Goal: Task Accomplishment & Management: Complete application form

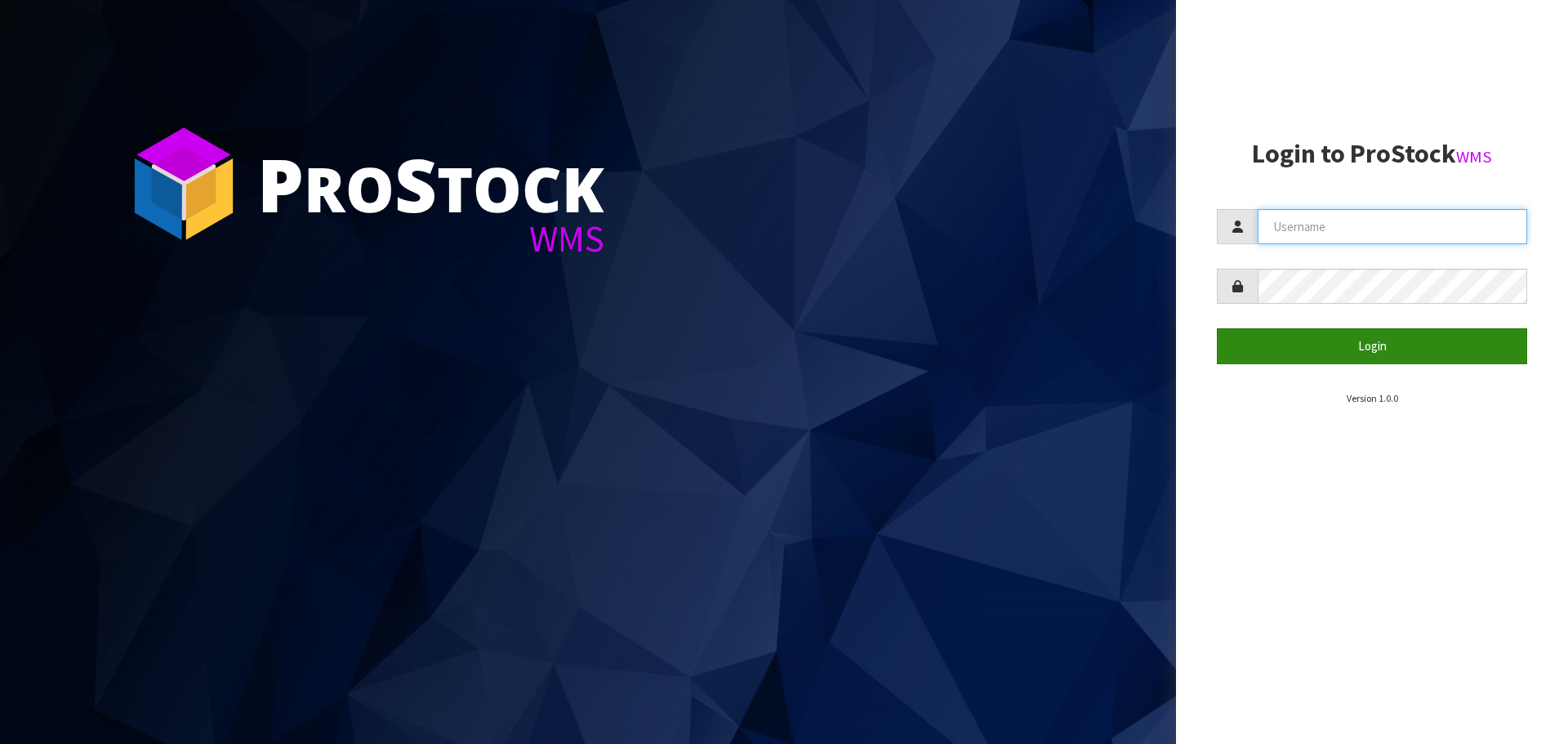
type input "[PERSON_NAME]"
click at [1368, 357] on button "Login" at bounding box center [1372, 346] width 311 height 36
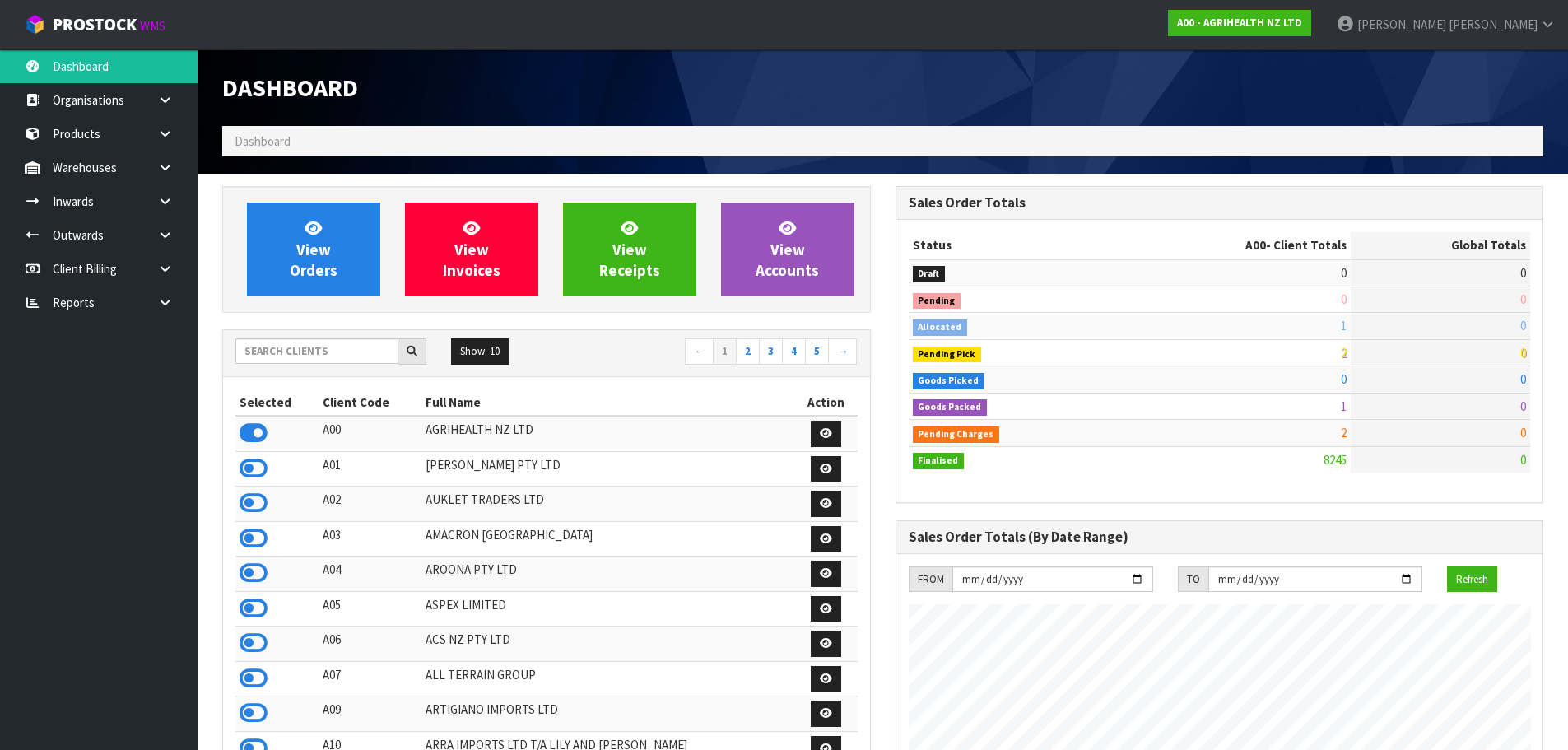
scroll to position [1247, 673]
click at [274, 348] on input "text" at bounding box center [317, 351] width 163 height 25
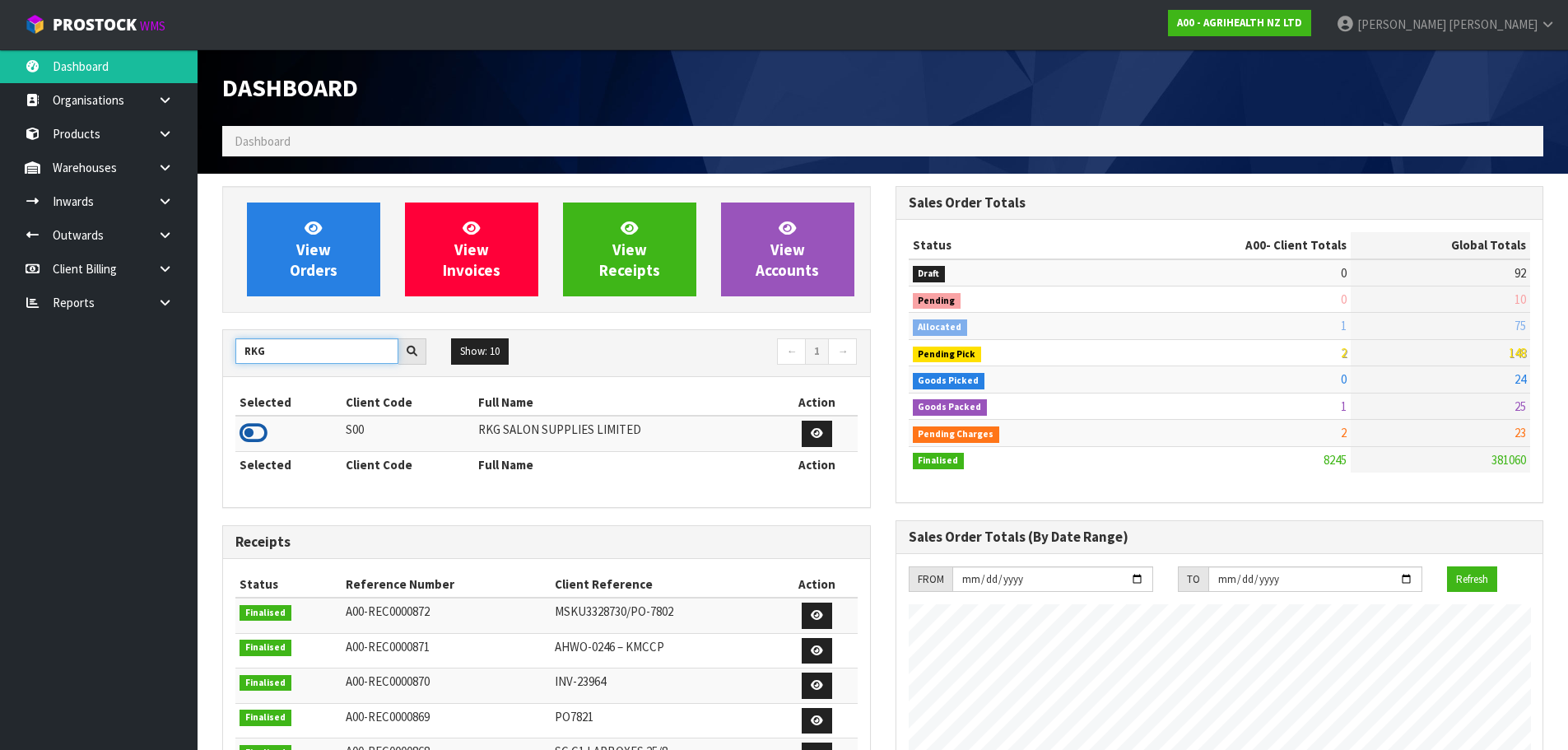
type input "RKG"
click at [242, 436] on icon at bounding box center [254, 433] width 28 height 25
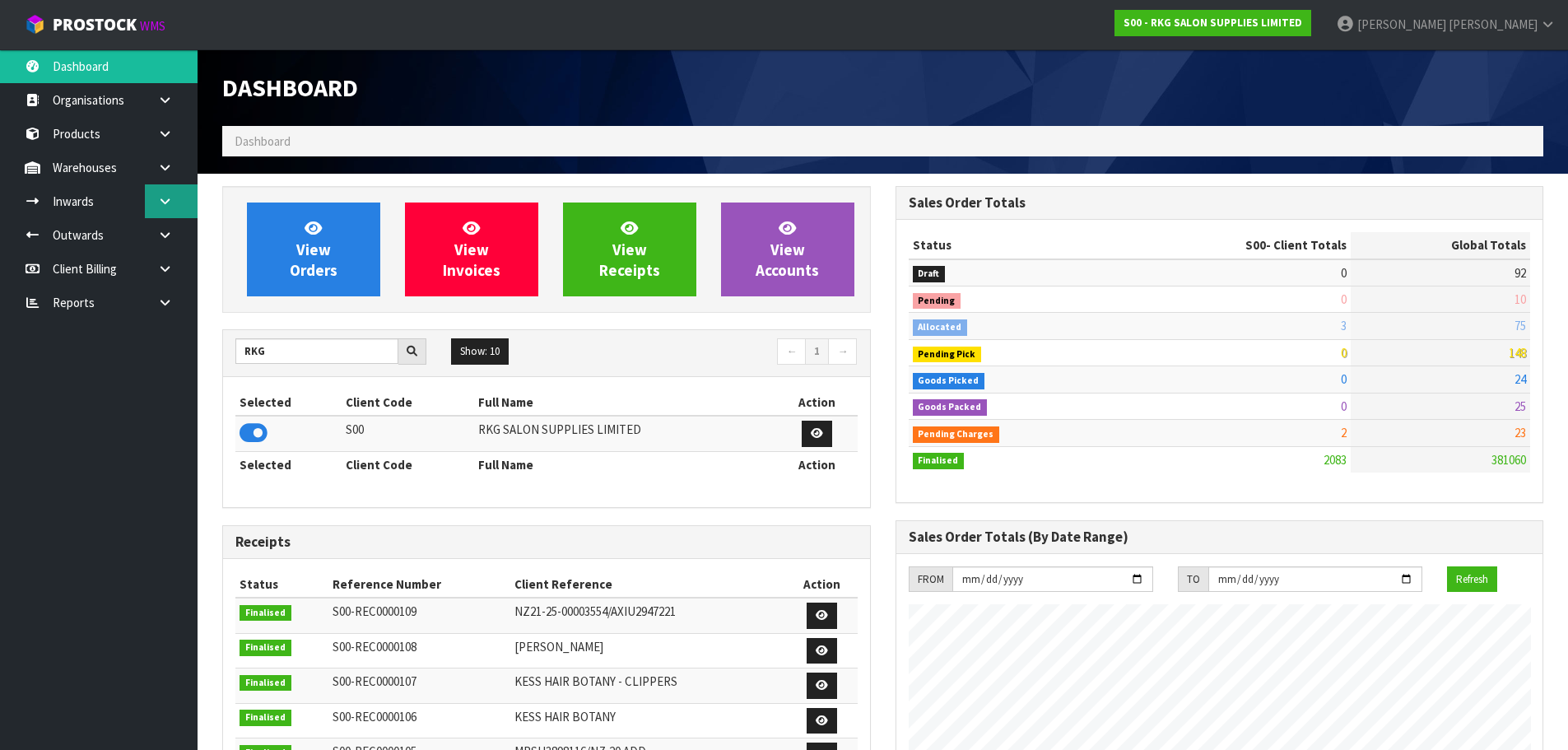
click at [159, 199] on icon at bounding box center [165, 201] width 16 height 12
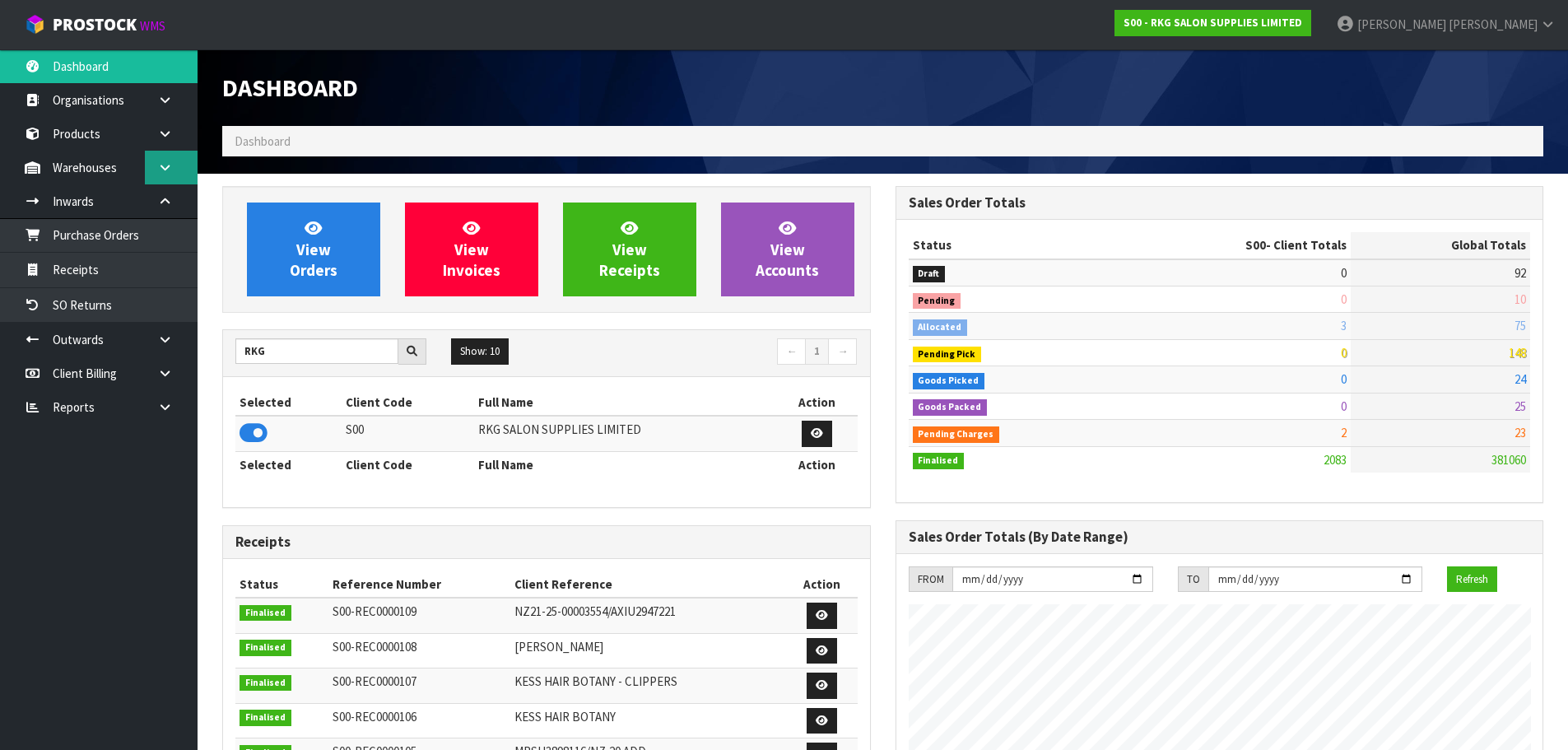
click at [173, 171] on link at bounding box center [172, 168] width 53 height 34
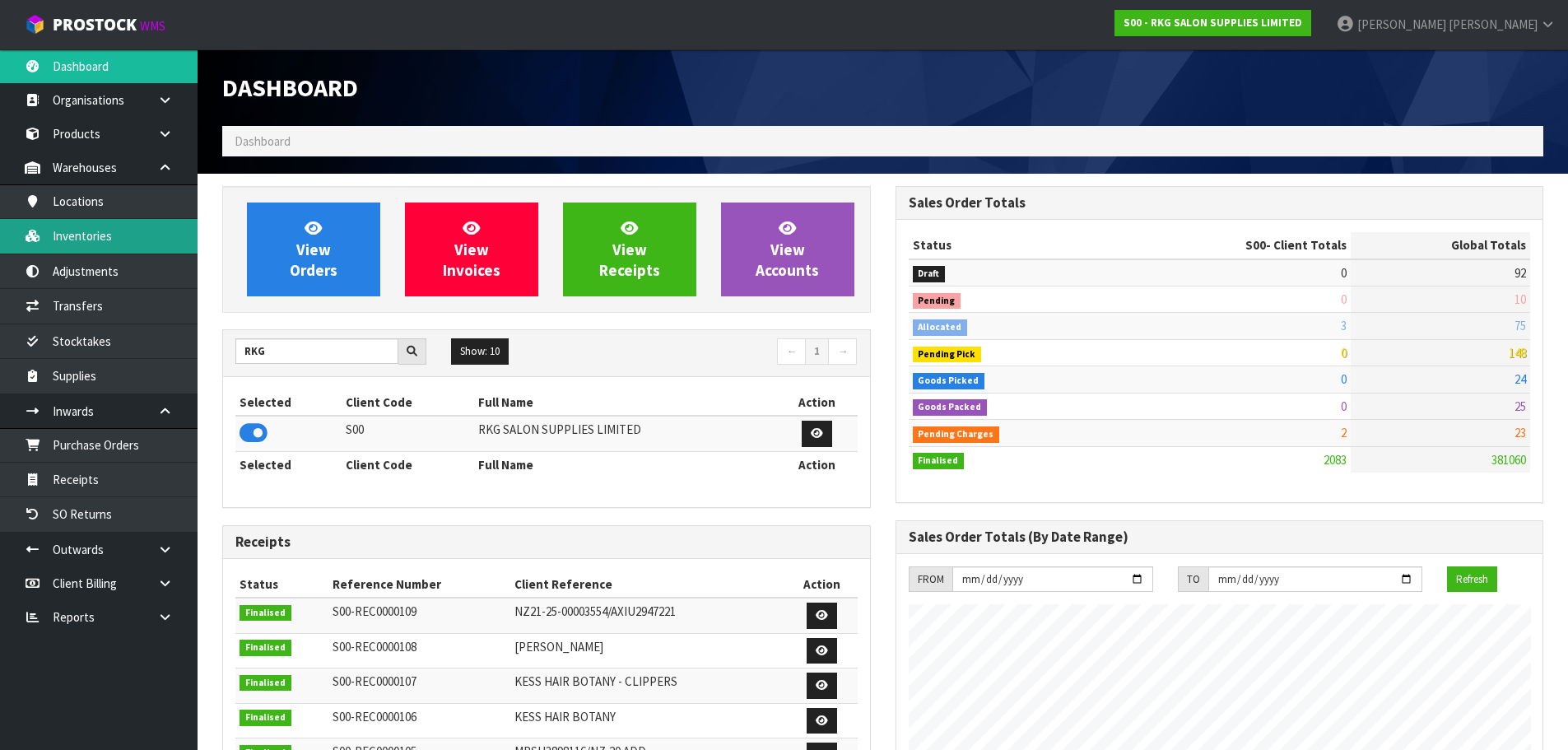
click at [70, 236] on link "Inventories" at bounding box center [98, 236] width 197 height 34
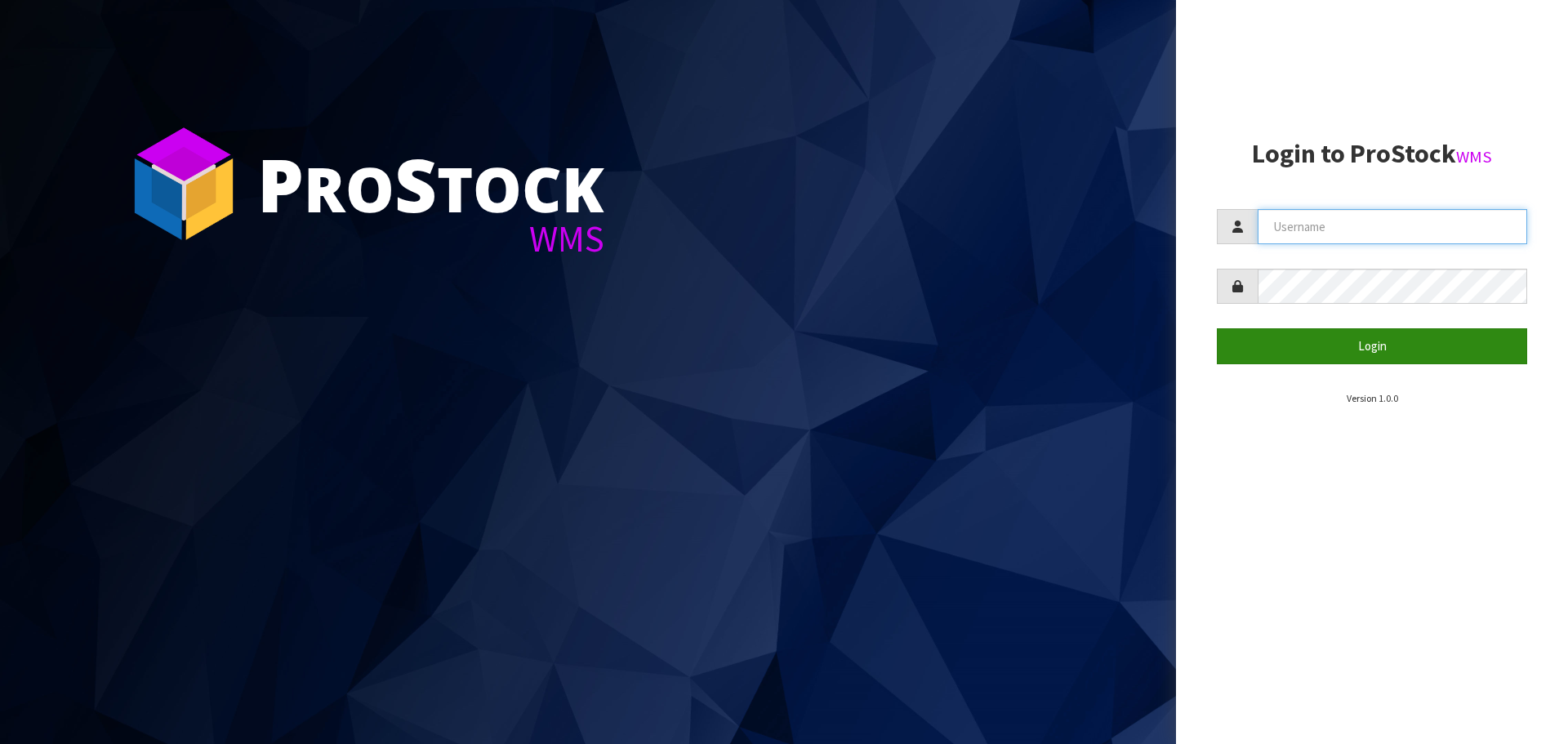
type input "[PERSON_NAME]"
click at [1384, 351] on button "Login" at bounding box center [1372, 346] width 311 height 36
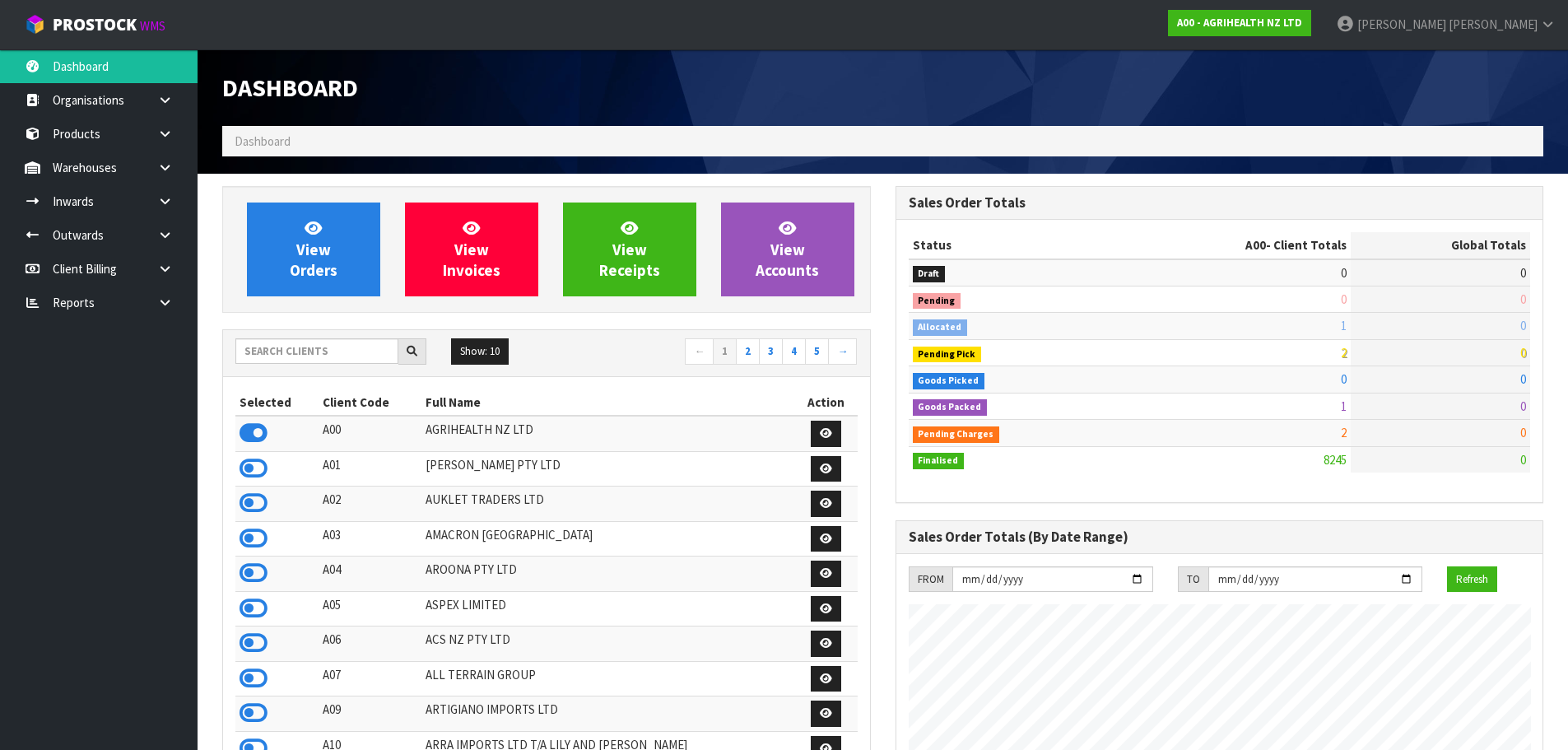
scroll to position [1247, 673]
click at [278, 353] on input "text" at bounding box center [317, 351] width 163 height 25
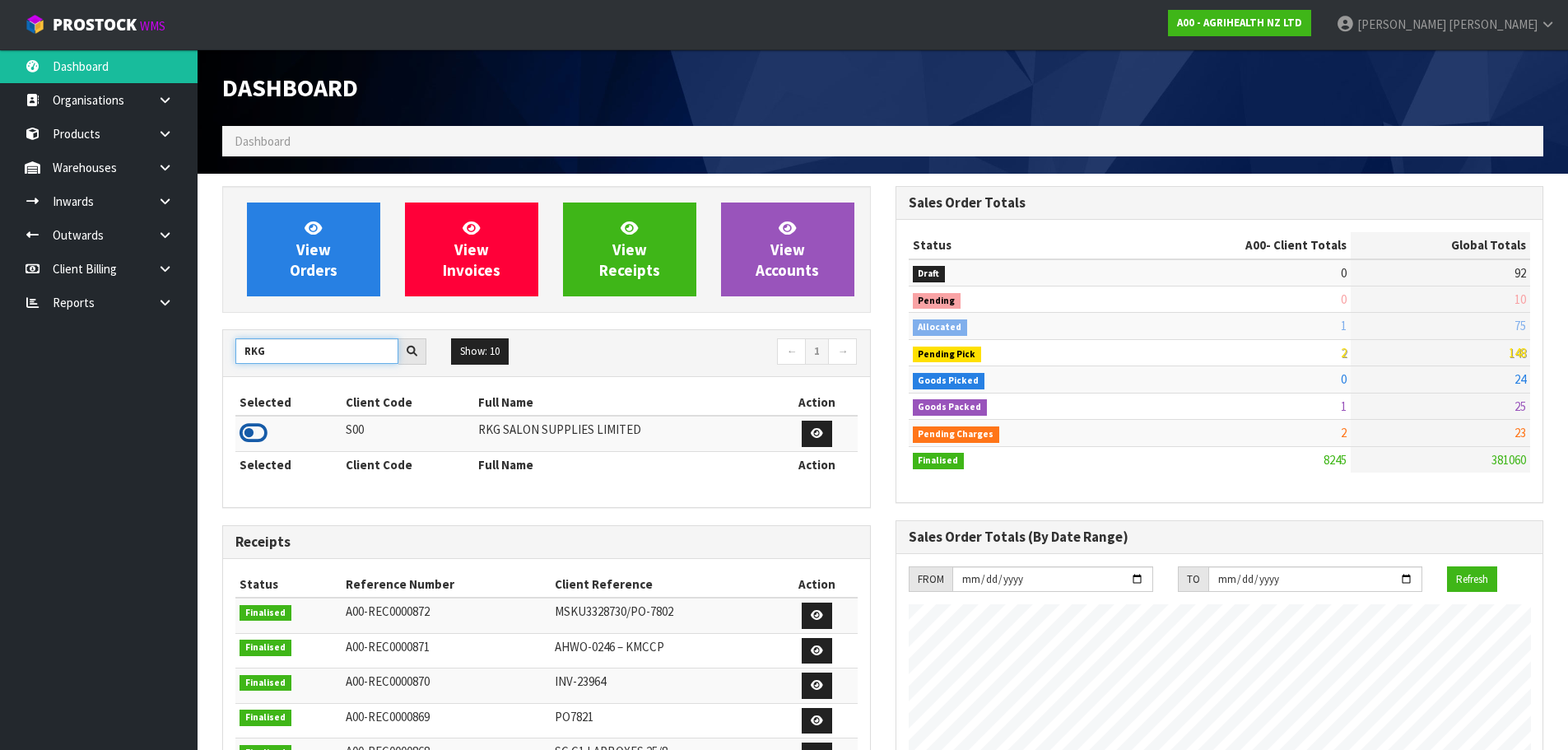
type input "RKG"
click at [258, 425] on icon at bounding box center [254, 433] width 28 height 25
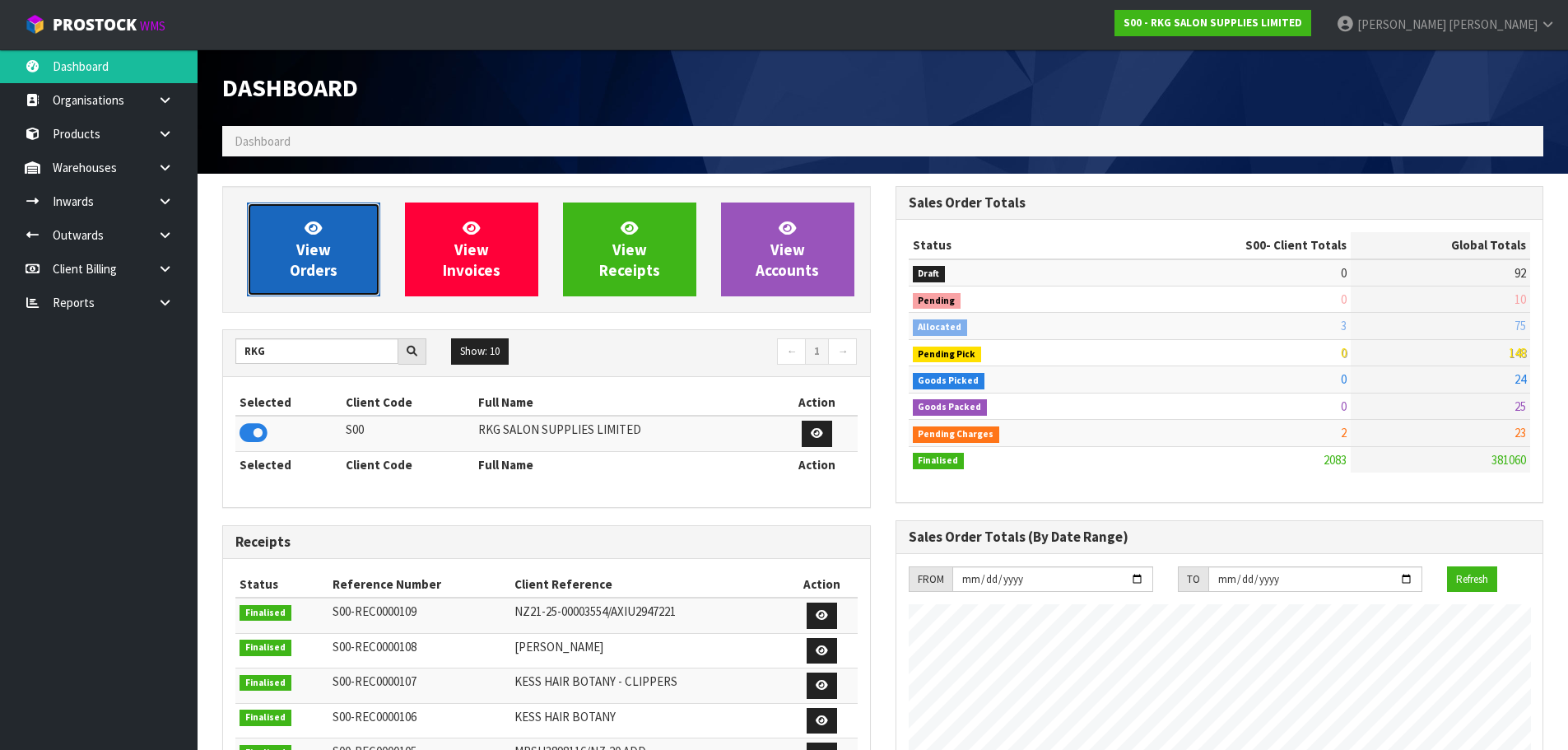
click at [314, 256] on span "View Orders" at bounding box center [313, 248] width 48 height 61
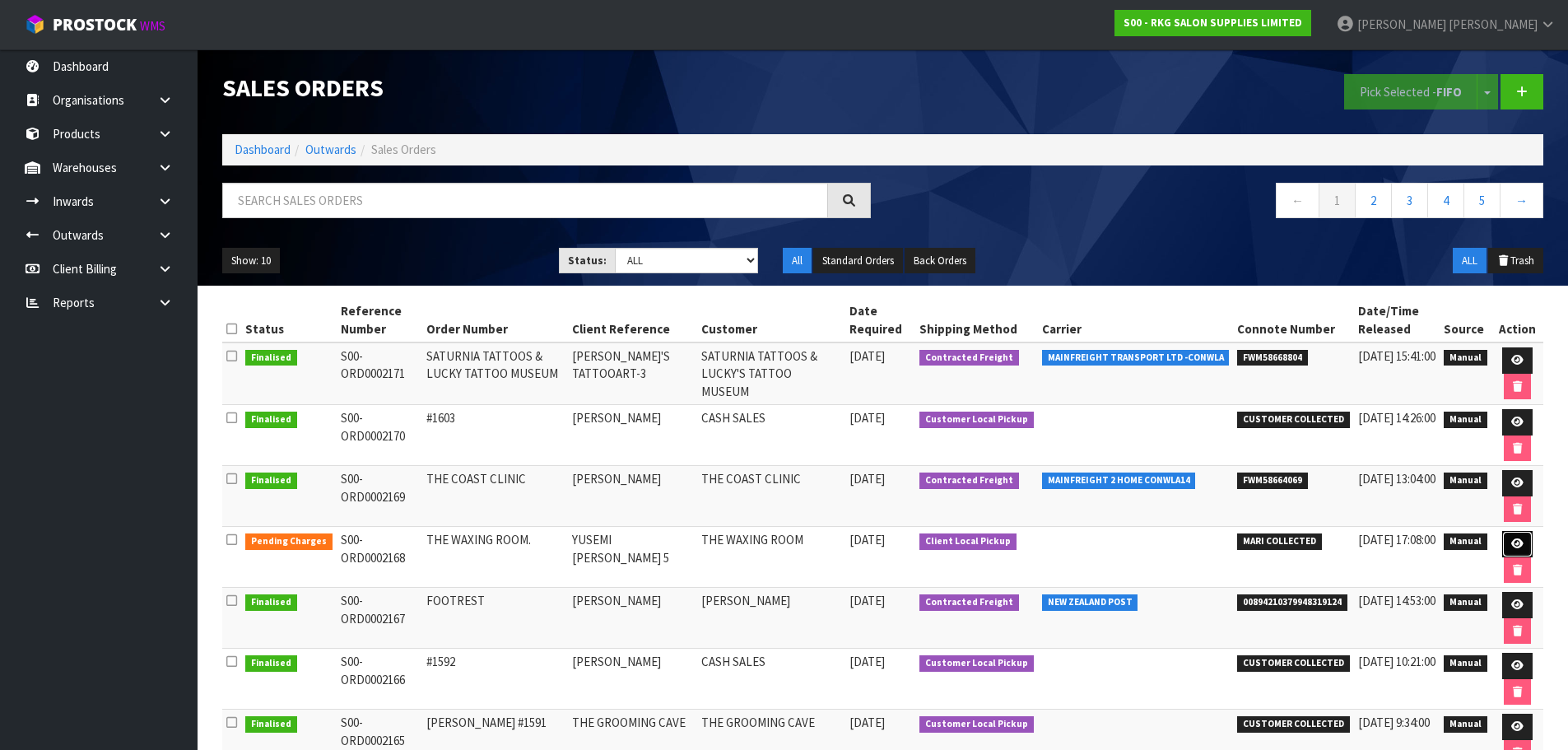
click at [1511, 545] on icon at bounding box center [1517, 543] width 12 height 10
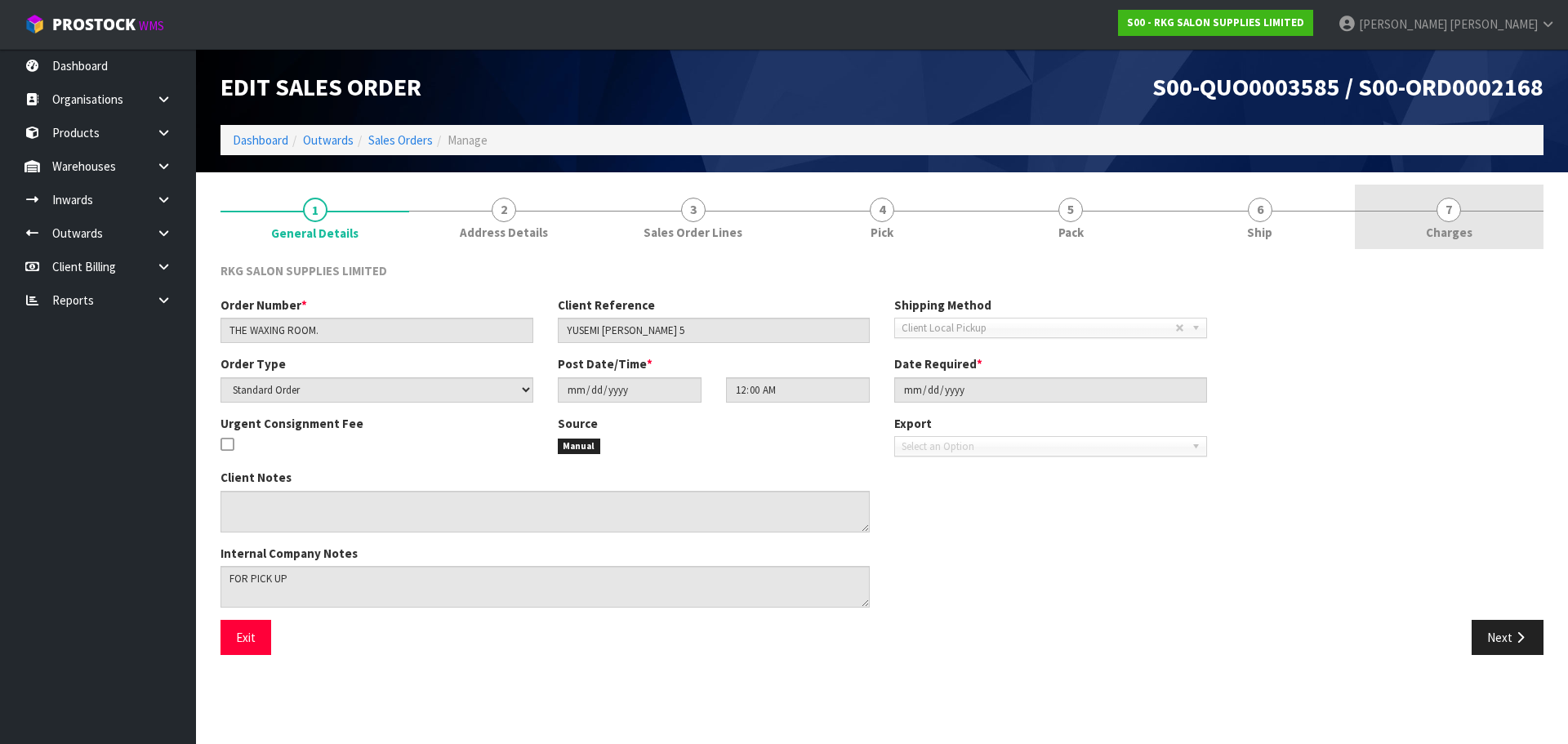
click at [1447, 212] on span "7" at bounding box center [1449, 210] width 24 height 24
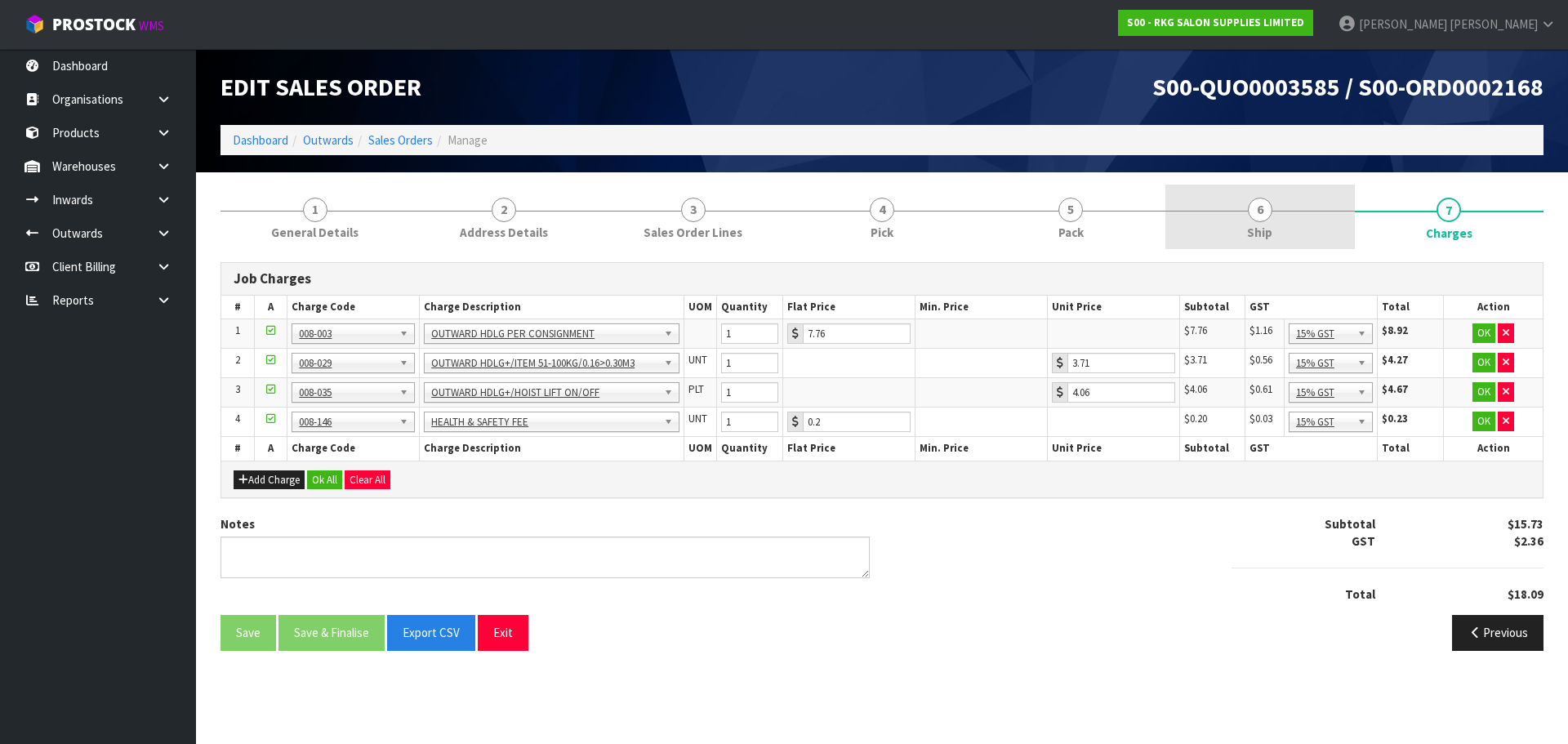
click at [1262, 211] on span "6" at bounding box center [1260, 210] width 24 height 24
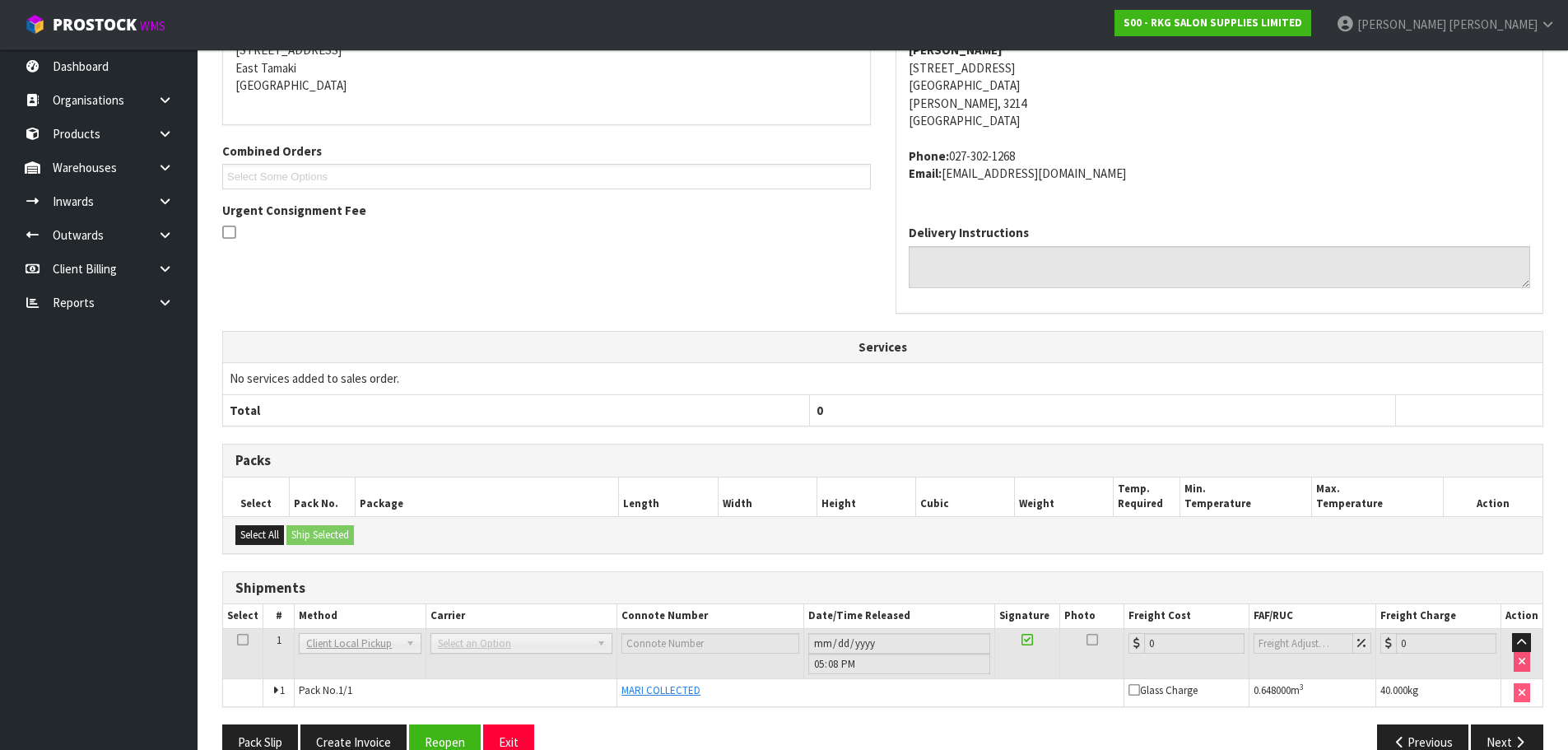
scroll to position [322, 0]
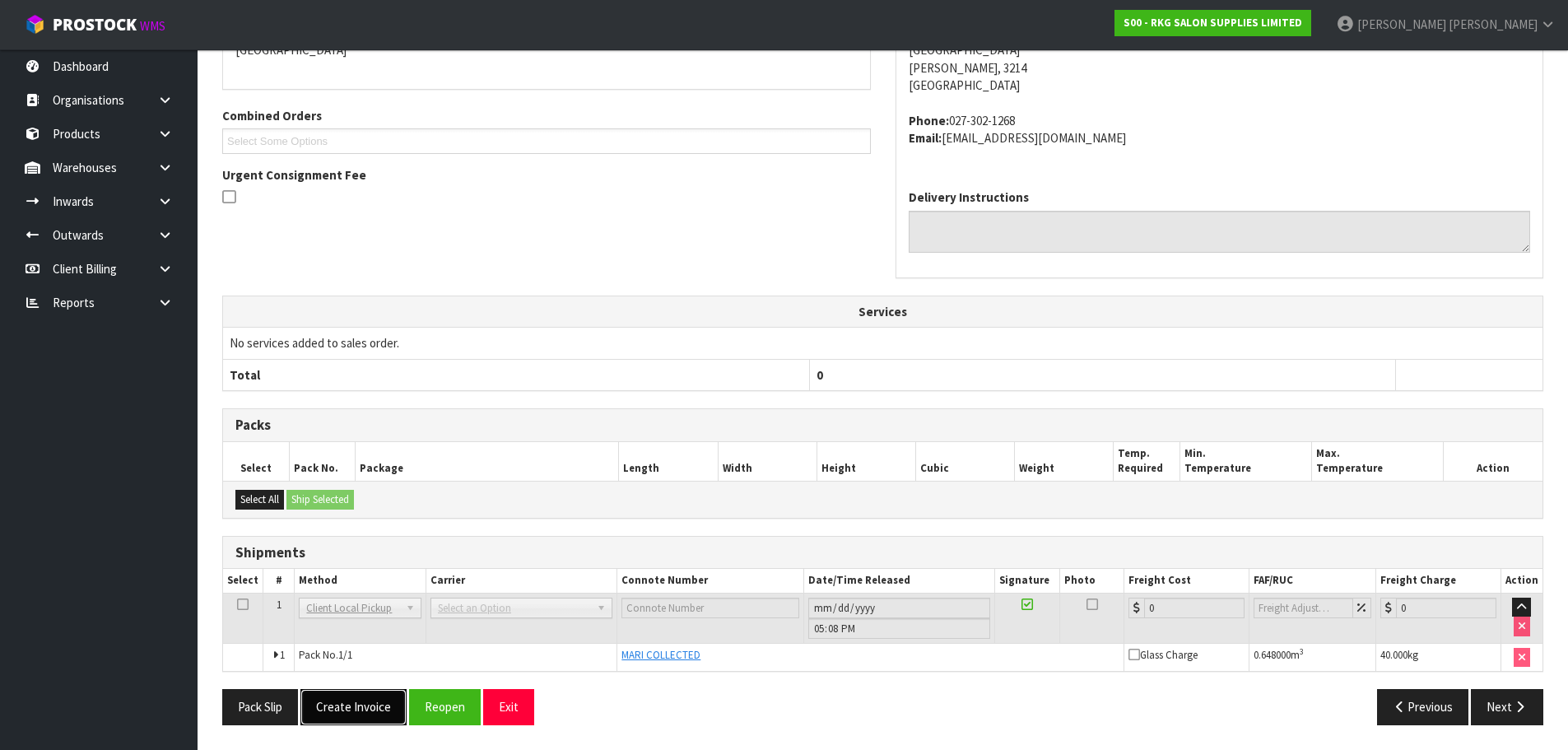
click at [358, 710] on button "Create Invoice" at bounding box center [353, 707] width 107 height 36
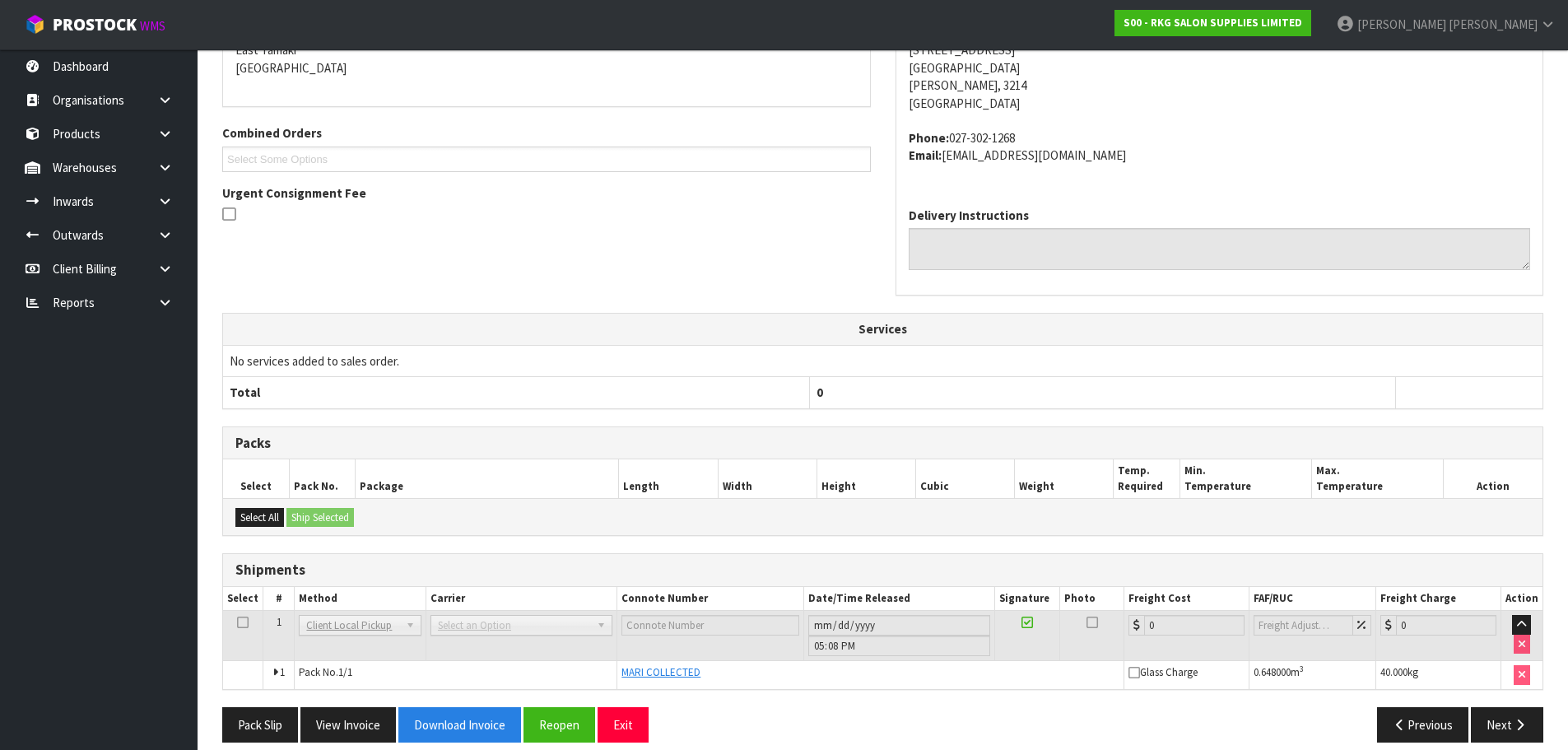
scroll to position [381, 0]
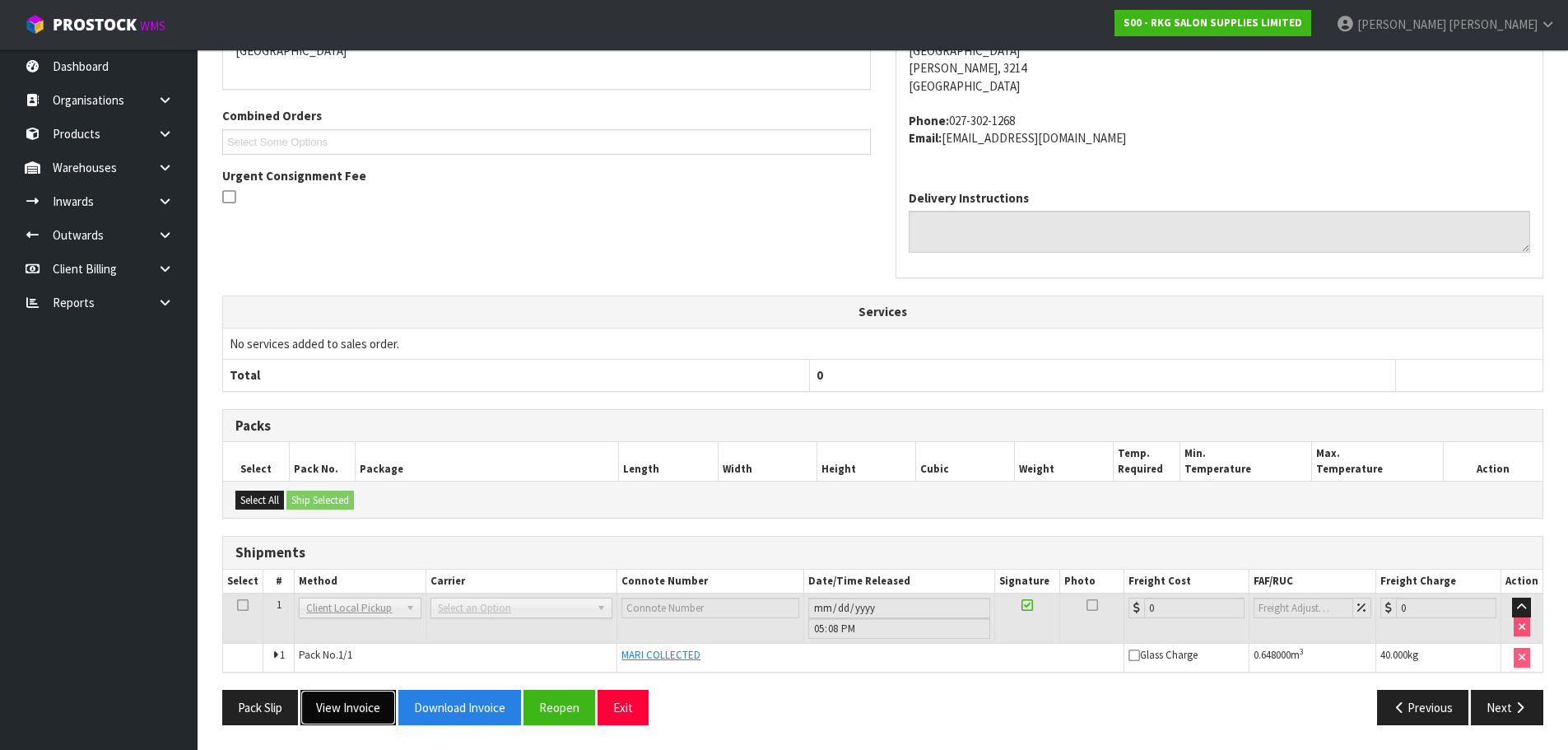
click at [344, 710] on button "View Invoice" at bounding box center [347, 708] width 95 height 36
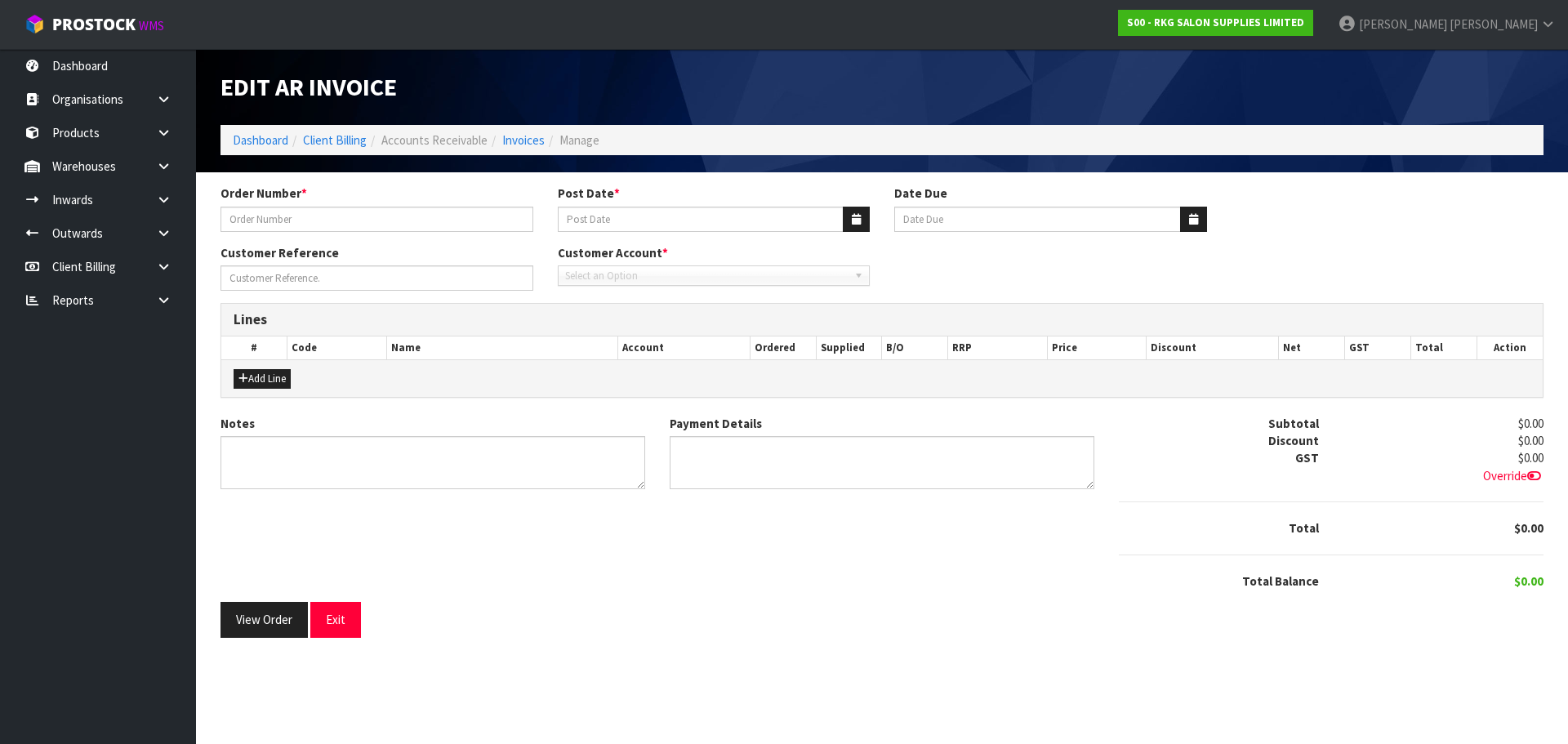
type input "THE WAXING ROOM."
type input "[DATE]"
type input "20/10/2025"
type input "YUSEMI [PERSON_NAME] 5"
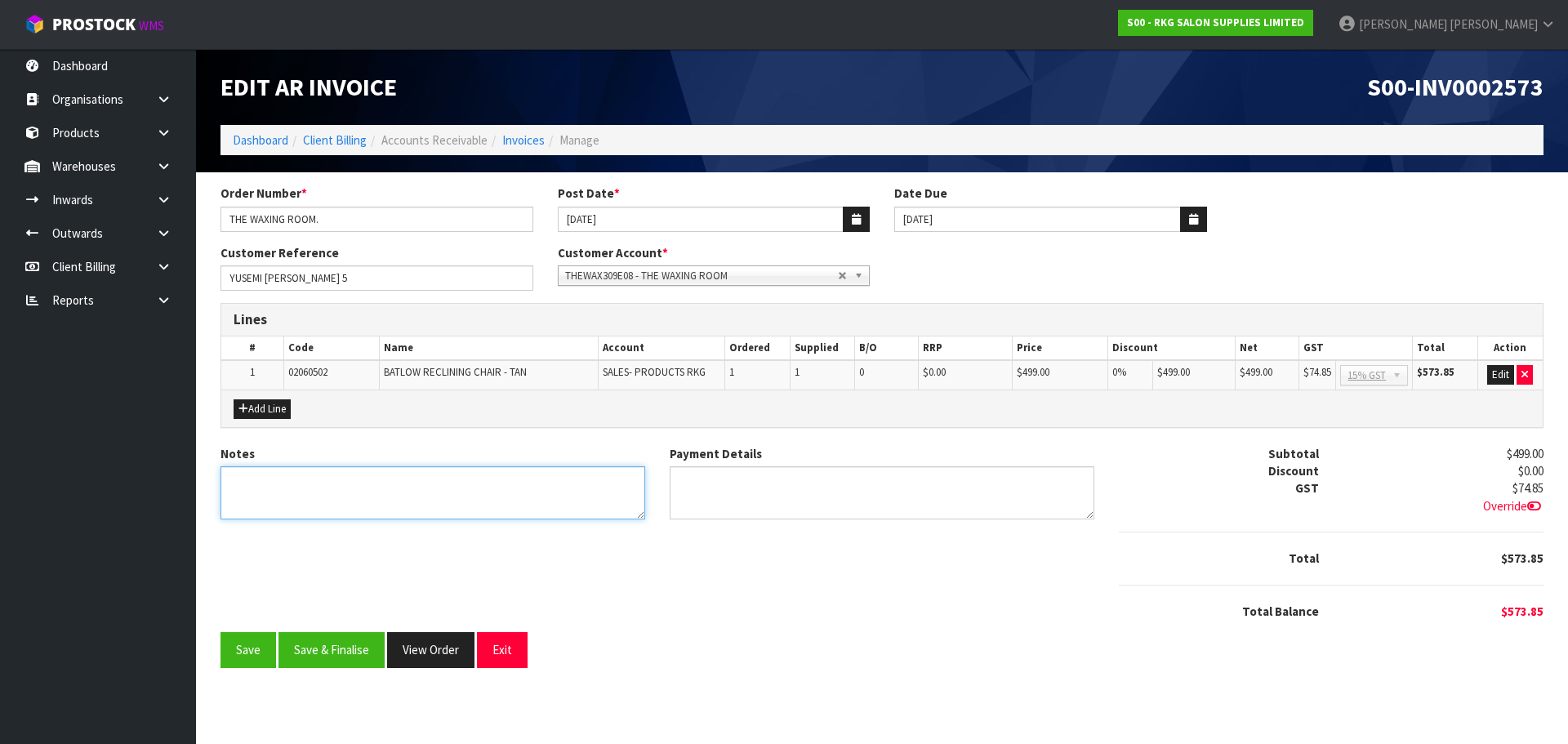
click at [264, 485] on textarea "Notes" at bounding box center [433, 492] width 425 height 53
type textarea "THANK YOU FOR YOUR ORDER. COLLECTED."
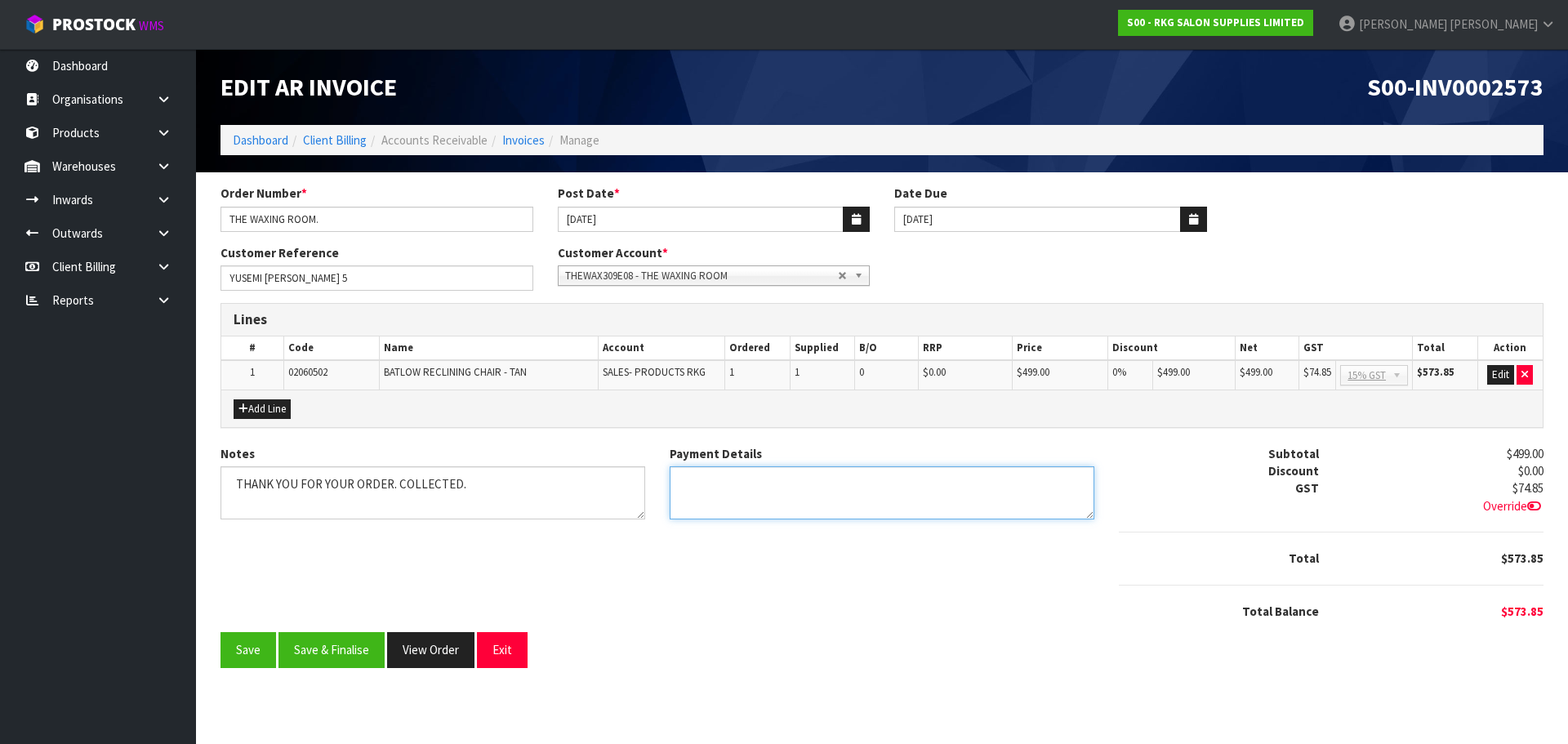
click at [727, 484] on textarea "Payment Details" at bounding box center [882, 492] width 425 height 53
type textarea "DIRECT CREDIT 10.9.25"
click at [1499, 377] on button "Edit" at bounding box center [1501, 374] width 27 height 20
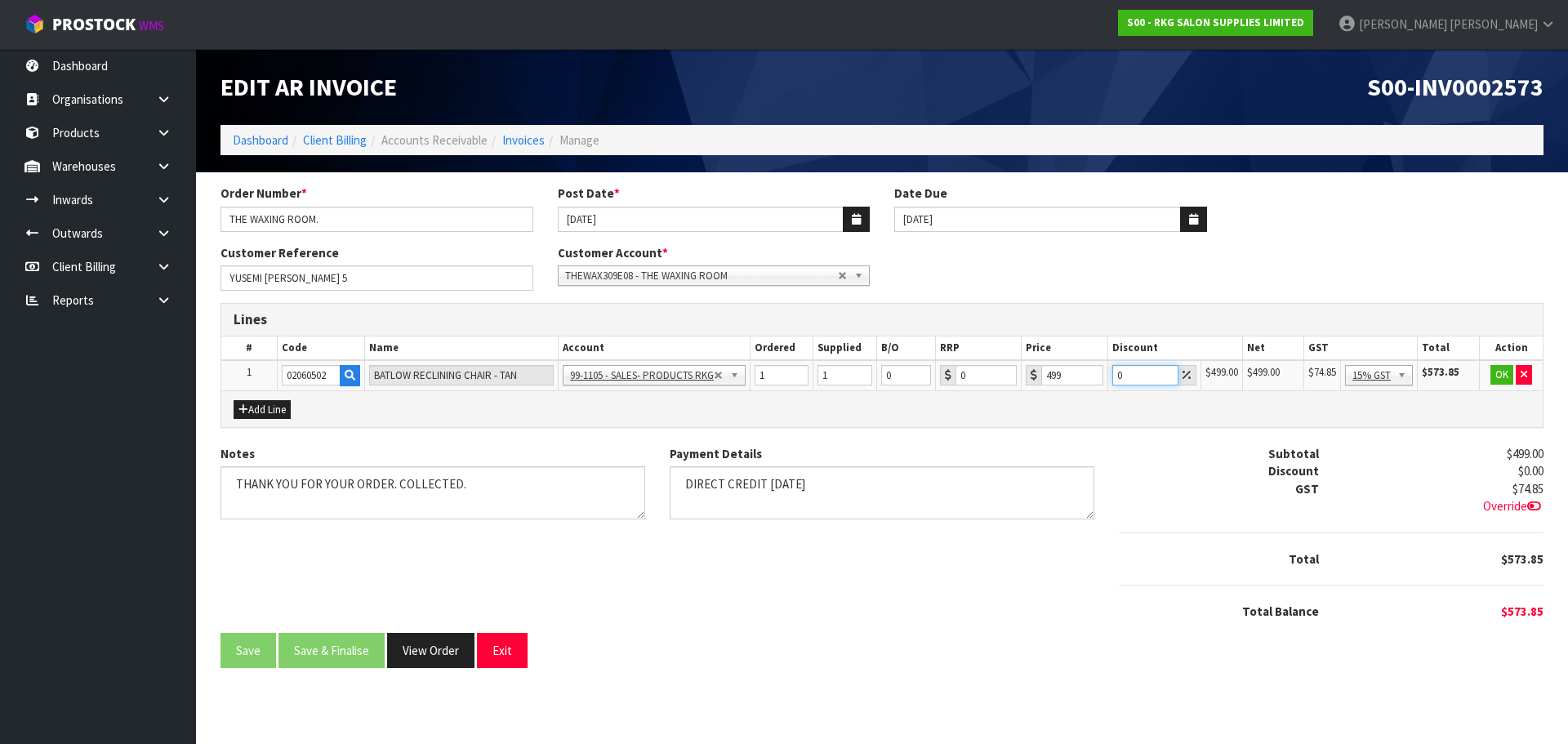
drag, startPoint x: 1136, startPoint y: 373, endPoint x: 1111, endPoint y: 374, distance: 25.0
click at [1112, 374] on input "0" at bounding box center [1145, 375] width 66 height 21
type input "7.5"
click at [1502, 373] on button "OK" at bounding box center [1502, 374] width 22 height 20
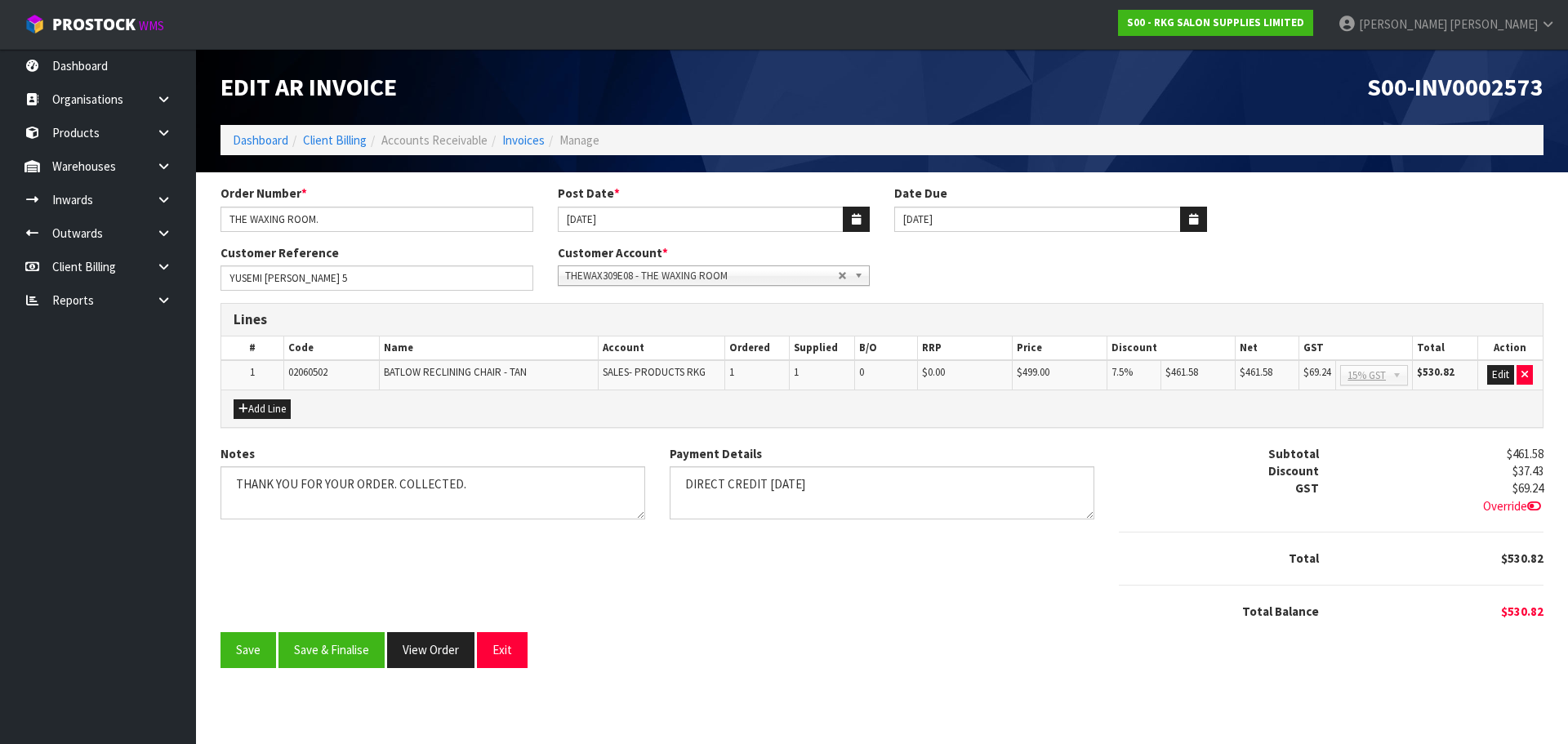
click at [1531, 502] on icon at bounding box center [1534, 505] width 14 height 12
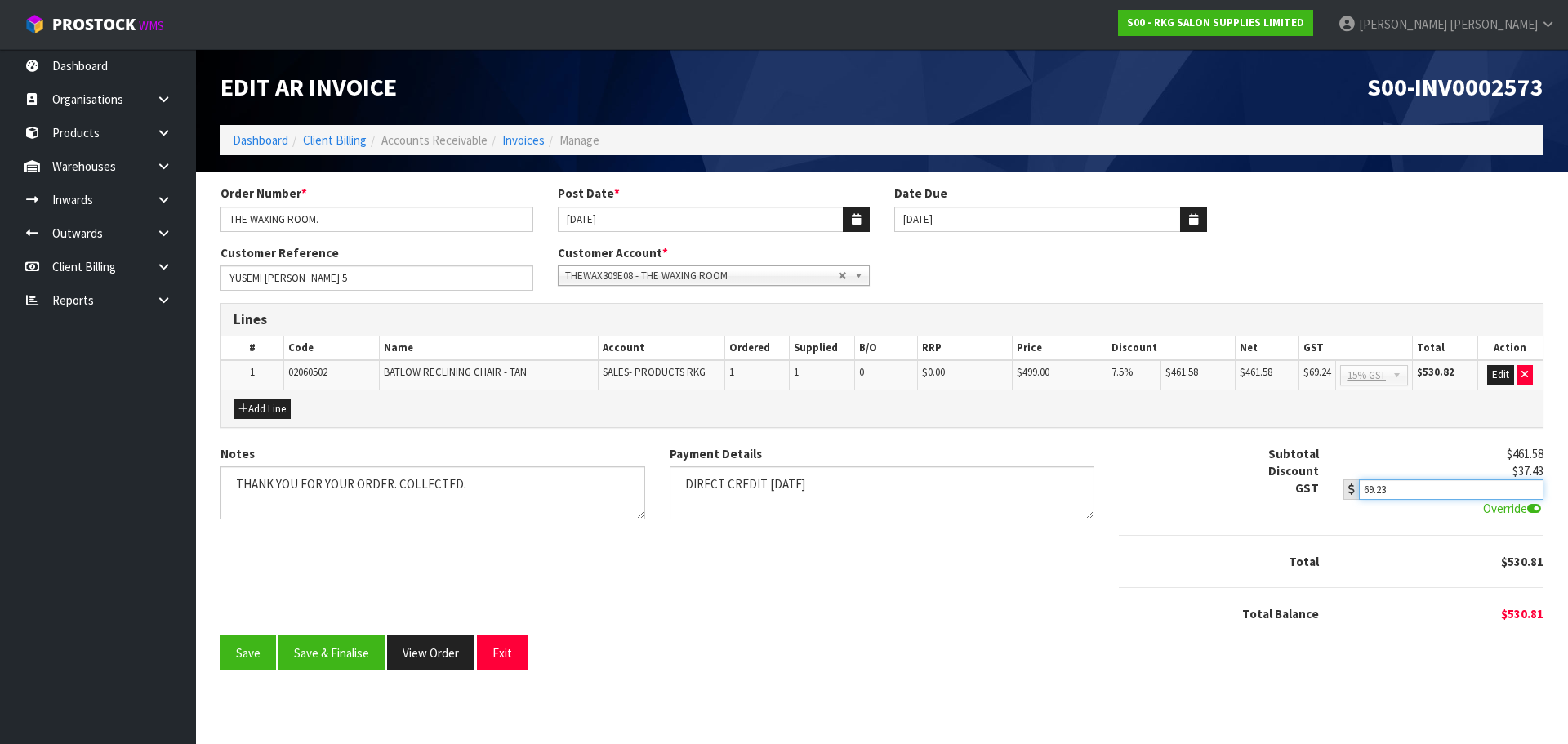
type input "69.23"
click at [1531, 491] on input "69.23" at bounding box center [1451, 489] width 184 height 21
click at [701, 272] on span "THEWAX309E08 - THE WAXING ROOM" at bounding box center [702, 275] width 273 height 20
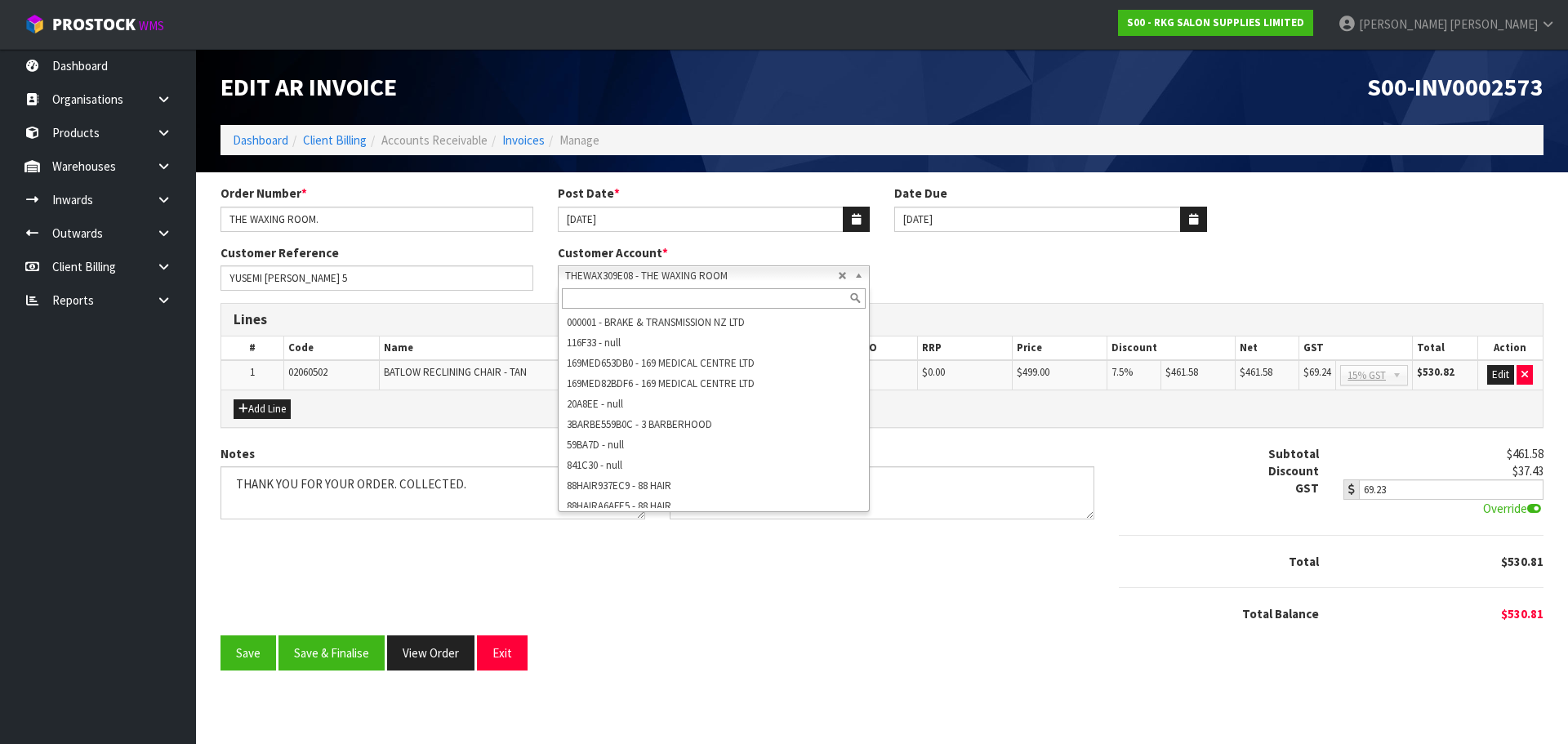
scroll to position [43684, 0]
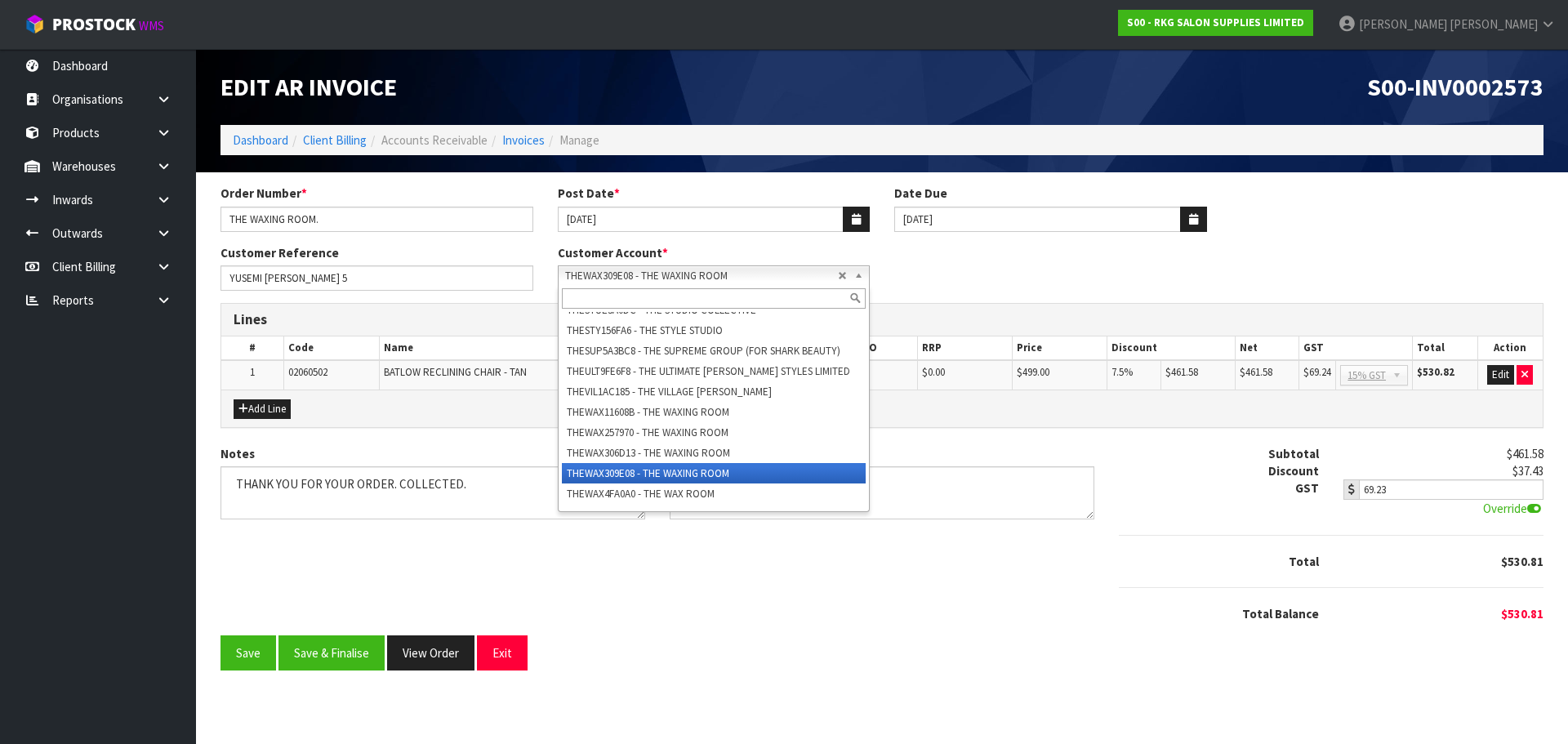
paste input "THEWAX306D13"
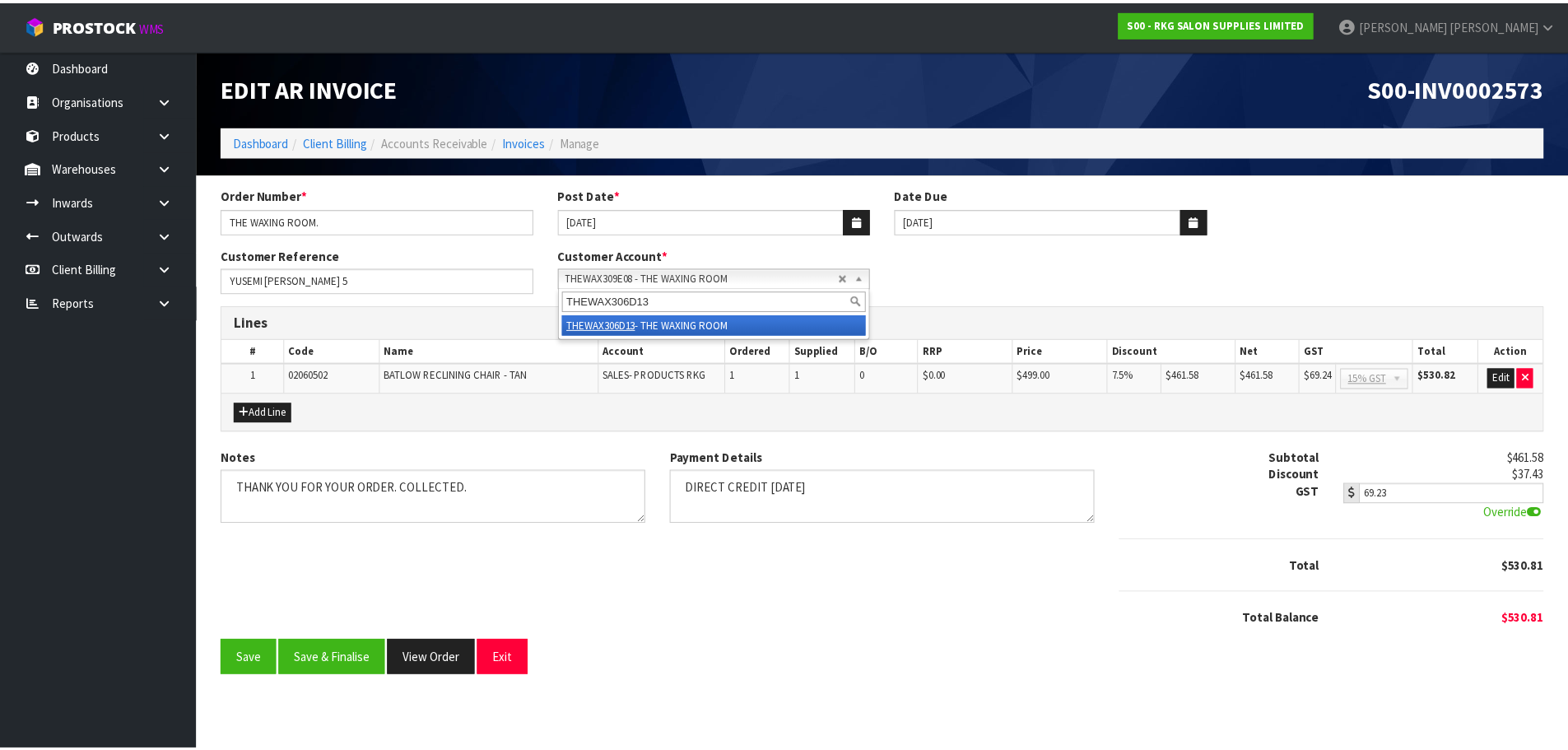
scroll to position [0, 0]
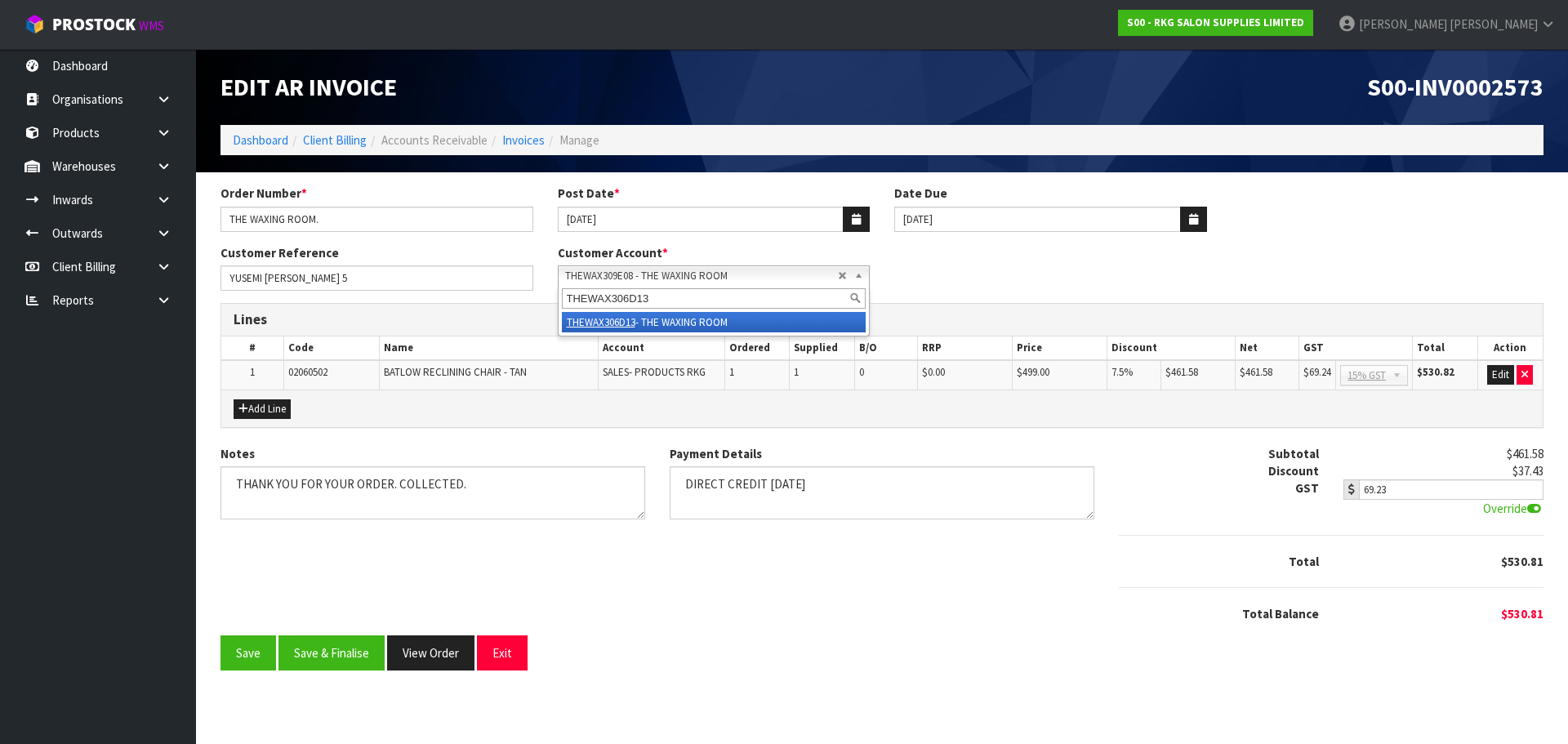
type input "THEWAX306D13"
click at [664, 327] on li "THEWAX306D13 - THE WAXING ROOM" at bounding box center [713, 322] width 304 height 21
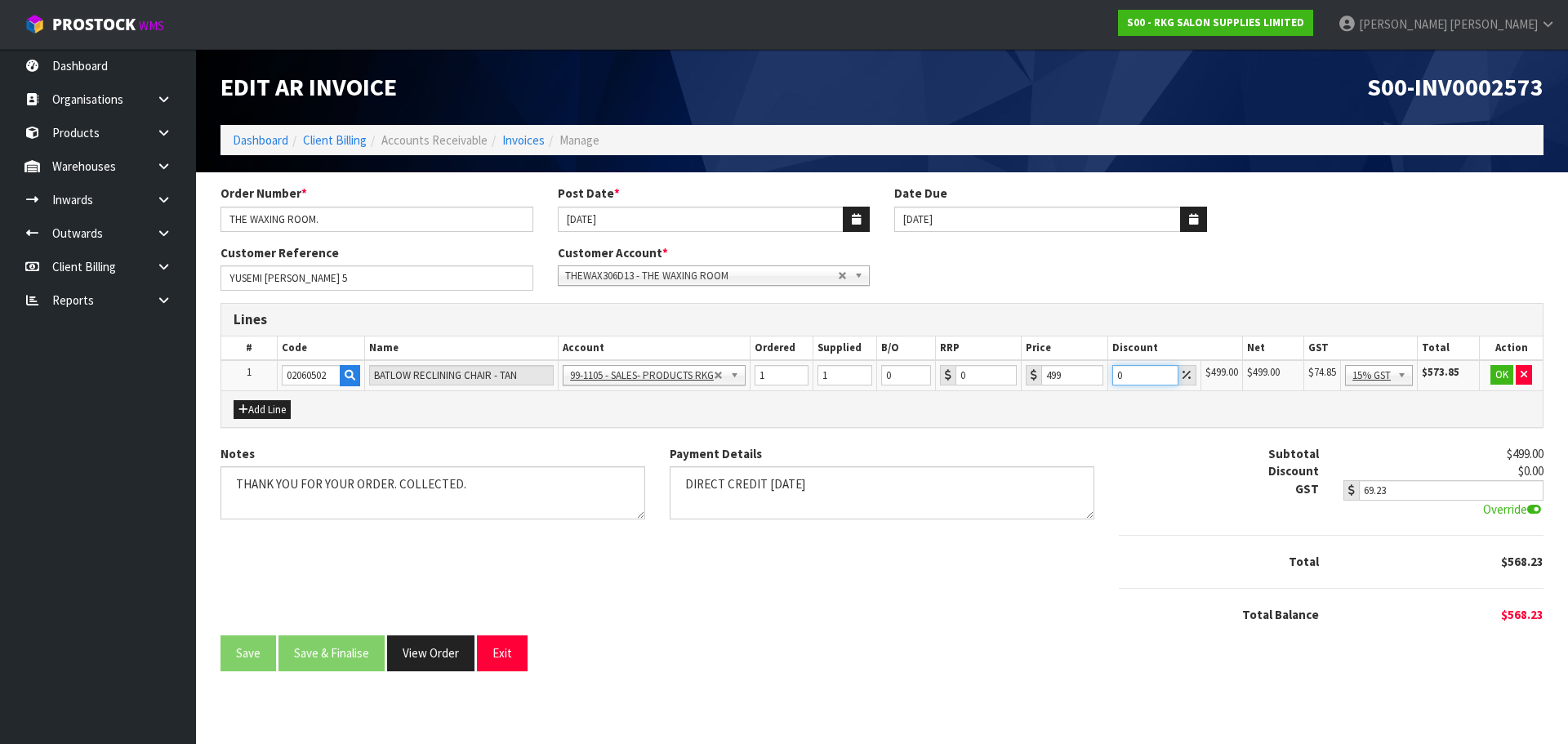
drag, startPoint x: 1129, startPoint y: 375, endPoint x: 1120, endPoint y: 376, distance: 9.1
click at [1120, 376] on input "0" at bounding box center [1145, 375] width 66 height 21
type input "7.5"
click at [1496, 374] on button "OK" at bounding box center [1502, 374] width 22 height 20
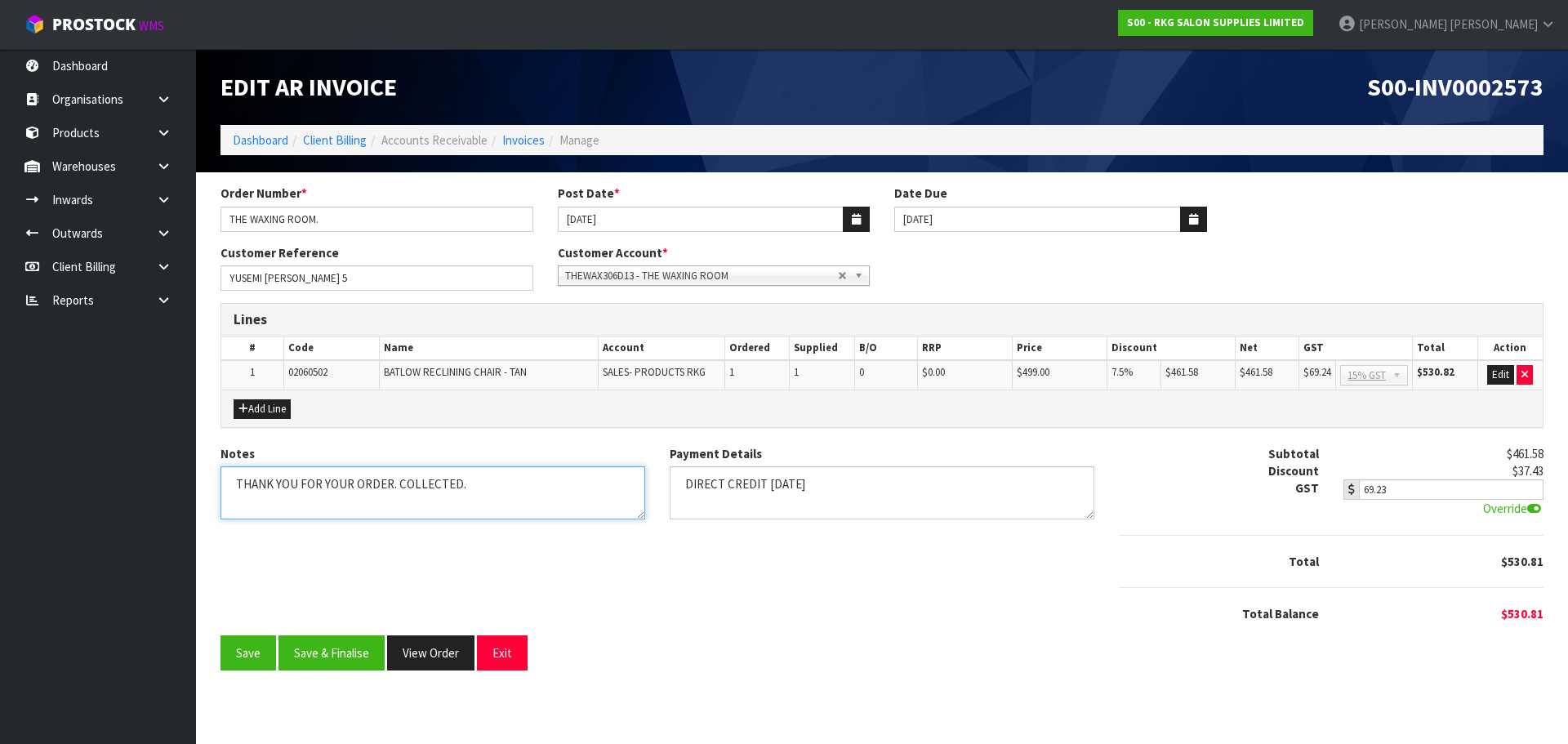
click at [491, 489] on textarea "Notes" at bounding box center [433, 492] width 425 height 53
click at [335, 654] on button "Save & Finalise" at bounding box center [331, 653] width 106 height 36
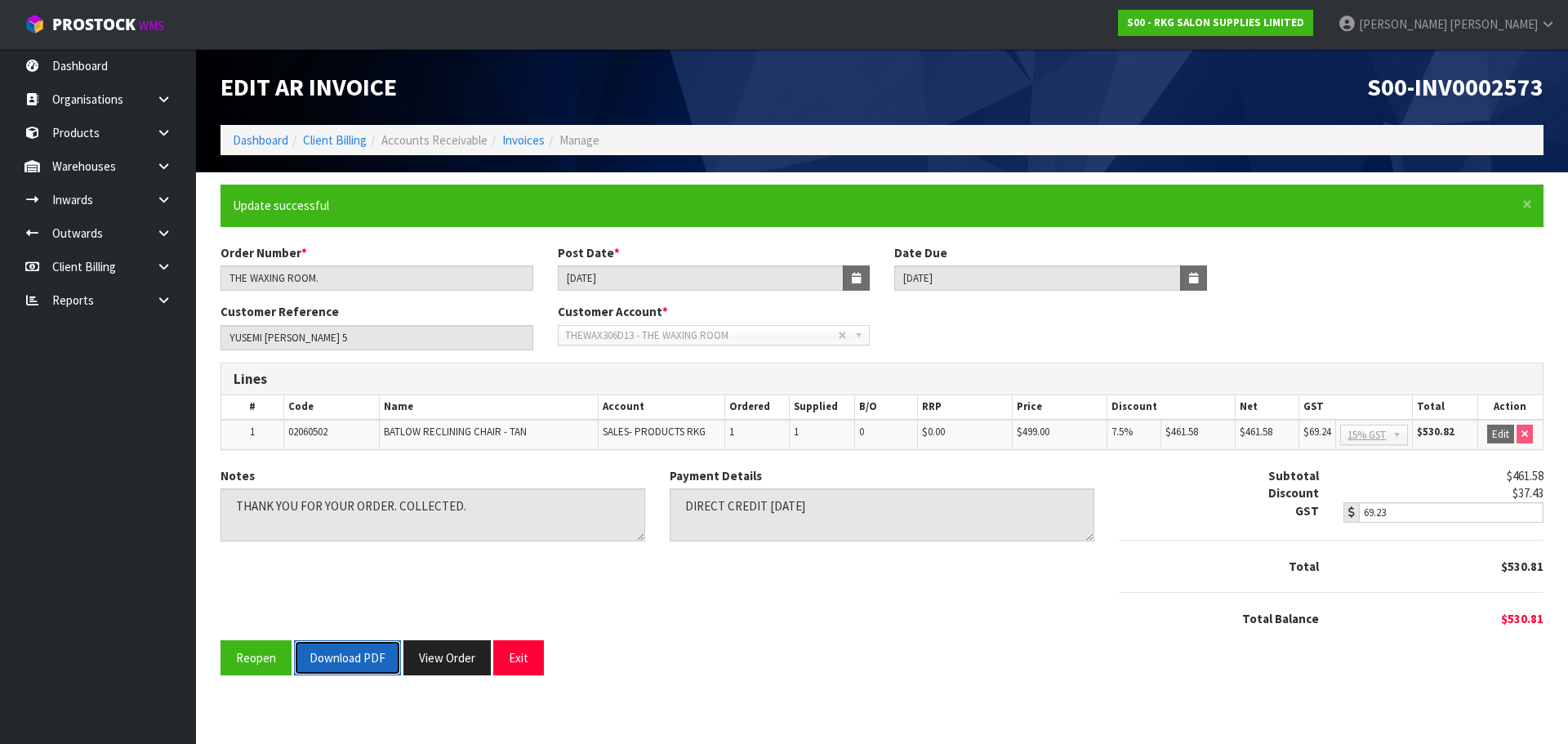
click at [348, 663] on button "Download PDF" at bounding box center [347, 658] width 107 height 36
click at [514, 657] on button "Exit" at bounding box center [519, 658] width 51 height 36
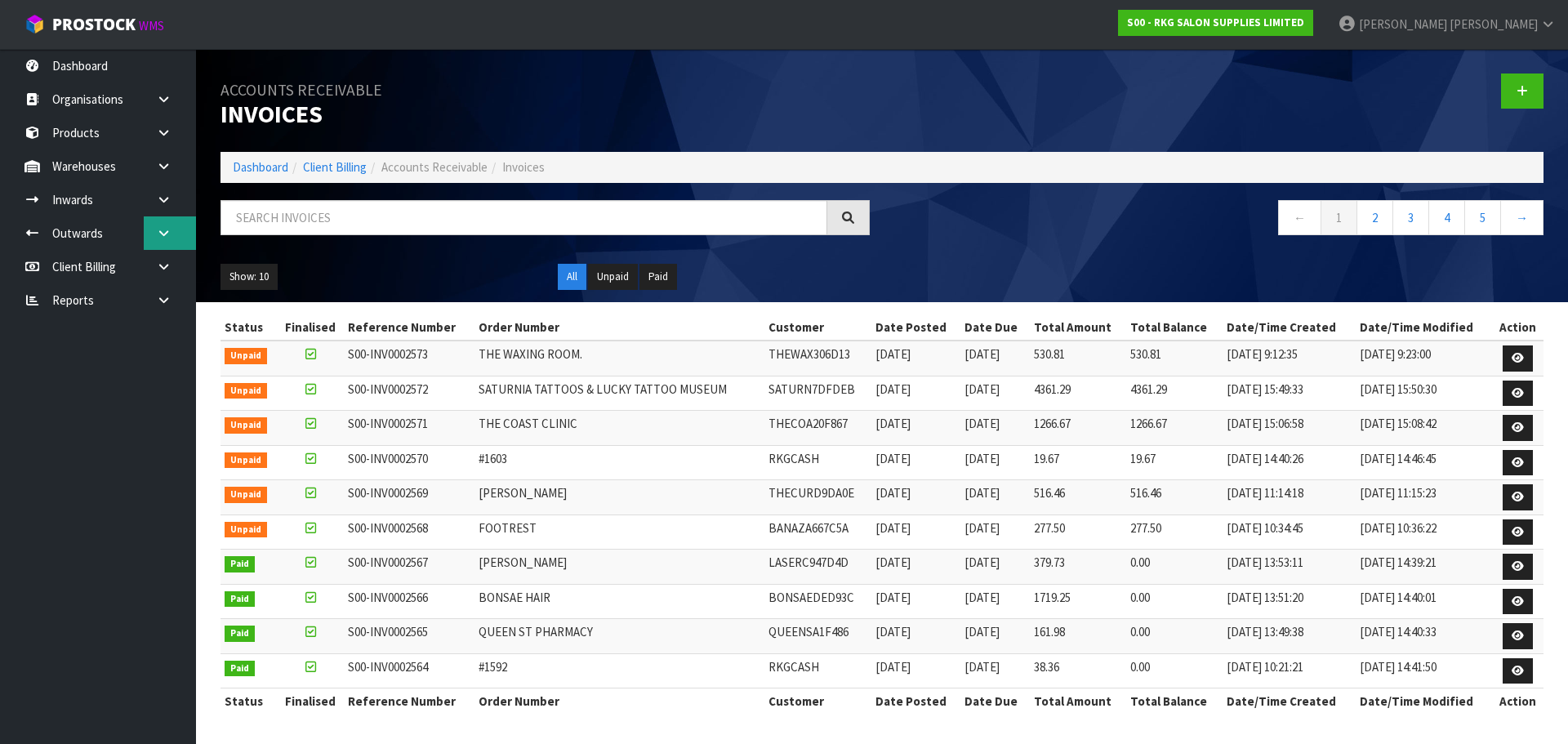
click at [157, 226] on link at bounding box center [170, 233] width 52 height 34
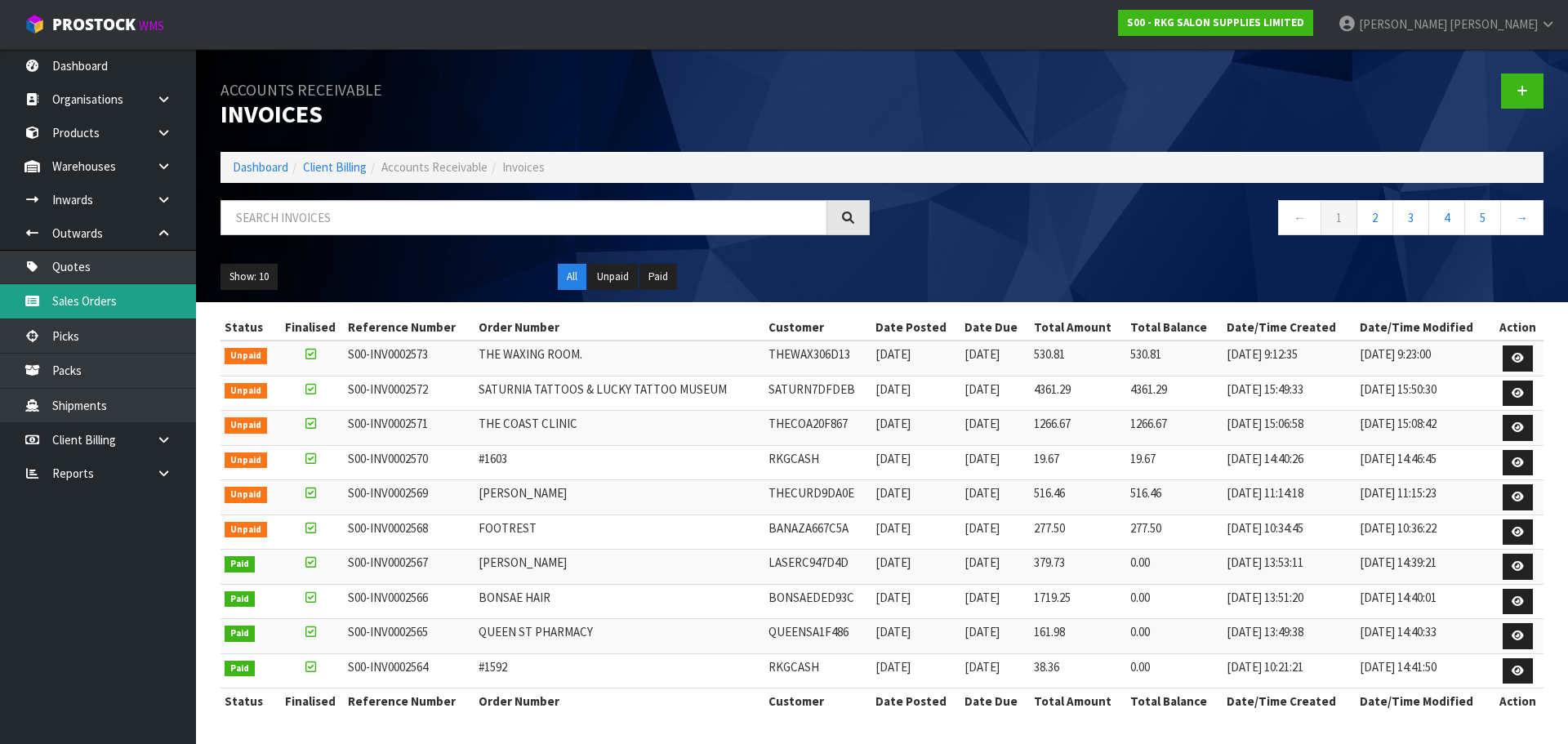
click at [87, 302] on link "Sales Orders" at bounding box center [97, 301] width 196 height 34
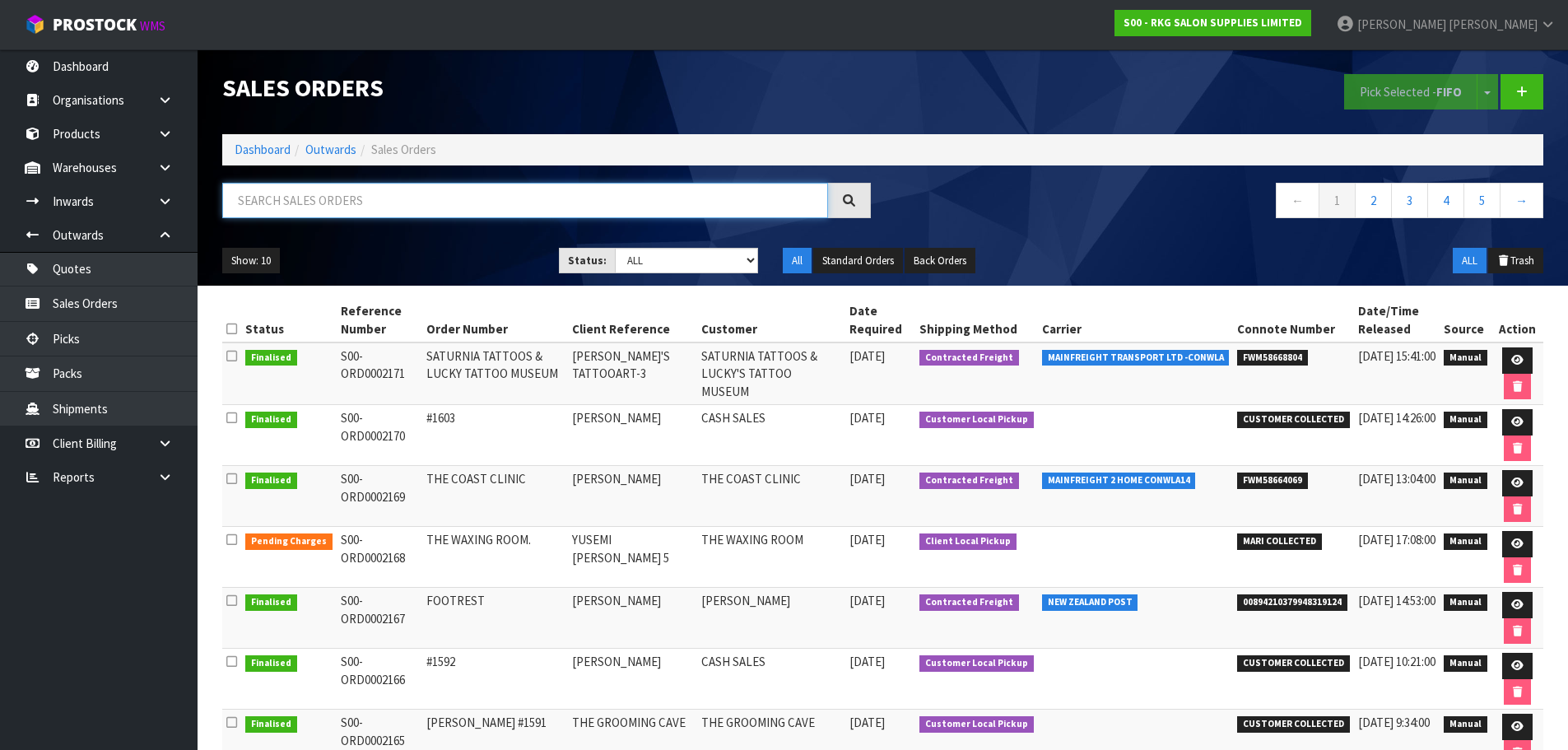
click at [312, 206] on input "text" at bounding box center [525, 201] width 606 height 36
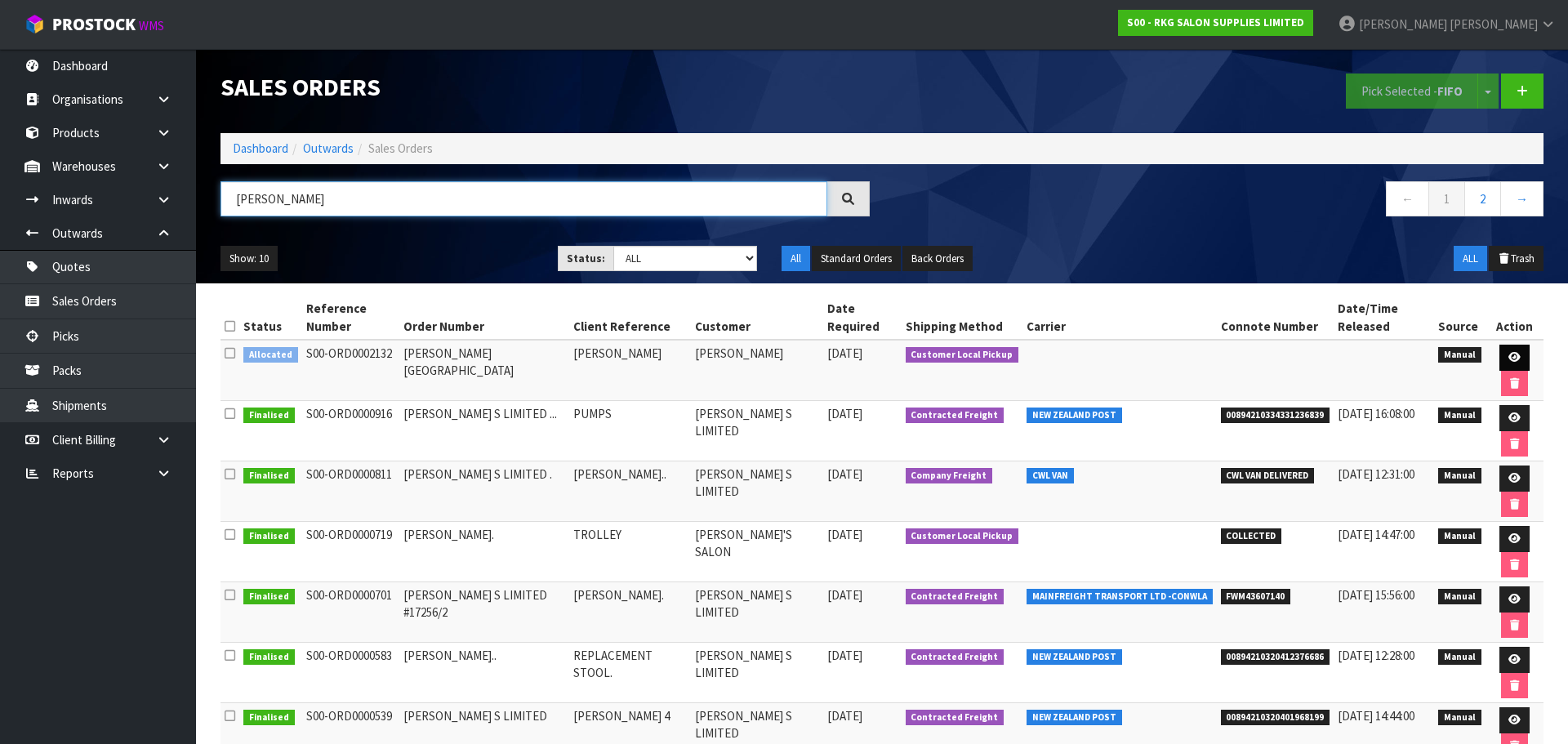
type input "ANDREW"
click at [1509, 352] on icon at bounding box center [1515, 357] width 12 height 10
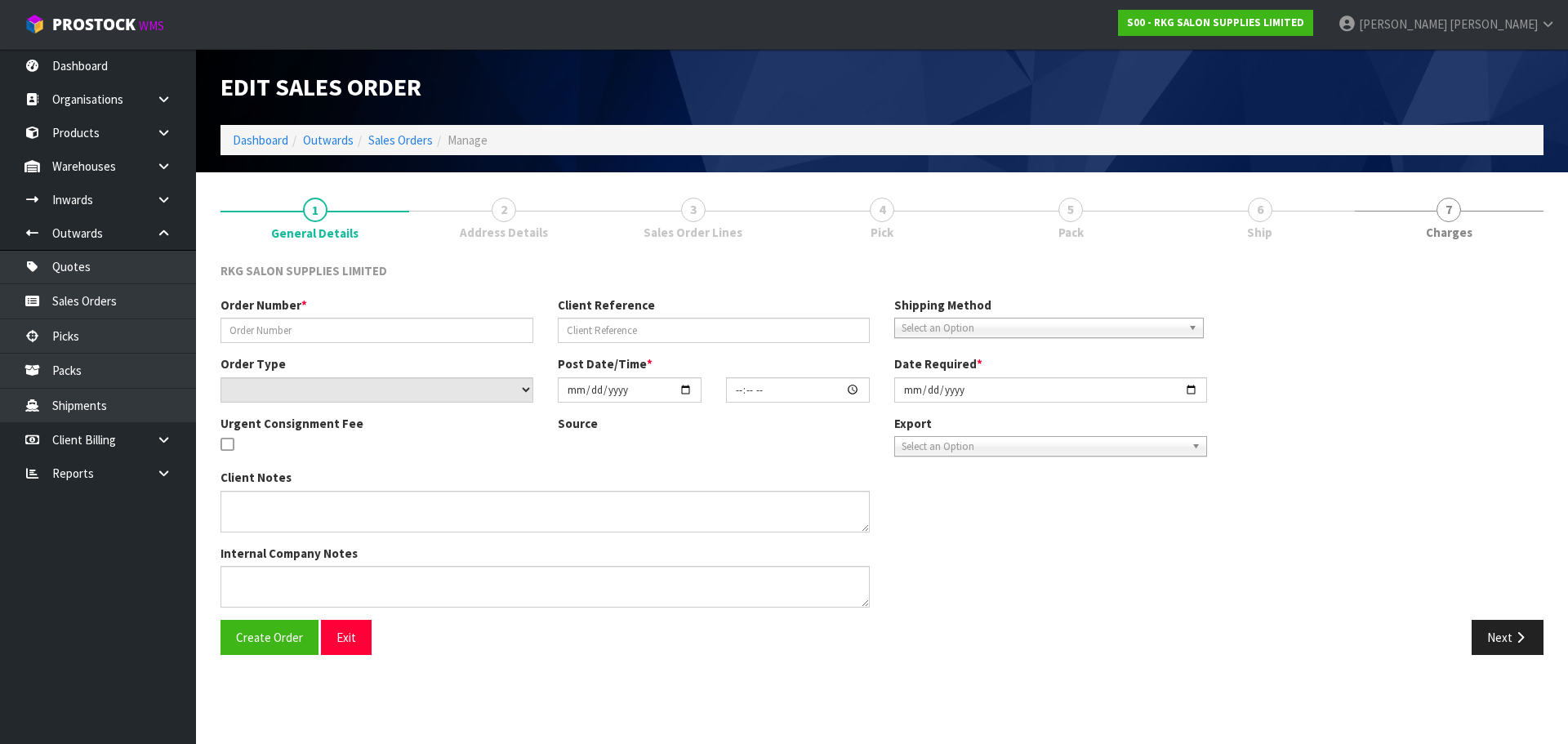
type input "ANDREW - BRISBANE"
type input "ANDREW PARK"
select select "number:0"
type input "2025-08-21"
type input "00:00:00.000"
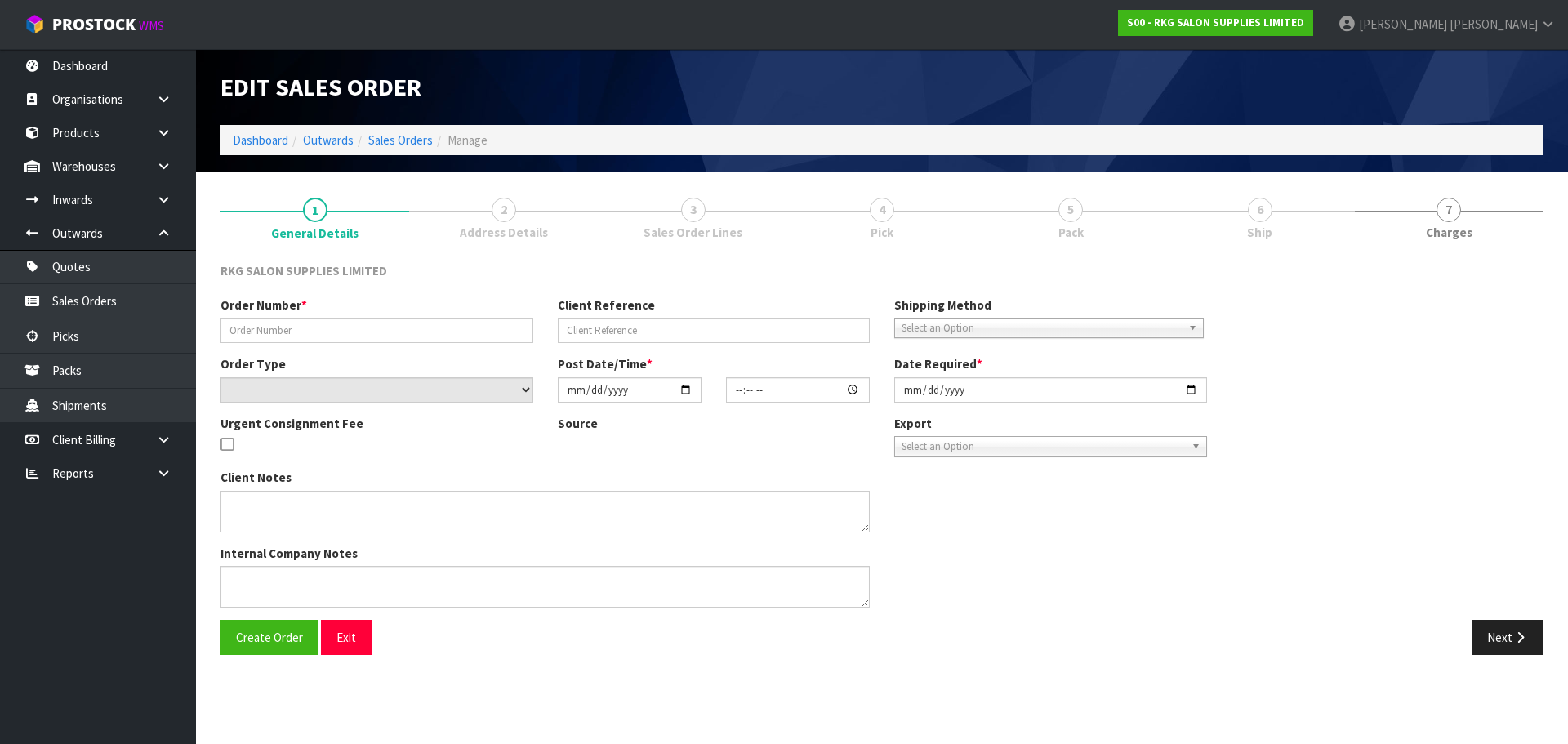
type input "2025-09-18"
type textarea "HOLD FOR 4 WEEKS"
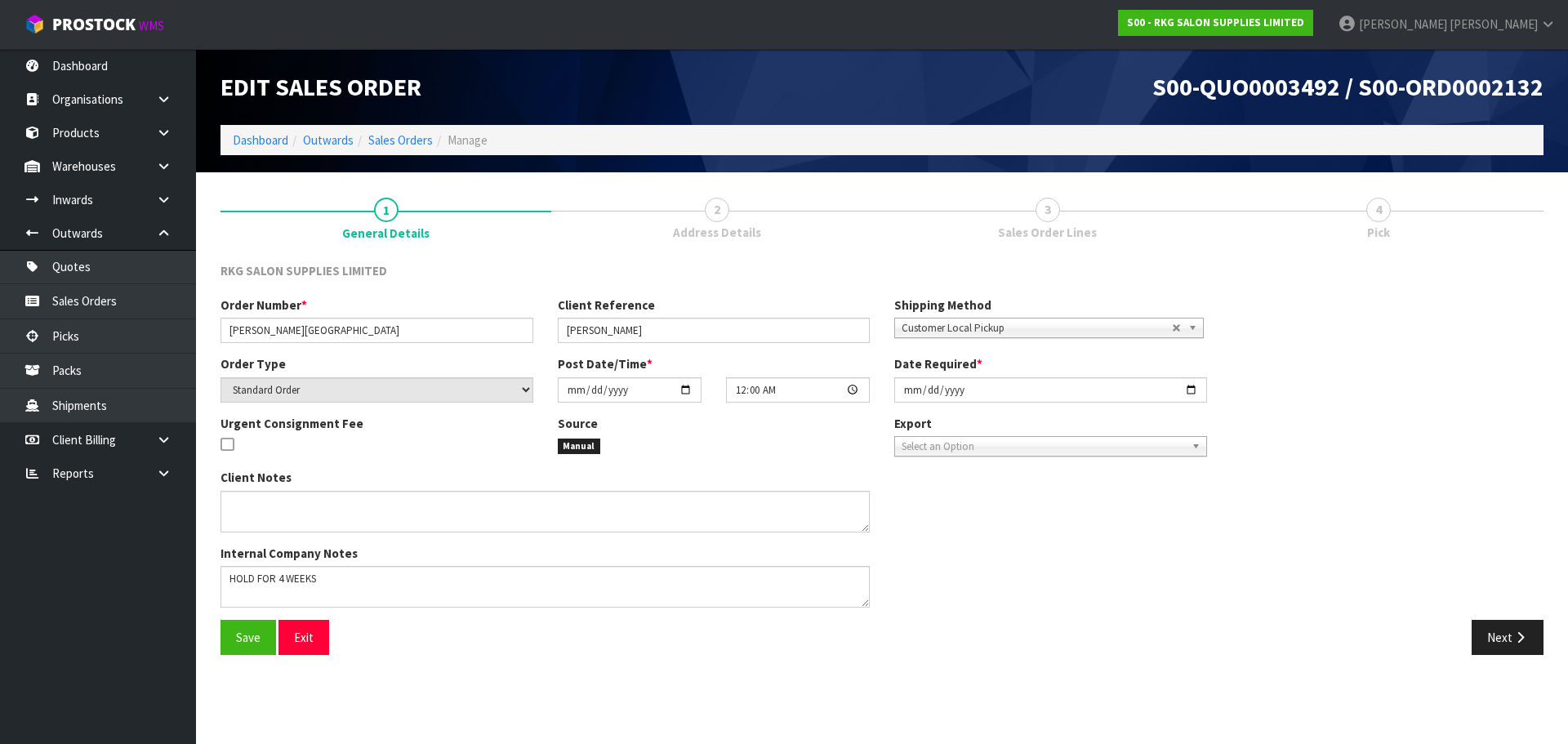
click at [725, 210] on span "2" at bounding box center [717, 210] width 24 height 24
click at [1522, 640] on icon "button" at bounding box center [1520, 636] width 16 height 12
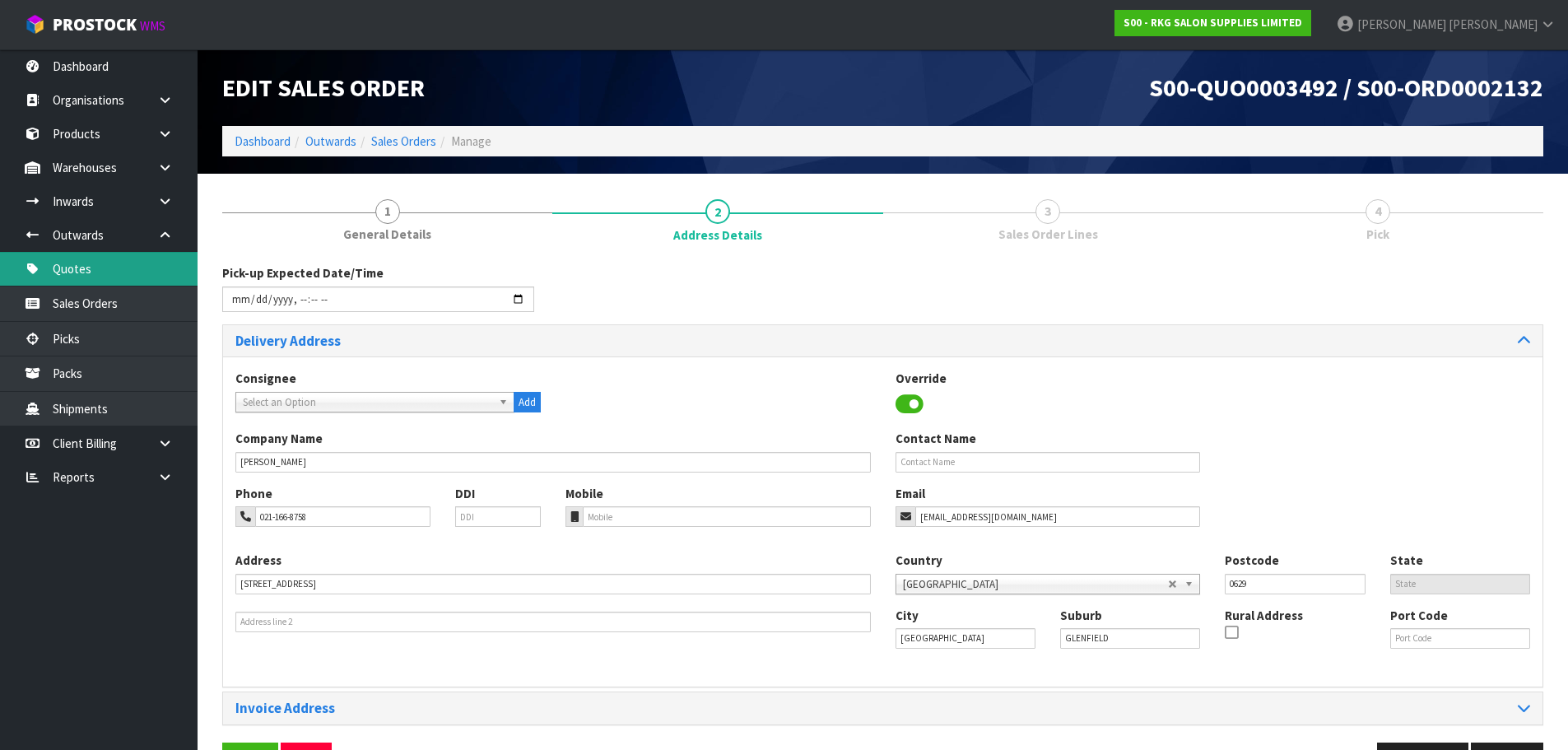
click at [76, 273] on link "Quotes" at bounding box center [98, 269] width 197 height 34
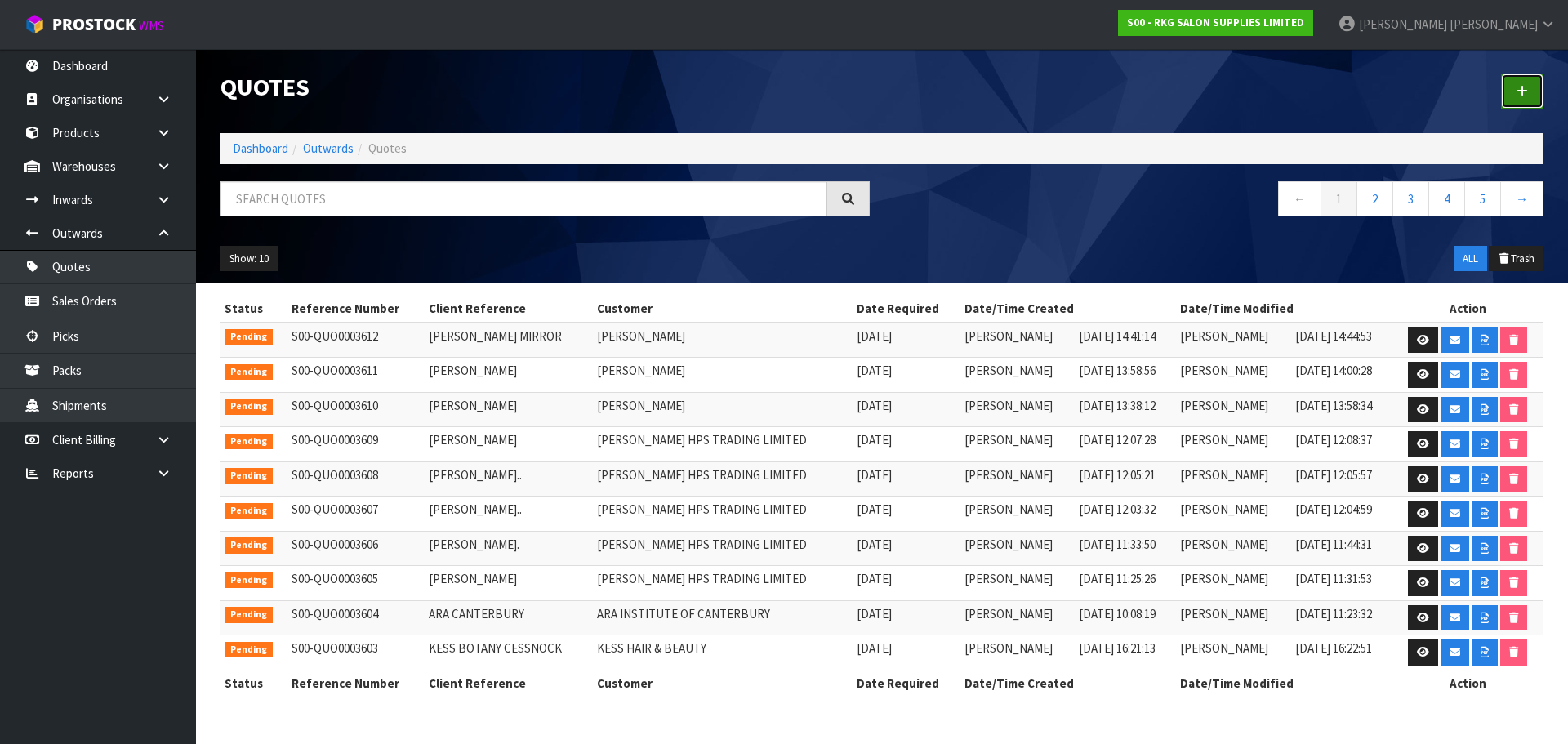
click at [1519, 97] on link at bounding box center [1522, 92] width 42 height 36
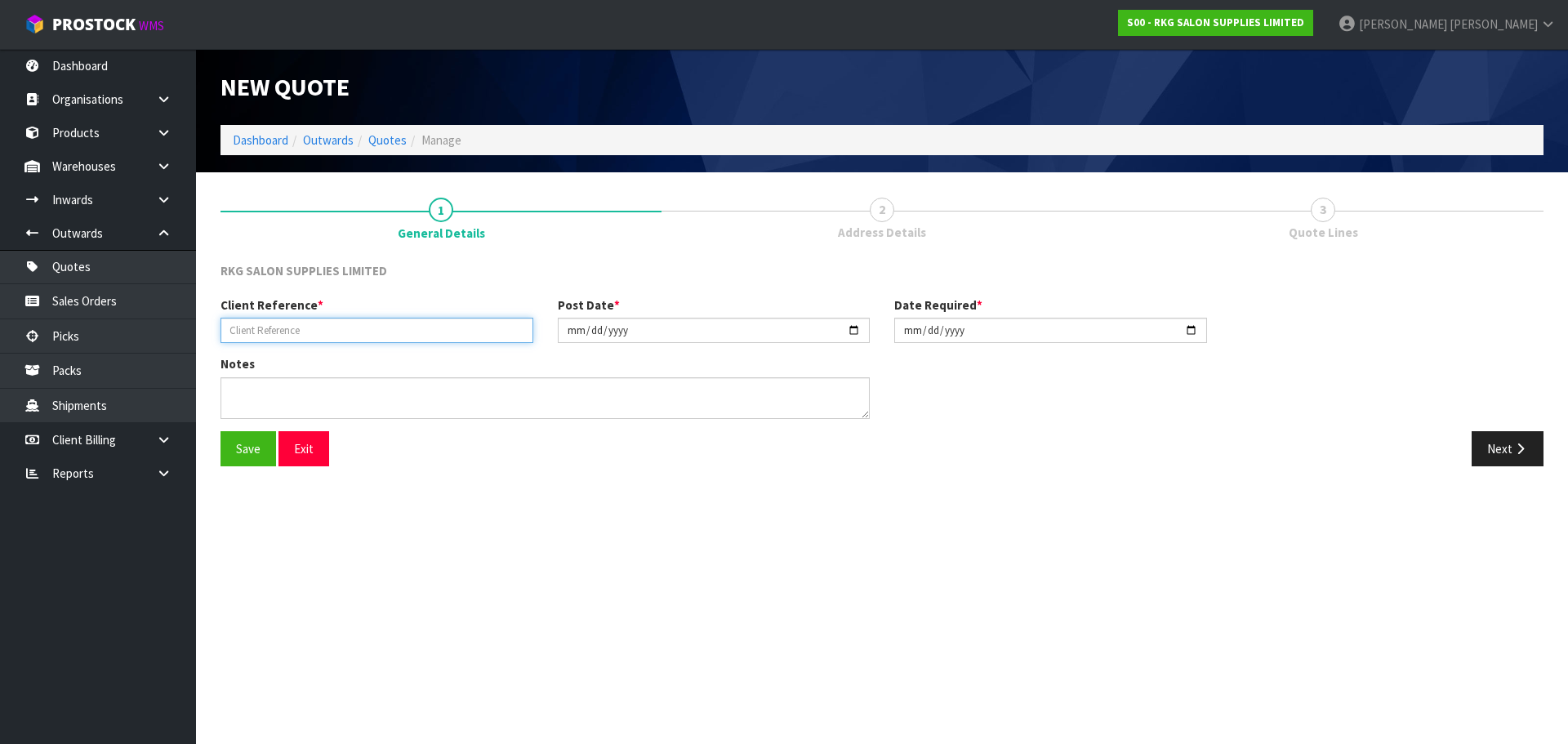
click at [314, 331] on input "text" at bounding box center [377, 329] width 313 height 25
type input "CANDICE TOWERS"
click at [258, 449] on button "Save" at bounding box center [248, 449] width 55 height 36
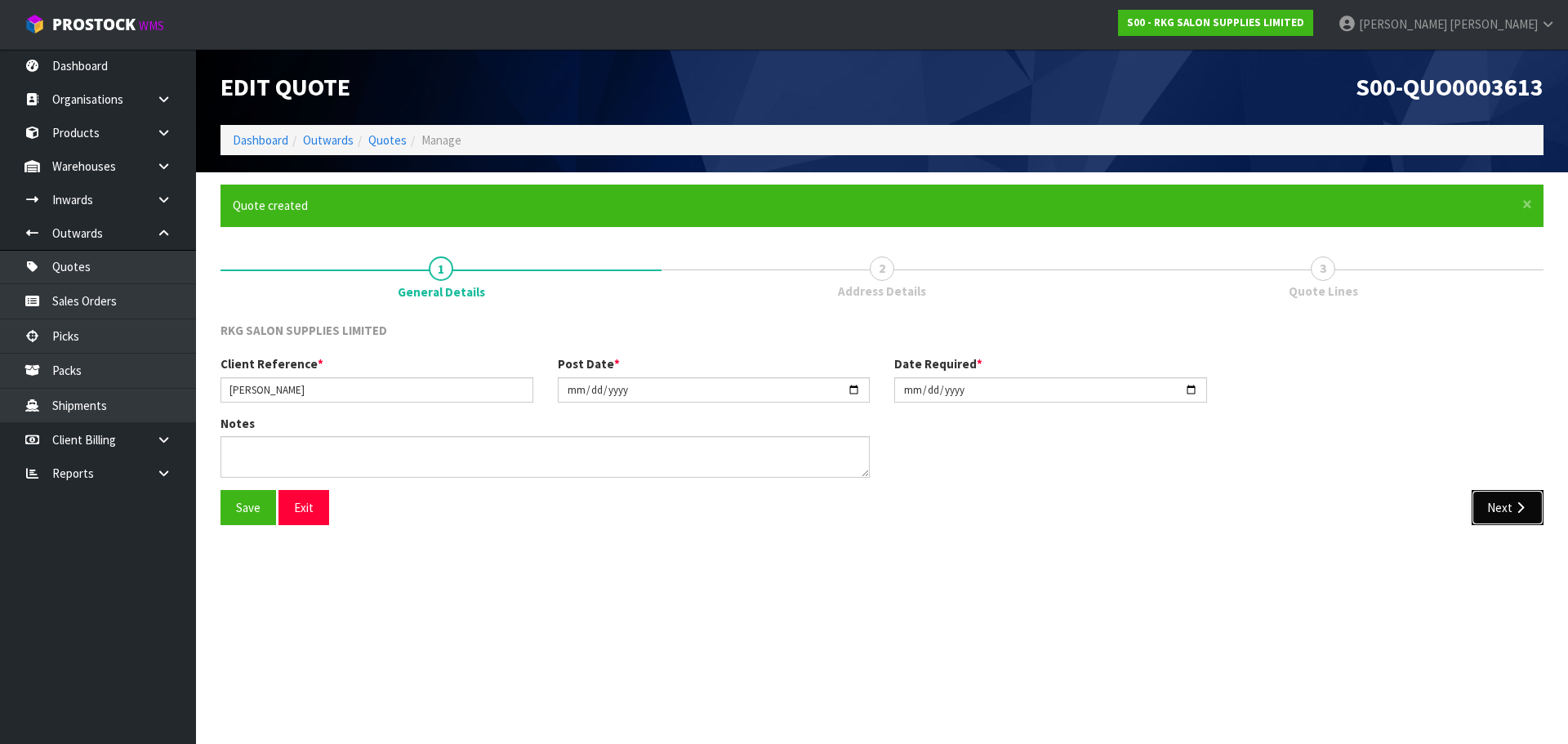
click at [1524, 514] on icon "button" at bounding box center [1520, 507] width 16 height 12
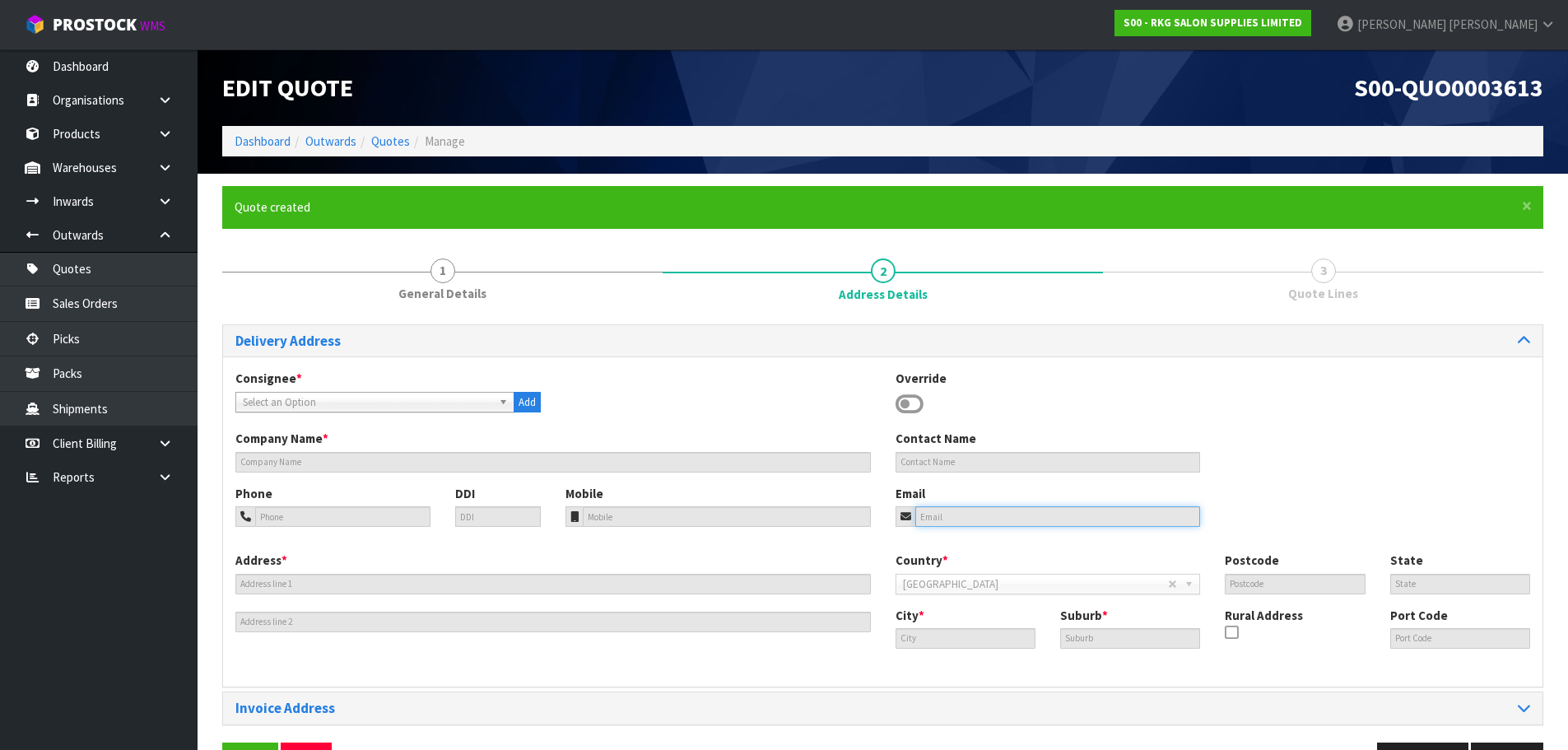
click at [952, 518] on input "email" at bounding box center [1058, 517] width 286 height 21
click at [900, 403] on icon at bounding box center [909, 404] width 28 height 25
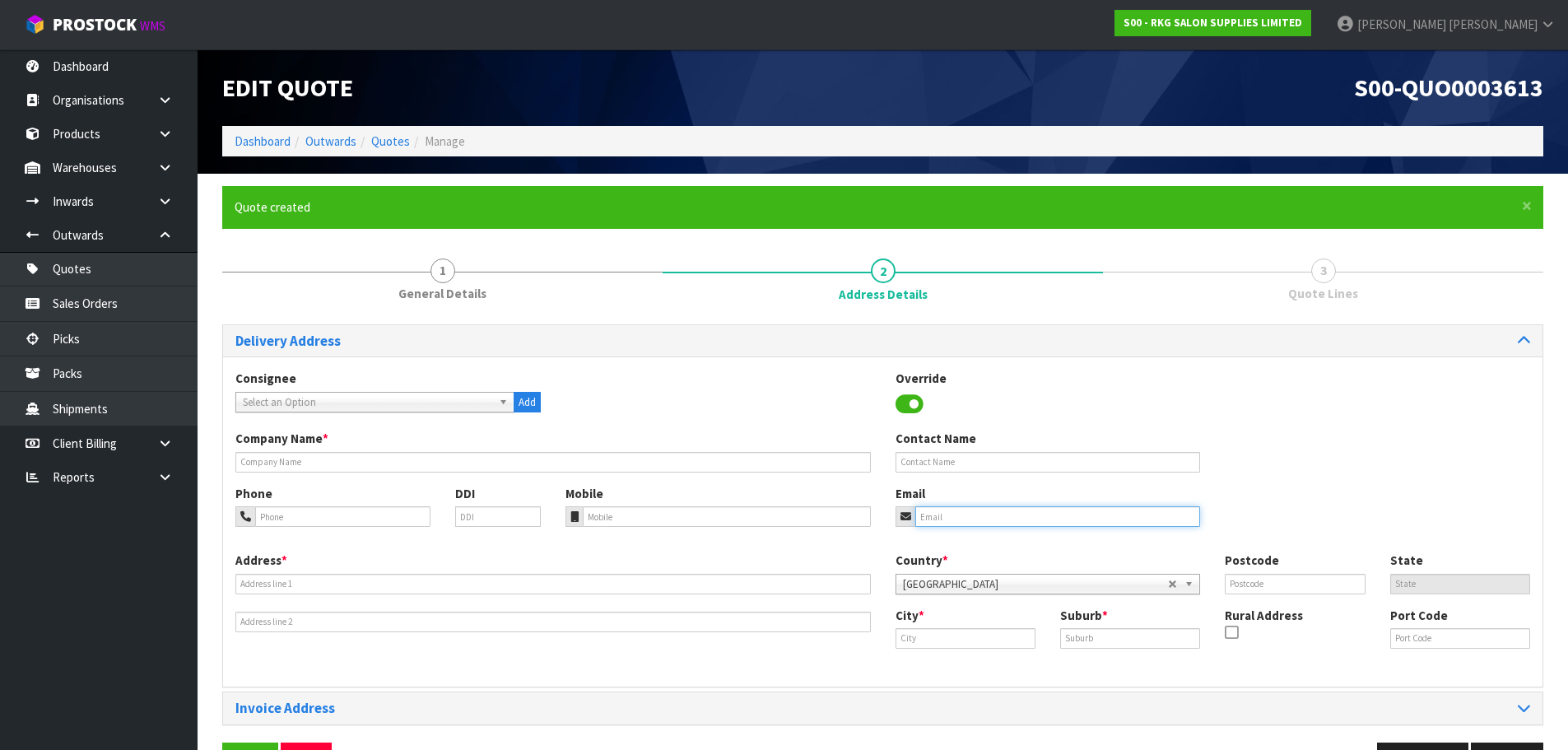
click at [926, 510] on input "email" at bounding box center [1058, 517] width 286 height 21
paste input "candicebuys1301@gmail.com"
type input "candicebuys1301@gmail.com"
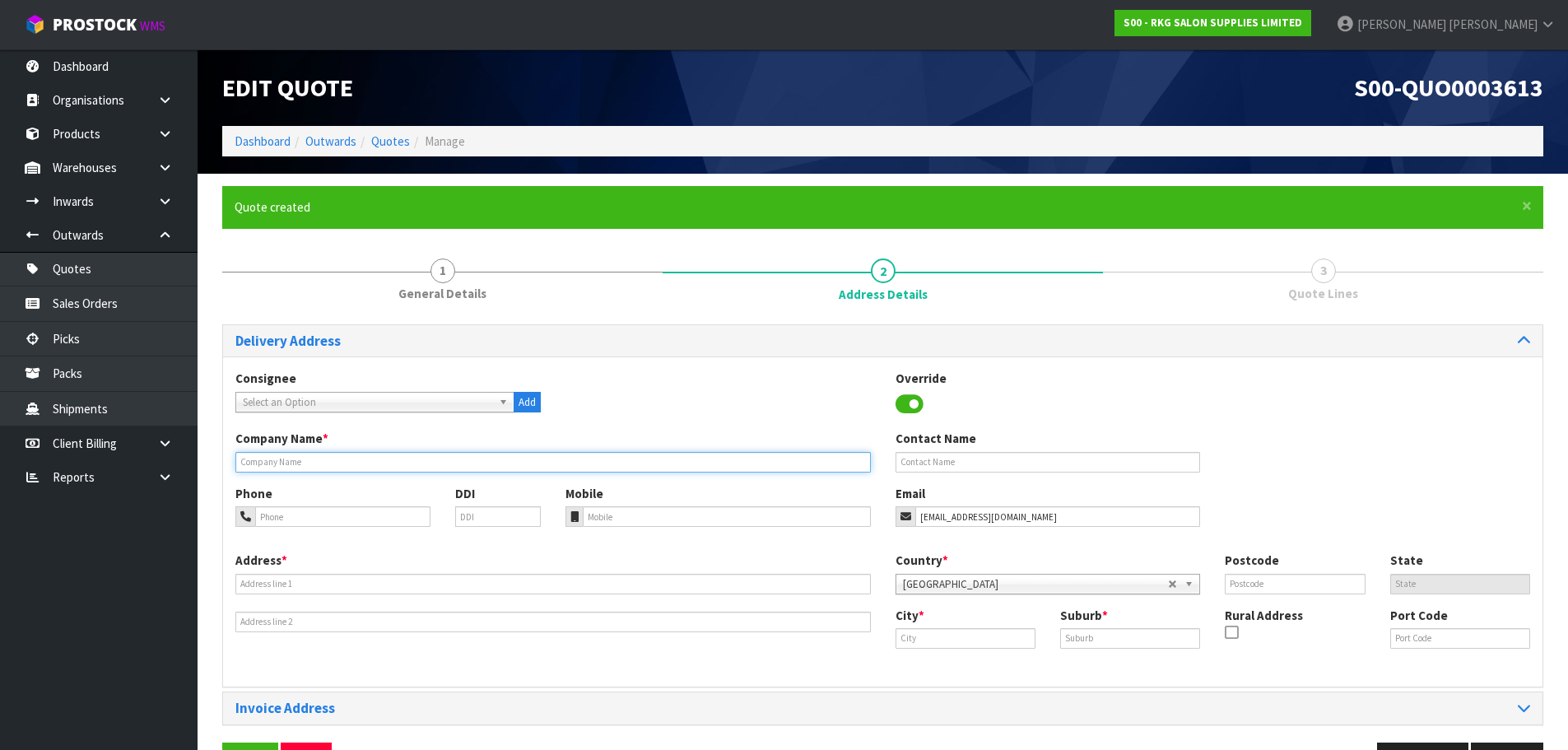
click at [323, 461] on input "text" at bounding box center [554, 462] width 636 height 21
type input "ELIZABETH PALMER SKINCARE"
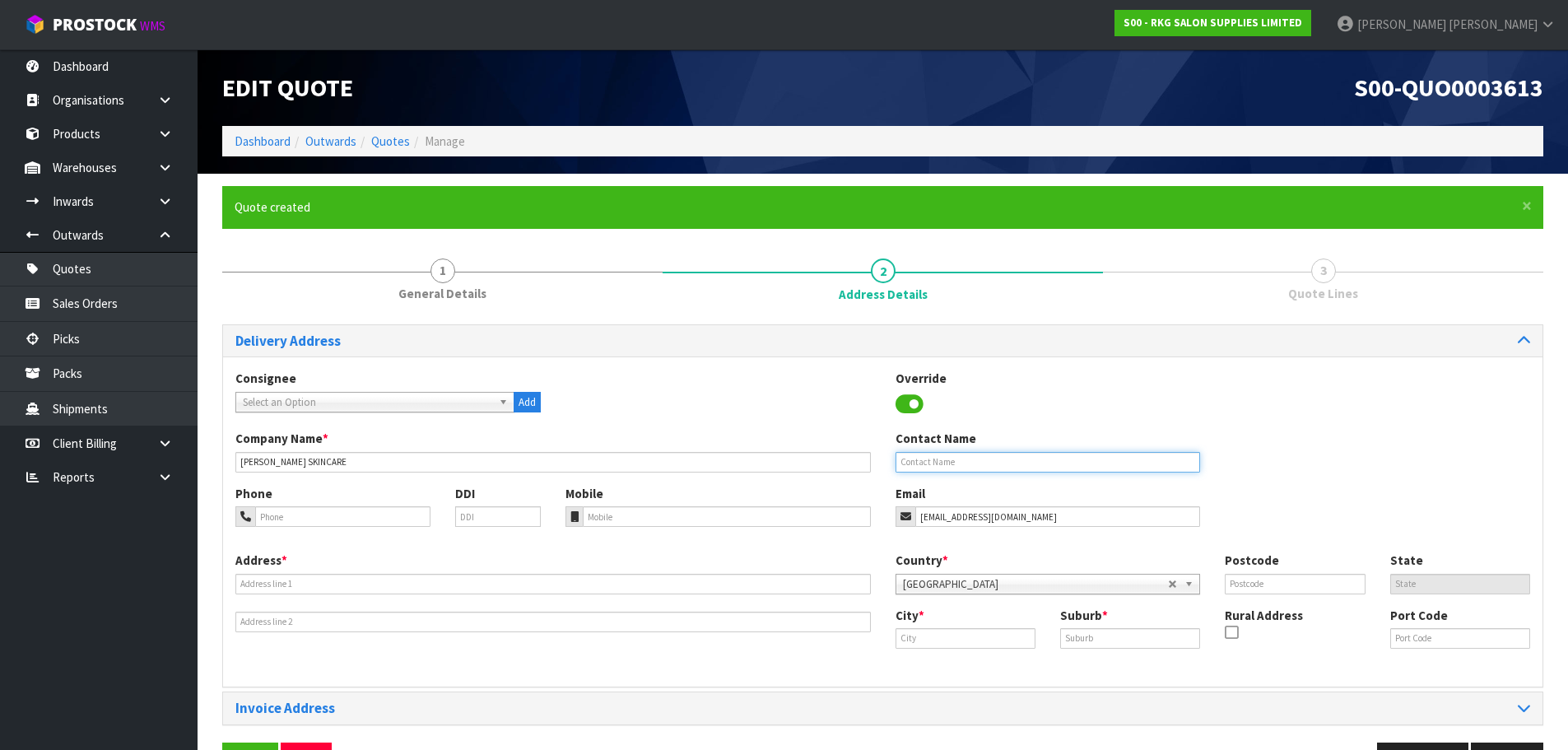
click at [956, 458] on input "text" at bounding box center [1048, 462] width 306 height 21
type input "CANDICE TOWERS"
click at [279, 518] on input "tel" at bounding box center [342, 517] width 175 height 21
click at [271, 518] on input "tel" at bounding box center [342, 517] width 175 height 21
type input "027-944-5337"
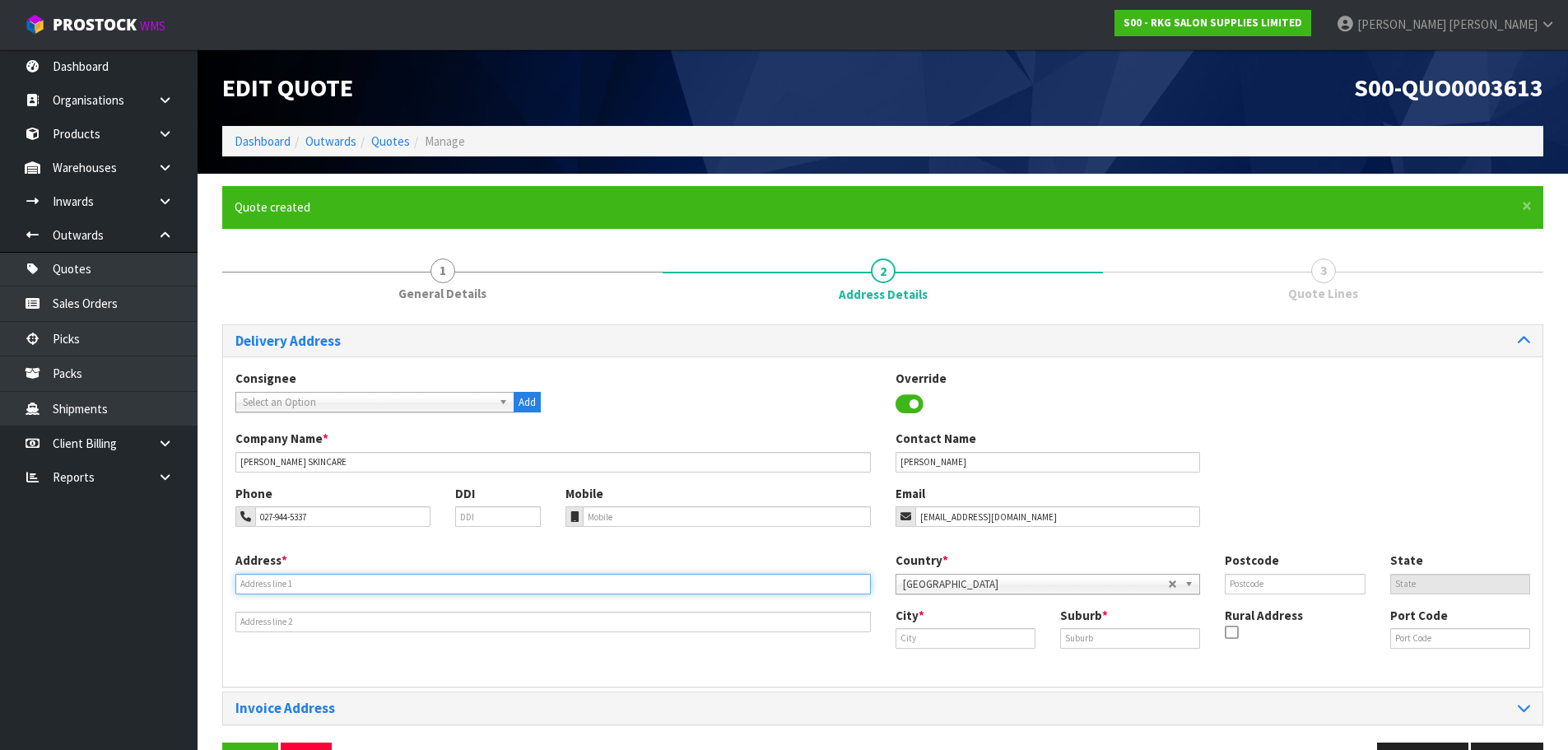
click at [335, 581] on input "text" at bounding box center [554, 584] width 636 height 21
type input "56A VICTORIA AVE"
click at [920, 631] on input "text" at bounding box center [965, 639] width 140 height 21
drag, startPoint x: 946, startPoint y: 641, endPoint x: 869, endPoint y: 643, distance: 77.0
click at [869, 643] on div "Address * 56A VICTORIA AVE Country * Afghanistan Aland Islands Albania Algeria …" at bounding box center [882, 613] width 1320 height 123
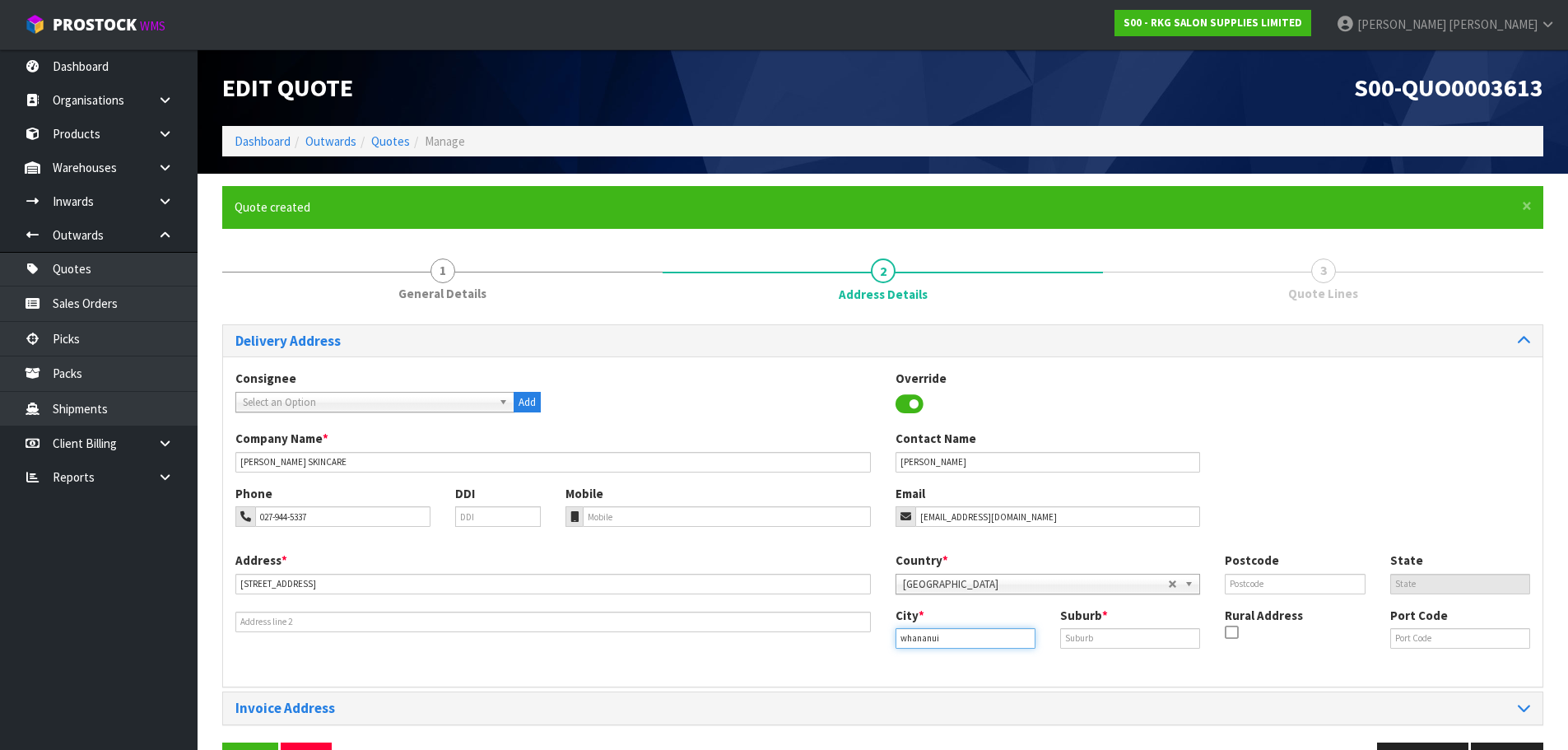
click at [919, 639] on input "whananui" at bounding box center [965, 639] width 140 height 21
drag, startPoint x: 935, startPoint y: 639, endPoint x: 847, endPoint y: 640, distance: 88.0
click at [847, 640] on div "Address * 56A VICTORIA AVE Country * Afghanistan Aland Islands Albania Algeria …" at bounding box center [882, 613] width 1320 height 123
type input "w"
click at [939, 667] on strong "Wanga" at bounding box center [932, 666] width 38 height 16
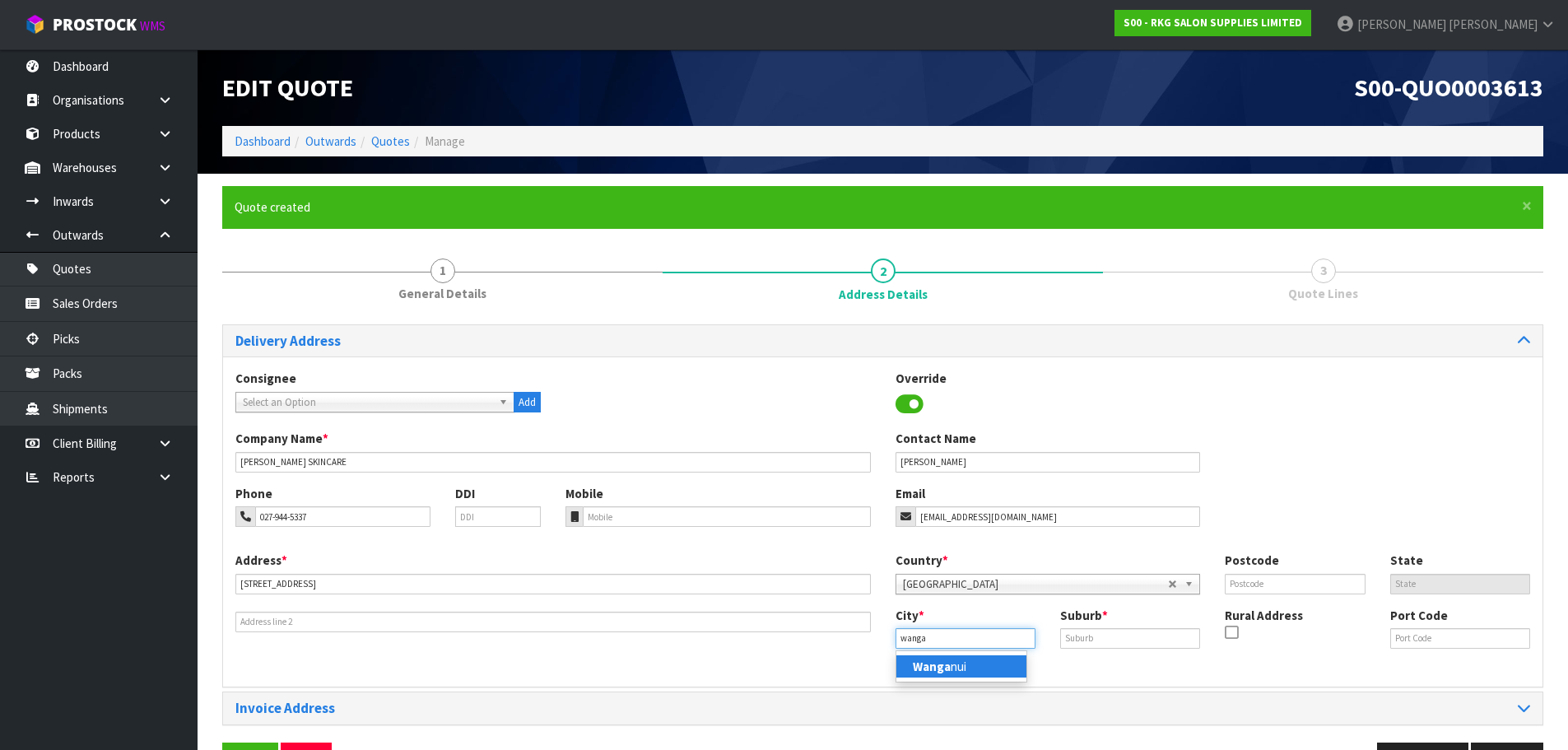
type input "Wanganui"
click at [1093, 635] on input "text" at bounding box center [1130, 639] width 140 height 21
drag, startPoint x: 1109, startPoint y: 642, endPoint x: 1023, endPoint y: 652, distance: 86.6
click at [1023, 652] on div "City * Wanganui Suburb * WHANGANUI Rural Address Port Code" at bounding box center [1213, 634] width 660 height 56
type input "WHANGANUI"
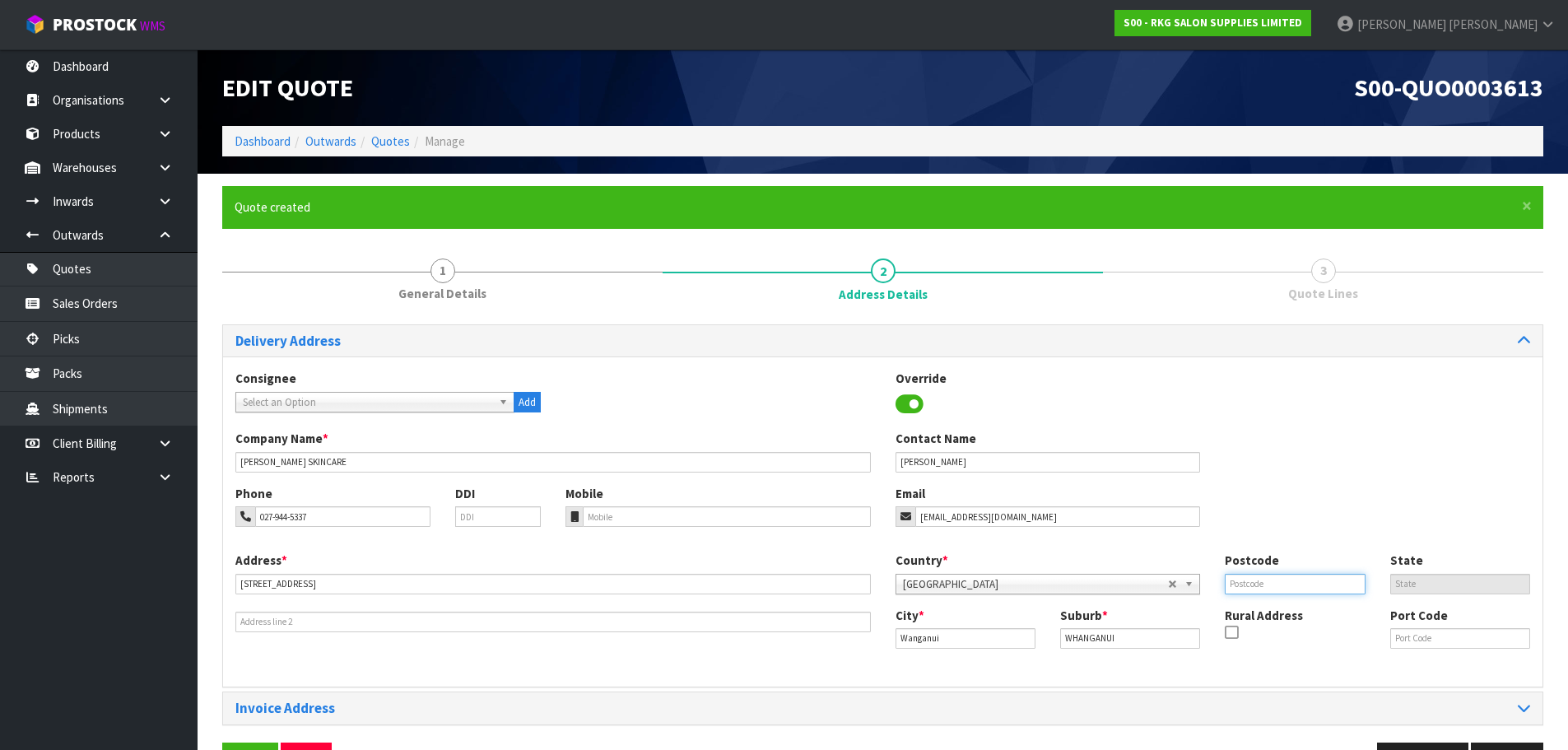
click at [1268, 574] on input "text" at bounding box center [1294, 584] width 140 height 21
type input "4500"
click at [1276, 549] on div "Phone 027-944-5337 DDI Mobile Email candicebuys1301@gmail.com" at bounding box center [882, 518] width 1320 height 67
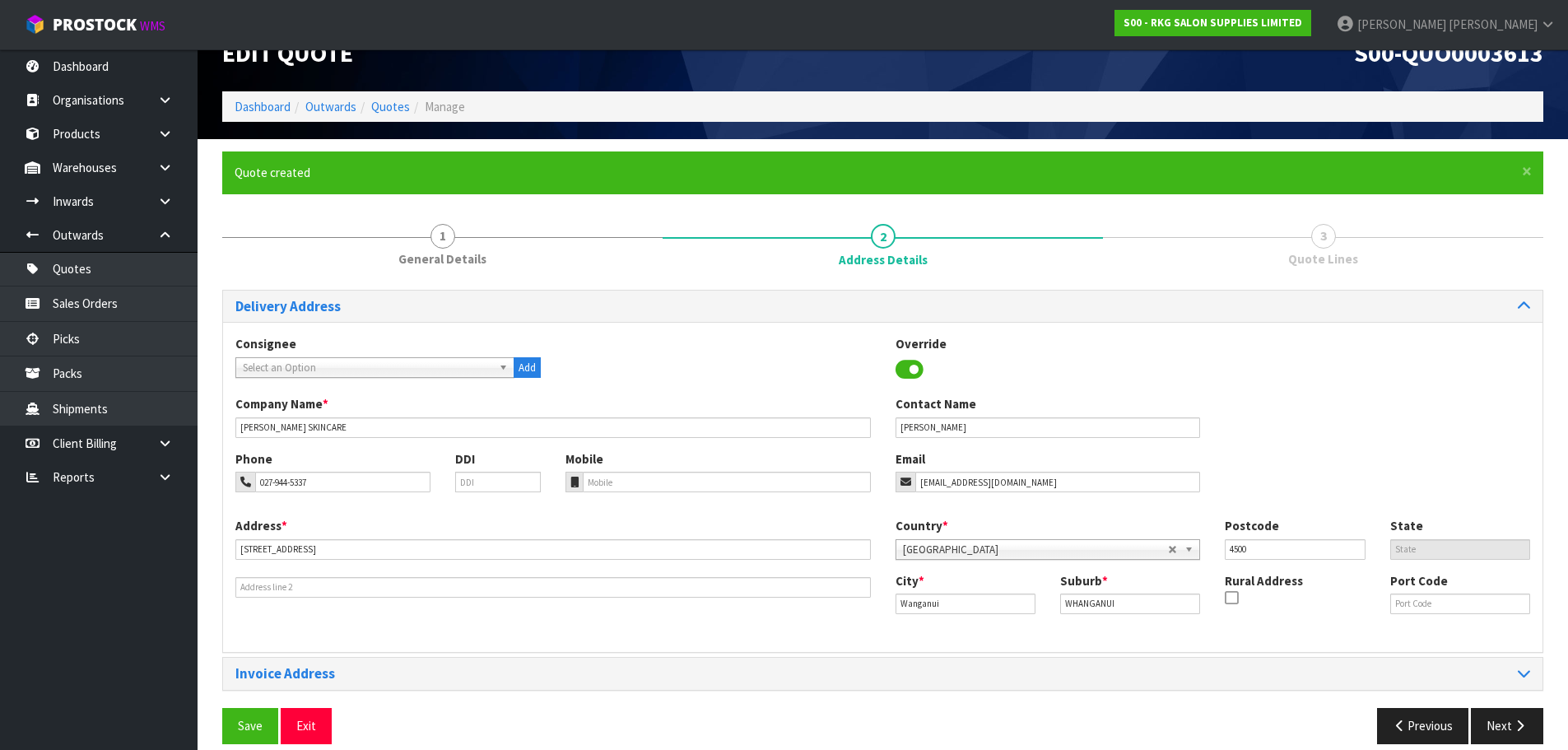
scroll to position [54, 0]
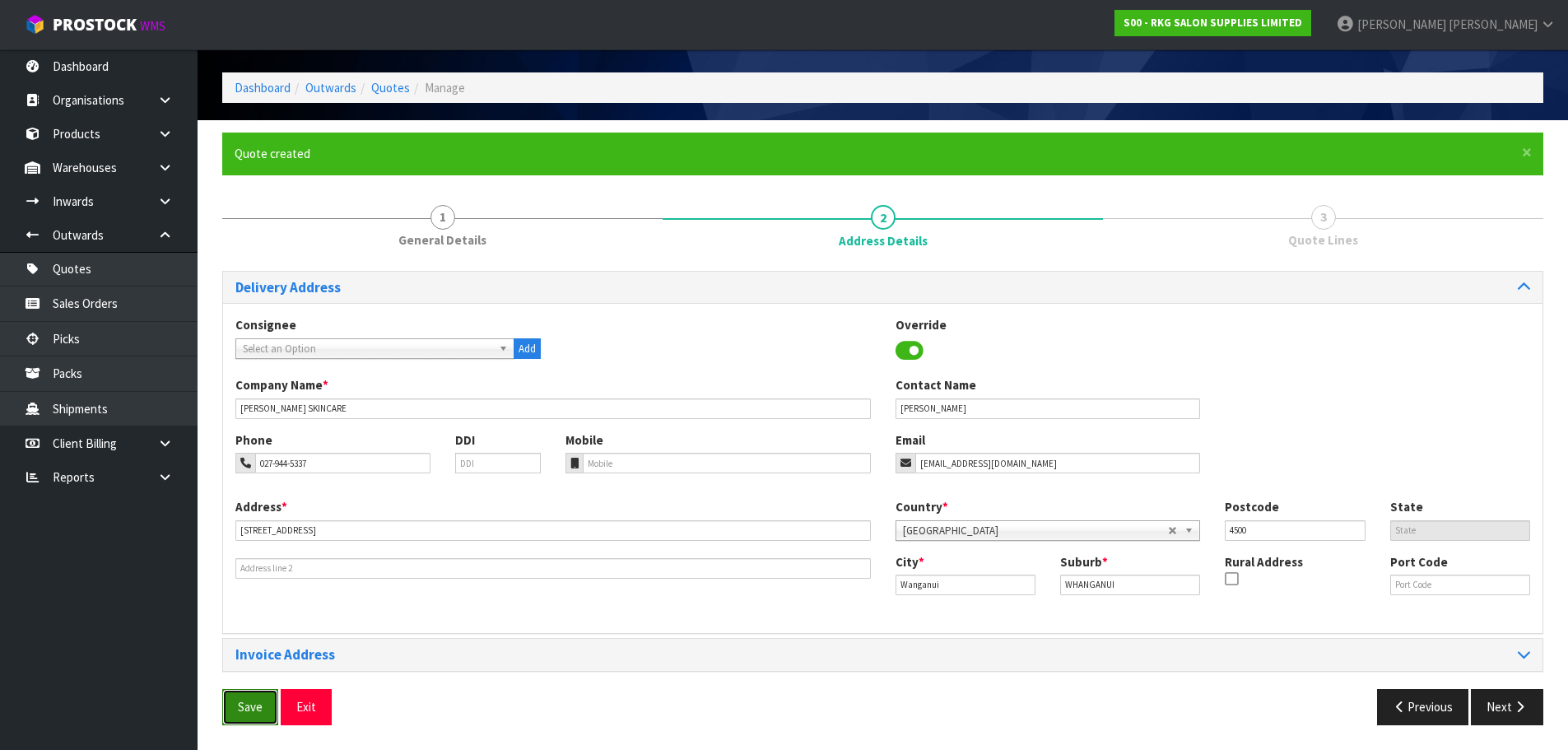
click at [239, 707] on button "Save" at bounding box center [250, 707] width 56 height 36
click at [1515, 715] on button "Next" at bounding box center [1507, 707] width 73 height 36
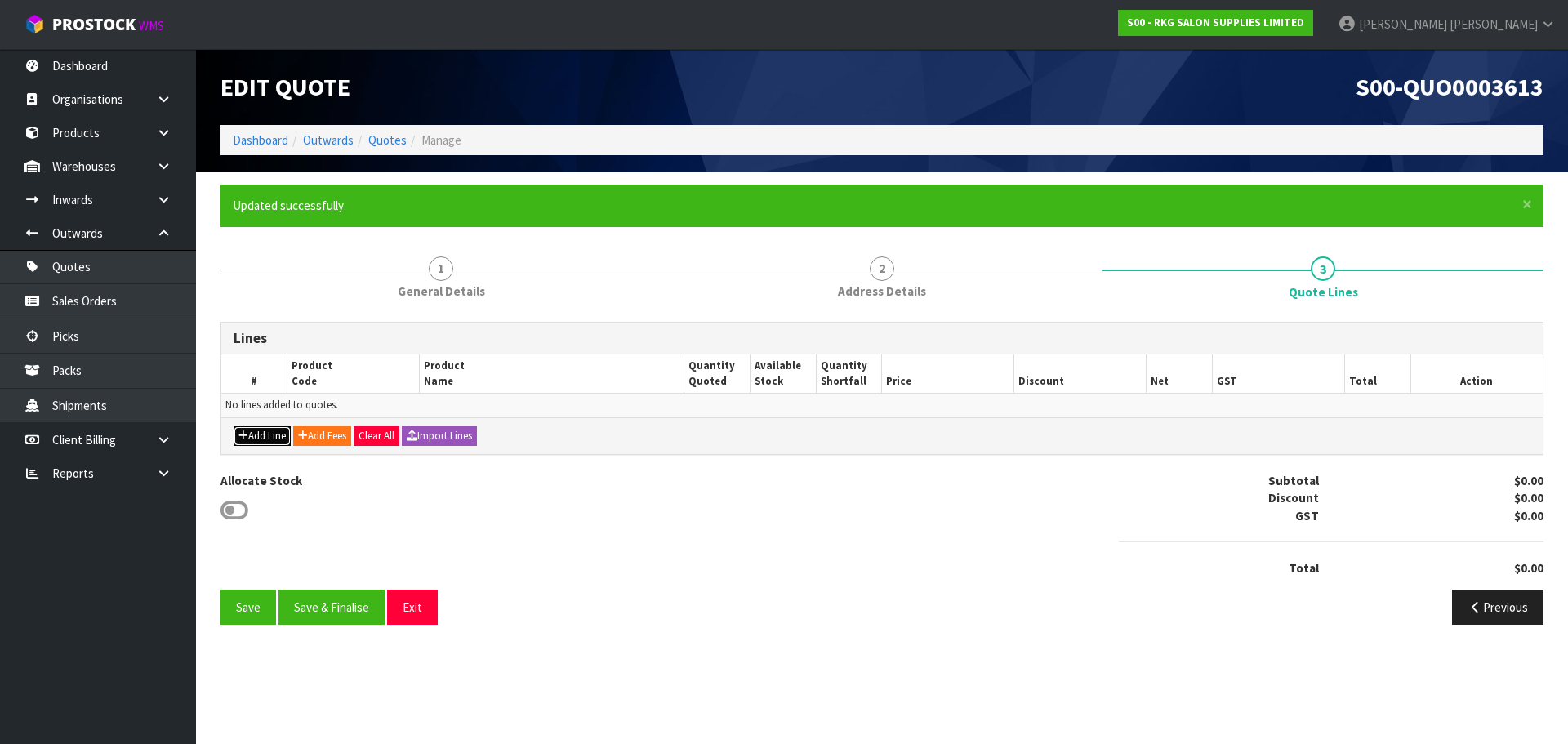
click at [270, 436] on button "Add Line" at bounding box center [262, 435] width 57 height 20
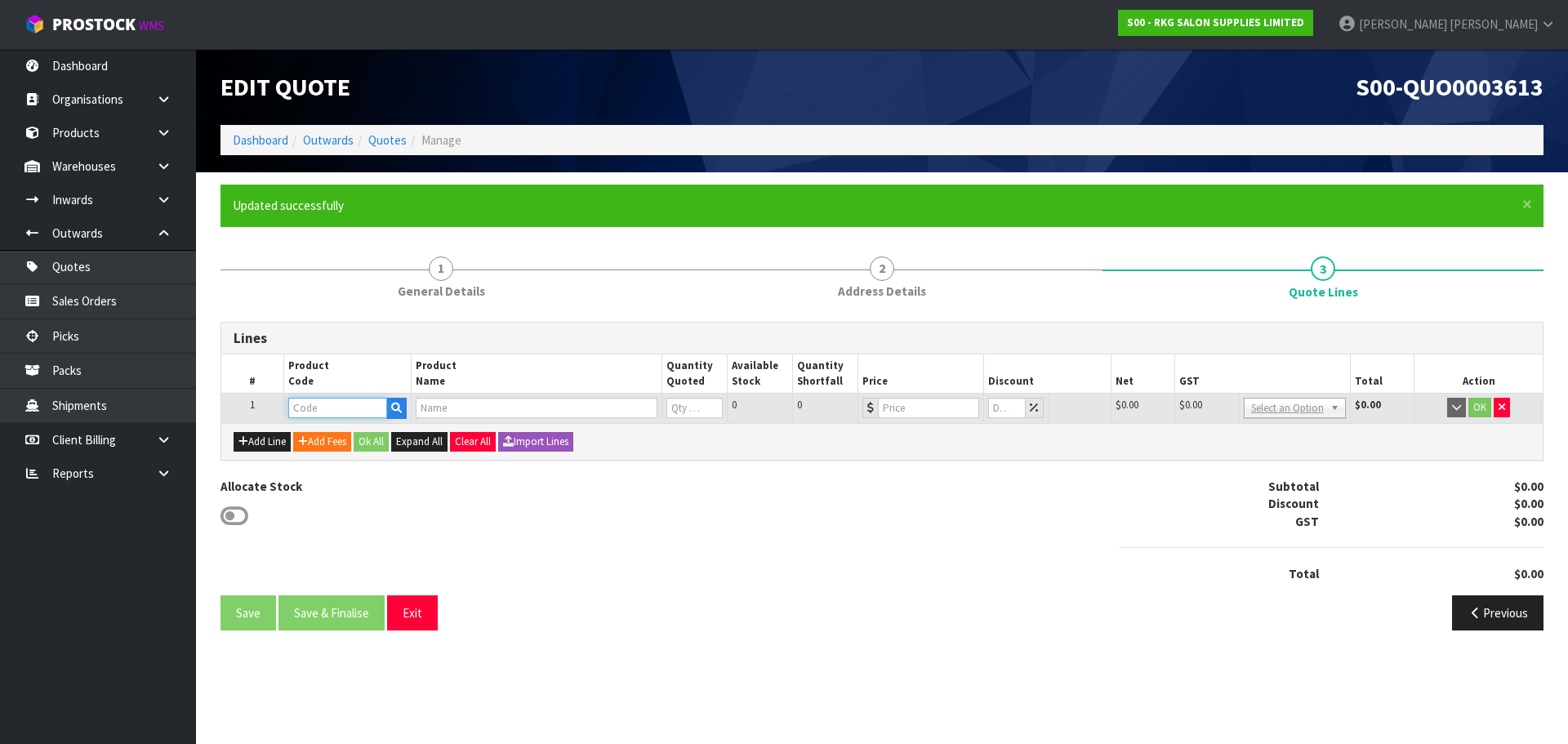
click at [330, 406] on input "text" at bounding box center [337, 408] width 98 height 21
type input "070101"
click at [331, 437] on strong "070101" at bounding box center [325, 435] width 39 height 16
type input "07010102"
type input "HOBART STOOL - BLACK"
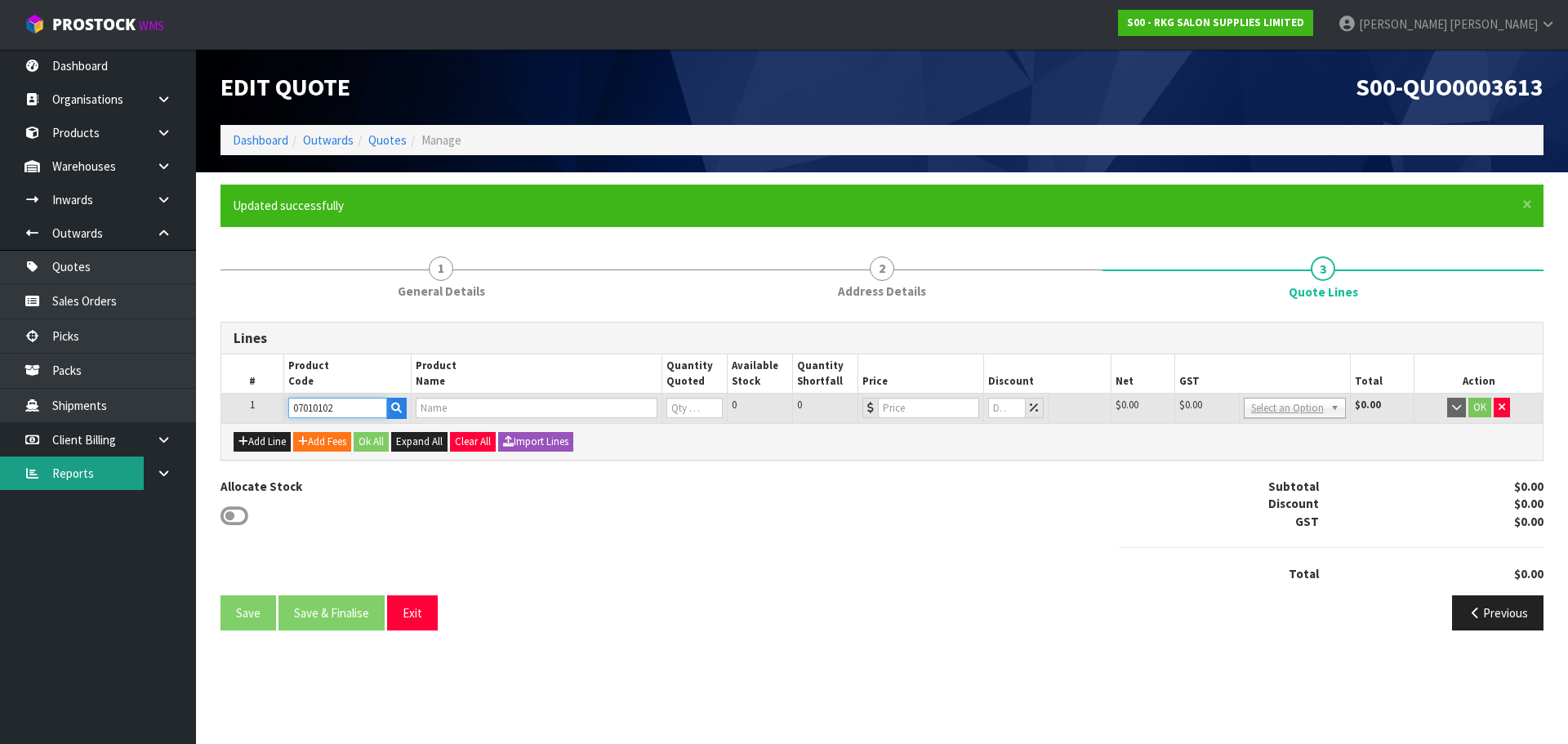
type input "0"
type input "120.85"
type input "0"
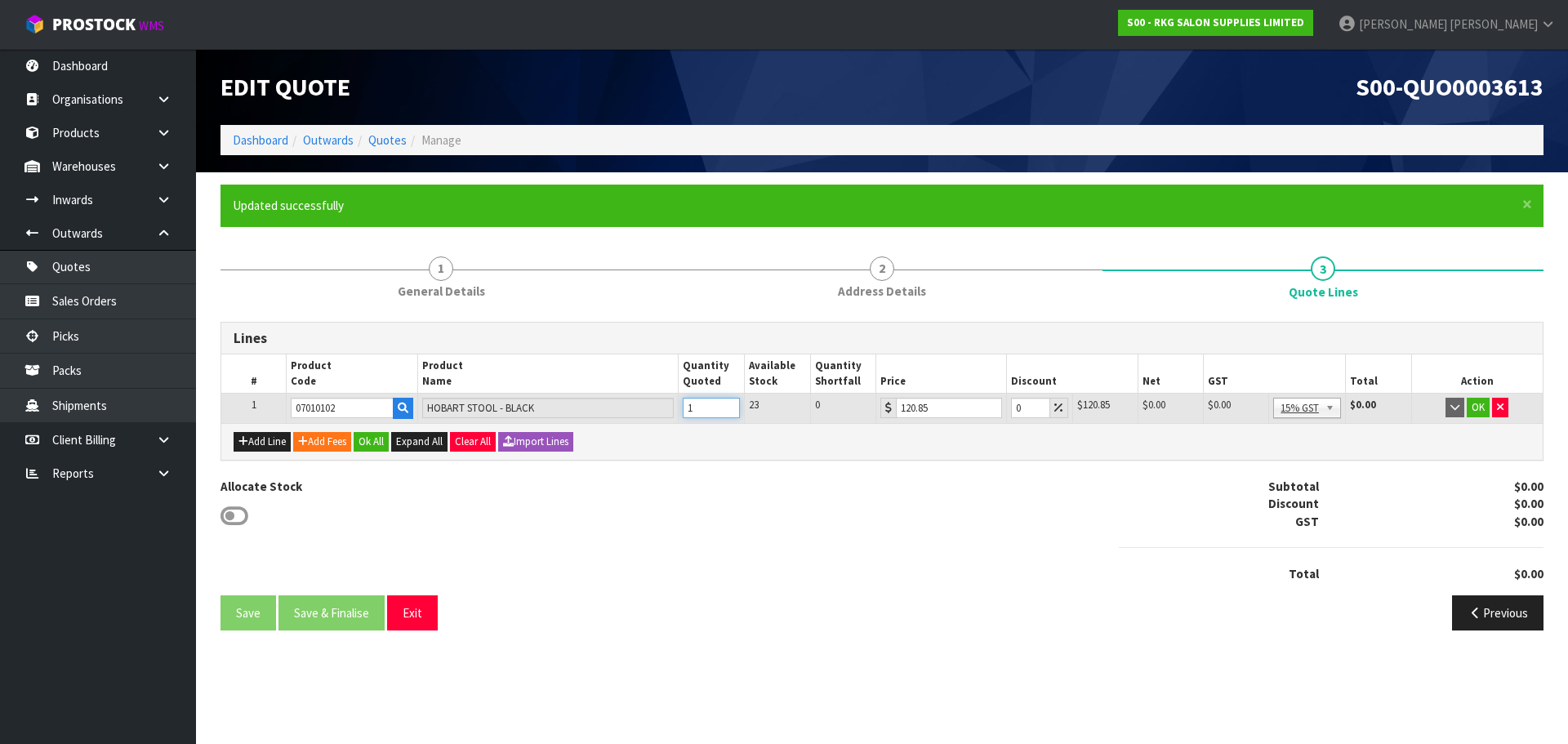
type input "1"
click at [729, 406] on input "1" at bounding box center [711, 408] width 57 height 21
click at [1482, 408] on button "OK" at bounding box center [1478, 407] width 22 height 20
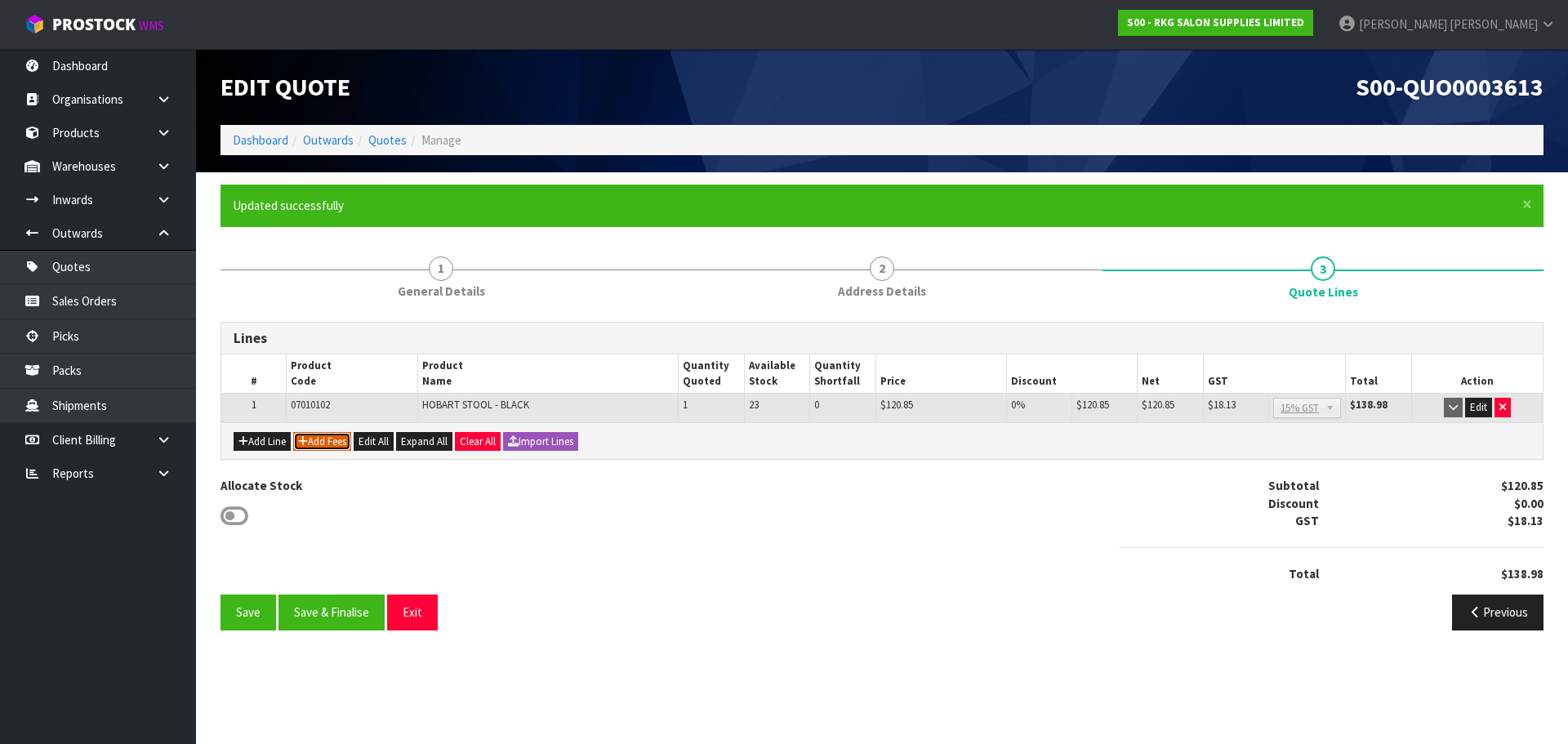
click at [322, 443] on button "Add Fees" at bounding box center [322, 442] width 58 height 20
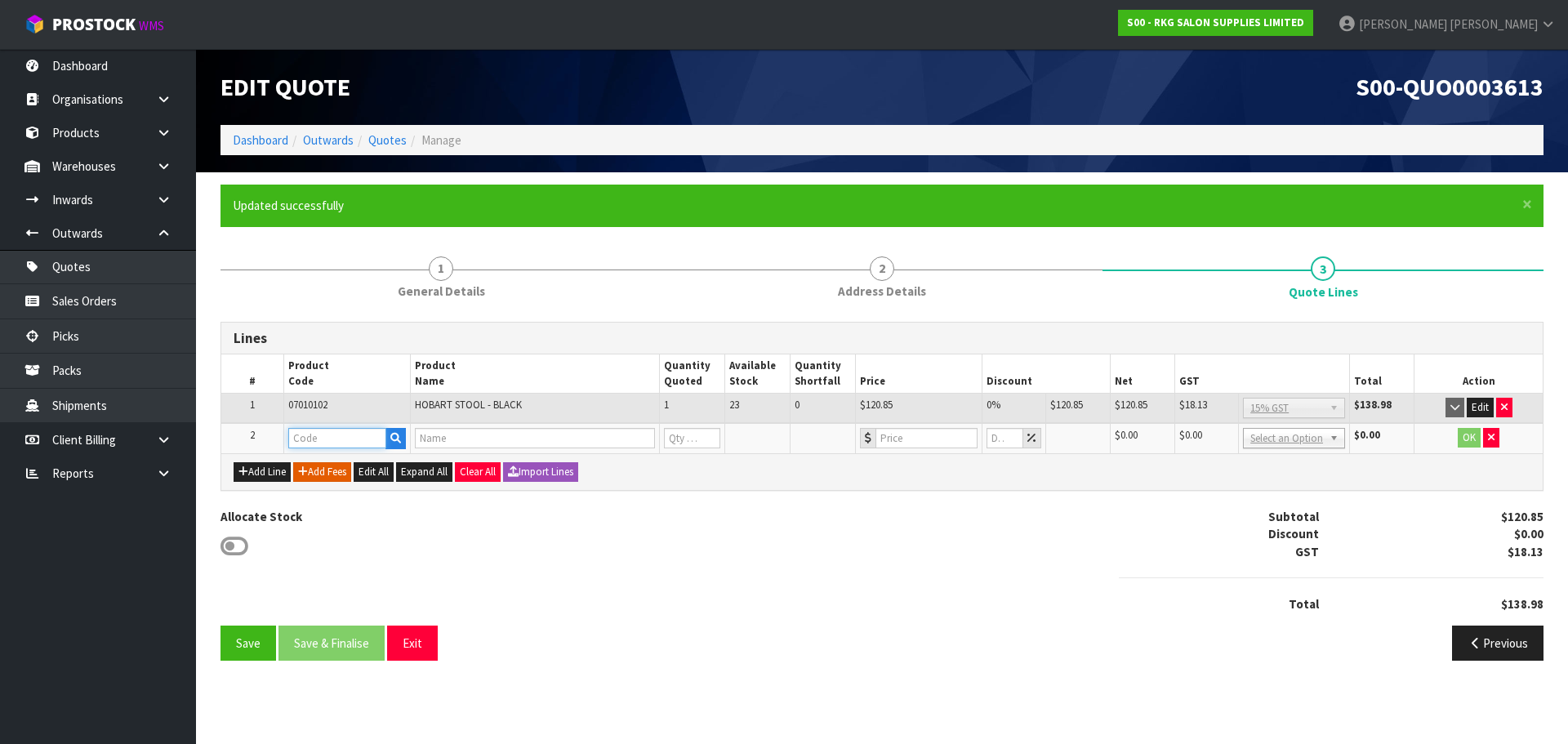
click at [322, 435] on input "text" at bounding box center [337, 438] width 98 height 21
type input "FRE"
click at [342, 469] on link "FRE IGHT" at bounding box center [354, 466] width 129 height 22
type input "FREIGHT"
type input "FREIGHT FEE"
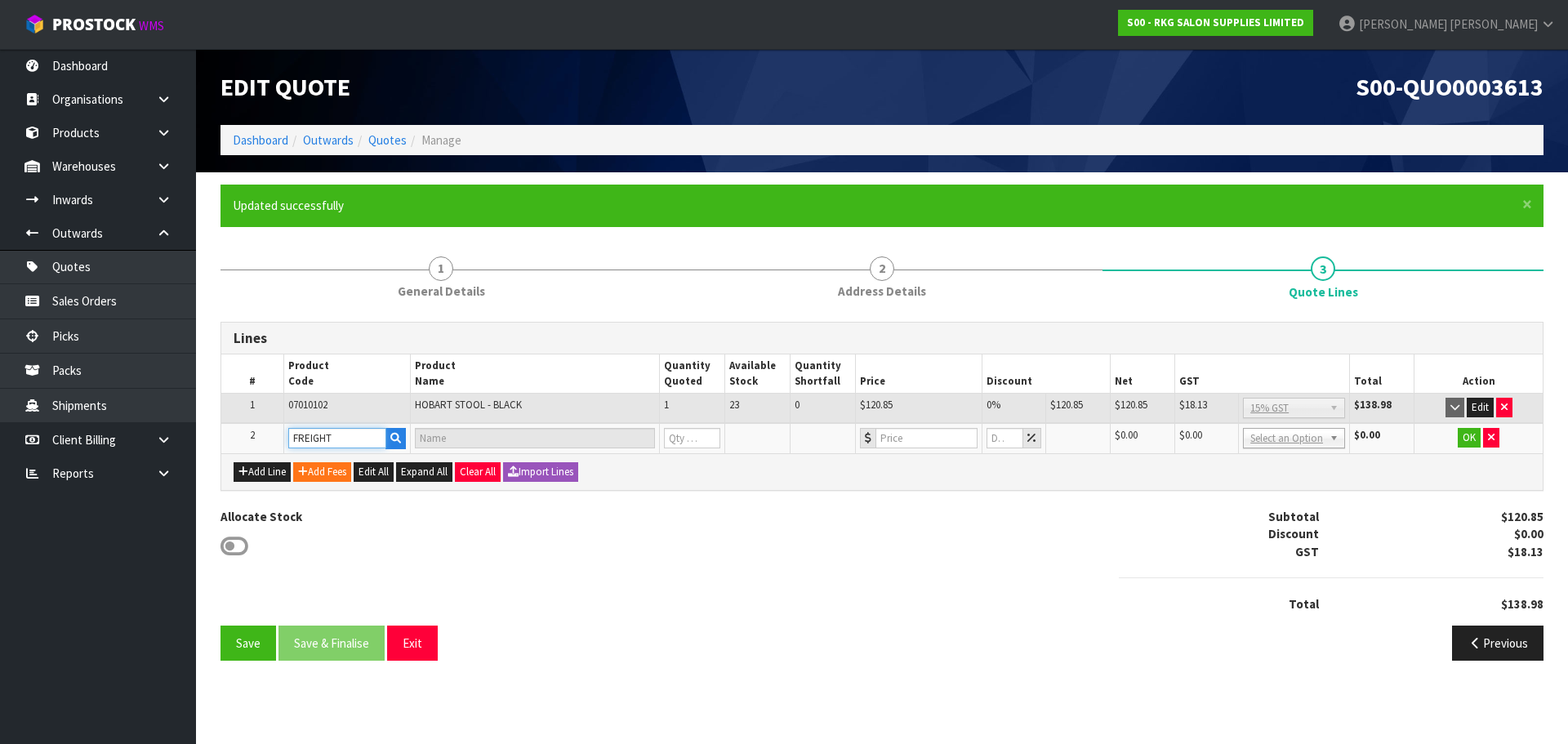
type input "1"
type input "0"
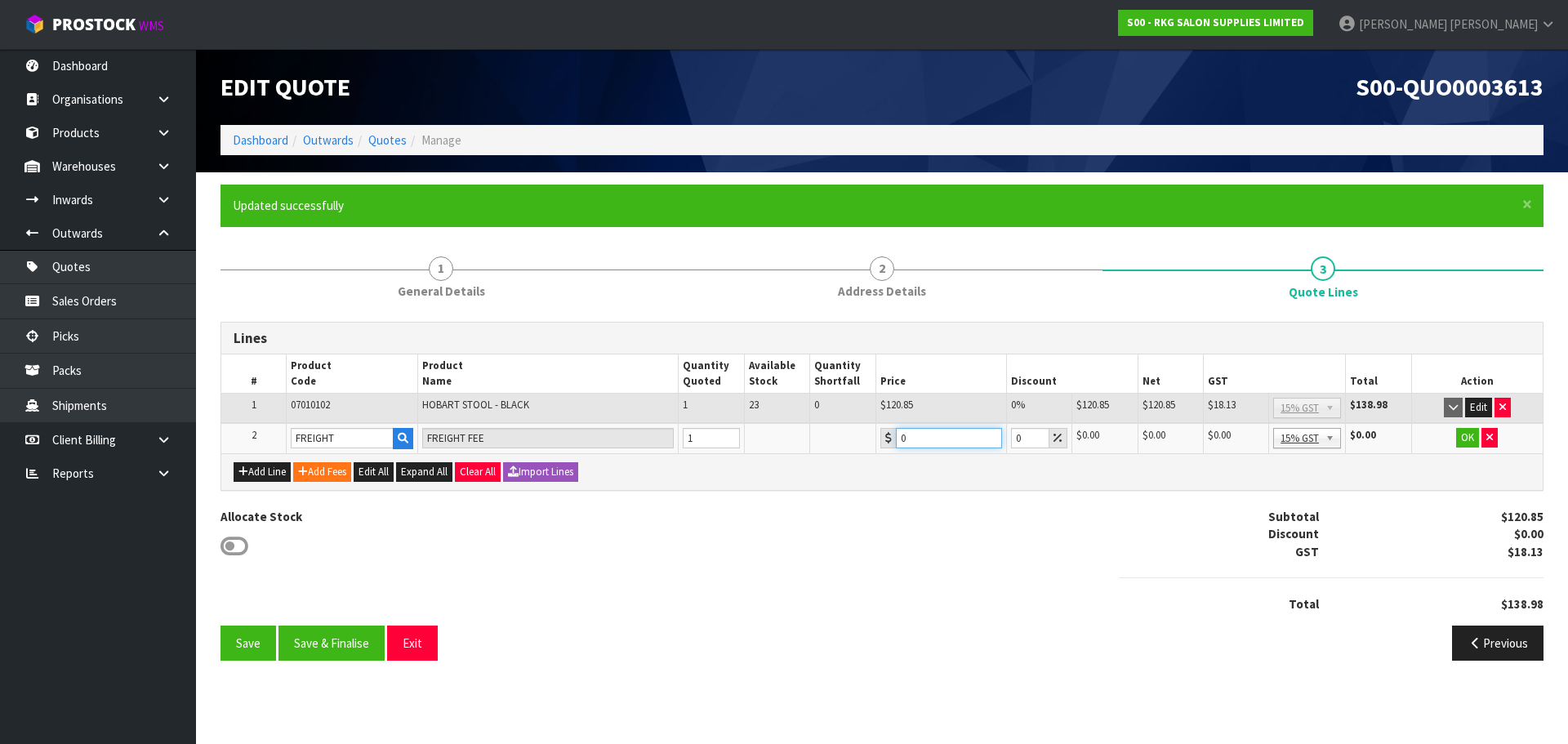
drag, startPoint x: 907, startPoint y: 440, endPoint x: 893, endPoint y: 440, distance: 14.0
click at [893, 440] on div "0" at bounding box center [942, 438] width 122 height 21
type input "17.50"
click at [1462, 439] on button "OK" at bounding box center [1468, 437] width 22 height 20
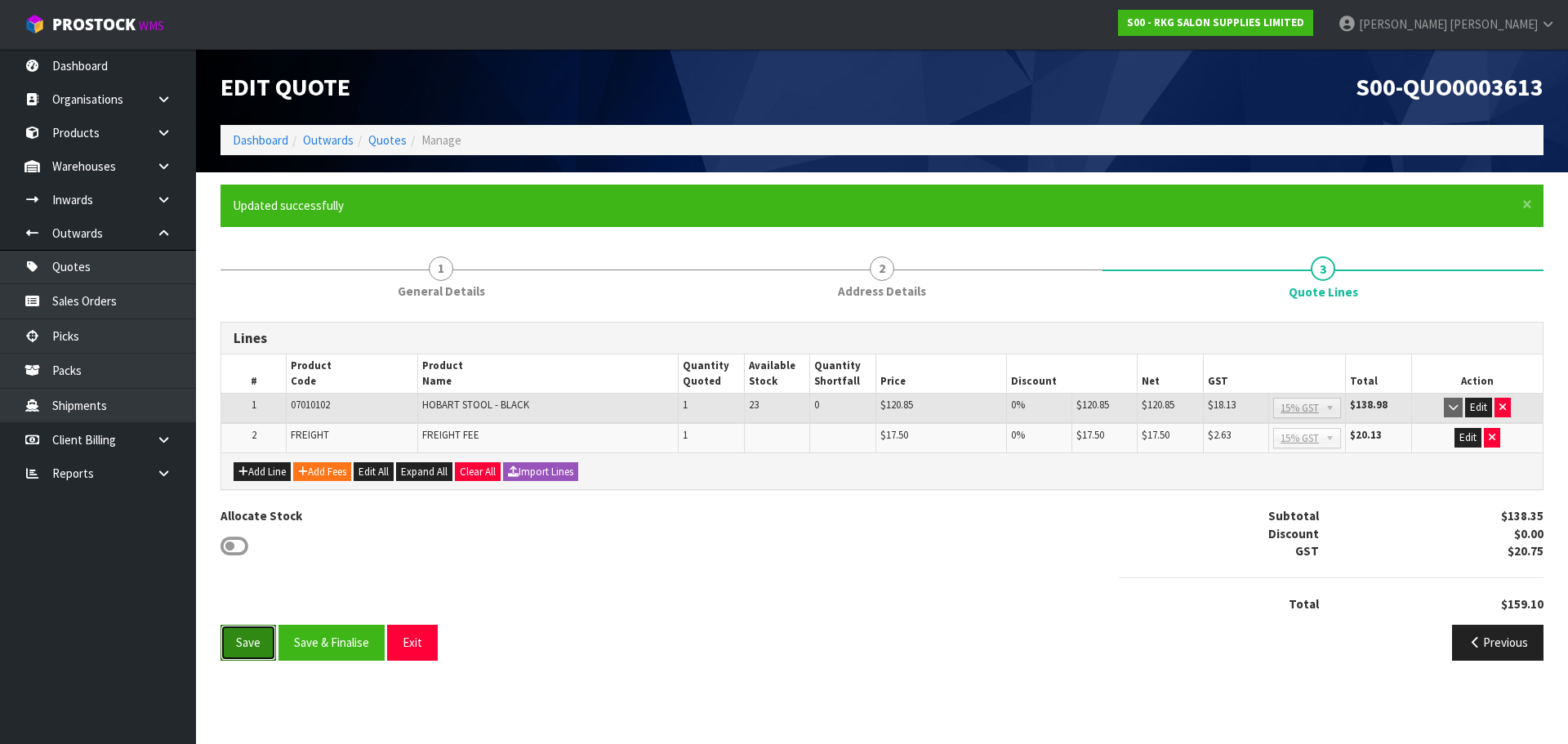
click at [248, 639] on button "Save" at bounding box center [248, 642] width 55 height 36
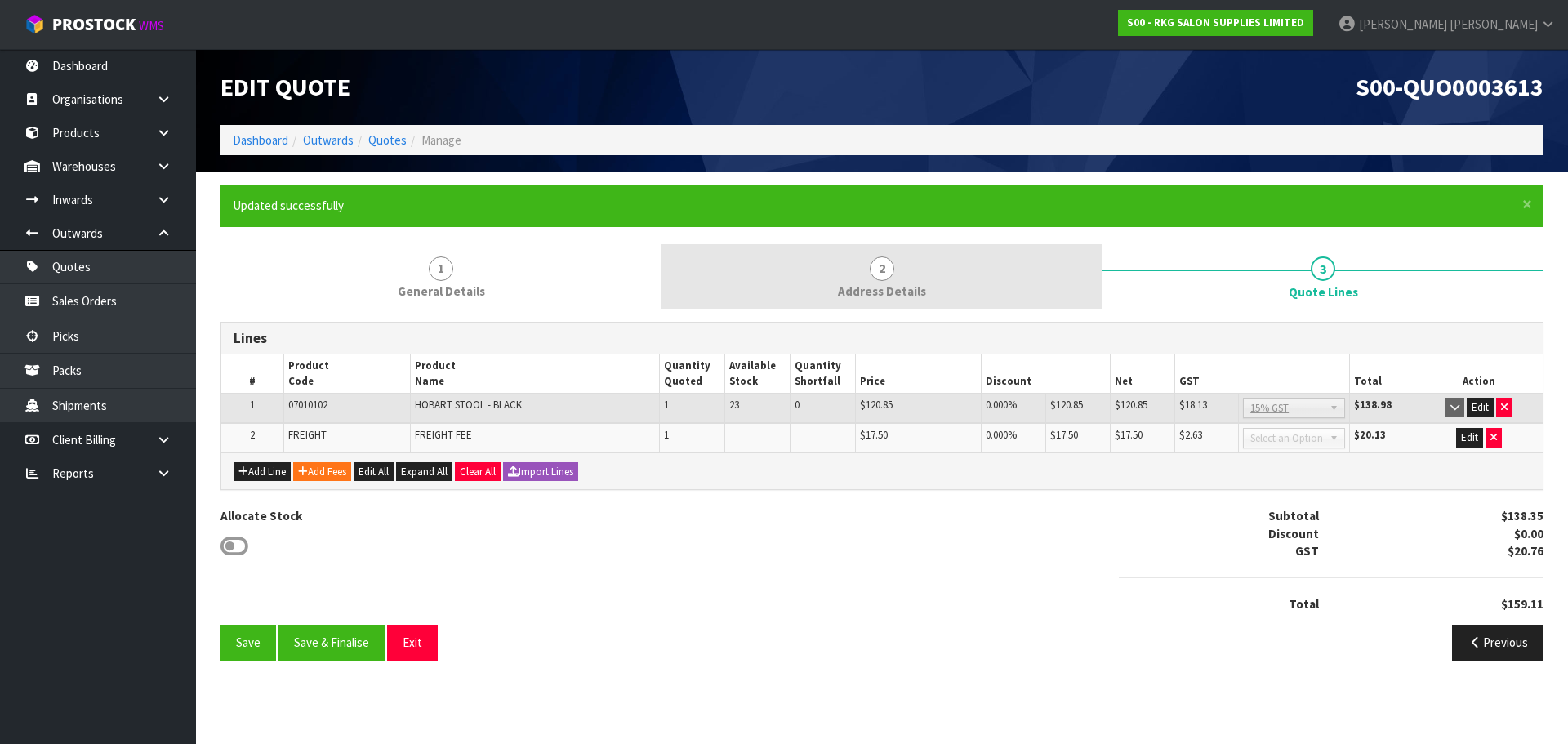
click at [881, 272] on span "2" at bounding box center [882, 269] width 24 height 24
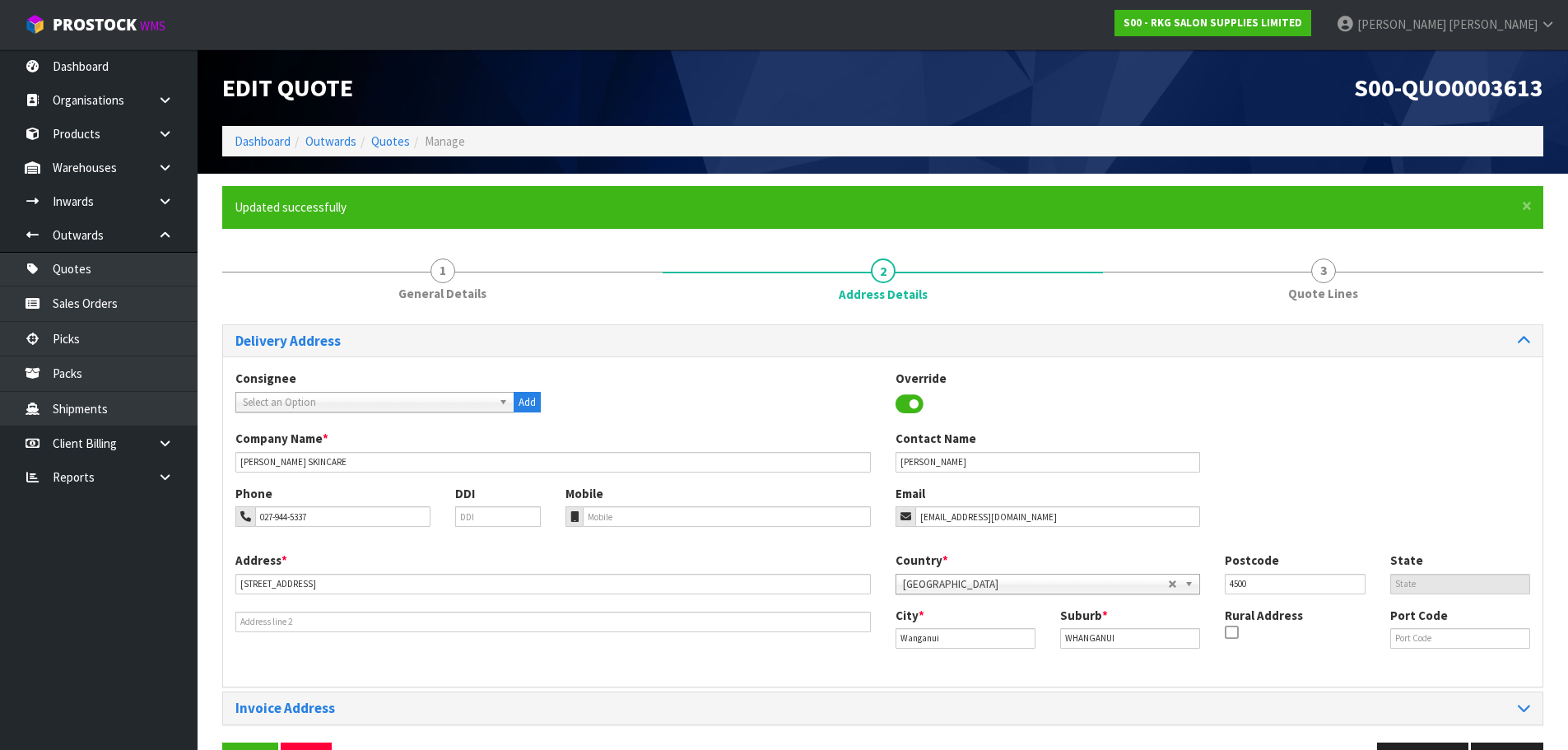
scroll to position [54, 0]
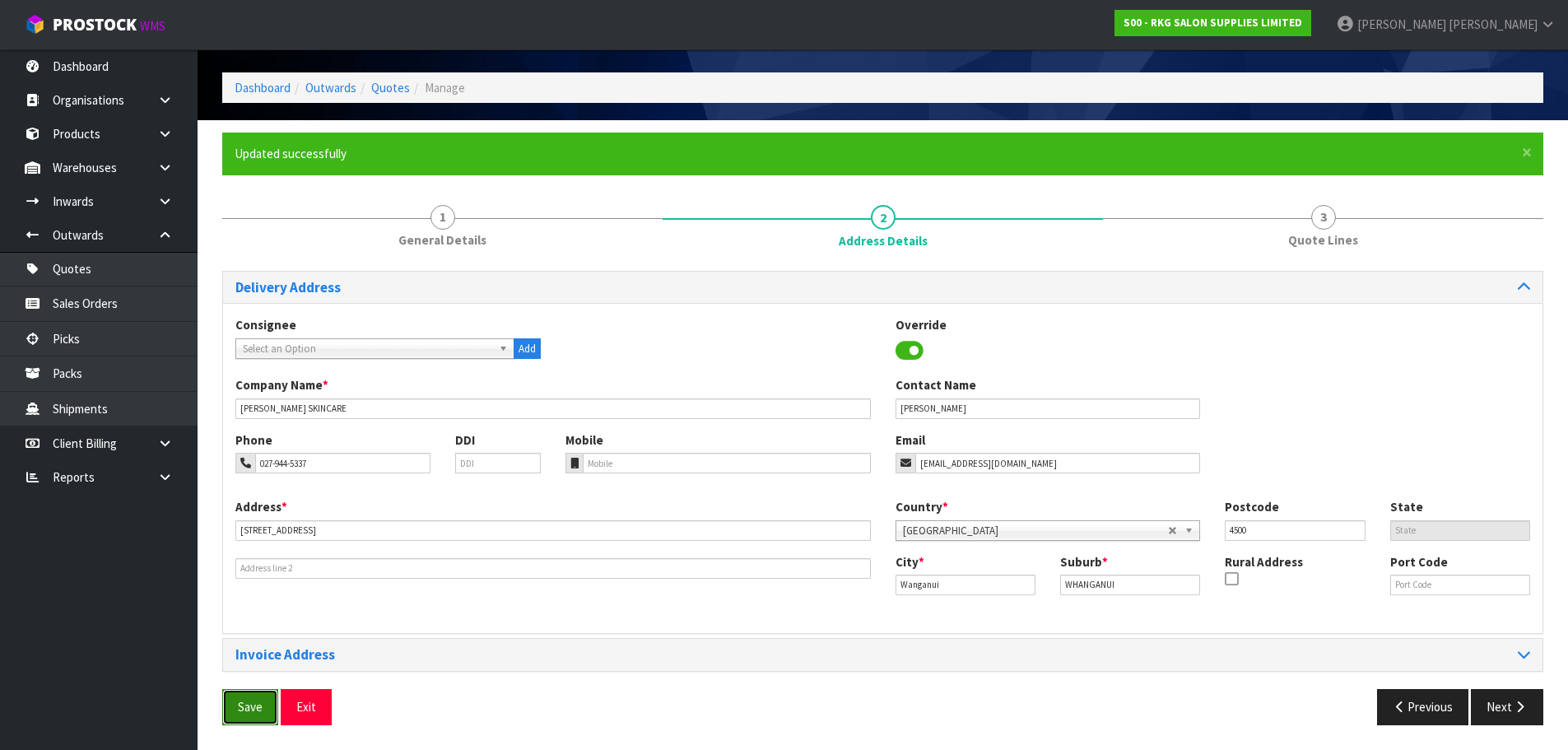
click at [246, 707] on button "Save" at bounding box center [250, 707] width 56 height 36
click at [1499, 714] on button "Next" at bounding box center [1507, 707] width 73 height 36
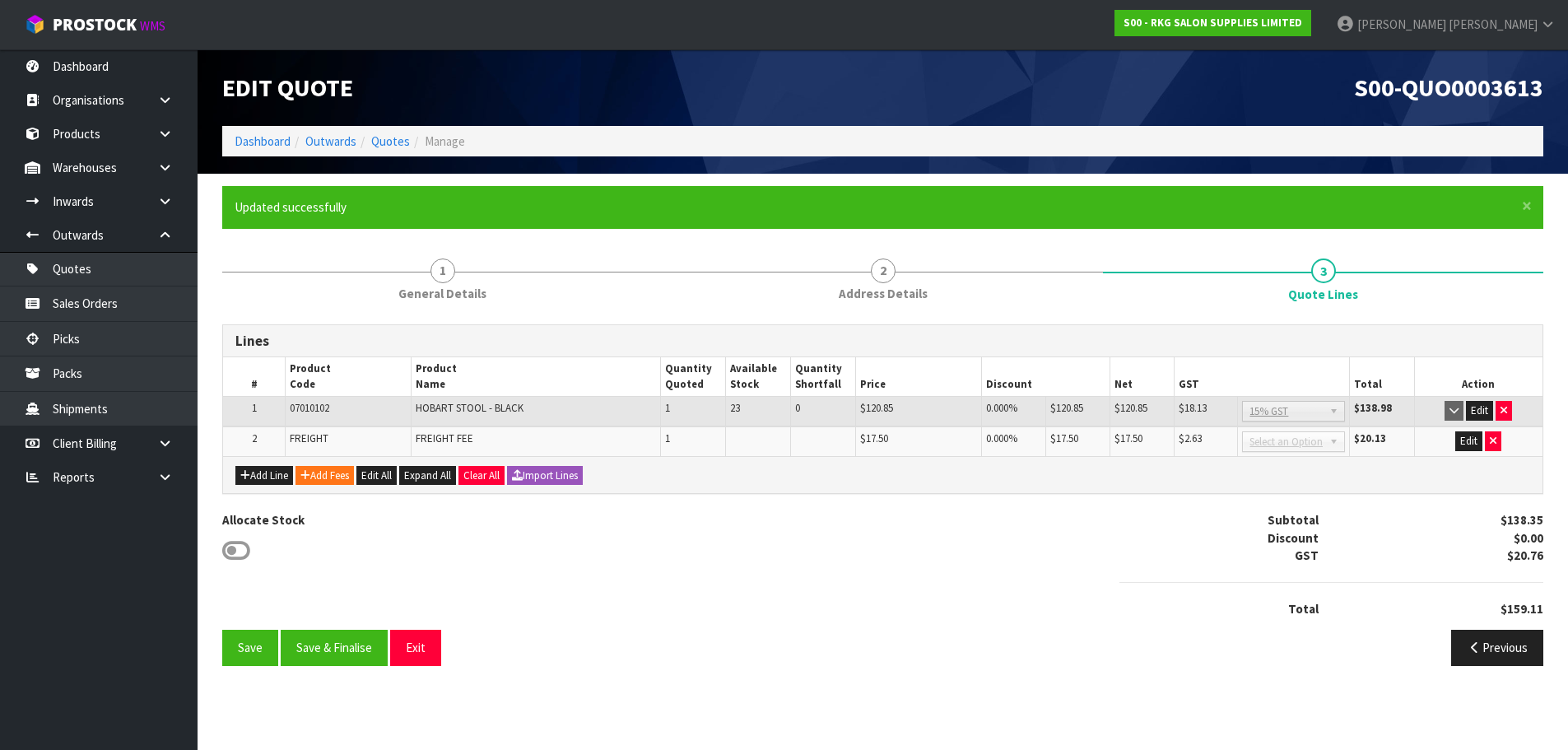
scroll to position [0, 0]
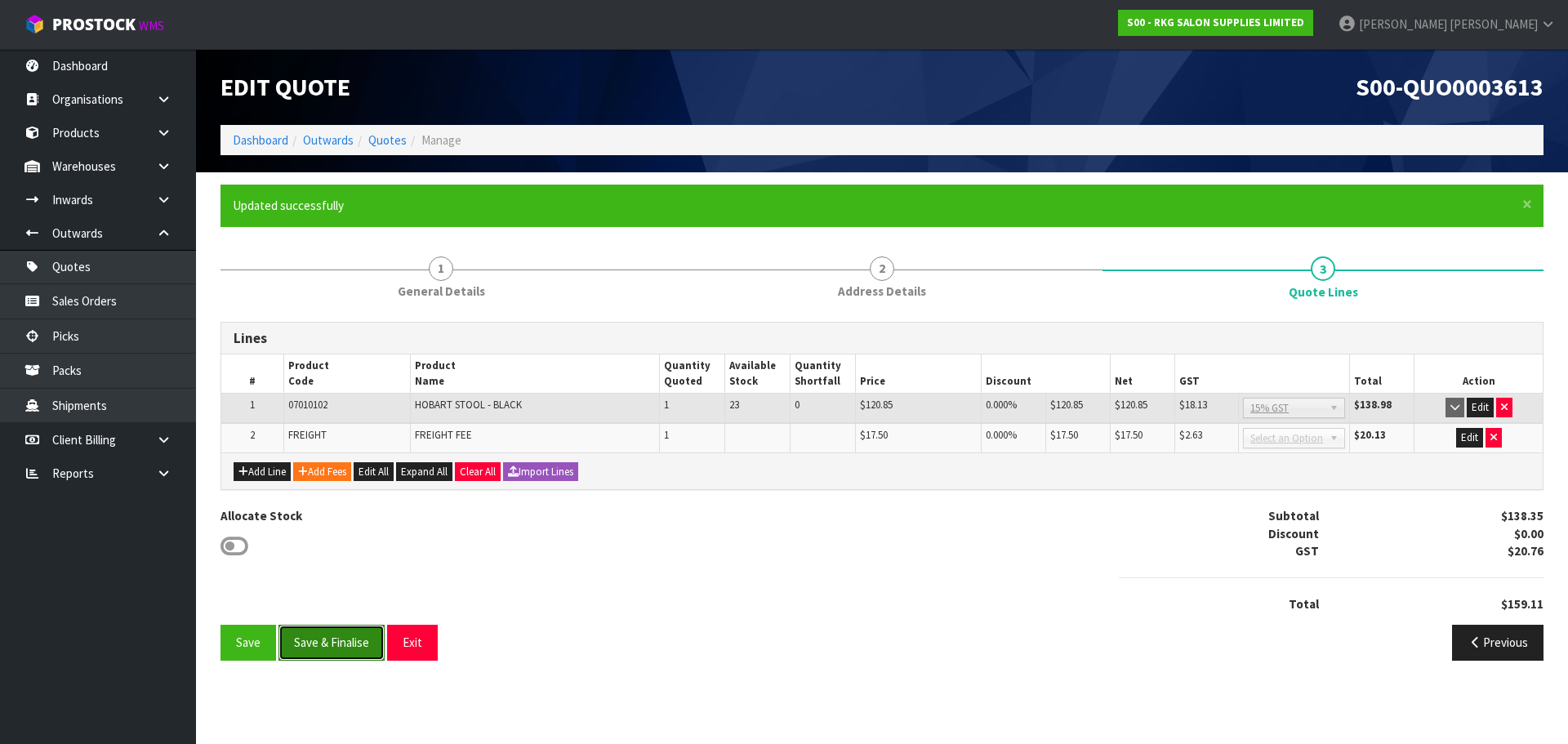
click at [326, 645] on button "Save & Finalise" at bounding box center [331, 642] width 106 height 36
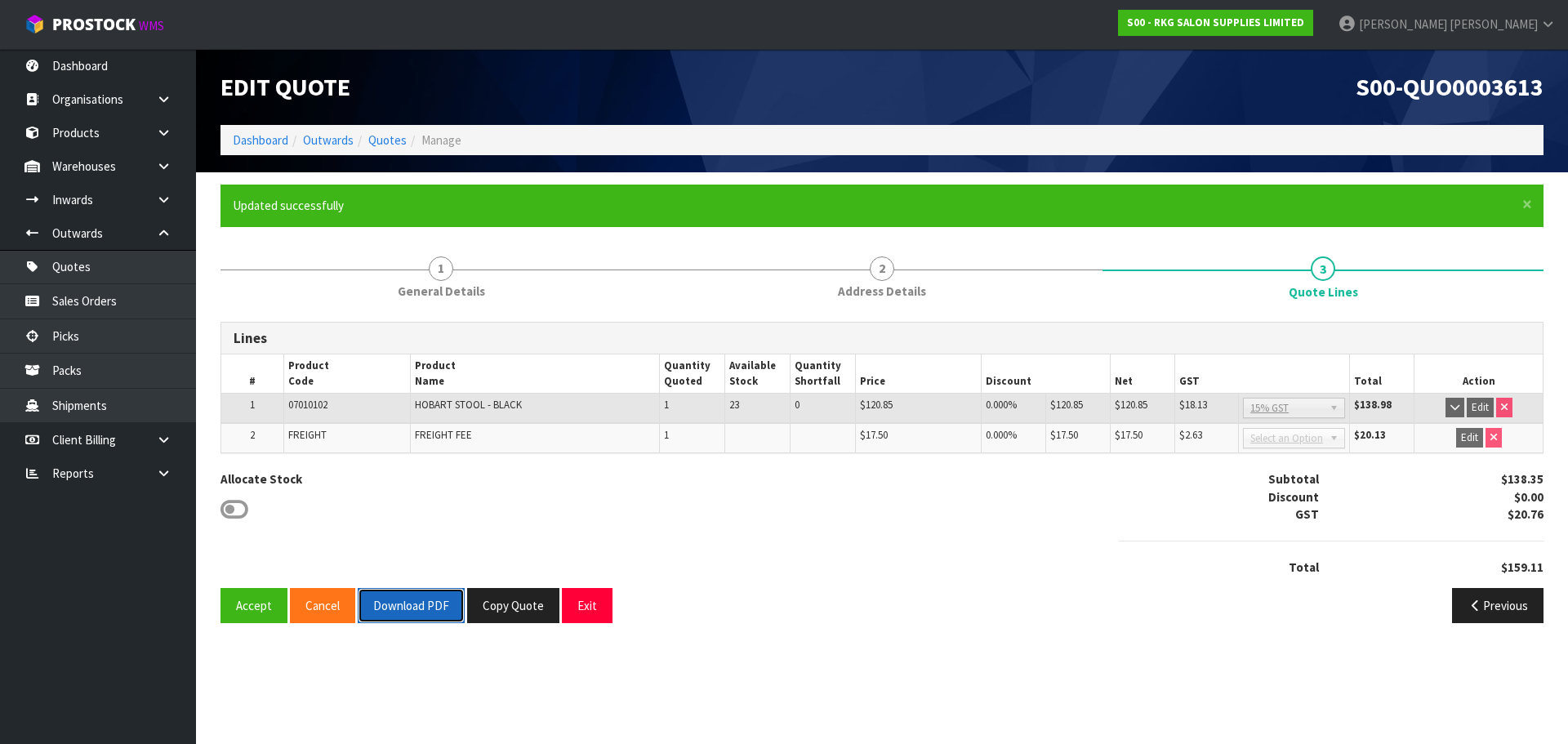
click at [409, 606] on button "Download PDF" at bounding box center [411, 605] width 107 height 36
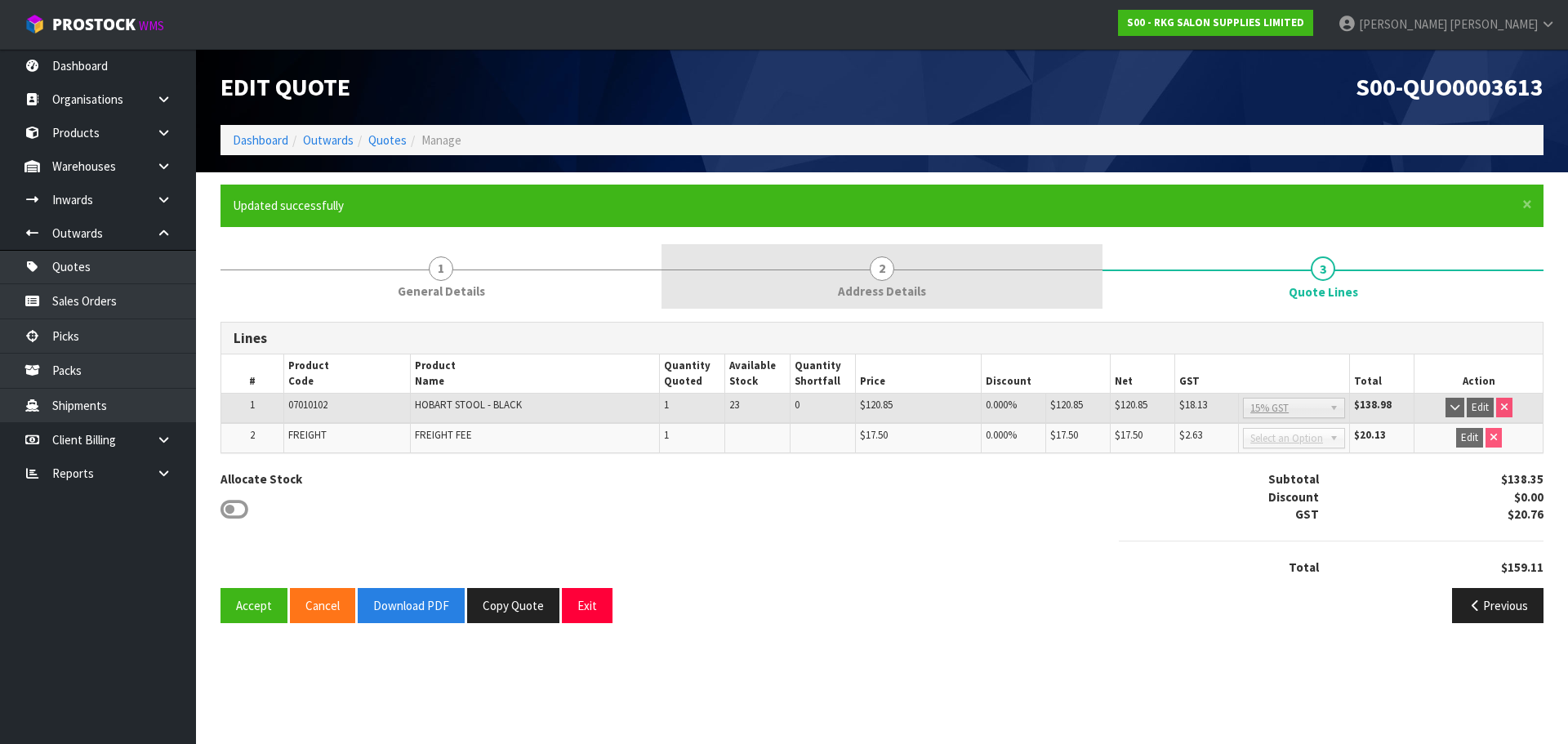
click at [866, 279] on link "2 Address Details" at bounding box center [882, 276] width 441 height 65
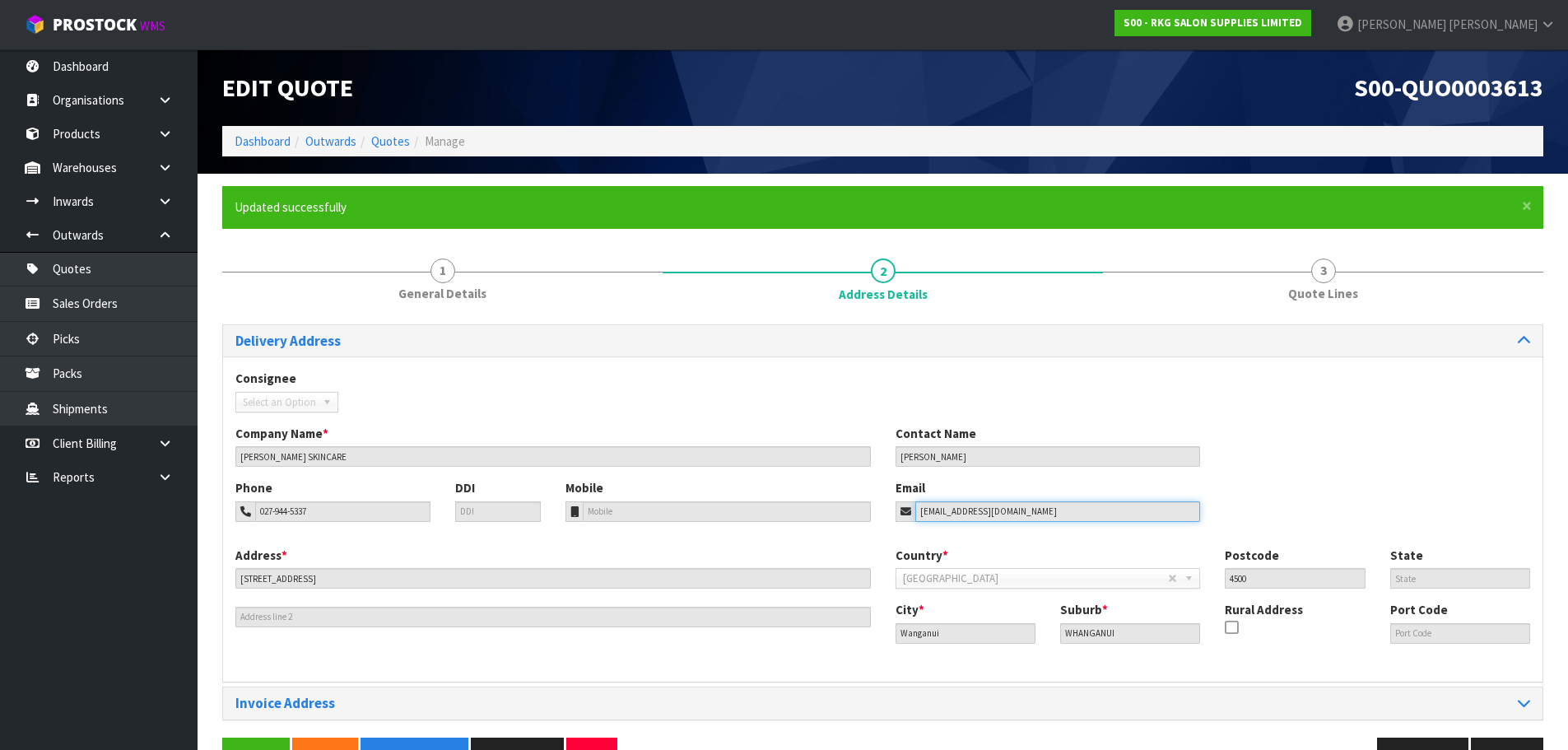
drag, startPoint x: 1048, startPoint y: 508, endPoint x: 884, endPoint y: 524, distance: 164.8
click at [884, 524] on div "Phone 027-944-5337 DDI Mobile Email candicebuys1301@gmail.com" at bounding box center [882, 512] width 1320 height 67
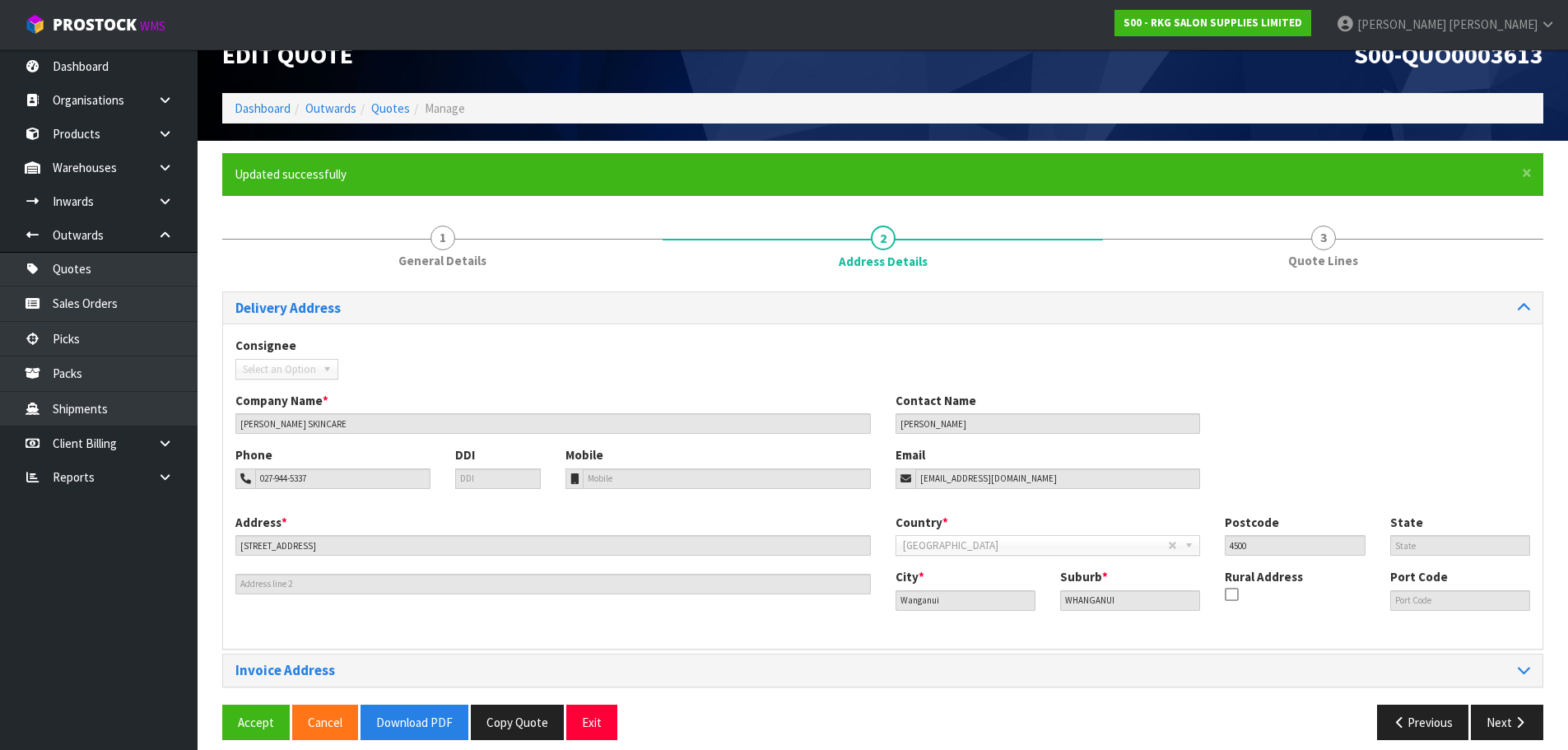
scroll to position [48, 0]
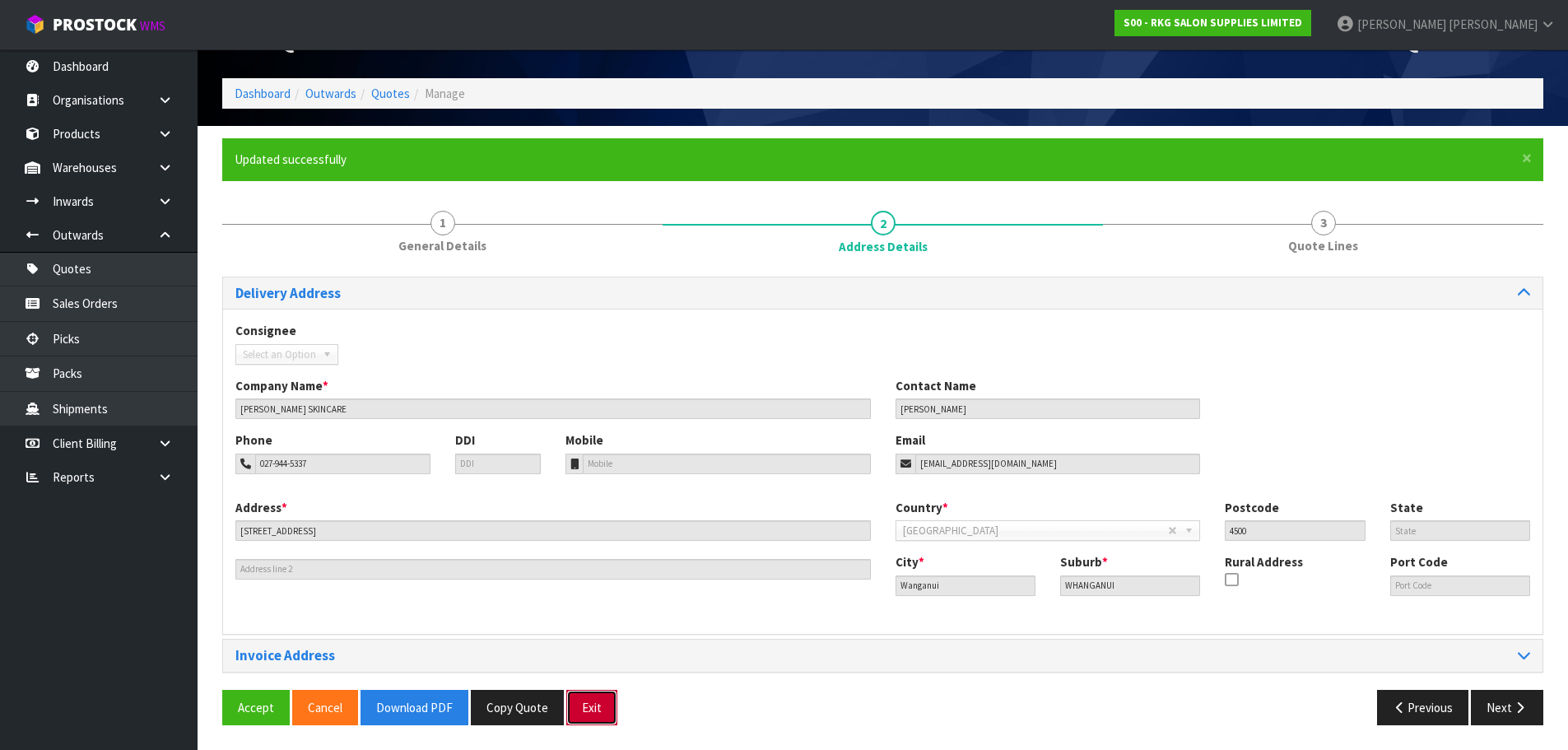
click at [602, 707] on button "Exit" at bounding box center [592, 708] width 51 height 36
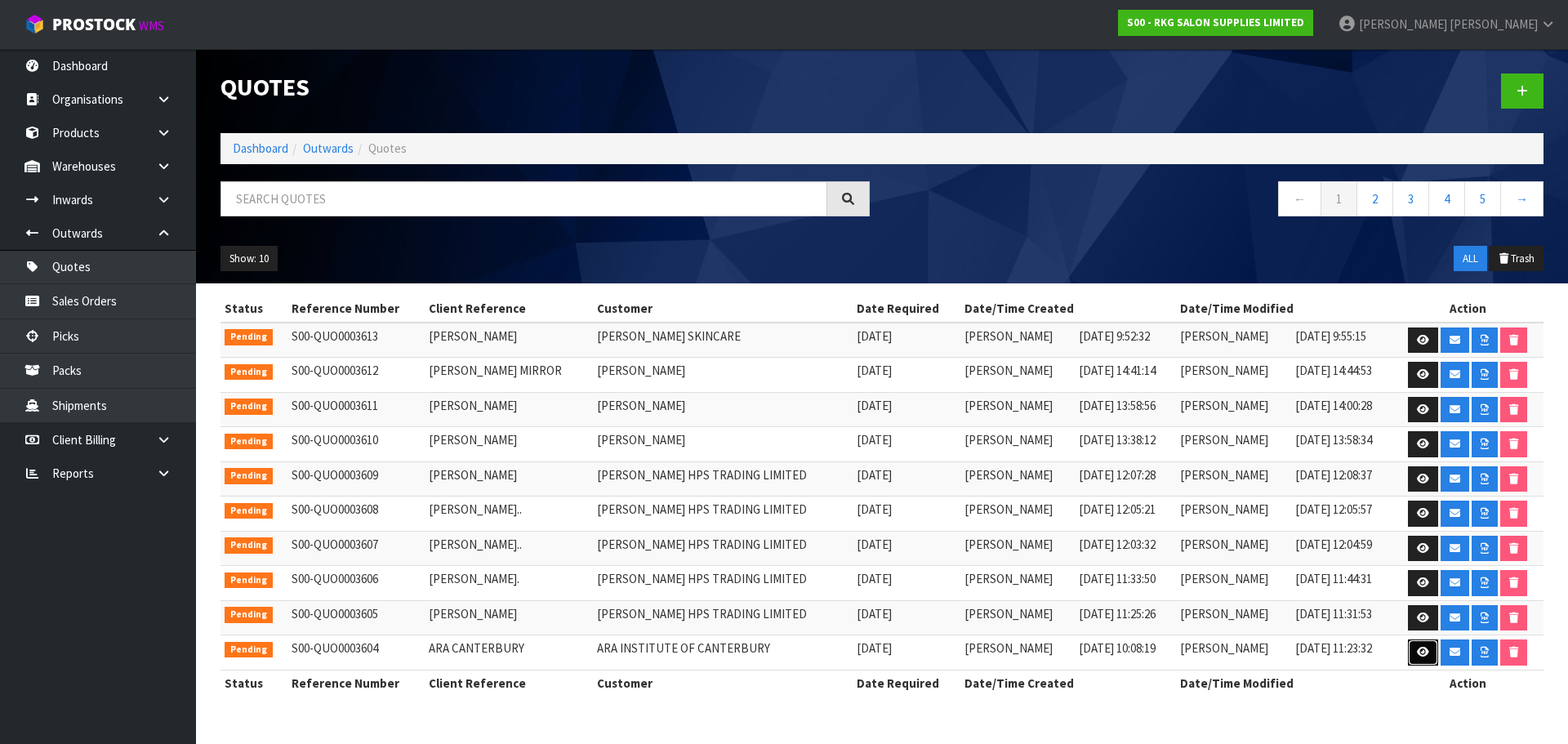
click at [1419, 658] on link at bounding box center [1423, 652] width 30 height 26
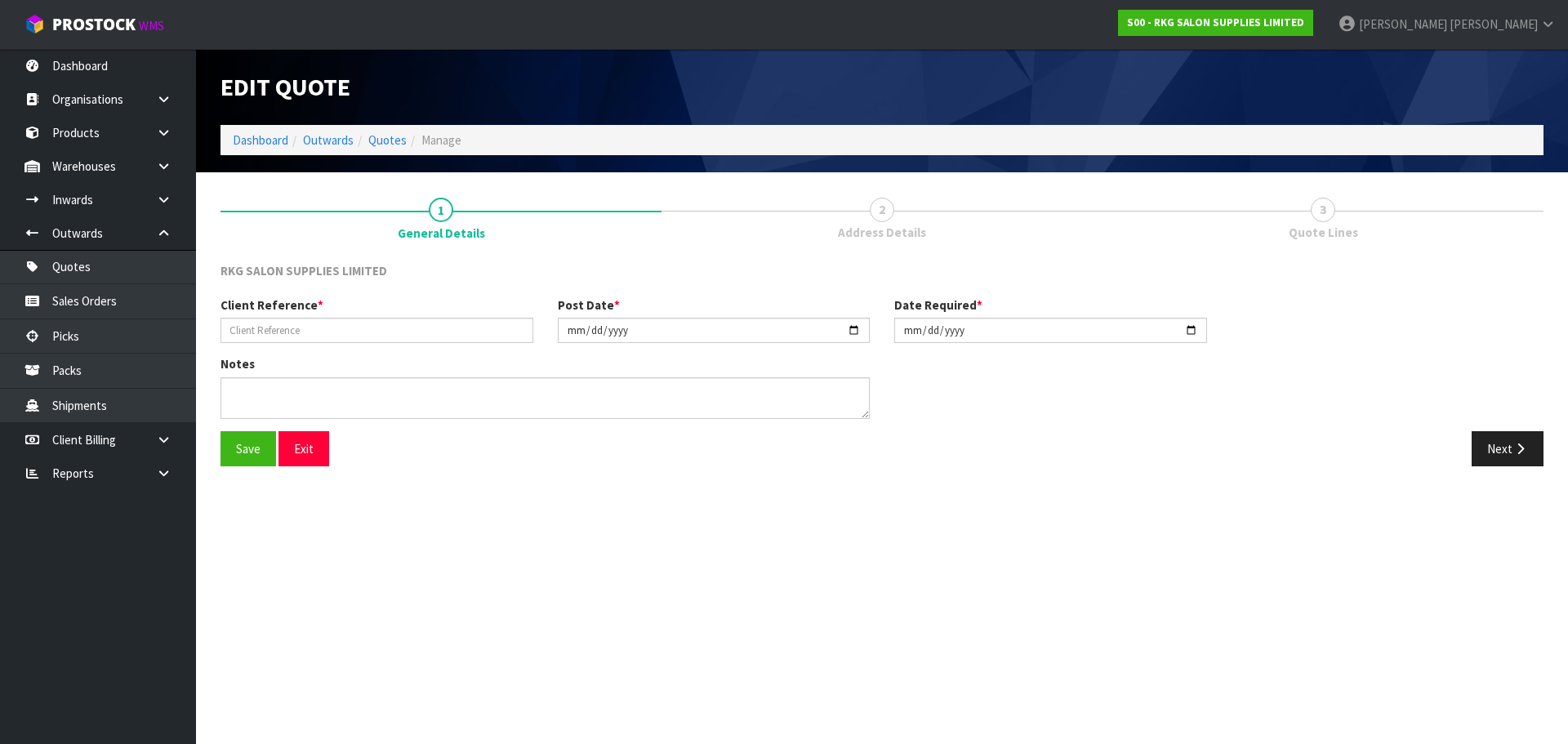
type input "ARA CANTERBURY"
type input "2025-09-12"
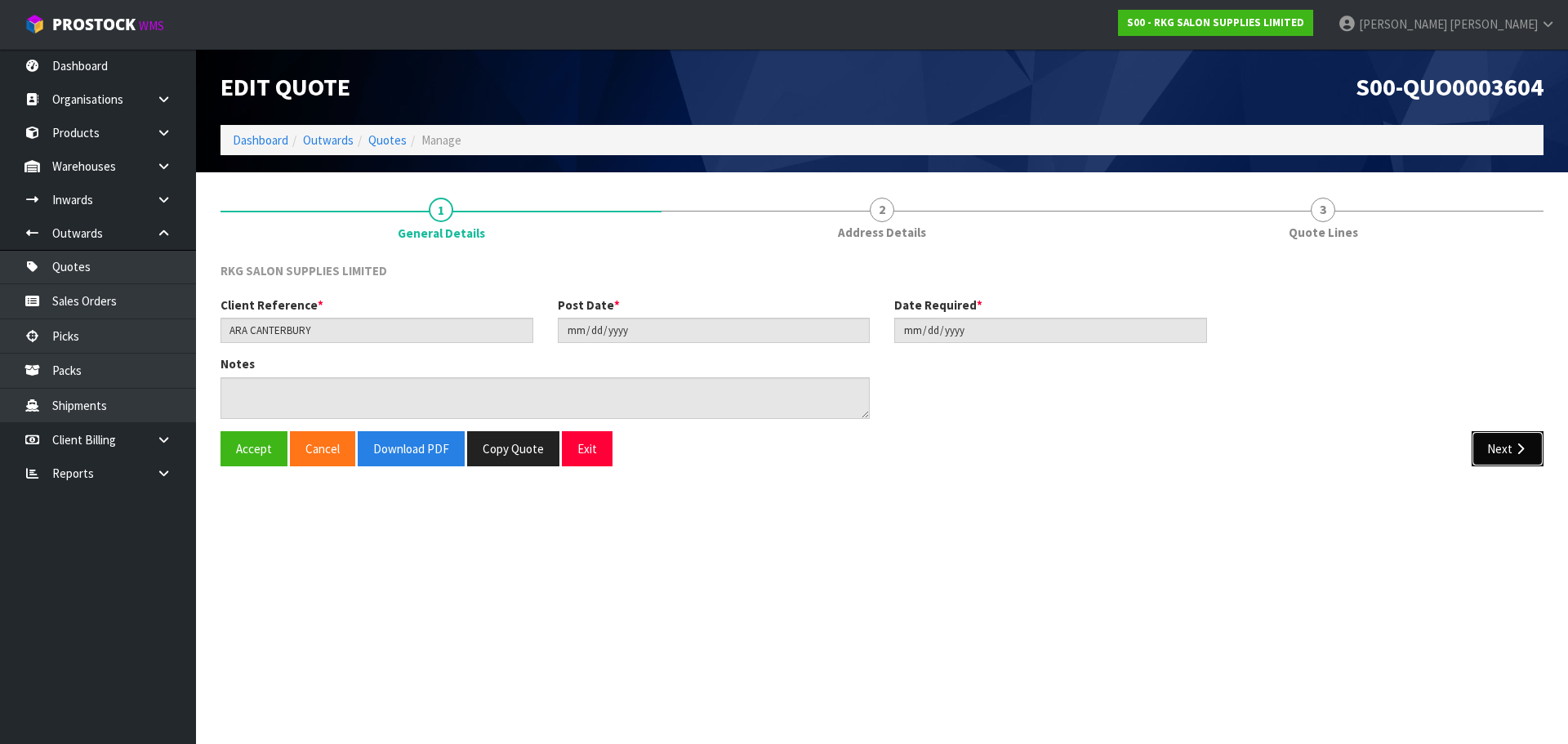
click at [1525, 453] on icon "button" at bounding box center [1520, 448] width 16 height 12
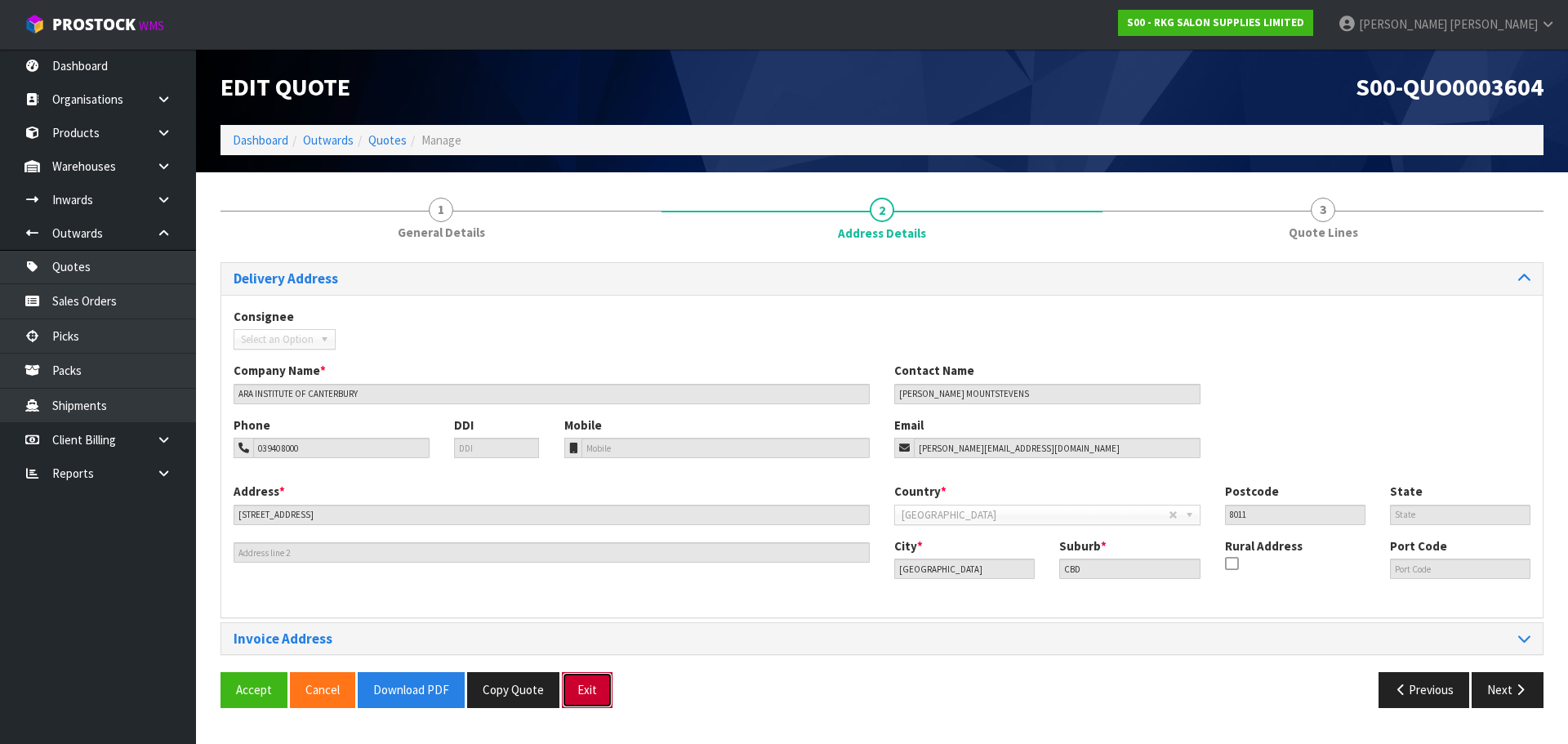
click at [592, 693] on button "Exit" at bounding box center [587, 690] width 51 height 36
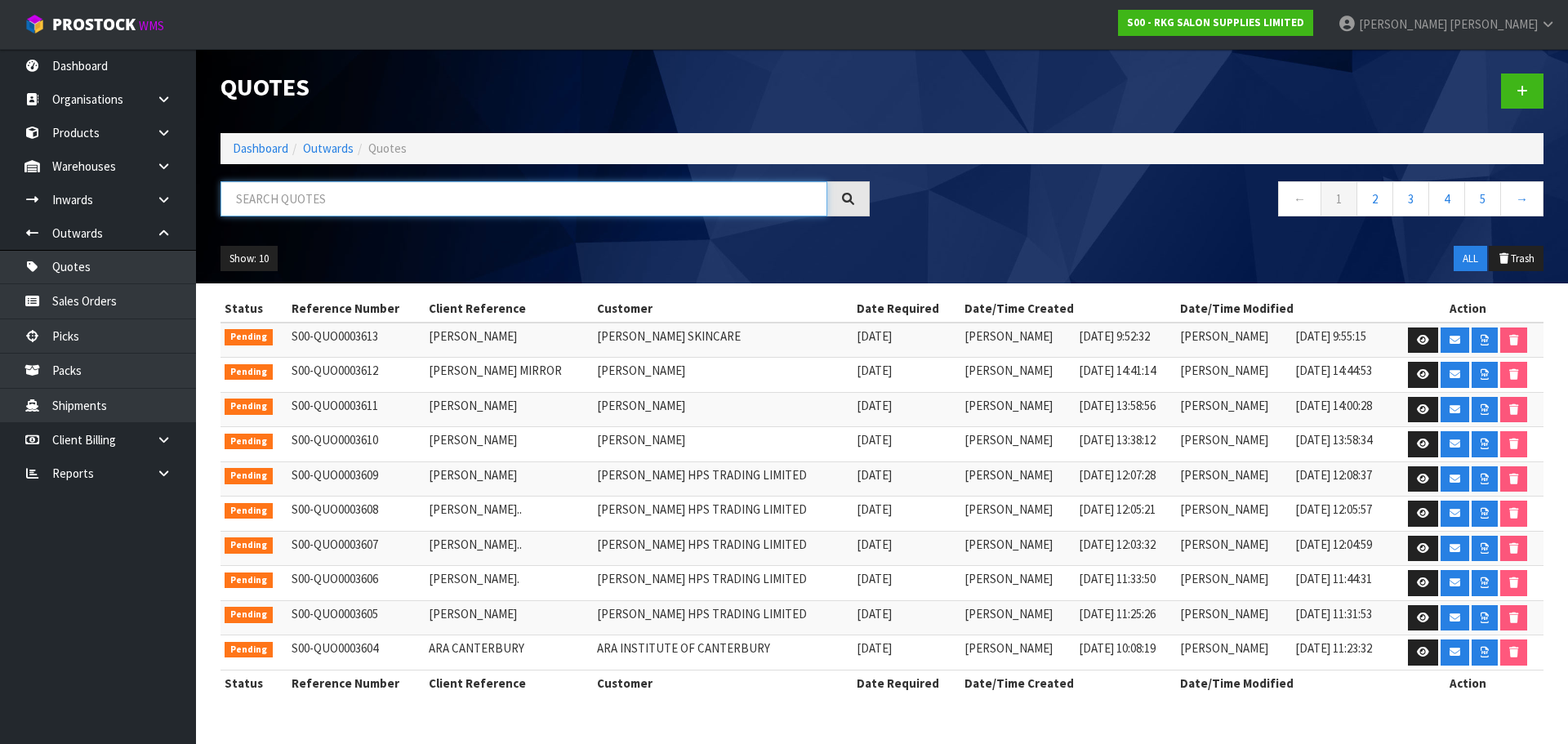
click at [335, 192] on input "text" at bounding box center [524, 199] width 607 height 36
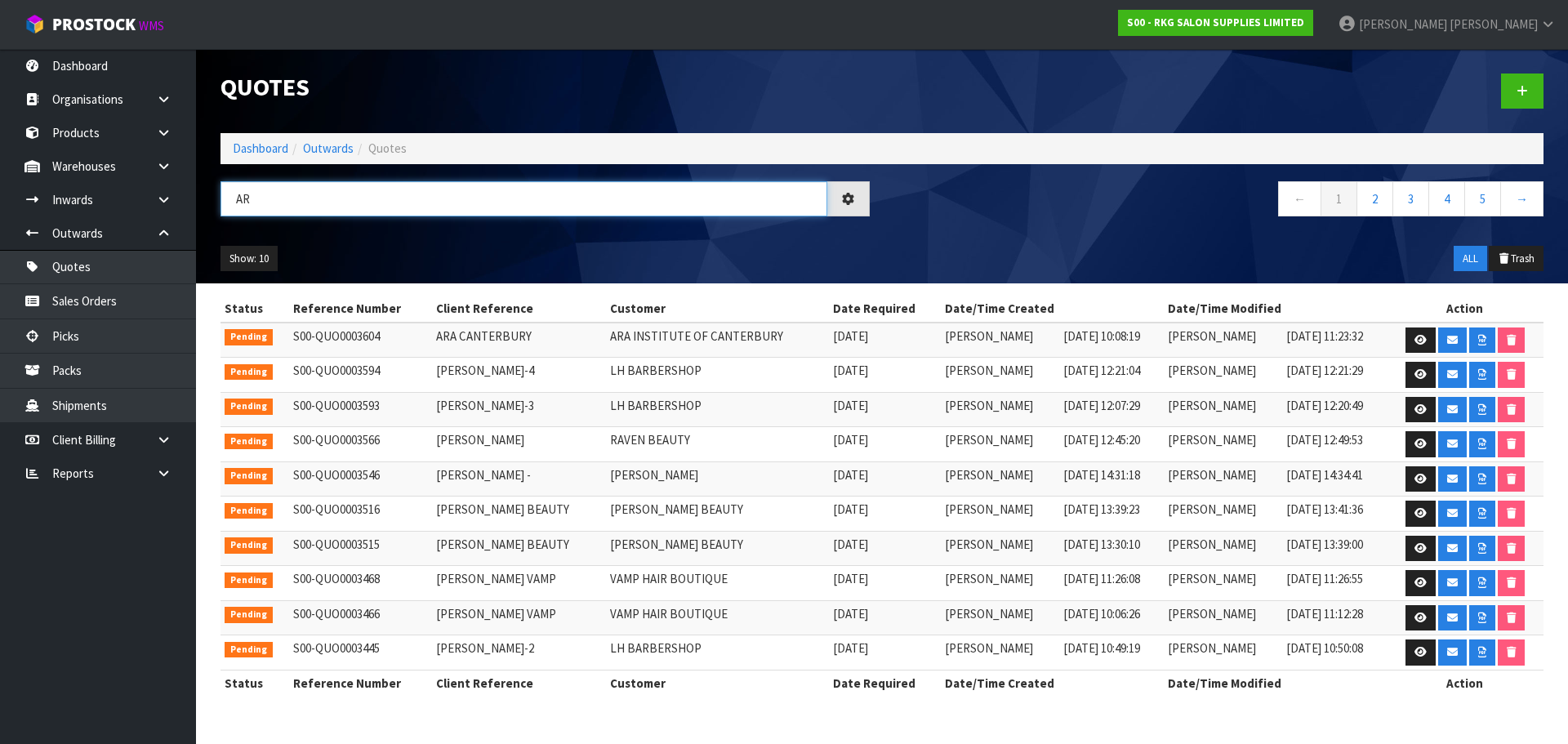
type input "A"
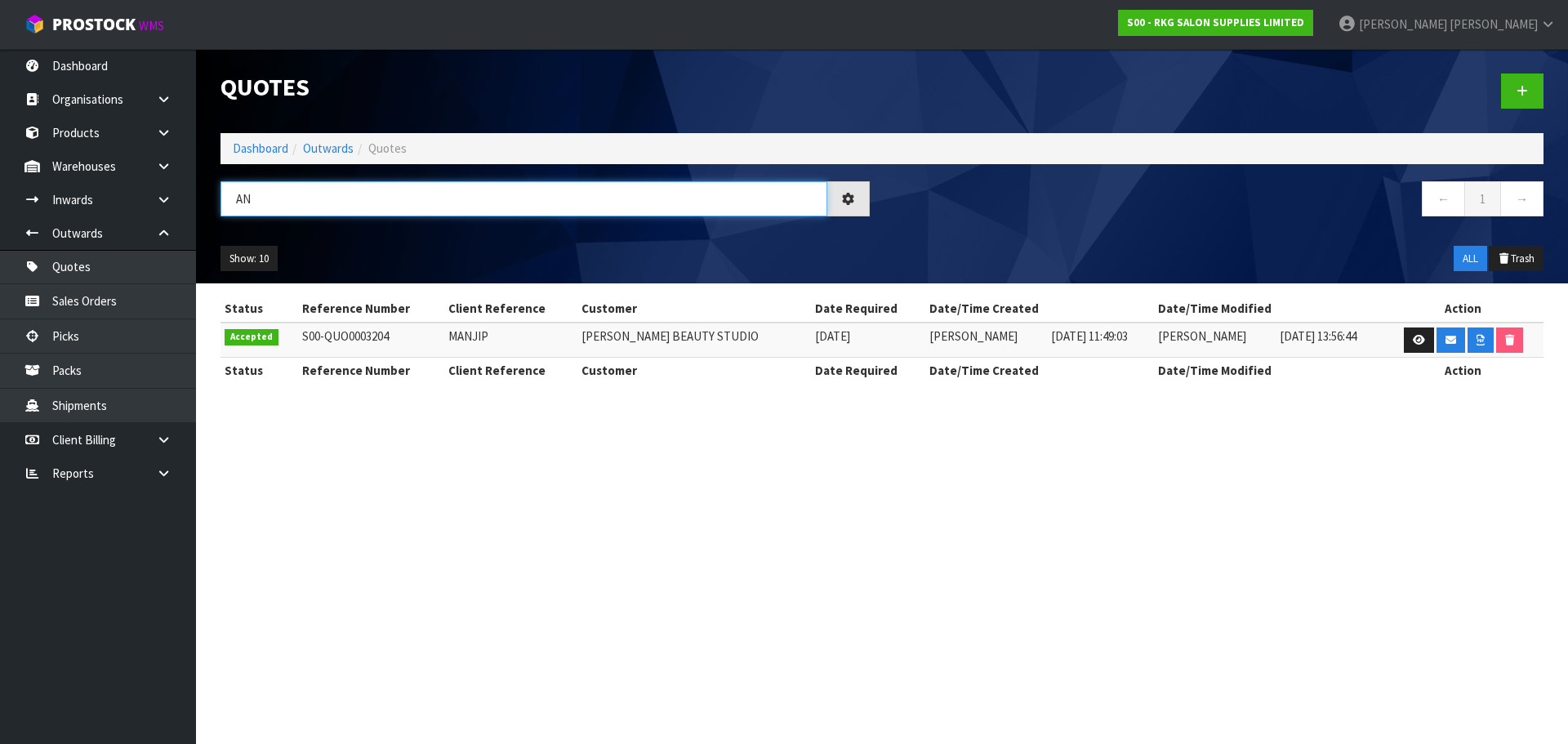
type input "A"
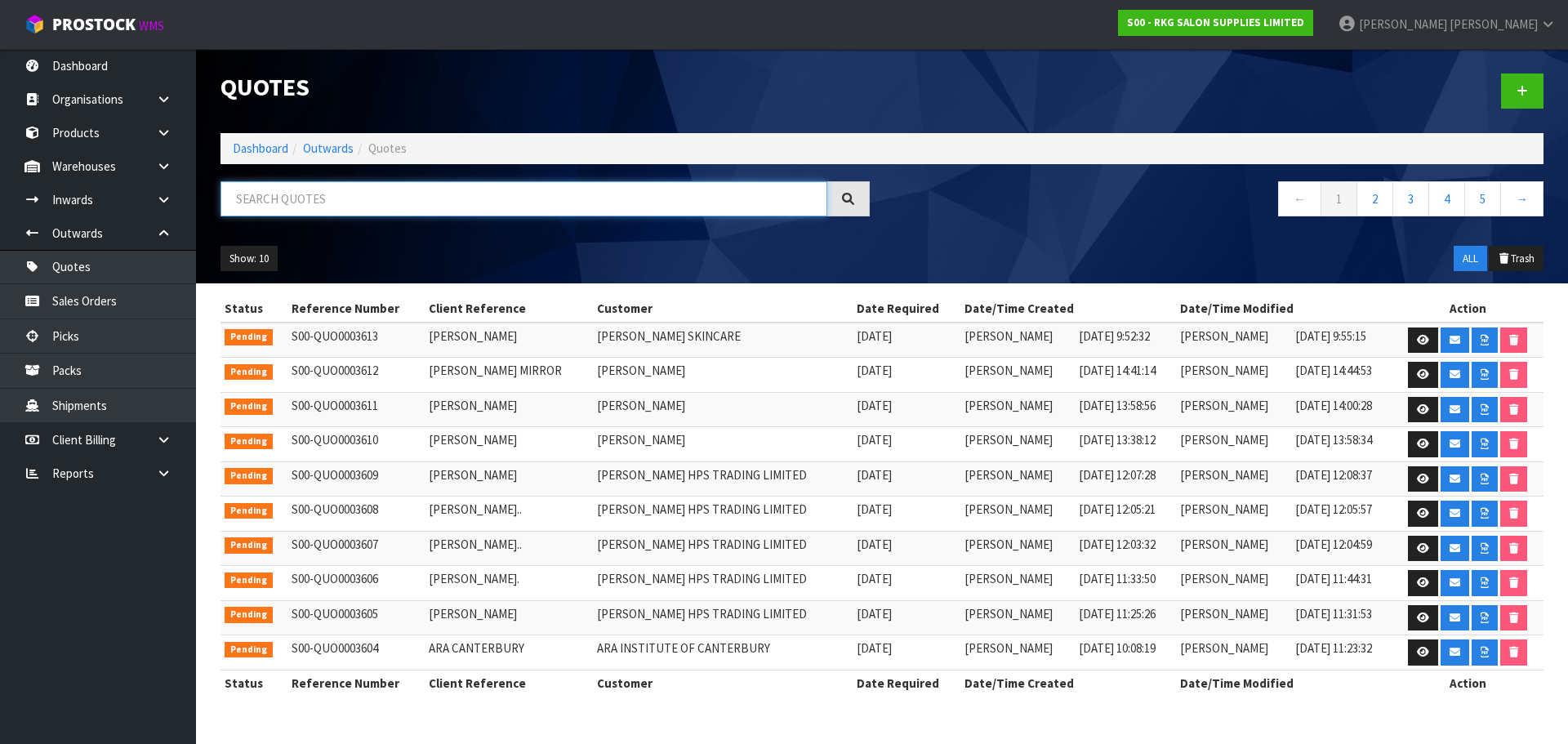
click at [276, 196] on input "text" at bounding box center [524, 199] width 607 height 36
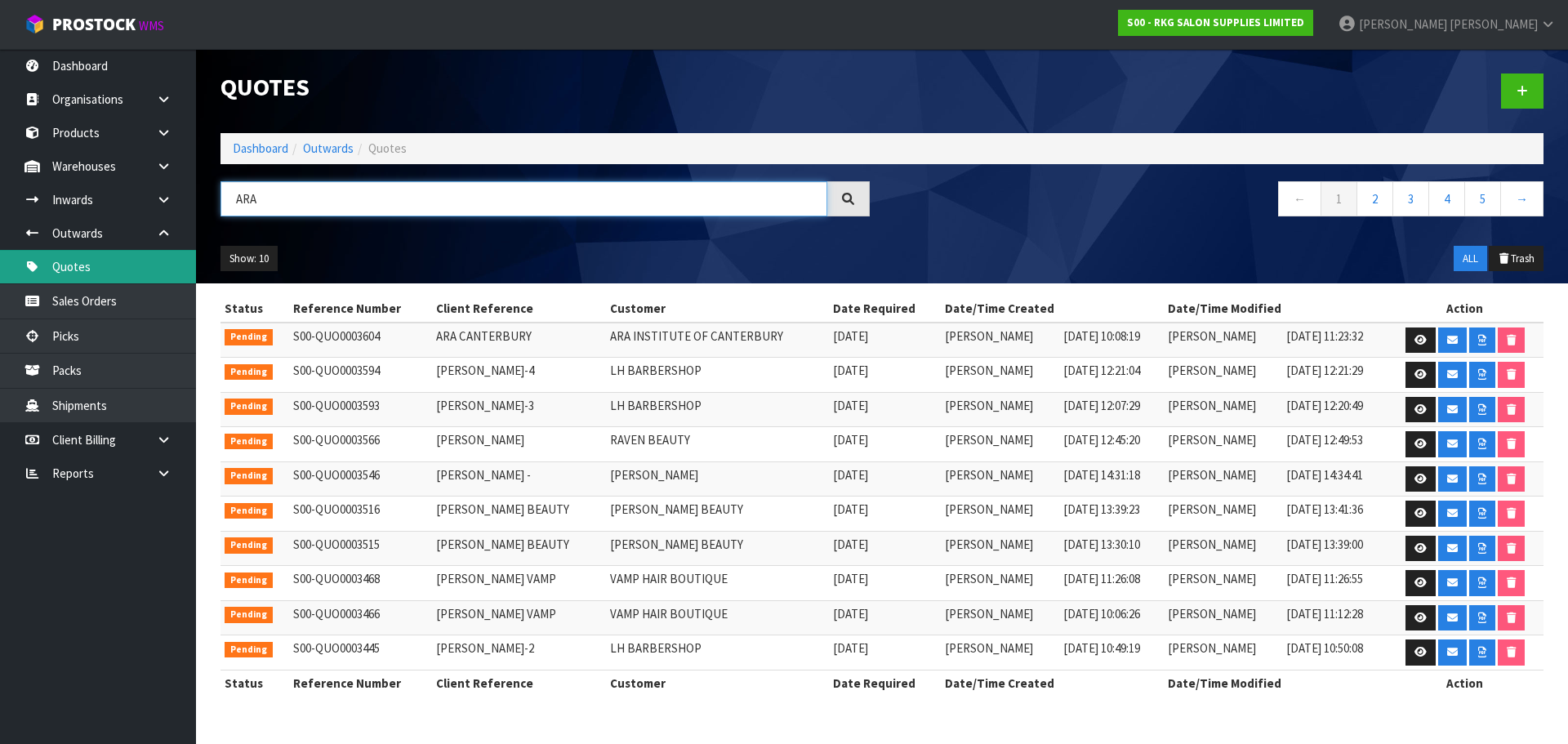
type input "ARA"
click at [74, 268] on link "Quotes" at bounding box center [97, 267] width 196 height 34
drag, startPoint x: 247, startPoint y: 198, endPoint x: 259, endPoint y: 198, distance: 12.0
click at [248, 198] on input "ARA" at bounding box center [524, 199] width 607 height 36
drag, startPoint x: 261, startPoint y: 198, endPoint x: 227, endPoint y: 198, distance: 34.0
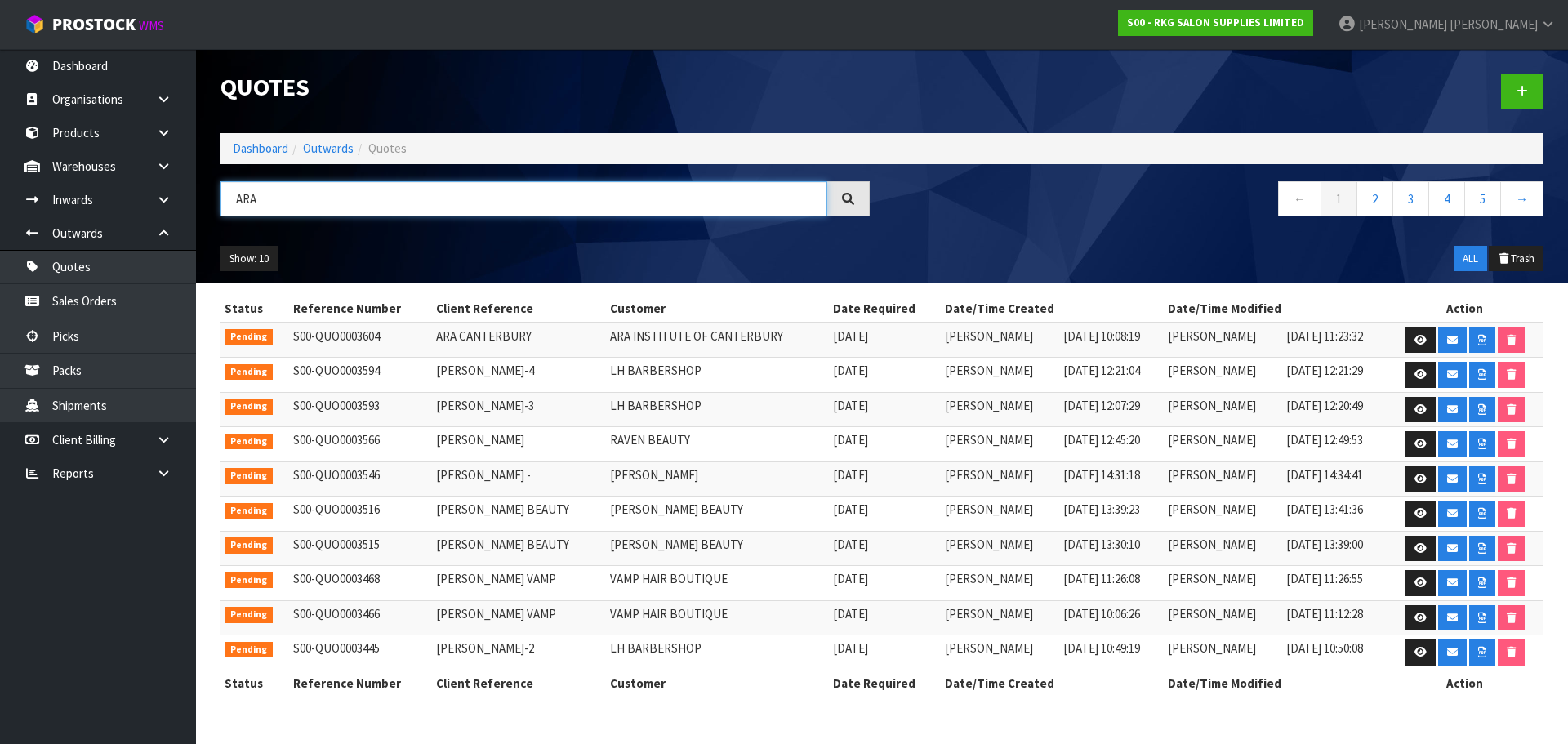
click at [227, 198] on input "ARA" at bounding box center [524, 199] width 607 height 36
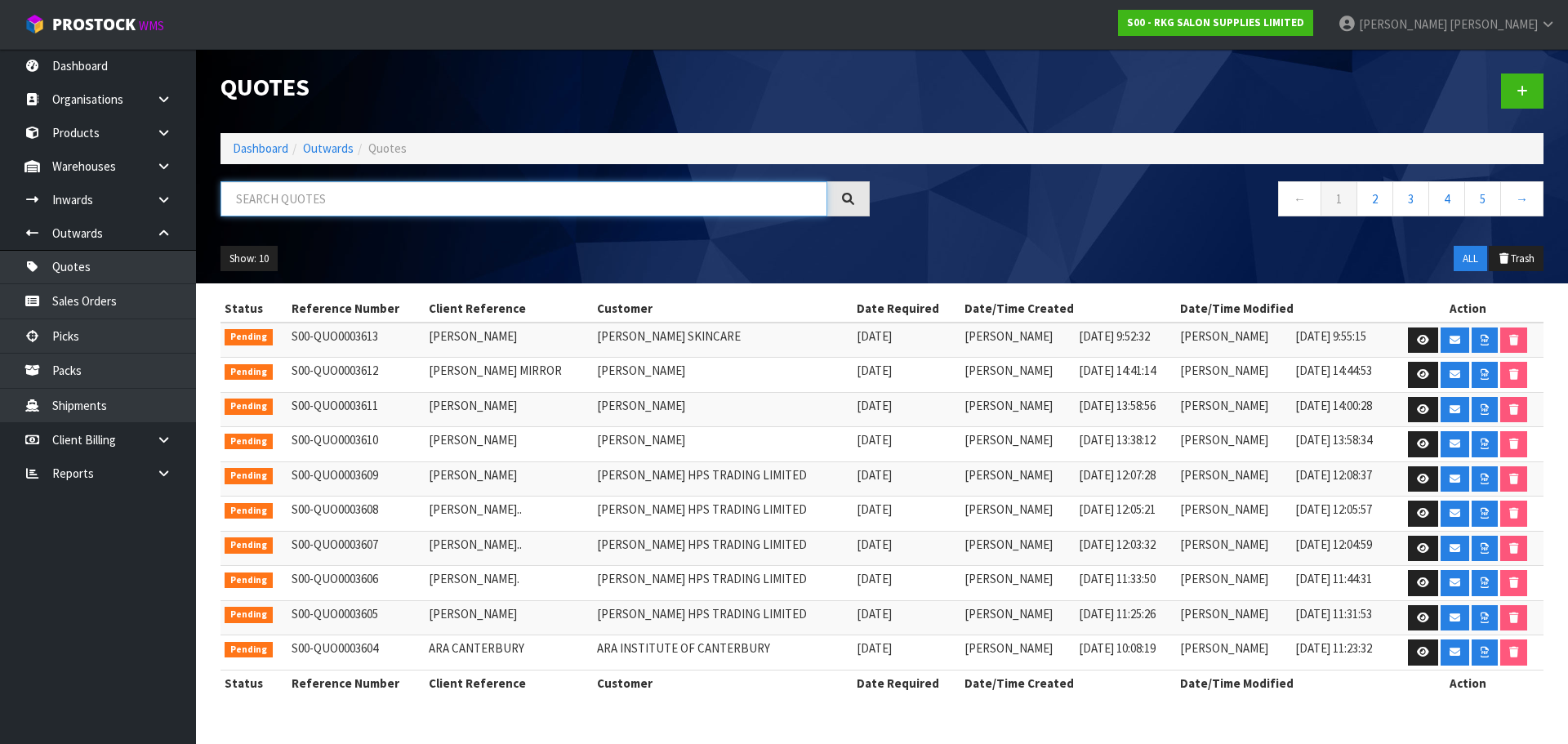
click at [275, 197] on input "text" at bounding box center [524, 199] width 607 height 36
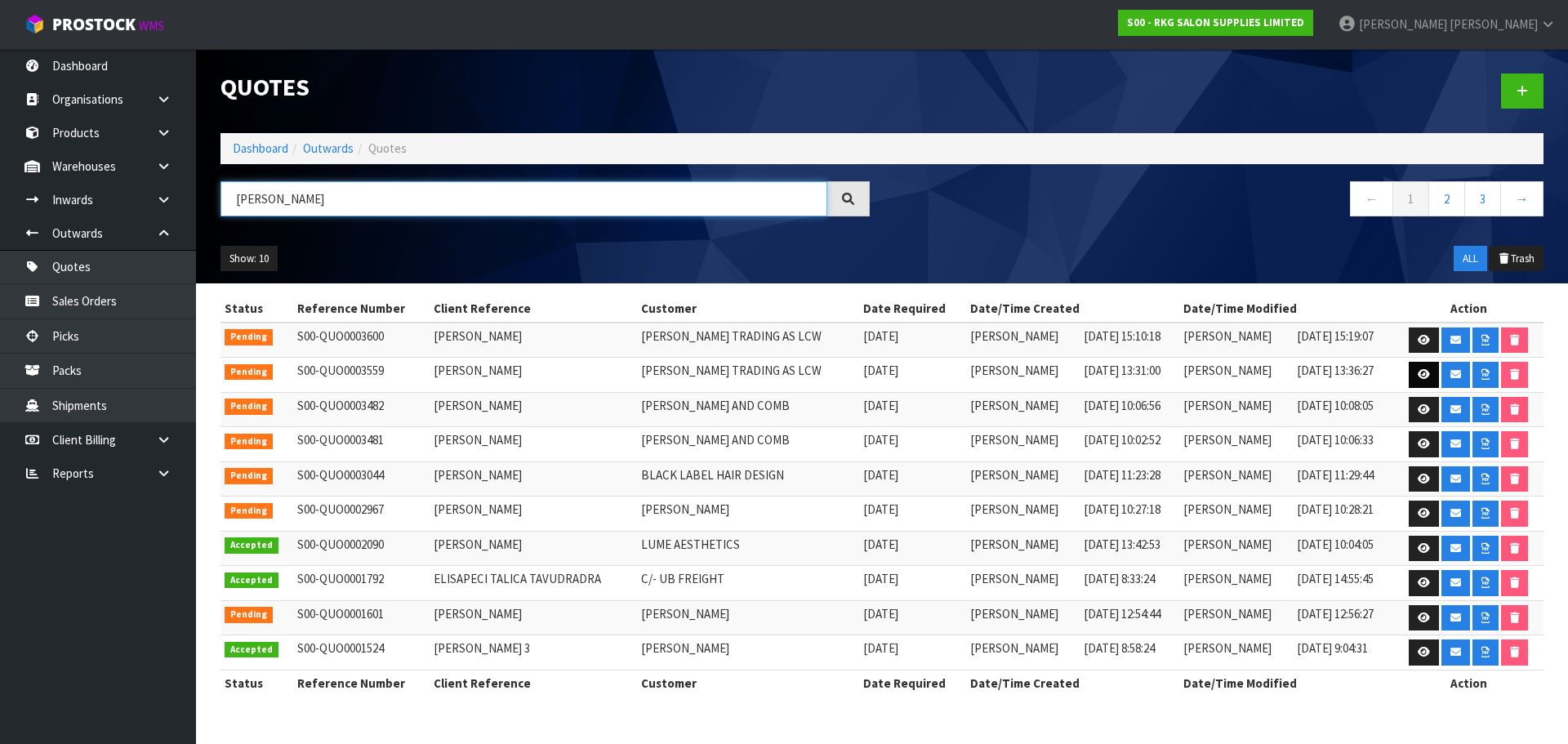
type input "[PERSON_NAME]"
click at [1418, 374] on icon at bounding box center [1424, 373] width 12 height 10
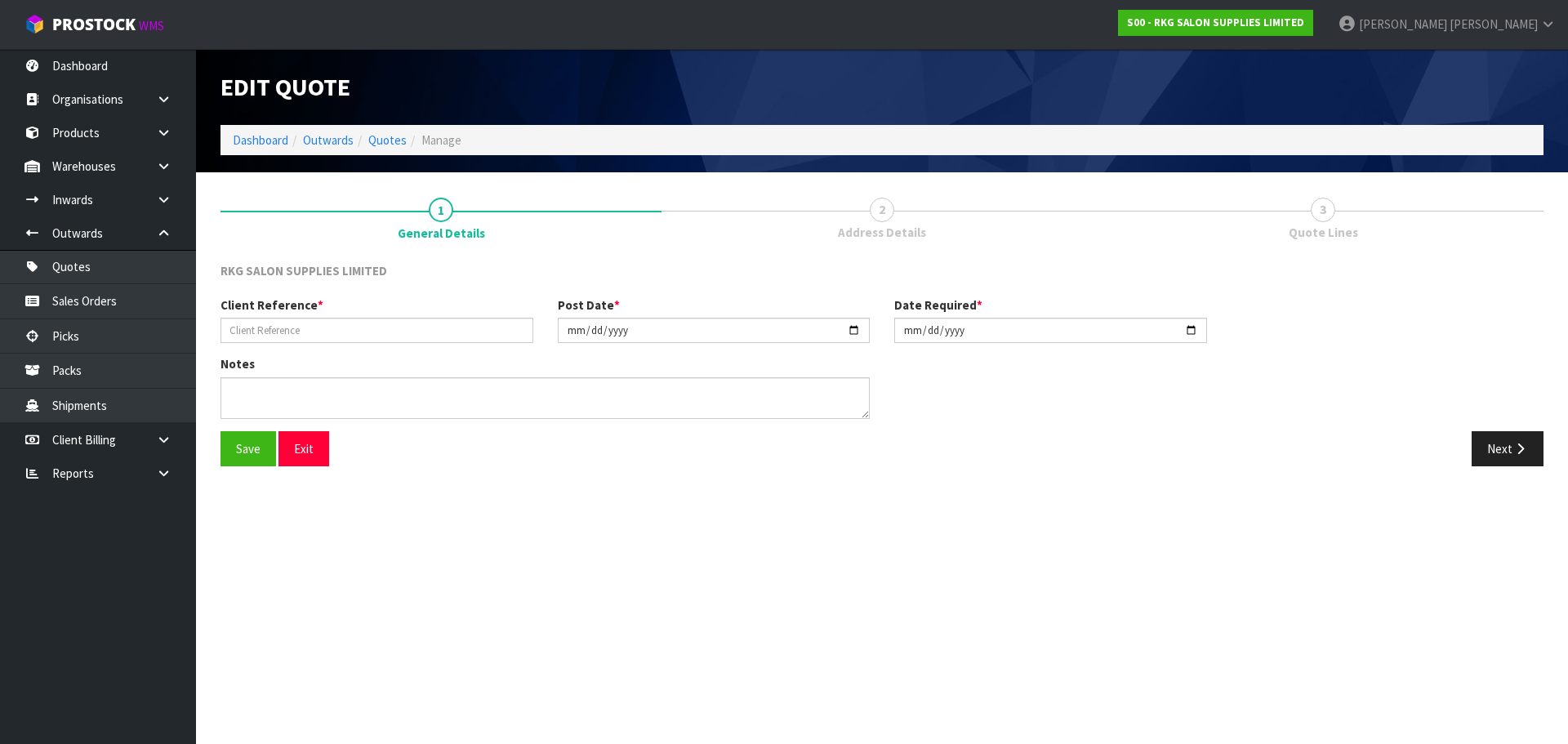
type input "[PERSON_NAME]"
type input "[DATE]"
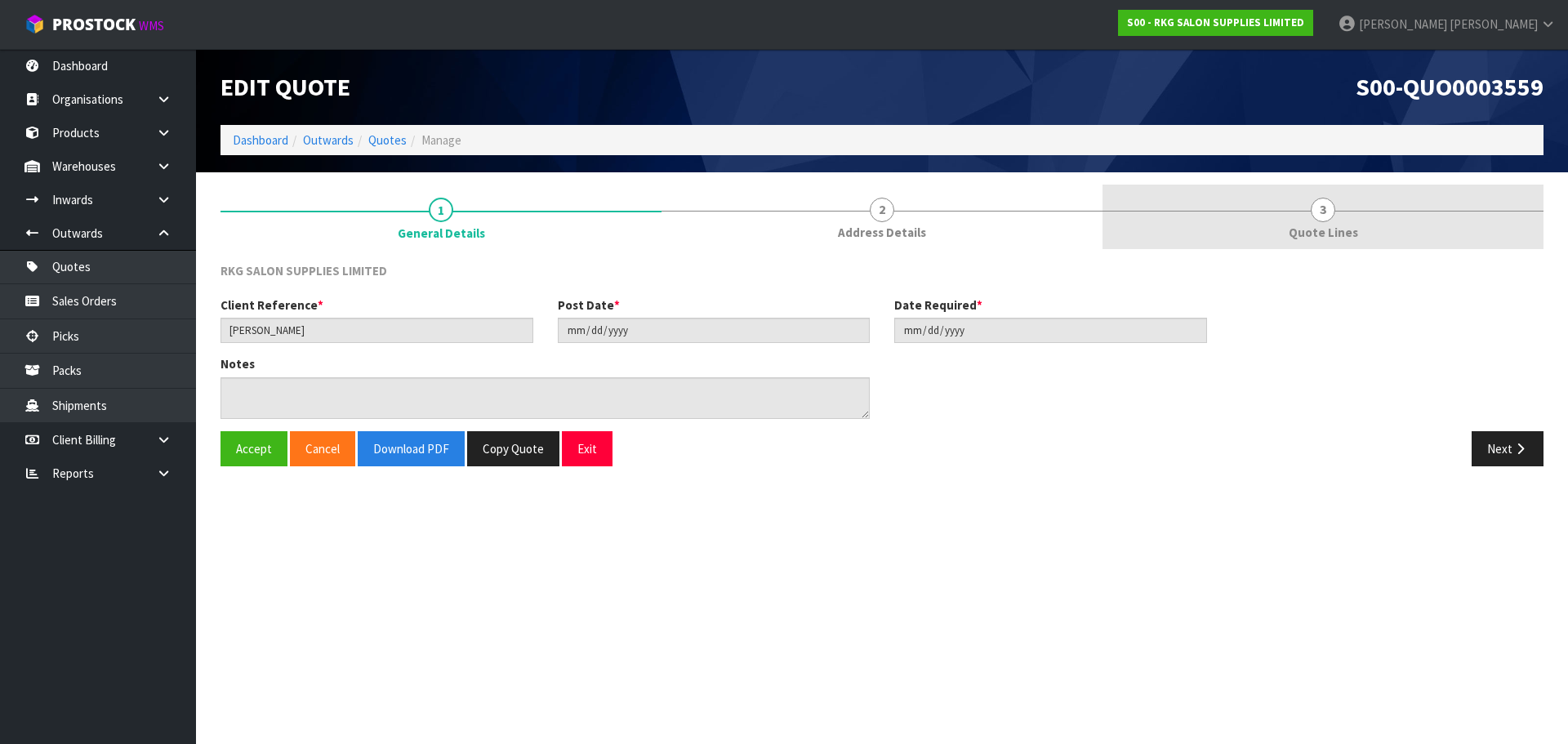
click at [1324, 213] on span "3" at bounding box center [1323, 210] width 24 height 24
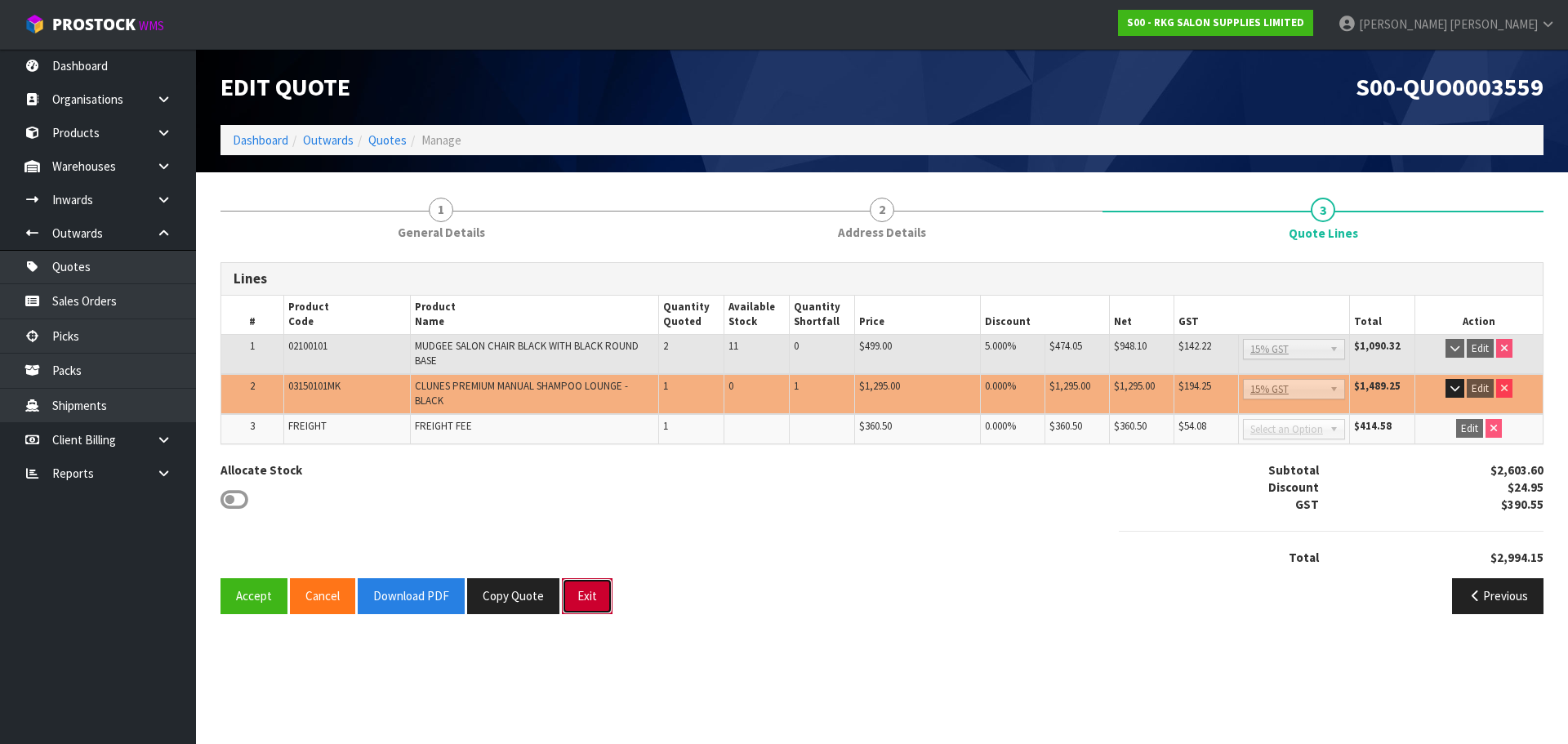
click at [582, 597] on button "Exit" at bounding box center [587, 596] width 51 height 36
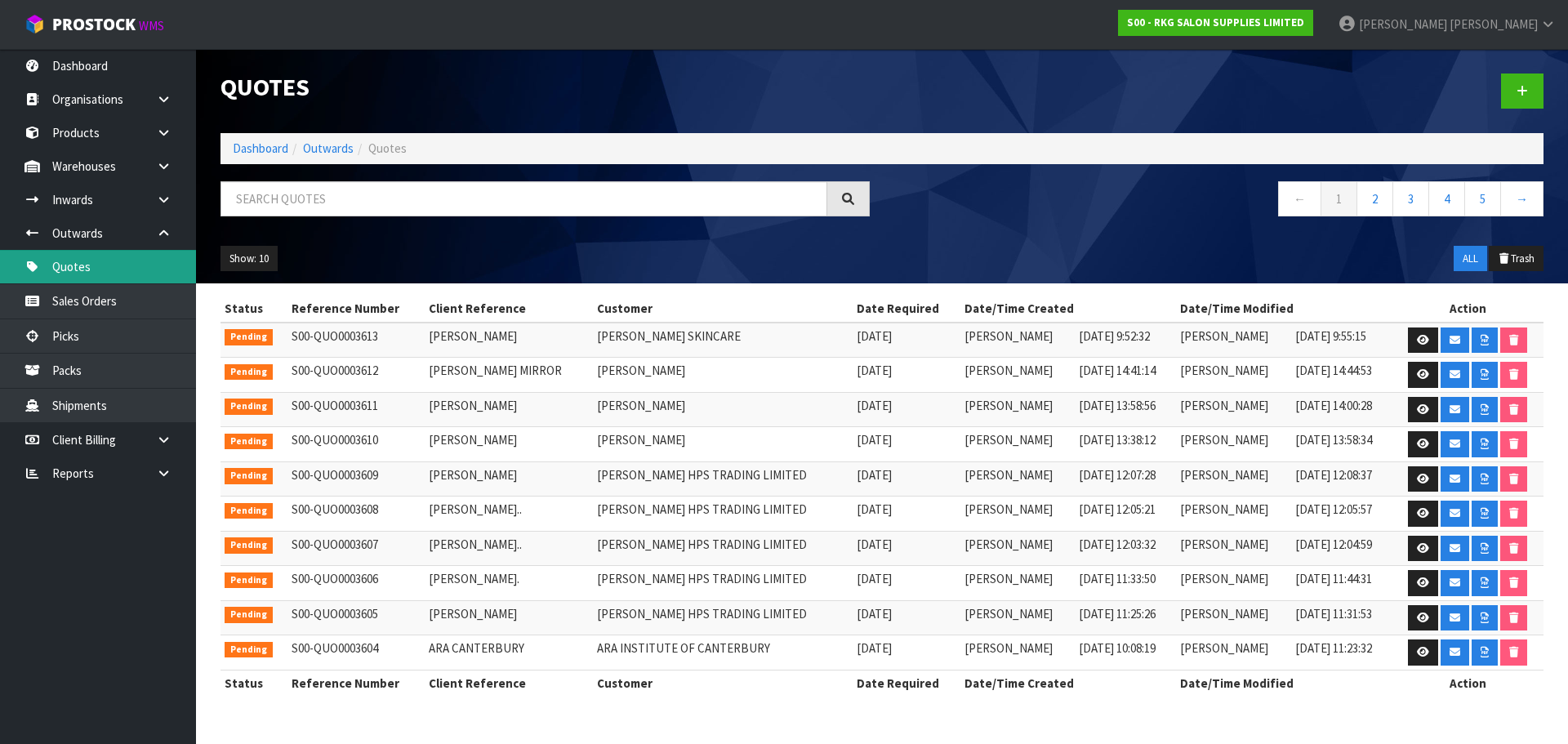
click at [81, 273] on link "Quotes" at bounding box center [97, 267] width 196 height 34
click at [251, 205] on input "text" at bounding box center [524, 199] width 607 height 36
type input ";"
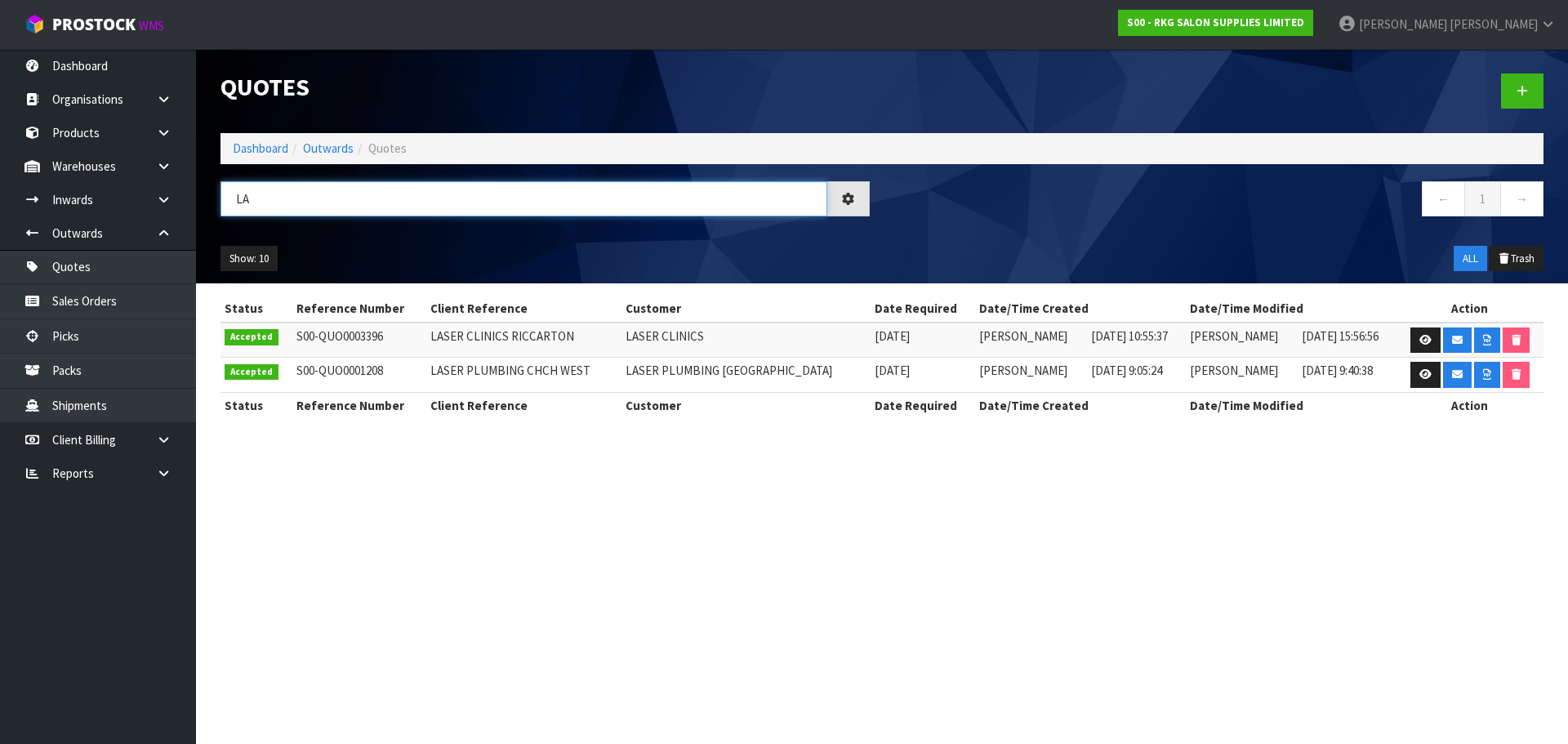
type input "L"
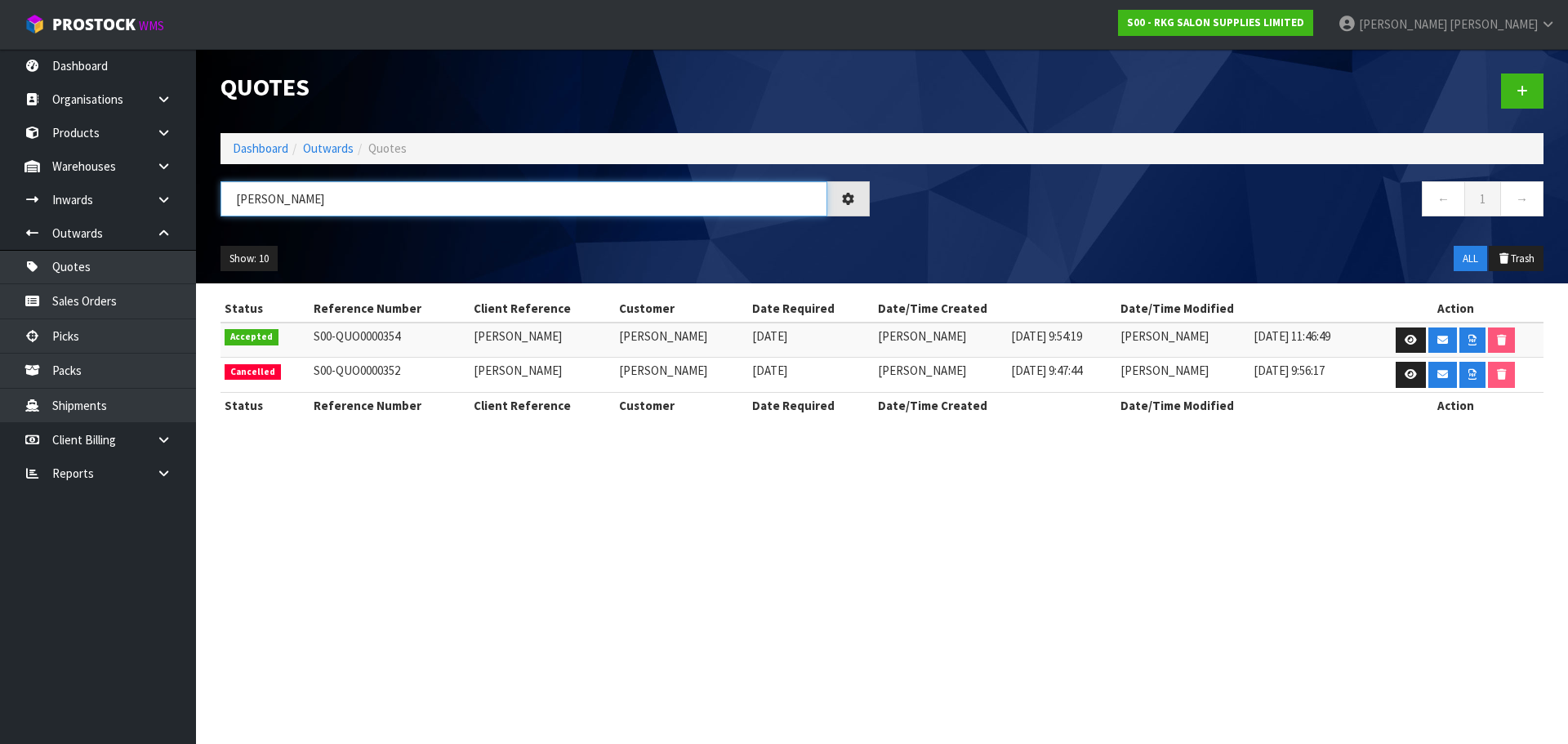
type input "J"
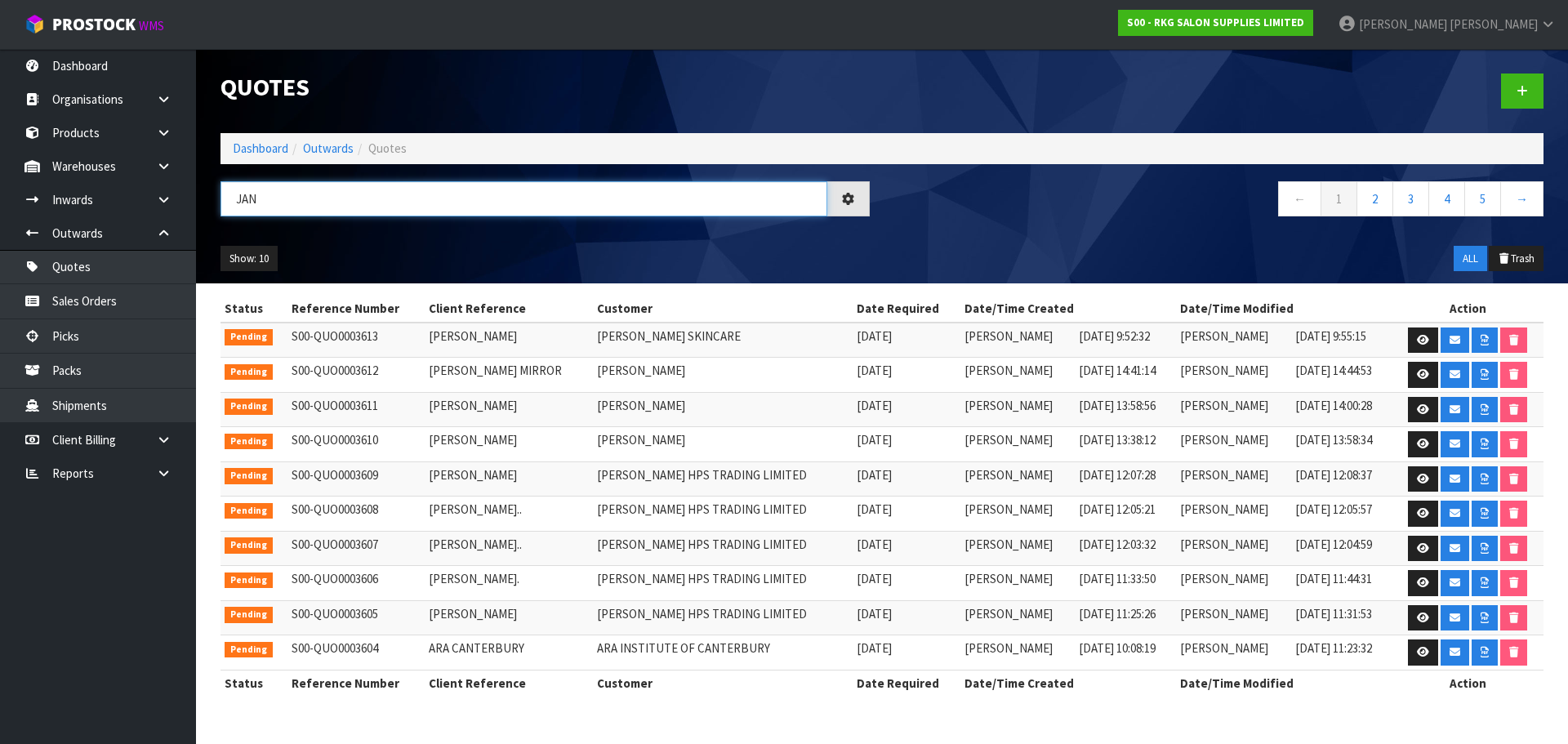
type input "JAN"
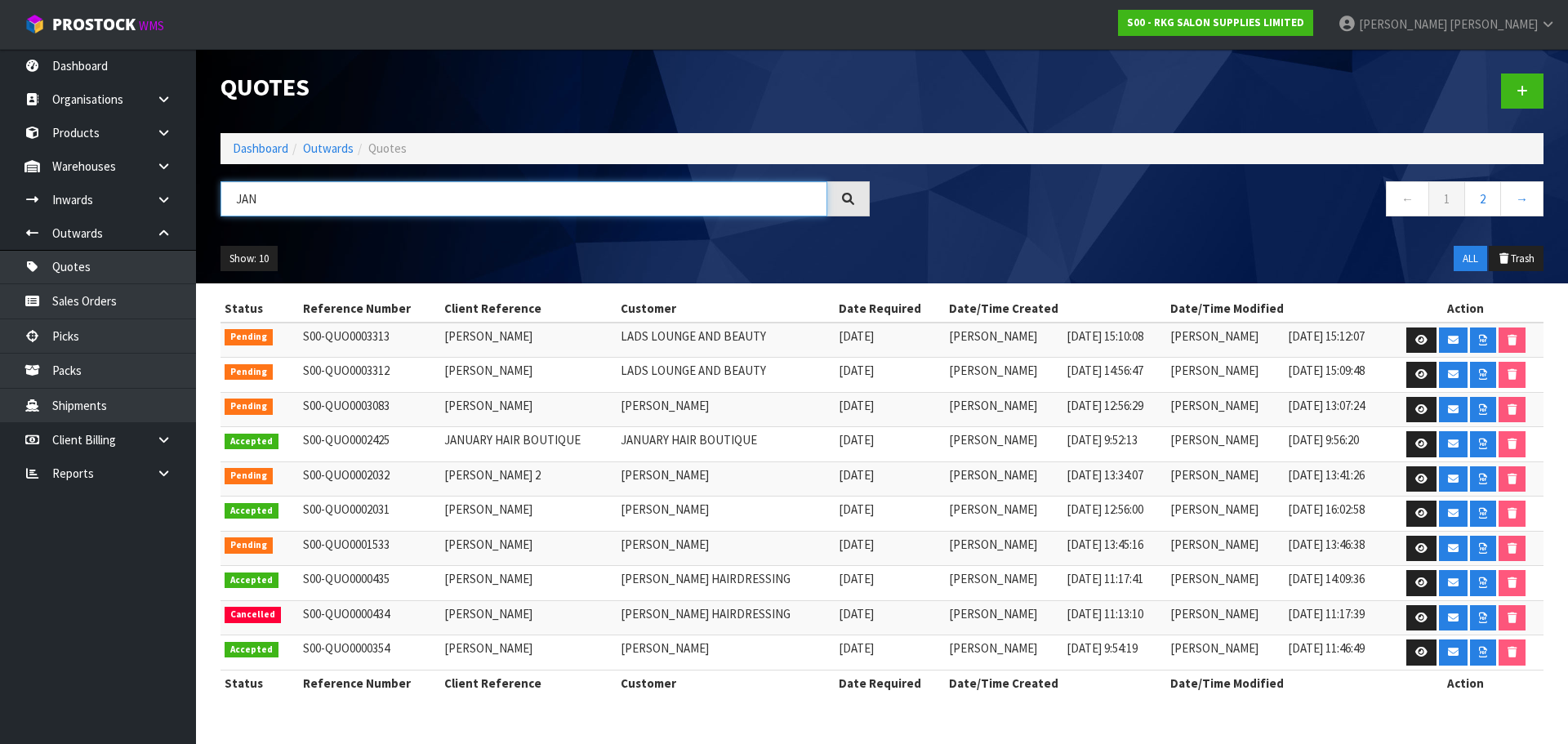
drag, startPoint x: 303, startPoint y: 197, endPoint x: 221, endPoint y: 207, distance: 82.6
click at [221, 207] on input "JAN" at bounding box center [524, 199] width 607 height 36
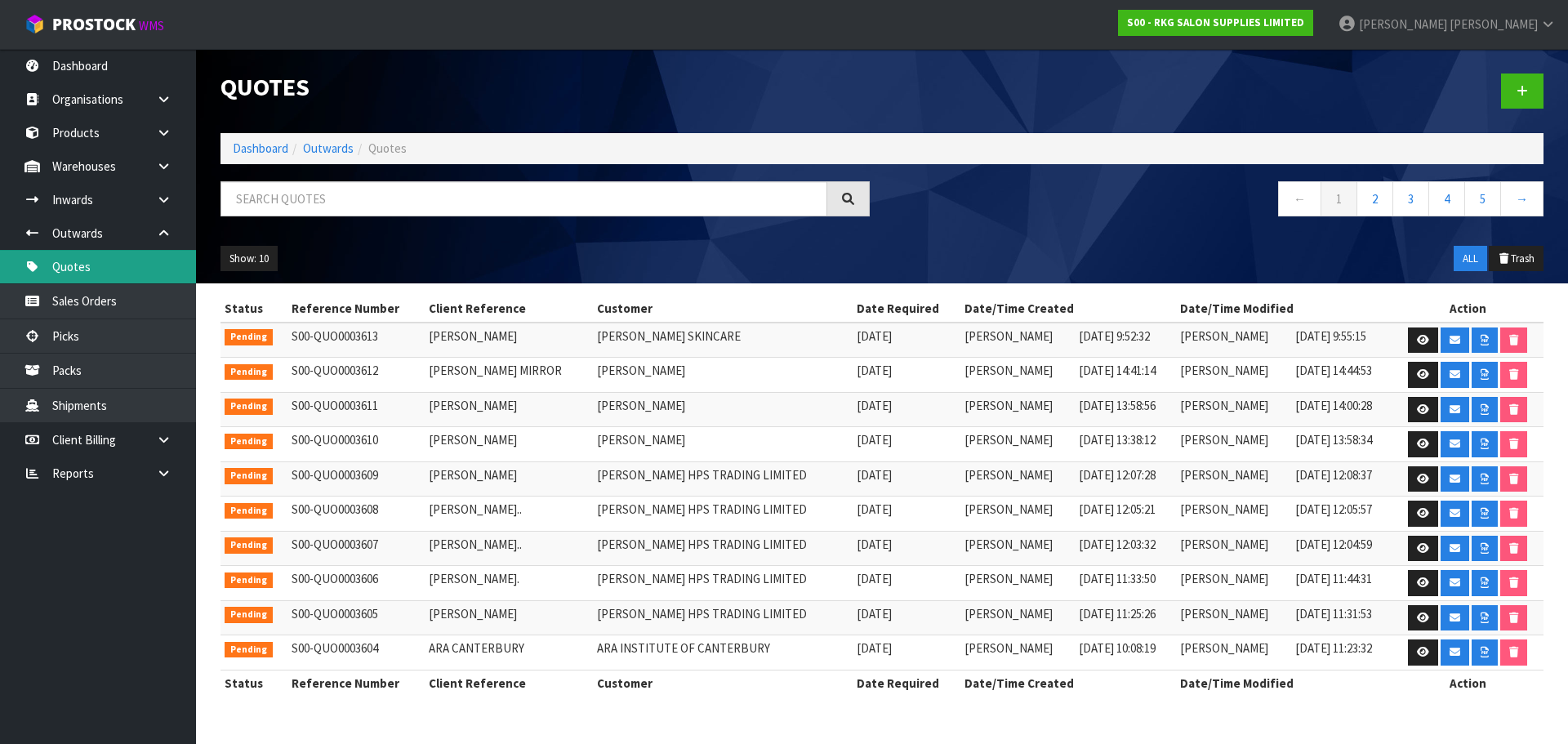
drag, startPoint x: 86, startPoint y: 262, endPoint x: 580, endPoint y: 202, distance: 497.6
click at [87, 262] on link "Quotes" at bounding box center [97, 267] width 196 height 34
click at [1530, 98] on link at bounding box center [1522, 92] width 42 height 36
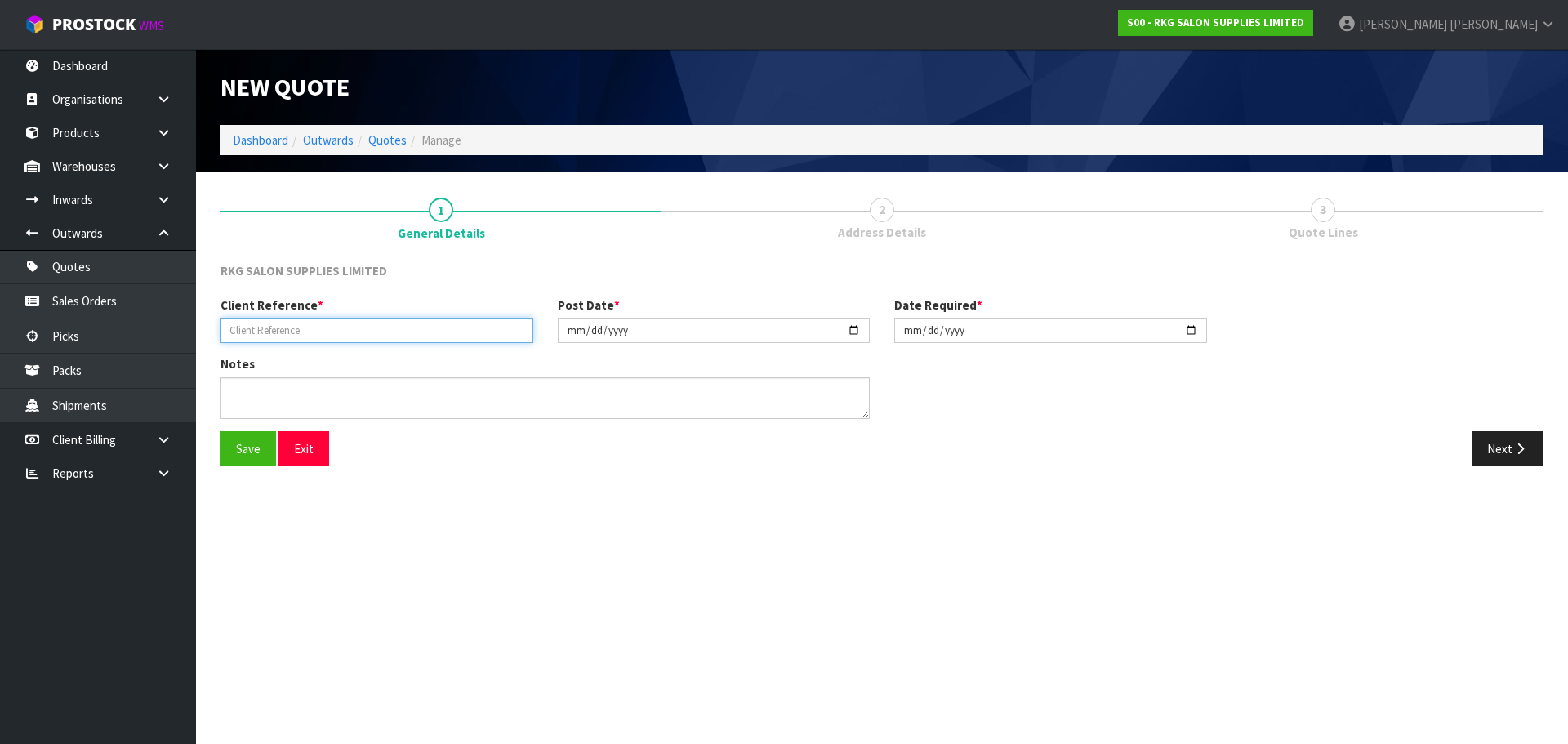
click at [304, 329] on input "text" at bounding box center [377, 329] width 313 height 25
type input "JANINE HEEPS"
click at [249, 445] on button "Save" at bounding box center [248, 449] width 55 height 36
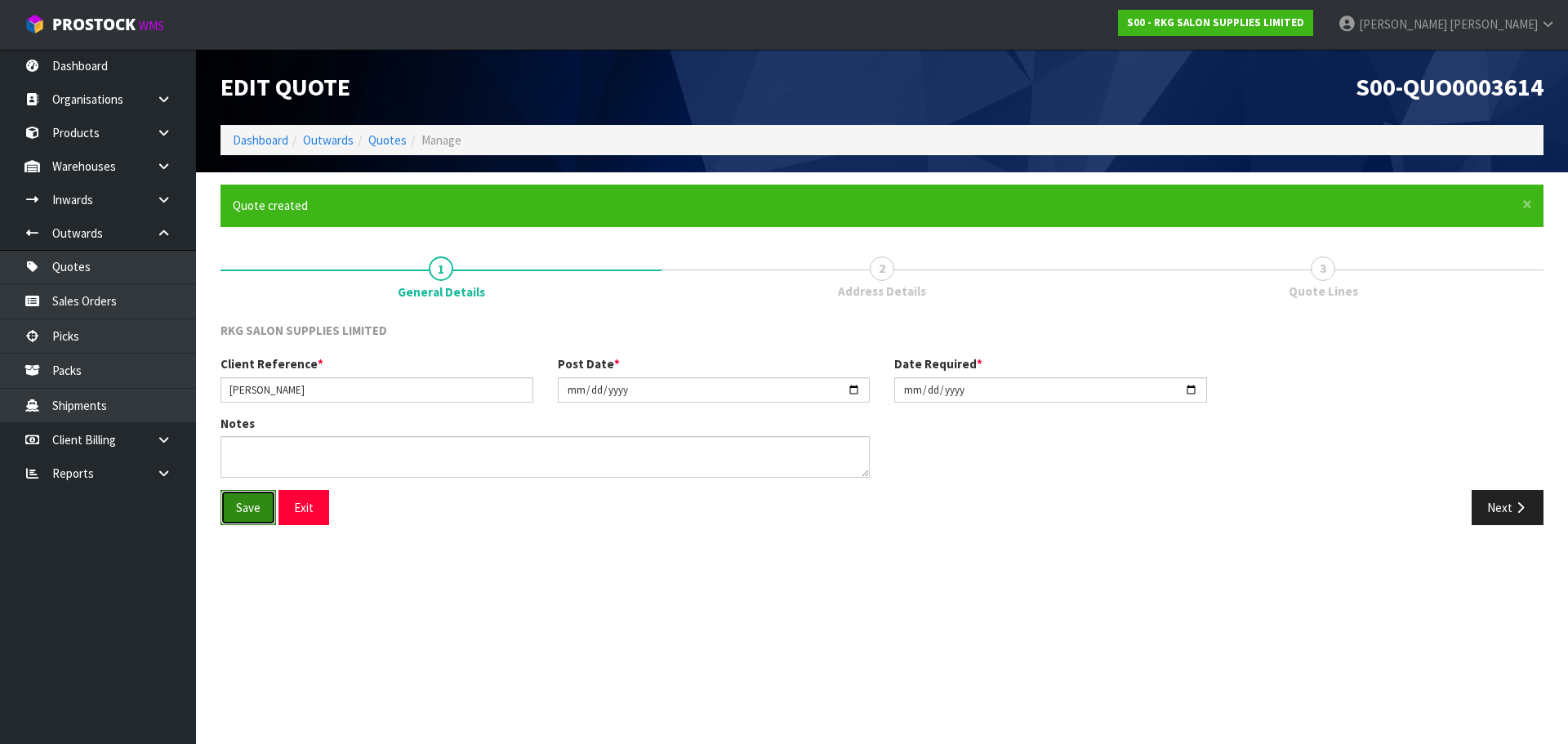
click at [234, 504] on button "Save" at bounding box center [248, 508] width 55 height 36
click at [1488, 503] on button "Next" at bounding box center [1507, 508] width 72 height 36
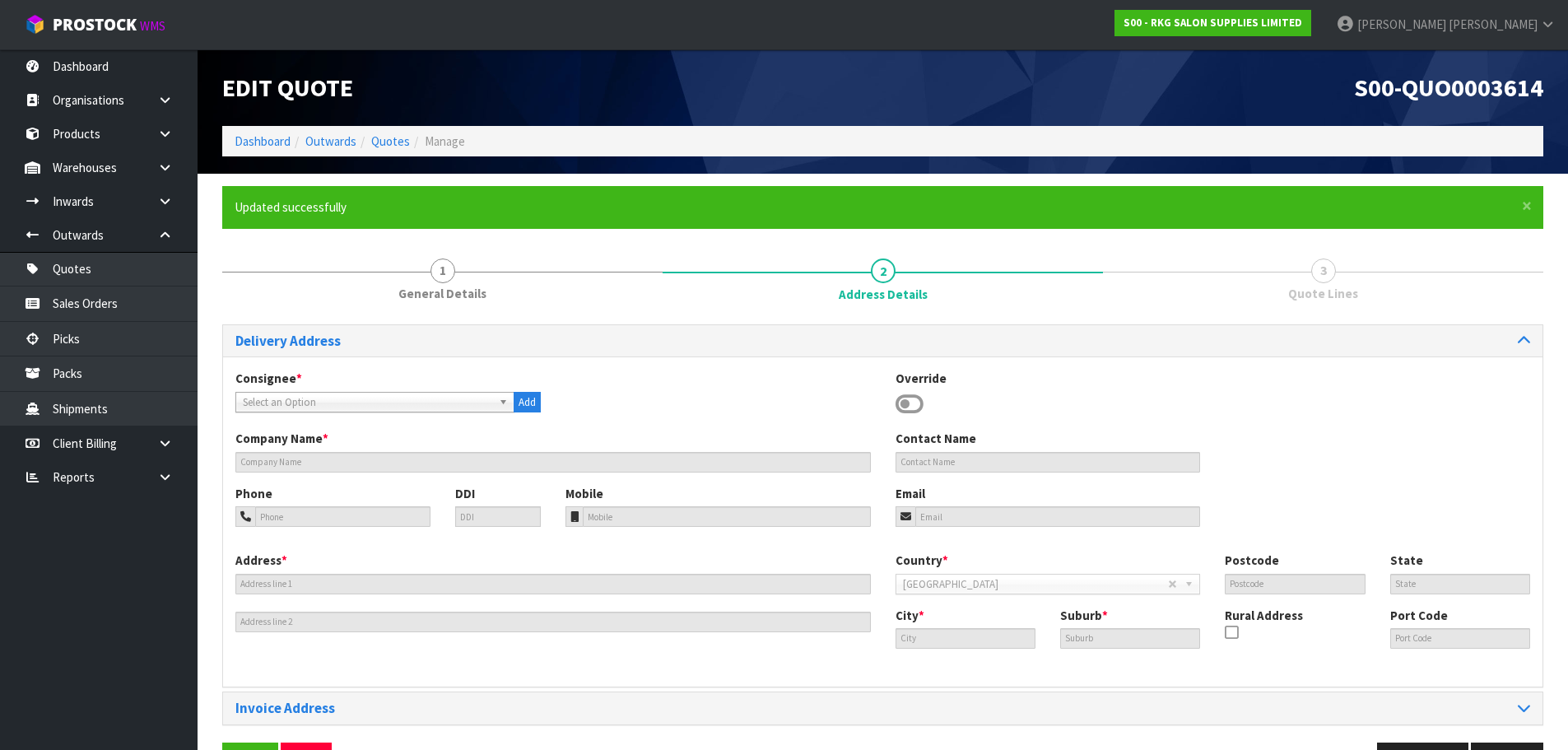
scroll to position [54, 0]
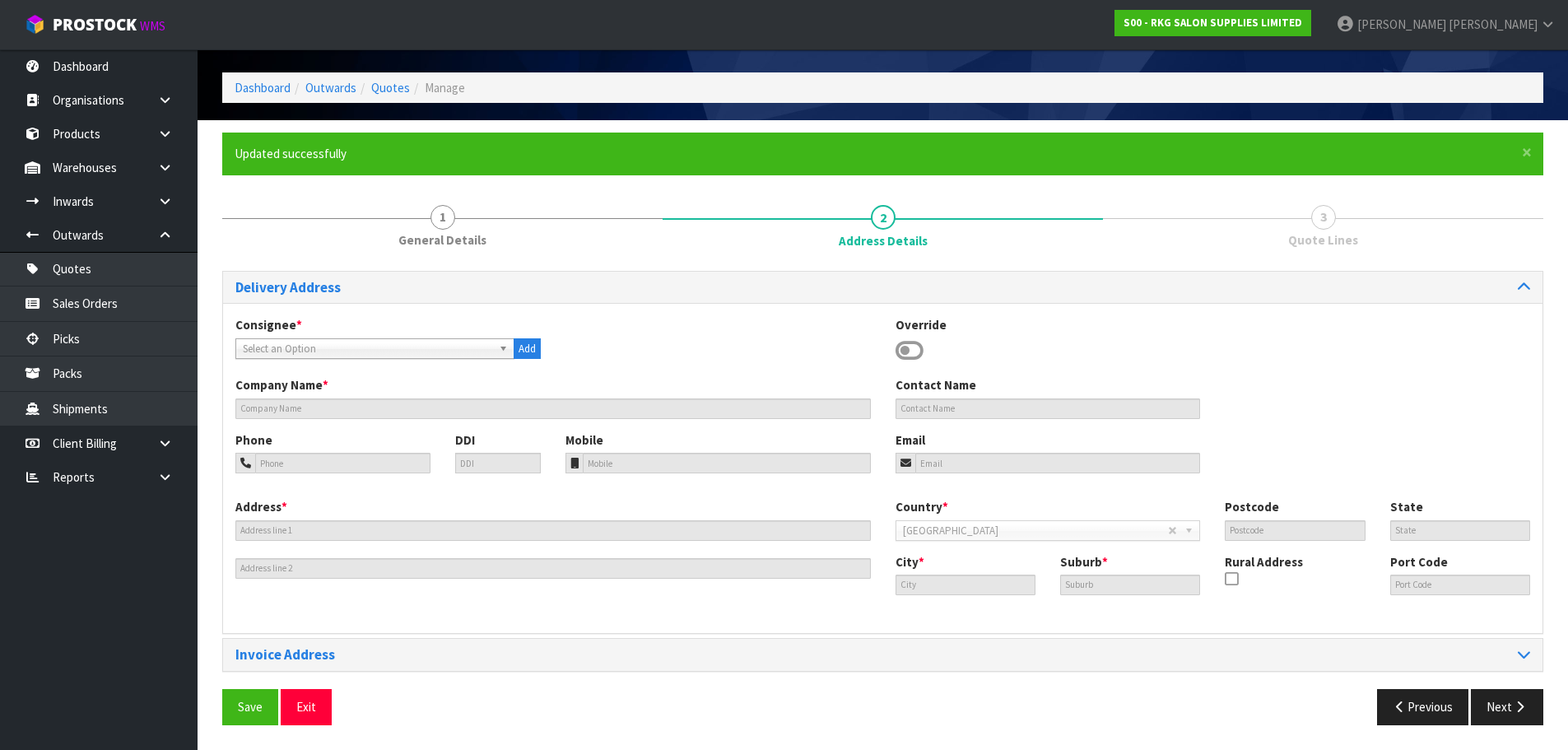
click at [904, 352] on icon at bounding box center [909, 351] width 28 height 25
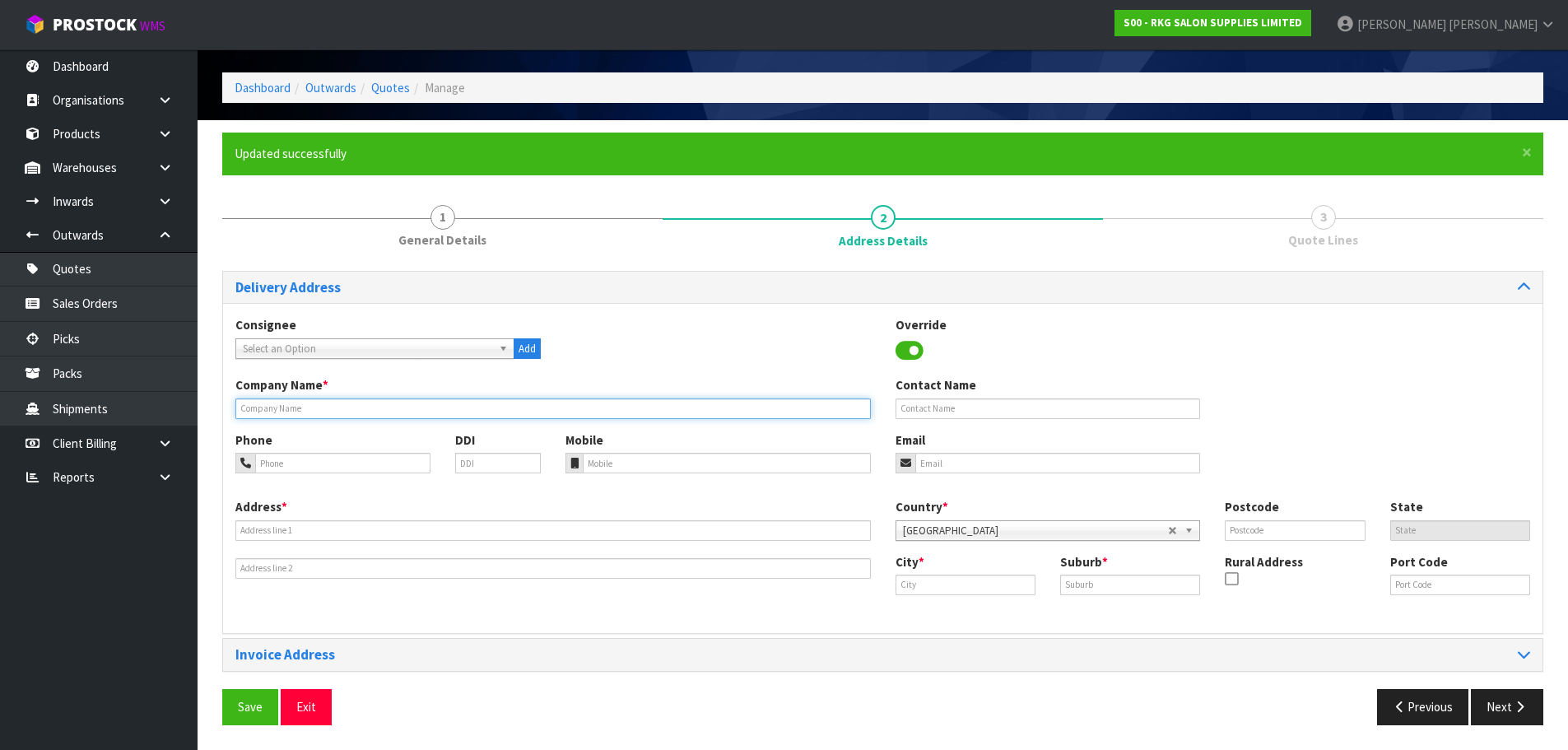
click at [329, 408] on input "text" at bounding box center [554, 408] width 636 height 21
click at [316, 413] on input "text" at bounding box center [554, 408] width 636 height 21
paste input "LASER SKIN TECHNOLOGIES"
type input "LASER SKIN TECHNOLOGIES"
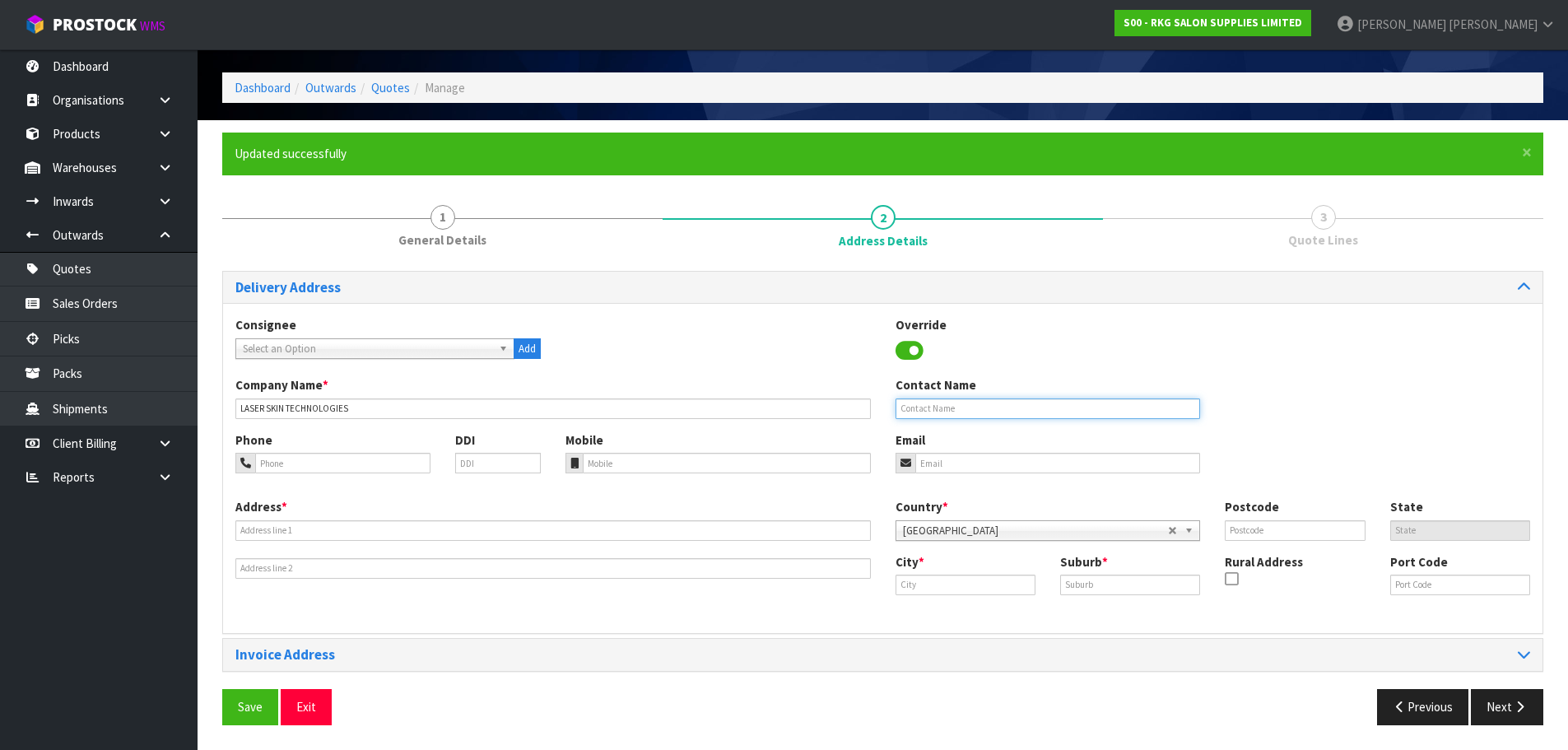
click at [911, 406] on input "text" at bounding box center [1048, 408] width 306 height 21
type input "JANINE HEEPS"
drag, startPoint x: 971, startPoint y: 440, endPoint x: 965, endPoint y: 454, distance: 15.2
click at [971, 440] on div "Email" at bounding box center [1048, 452] width 330 height 42
click at [962, 458] on input "email" at bounding box center [1058, 463] width 286 height 21
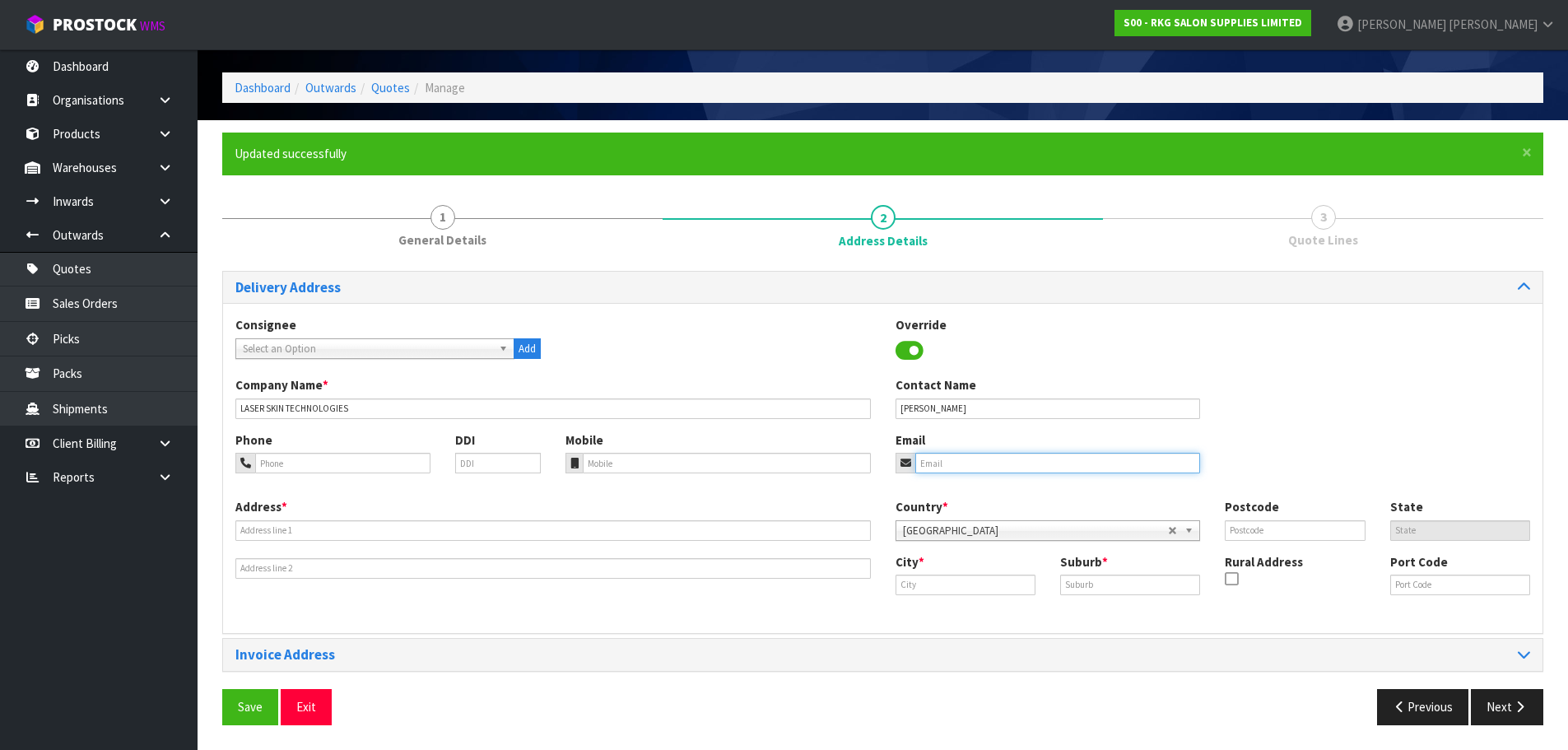
paste input "info@skintechnologies.co.nz"
type input "info@skintechnologies.co.nz"
drag, startPoint x: 316, startPoint y: 466, endPoint x: 274, endPoint y: 484, distance: 45.7
click at [316, 466] on input "tel" at bounding box center [342, 463] width 175 height 21
type input "09-972-9671"
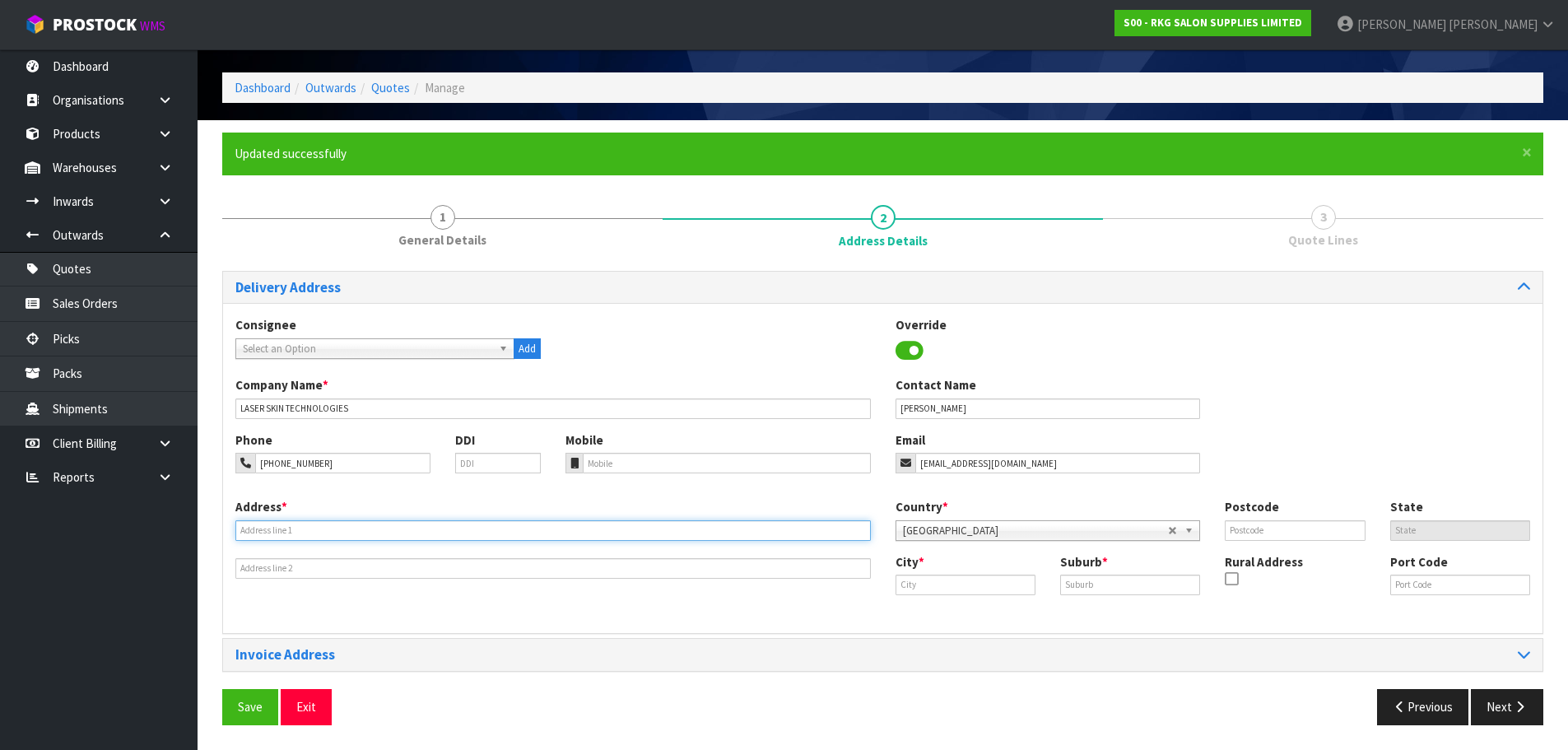
click at [276, 538] on input "text" at bounding box center [554, 530] width 636 height 21
type input "51 MACKELVIE ST"
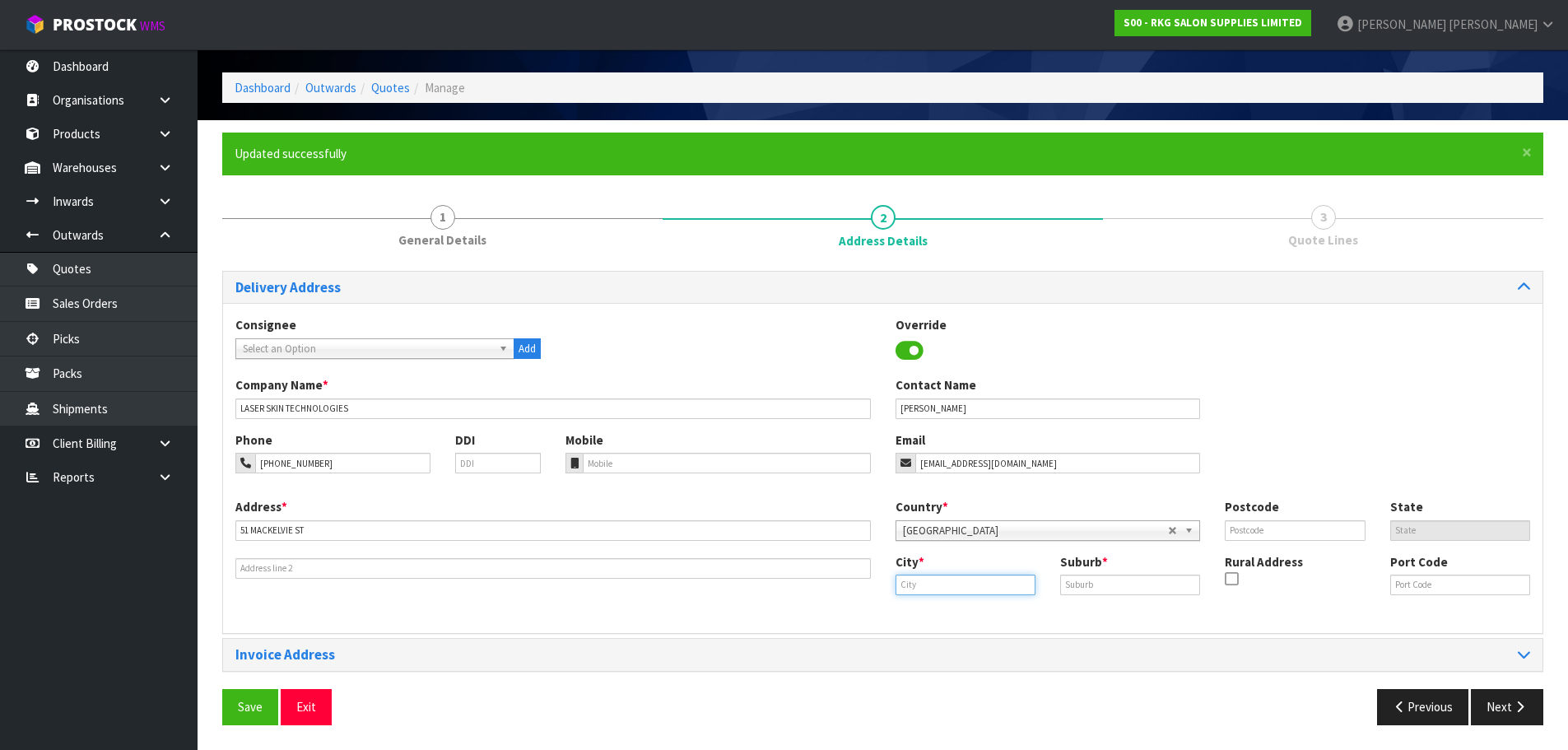
click at [929, 593] on input "text" at bounding box center [965, 585] width 140 height 21
click at [944, 614] on link "Auck land" at bounding box center [970, 613] width 148 height 23
type input "[GEOGRAPHIC_DATA]"
click at [1104, 587] on input "text" at bounding box center [1130, 585] width 140 height 21
type input "GREY LYNN"
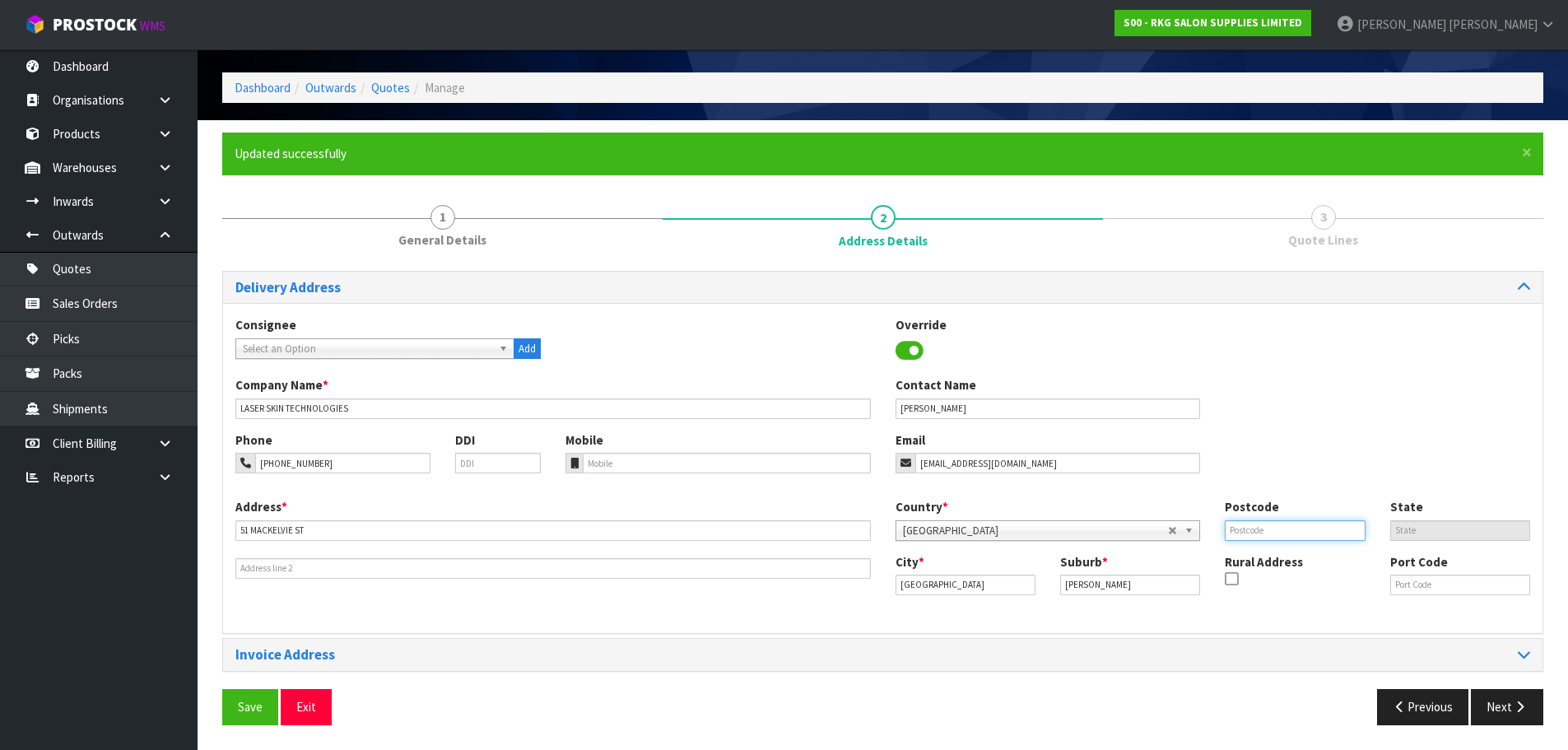
click at [1272, 536] on input "text" at bounding box center [1294, 530] width 140 height 21
type input "1021"
click at [1308, 449] on div "Phone 09-972-9671 DDI Mobile Email info@skintechnologies.co.nz" at bounding box center [882, 464] width 1320 height 67
click at [252, 692] on button "Save" at bounding box center [250, 707] width 56 height 36
drag, startPoint x: 253, startPoint y: 707, endPoint x: 404, endPoint y: 683, distance: 152.9
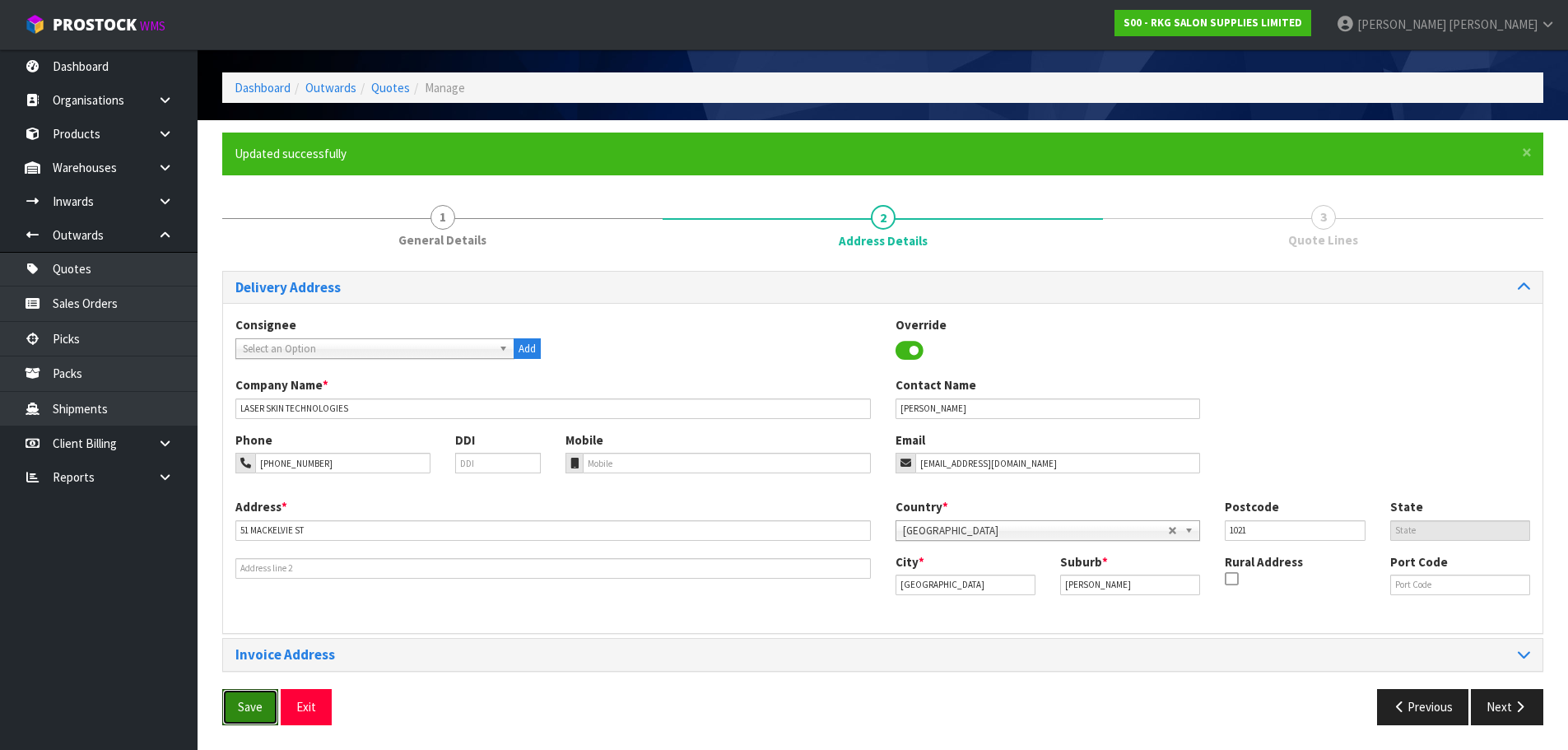
click at [274, 700] on button "Save" at bounding box center [250, 707] width 56 height 36
click at [1511, 720] on button "Next" at bounding box center [1507, 707] width 73 height 36
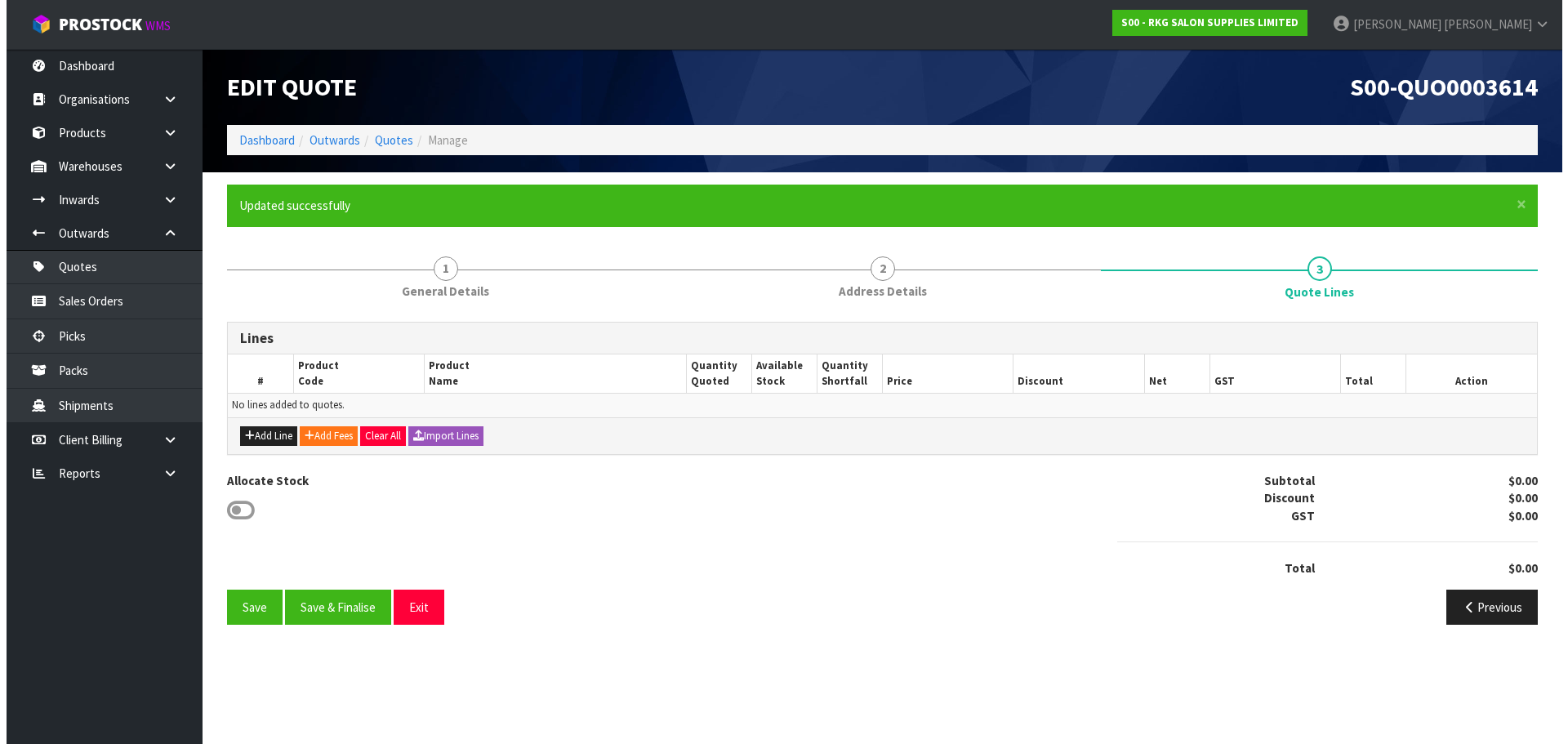
scroll to position [0, 0]
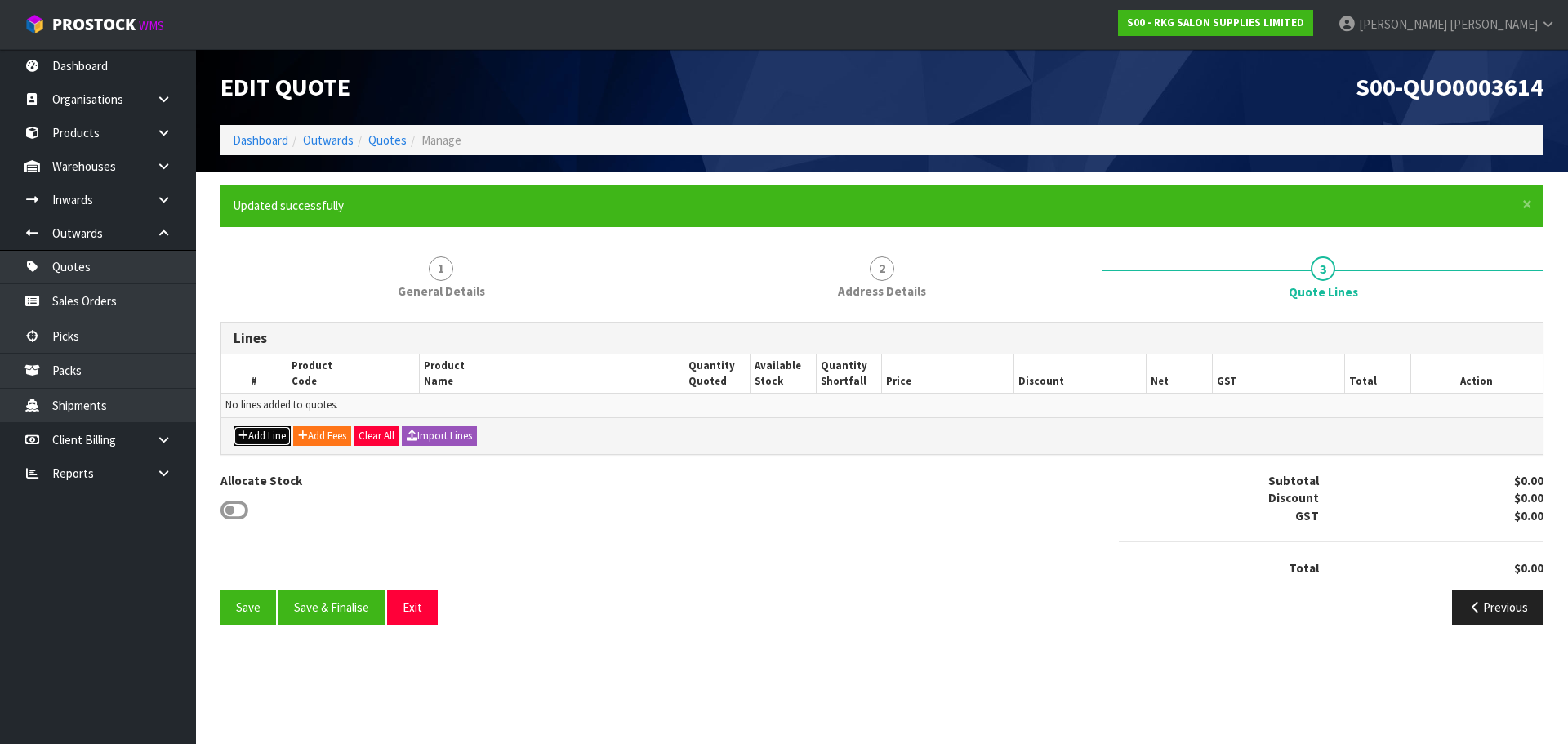
click at [265, 437] on button "Add Line" at bounding box center [262, 435] width 57 height 20
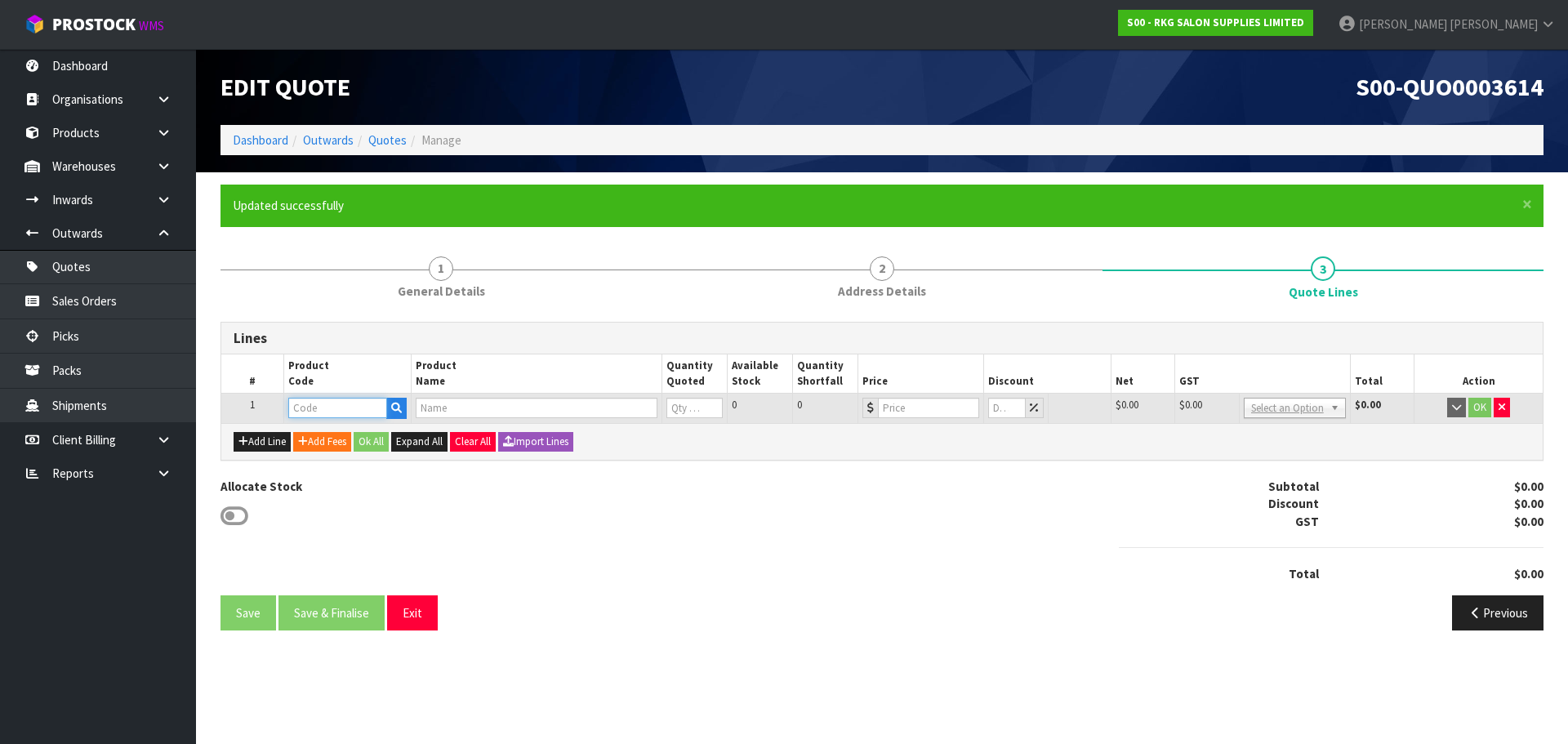
click at [301, 414] on input "text" at bounding box center [337, 408] width 98 height 21
type input "090101"
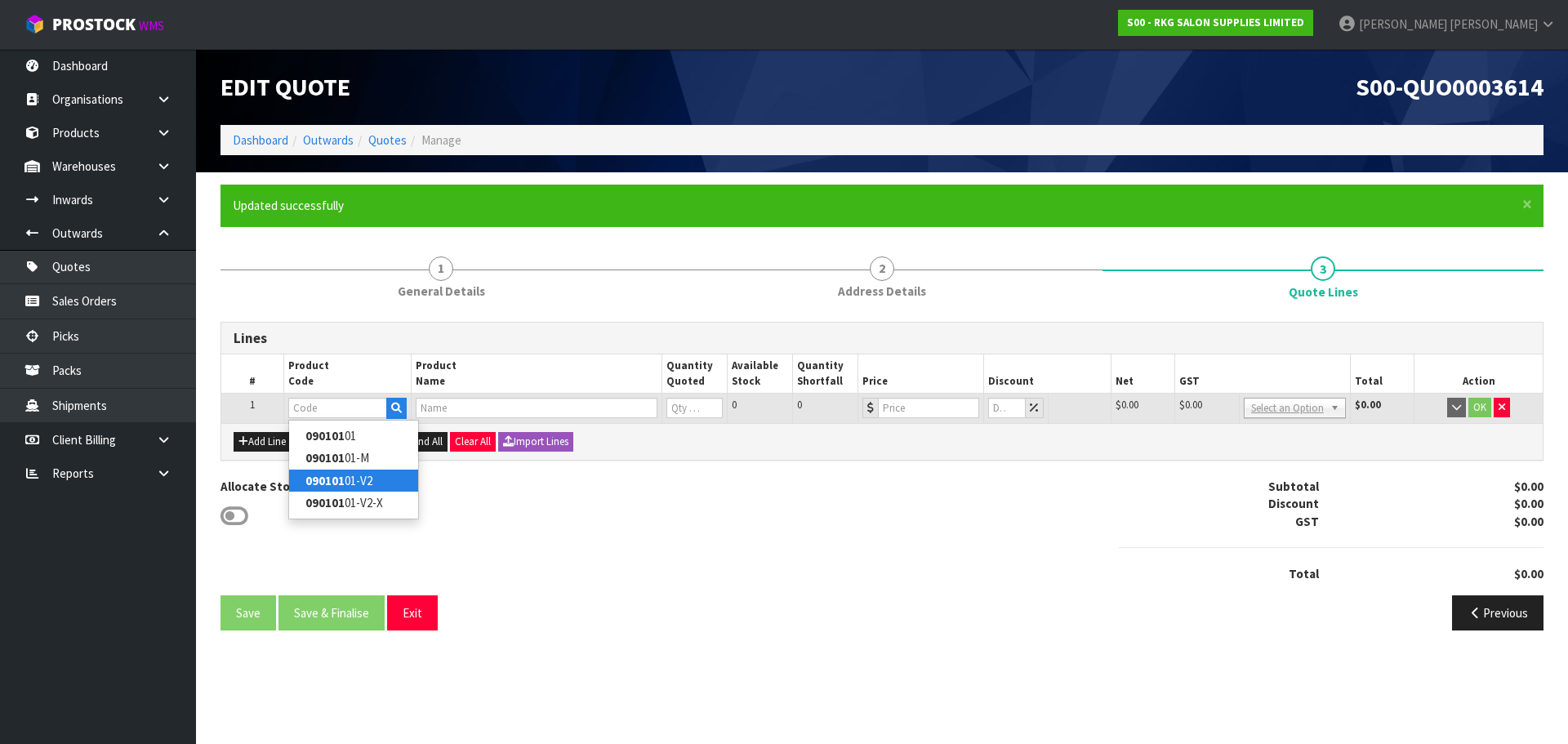
click at [359, 483] on link "090101 01-V2" at bounding box center [354, 481] width 129 height 22
type input "09010101-V2"
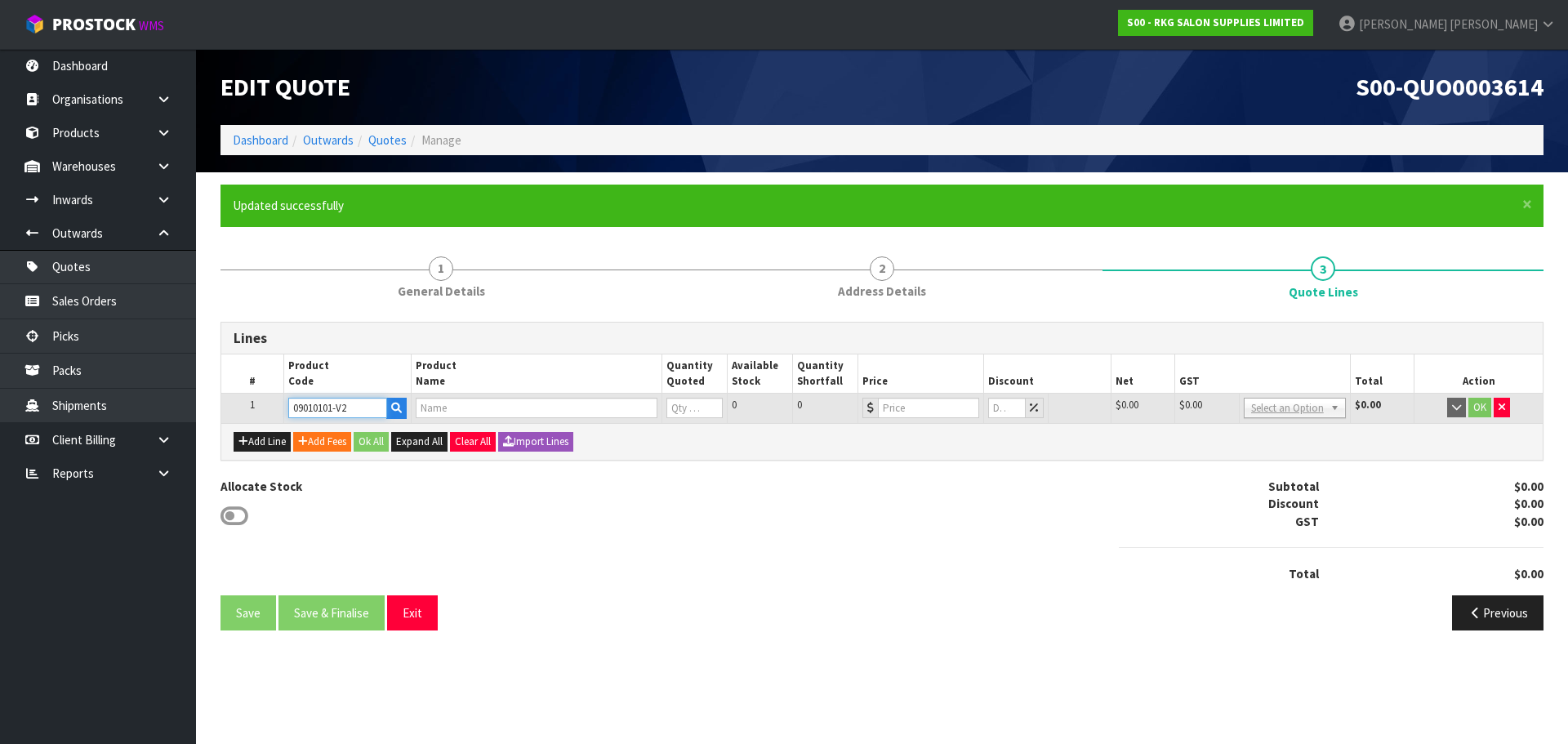
type input "TAUPO HYDRAULIC BED - BLACK V2"
type input "0"
type input "899"
type input "0"
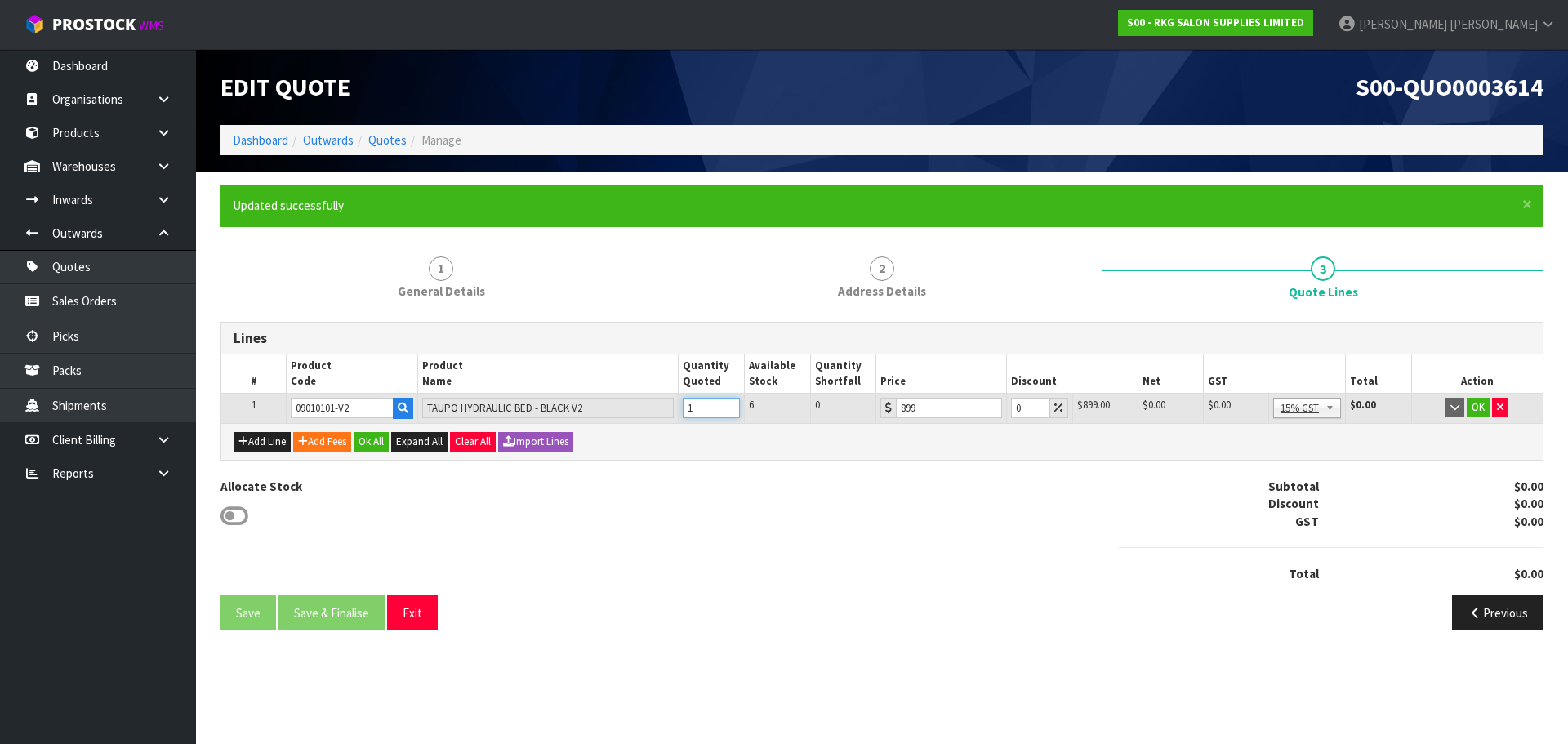
type input "1"
click at [731, 406] on input "1" at bounding box center [711, 408] width 57 height 21
click at [1482, 407] on button "OK" at bounding box center [1478, 407] width 22 height 20
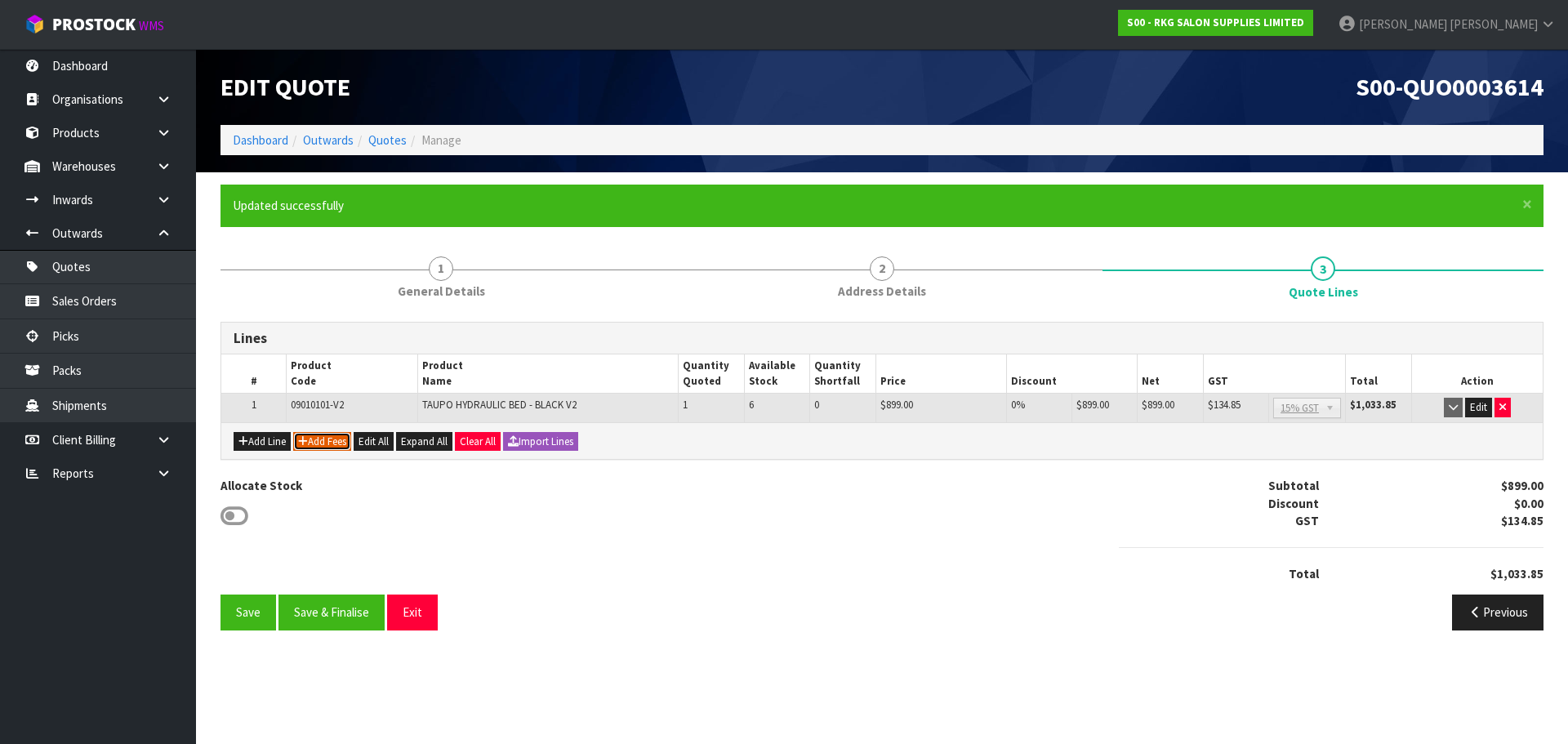
click at [330, 439] on button "Add Fees" at bounding box center [322, 442] width 58 height 20
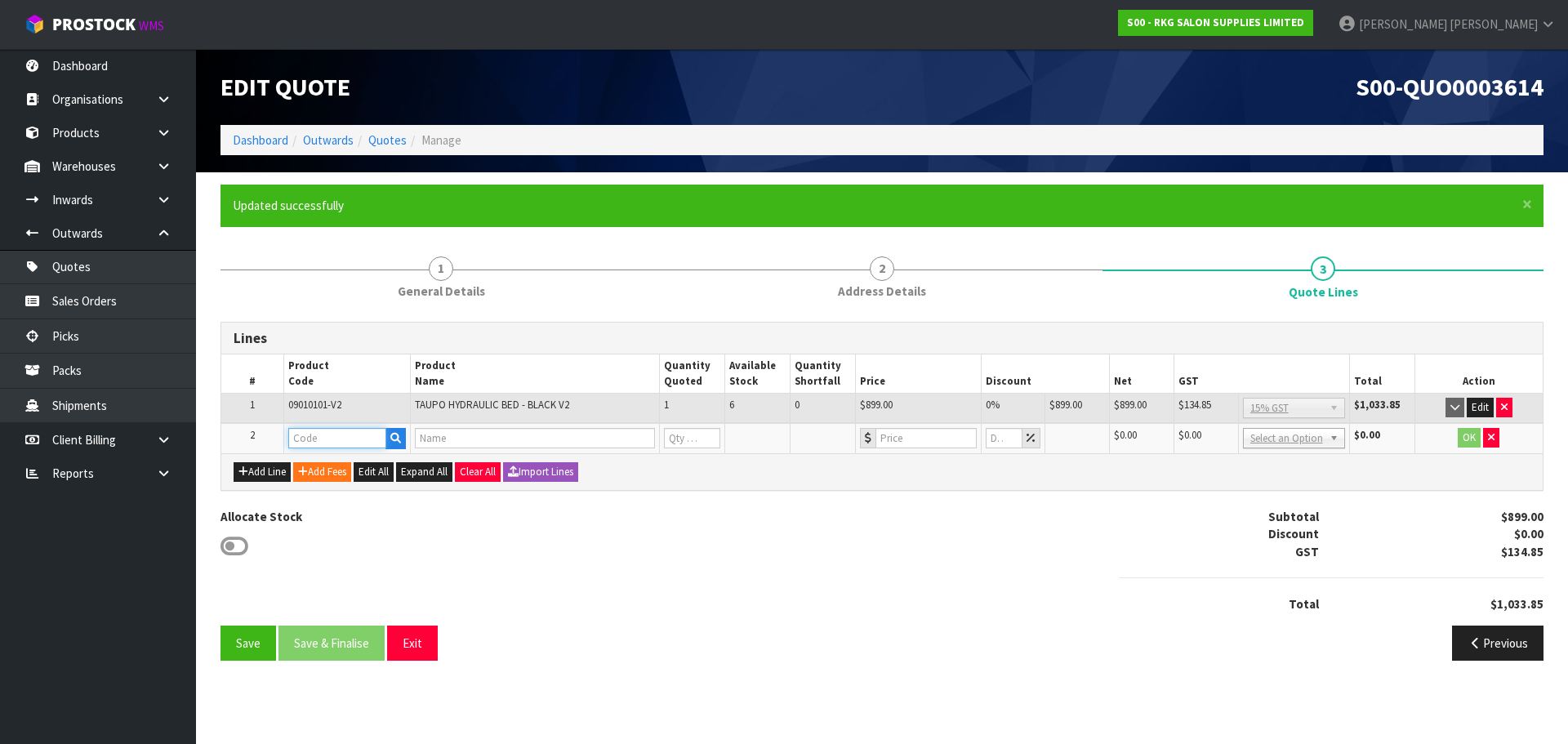
click at [324, 435] on input "text" at bounding box center [337, 438] width 98 height 21
type input "FRE"
click at [323, 460] on strong "FRE" at bounding box center [315, 465] width 21 height 16
type input "FREIGHT"
type input "FREIGHT FEE"
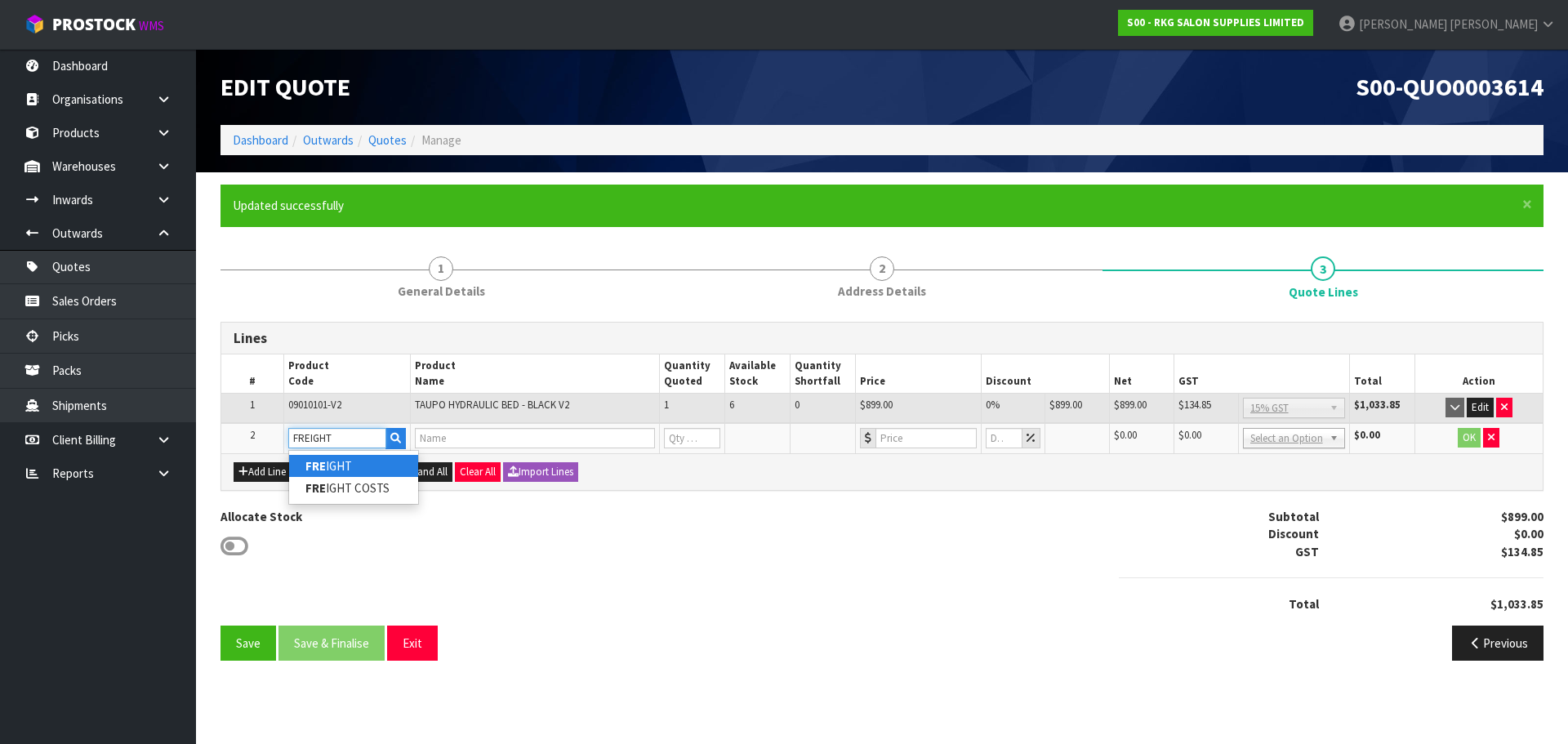
type input "1"
type input "0"
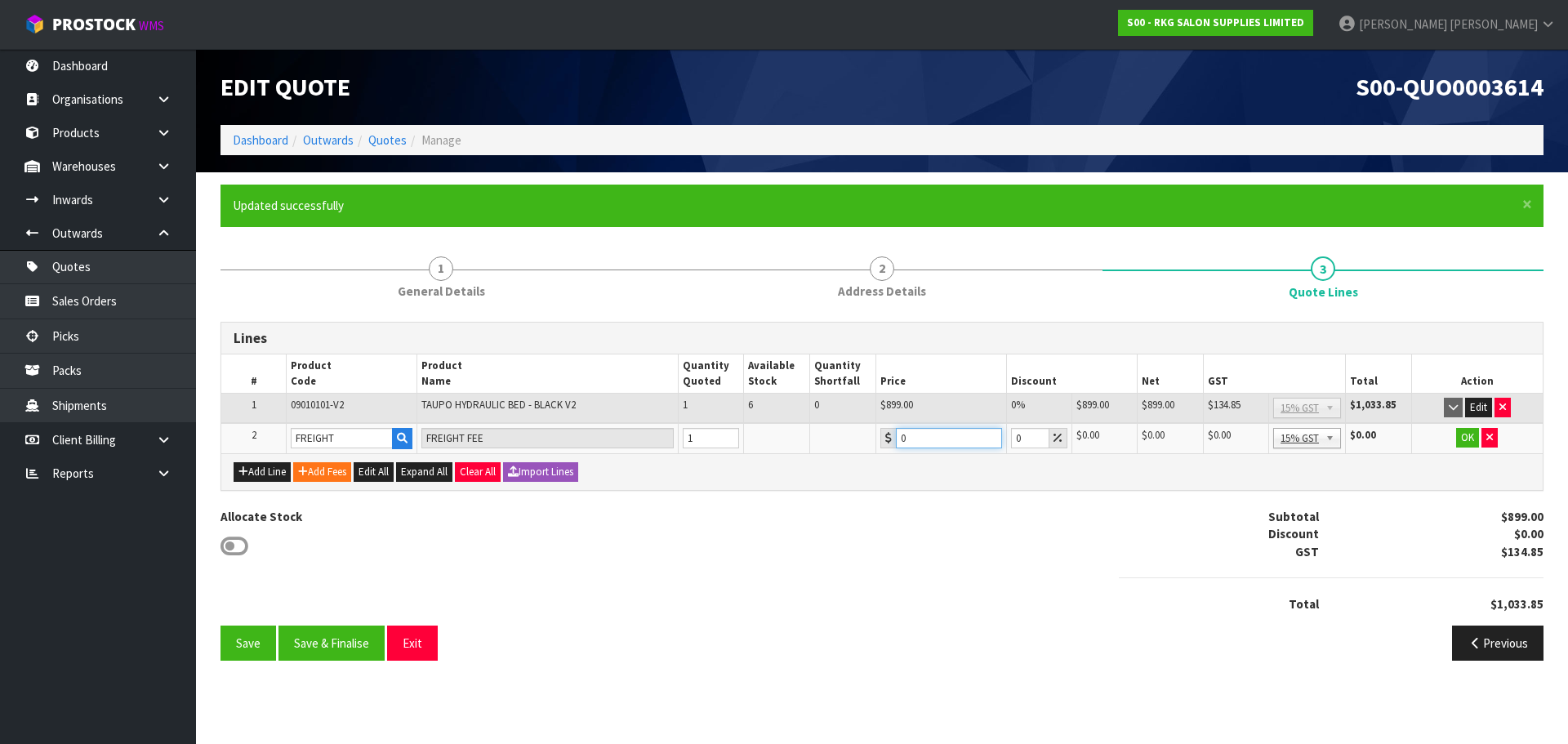
drag, startPoint x: 908, startPoint y: 435, endPoint x: 889, endPoint y: 438, distance: 19.2
click at [889, 438] on div "0" at bounding box center [942, 438] width 122 height 21
type input "126.75"
click at [1466, 444] on button "OK" at bounding box center [1468, 437] width 22 height 20
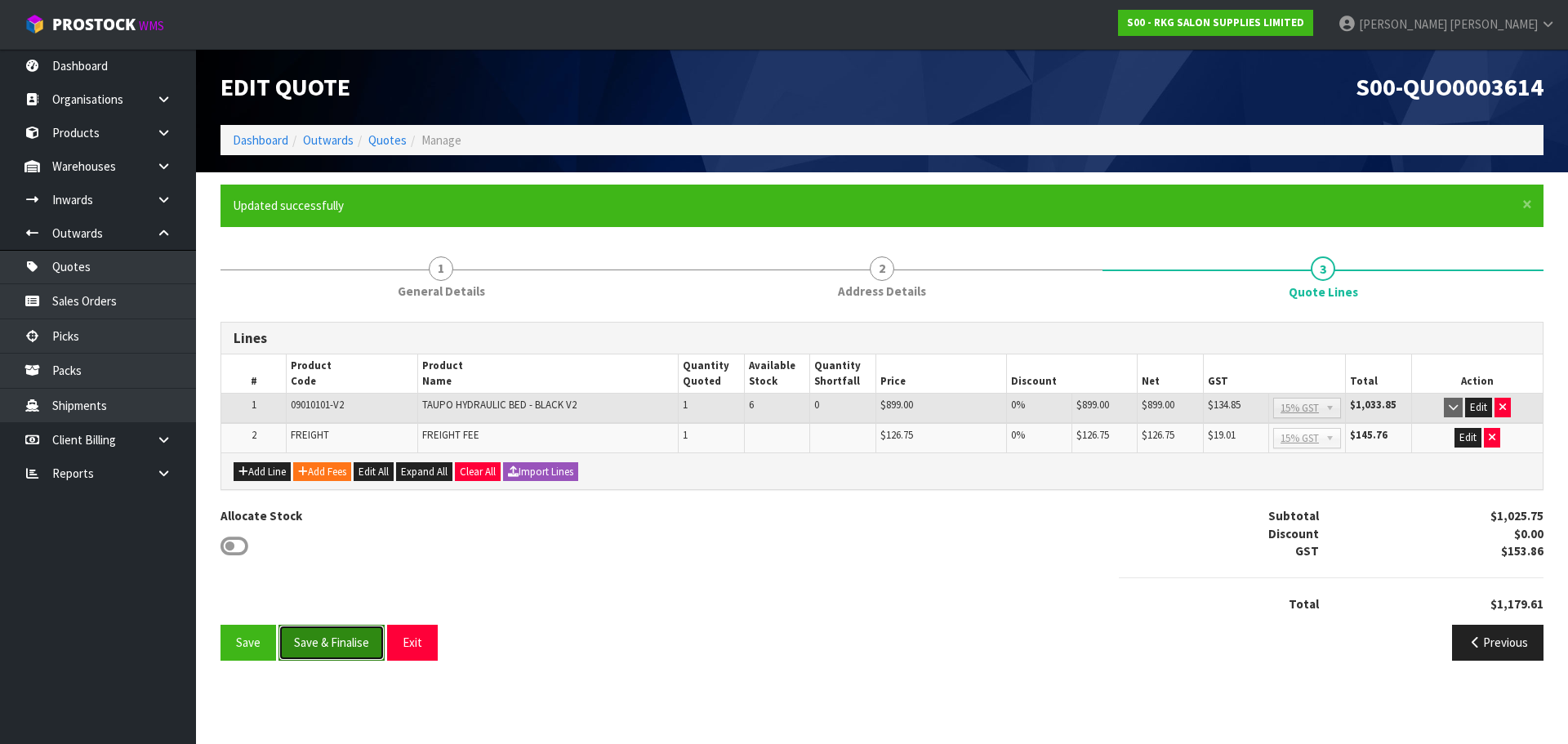
click at [328, 644] on button "Save & Finalise" at bounding box center [331, 642] width 106 height 36
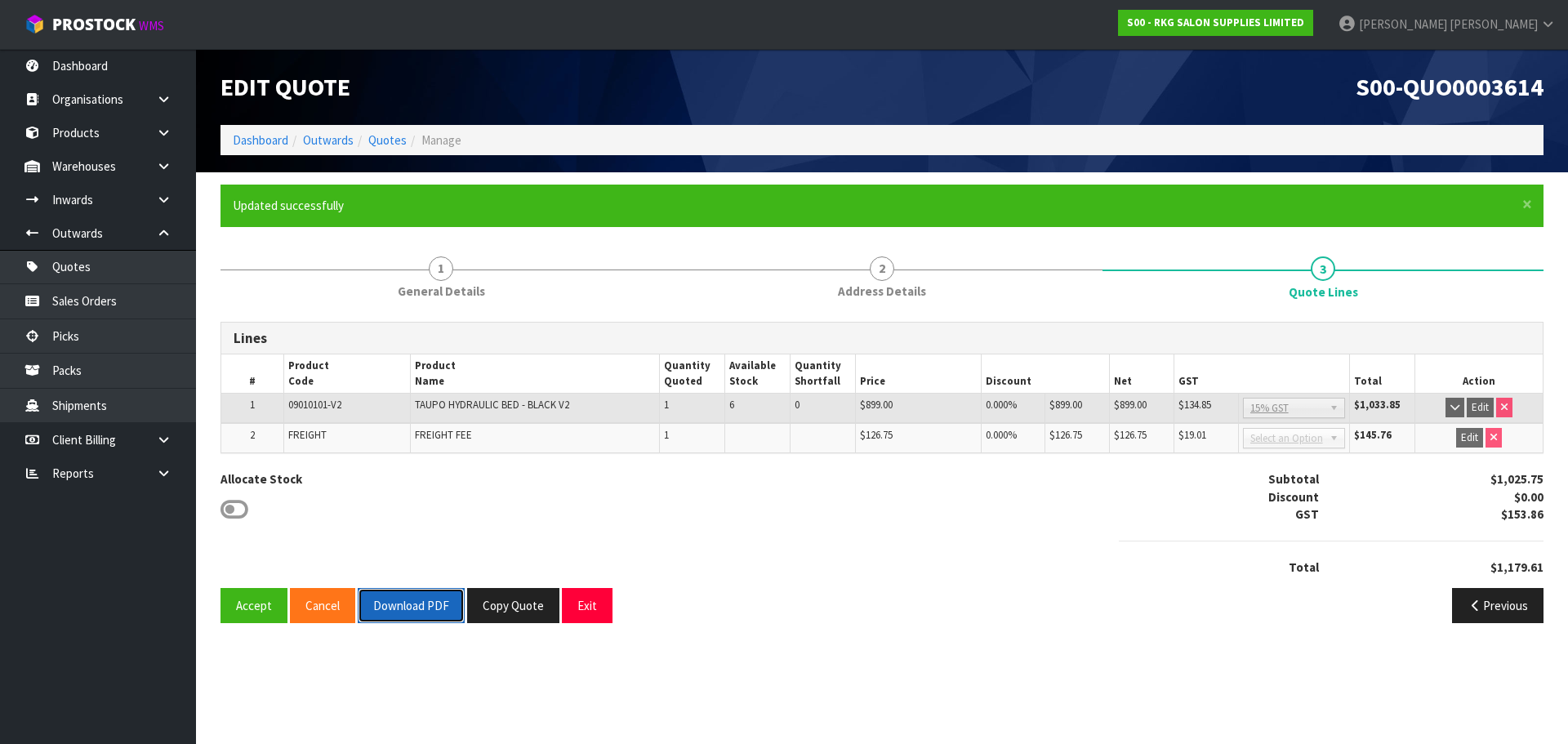
click at [417, 606] on button "Download PDF" at bounding box center [411, 605] width 107 height 36
click at [586, 605] on button "Exit" at bounding box center [587, 605] width 51 height 36
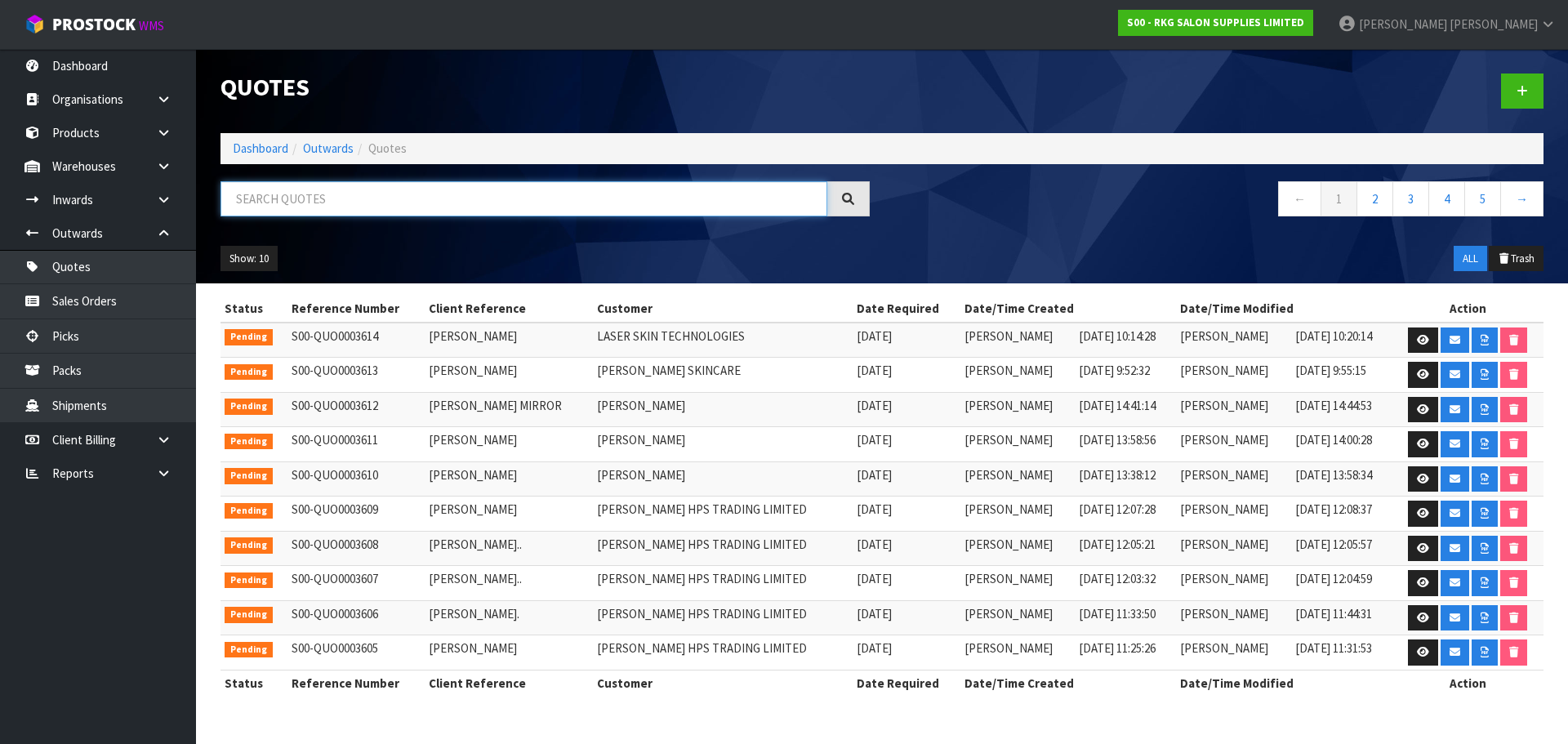
click at [340, 200] on input "text" at bounding box center [524, 199] width 607 height 36
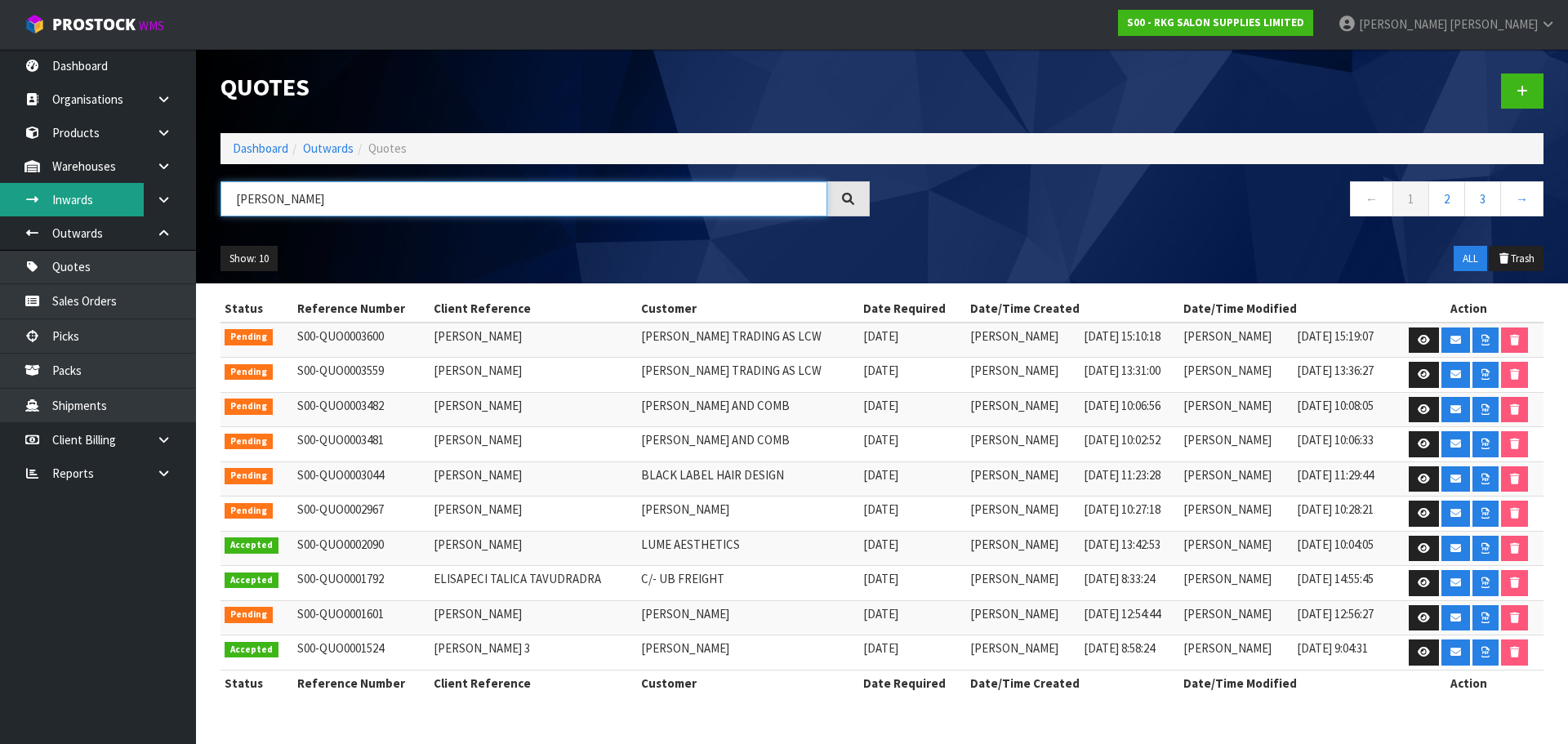
type input "[PERSON_NAME]"
click at [1422, 374] on icon at bounding box center [1424, 373] width 12 height 10
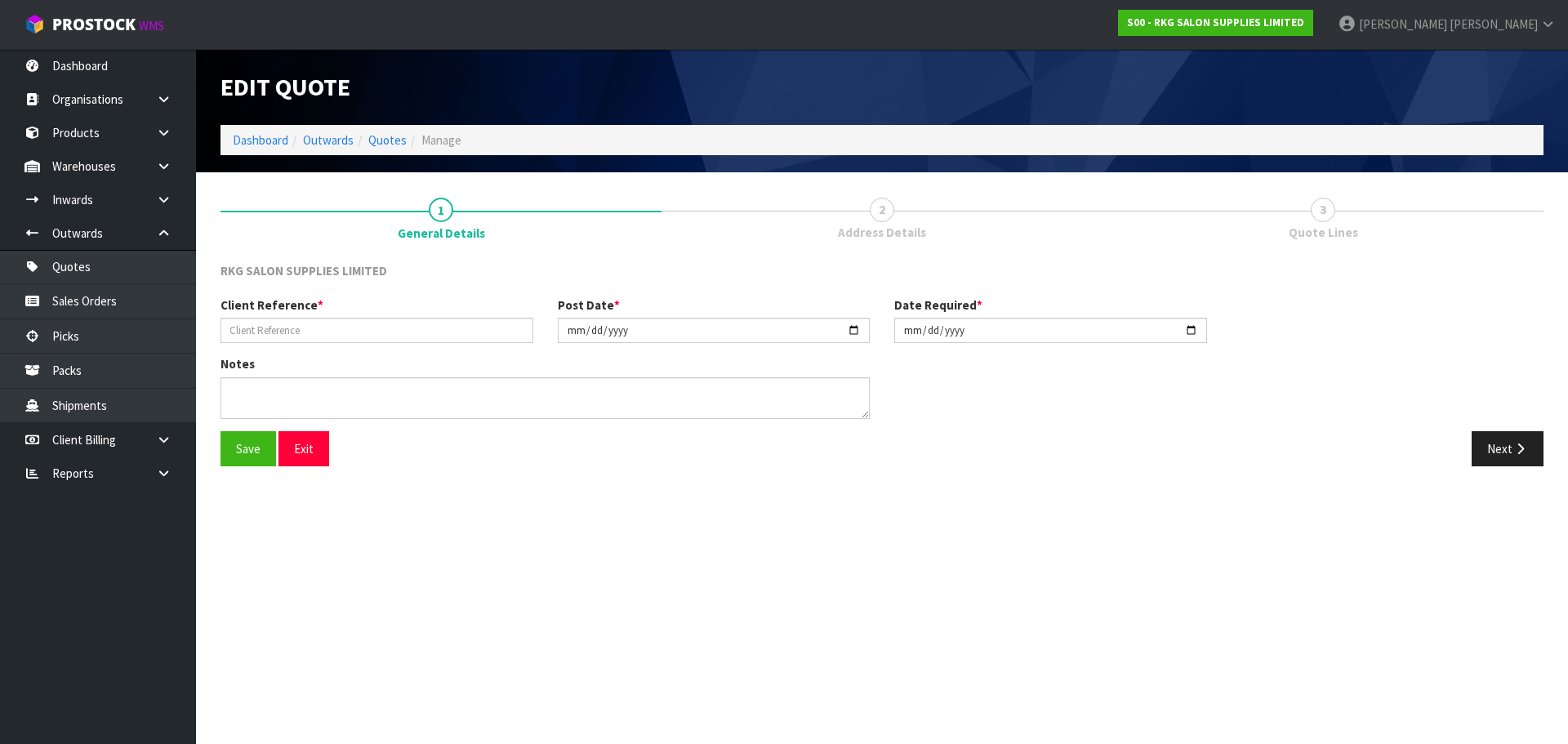
type input "[PERSON_NAME]"
type input "[DATE]"
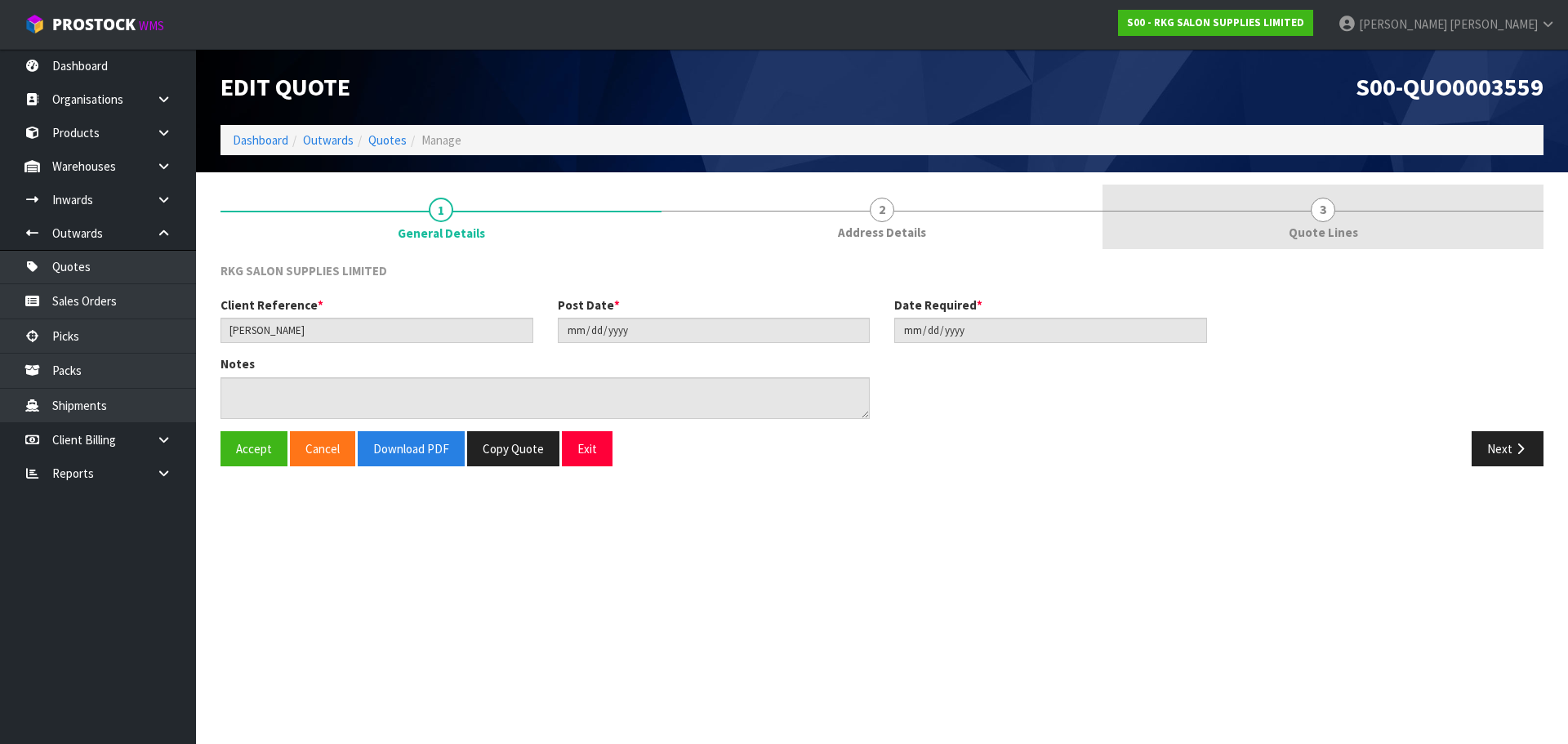
click at [1316, 218] on span "3" at bounding box center [1323, 210] width 24 height 24
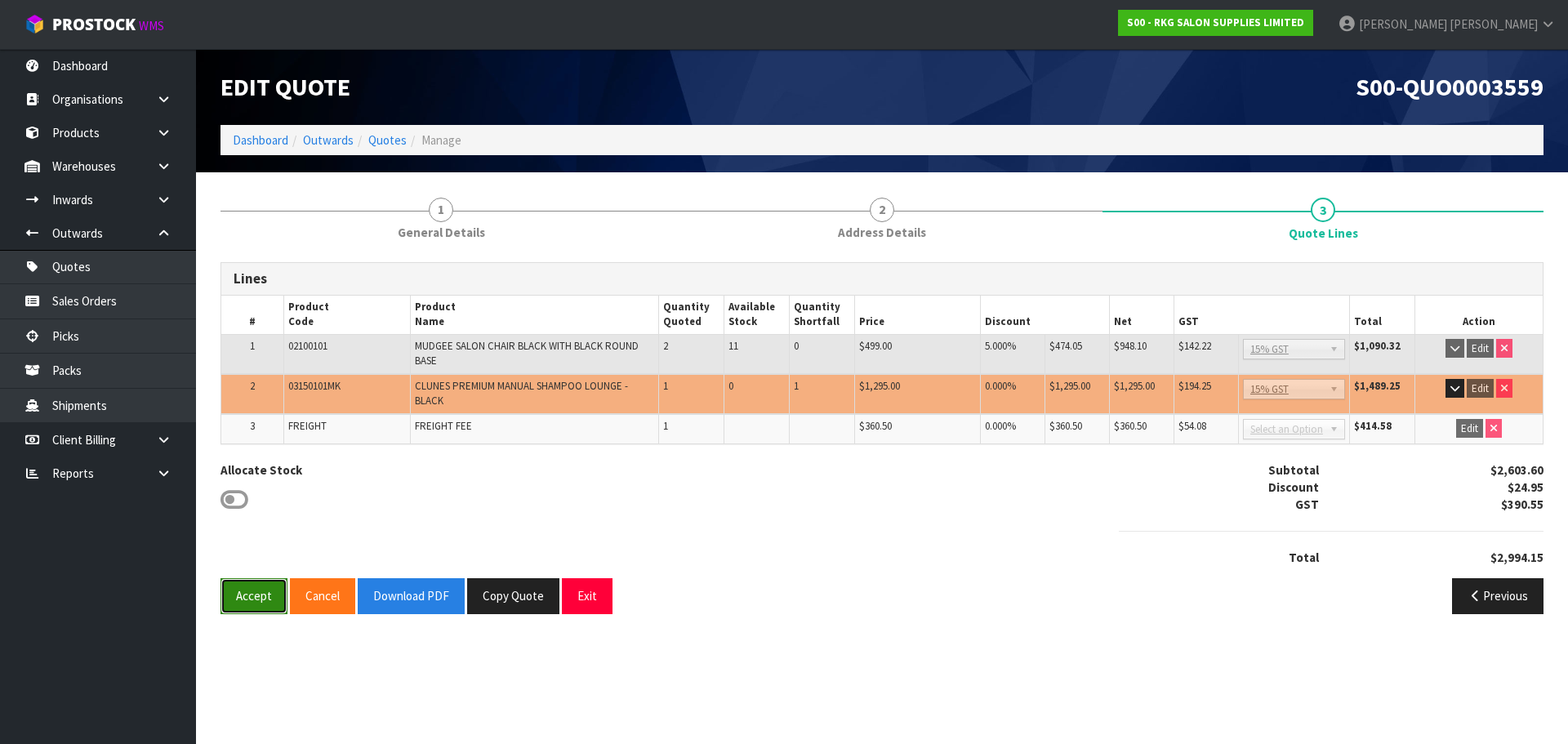
click at [238, 604] on button "Accept" at bounding box center [255, 596] width 67 height 36
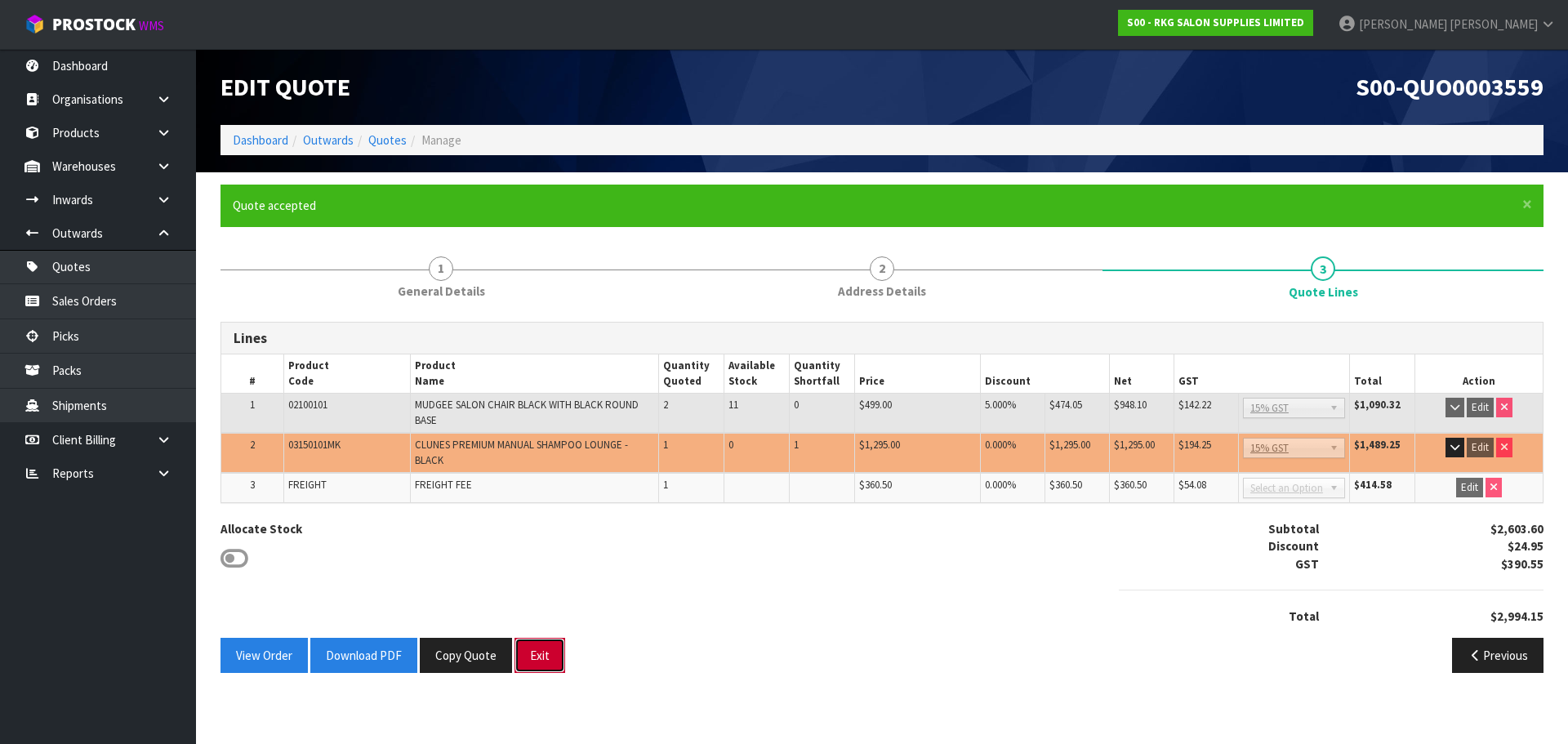
click at [543, 657] on button "Exit" at bounding box center [540, 655] width 51 height 36
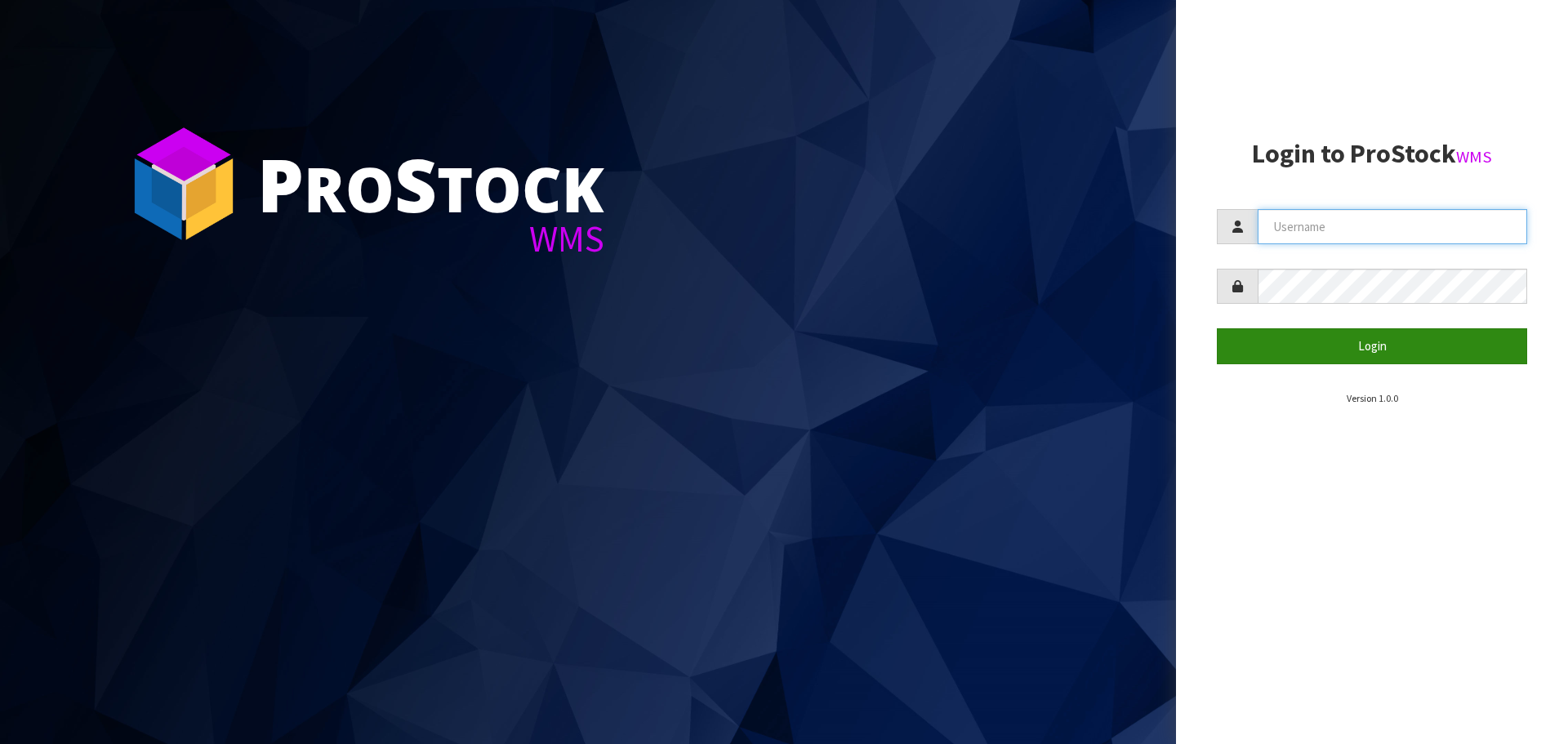
type input "[PERSON_NAME]"
click at [1374, 345] on button "Login" at bounding box center [1372, 346] width 311 height 36
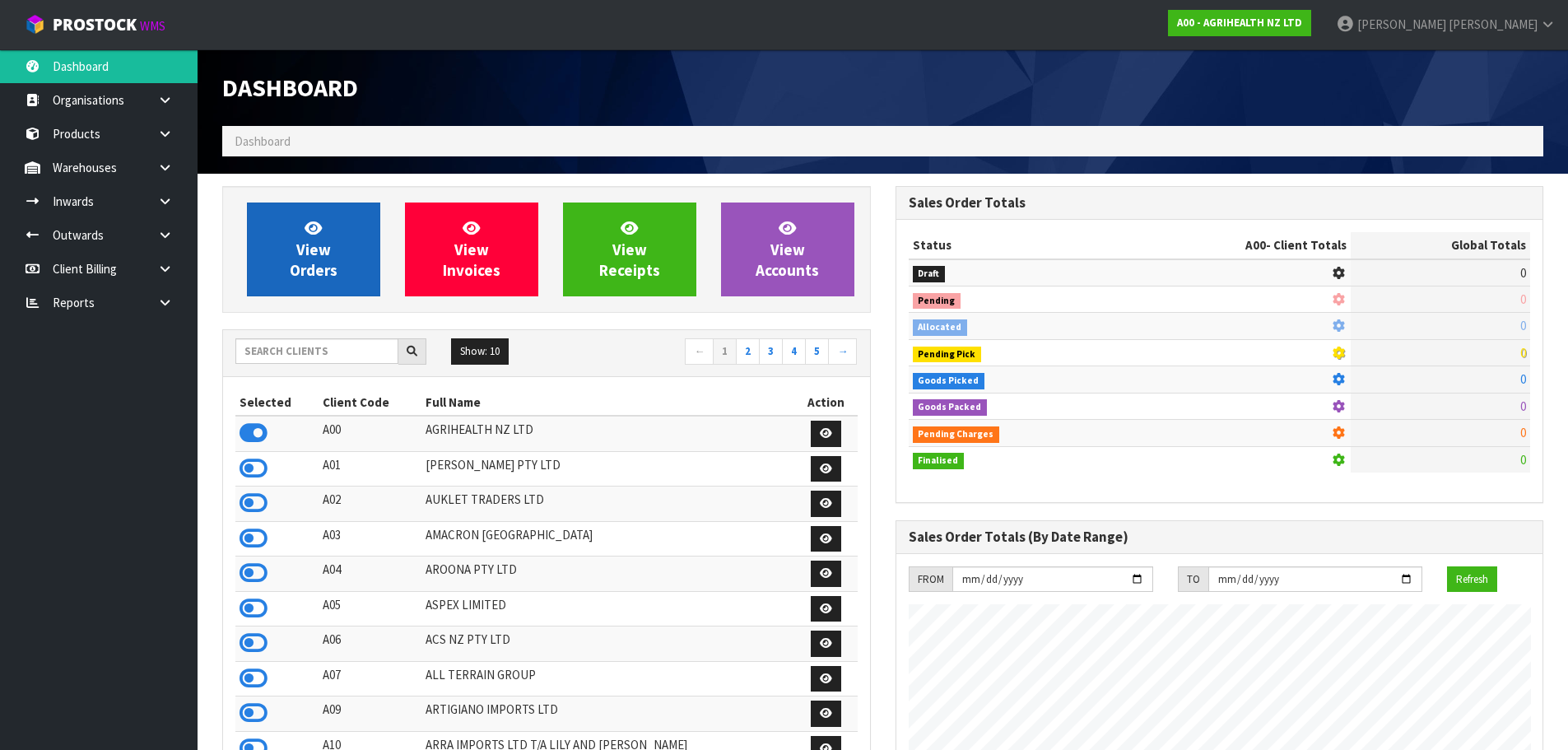
scroll to position [1247, 673]
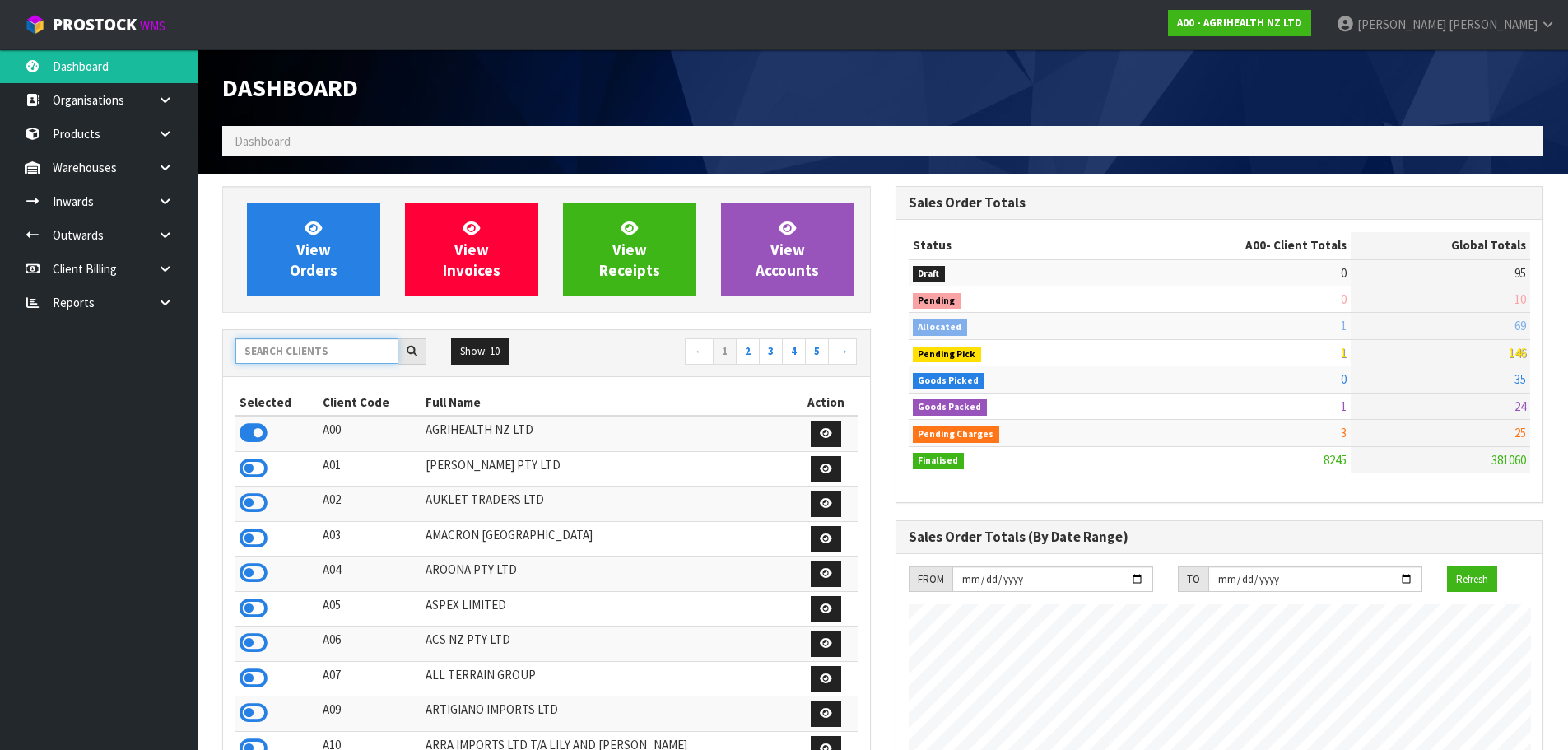
click at [287, 358] on input "text" at bounding box center [317, 351] width 163 height 25
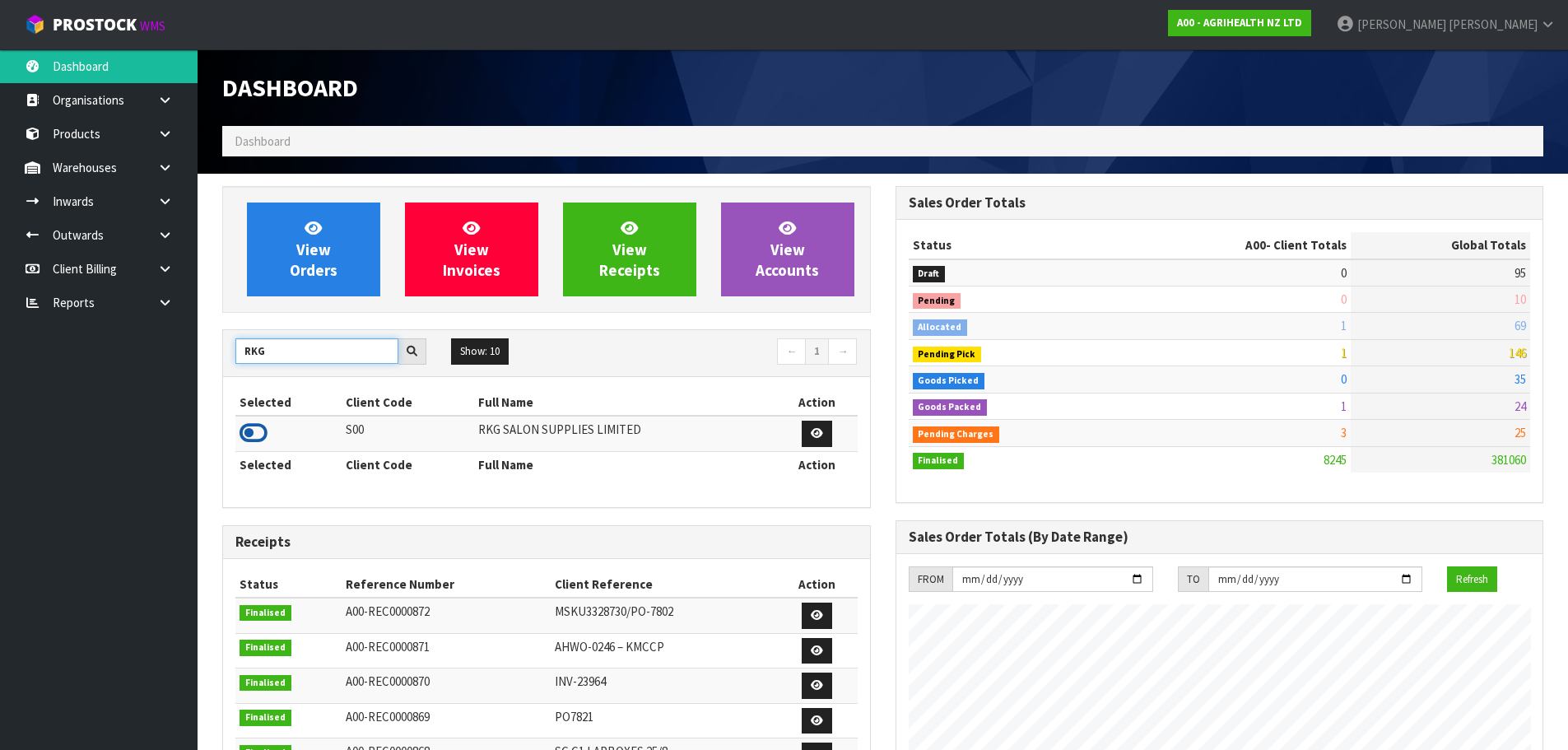
type input "RKG"
click at [245, 435] on icon at bounding box center [254, 433] width 28 height 25
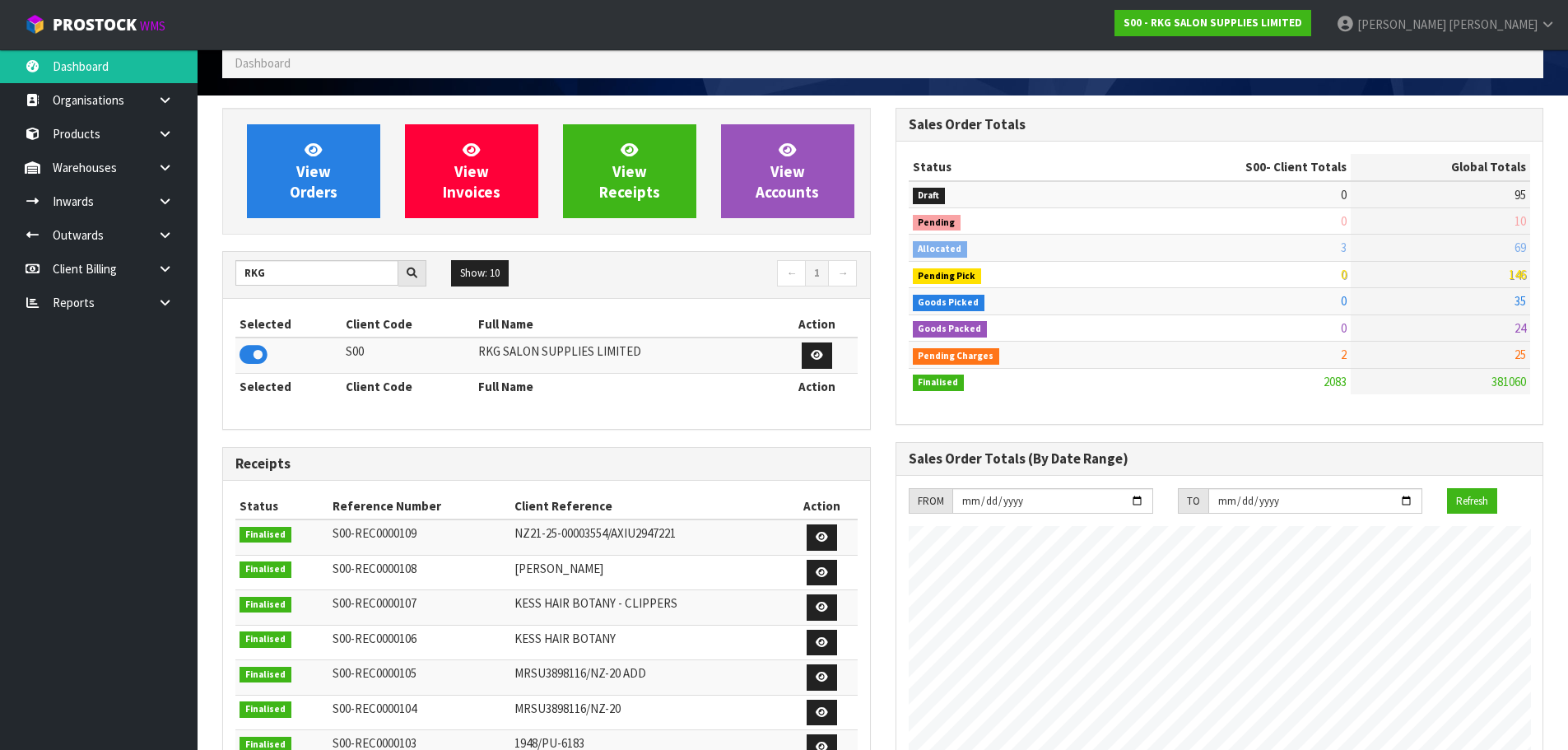
scroll to position [0, 0]
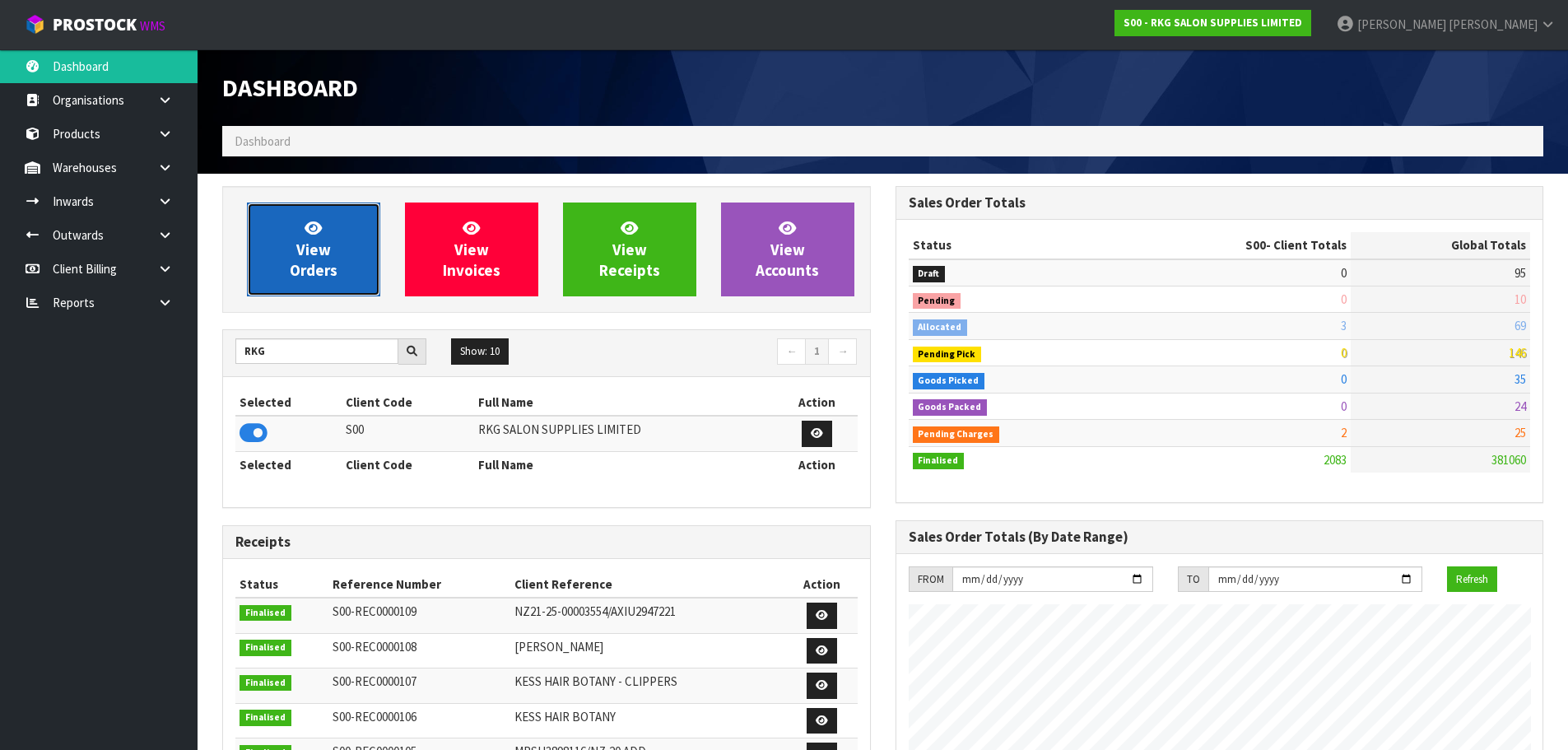
click at [324, 257] on span "View Orders" at bounding box center [313, 248] width 48 height 61
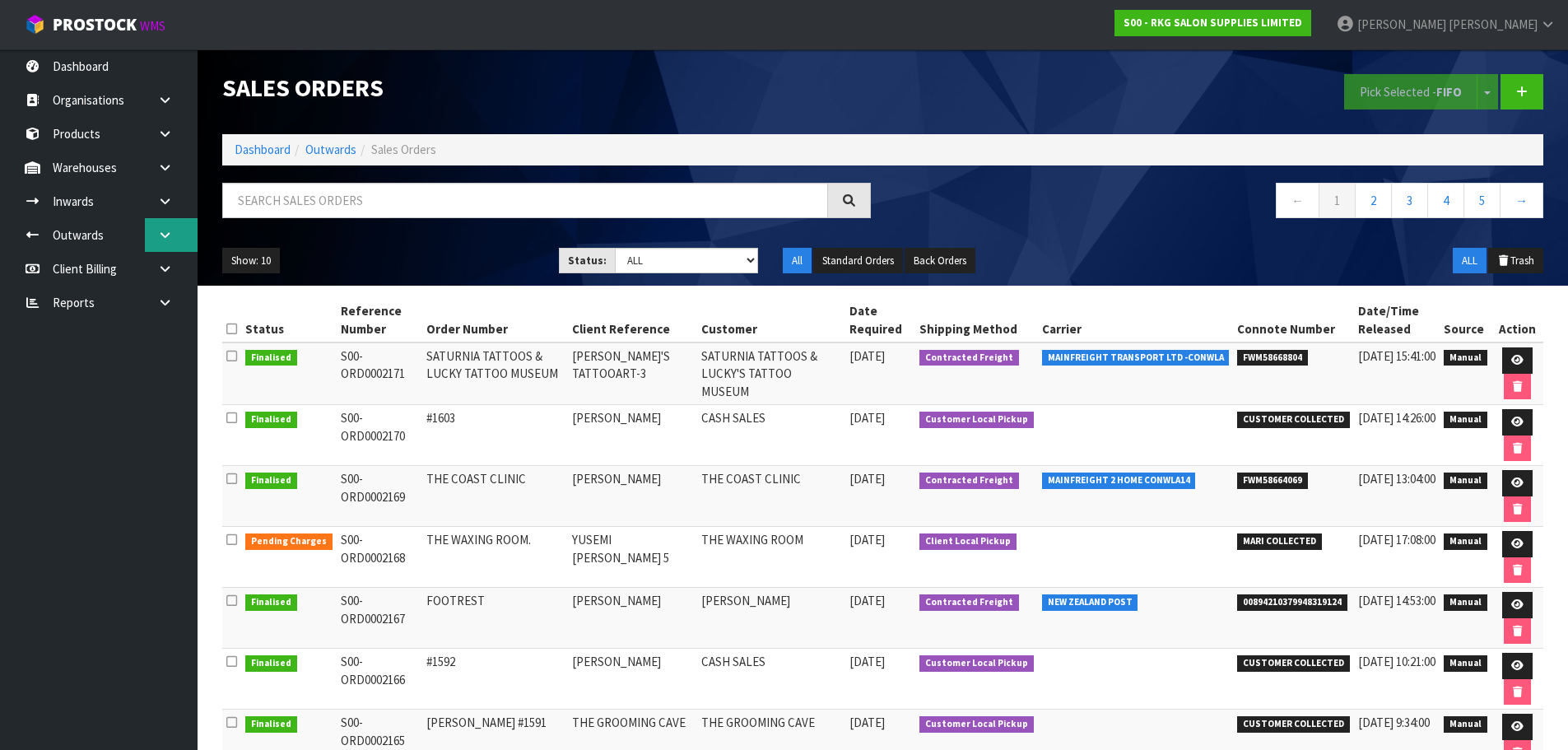
click at [158, 236] on icon at bounding box center [165, 235] width 16 height 12
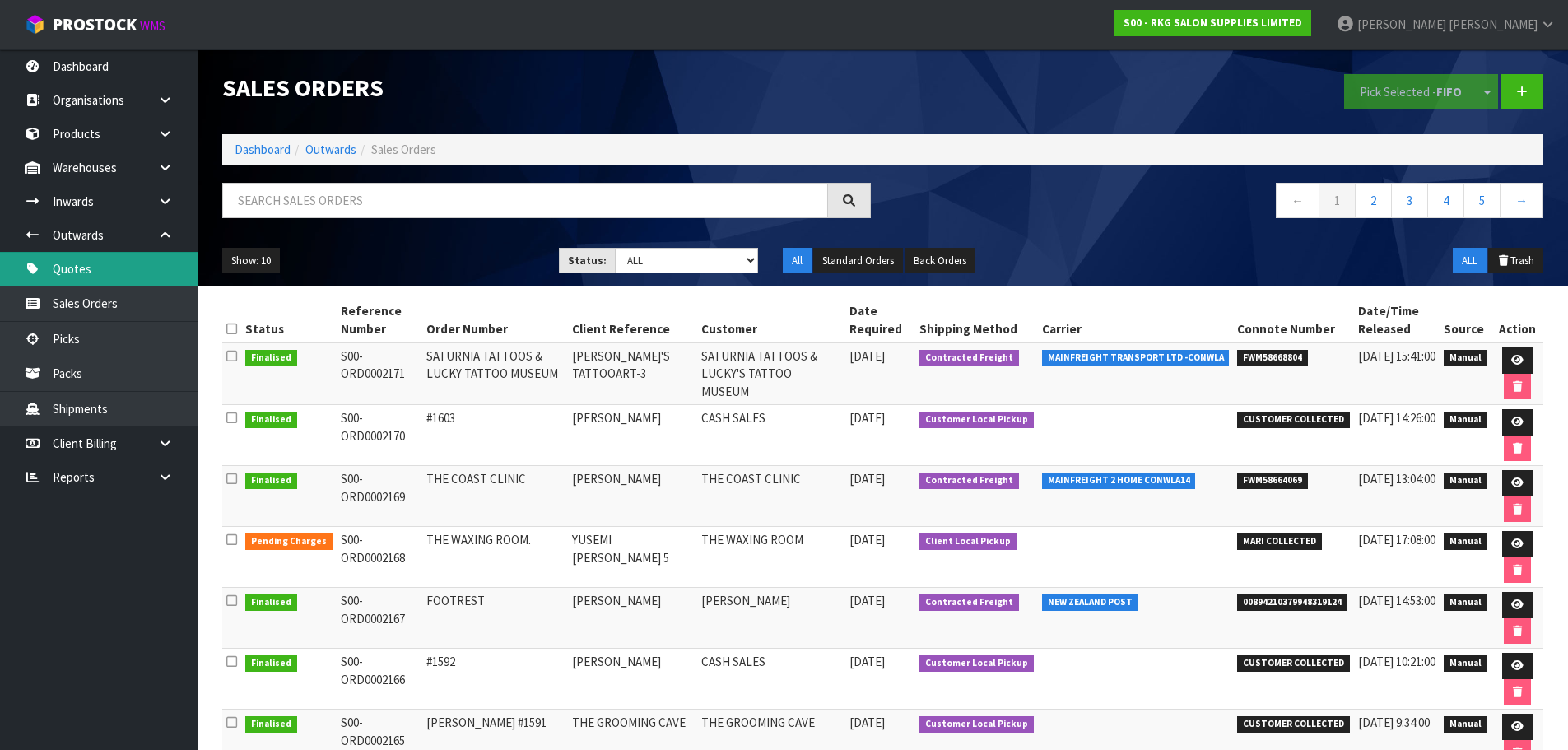
click at [92, 276] on link "Quotes" at bounding box center [98, 269] width 197 height 34
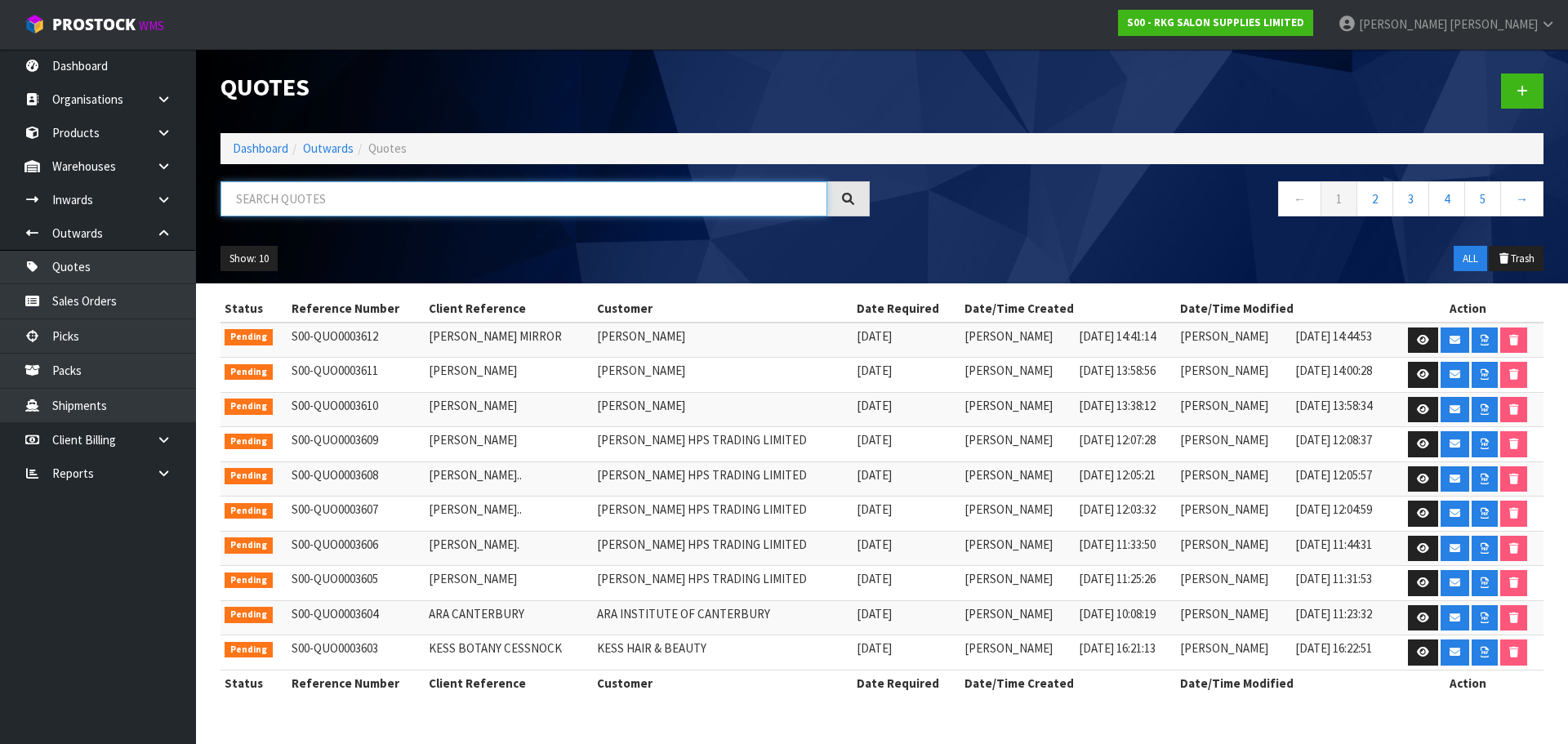
click at [303, 200] on input "text" at bounding box center [524, 199] width 607 height 36
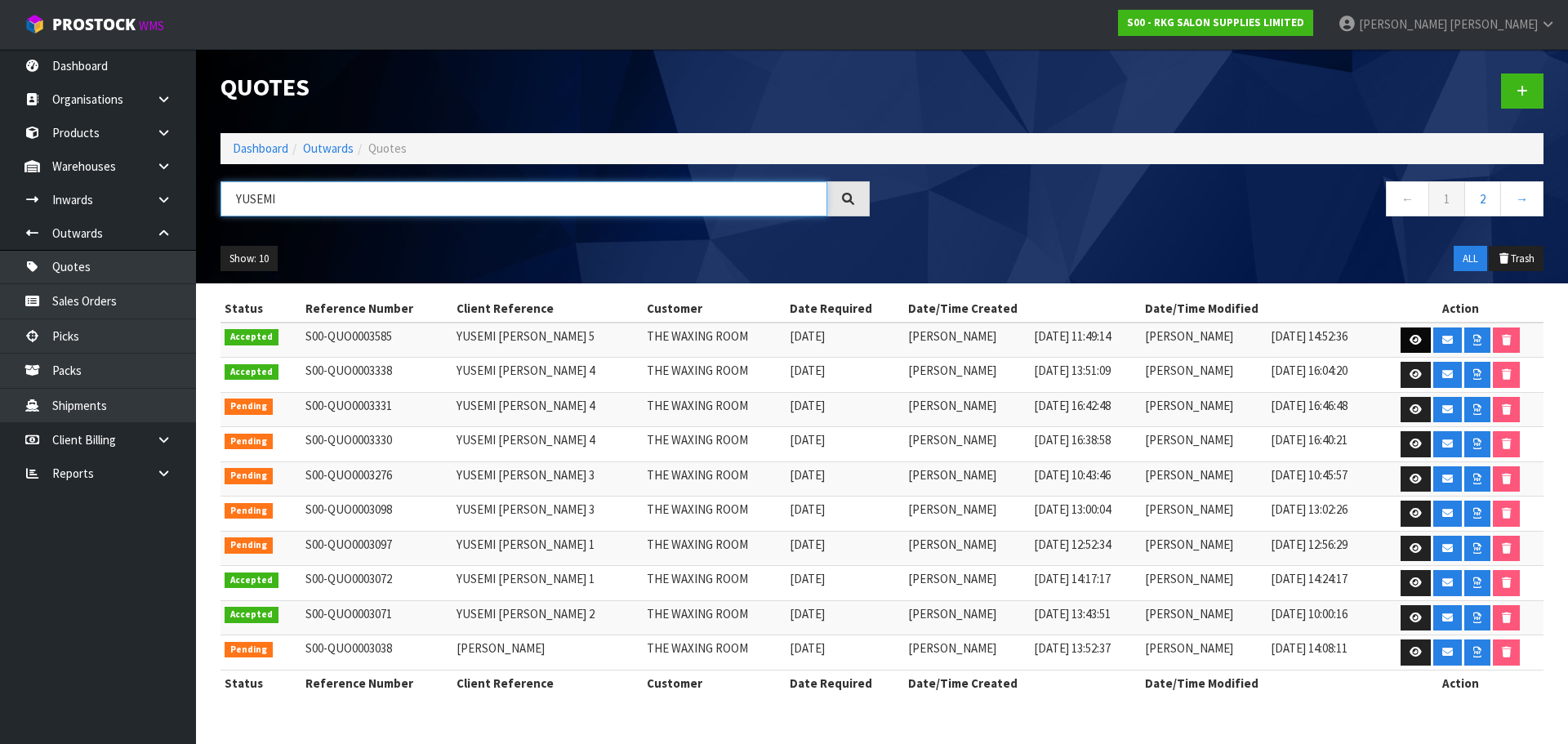
type input "YUSEMI"
click at [1414, 338] on icon at bounding box center [1415, 340] width 12 height 10
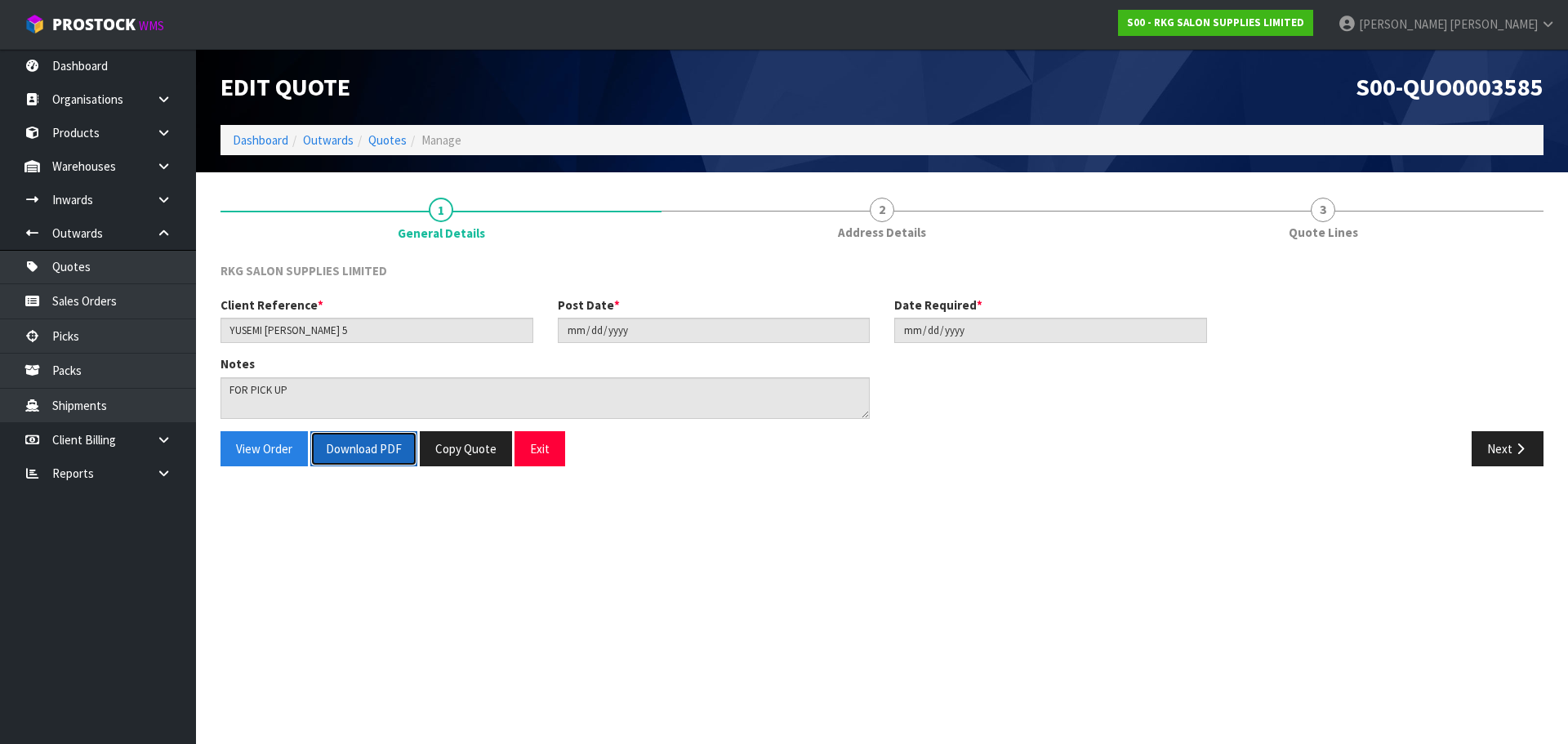
click at [380, 437] on button "Download PDF" at bounding box center [364, 449] width 107 height 36
click at [541, 452] on button "Exit" at bounding box center [540, 449] width 51 height 36
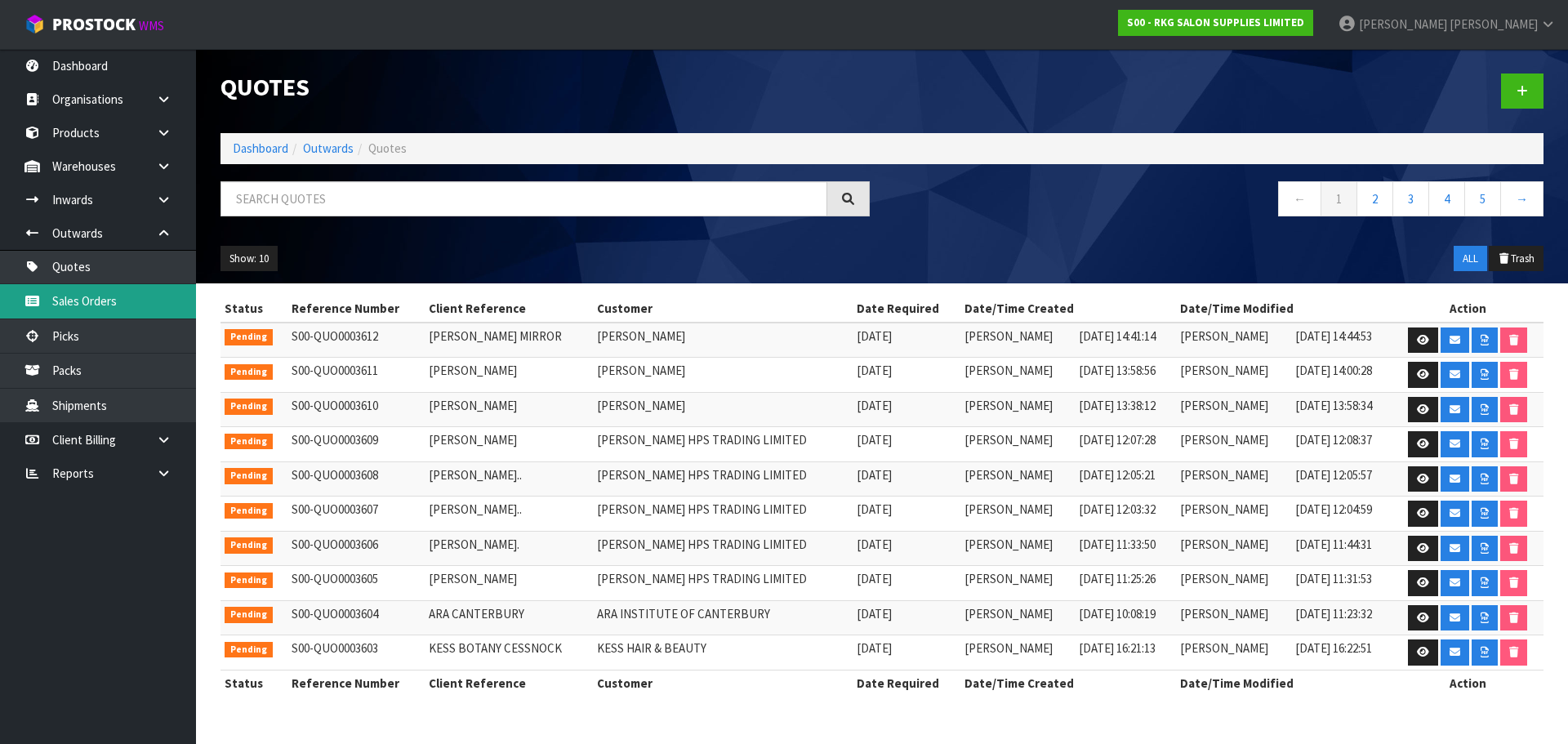
click at [119, 297] on link "Sales Orders" at bounding box center [97, 301] width 196 height 34
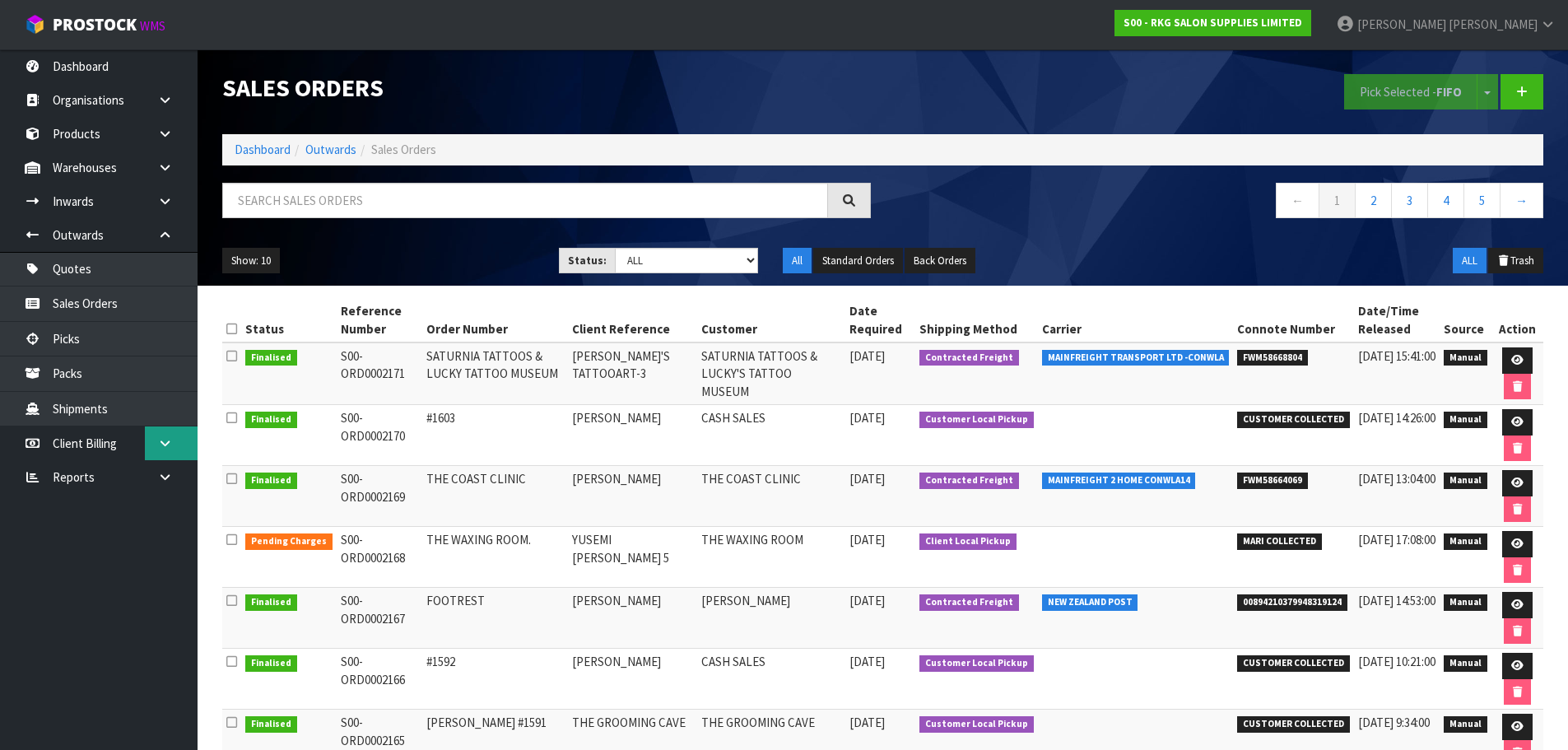
click at [162, 442] on icon at bounding box center [165, 442] width 16 height 12
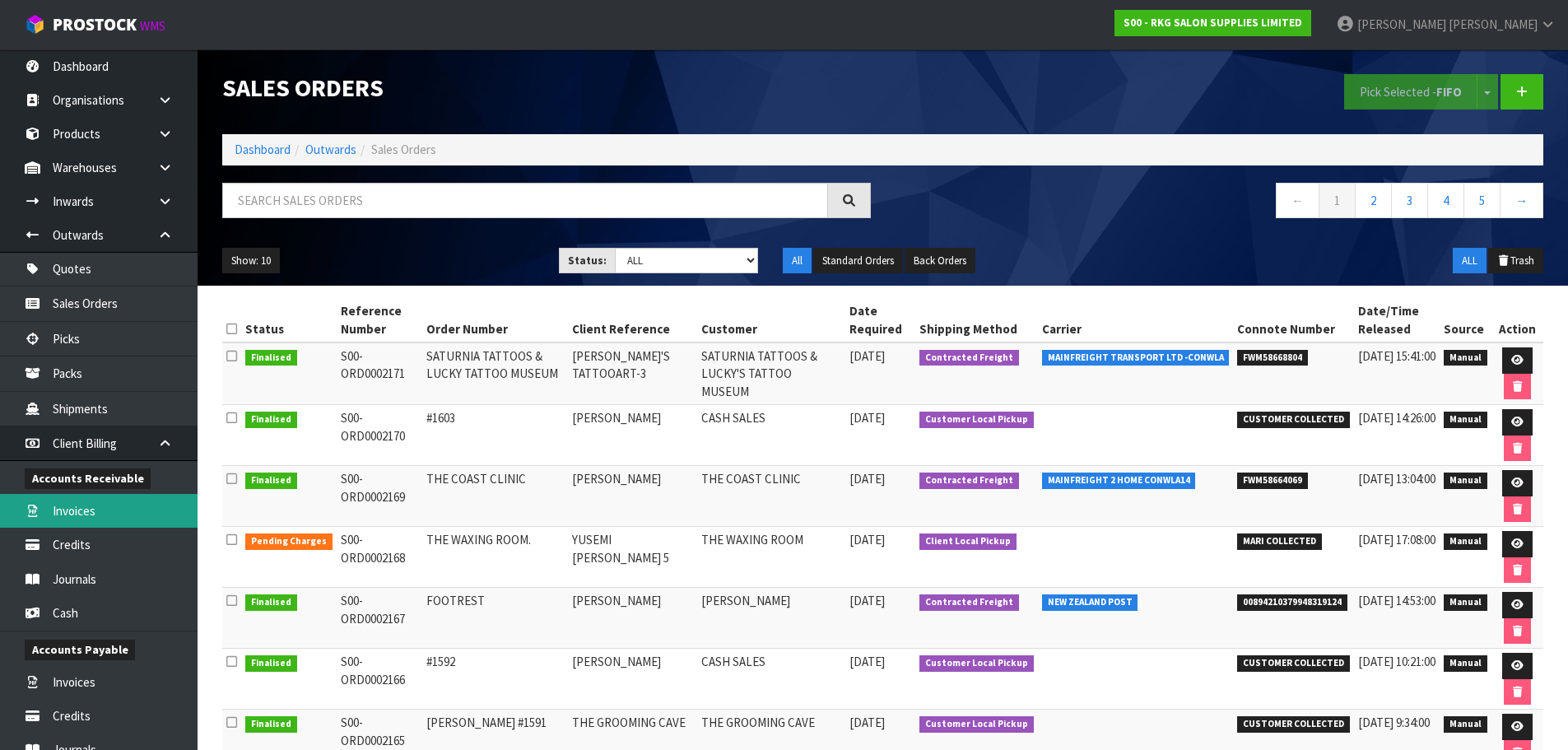
click at [80, 512] on link "Invoices" at bounding box center [98, 511] width 197 height 34
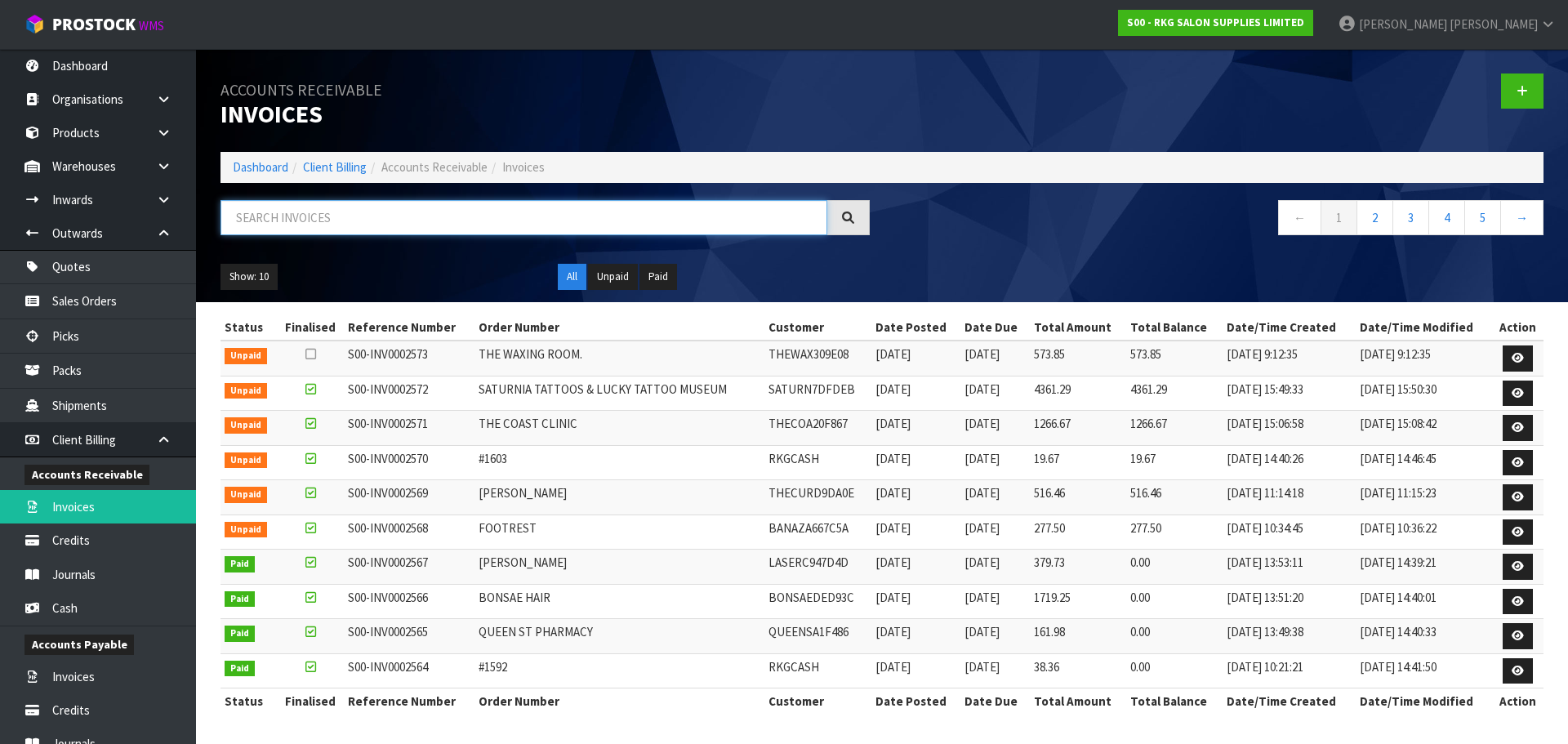
click at [273, 221] on input "text" at bounding box center [524, 218] width 607 height 36
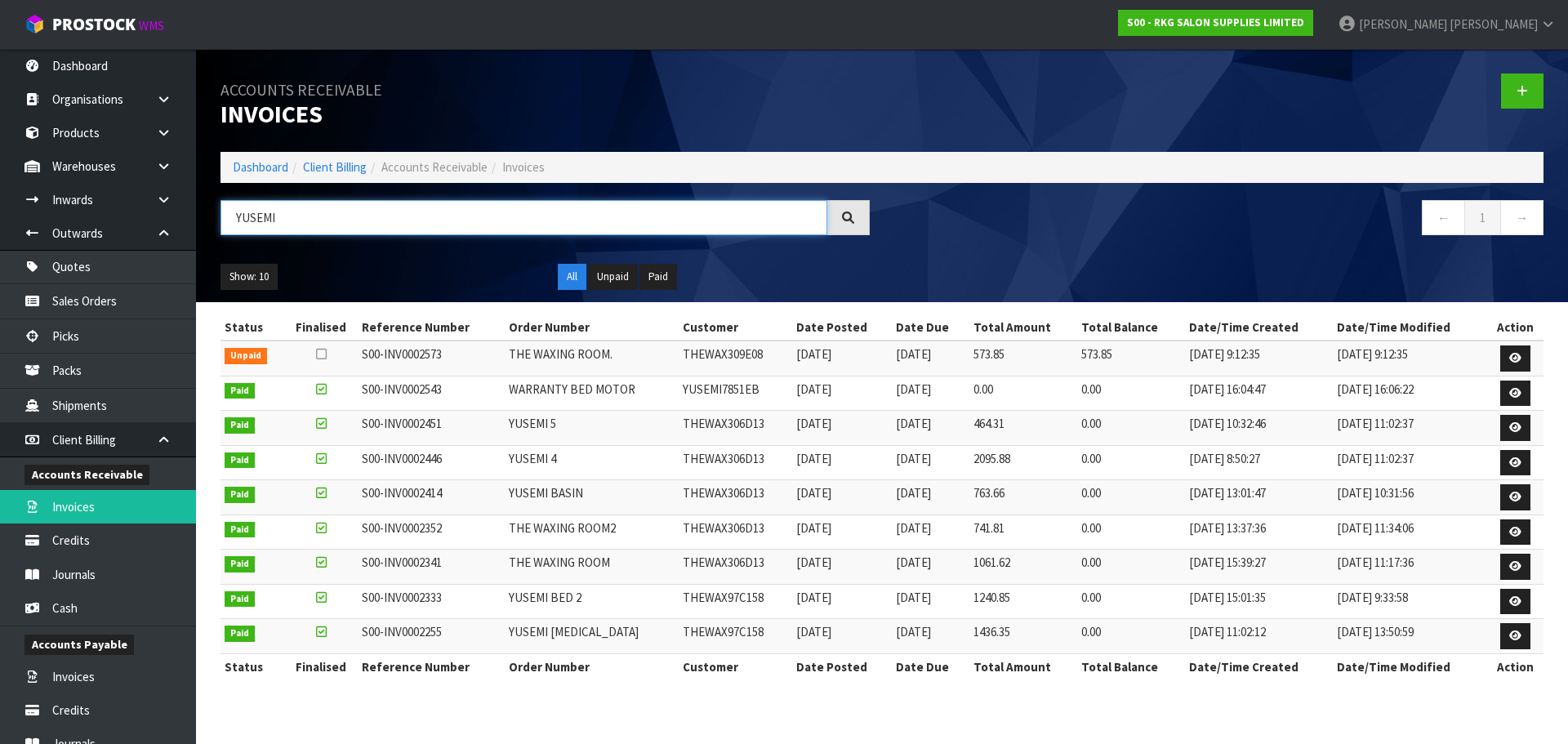
type input "YUSEMI"
drag, startPoint x: 680, startPoint y: 425, endPoint x: 764, endPoint y: 426, distance: 84.0
click at [764, 426] on td "THEWAX306D13" at bounding box center [735, 429] width 113 height 36
copy td "THEWAX306D13"
drag, startPoint x: 598, startPoint y: 8, endPoint x: 527, endPoint y: 29, distance: 74.0
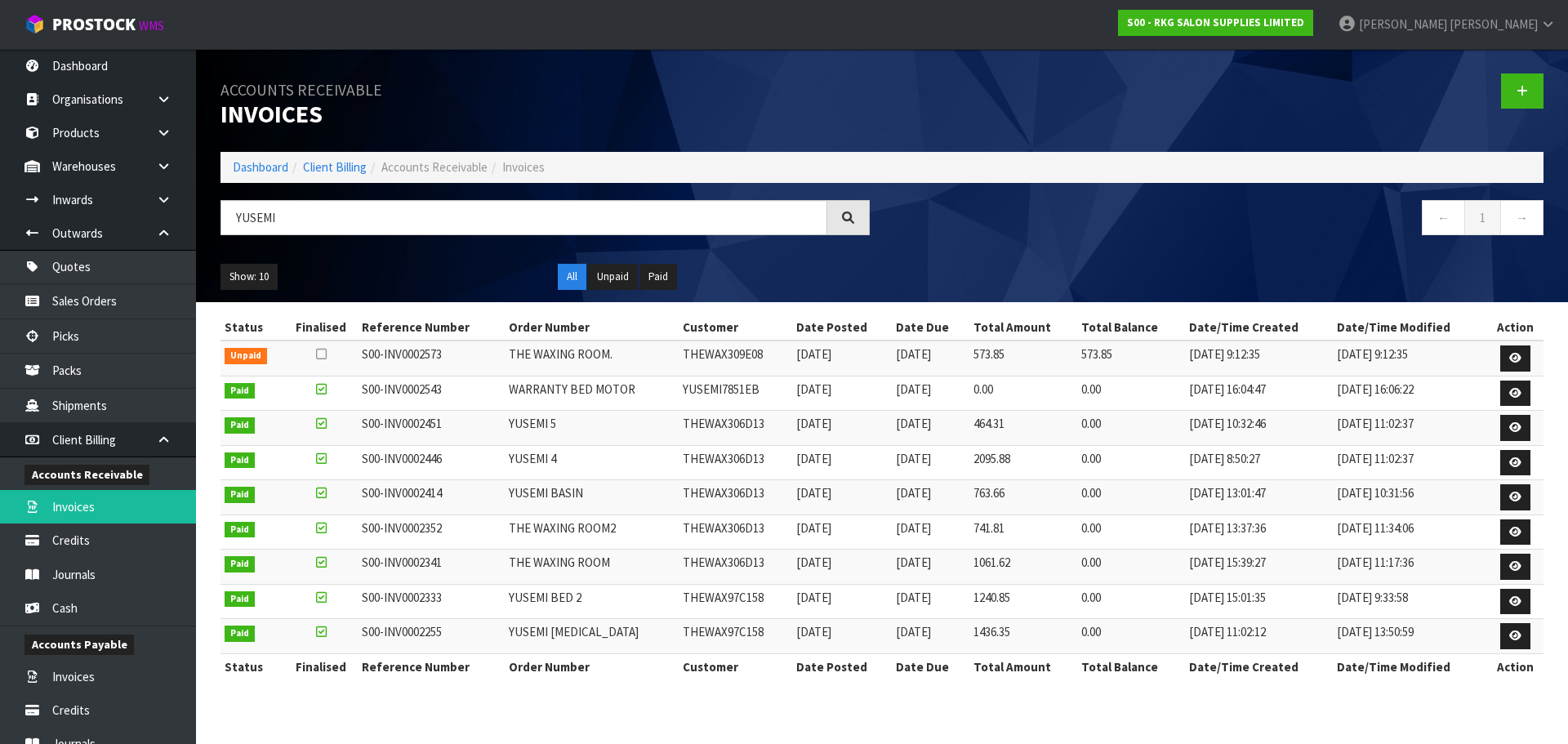
click at [527, 29] on nav "Toggle navigation ProStock WMS S00 - RKG SALON SUPPLIES LIMITED Marie Miranda L…" at bounding box center [784, 24] width 1568 height 50
click at [160, 445] on icon at bounding box center [164, 439] width 16 height 12
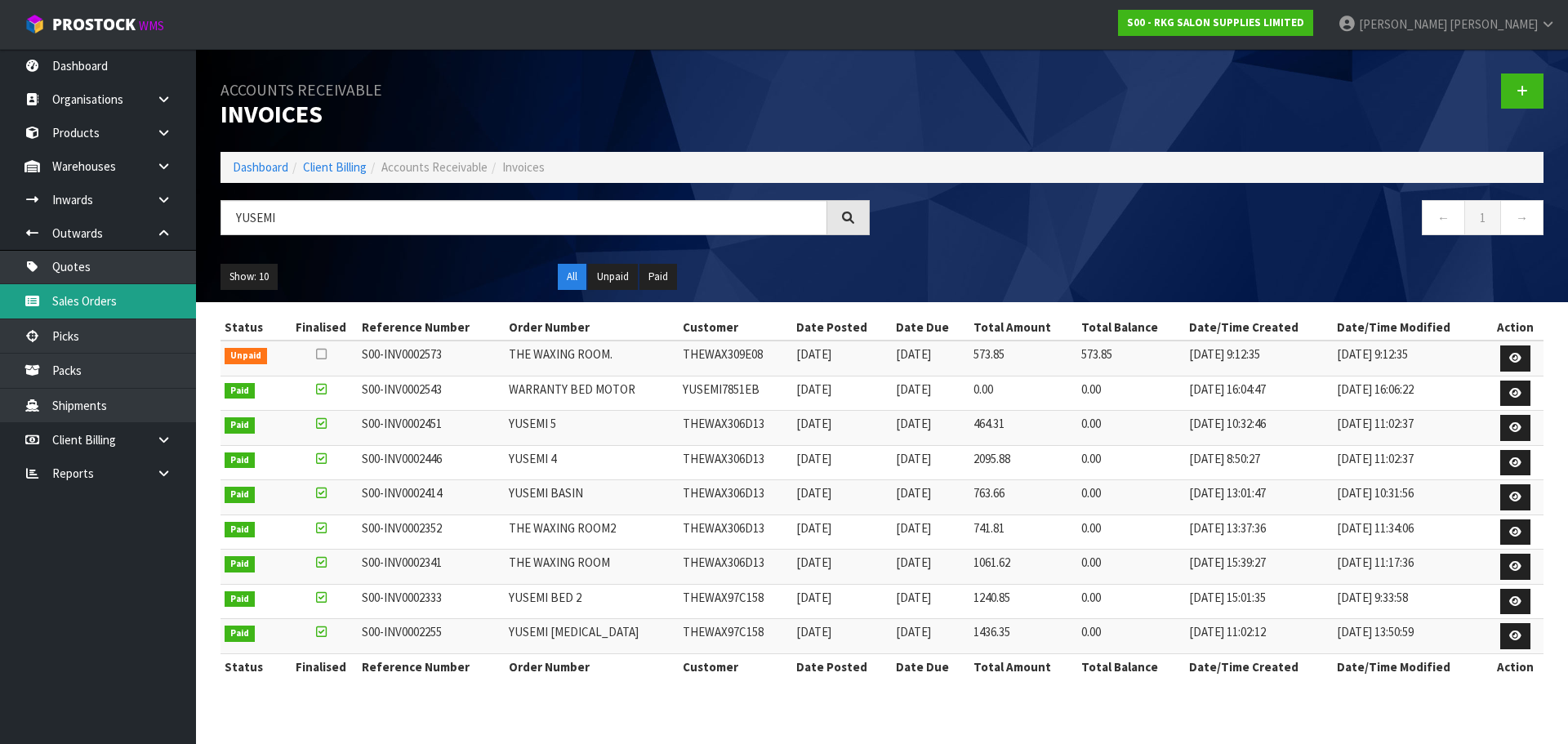
click at [74, 297] on link "Sales Orders" at bounding box center [97, 301] width 196 height 34
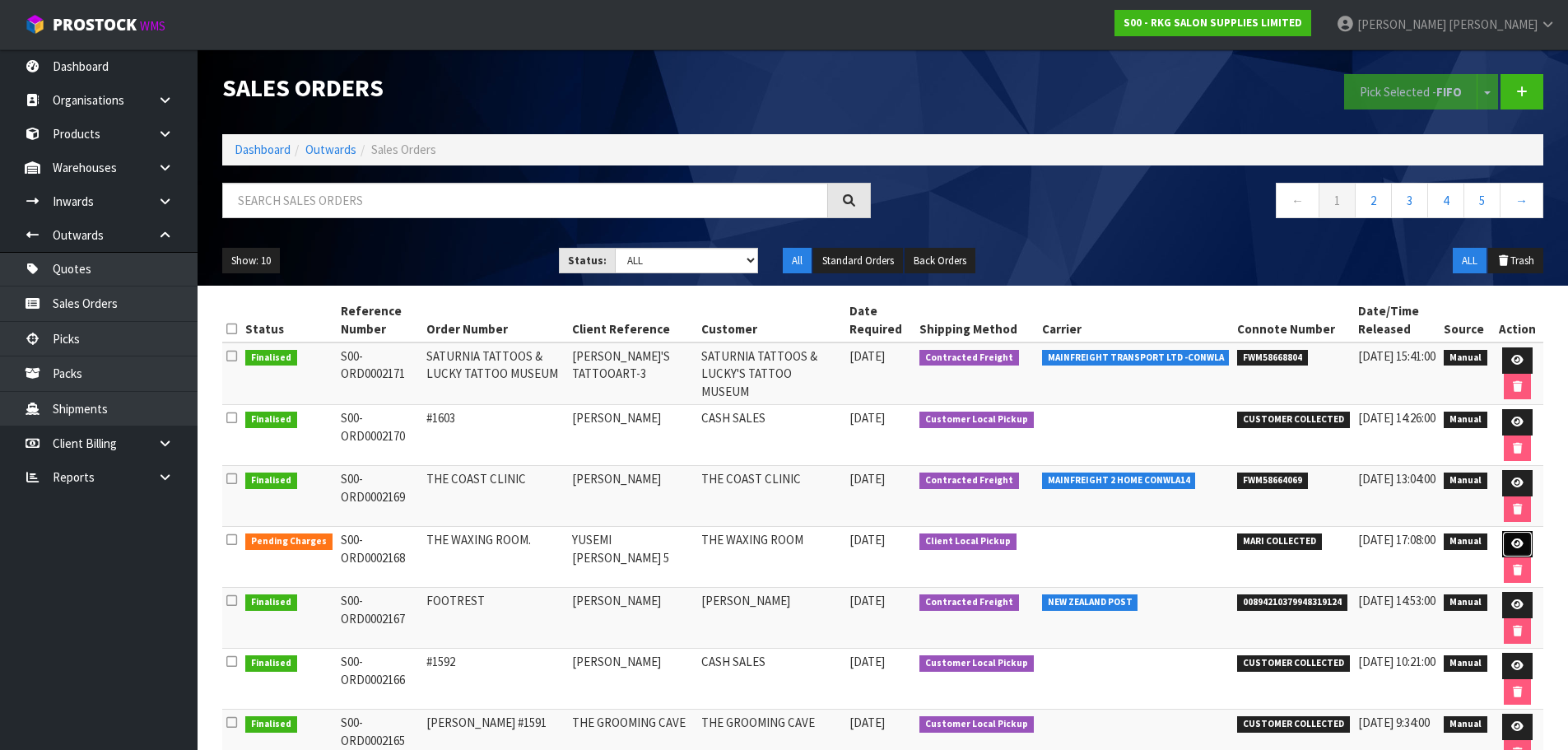
click at [1514, 545] on icon at bounding box center [1517, 543] width 12 height 10
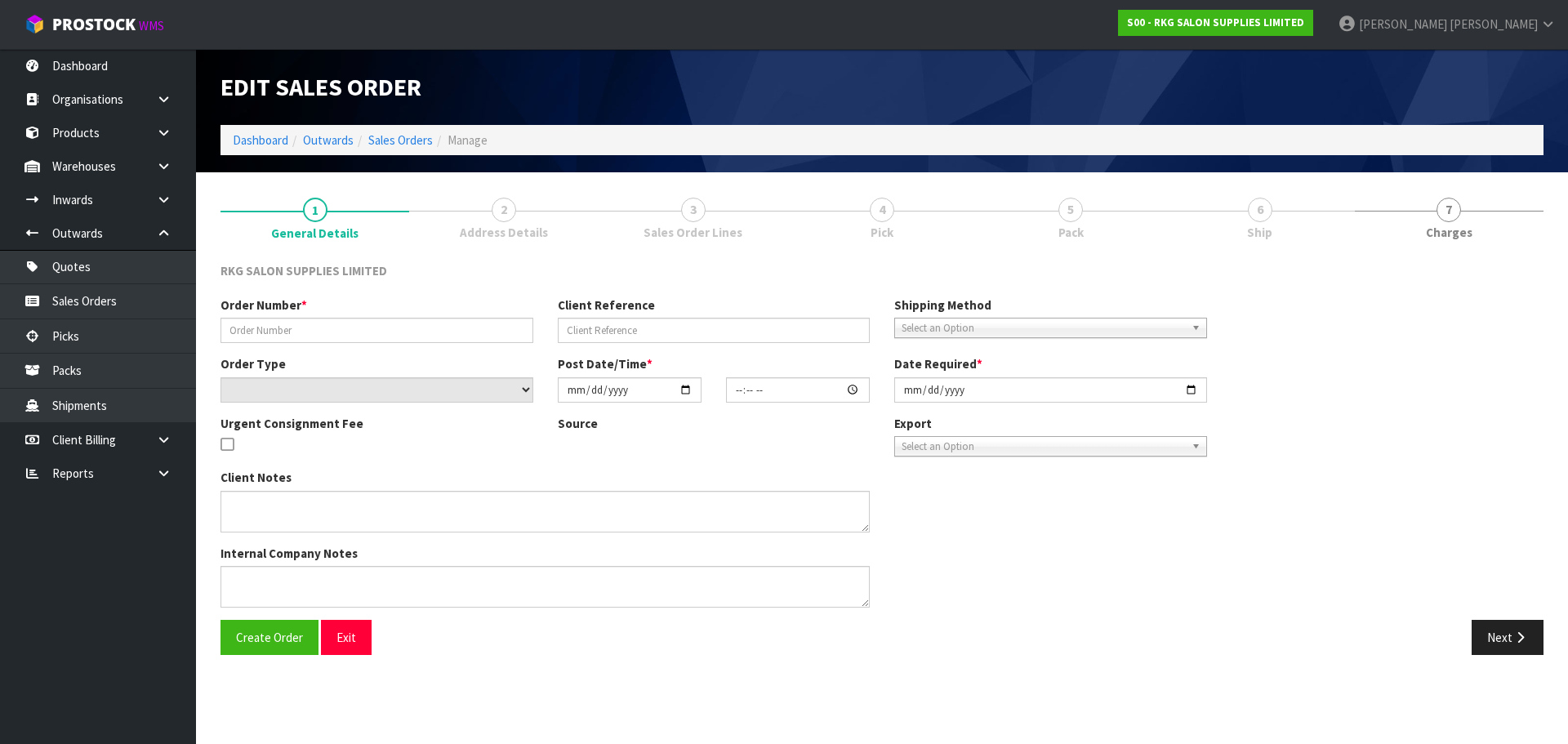
type input "THE WAXING ROOM."
type input "YUSEMI [PERSON_NAME] 5"
select select "number:0"
type input "2025-09-10"
type input "00:00:00.000"
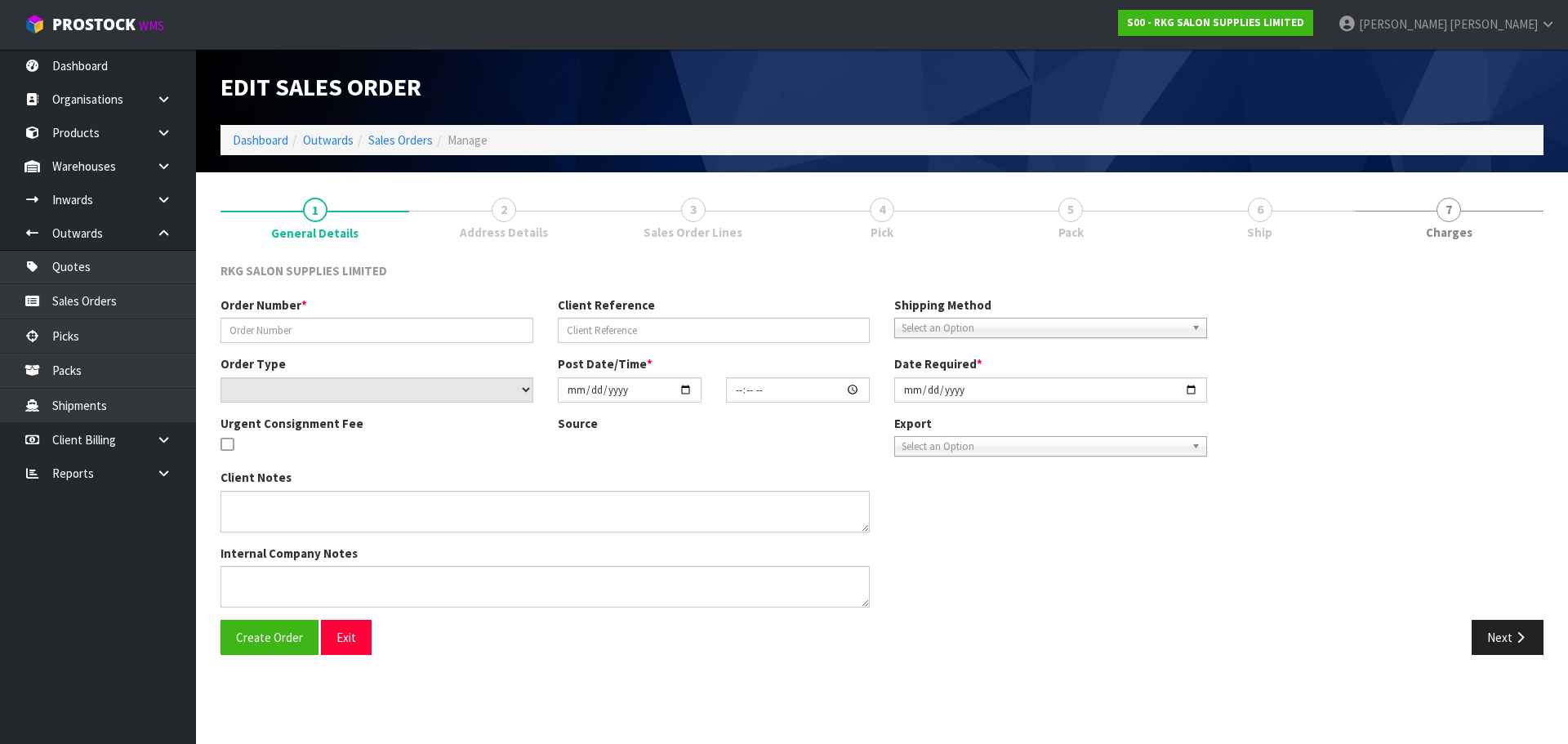
type input "2025-09-11"
type textarea "FOR PICK UP"
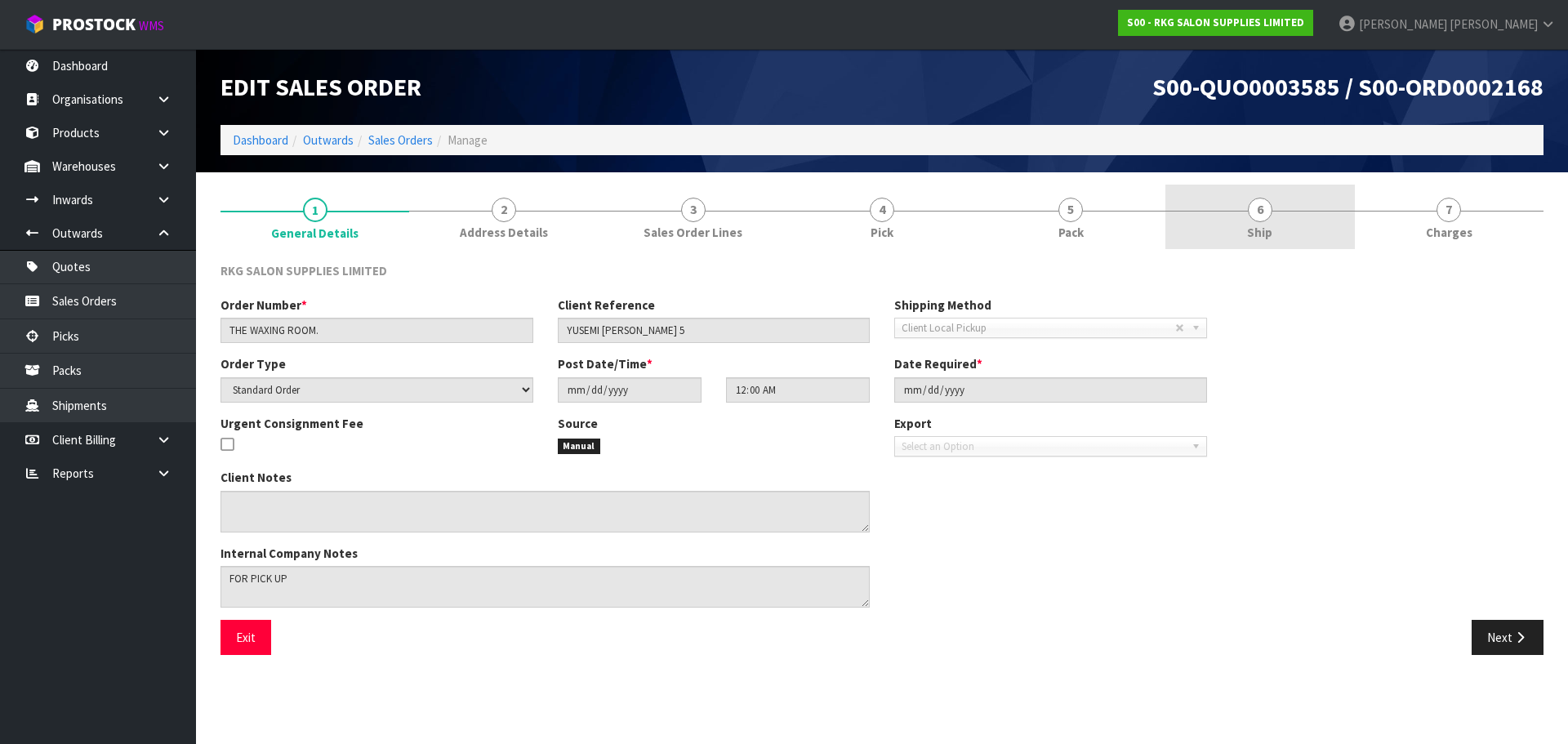
click at [1267, 214] on span "6" at bounding box center [1260, 210] width 24 height 24
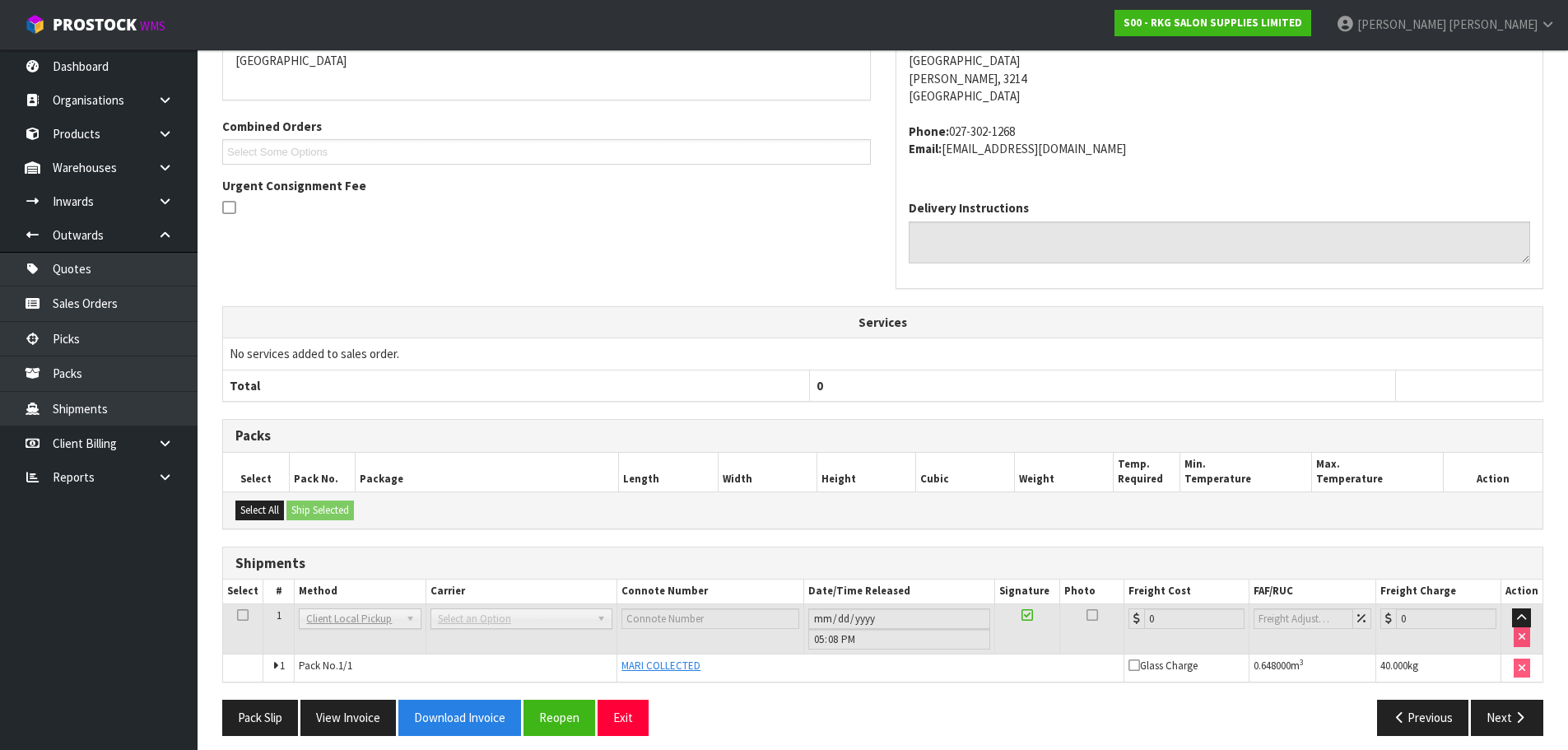
scroll to position [322, 0]
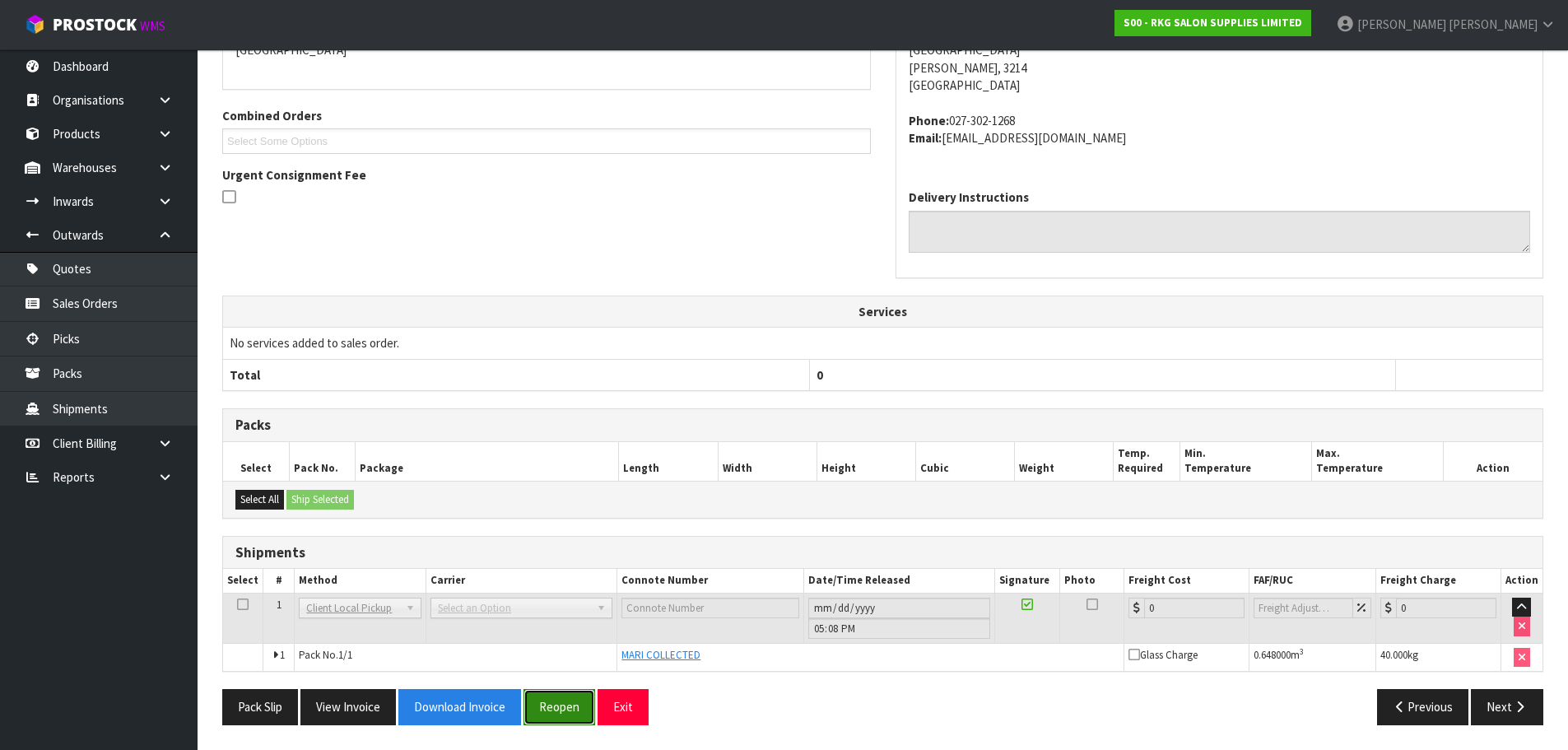
drag, startPoint x: 561, startPoint y: 709, endPoint x: 580, endPoint y: 692, distance: 25.5
click at [561, 709] on button "Reopen" at bounding box center [559, 707] width 72 height 36
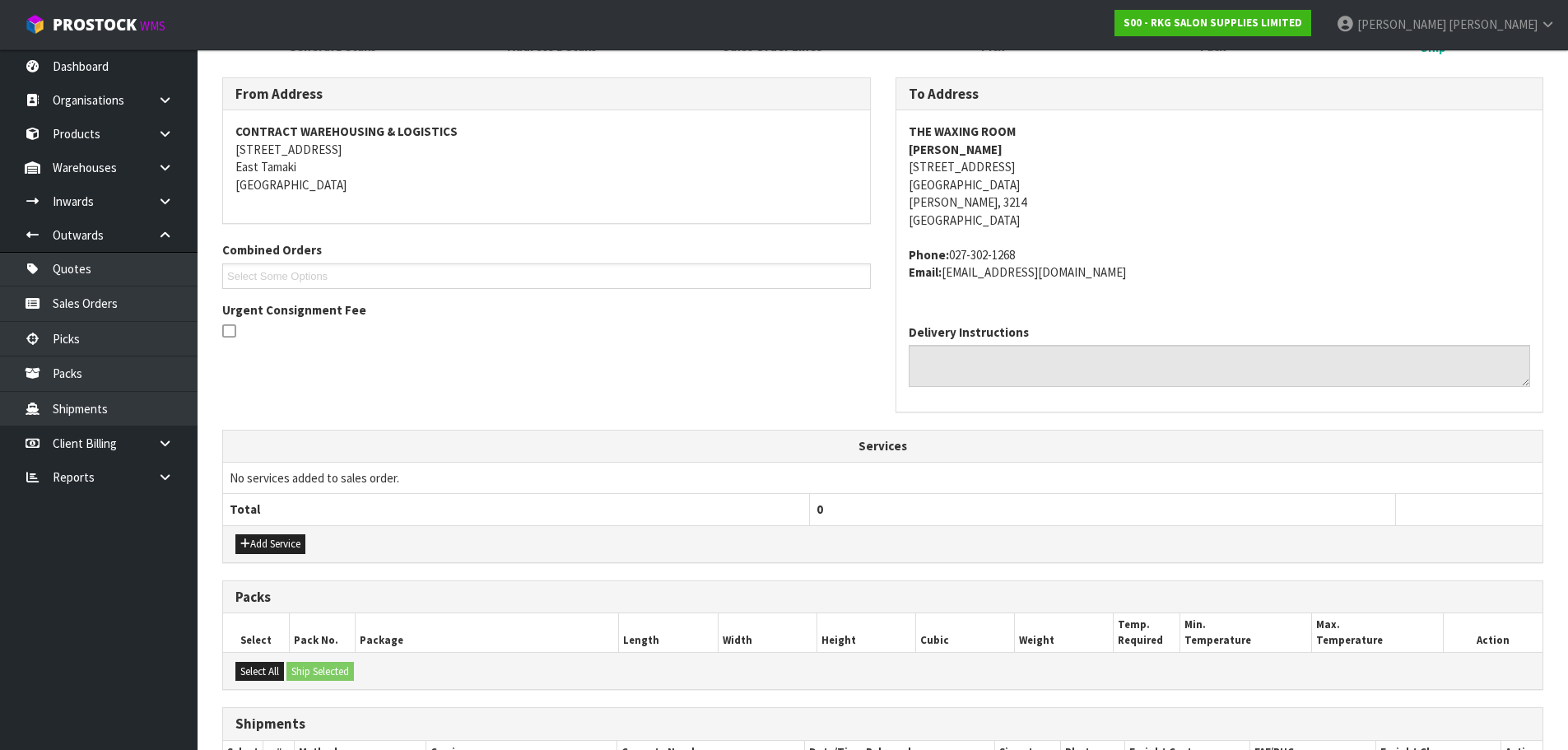
scroll to position [423, 0]
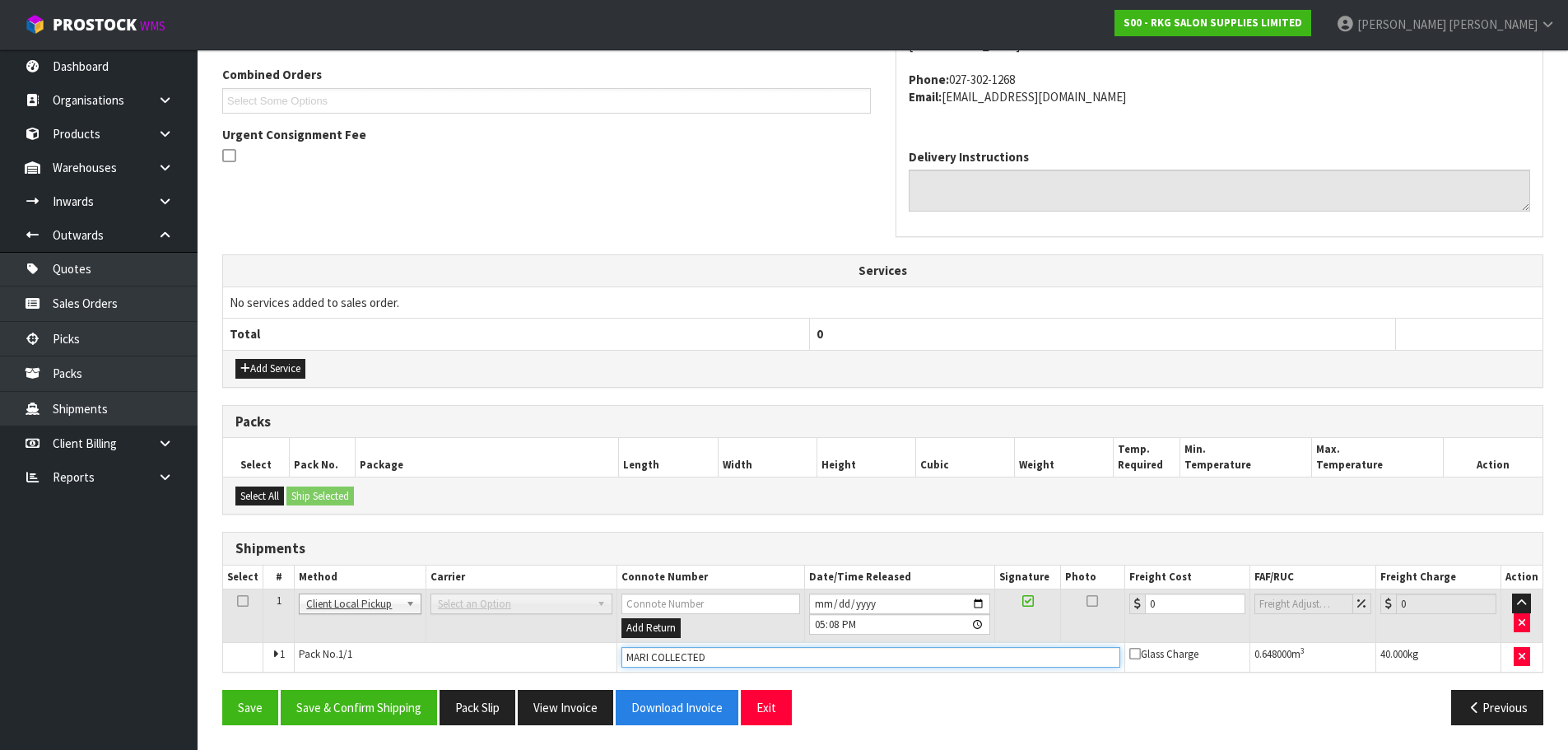
click at [765, 657] on input "MARI COLLECTED" at bounding box center [871, 658] width 499 height 21
drag, startPoint x: 646, startPoint y: 656, endPoint x: 611, endPoint y: 661, distance: 35.4
click at [611, 661] on tr "1 Pack No. 1/1 MARI COLLECTED Glass Charge 0.648000 m 3 40.000 kg" at bounding box center [882, 657] width 1320 height 29
type input "CUSTOMER COLLECTED"
click at [383, 706] on button "Save & Confirm Shipping" at bounding box center [359, 708] width 157 height 36
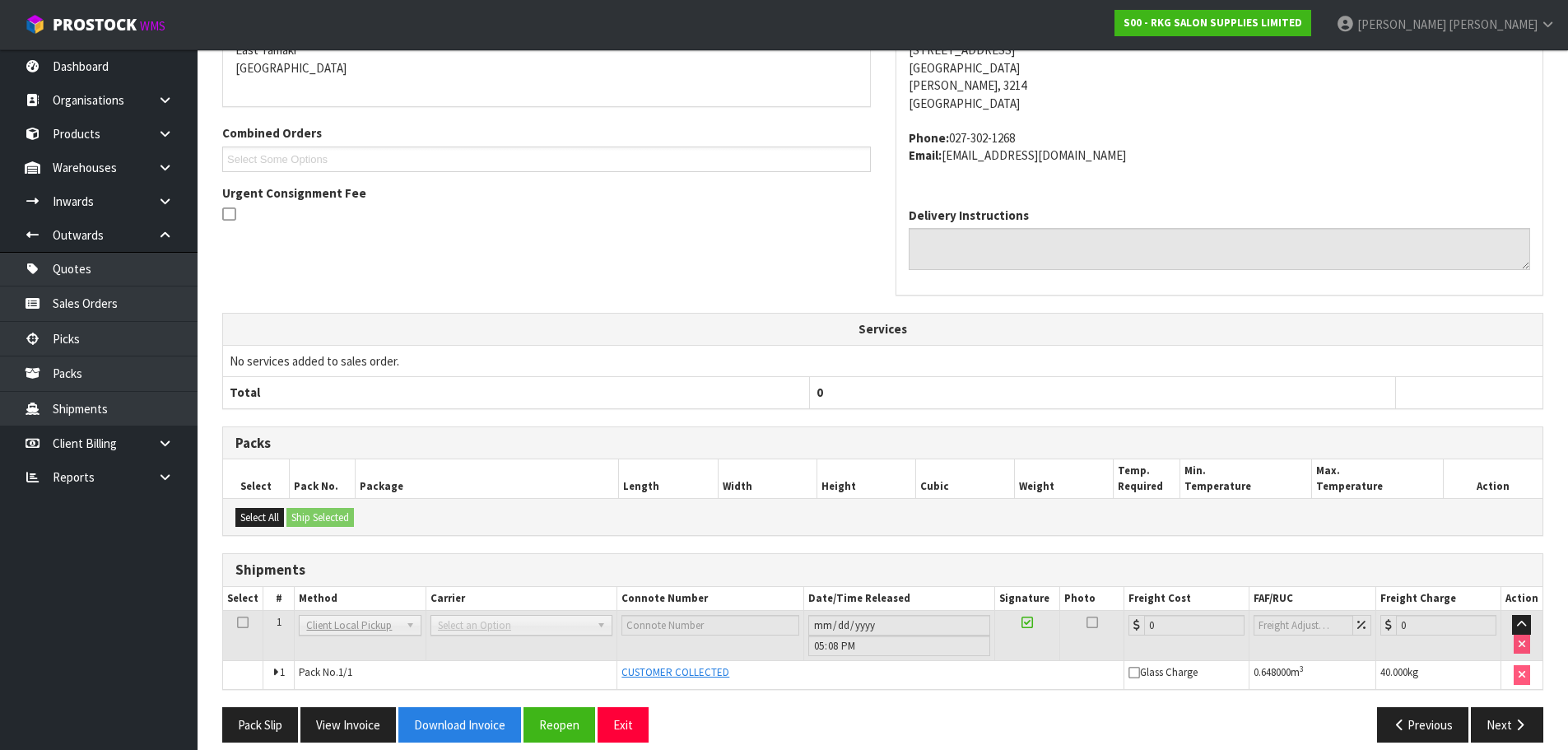
scroll to position [381, 0]
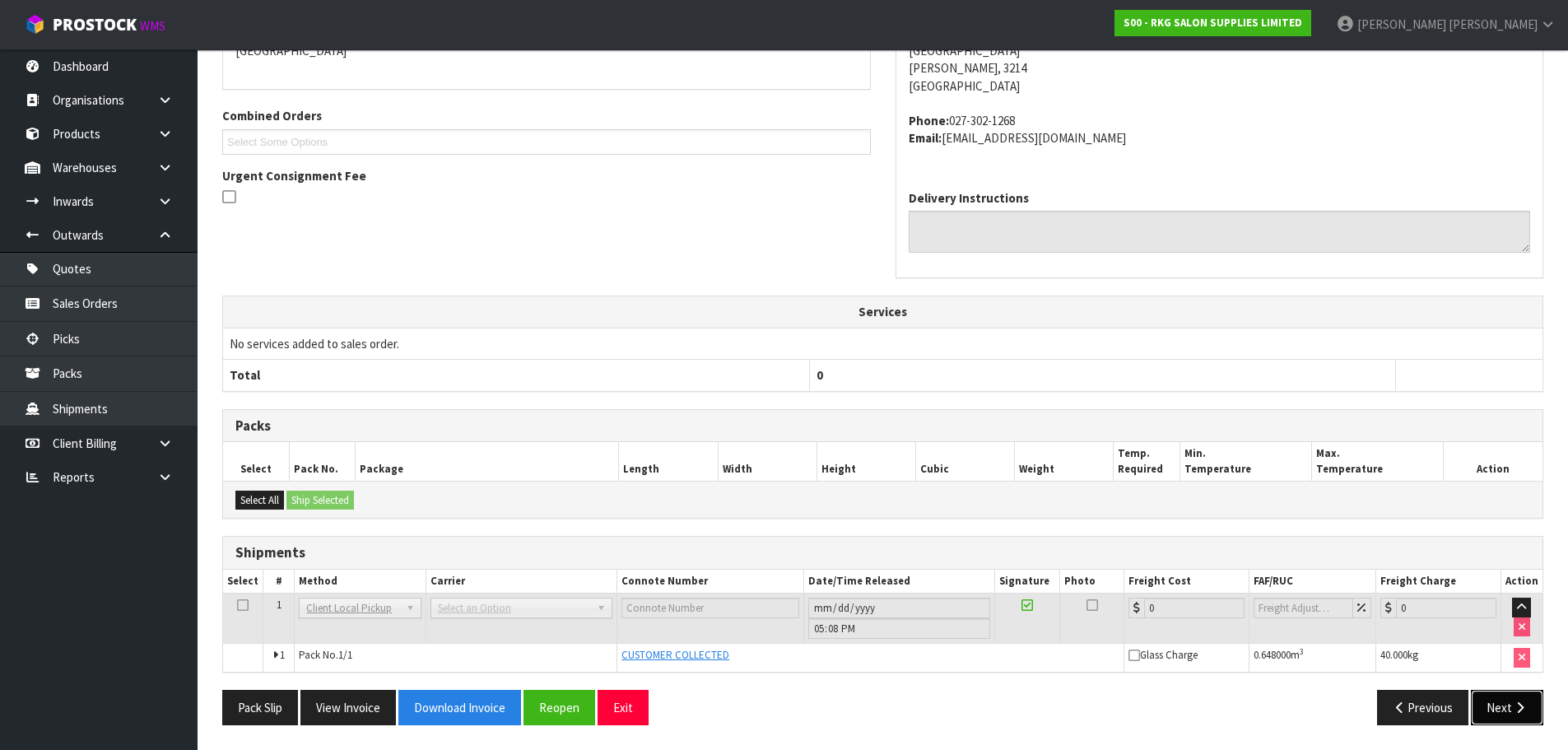
drag, startPoint x: 1504, startPoint y: 711, endPoint x: 1088, endPoint y: 592, distance: 432.7
click at [1503, 711] on button "Next" at bounding box center [1507, 708] width 73 height 36
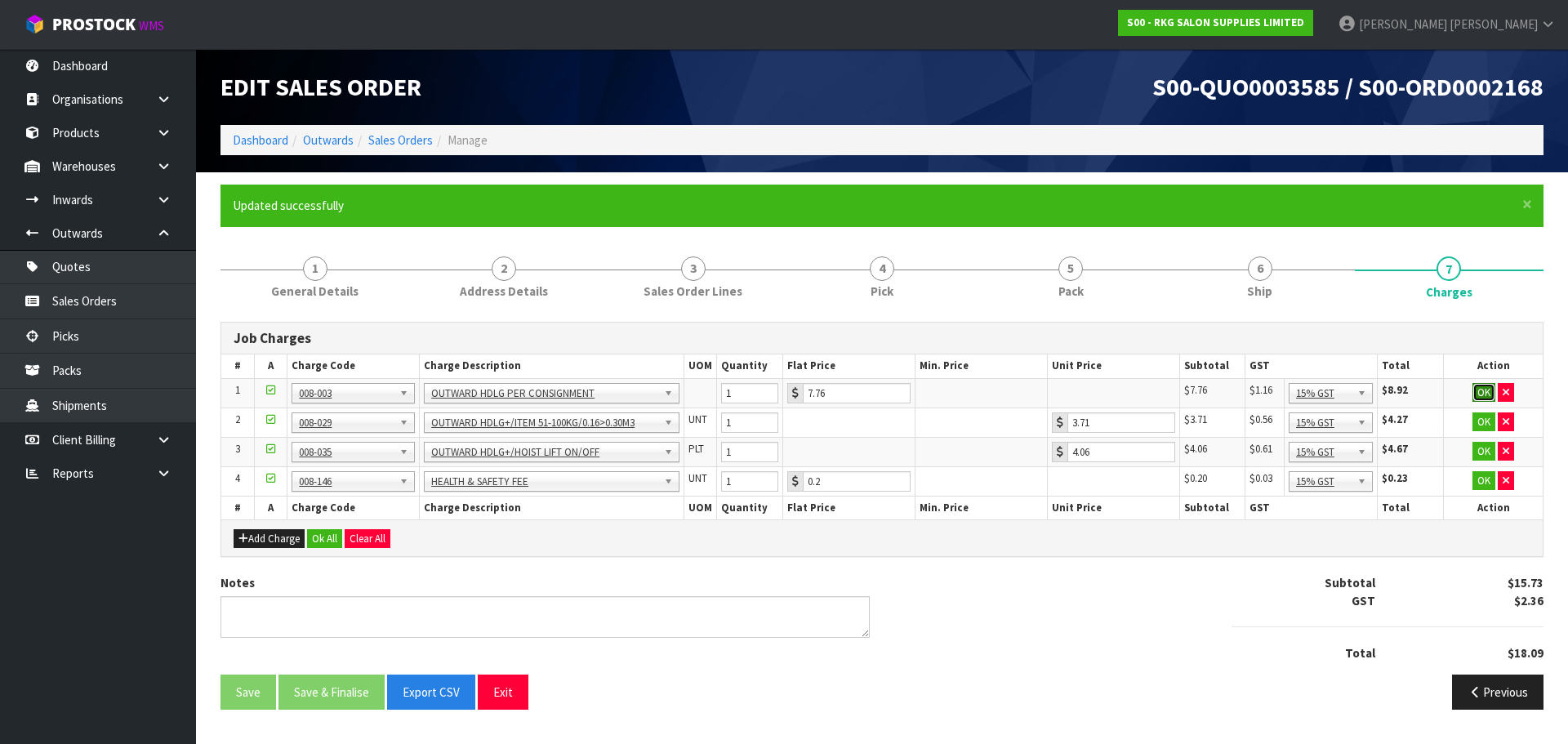
click at [1483, 393] on button "OK" at bounding box center [1484, 392] width 22 height 20
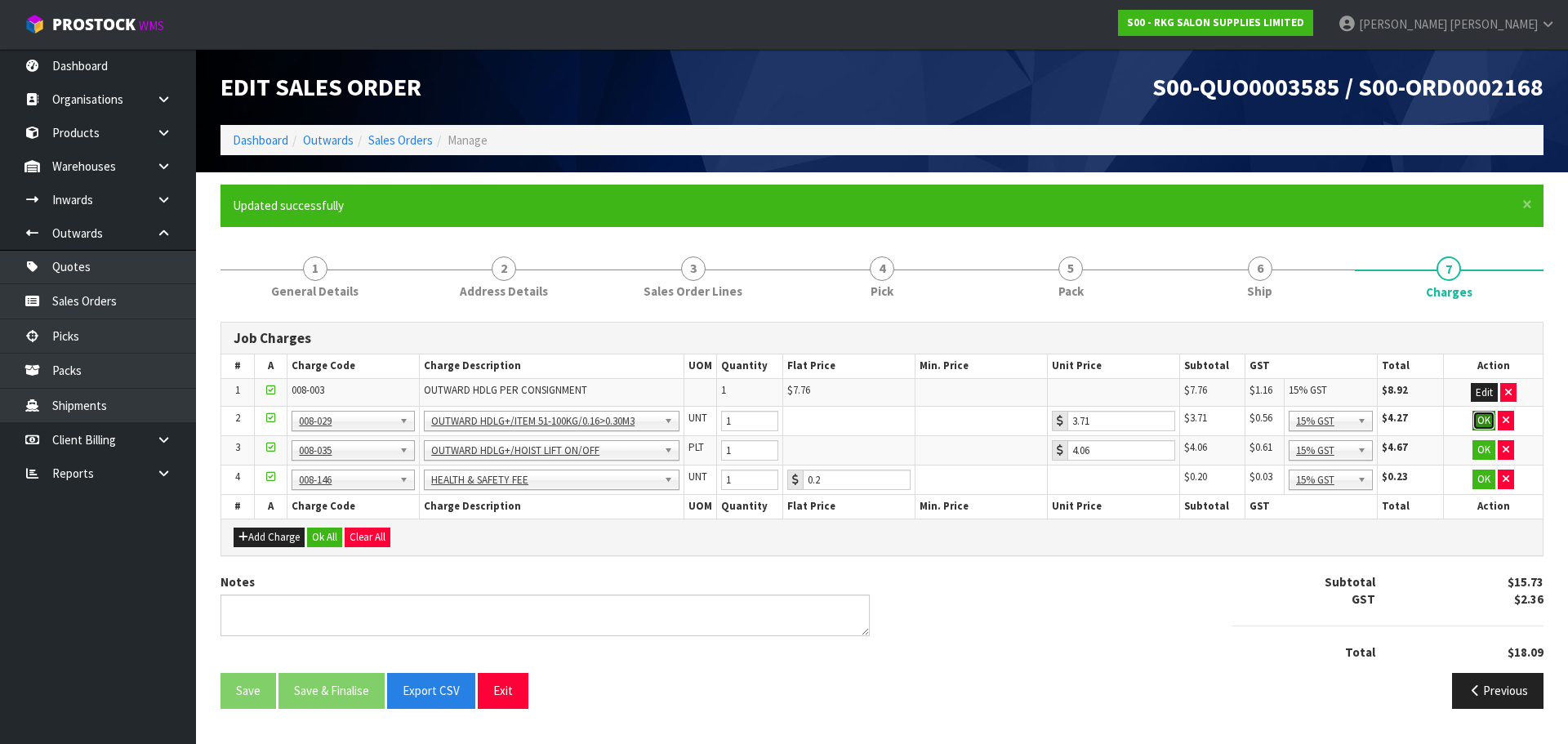
click at [1483, 420] on button "OK" at bounding box center [1484, 420] width 22 height 20
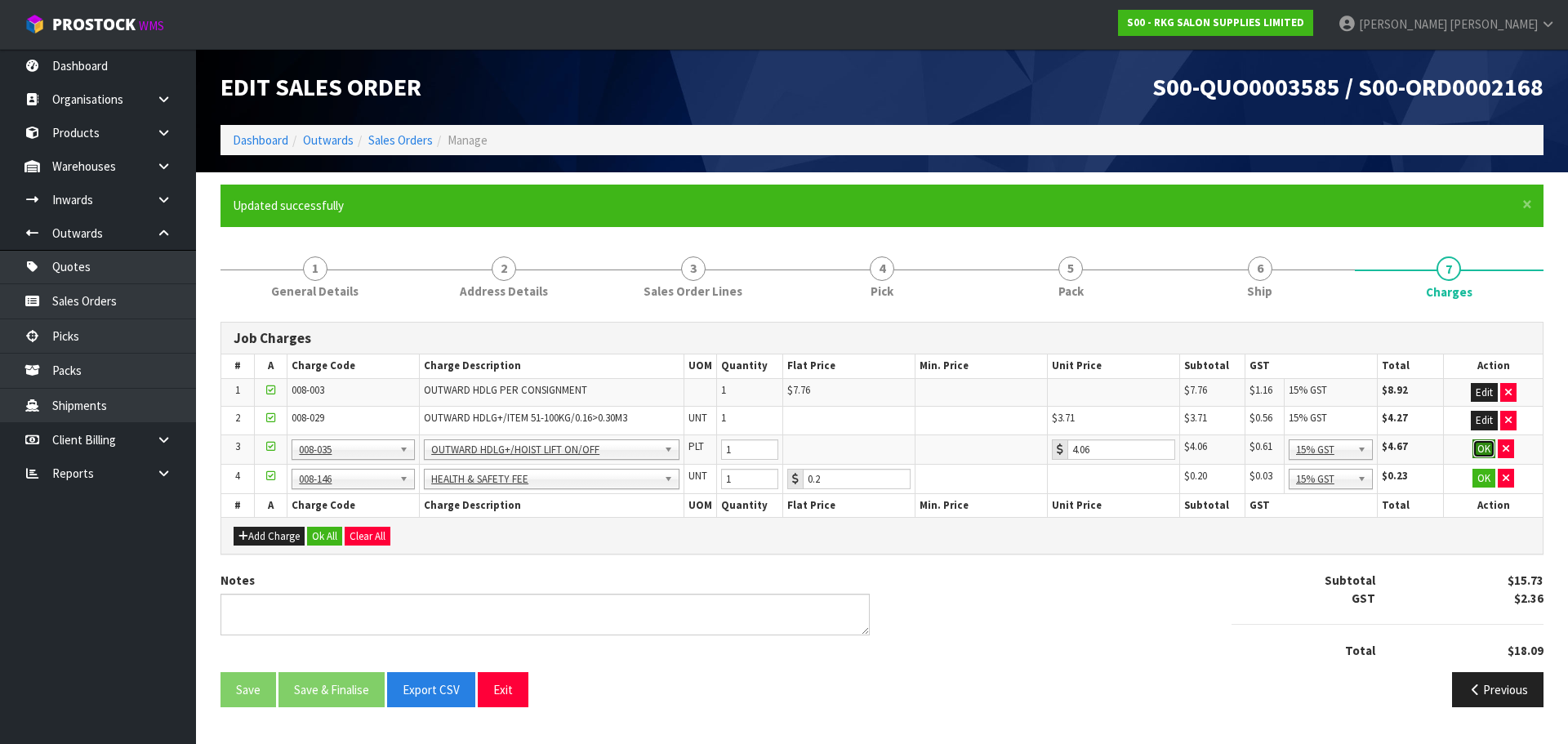
click at [1483, 445] on button "OK" at bounding box center [1484, 448] width 22 height 20
click at [1483, 480] on button "OK" at bounding box center [1484, 476] width 22 height 20
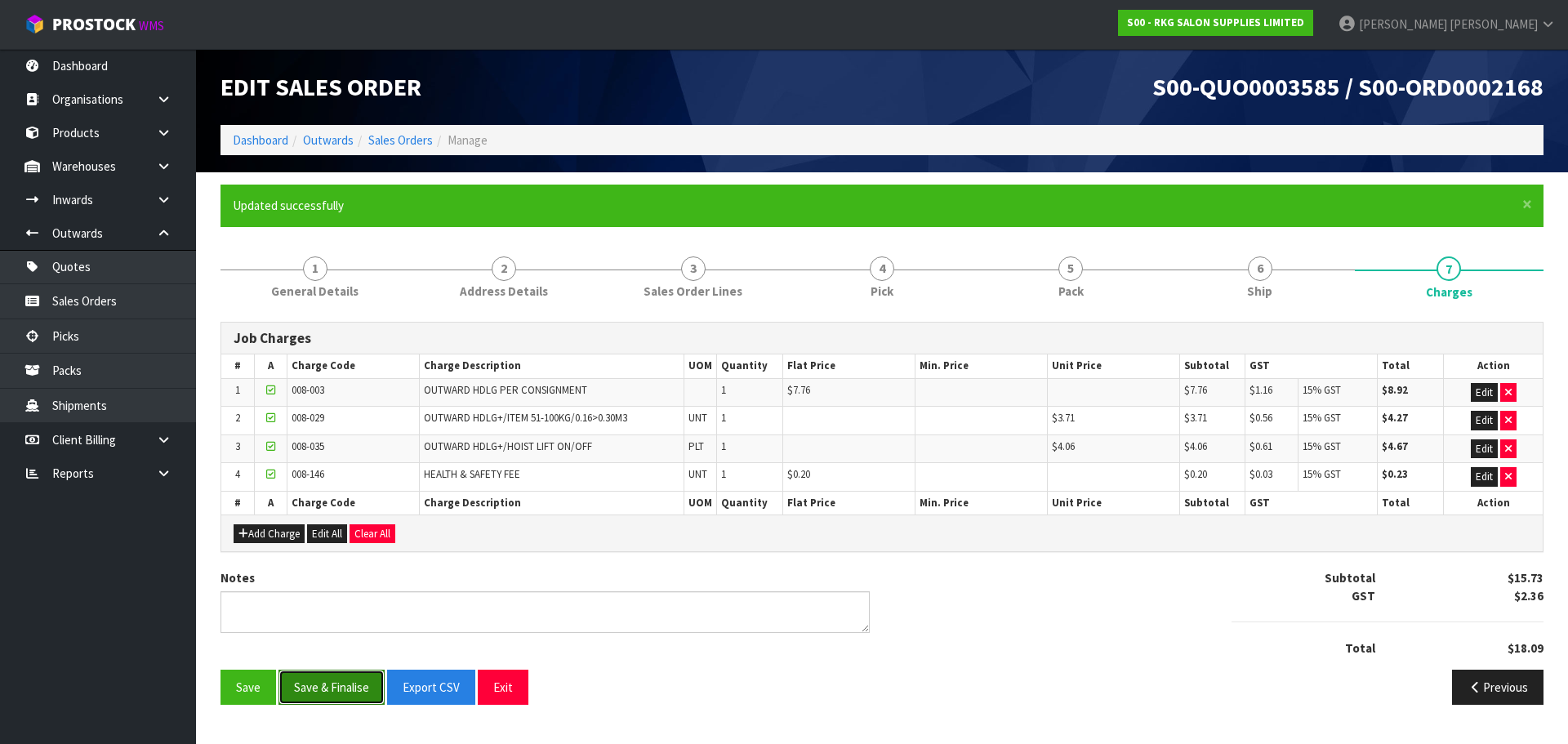
click at [320, 689] on button "Save & Finalise" at bounding box center [331, 687] width 106 height 36
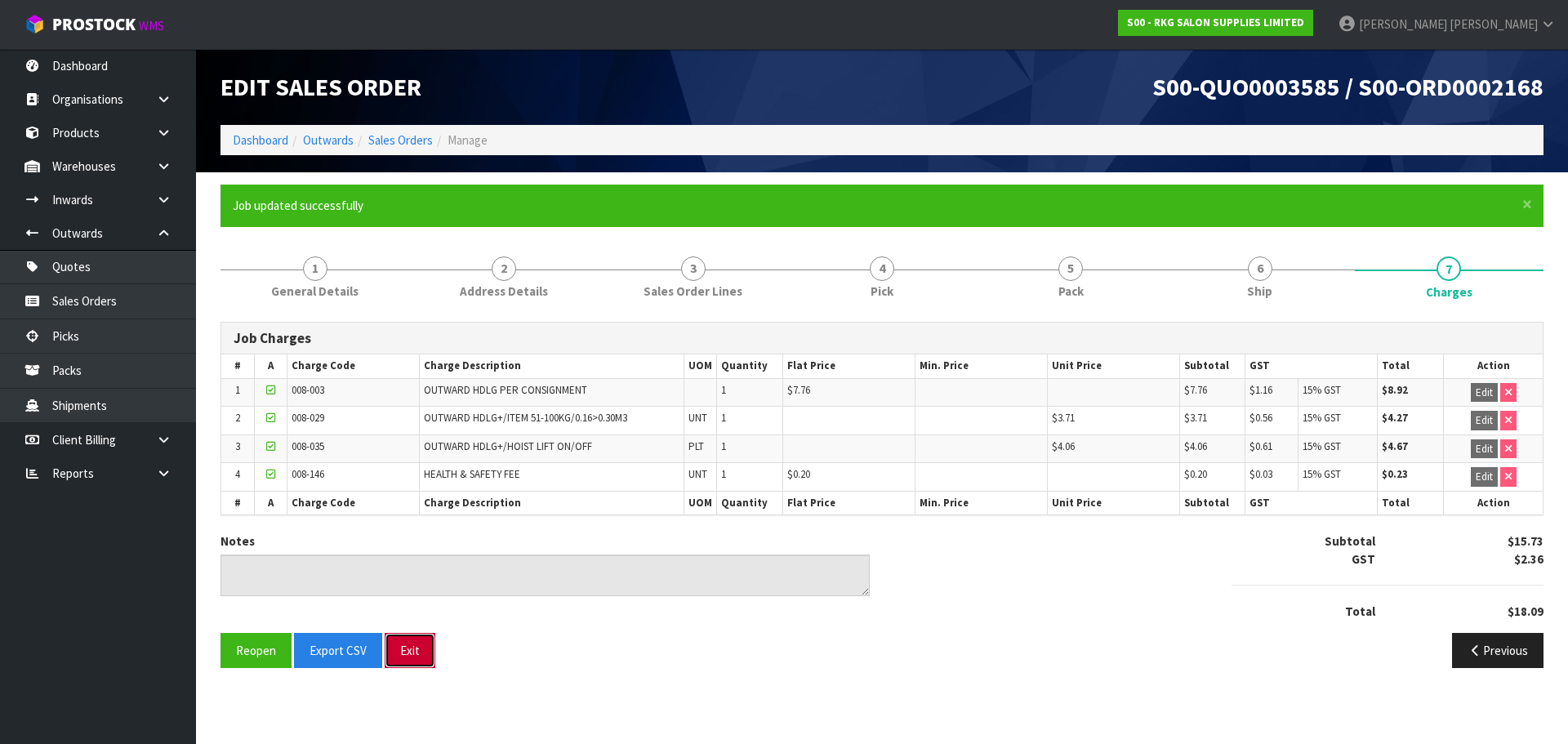
click at [408, 655] on button "Exit" at bounding box center [410, 650] width 51 height 36
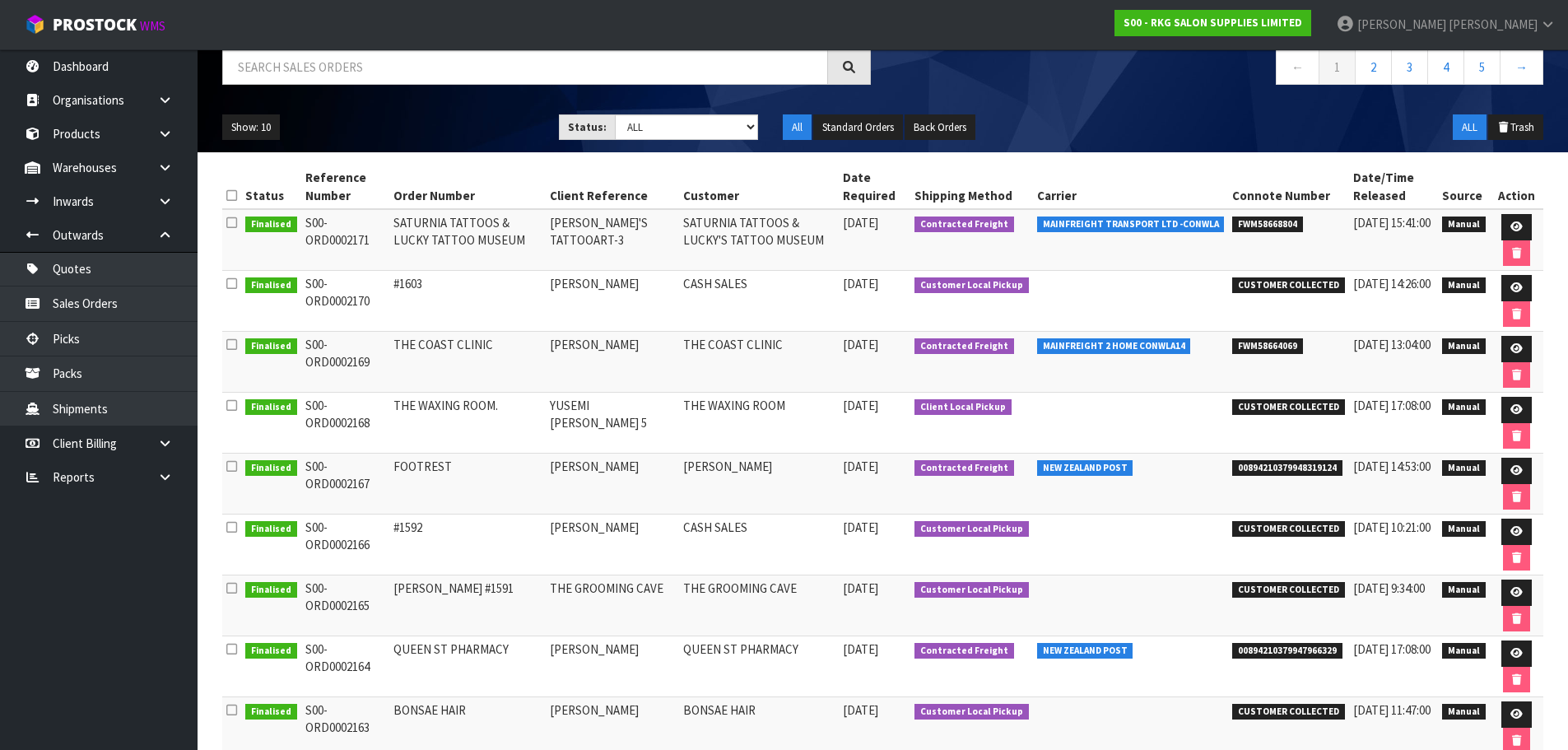
scroll to position [165, 0]
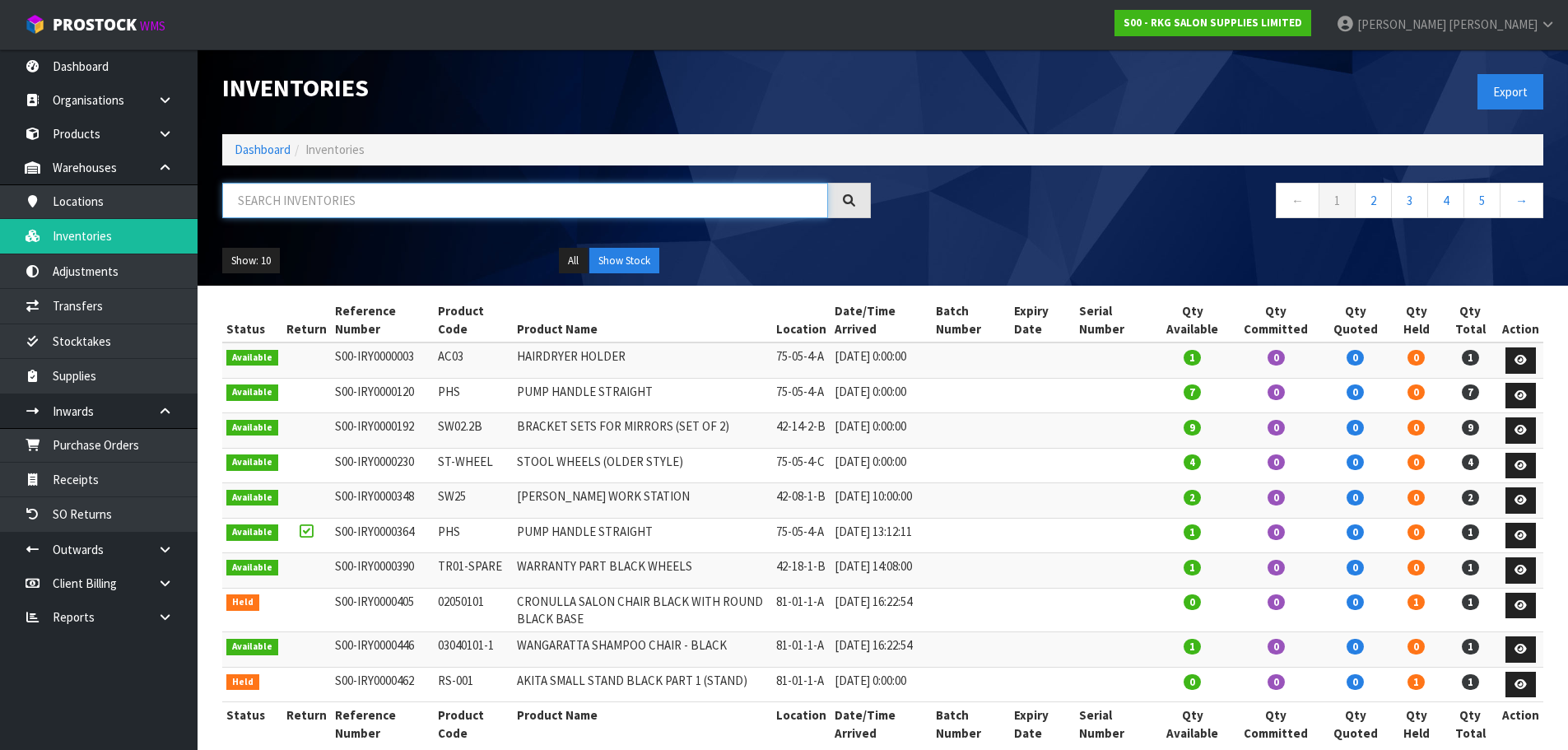
click at [261, 208] on input "text" at bounding box center [525, 201] width 606 height 36
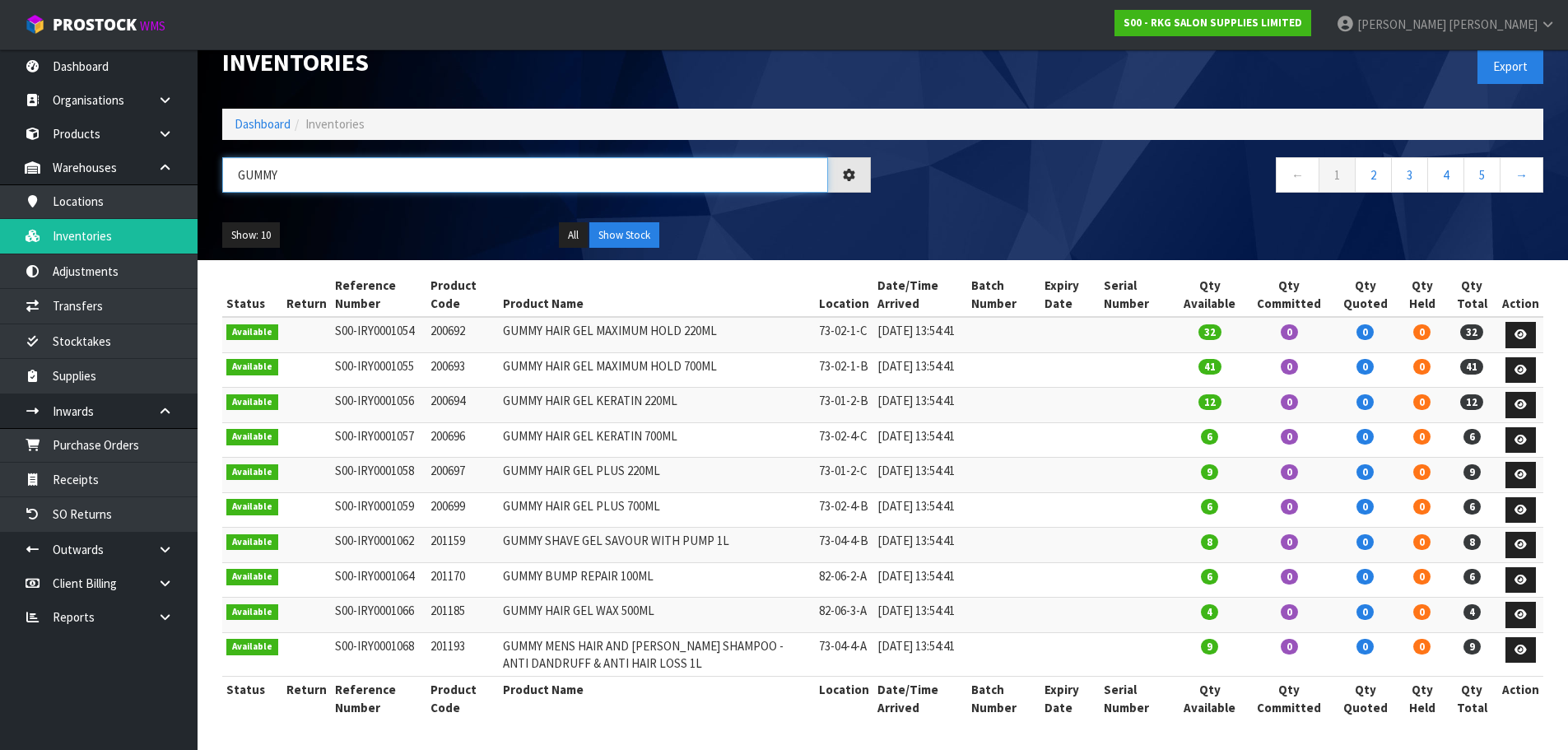
scroll to position [109, 0]
click at [1375, 158] on link "2" at bounding box center [1373, 175] width 37 height 36
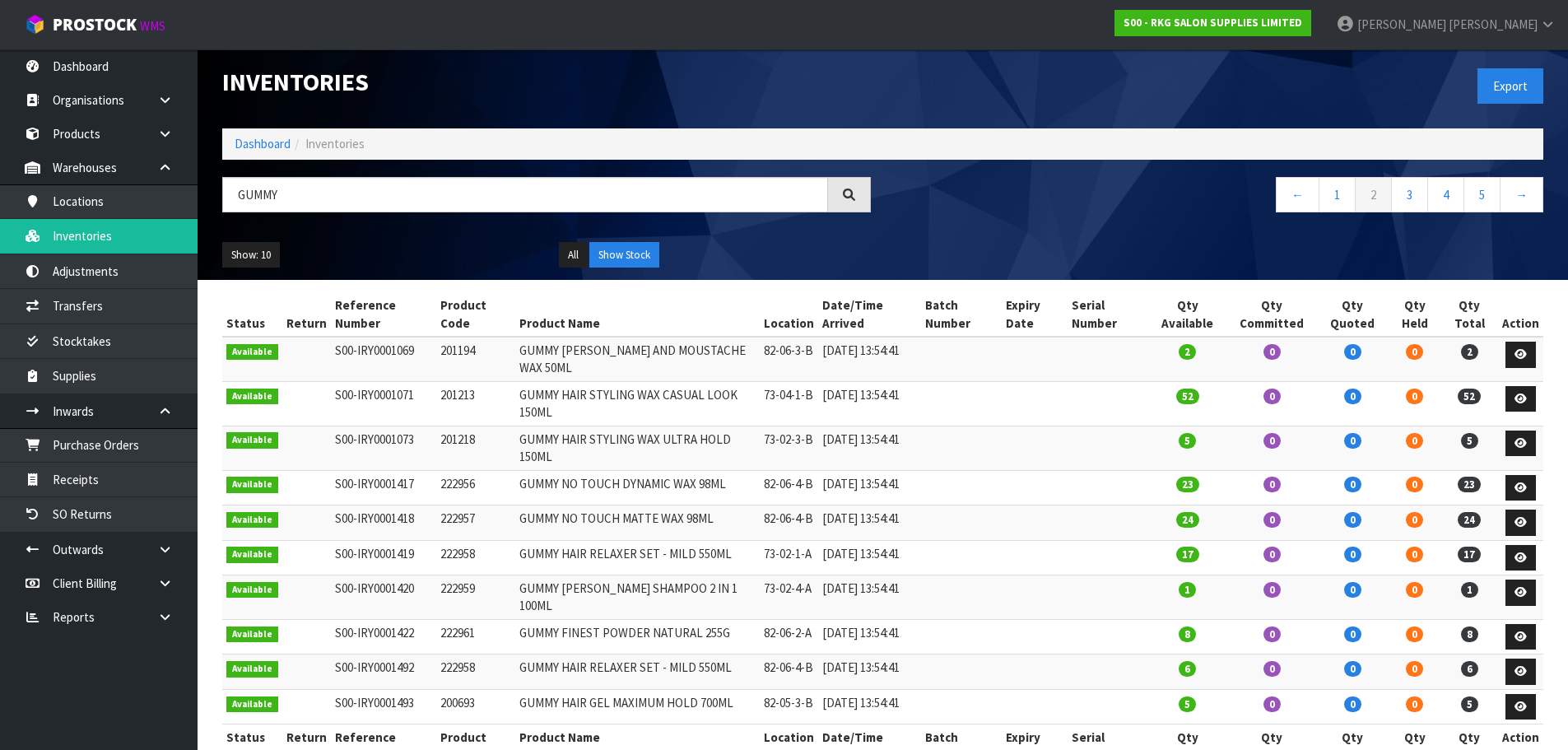
scroll to position [0, 0]
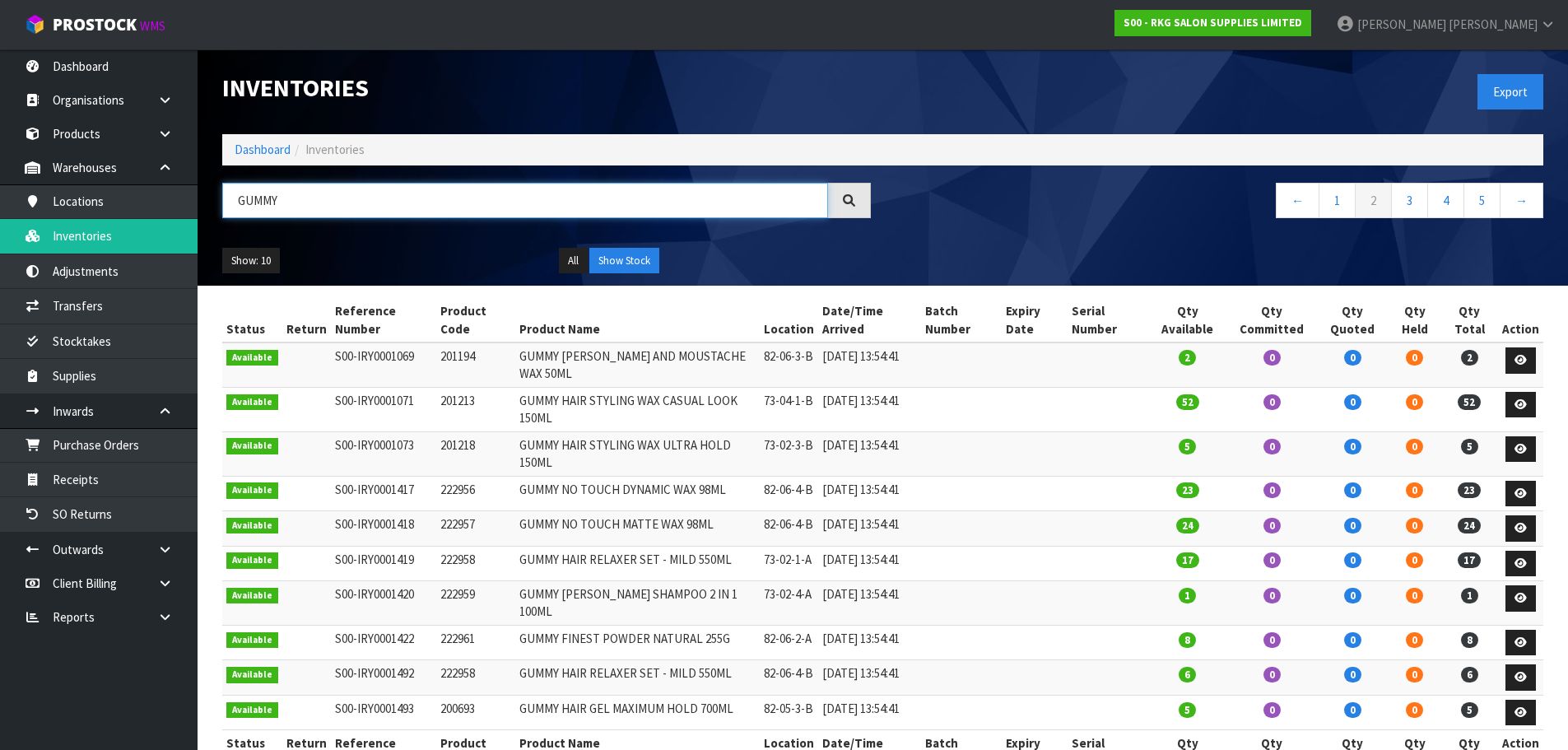
drag, startPoint x: 288, startPoint y: 204, endPoint x: 229, endPoint y: 204, distance: 59.0
click at [229, 204] on input "GUMMY" at bounding box center [525, 201] width 606 height 36
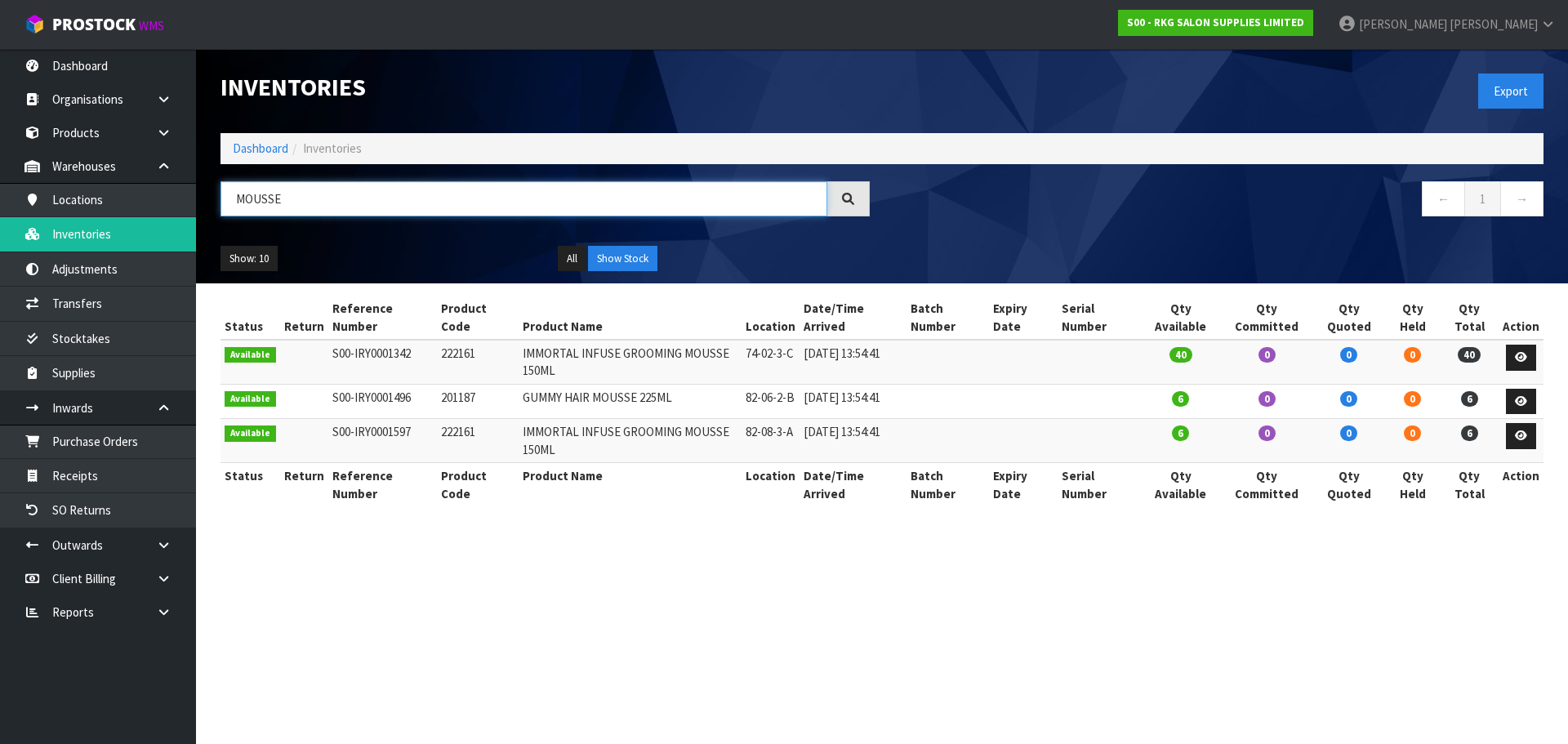
drag, startPoint x: 294, startPoint y: 201, endPoint x: 219, endPoint y: 201, distance: 75.0
click at [219, 201] on div "MOUSSE" at bounding box center [545, 205] width 674 height 48
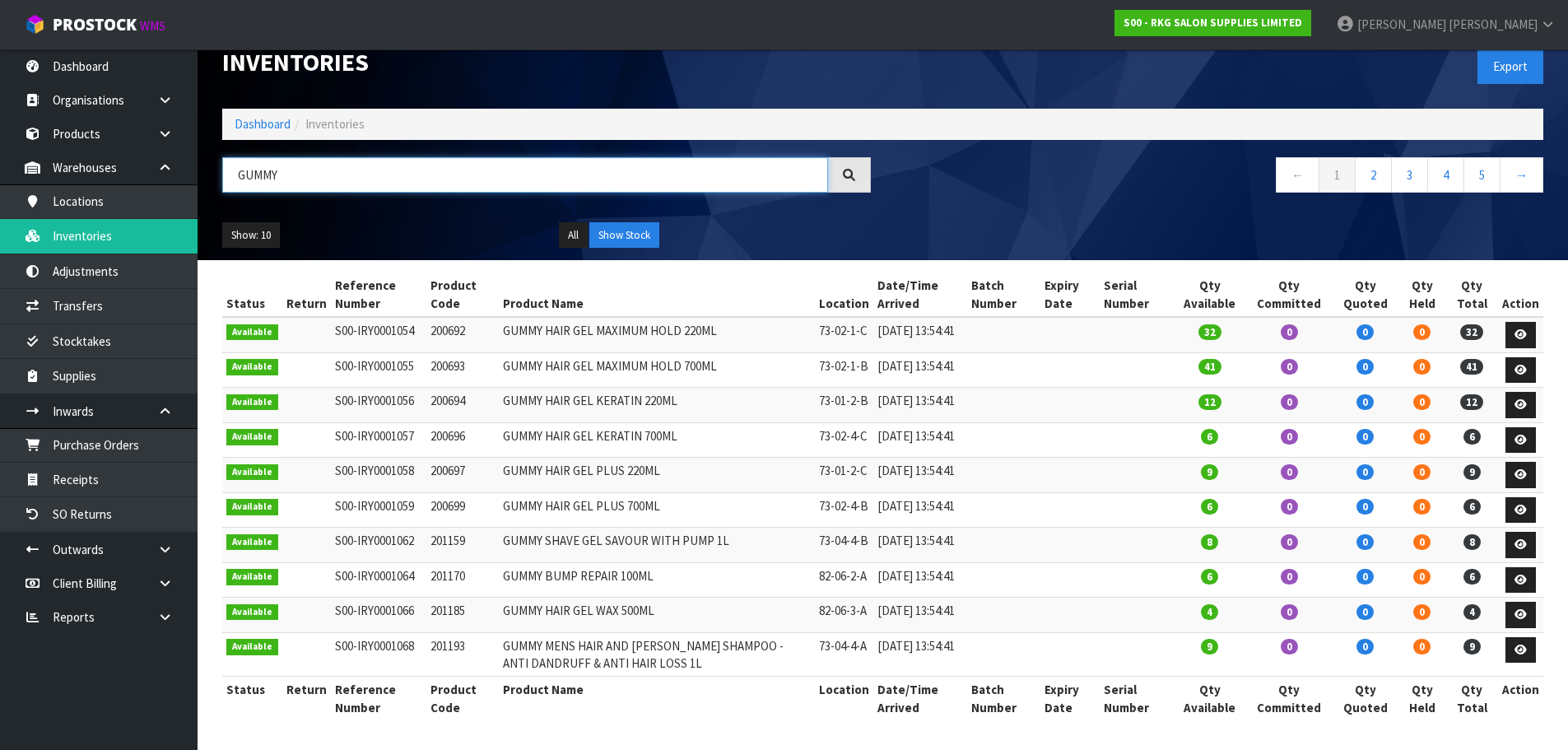
scroll to position [109, 0]
type input "GUMMY"
click at [1368, 158] on link "2" at bounding box center [1373, 175] width 37 height 36
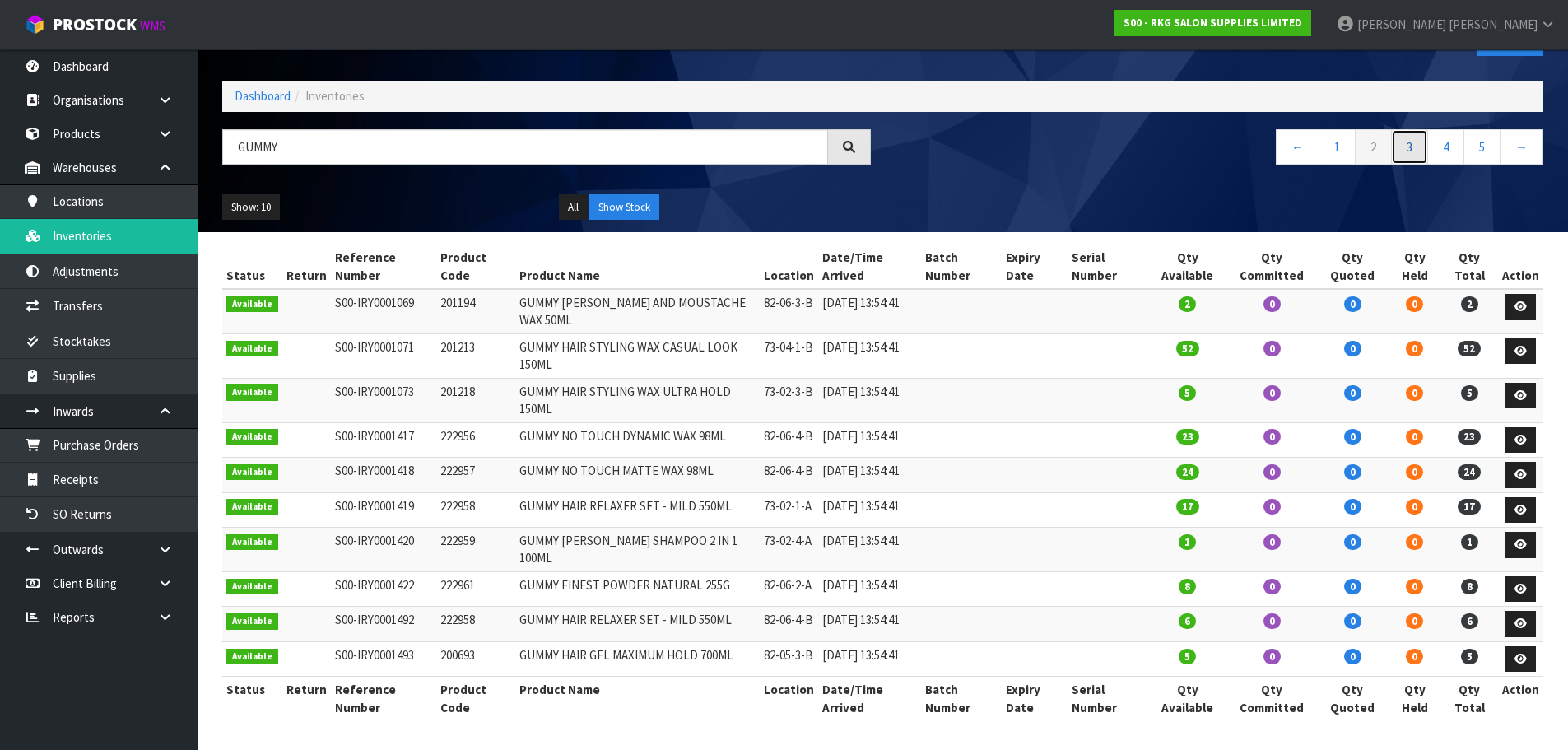
click at [1410, 129] on link "3" at bounding box center [1410, 147] width 37 height 36
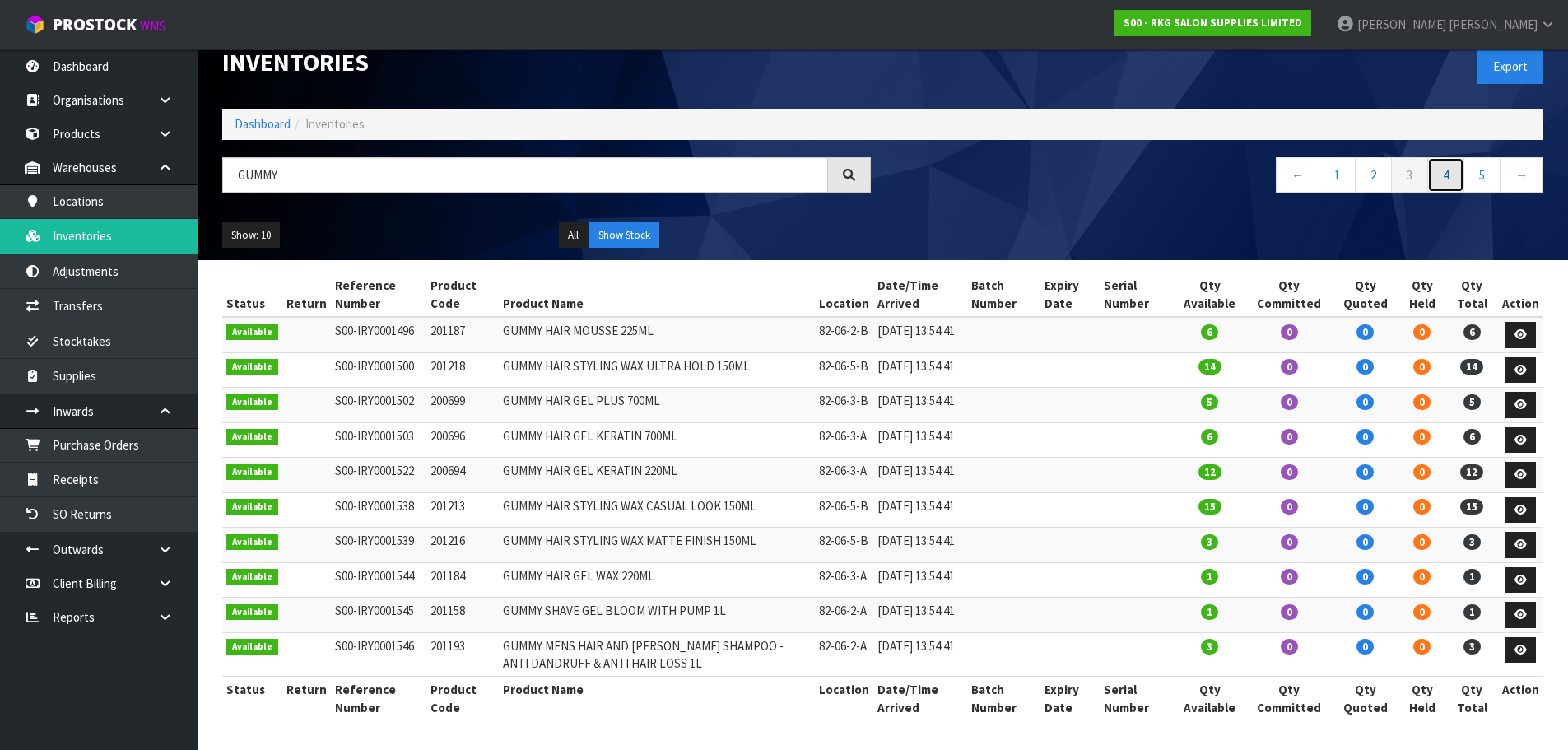
click at [1443, 158] on link "4" at bounding box center [1445, 175] width 37 height 36
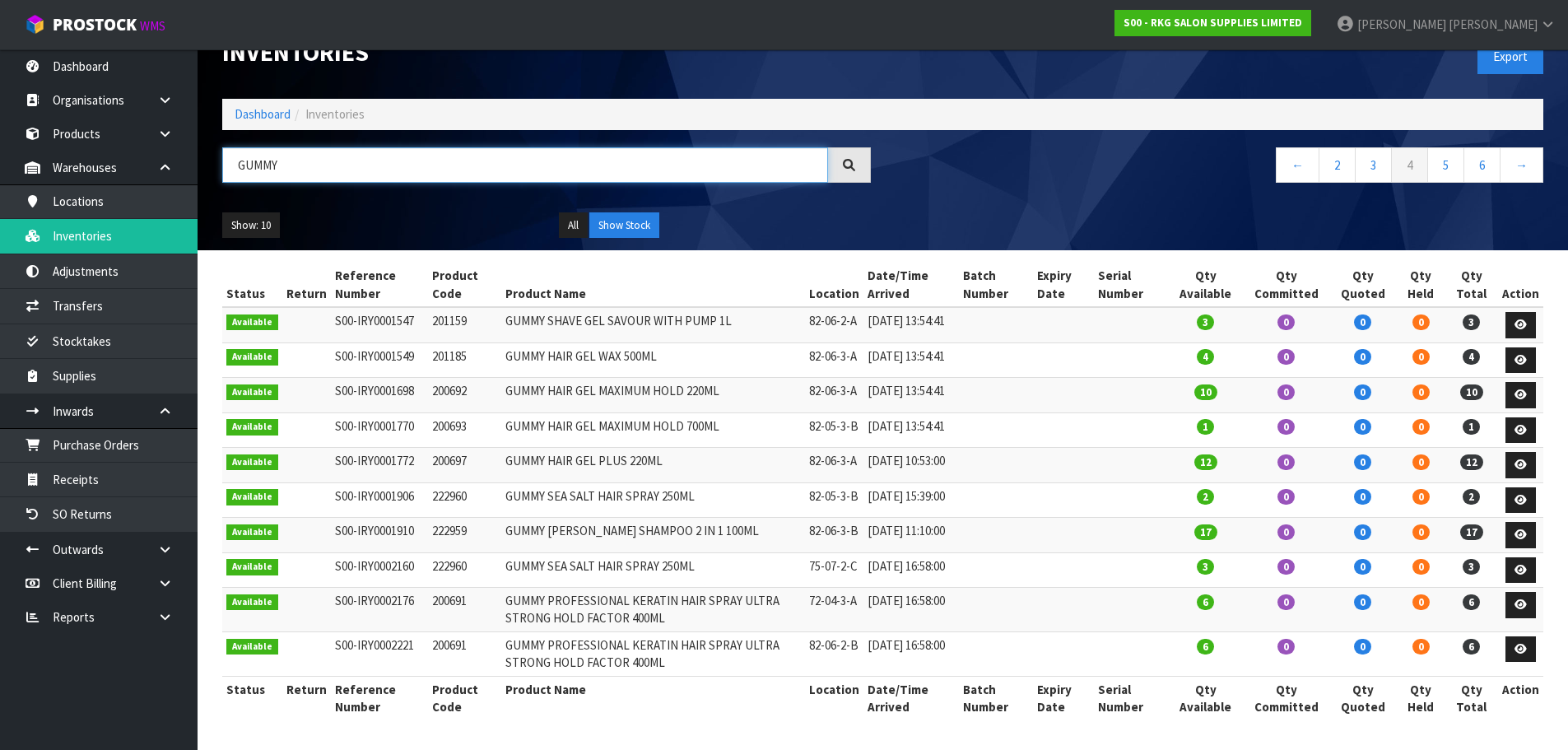
drag, startPoint x: 318, startPoint y: 86, endPoint x: 208, endPoint y: 100, distance: 110.9
click at [208, 100] on header "Inventories Export Dashboard Inventories GUMMY ← 2 3 4 5 6 → Show: 10 5 10 25 5…" at bounding box center [882, 132] width 1371 height 236
click at [260, 147] on input "text" at bounding box center [525, 165] width 606 height 36
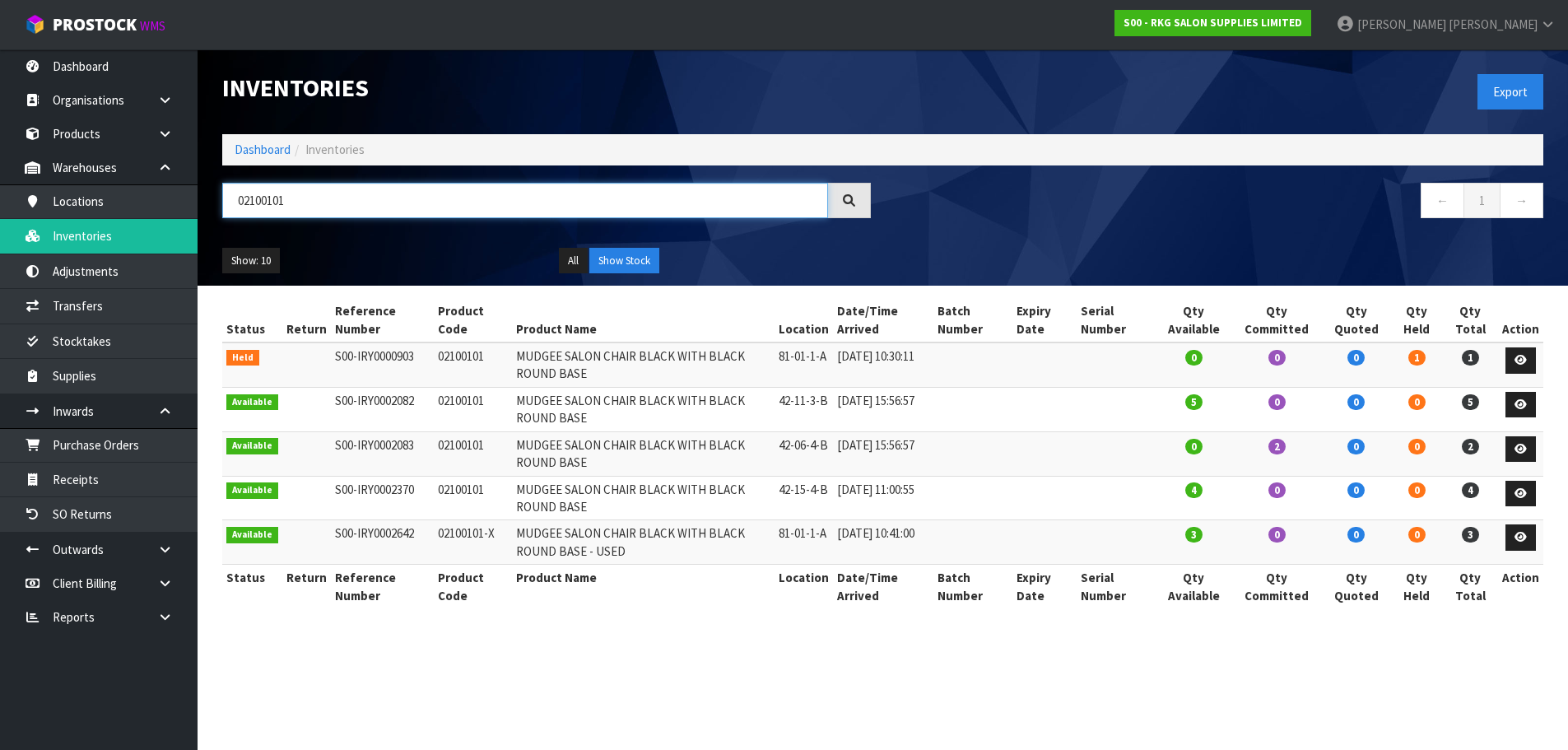
scroll to position [0, 0]
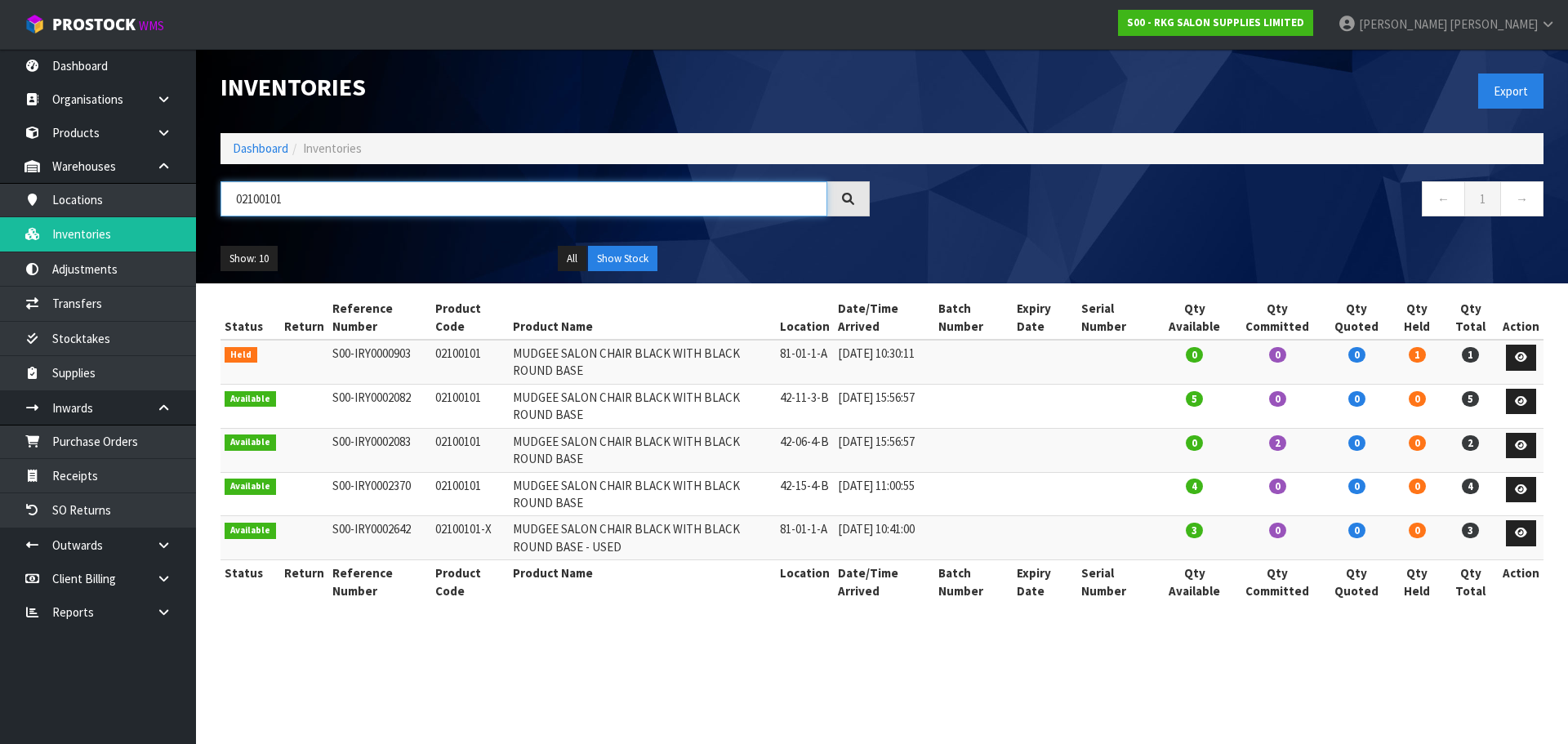
drag, startPoint x: 298, startPoint y: 208, endPoint x: 227, endPoint y: 212, distance: 71.1
click at [227, 212] on input "02100101" at bounding box center [524, 199] width 607 height 36
drag, startPoint x: 300, startPoint y: 197, endPoint x: 198, endPoint y: 213, distance: 103.2
click at [198, 213] on header "Inventories Export Dashboard Inventories 02100101 ← 1 → Show: 10 5 10 25 50 All…" at bounding box center [882, 166] width 1372 height 234
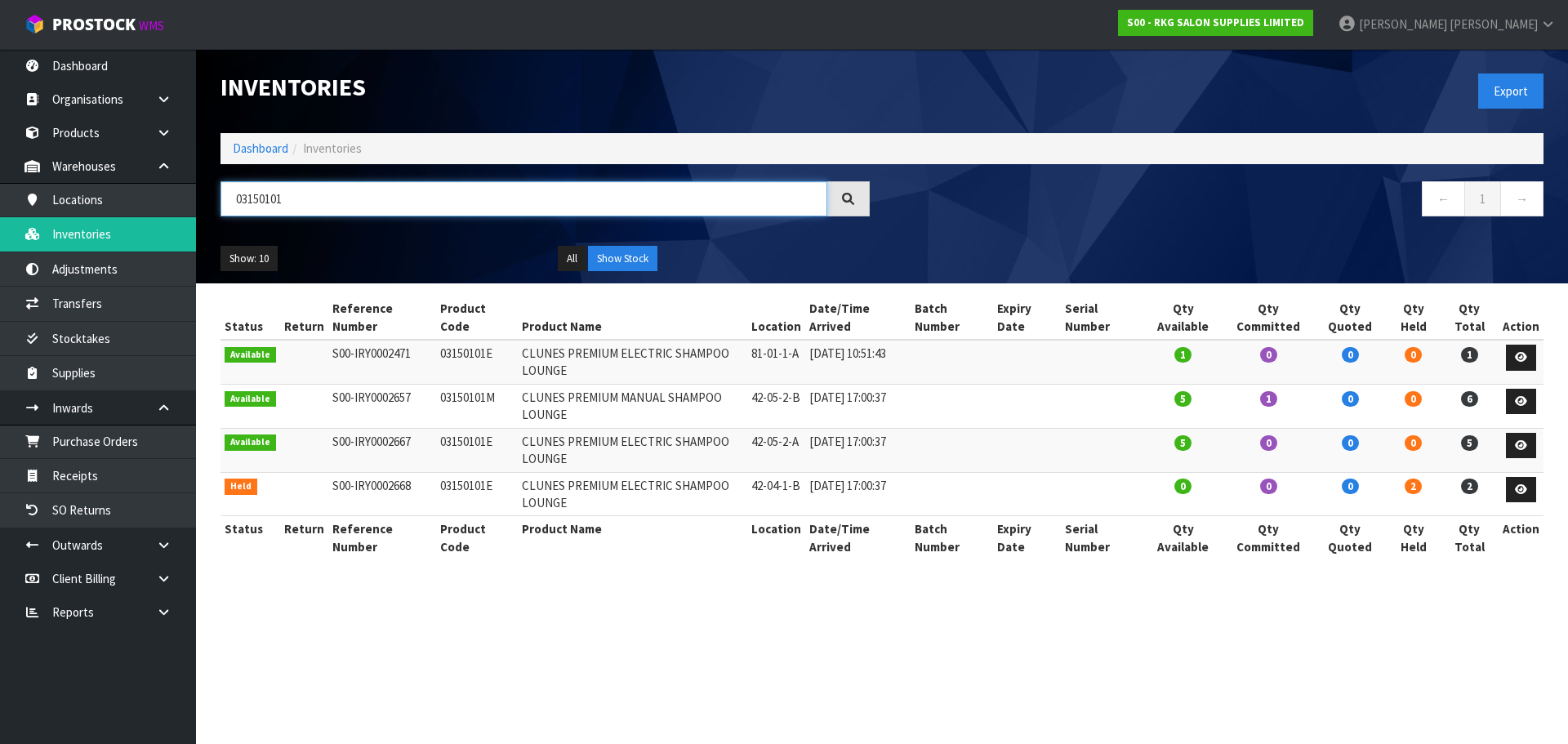
drag, startPoint x: 309, startPoint y: 196, endPoint x: 232, endPoint y: 206, distance: 77.6
click at [232, 206] on input "03150101" at bounding box center [524, 199] width 607 height 36
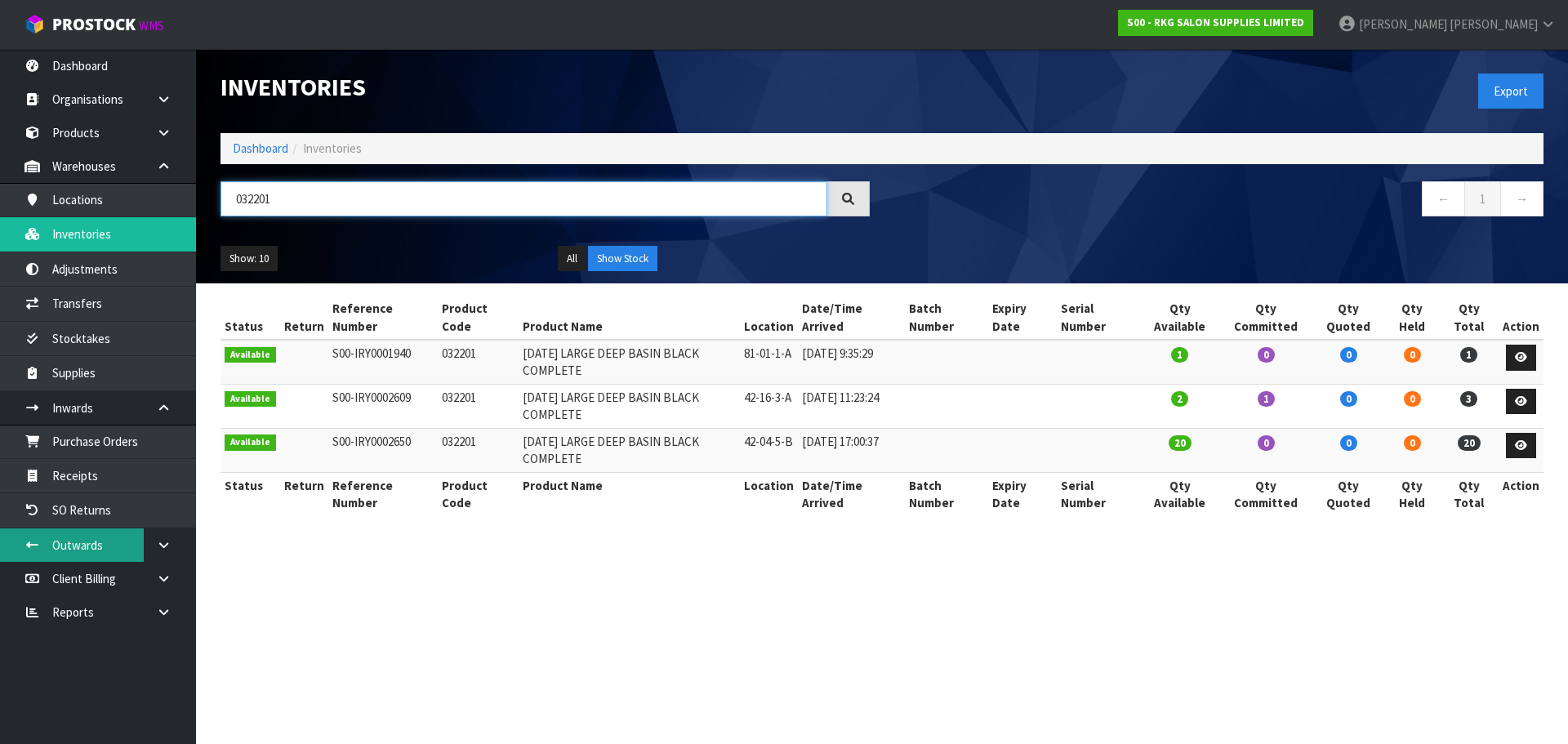
type input "032201"
drag, startPoint x: 301, startPoint y: 202, endPoint x: 214, endPoint y: 214, distance: 87.8
click at [214, 214] on div "032201" at bounding box center [545, 205] width 674 height 48
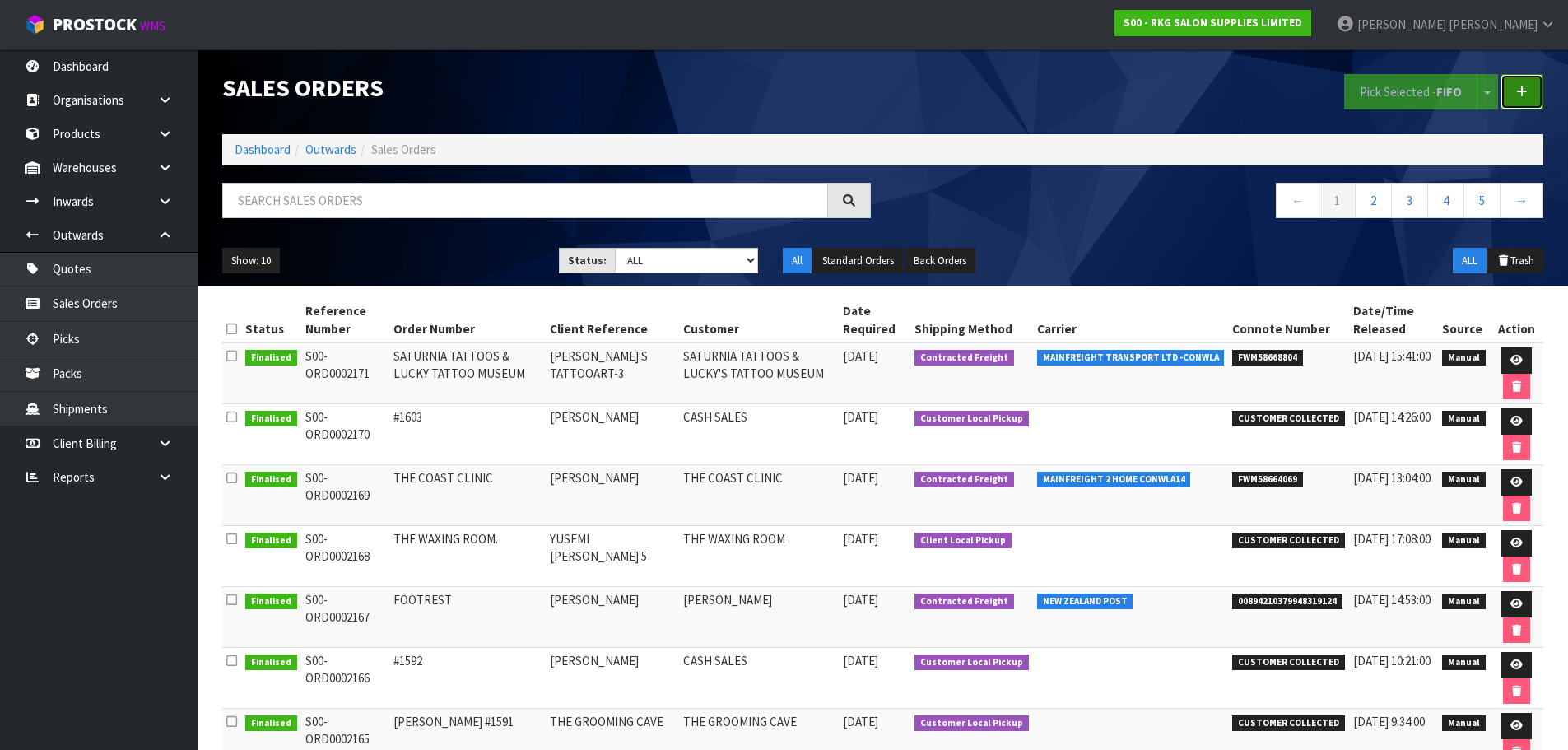
click at [1528, 92] on link at bounding box center [1522, 92] width 42 height 36
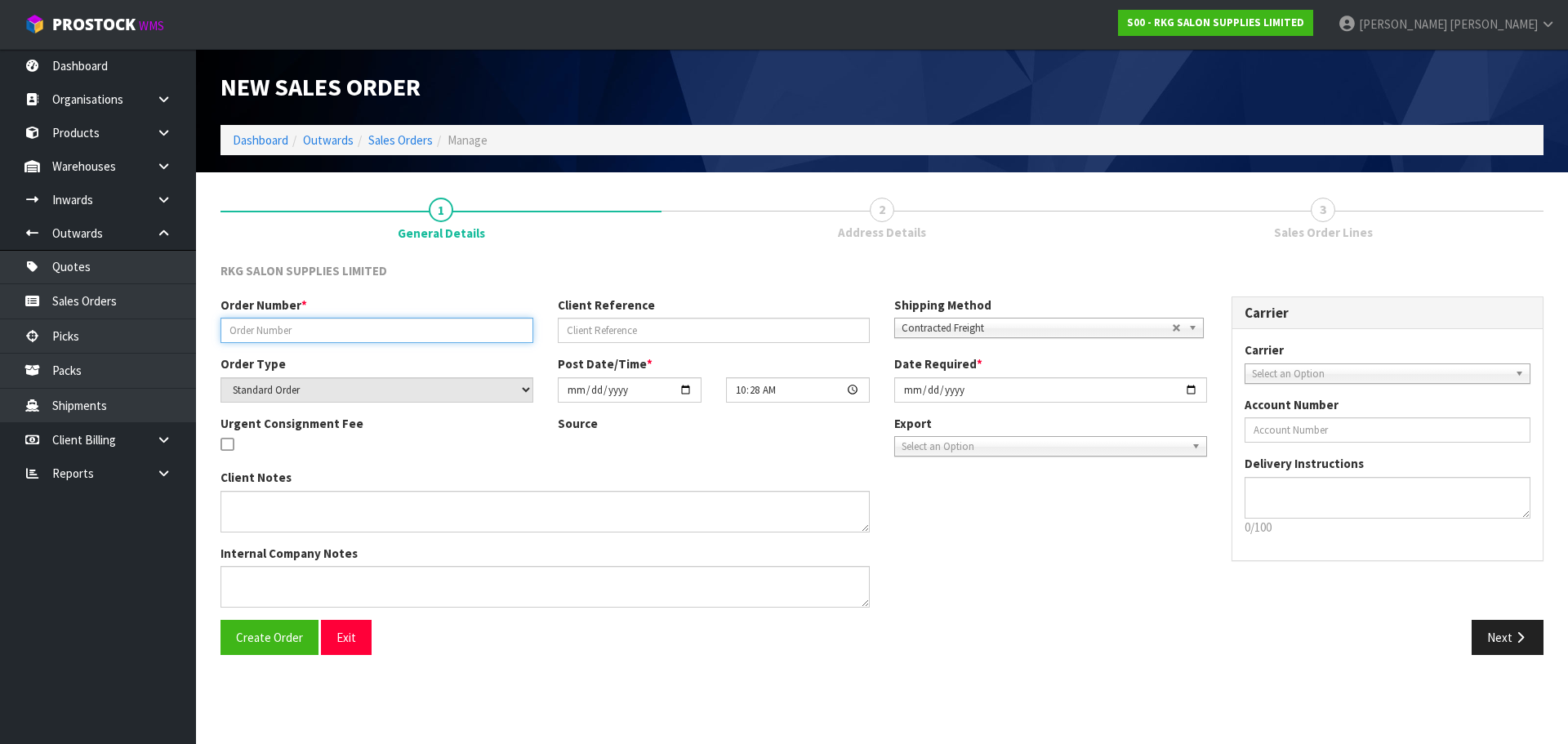
click at [316, 334] on input "text" at bounding box center [377, 329] width 313 height 25
type input "RKG KIRSTY"
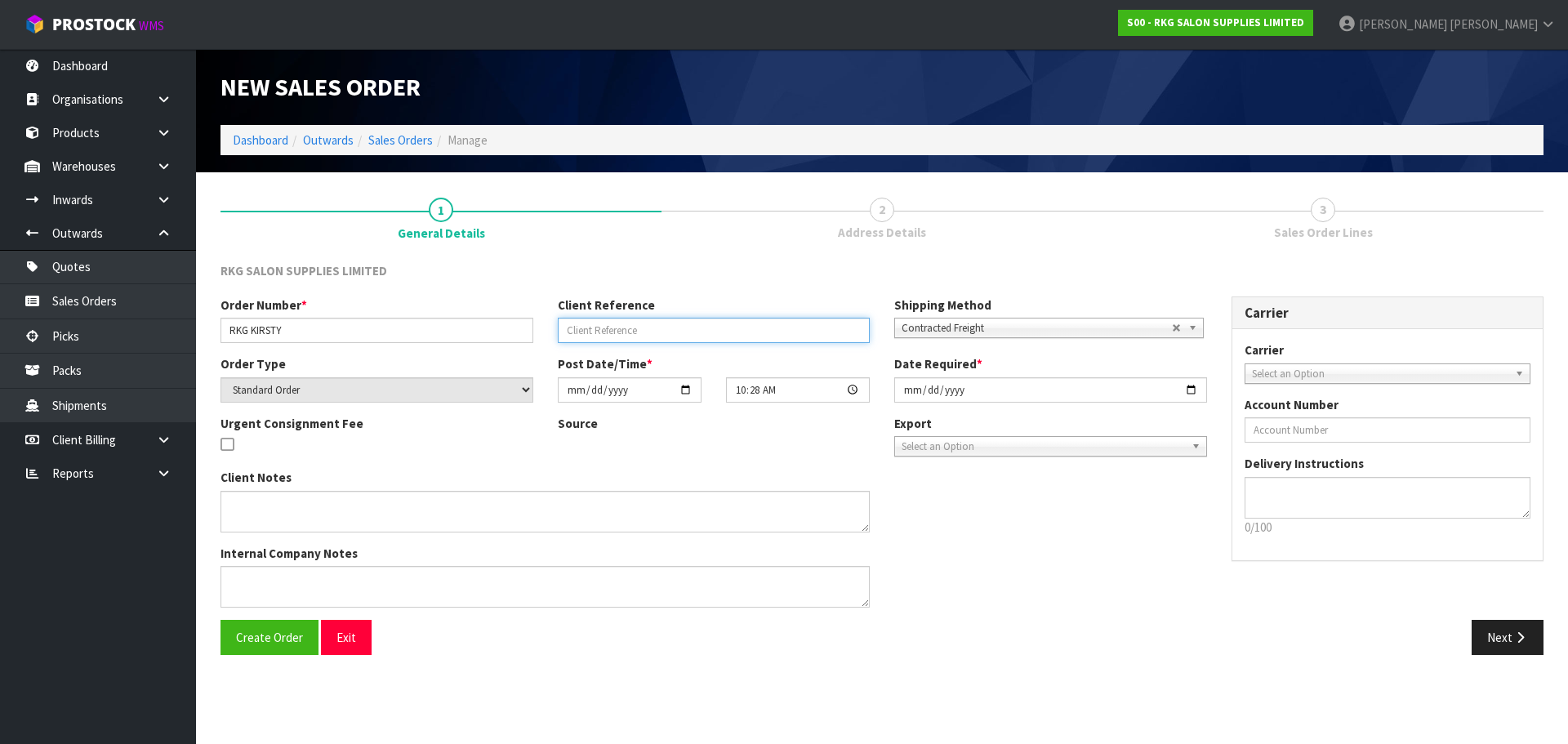
click at [582, 335] on input "text" at bounding box center [714, 329] width 313 height 25
type input "KIRSTY SAMPLE"
click at [1012, 320] on span "Contracted Freight" at bounding box center [1036, 328] width 271 height 20
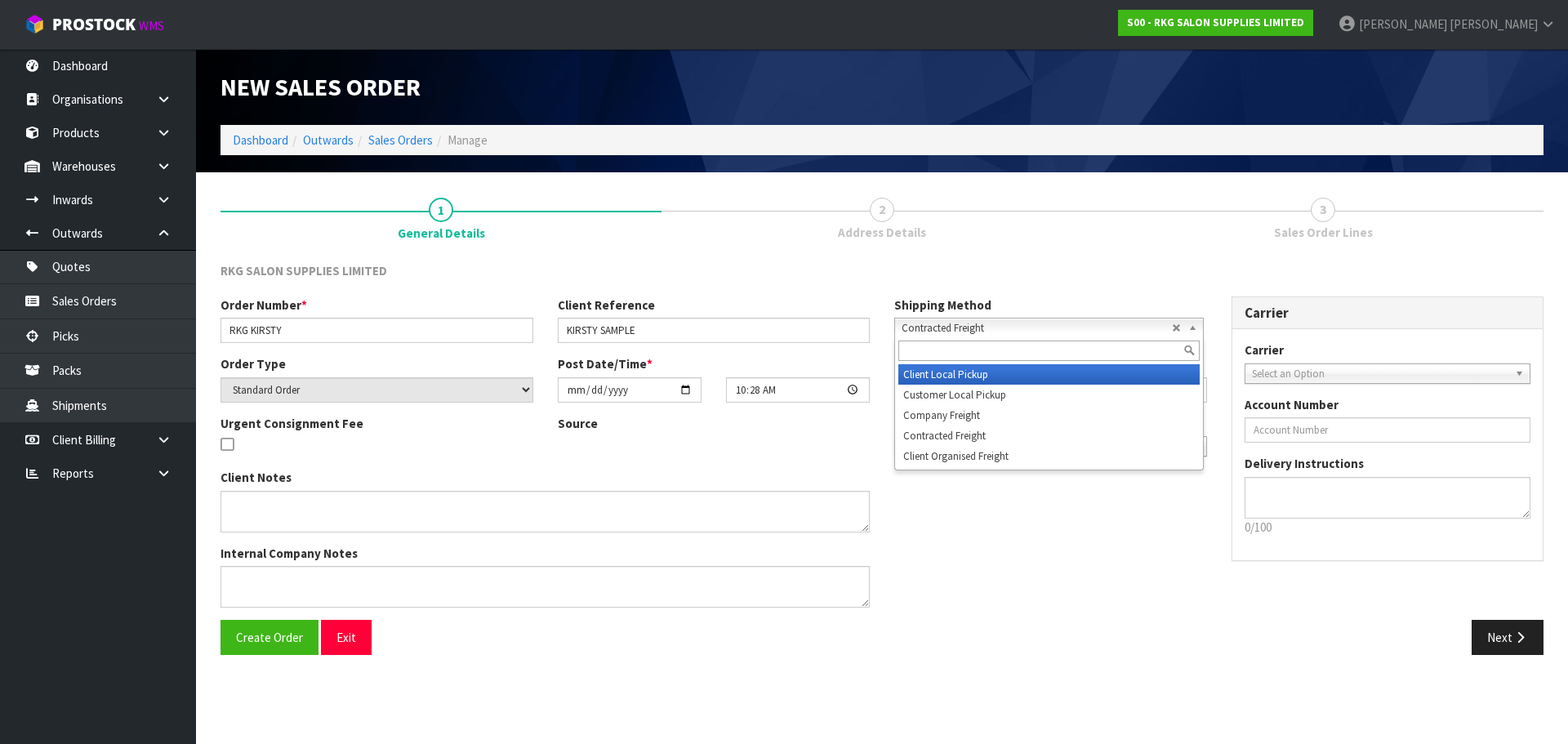
click at [975, 373] on li "Client Local Pickup" at bounding box center [1049, 374] width 301 height 21
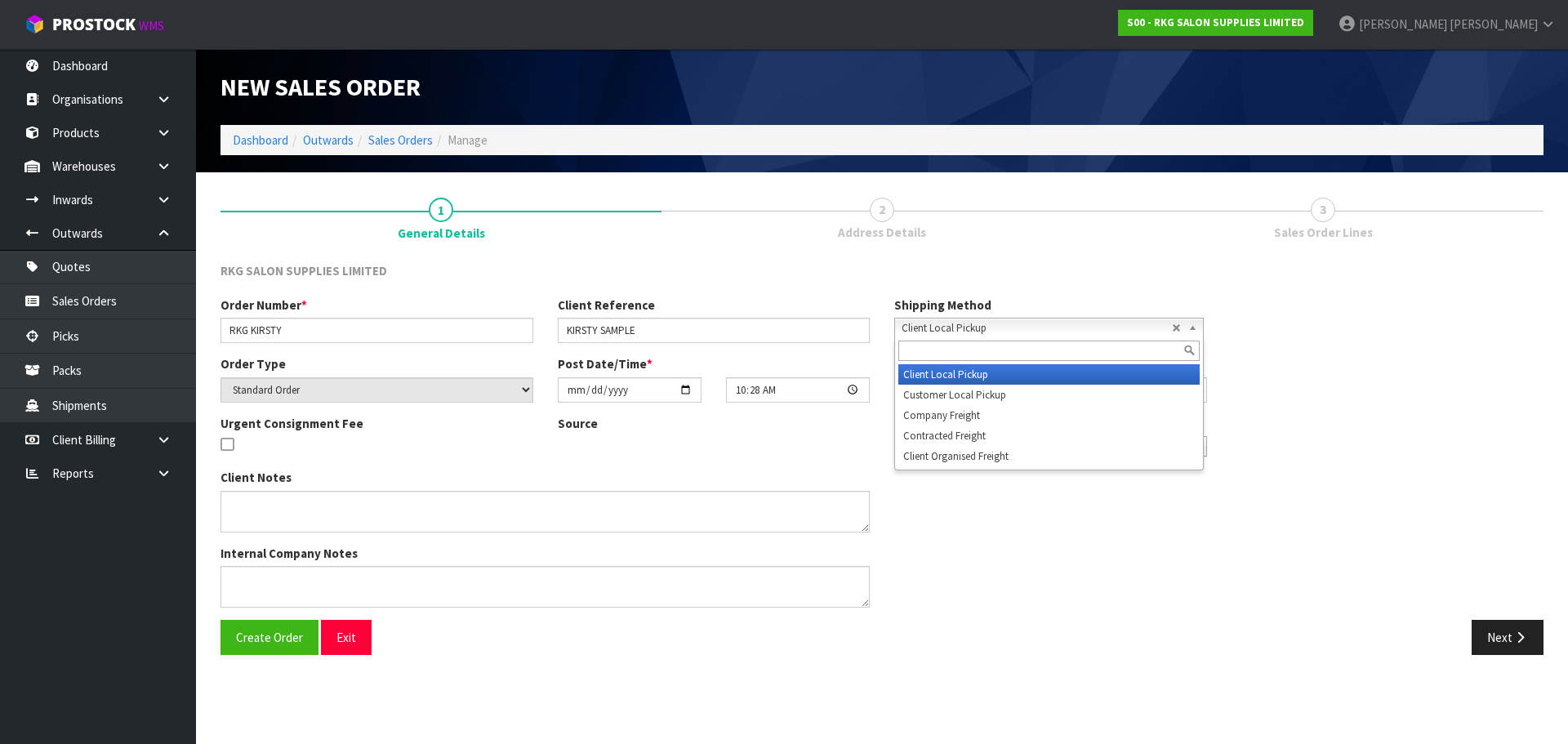
click at [986, 324] on span "Client Local Pickup" at bounding box center [1036, 328] width 271 height 20
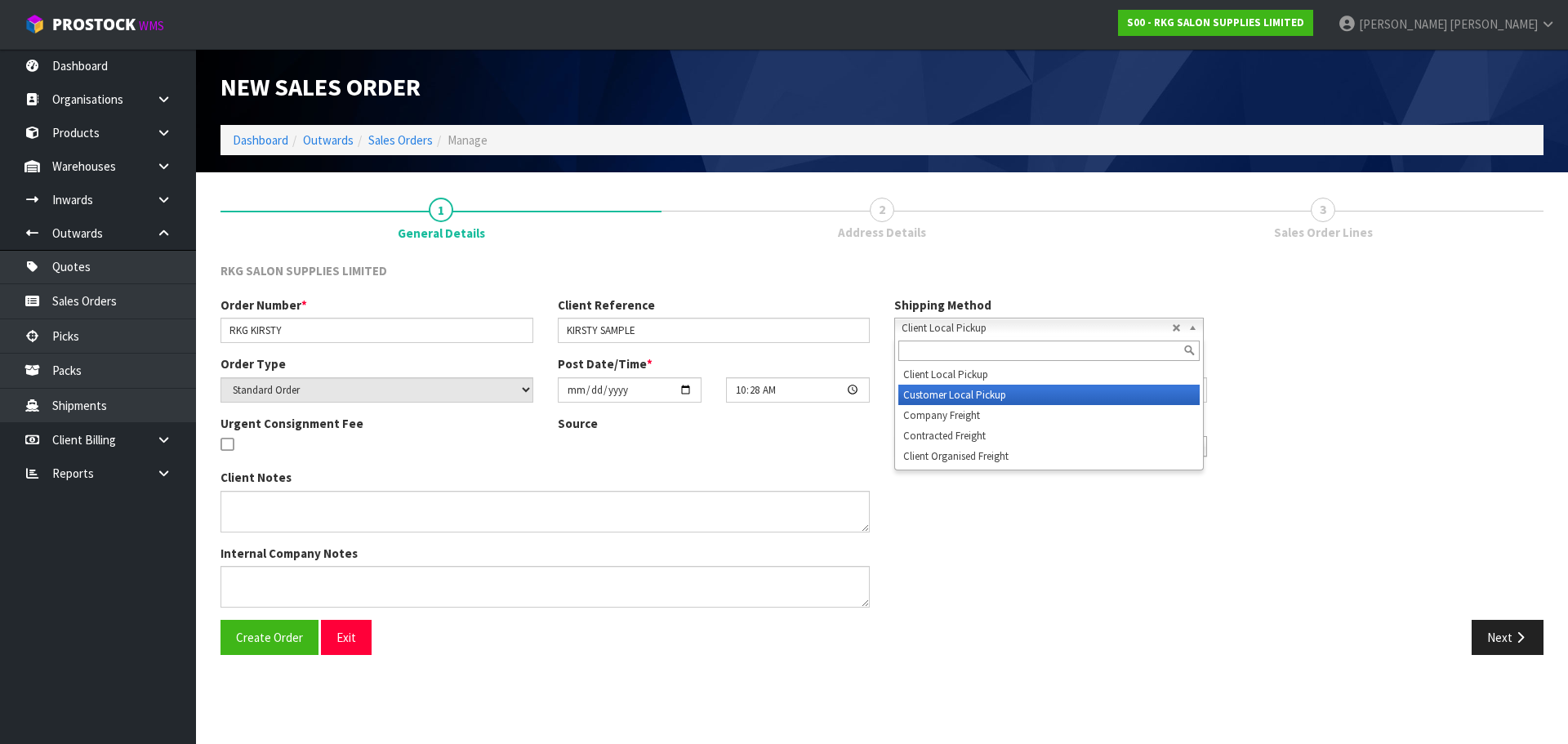
click at [949, 391] on li "Customer Local Pickup" at bounding box center [1049, 395] width 301 height 21
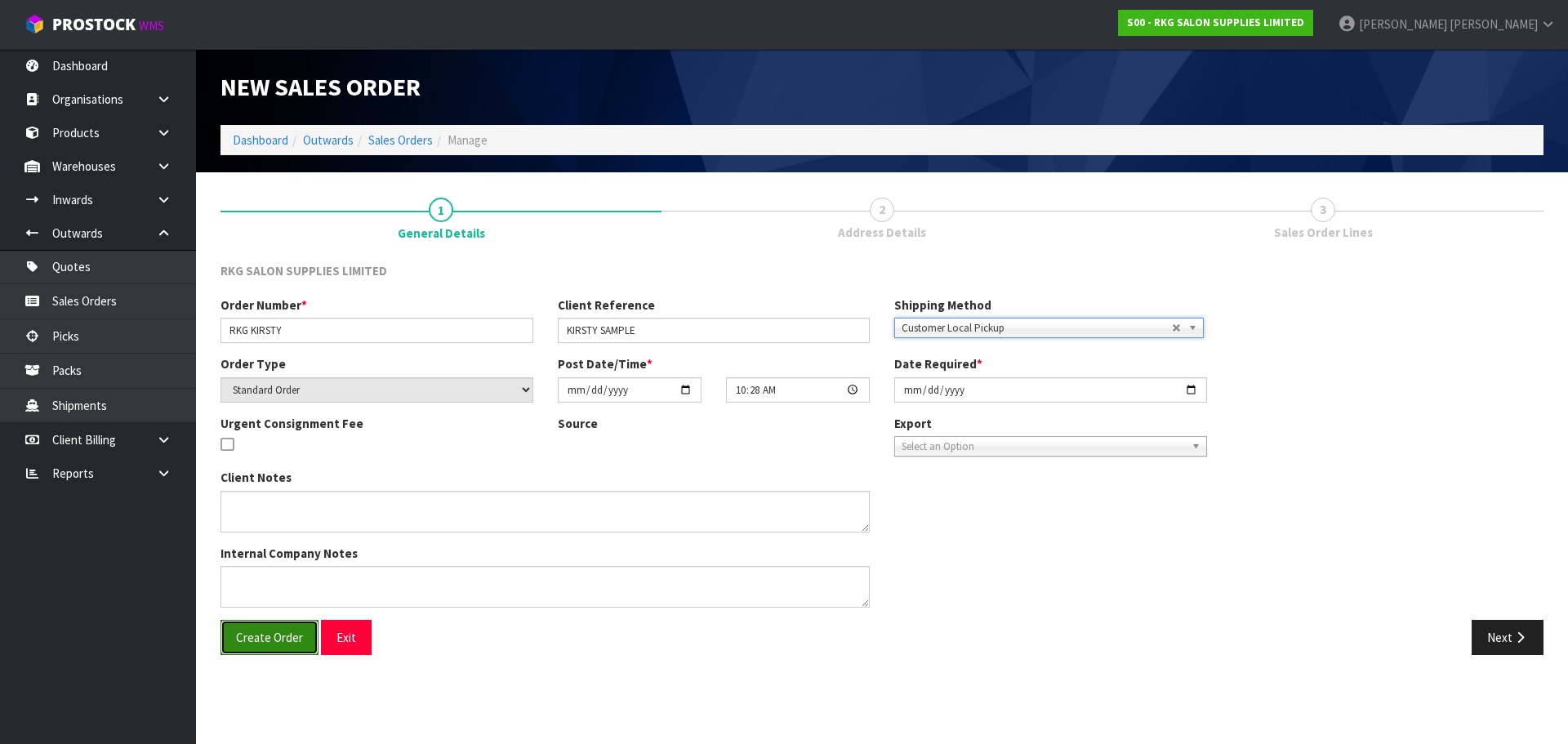
click at [269, 637] on span "Create Order" at bounding box center [270, 637] width 67 height 16
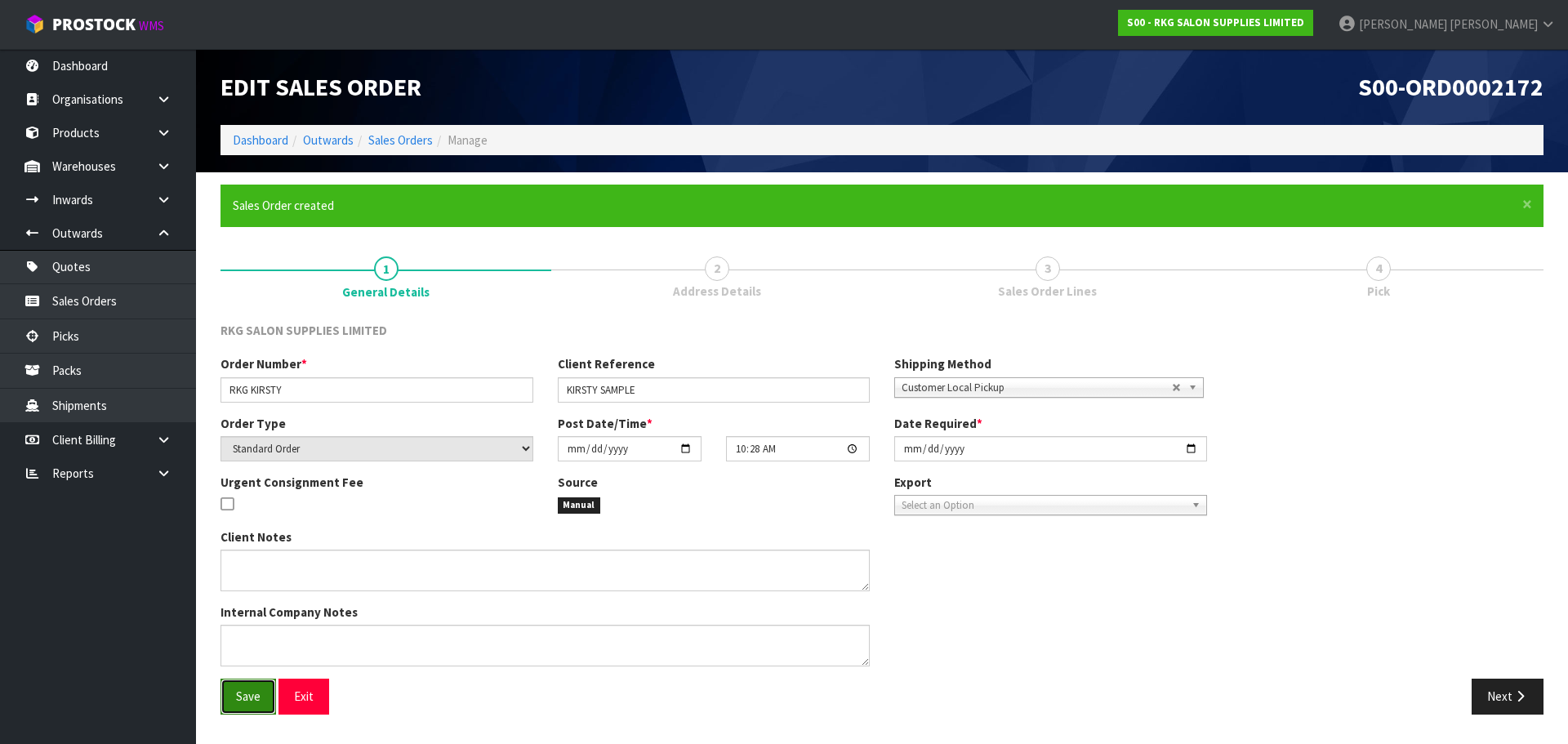
click at [244, 695] on span "Save" at bounding box center [248, 696] width 24 height 16
drag, startPoint x: 1505, startPoint y: 696, endPoint x: 770, endPoint y: 14, distance: 1002.7
click at [1505, 695] on button "Next" at bounding box center [1507, 696] width 72 height 36
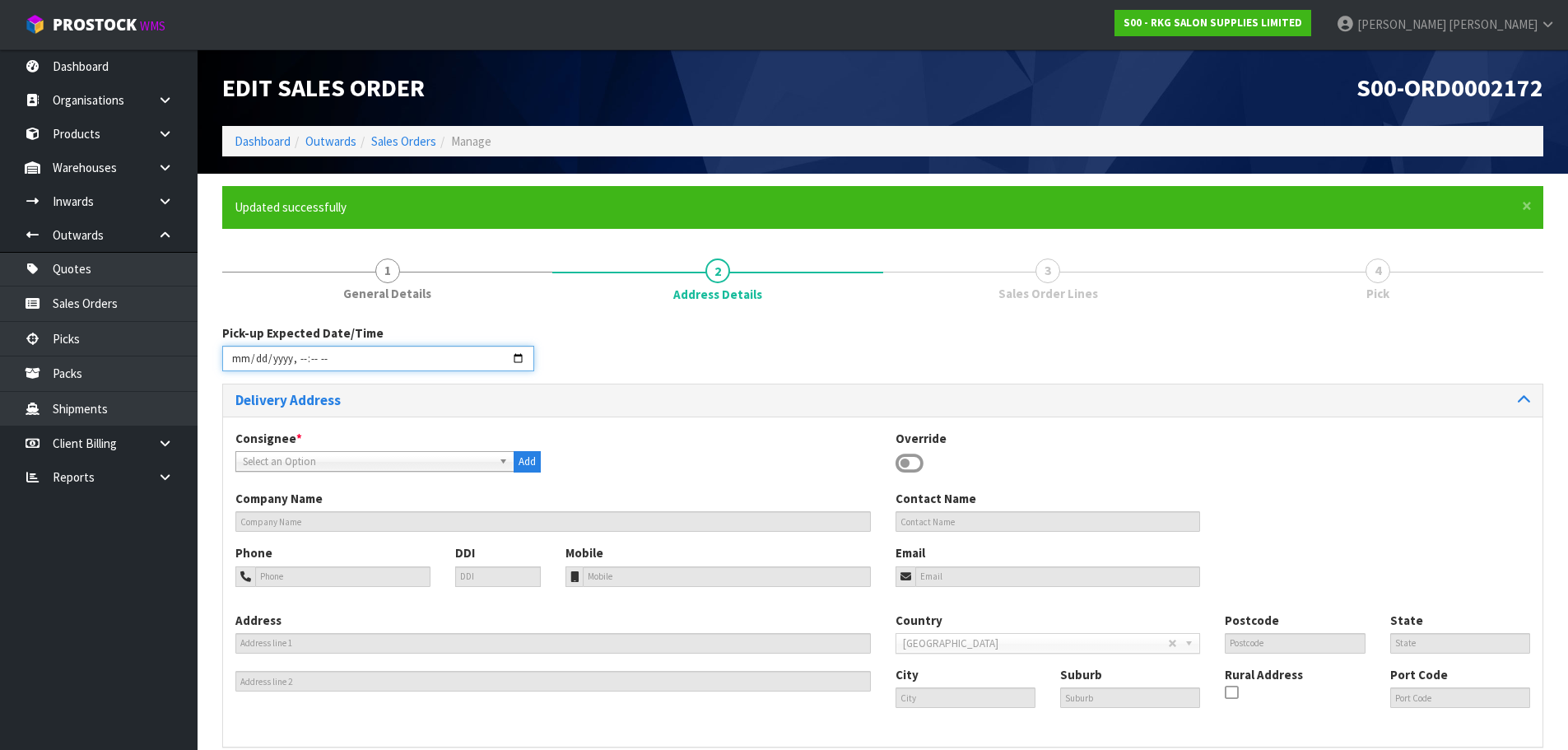
click at [512, 353] on input "datetime-local" at bounding box center [378, 358] width 312 height 25
type input "2025-09-15T10:29"
click at [672, 361] on div "Pick-up Expected Date/Time" at bounding box center [882, 354] width 1346 height 59
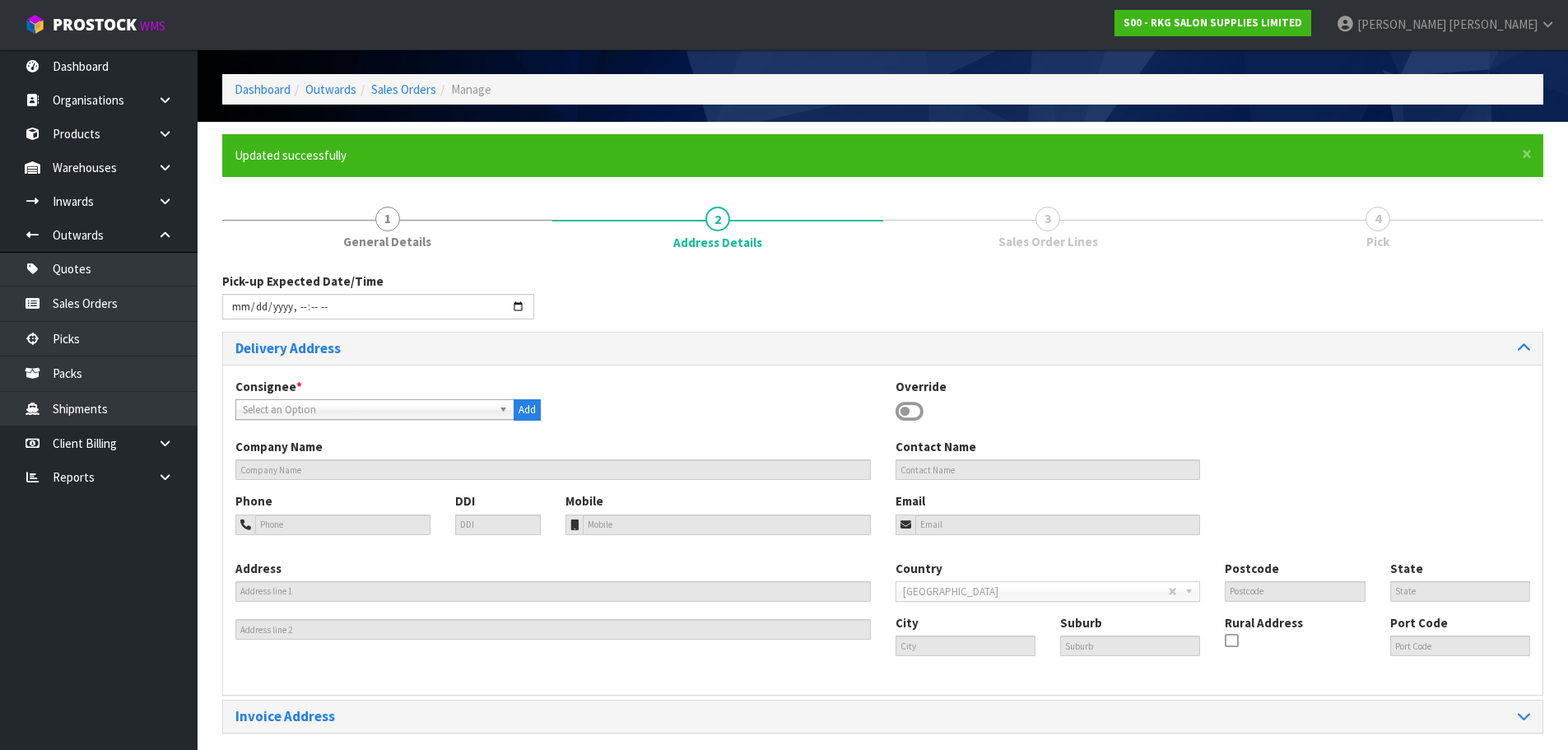
scroll to position [113, 0]
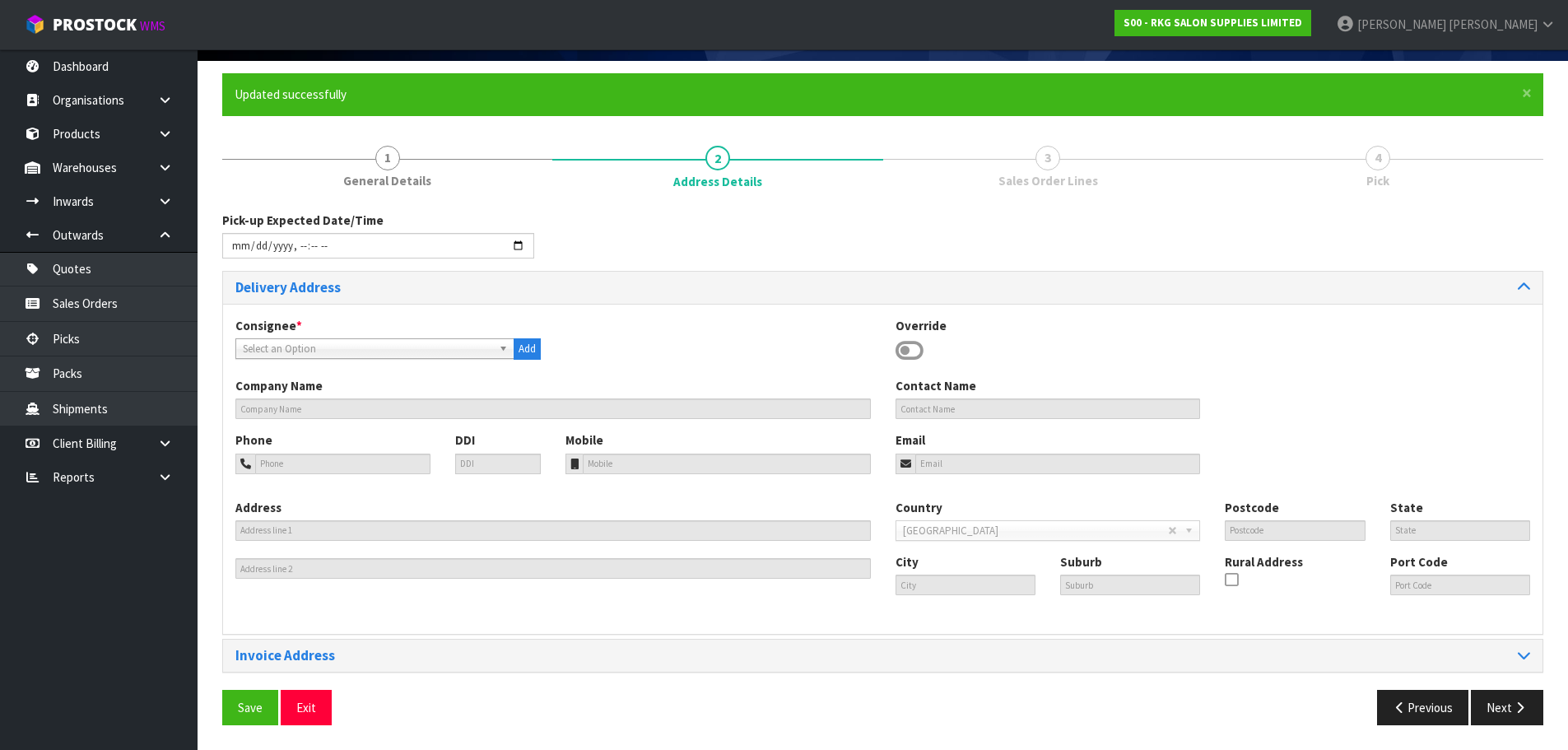
click at [442, 347] on span "Select an Option" at bounding box center [367, 348] width 249 height 20
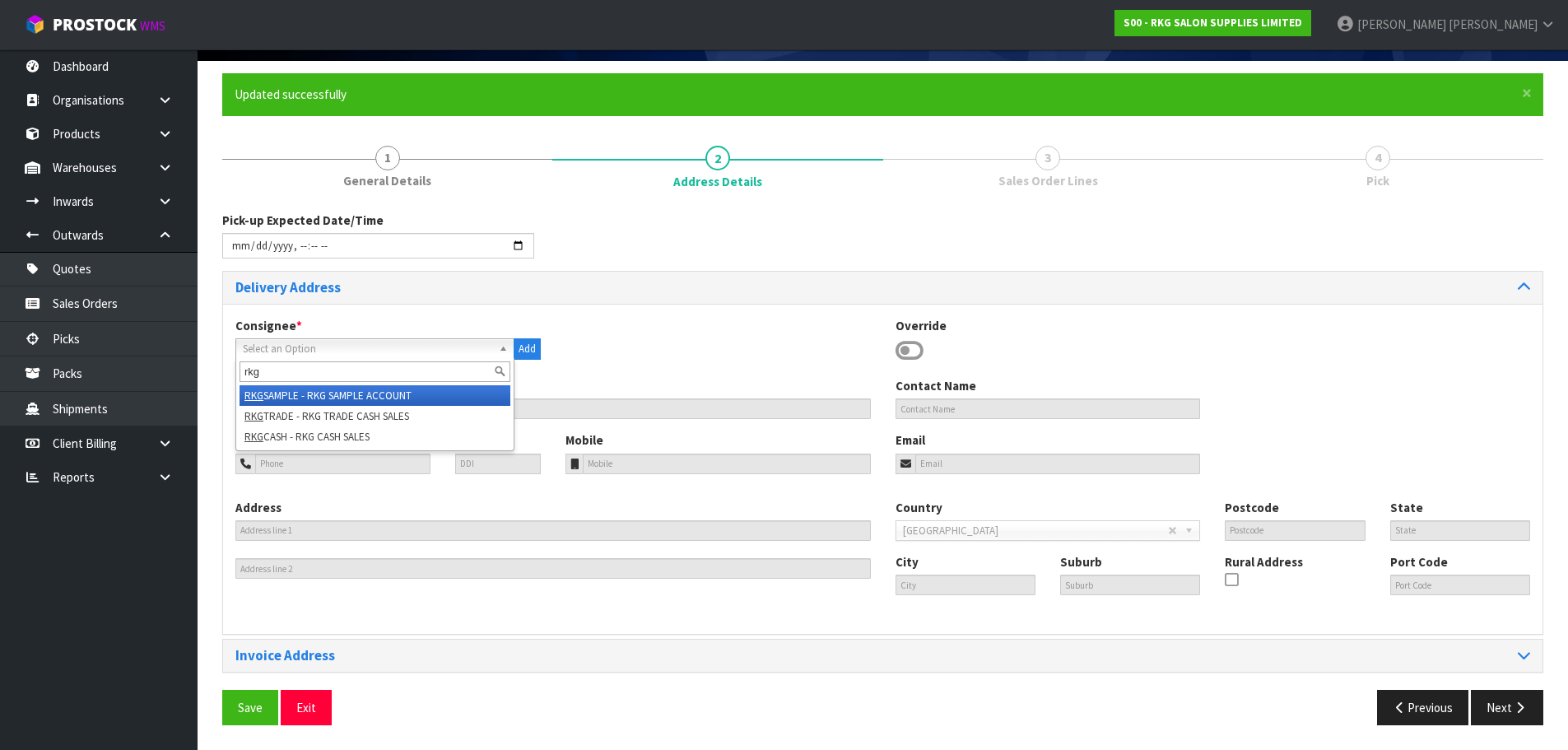
type input "rkg"
click at [401, 392] on li "RKG SAMPLE - RKG SAMPLE ACCOUNT" at bounding box center [375, 395] width 271 height 21
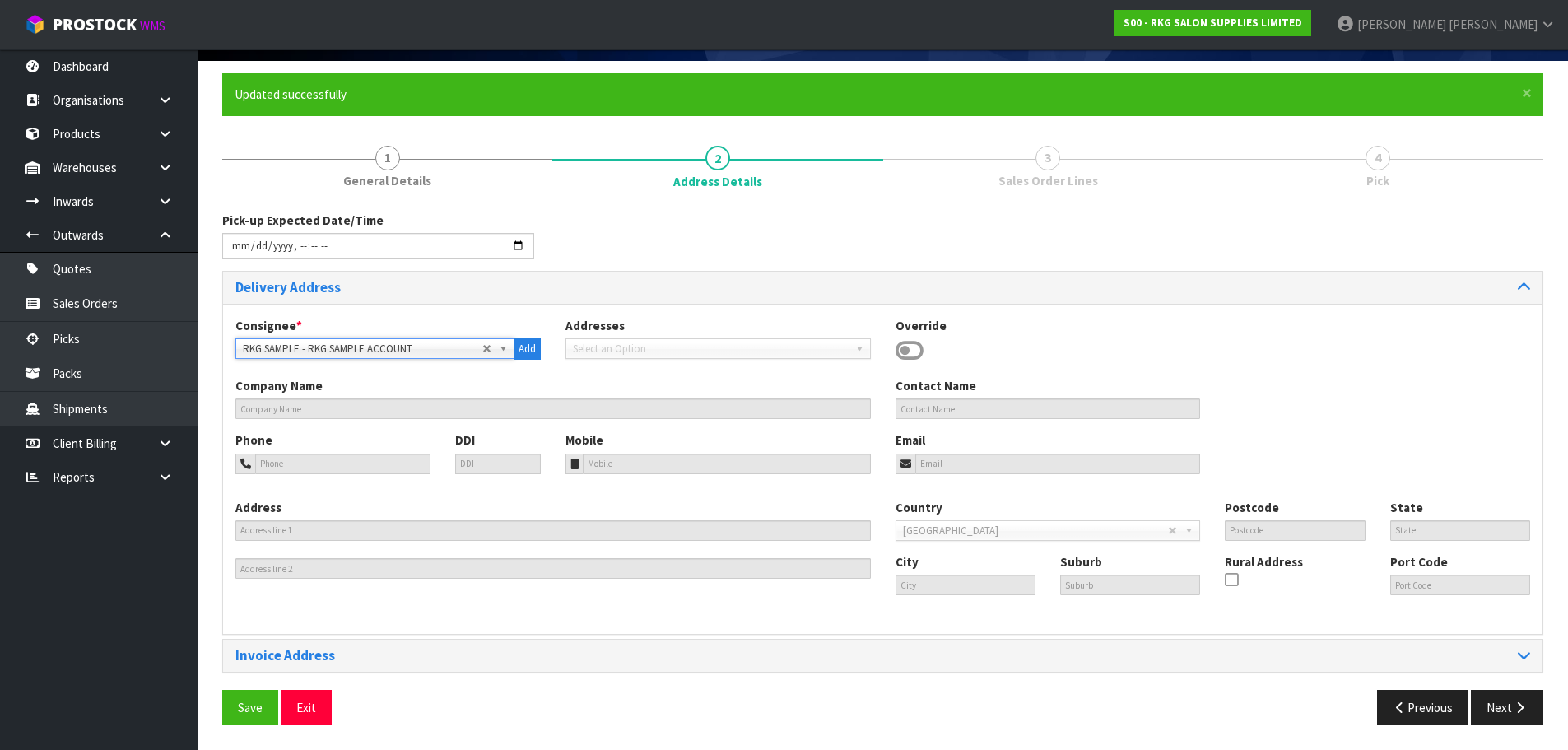
type input "SALON FURNITURE -SAMPLE ACCOUNT"
type input "KIRSTY GILES"
type input "0210880508"
type input "021-195-5067"
type input "info@salonfurniture.co.nz"
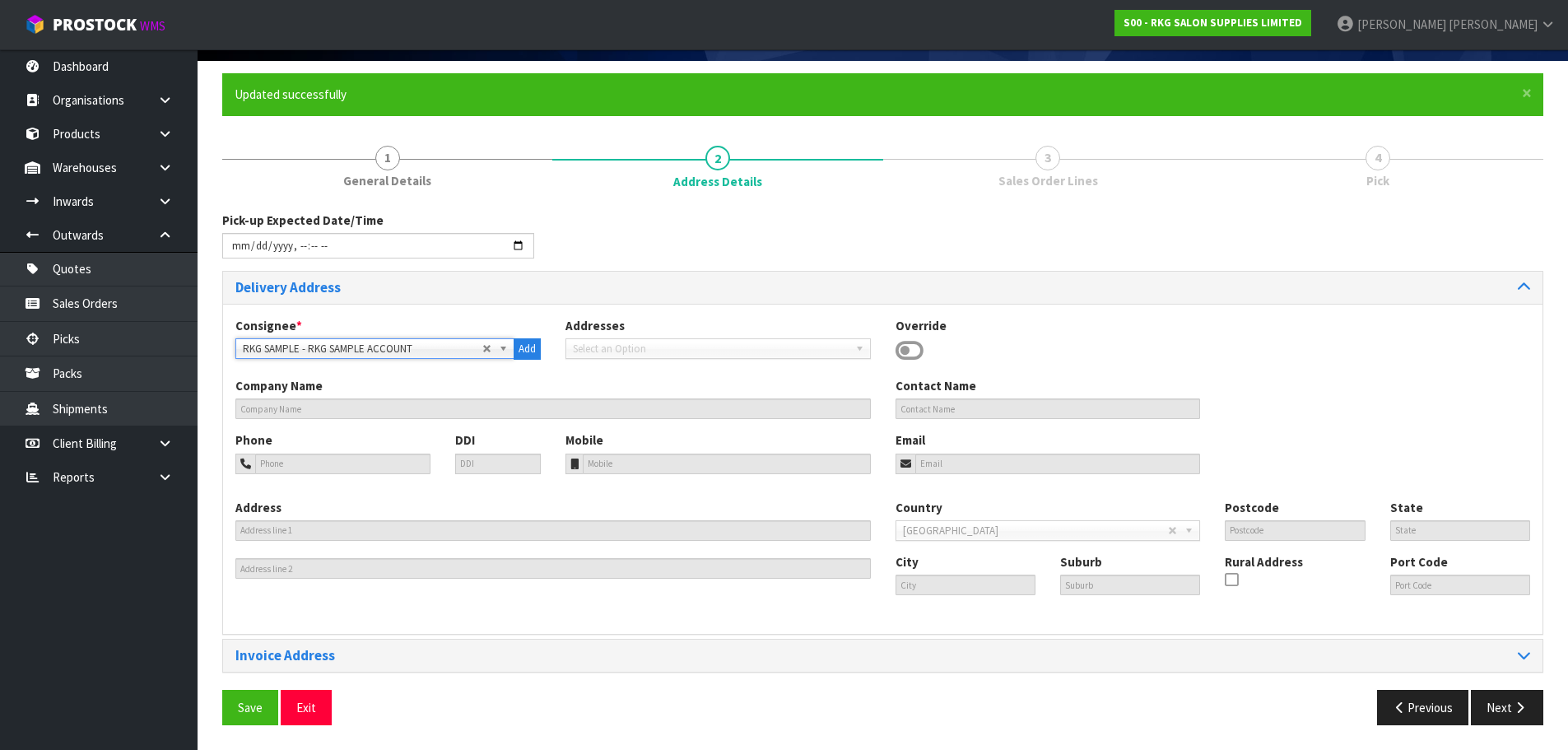
type input "17 ALLENS RD"
type input "2013"
type input "[GEOGRAPHIC_DATA]"
type input "EAST TAMAKI"
drag, startPoint x: 254, startPoint y: 707, endPoint x: 628, endPoint y: 661, distance: 376.8
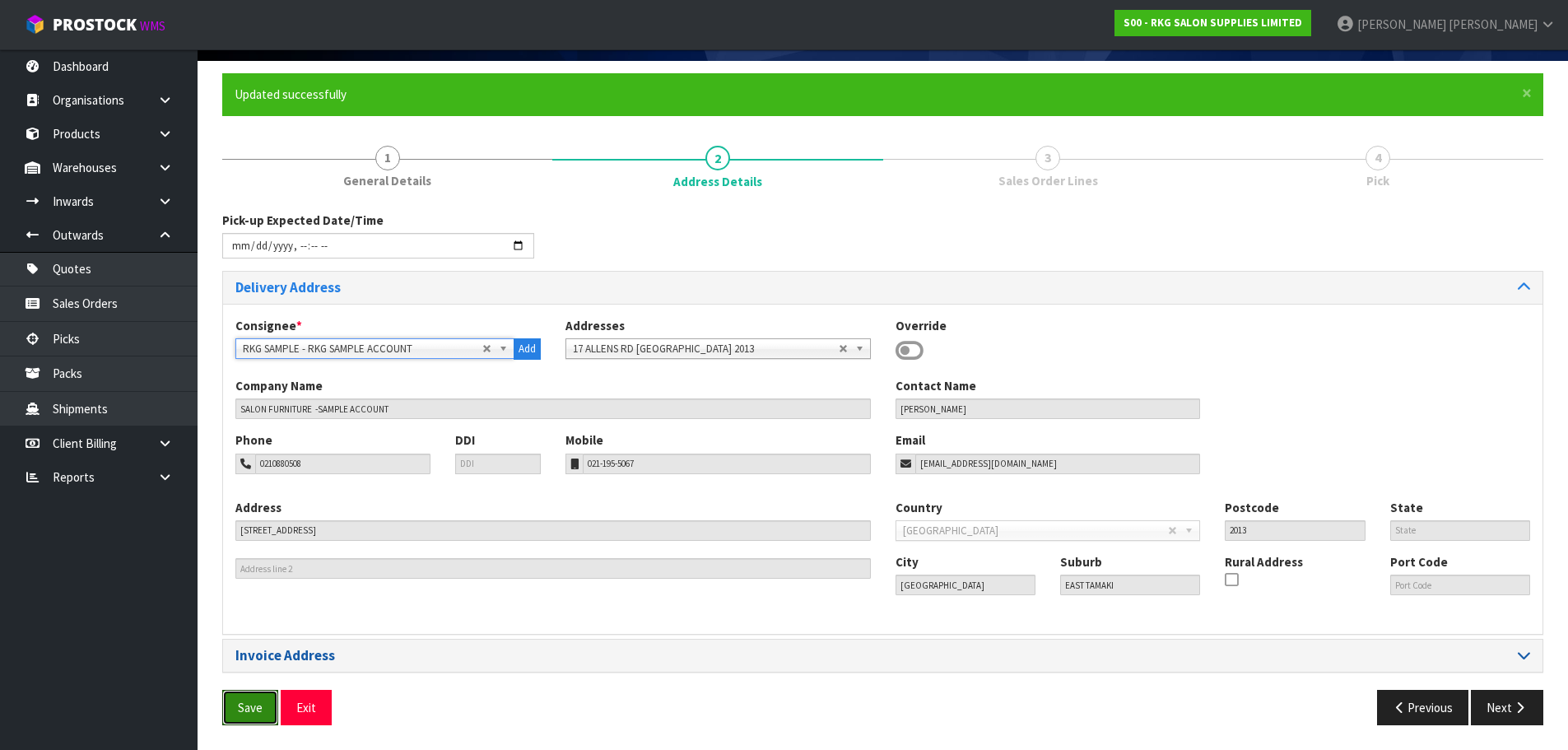
click at [256, 706] on span "Save" at bounding box center [250, 708] width 25 height 16
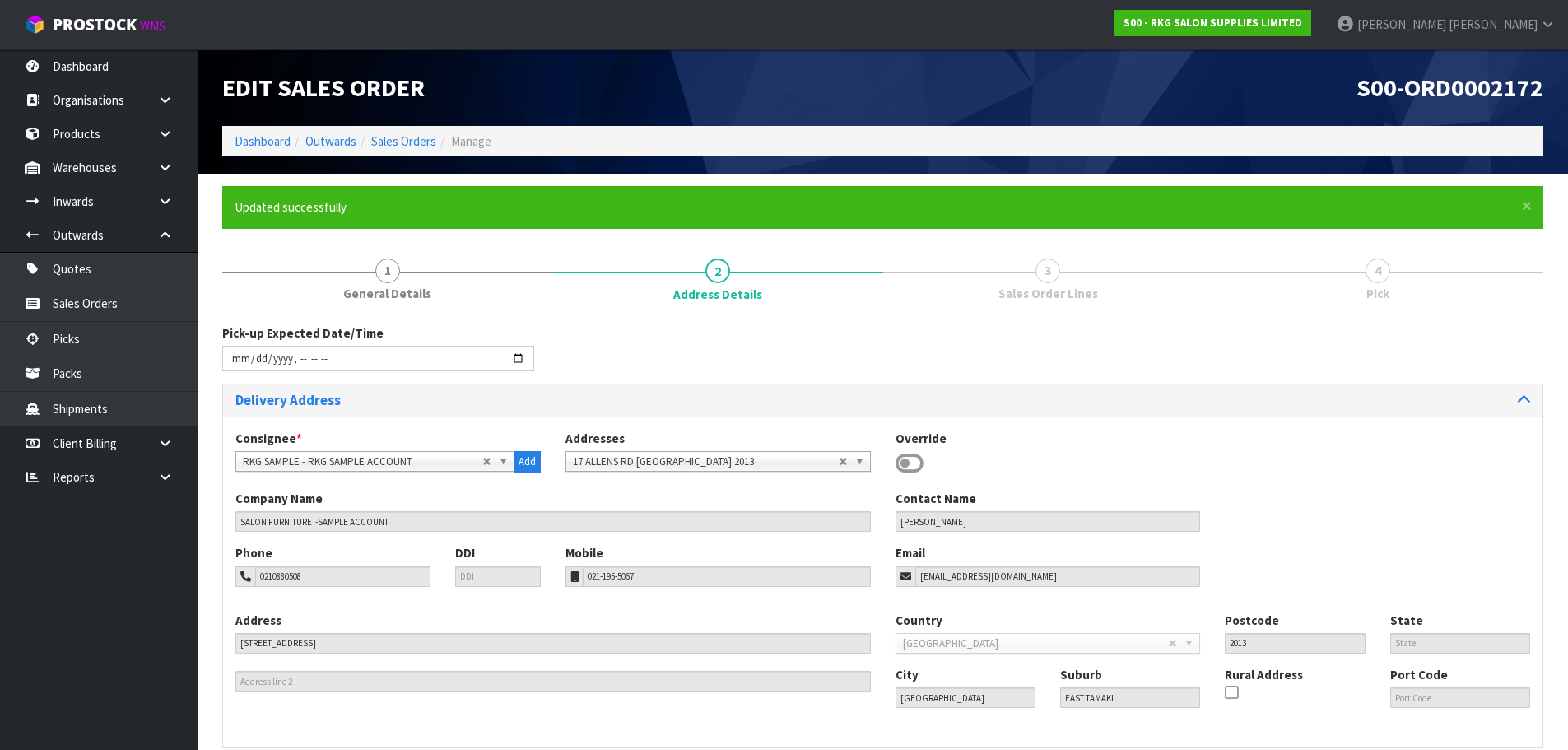
type input "2025-09-15T10:29"
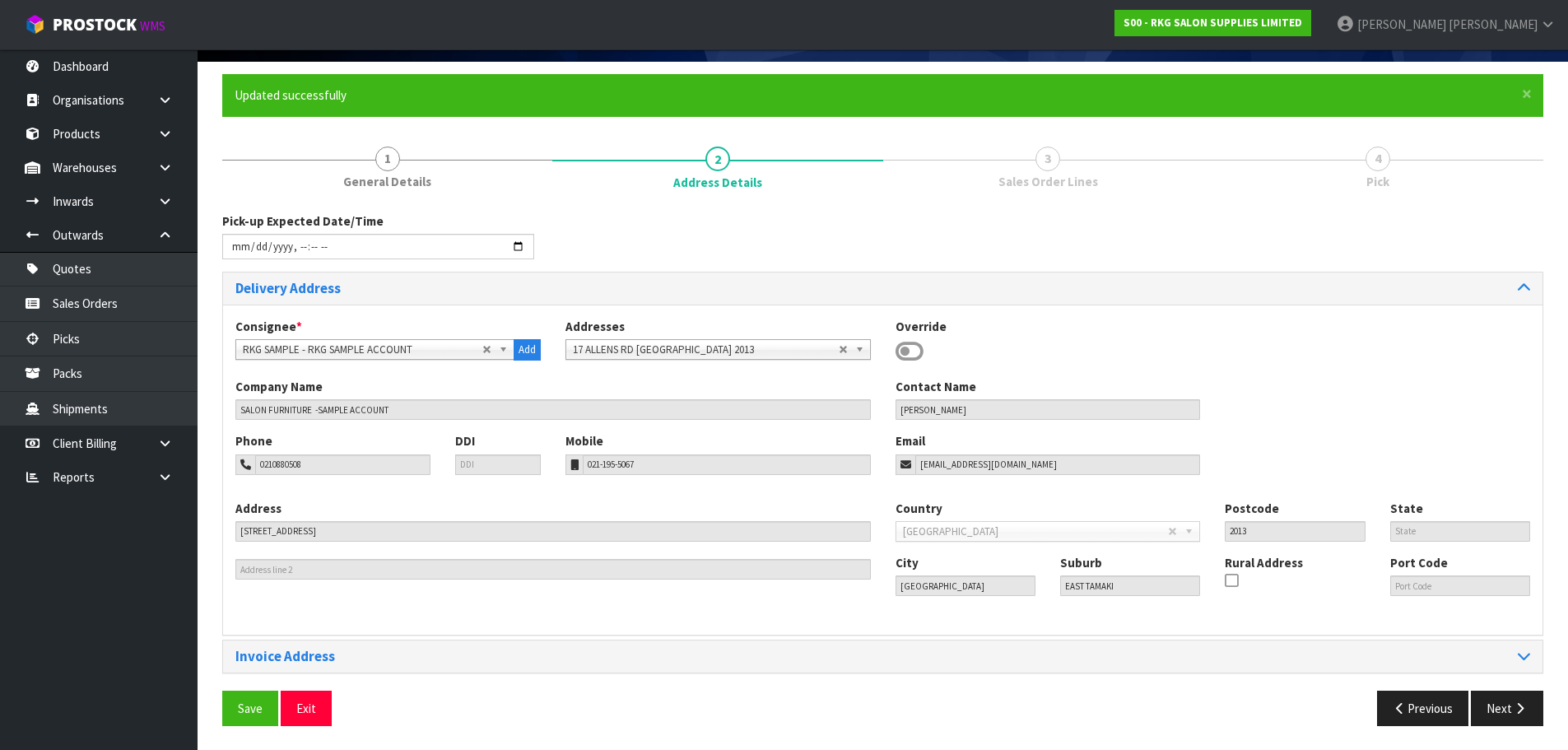
scroll to position [113, 0]
click at [1507, 705] on button "Next" at bounding box center [1507, 708] width 73 height 36
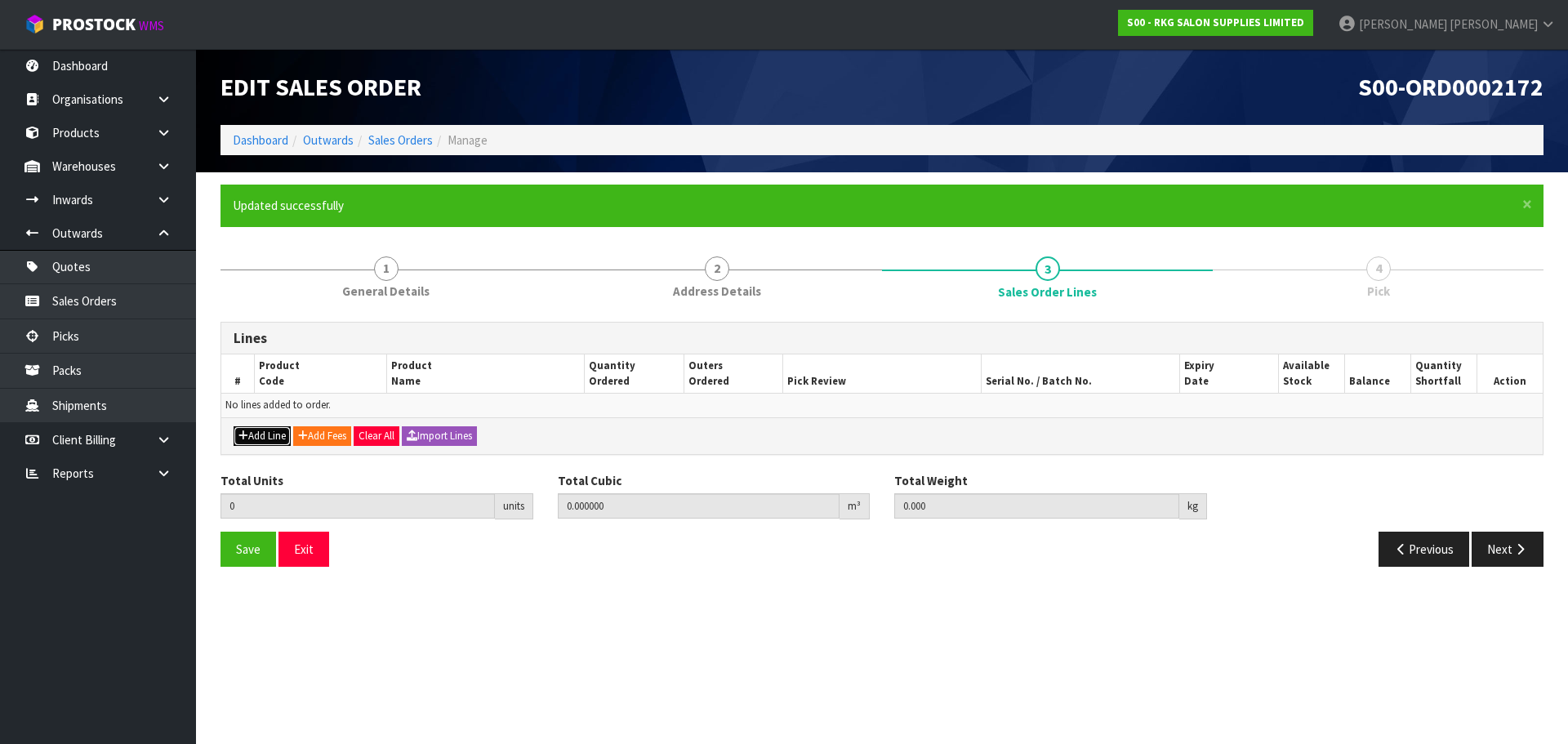
click at [256, 437] on button "Add Line" at bounding box center [262, 435] width 57 height 20
type input "0"
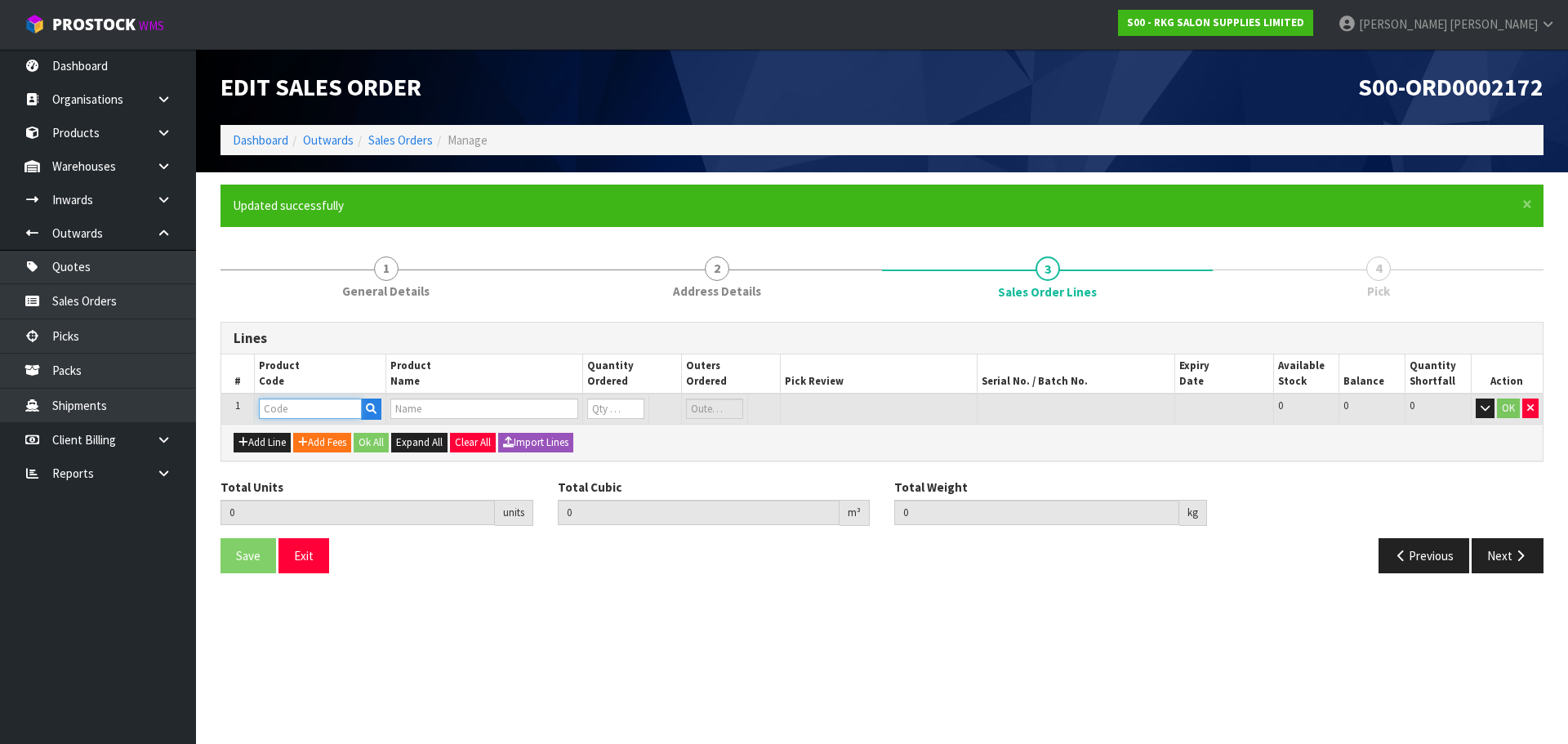
click at [294, 409] on input "text" at bounding box center [311, 409] width 103 height 21
type input "201187"
type input "0.000000"
type input "0.000"
type input "GUMMY HAIR MOUSSE 225ML"
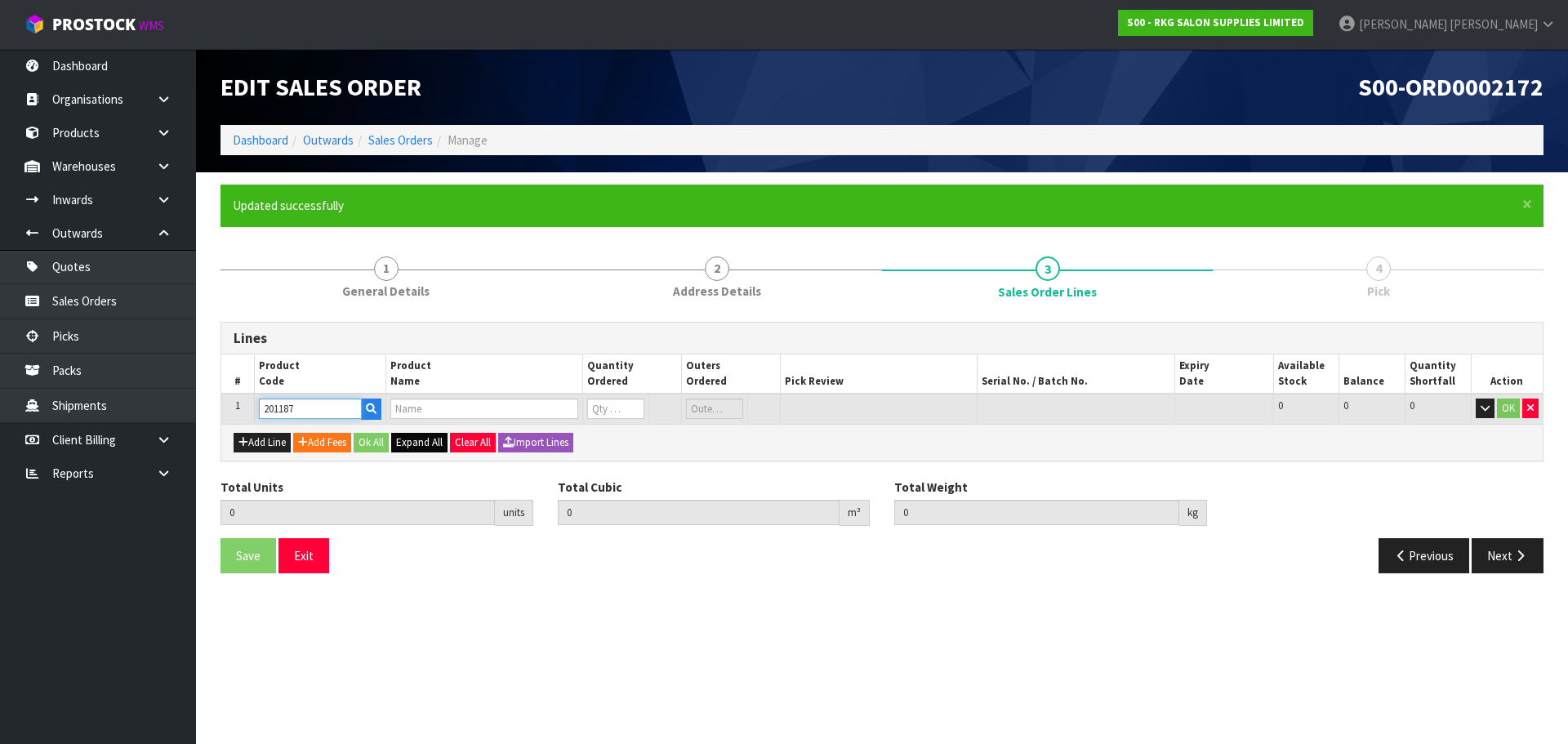
type input "0"
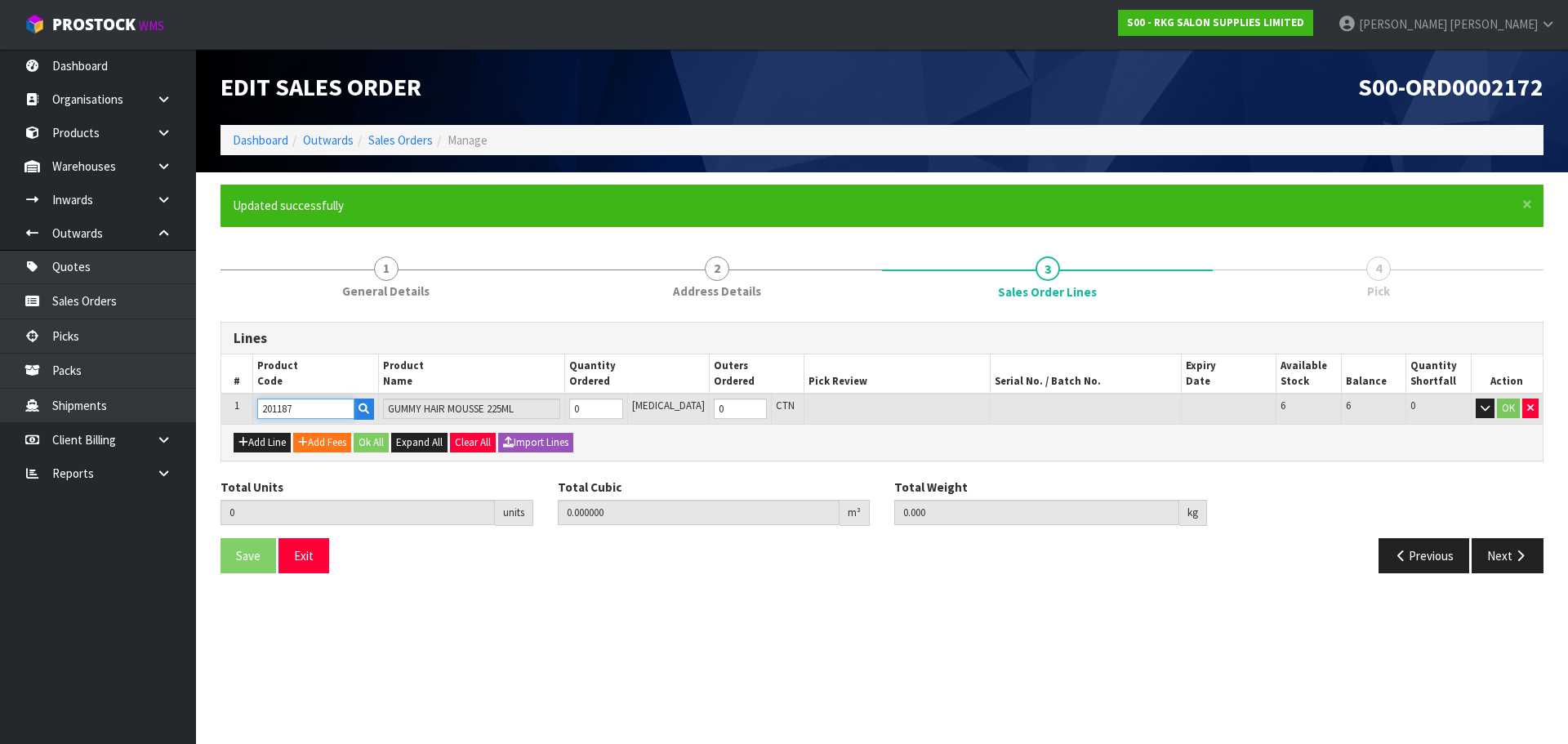
type input "201187"
type input "1"
type input "0.000575"
type input "0.24"
type input "1"
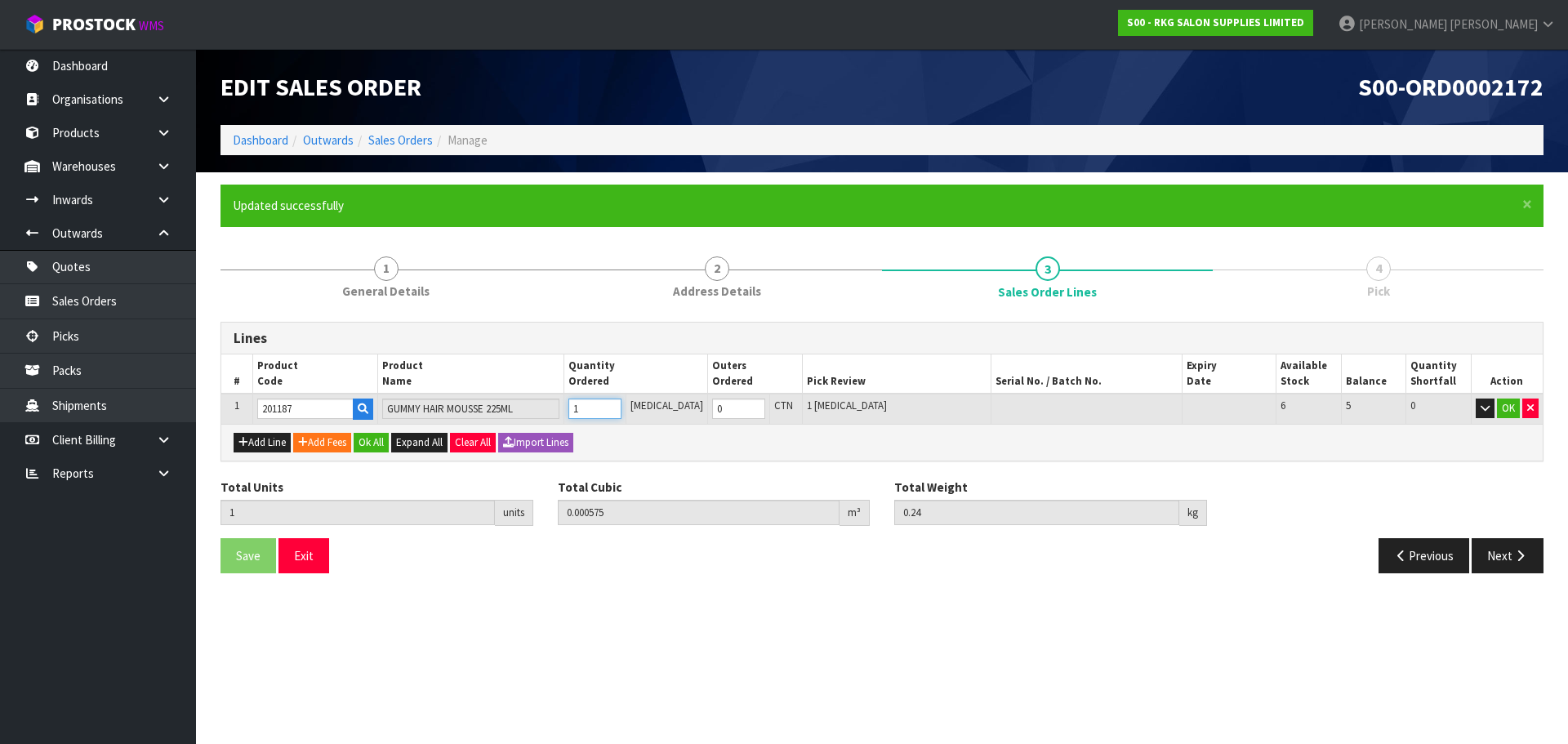
click at [622, 405] on input "1" at bounding box center [594, 409] width 53 height 21
click at [1516, 405] on button "OK" at bounding box center [1508, 408] width 22 height 20
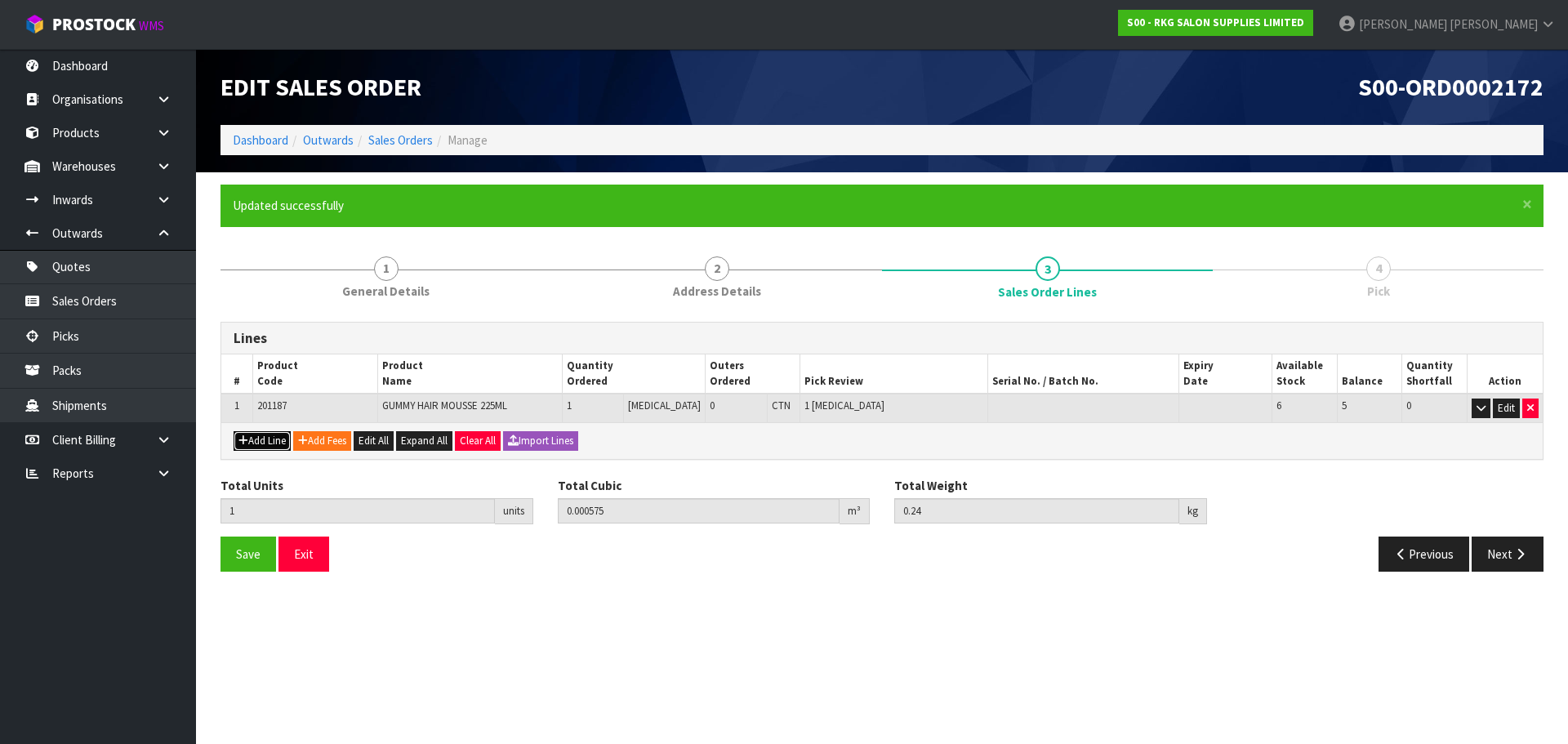
click at [261, 445] on button "Add Line" at bounding box center [262, 441] width 57 height 20
type input "0"
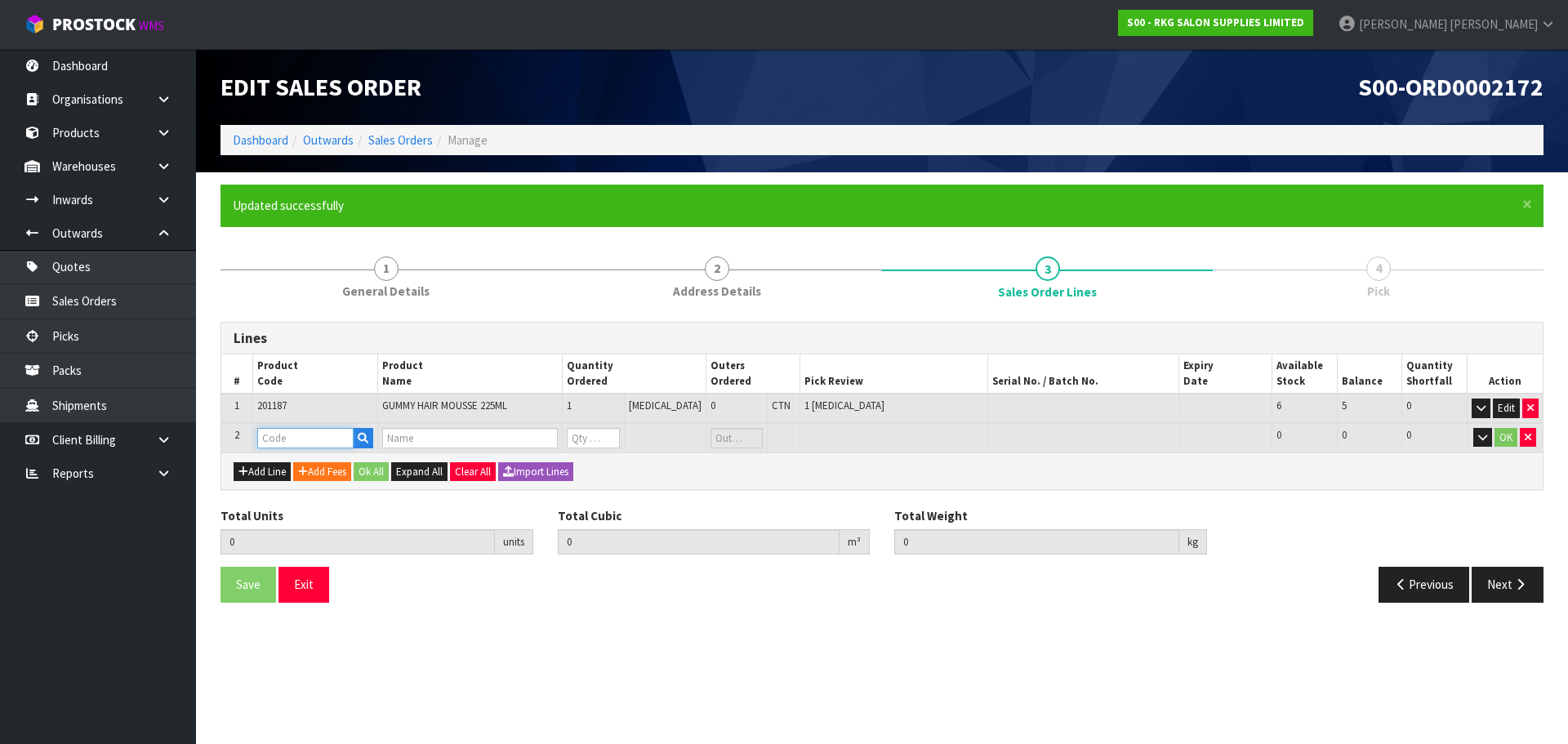
click at [286, 433] on input "text" at bounding box center [305, 438] width 96 height 21
type input "200691"
type input "1"
type input "0.000575"
type input "0.24"
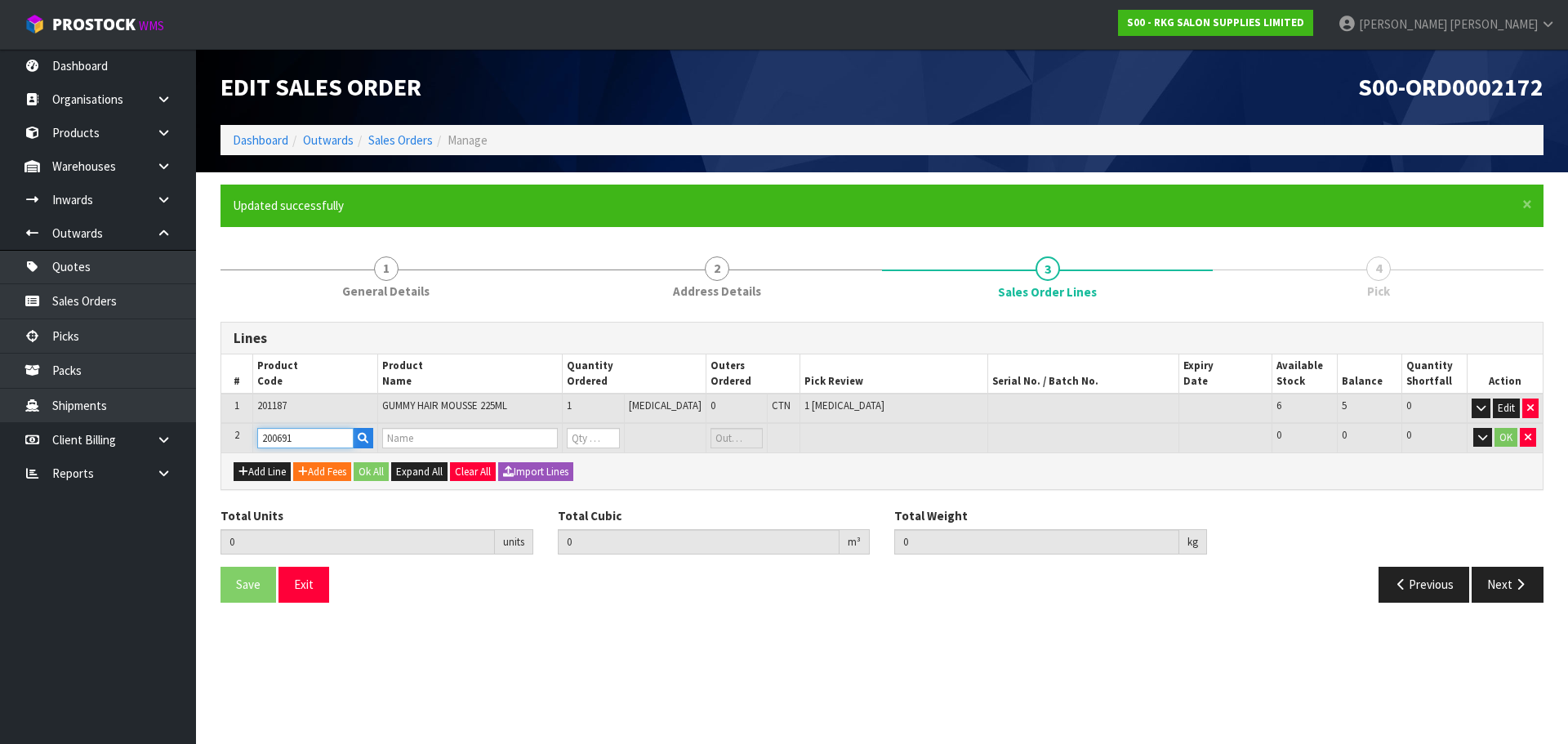
type input "GUMMY PROFESSIONAL KERATIN HAIR SPRAY ULTRA STRONG HOLD FACTOR 400ML"
type input "0"
type input "200691"
type input "2"
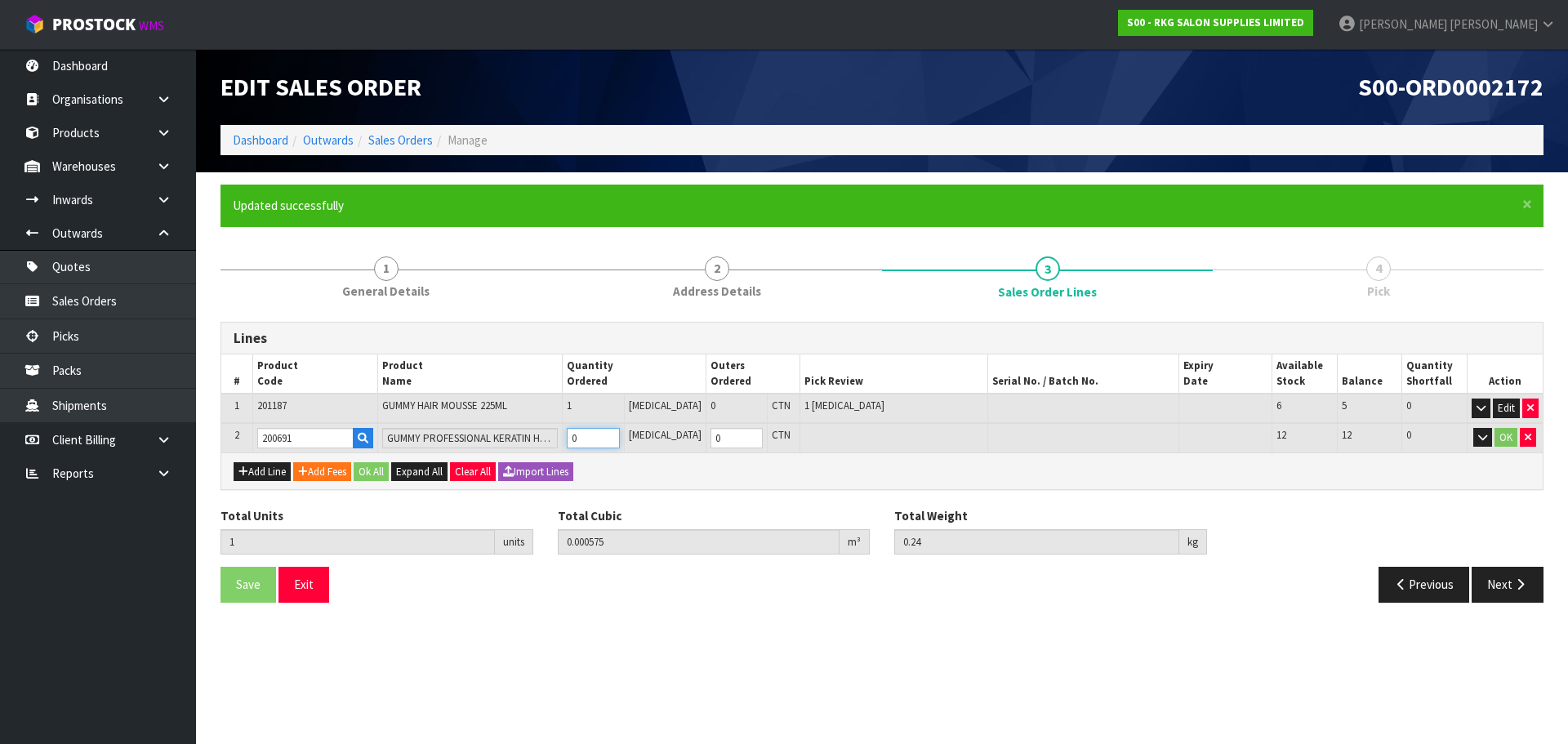
type input "0.001118"
type input "0.59"
type input "1"
click at [620, 435] on input "1" at bounding box center [593, 438] width 53 height 21
click at [1508, 439] on button "OK" at bounding box center [1506, 437] width 22 height 20
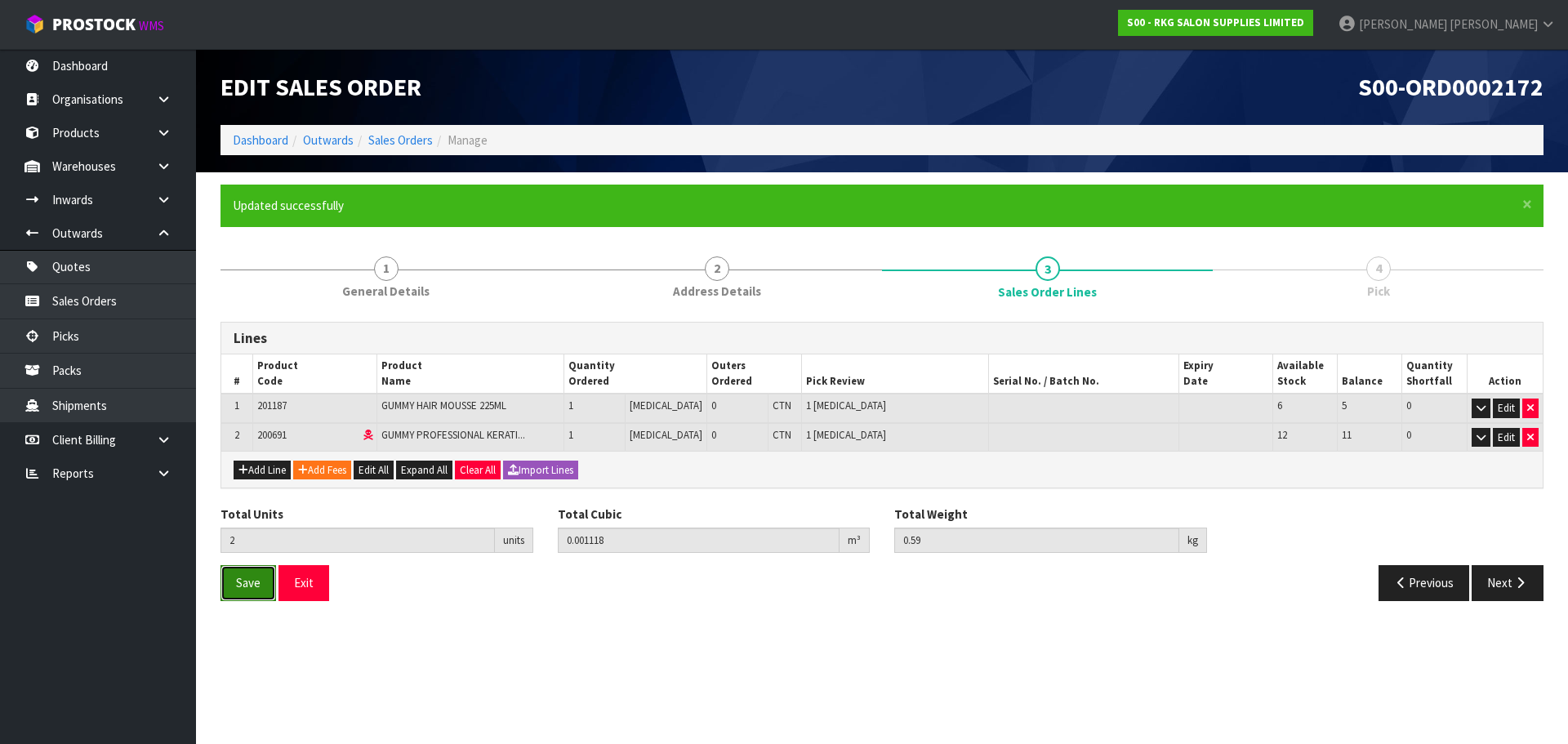
click at [242, 591] on button "Save" at bounding box center [248, 583] width 55 height 36
click at [1511, 586] on button "Next" at bounding box center [1507, 583] width 72 height 36
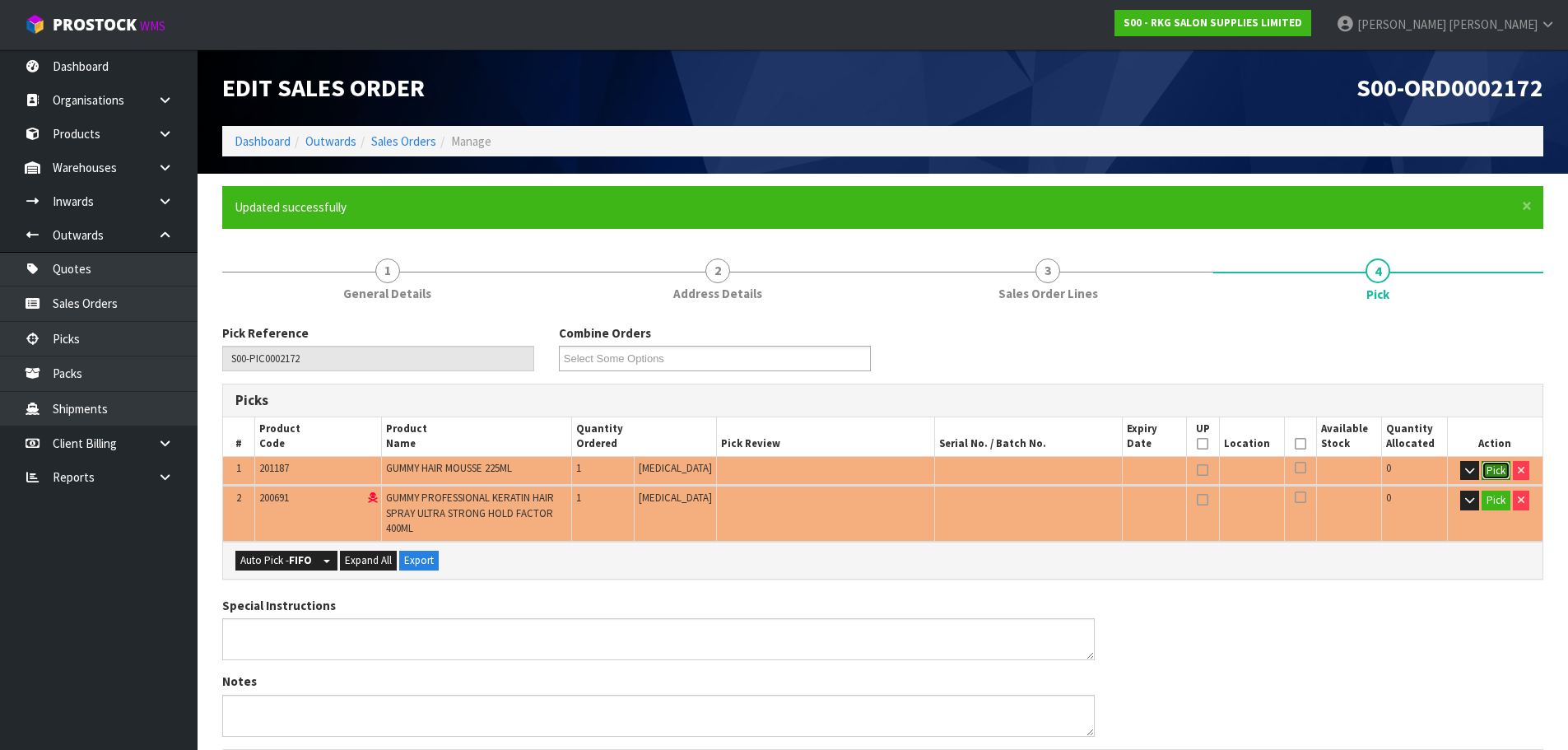
click at [1499, 473] on button "Pick" at bounding box center [1496, 471] width 29 height 20
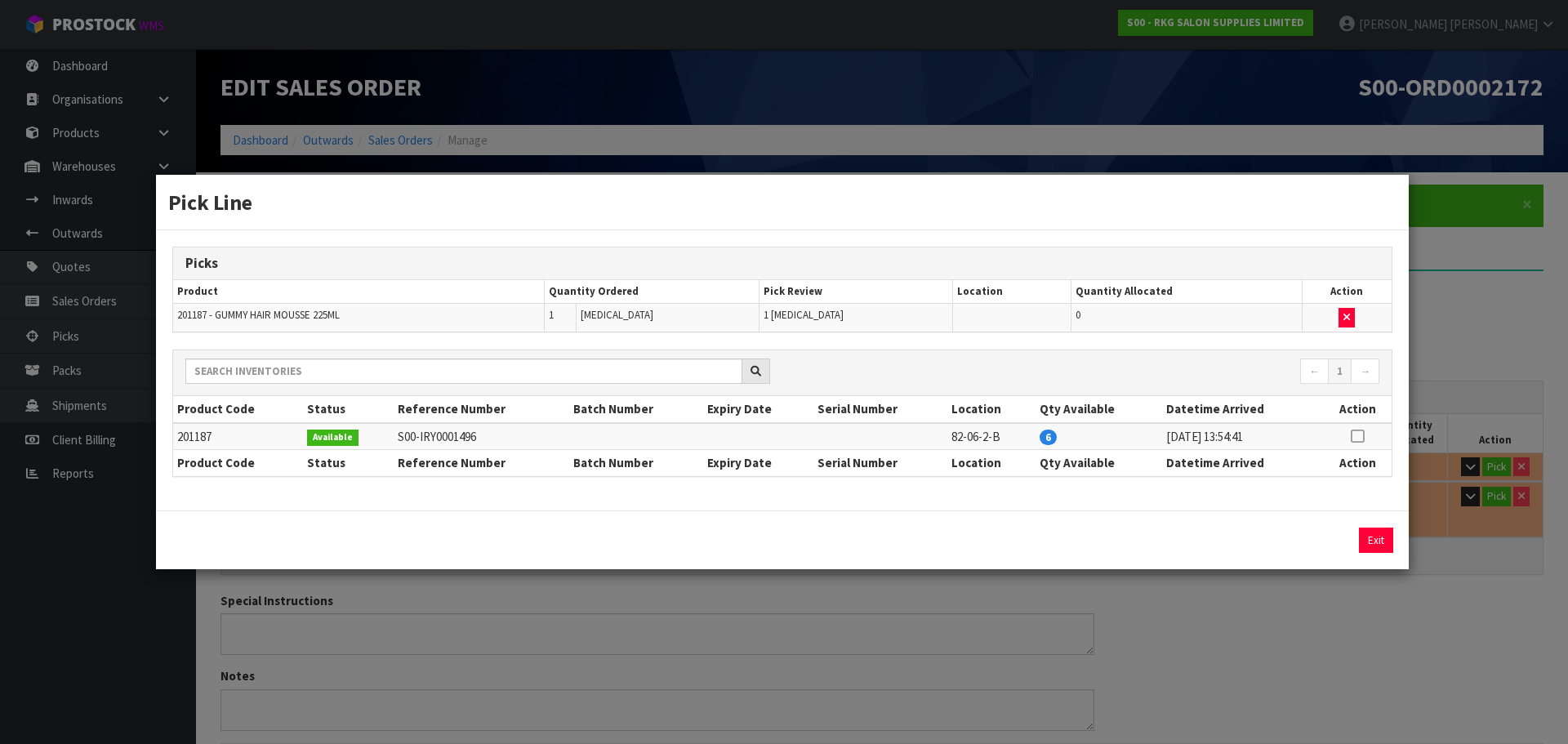
click at [1361, 437] on icon at bounding box center [1357, 436] width 13 height 1
click at [1329, 546] on button "Assign Pick" at bounding box center [1321, 540] width 67 height 25
type input "Piece x 1"
type input "1"
type input "0.000575"
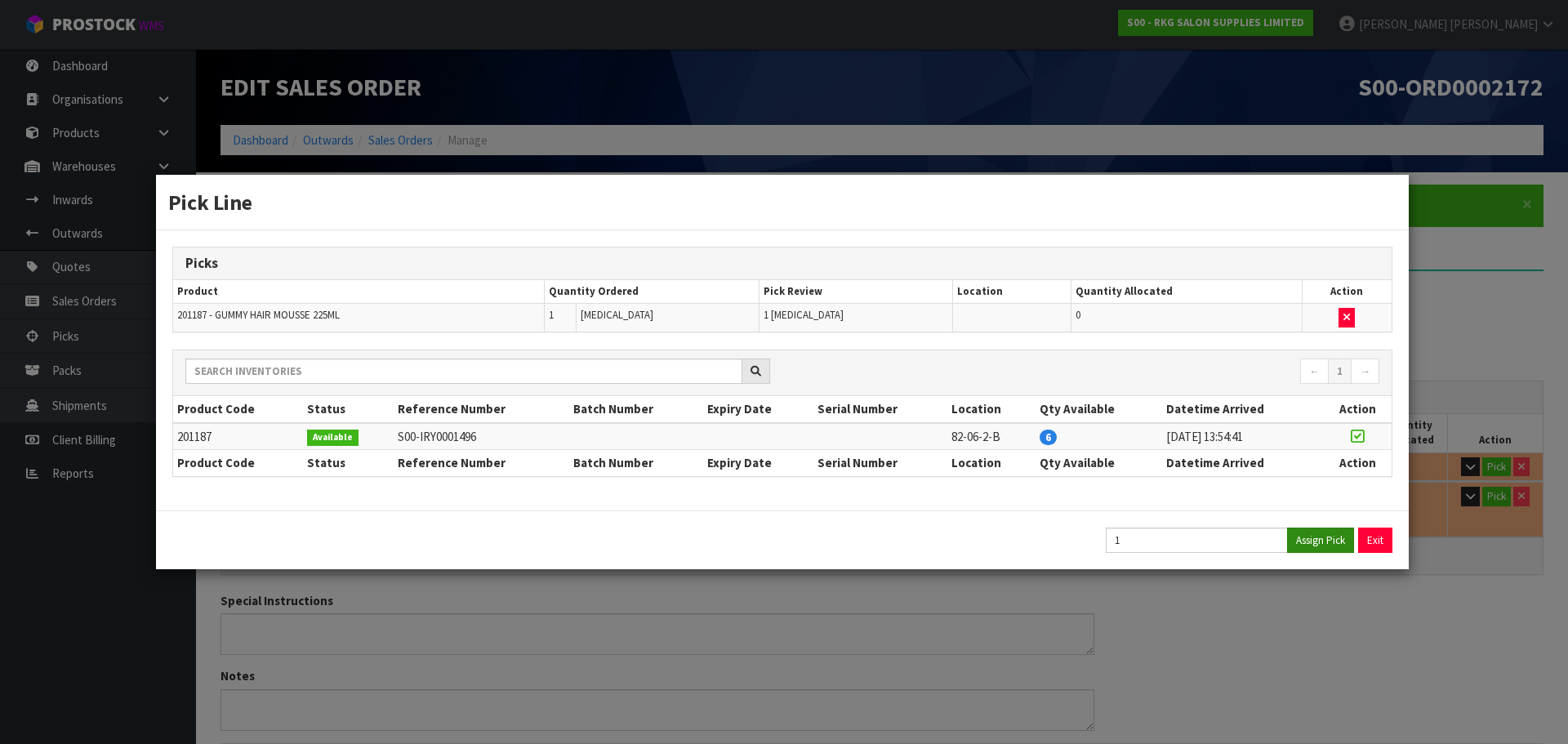
type input "0.24"
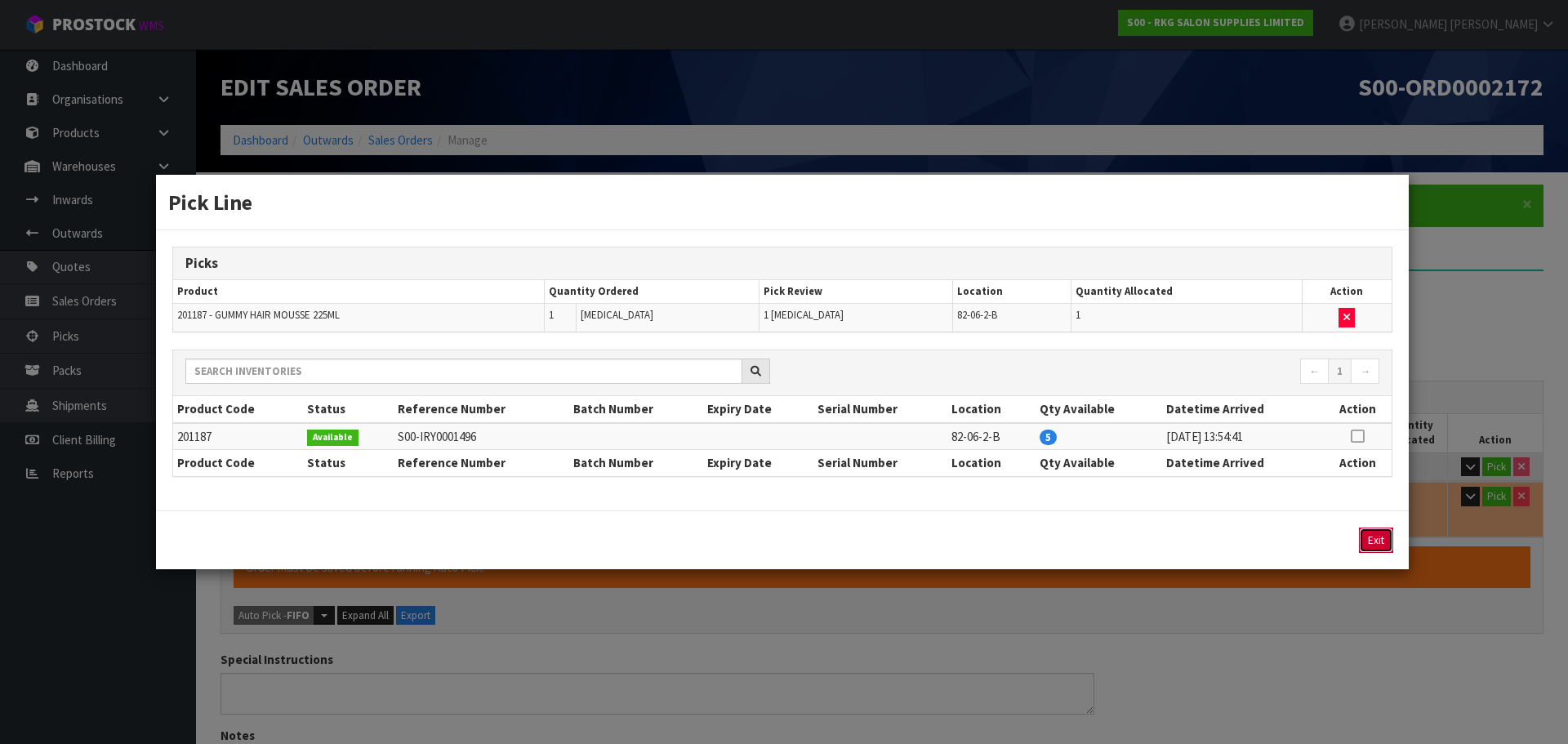
click at [1370, 541] on button "Exit" at bounding box center [1376, 540] width 35 height 25
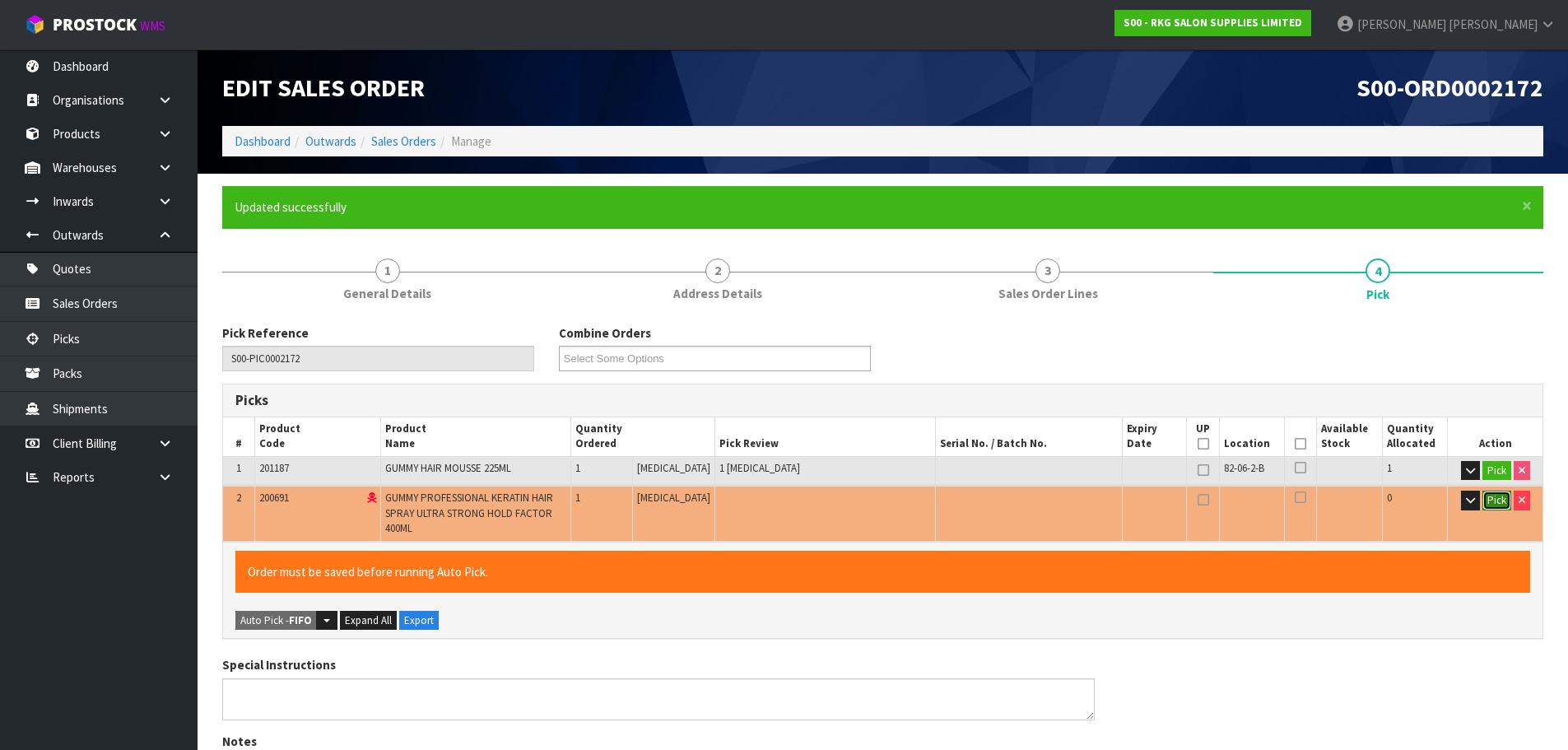
click at [1494, 500] on button "Pick" at bounding box center [1496, 500] width 29 height 20
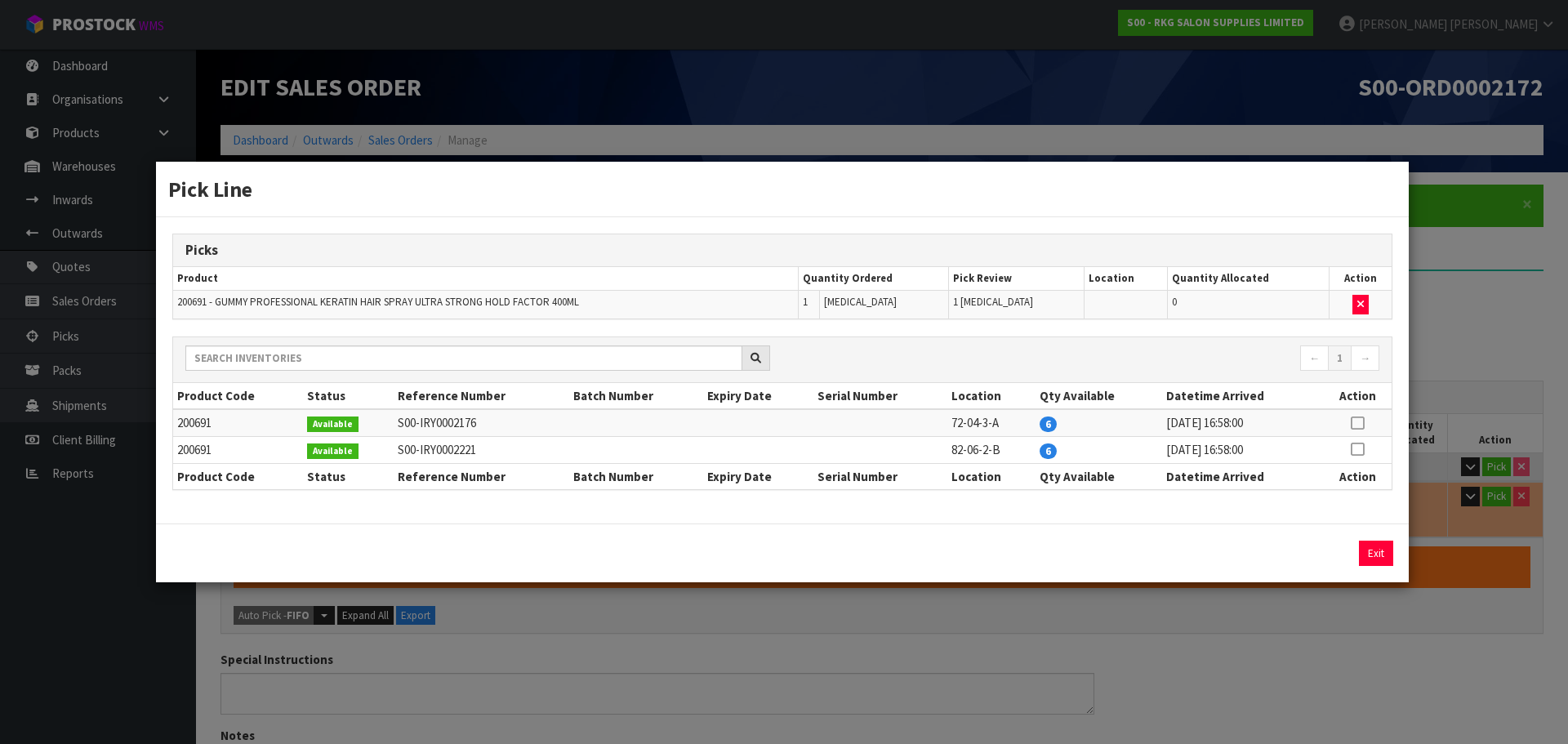
click at [1355, 424] on icon at bounding box center [1357, 423] width 13 height 1
click at [1312, 544] on button "Assign Pick" at bounding box center [1321, 553] width 67 height 25
type input "Piece x 2"
type input "2"
type input "0.001118"
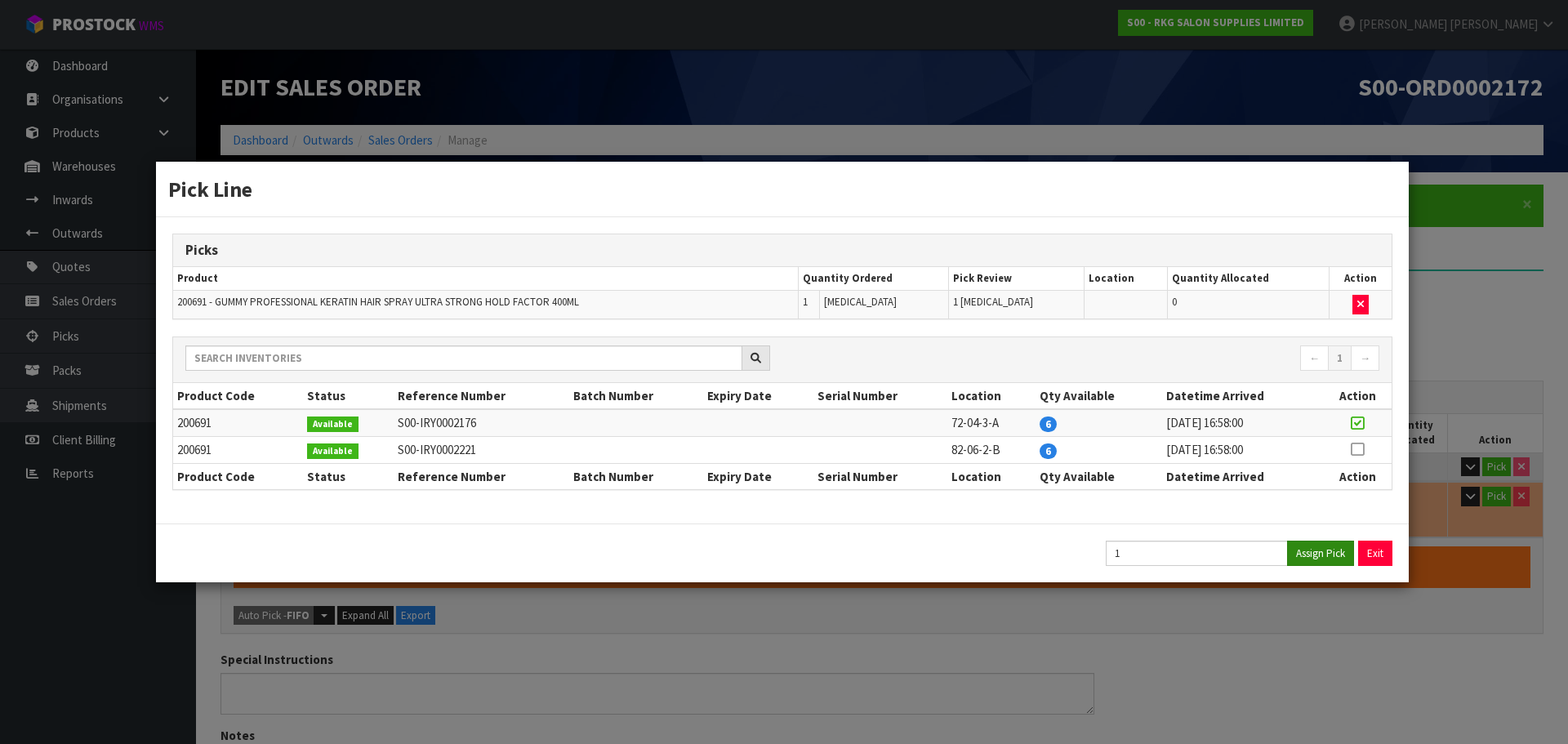
type input "0.59"
click at [1380, 556] on button "Exit" at bounding box center [1376, 553] width 35 height 25
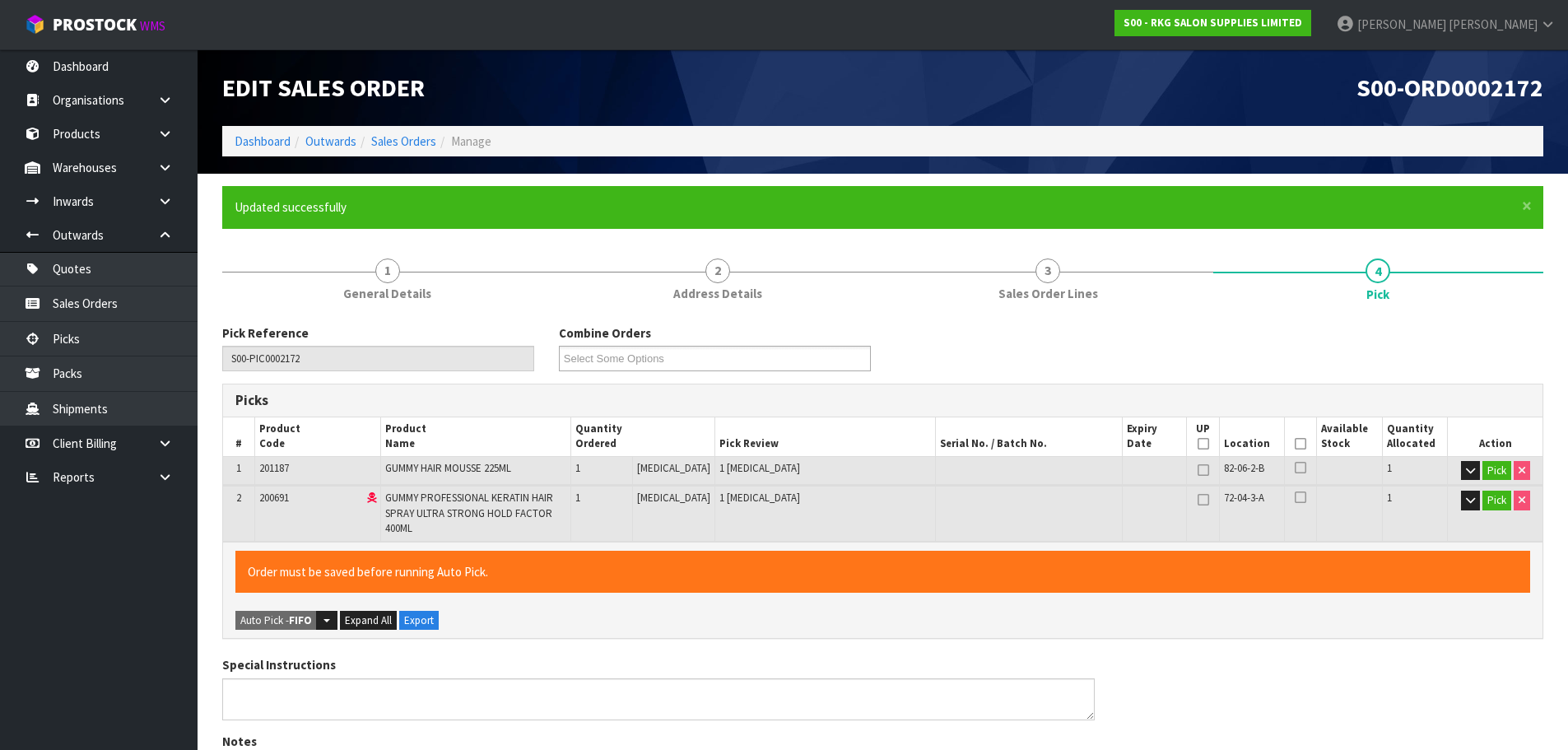
drag, startPoint x: 1294, startPoint y: 442, endPoint x: 1205, endPoint y: 489, distance: 100.6
click at [1294, 443] on icon at bounding box center [1300, 443] width 11 height 1
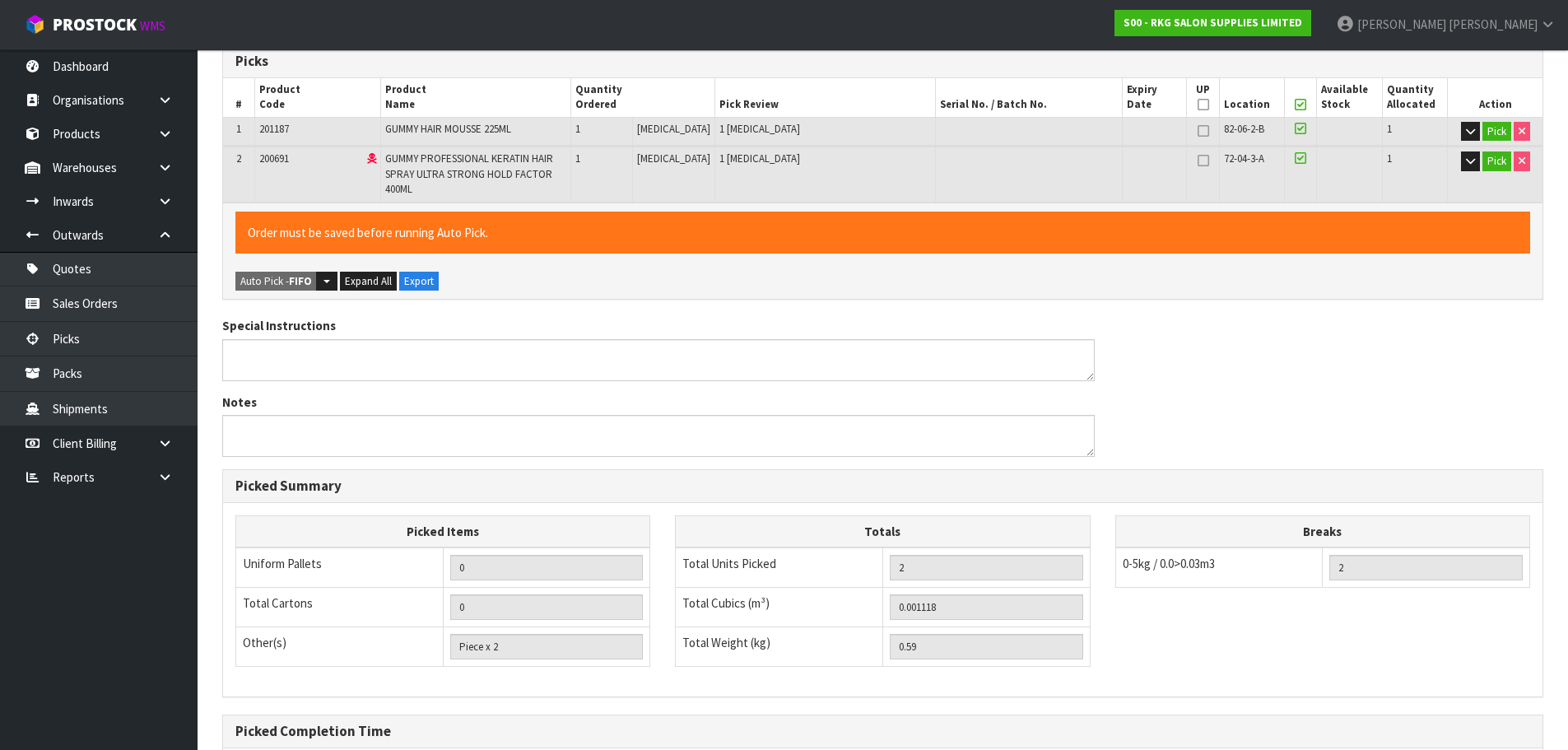
scroll to position [494, 0]
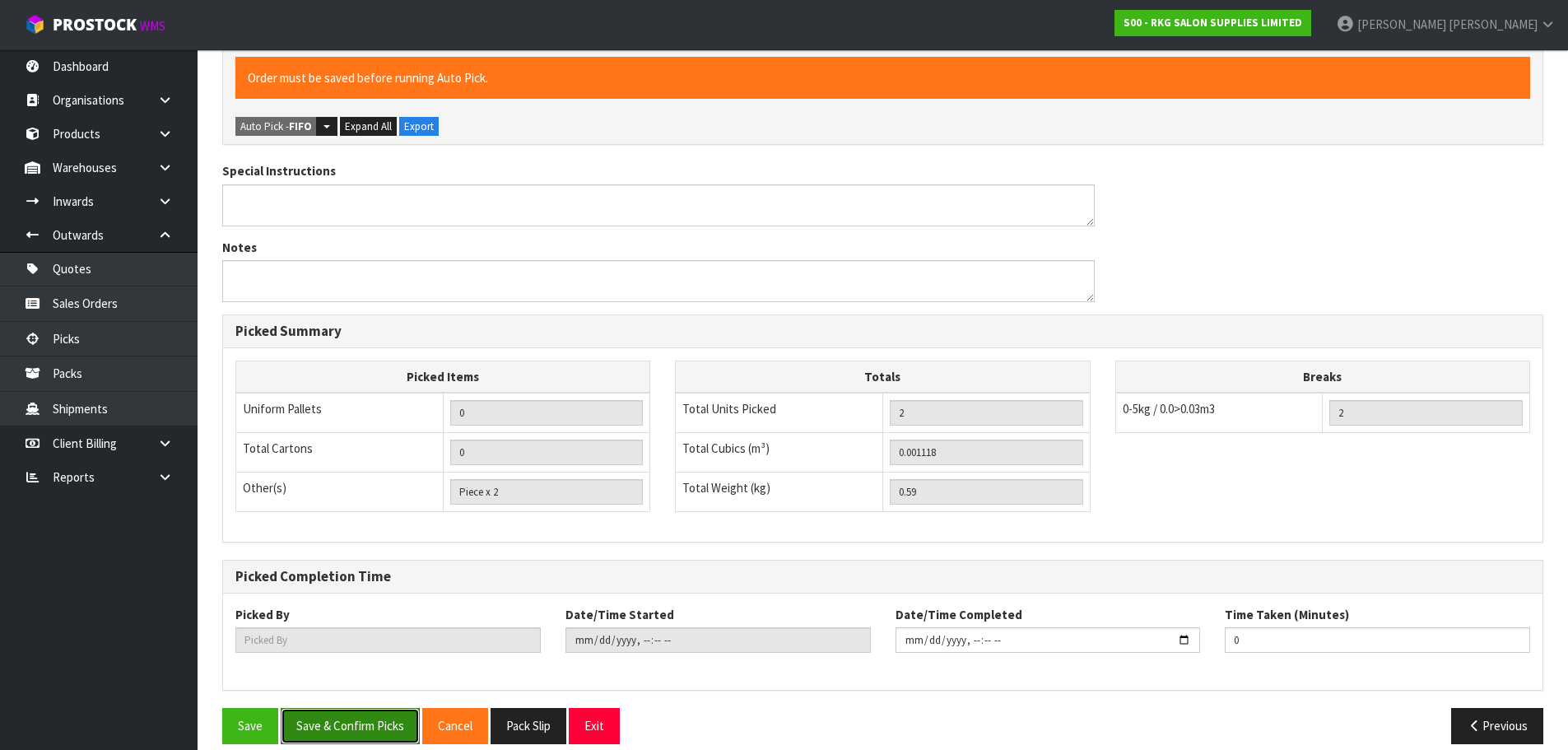
click at [328, 726] on button "Save & Confirm Picks" at bounding box center [350, 725] width 139 height 36
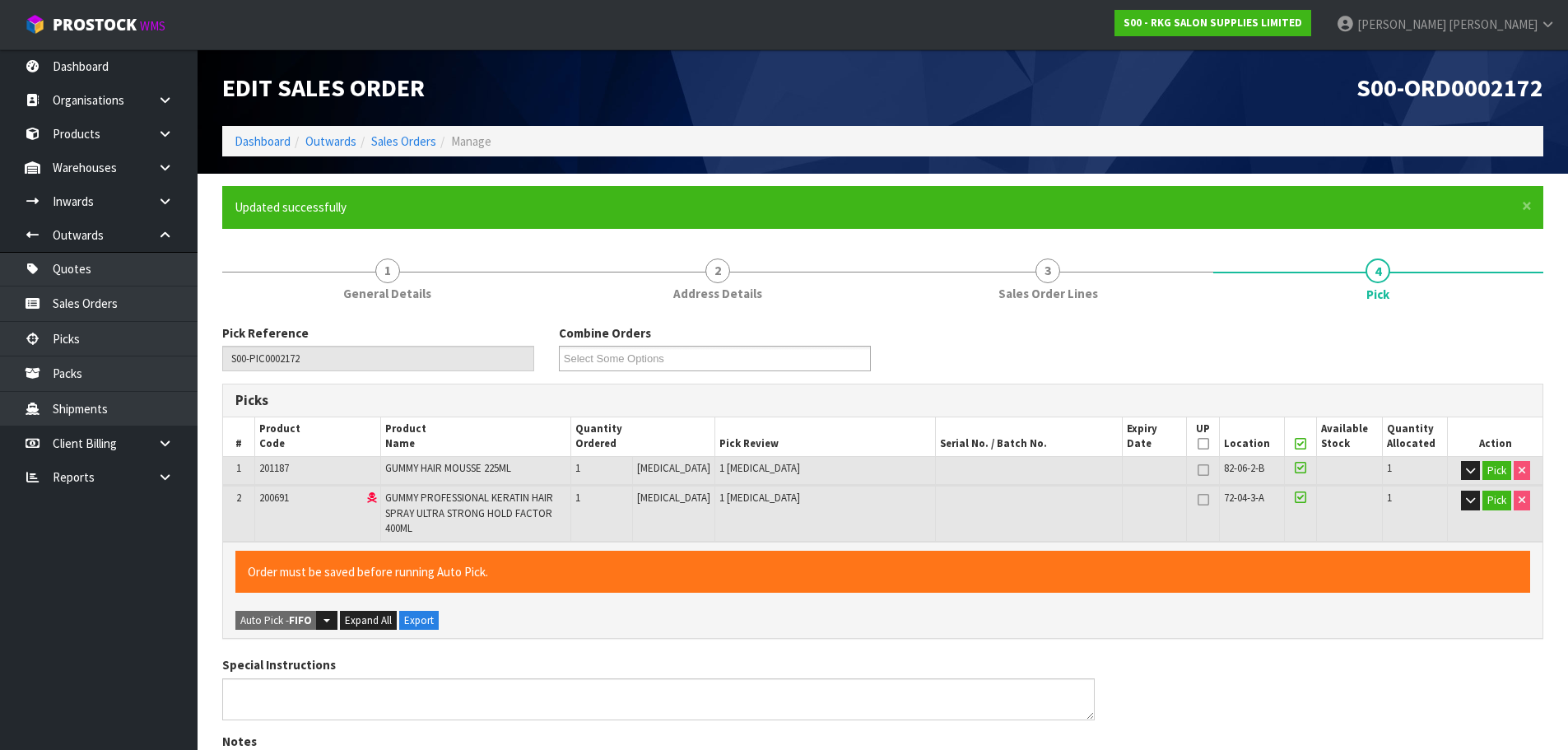
type input "[PERSON_NAME]"
type input "[DATE]T10:31:28"
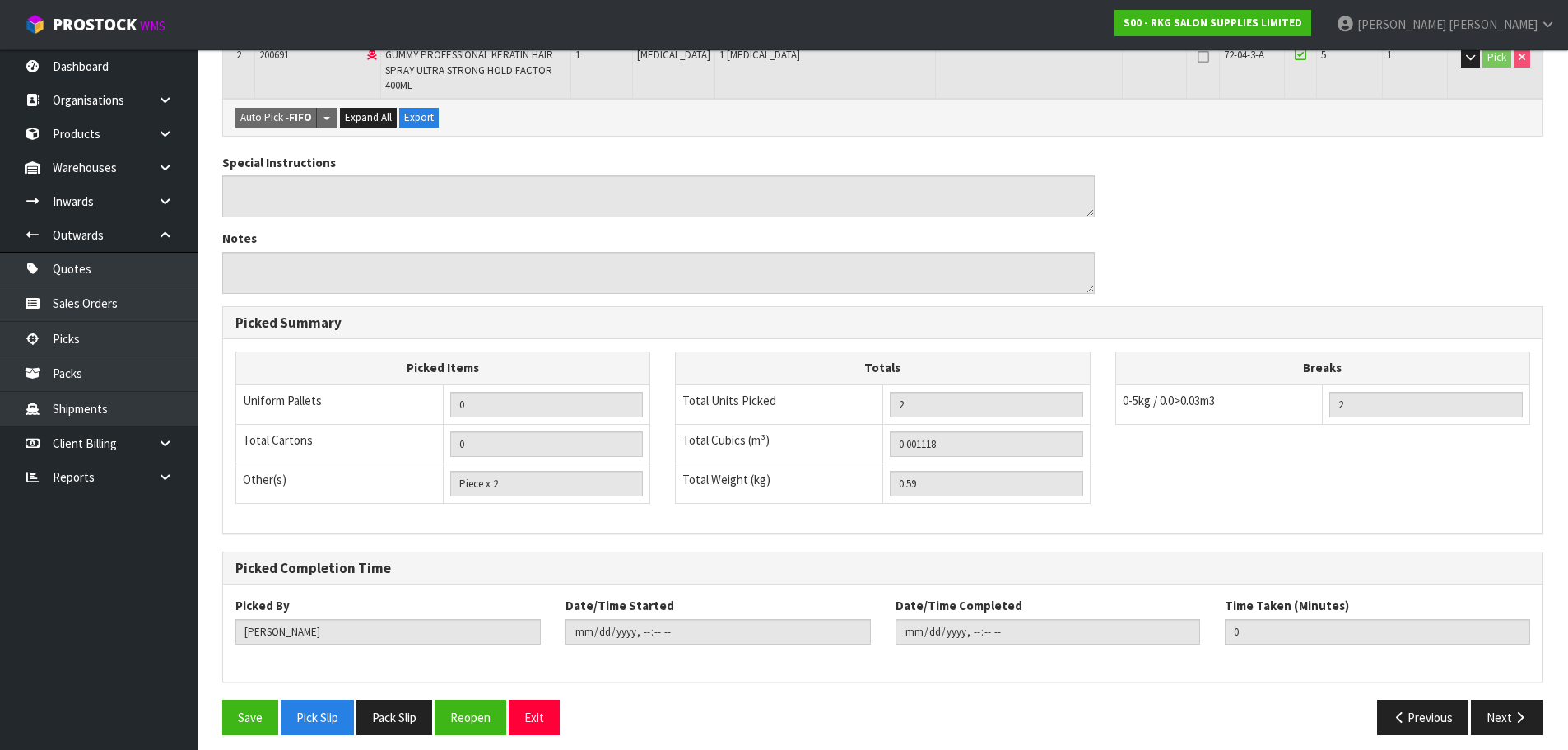
scroll to position [453, 0]
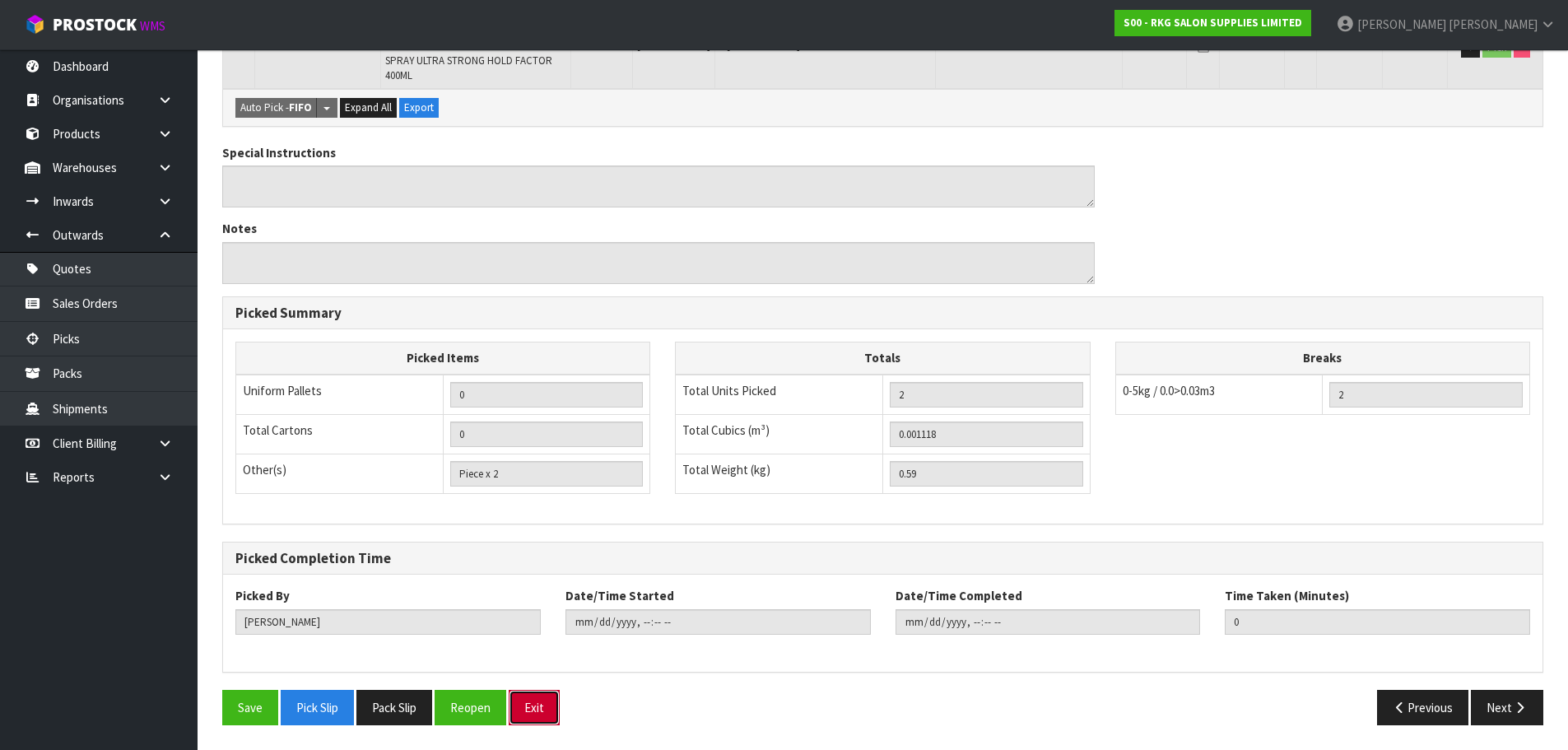
click at [512, 701] on button "Exit" at bounding box center [534, 708] width 51 height 36
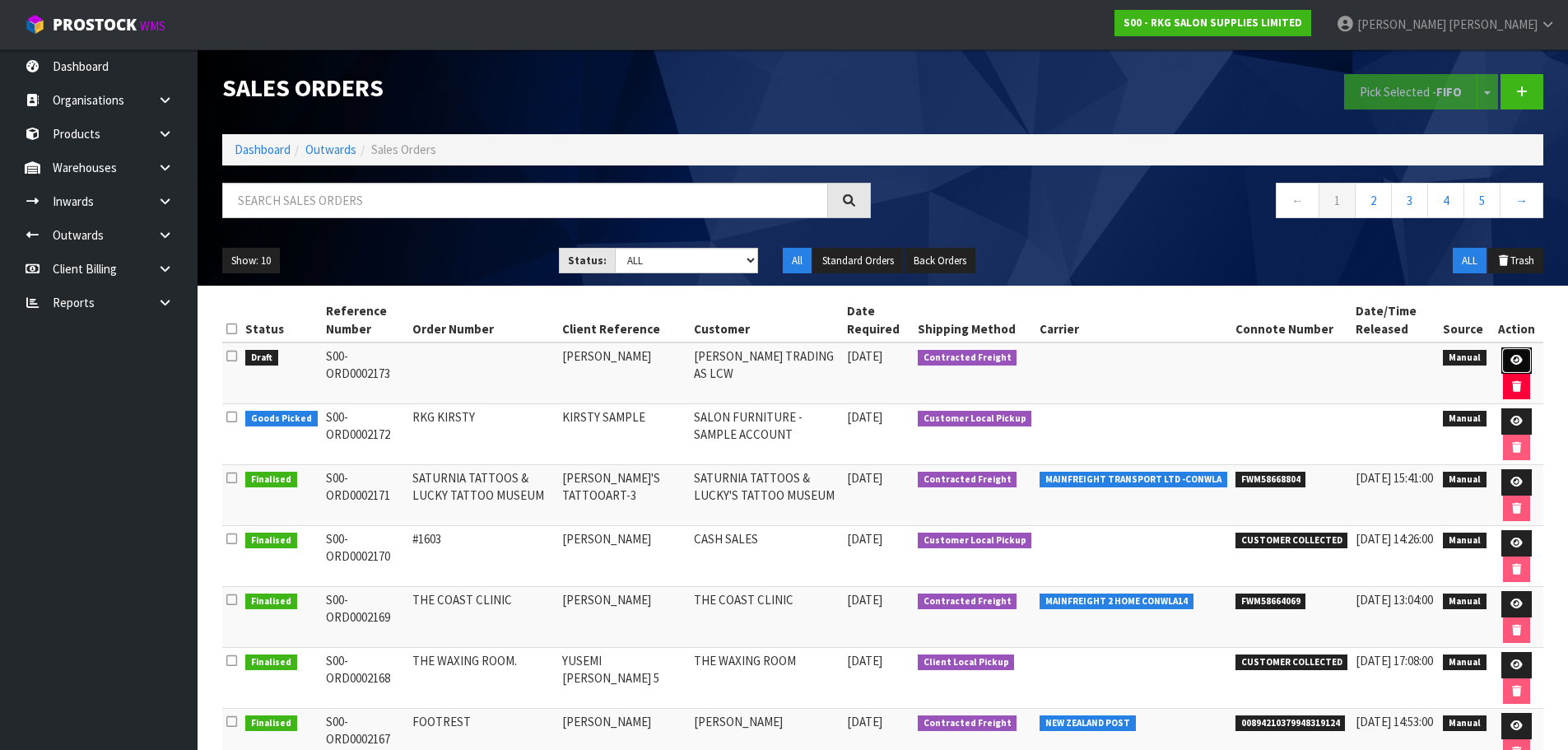
click at [1518, 360] on icon at bounding box center [1516, 359] width 12 height 10
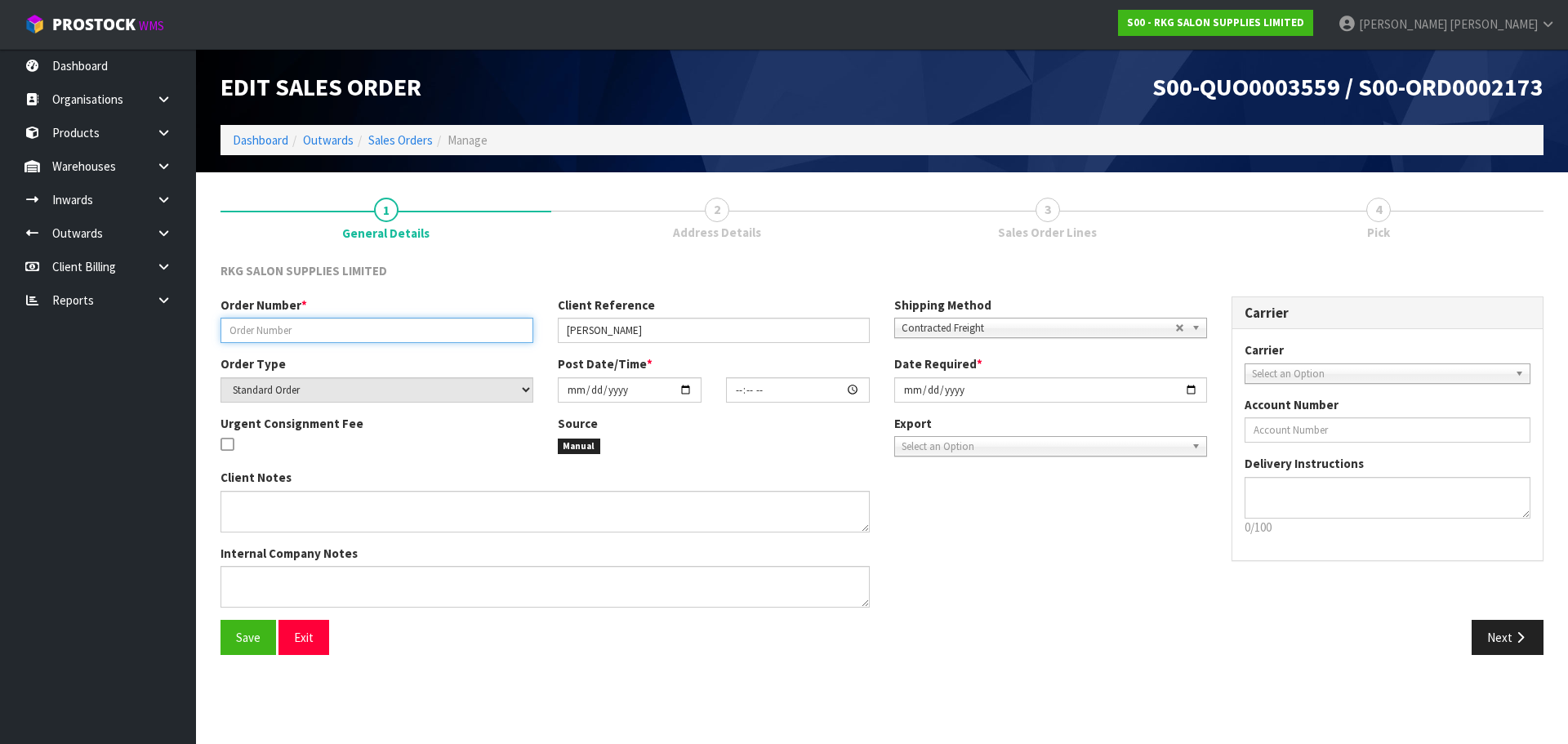
click at [299, 329] on input "text" at bounding box center [377, 329] width 313 height 25
type input "[PERSON_NAME]"
click at [1095, 329] on span "Contracted Freight" at bounding box center [1038, 328] width 273 height 20
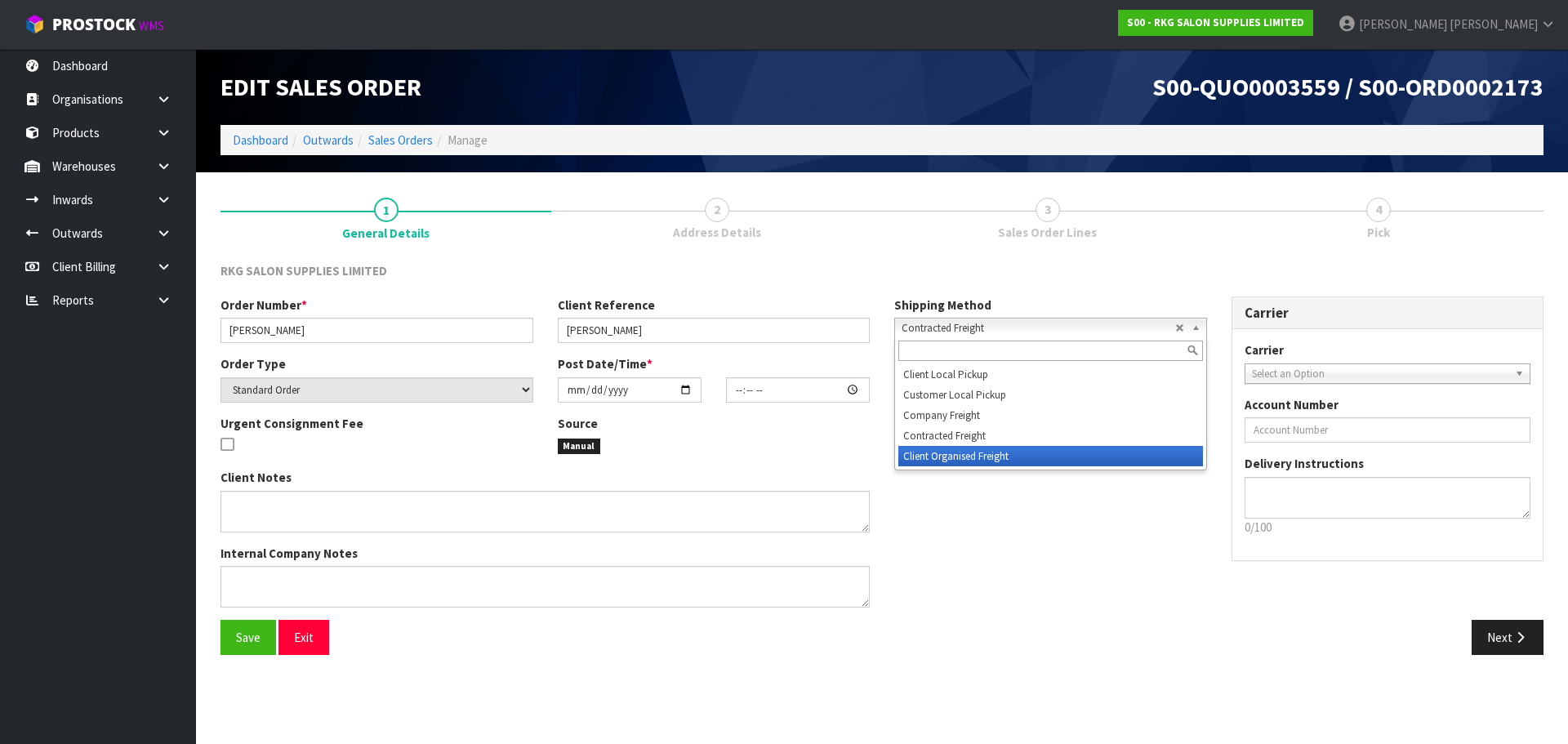
click at [972, 458] on li "Client Organised Freight" at bounding box center [1050, 456] width 304 height 21
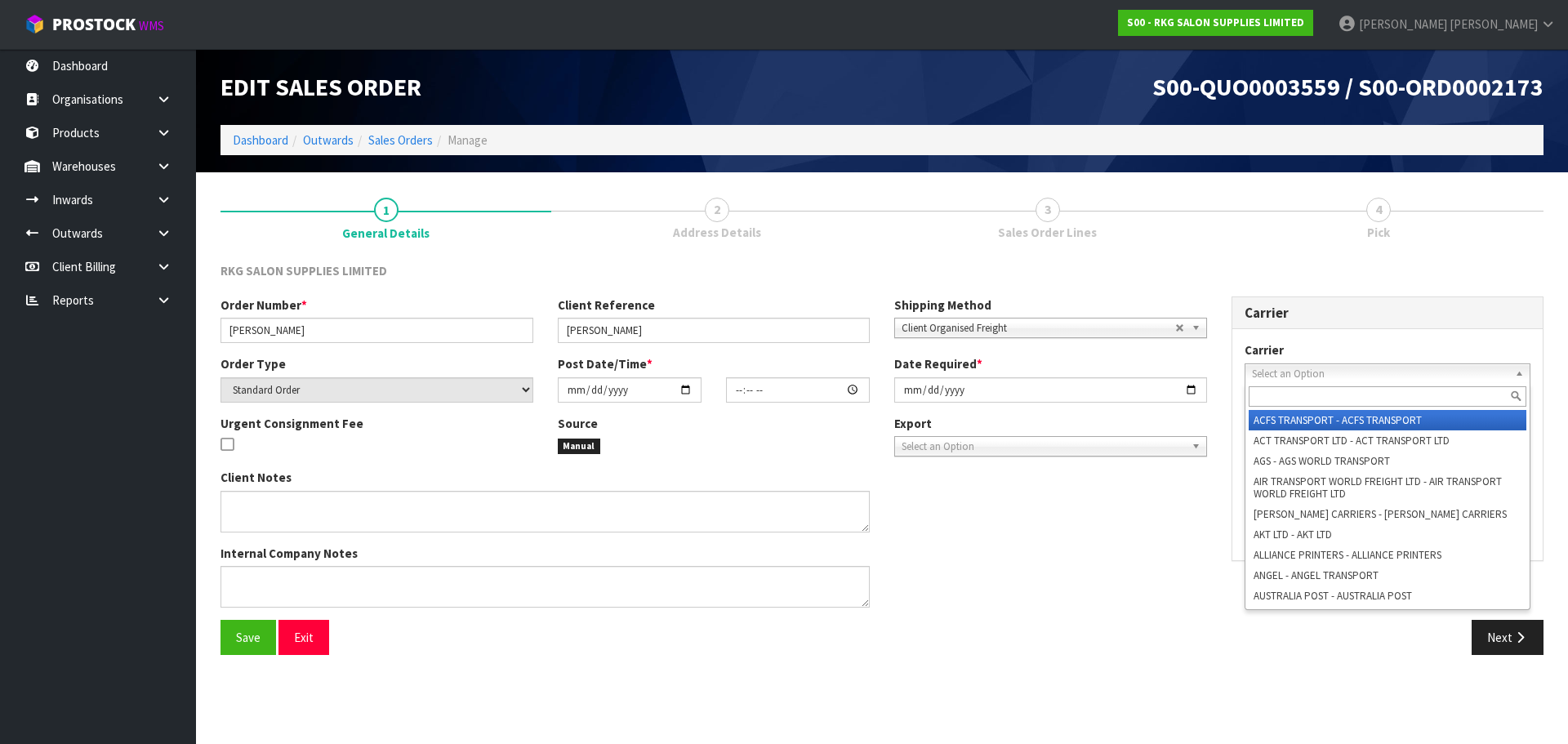
click at [1261, 373] on span "Select an Option" at bounding box center [1381, 373] width 257 height 20
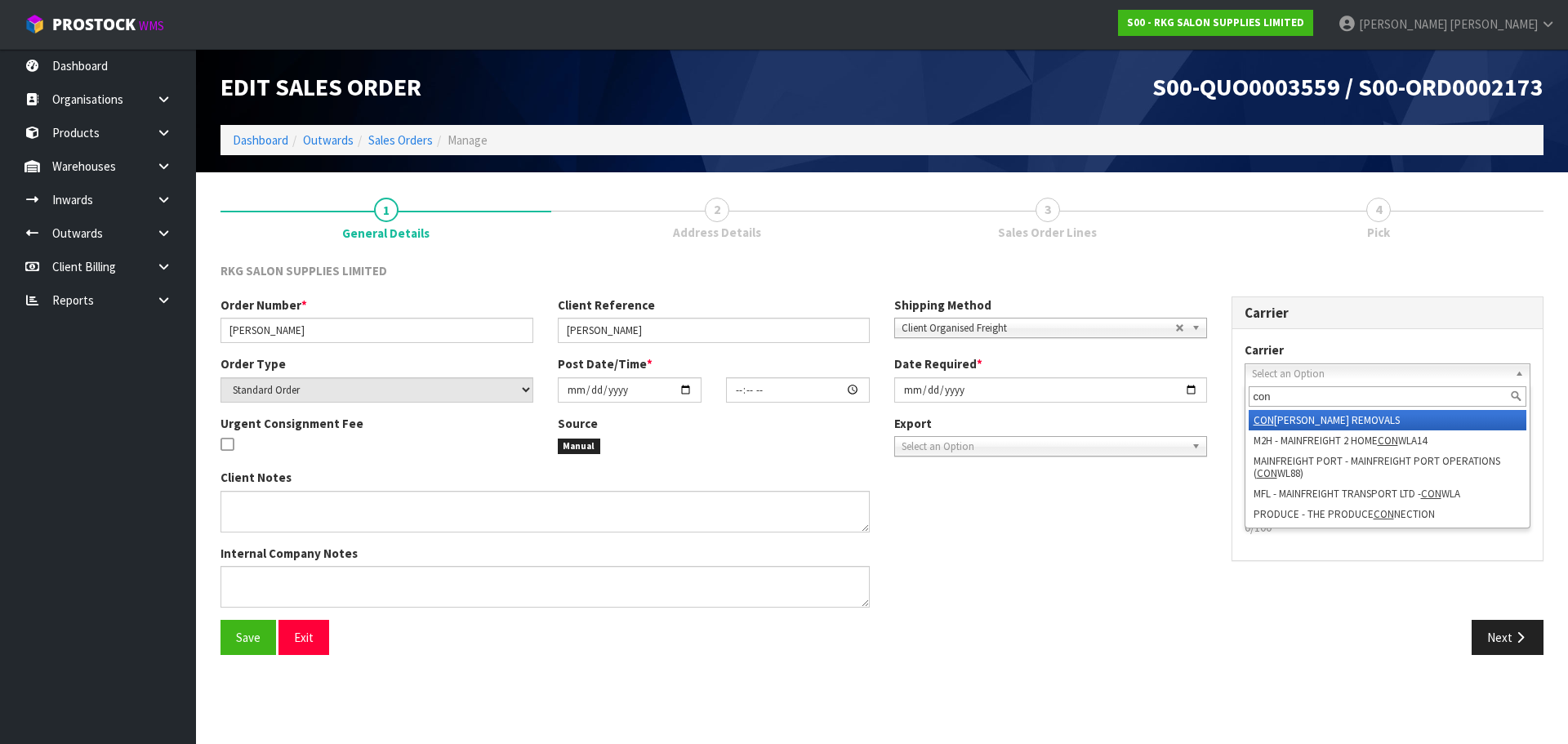
type input "con"
click at [1267, 423] on em "CON" at bounding box center [1264, 419] width 21 height 14
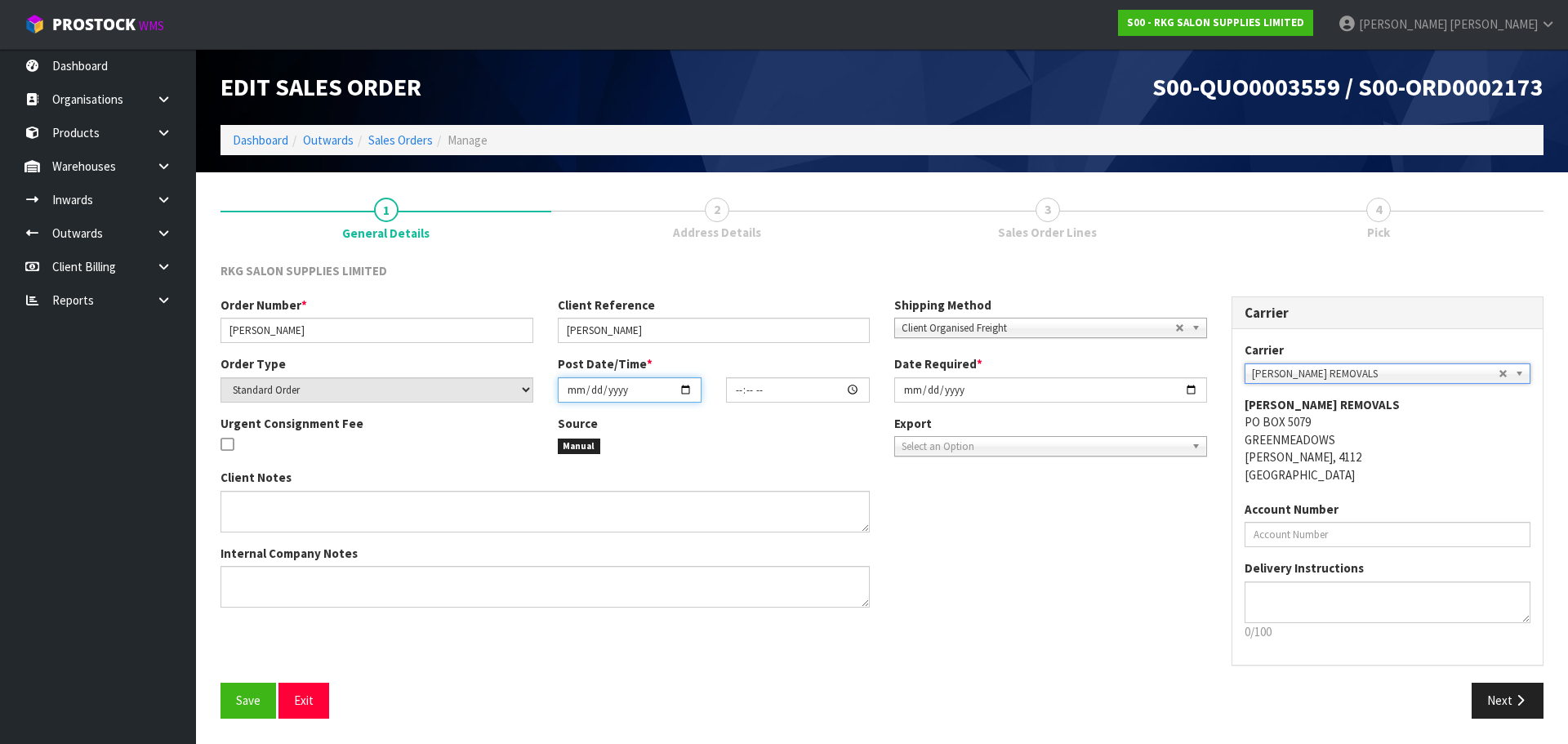
click at [688, 388] on input "date" at bounding box center [630, 389] width 144 height 25
type input "[DATE]"
type input "00:00:00.000"
type input "[DATE]"
click at [1194, 390] on input "[DATE]" at bounding box center [1050, 389] width 313 height 25
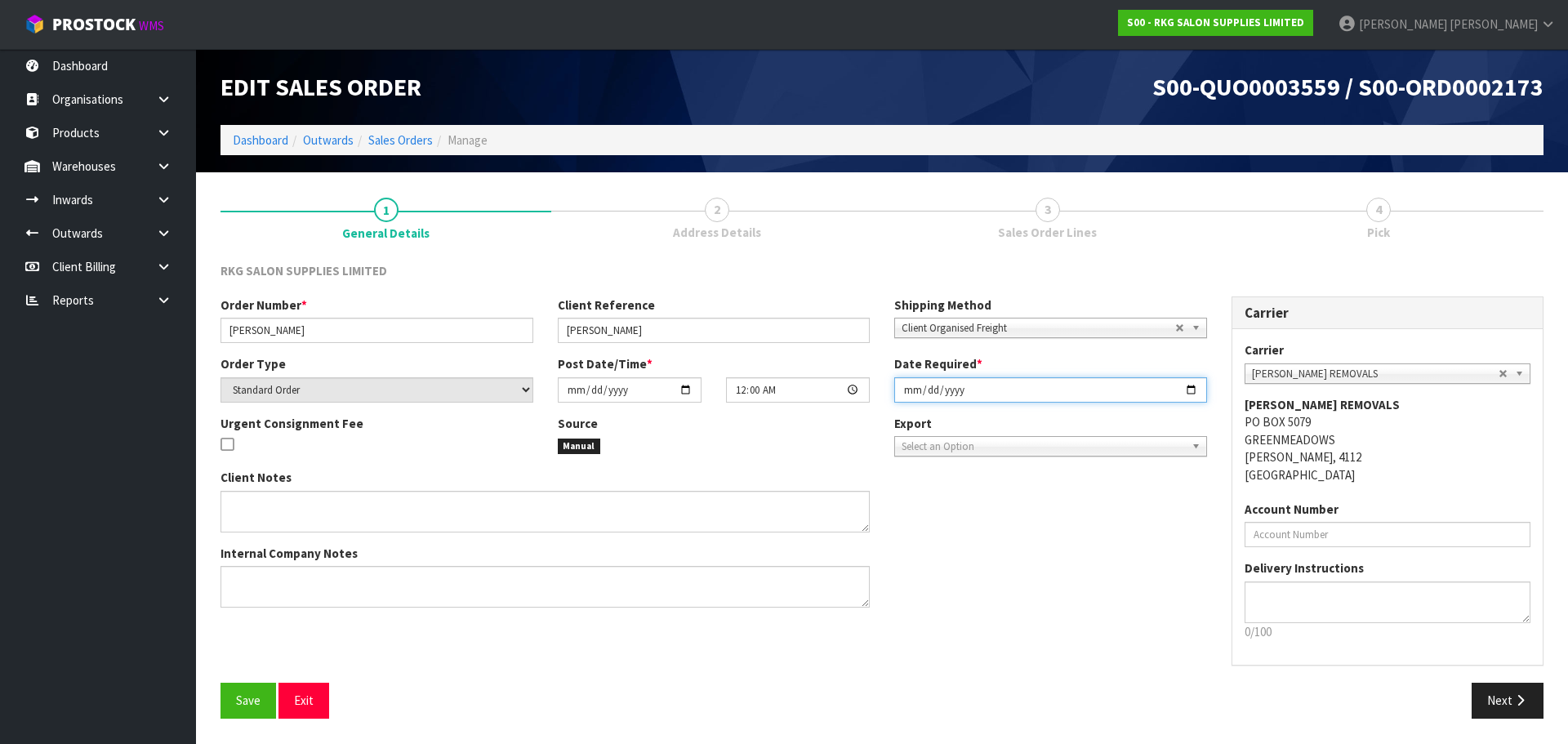
type input "[DATE]"
click at [254, 586] on textarea at bounding box center [546, 587] width 650 height 41
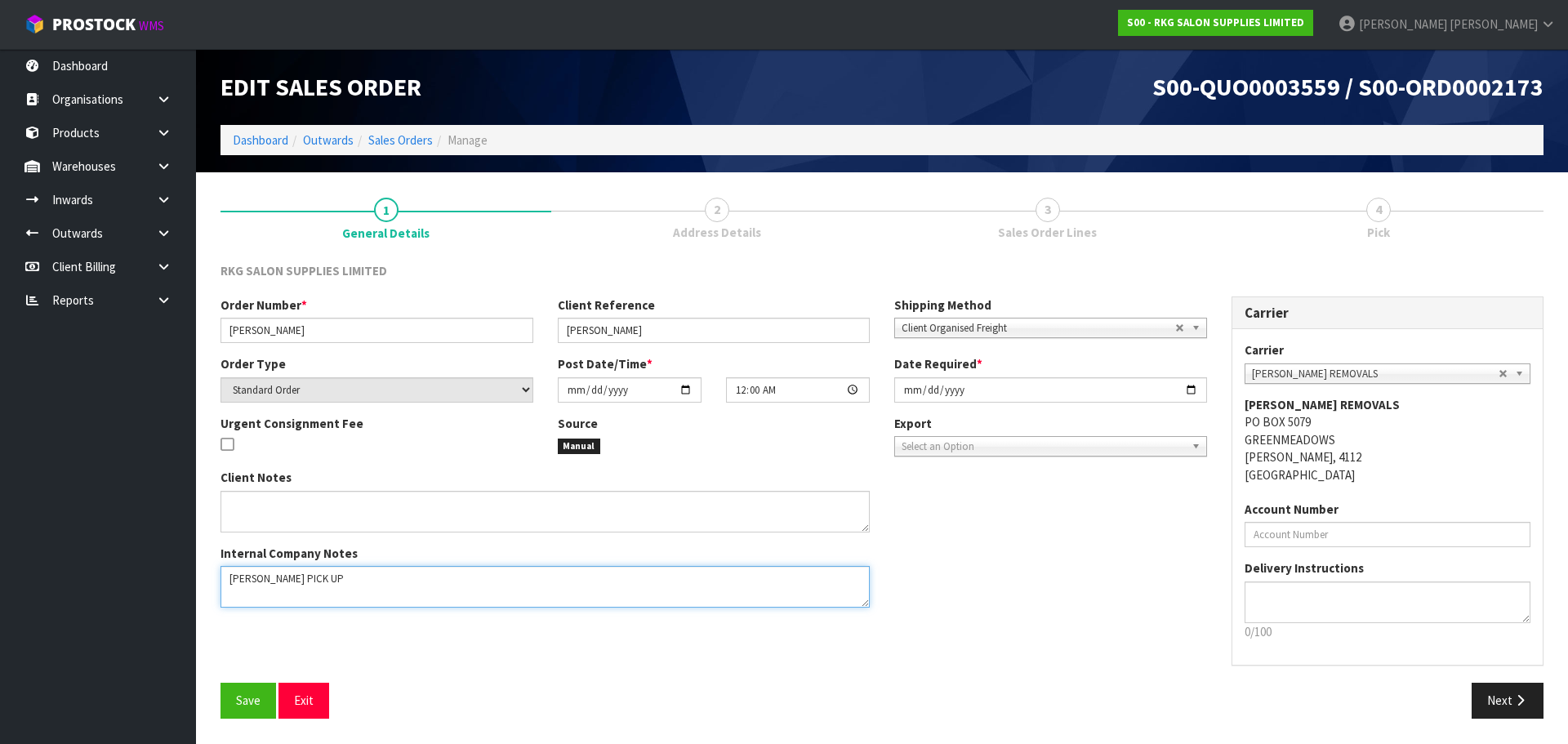
drag, startPoint x: 271, startPoint y: 578, endPoint x: 330, endPoint y: 578, distance: 59.0
click at [330, 578] on textarea at bounding box center [546, 587] width 650 height 41
type textarea "[PERSON_NAME] COLLECT"
click at [251, 701] on span "Save" at bounding box center [248, 700] width 24 height 16
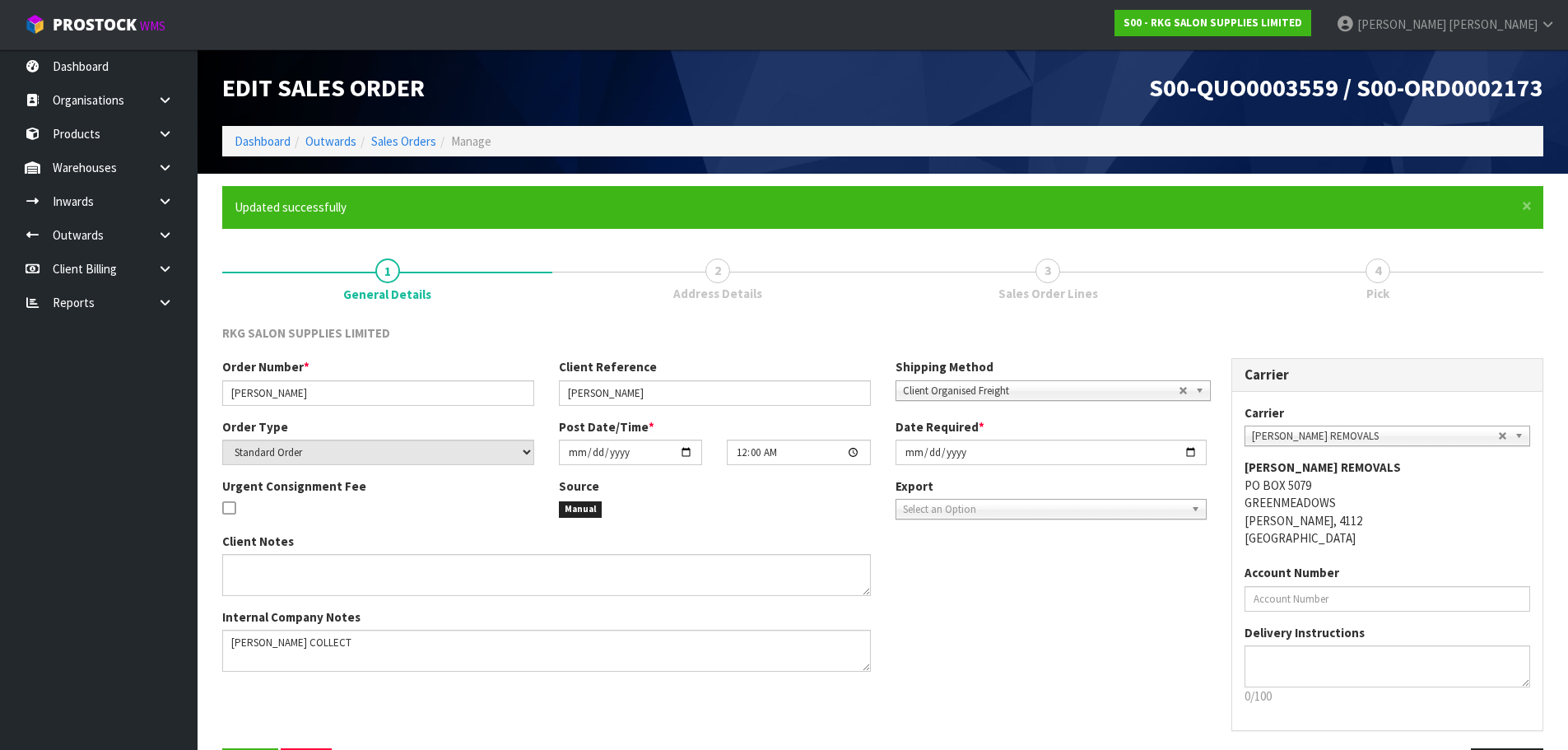
scroll to position [58, 0]
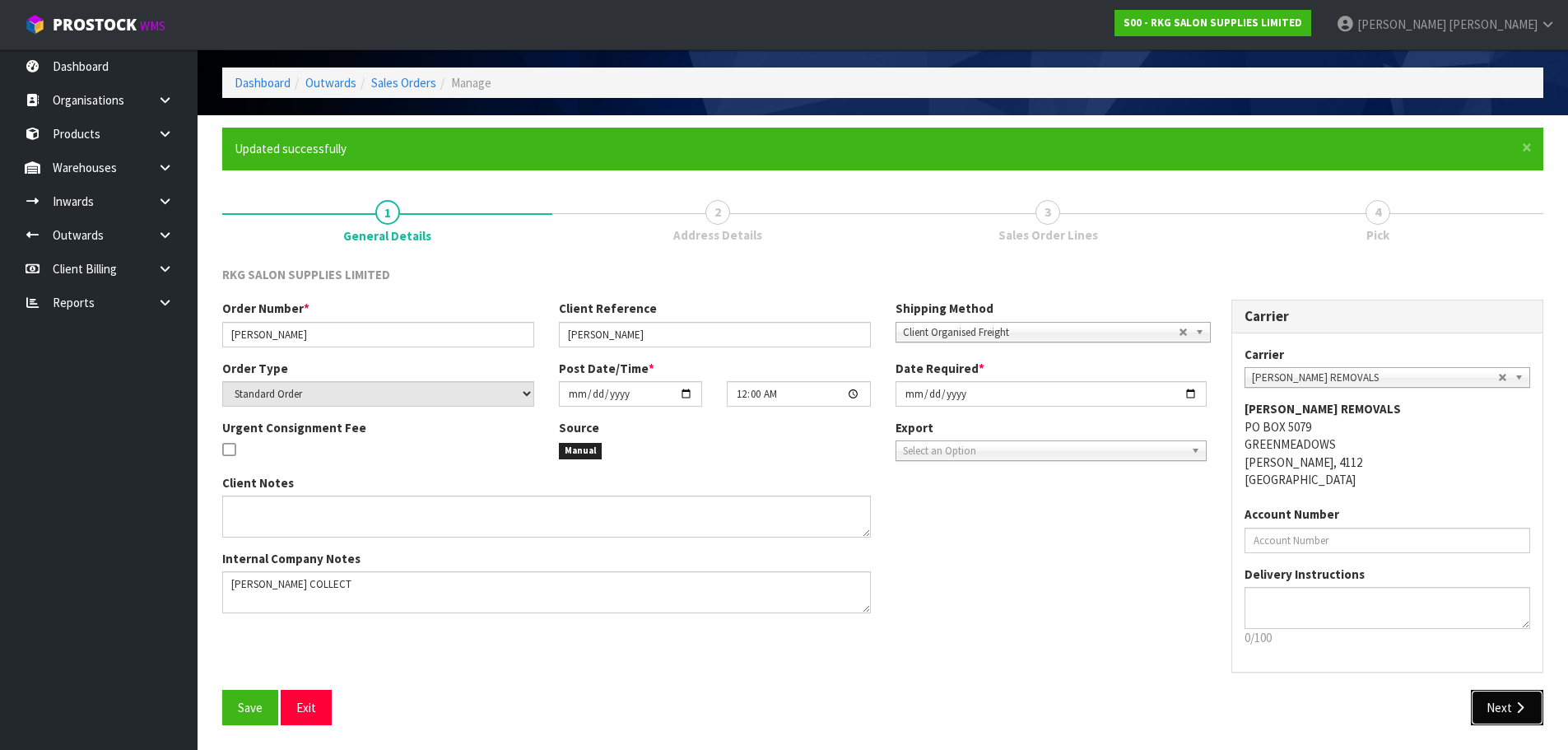
click at [1475, 725] on button "Next" at bounding box center [1507, 708] width 73 height 36
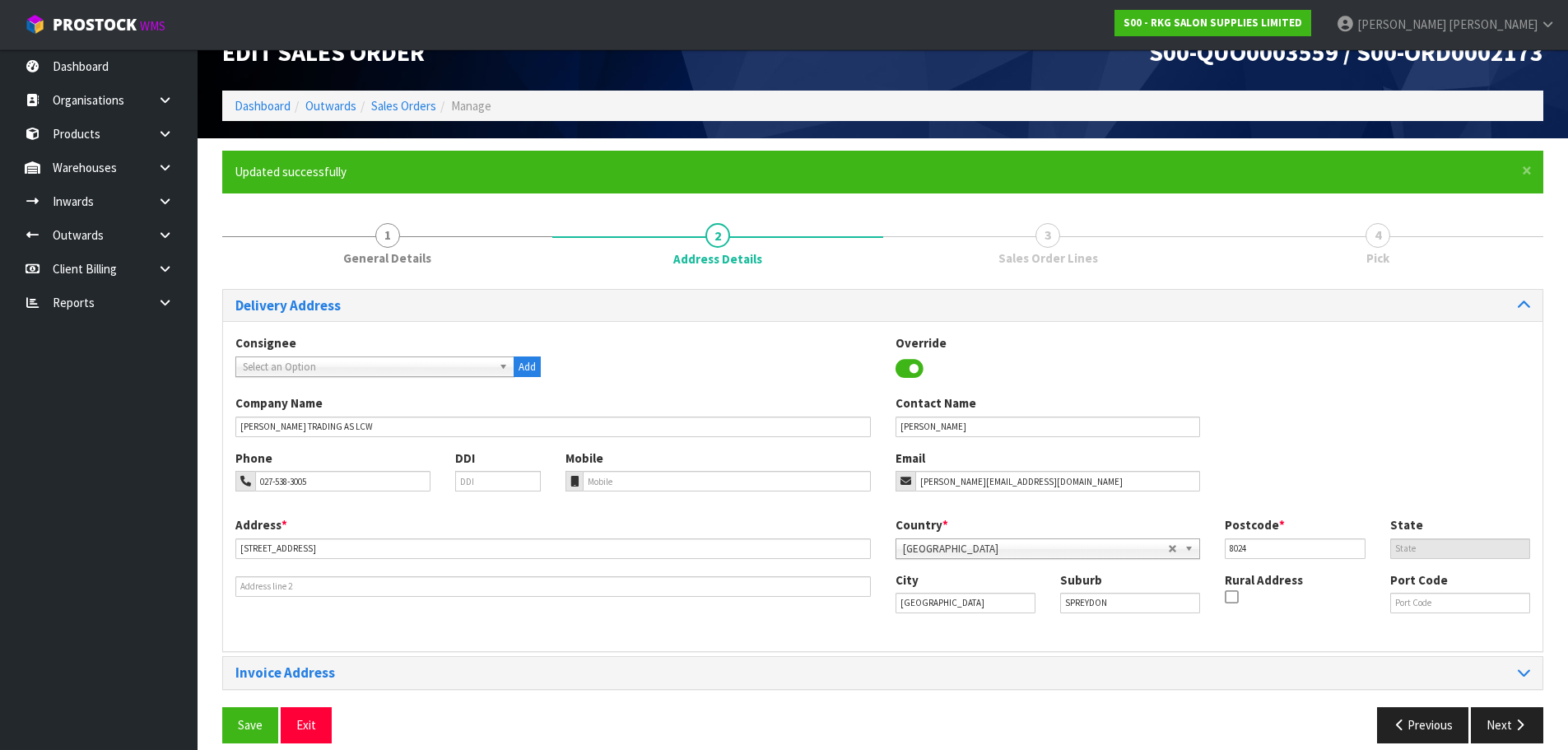
scroll to position [54, 0]
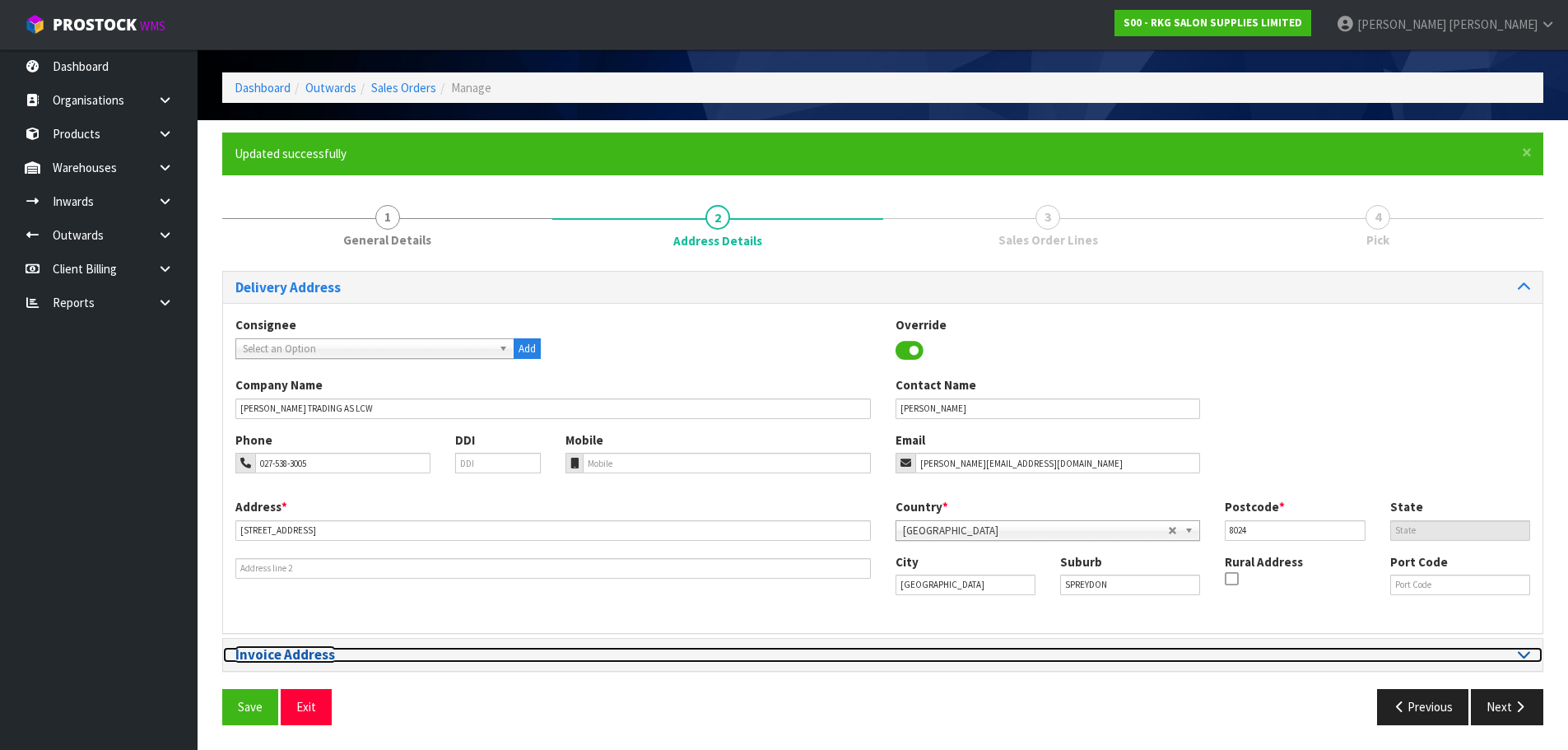
click at [1518, 656] on icon at bounding box center [1524, 654] width 12 height 14
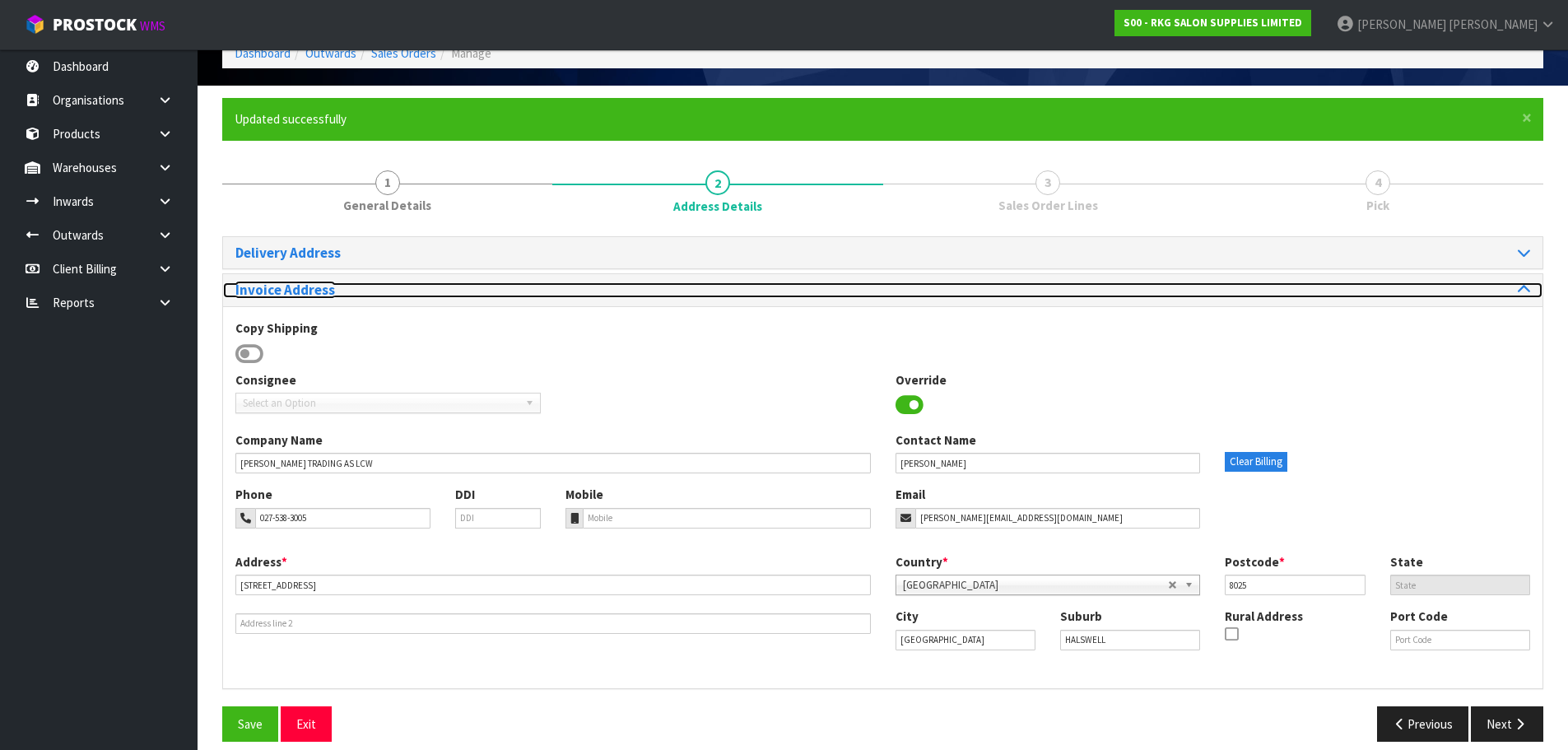
scroll to position [105, 0]
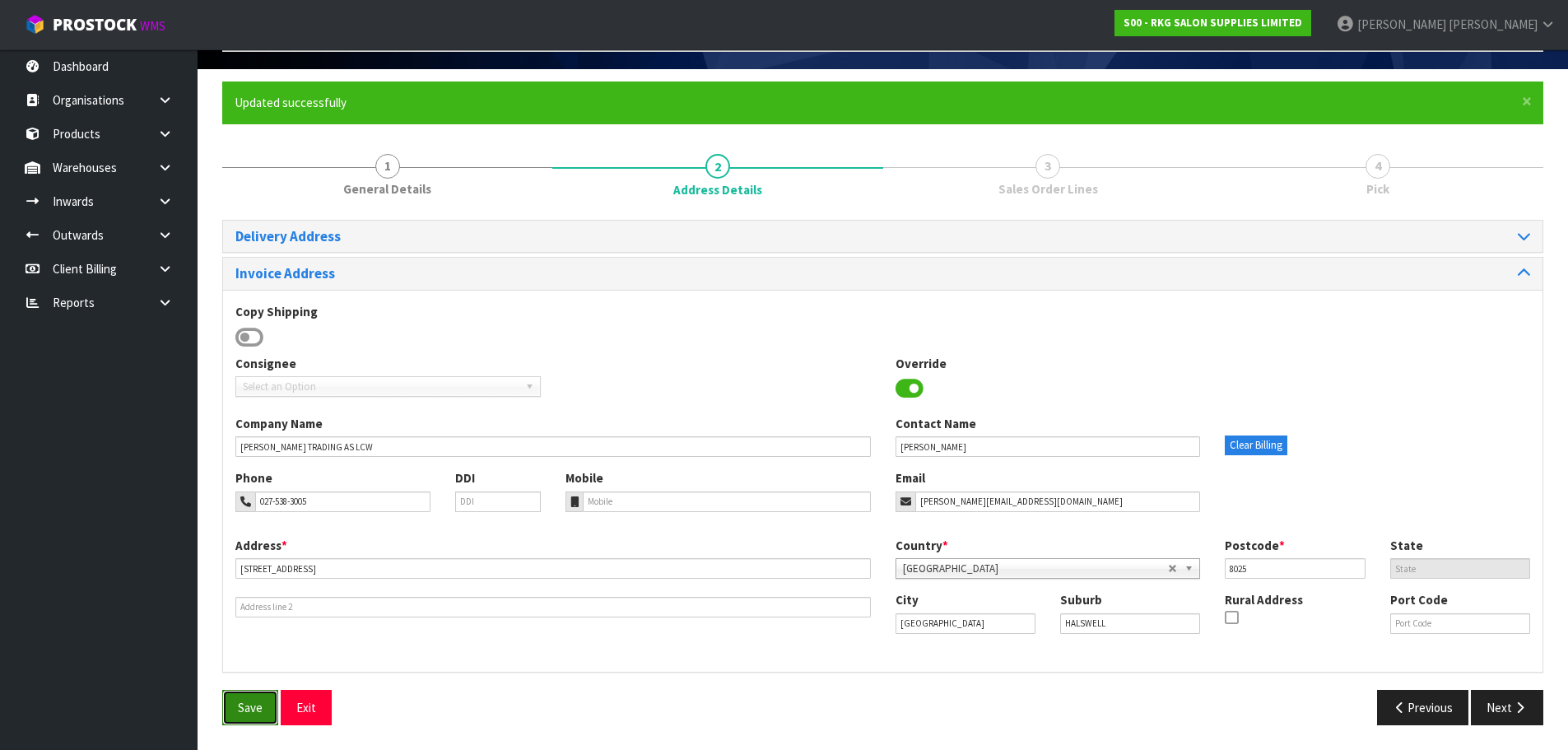
click at [250, 705] on span "Save" at bounding box center [250, 708] width 25 height 16
click at [1509, 709] on button "Next" at bounding box center [1507, 708] width 73 height 36
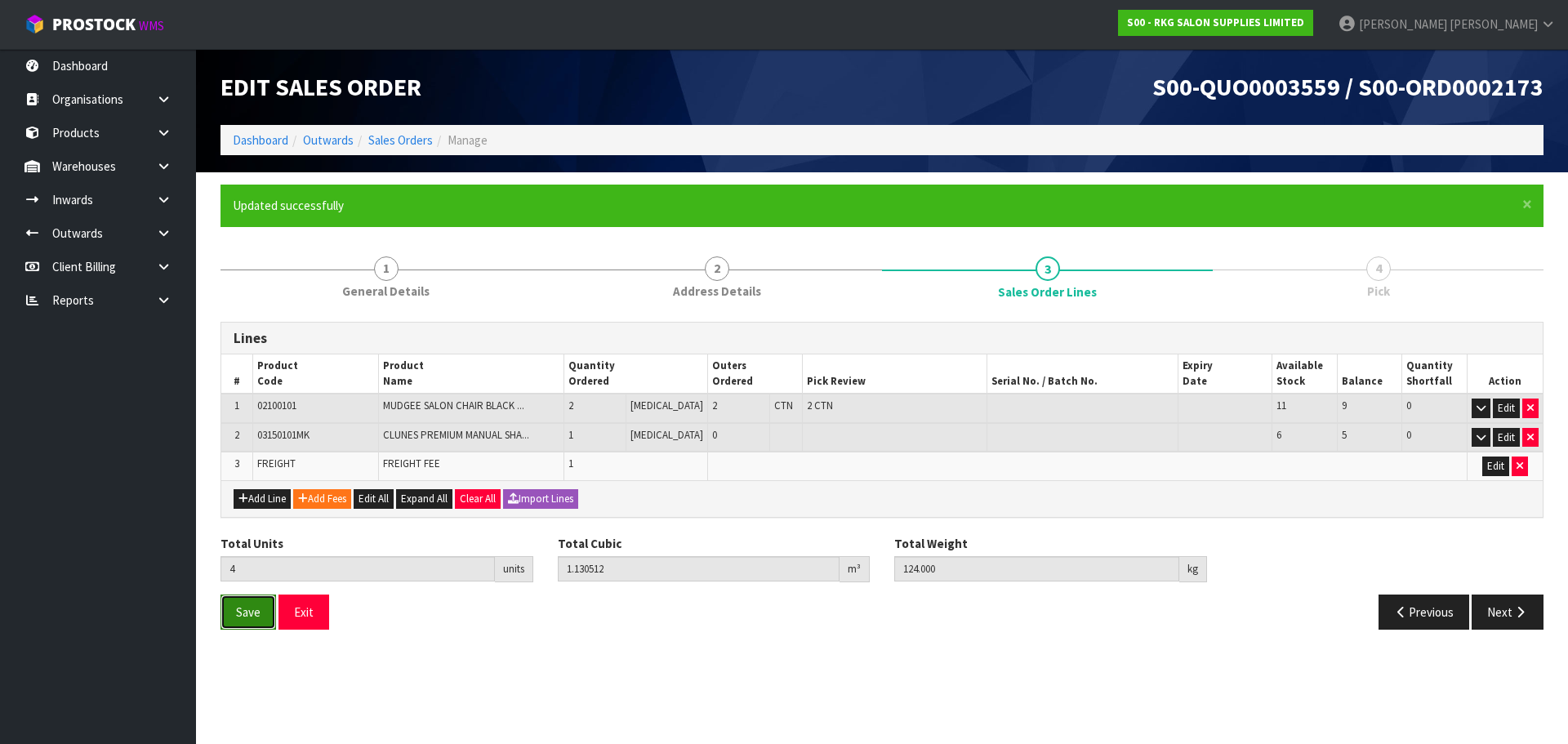
click at [240, 619] on span "Save" at bounding box center [248, 612] width 24 height 16
click at [1506, 618] on button "Next" at bounding box center [1507, 612] width 72 height 36
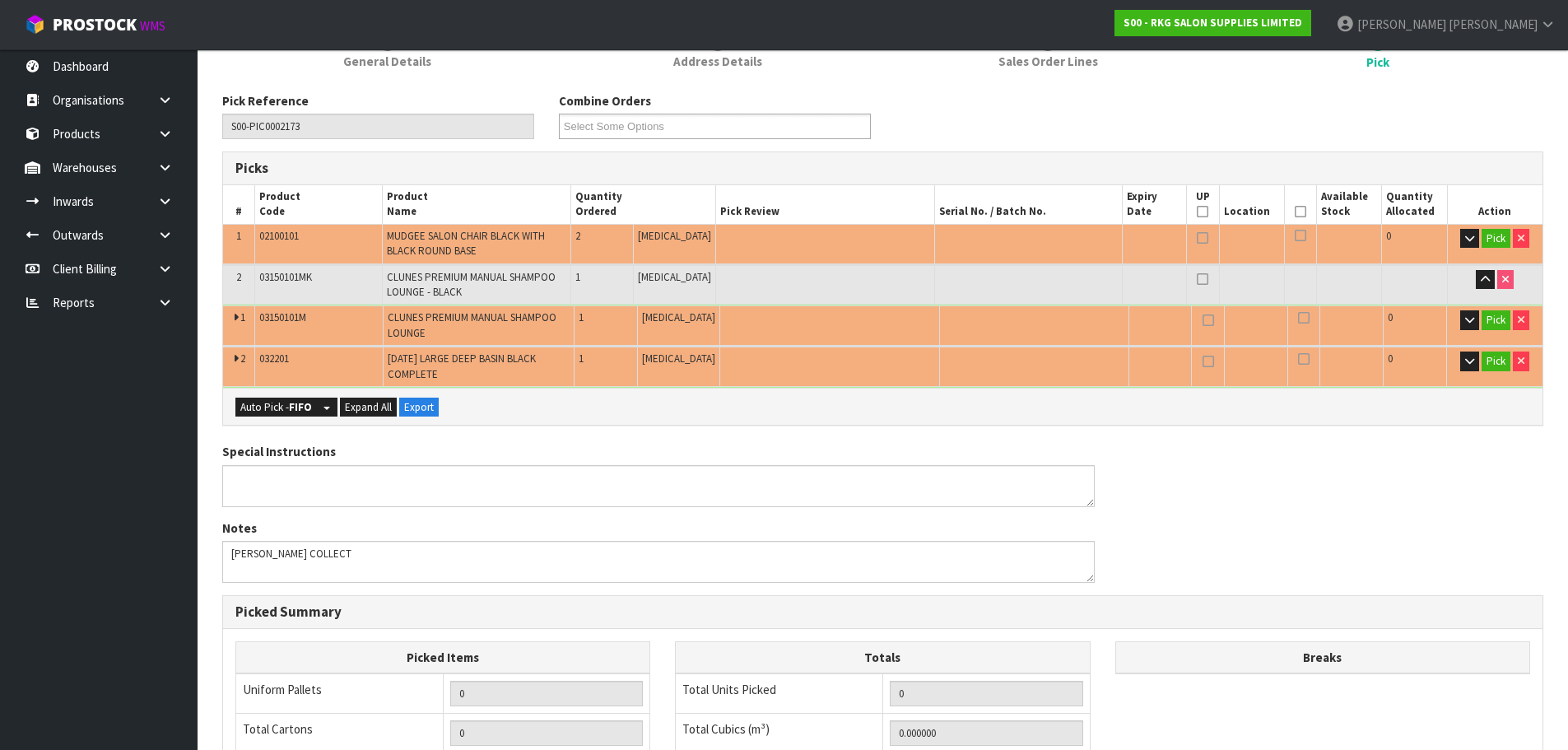
scroll to position [247, 0]
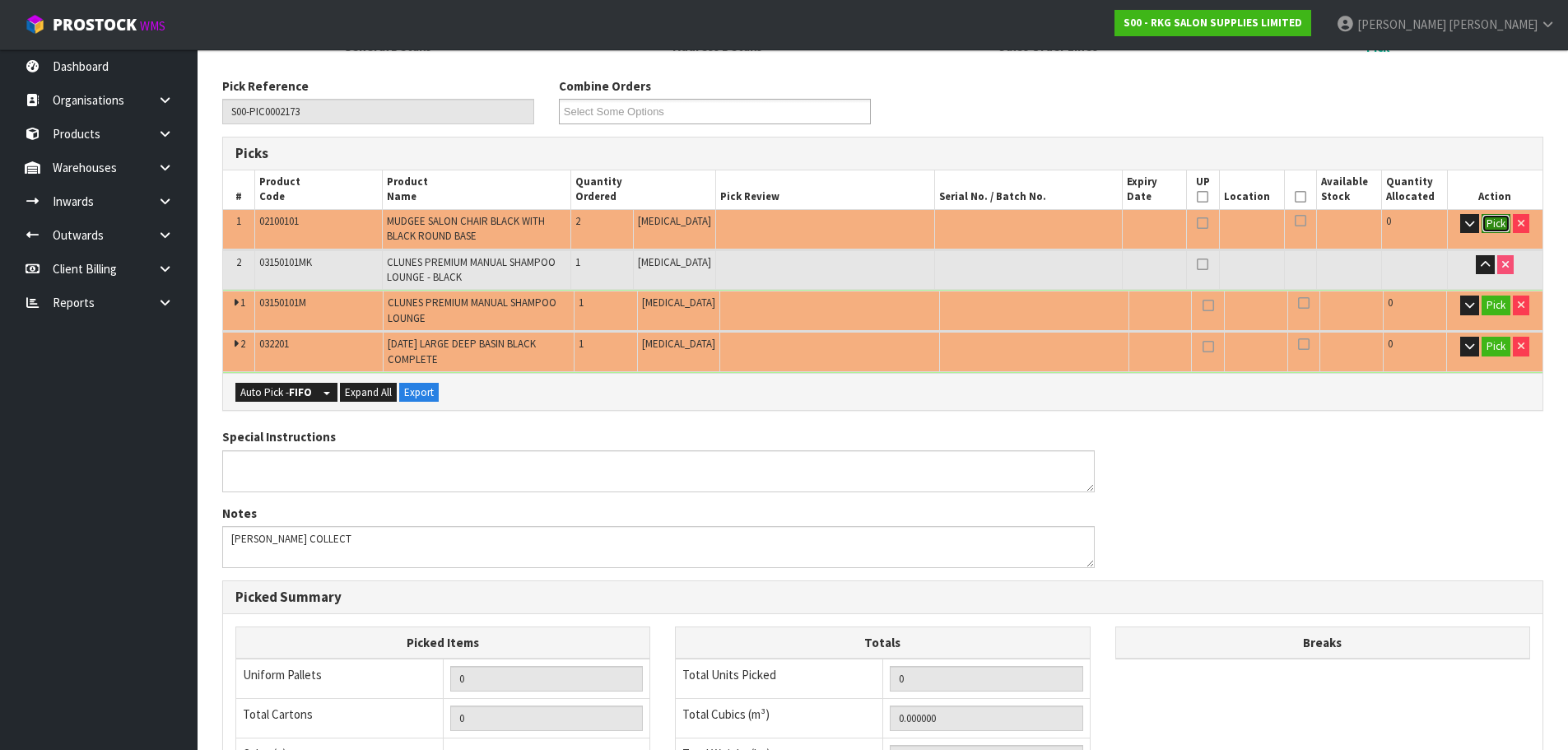
click at [1493, 219] on button "Pick" at bounding box center [1496, 224] width 29 height 20
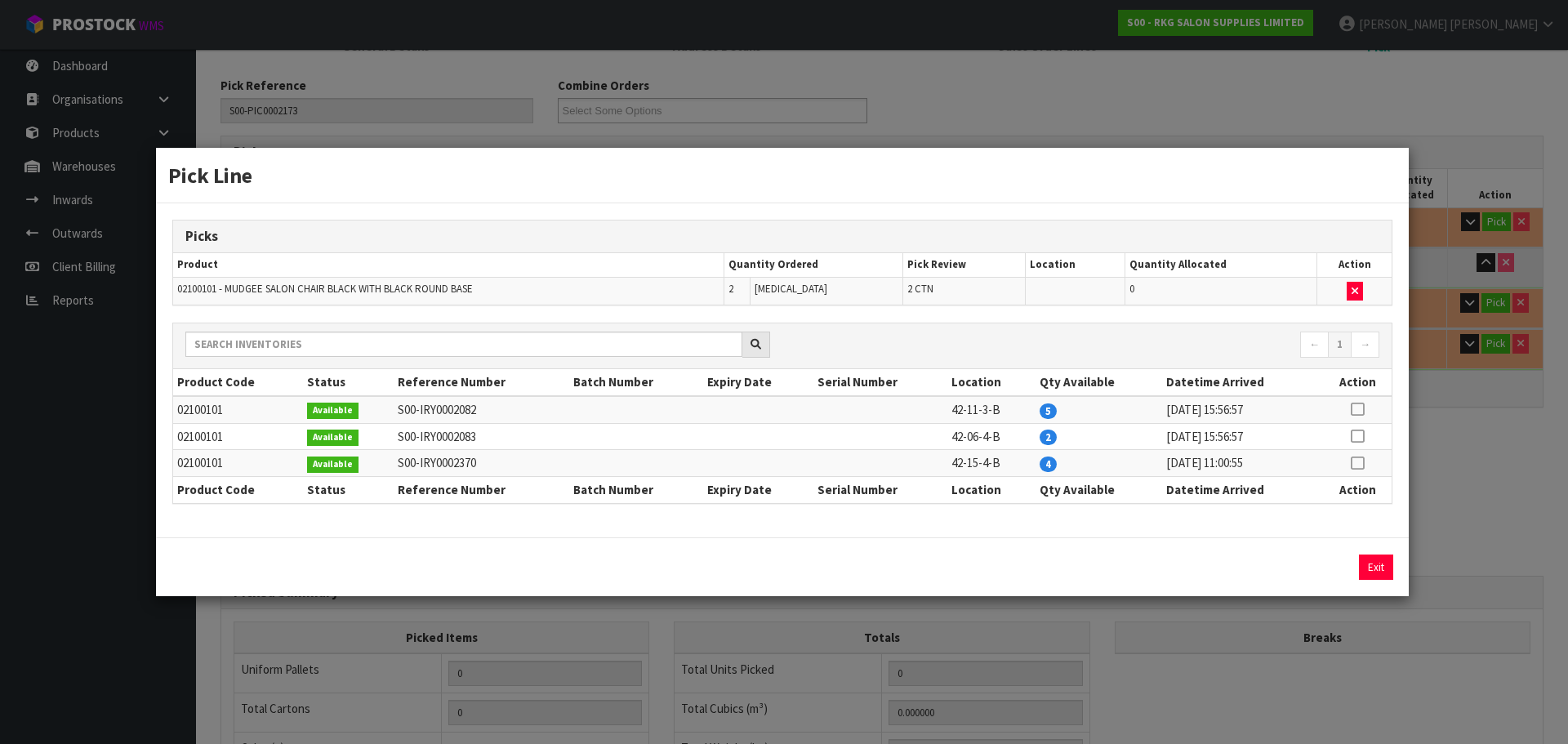
click at [1356, 437] on icon at bounding box center [1357, 436] width 13 height 1
drag, startPoint x: 1319, startPoint y: 571, endPoint x: 1338, endPoint y: 567, distance: 19.4
click at [1319, 572] on button "Assign Pick" at bounding box center [1321, 566] width 67 height 25
type input "2"
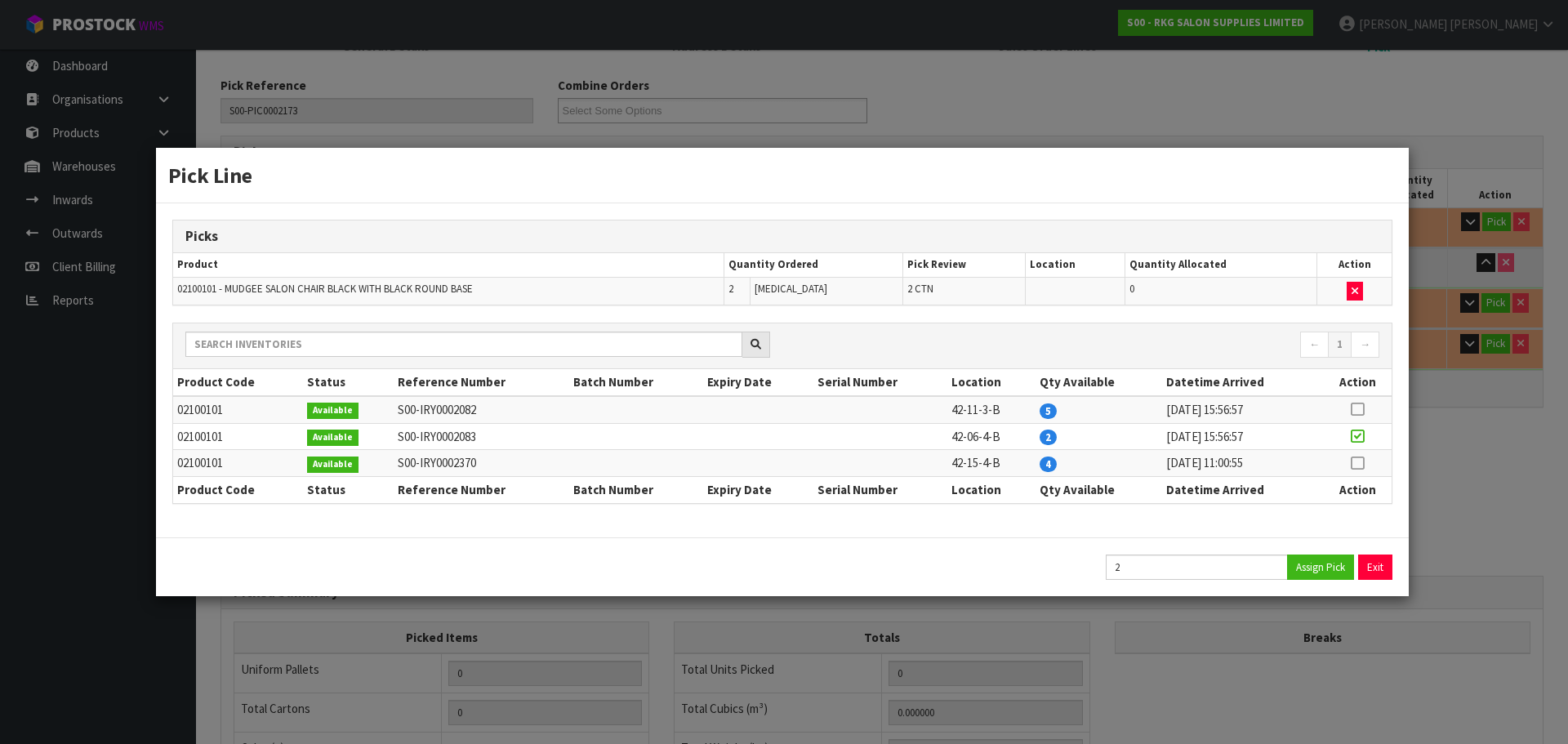
type input "0.42284"
type input "50"
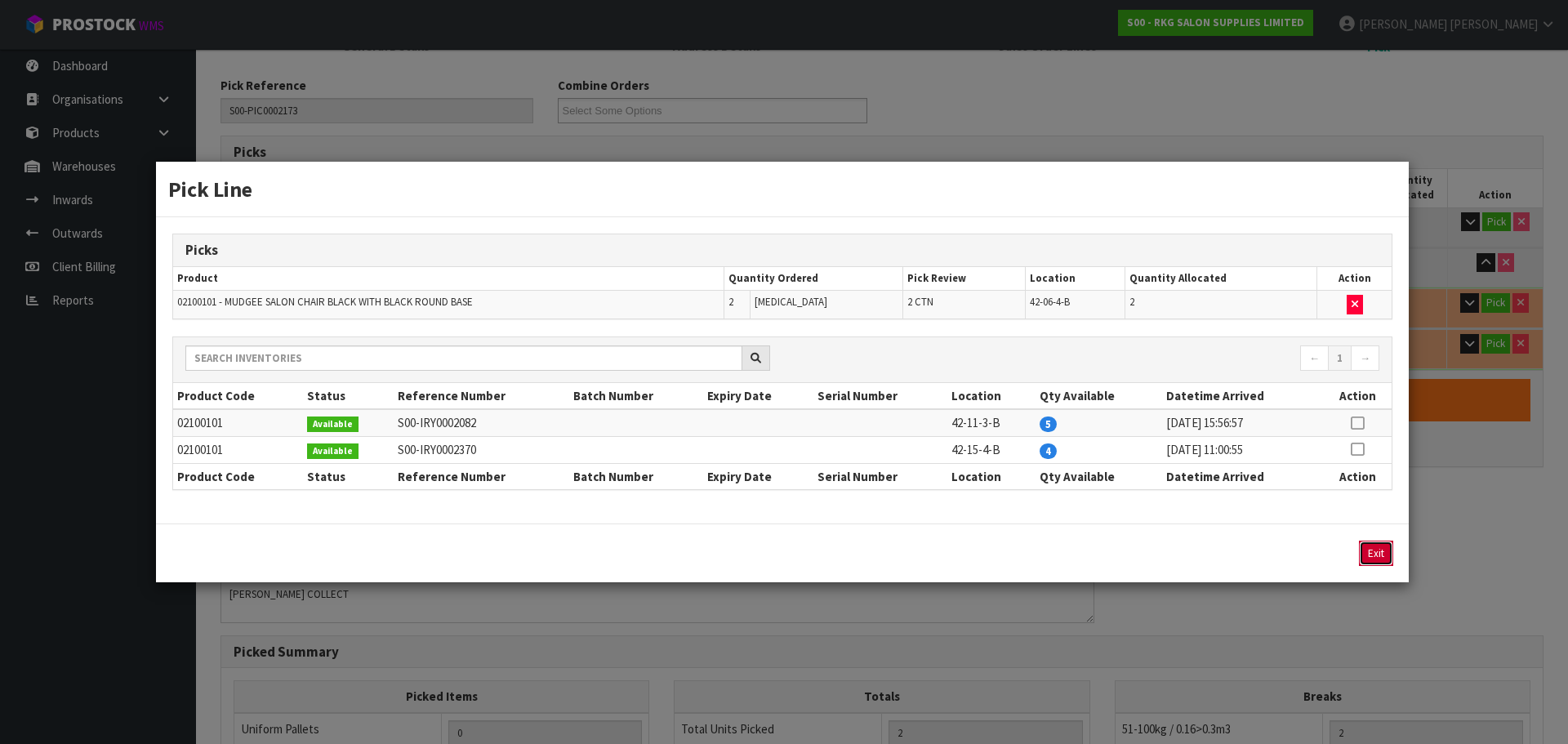
drag, startPoint x: 1378, startPoint y: 557, endPoint x: 1389, endPoint y: 487, distance: 70.9
click at [1379, 554] on button "Exit" at bounding box center [1376, 553] width 35 height 25
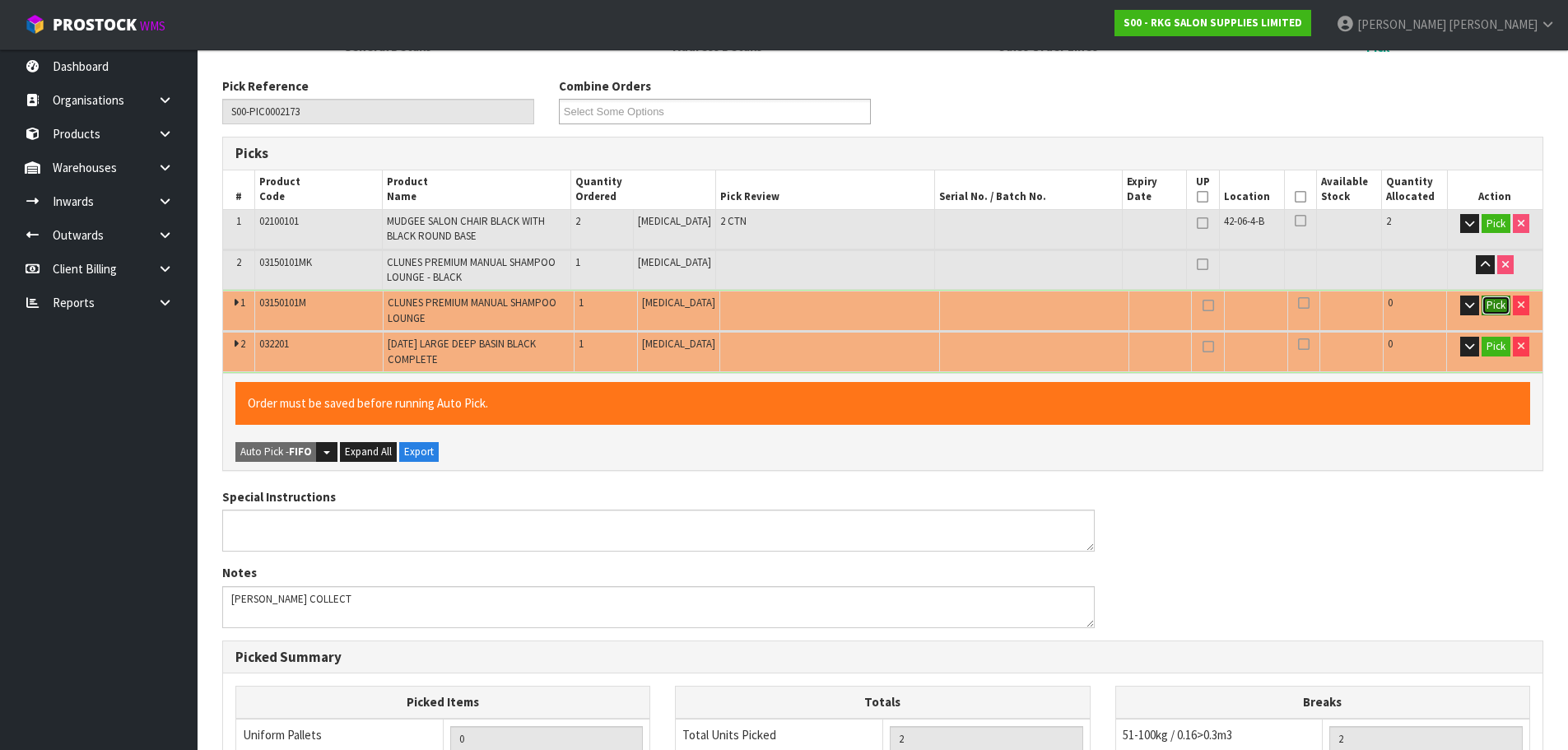
click at [1495, 305] on button "Pick" at bounding box center [1496, 305] width 29 height 20
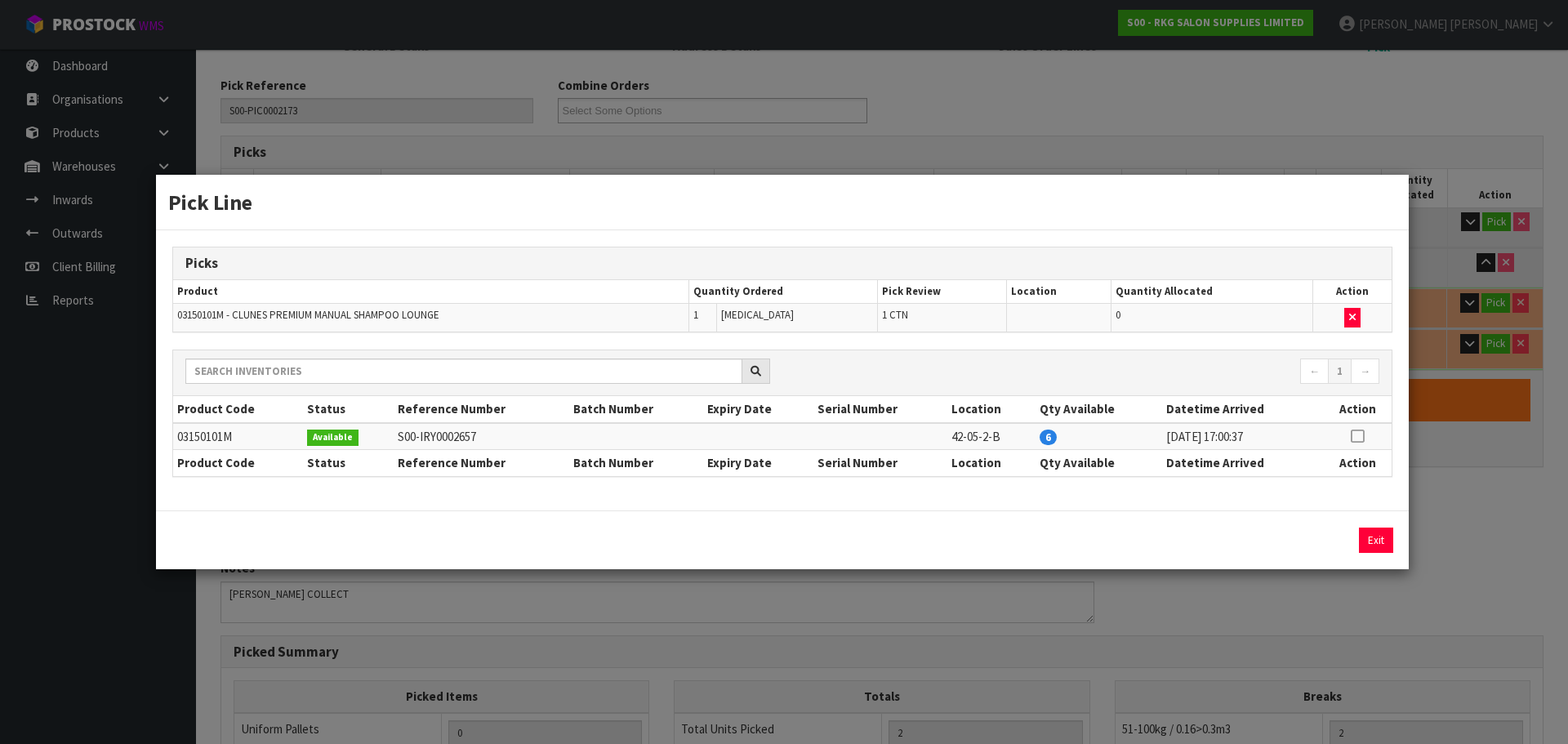
drag, startPoint x: 1356, startPoint y: 433, endPoint x: 1356, endPoint y: 451, distance: 18.0
click at [1356, 436] on icon at bounding box center [1357, 436] width 13 height 1
click at [1329, 538] on button "Assign Pick" at bounding box center [1321, 540] width 67 height 25
type input "3"
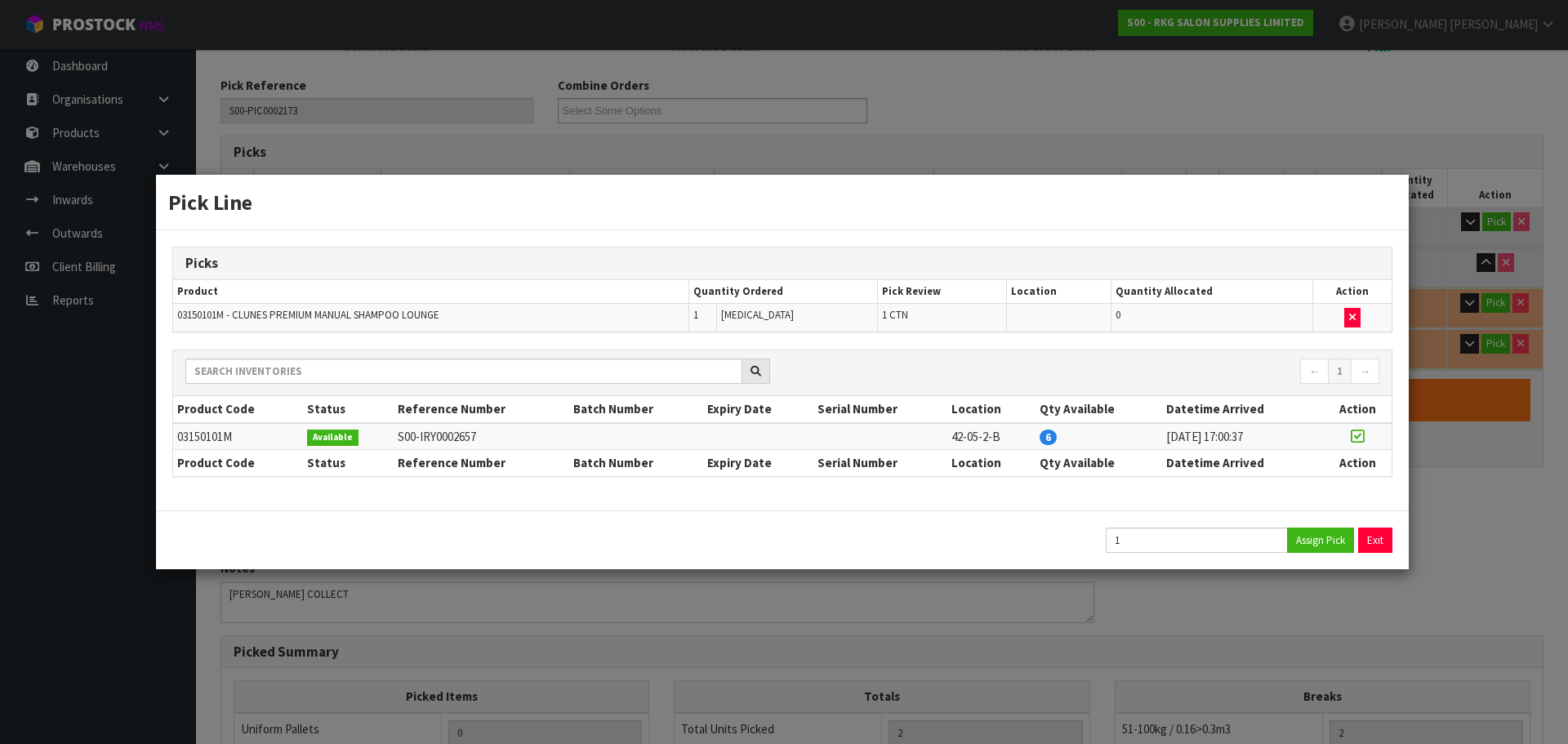
type input "1.00804"
type input "101"
drag, startPoint x: 1379, startPoint y: 542, endPoint x: 1406, endPoint y: 498, distance: 51.6
click at [1381, 539] on button "Exit" at bounding box center [1376, 540] width 35 height 25
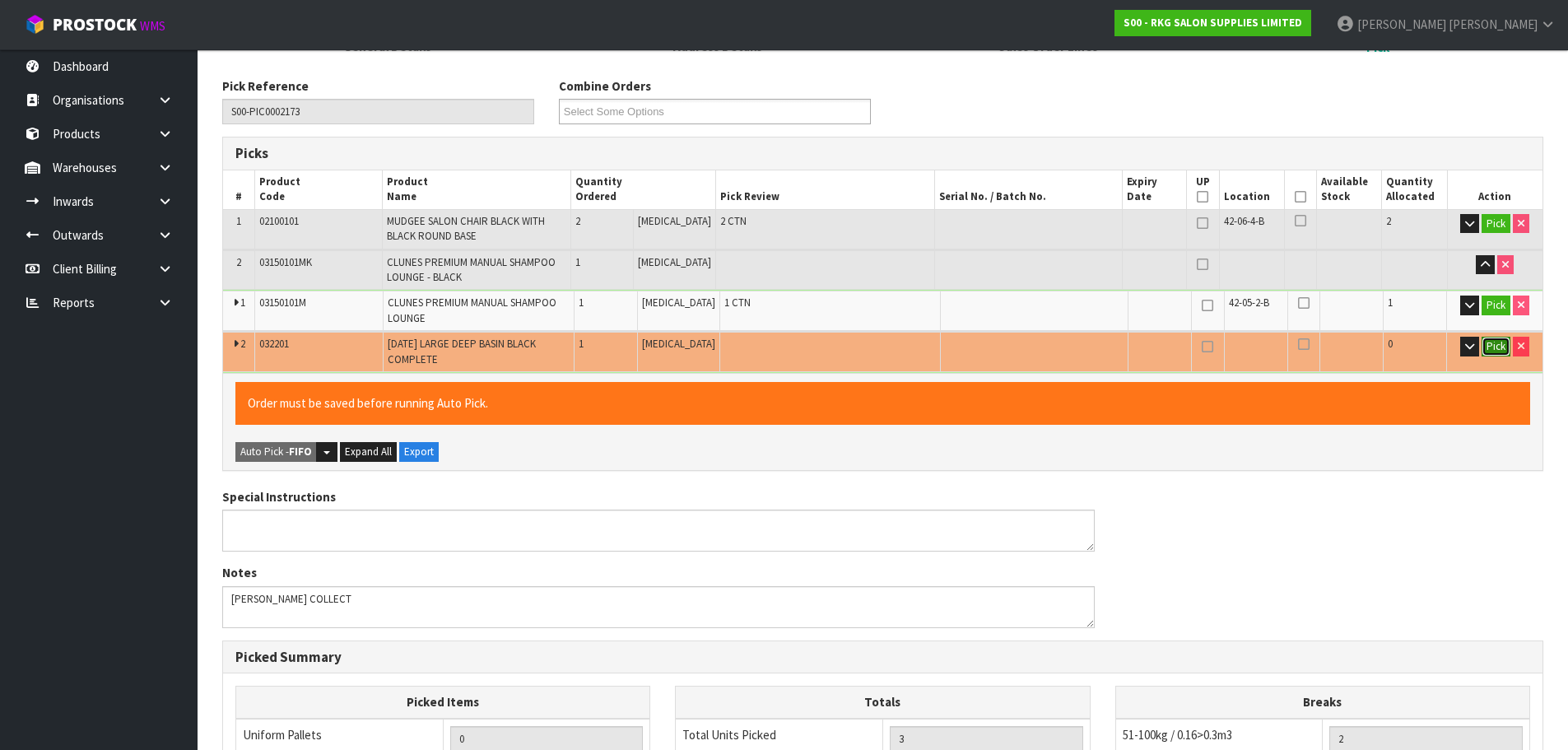
click at [1494, 349] on button "Pick" at bounding box center [1496, 346] width 29 height 20
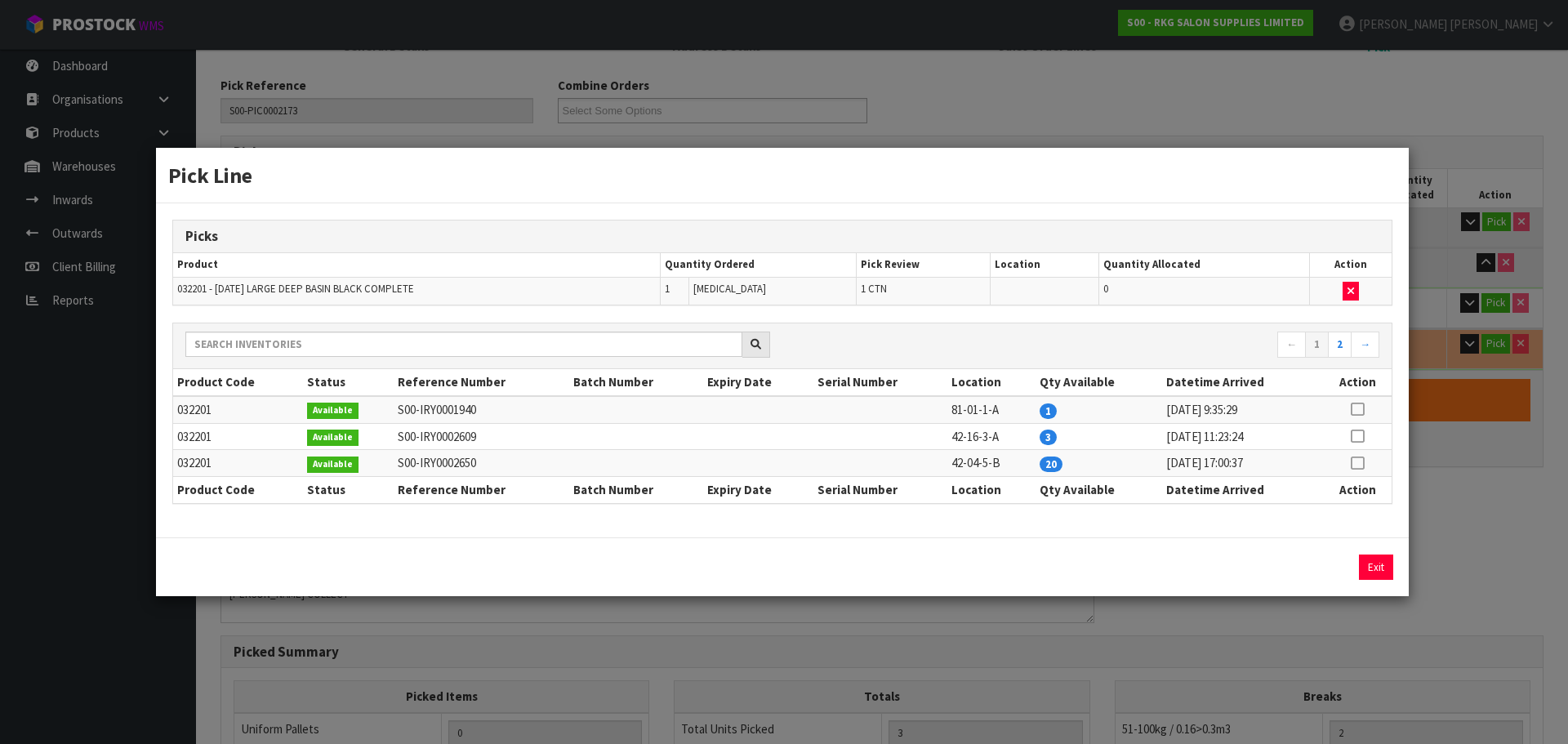
click at [1358, 436] on icon at bounding box center [1357, 436] width 13 height 1
click at [1319, 567] on button "Assign Pick" at bounding box center [1321, 566] width 67 height 25
type input "4"
type input "1.130512"
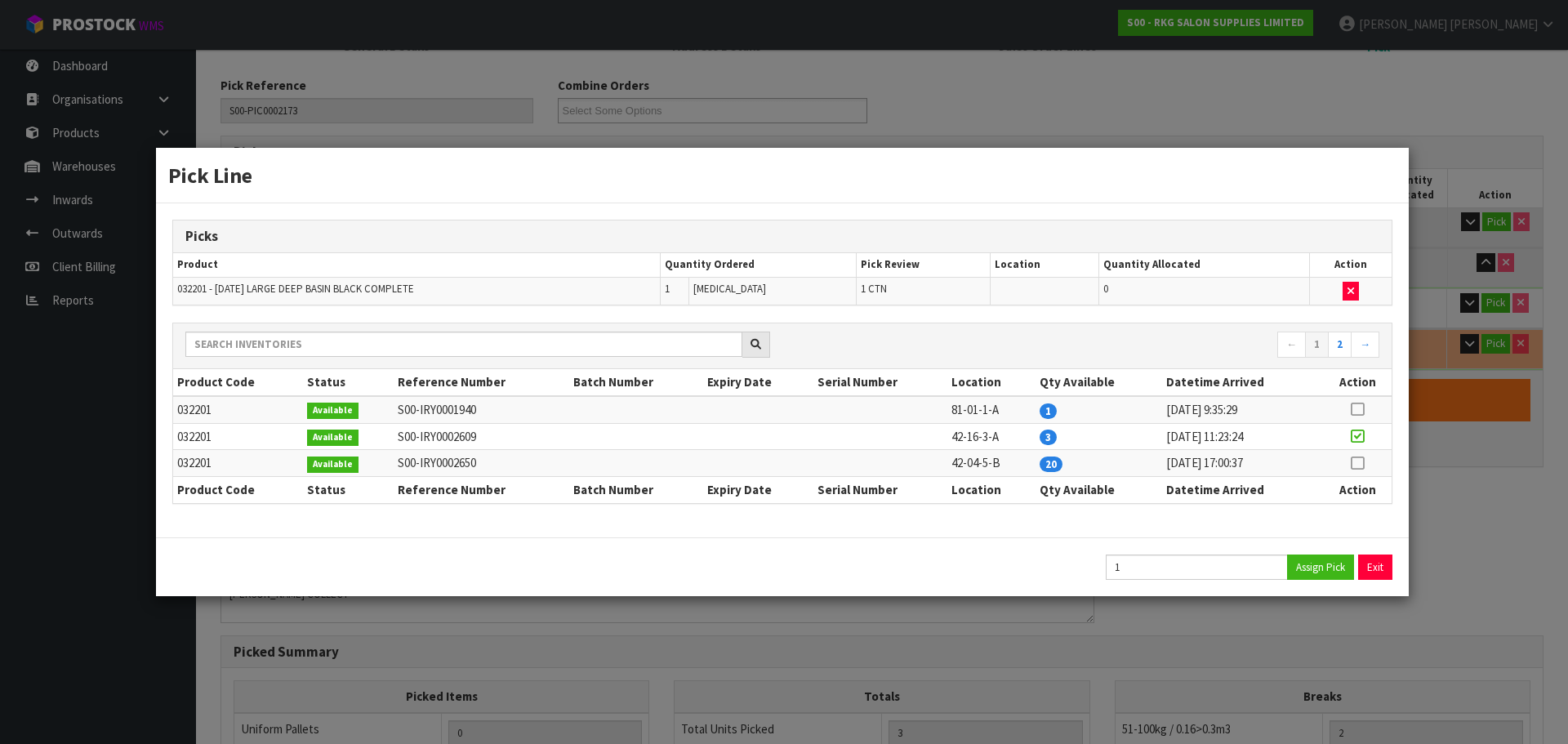
type input "124"
click at [1372, 566] on button "Exit" at bounding box center [1376, 566] width 35 height 25
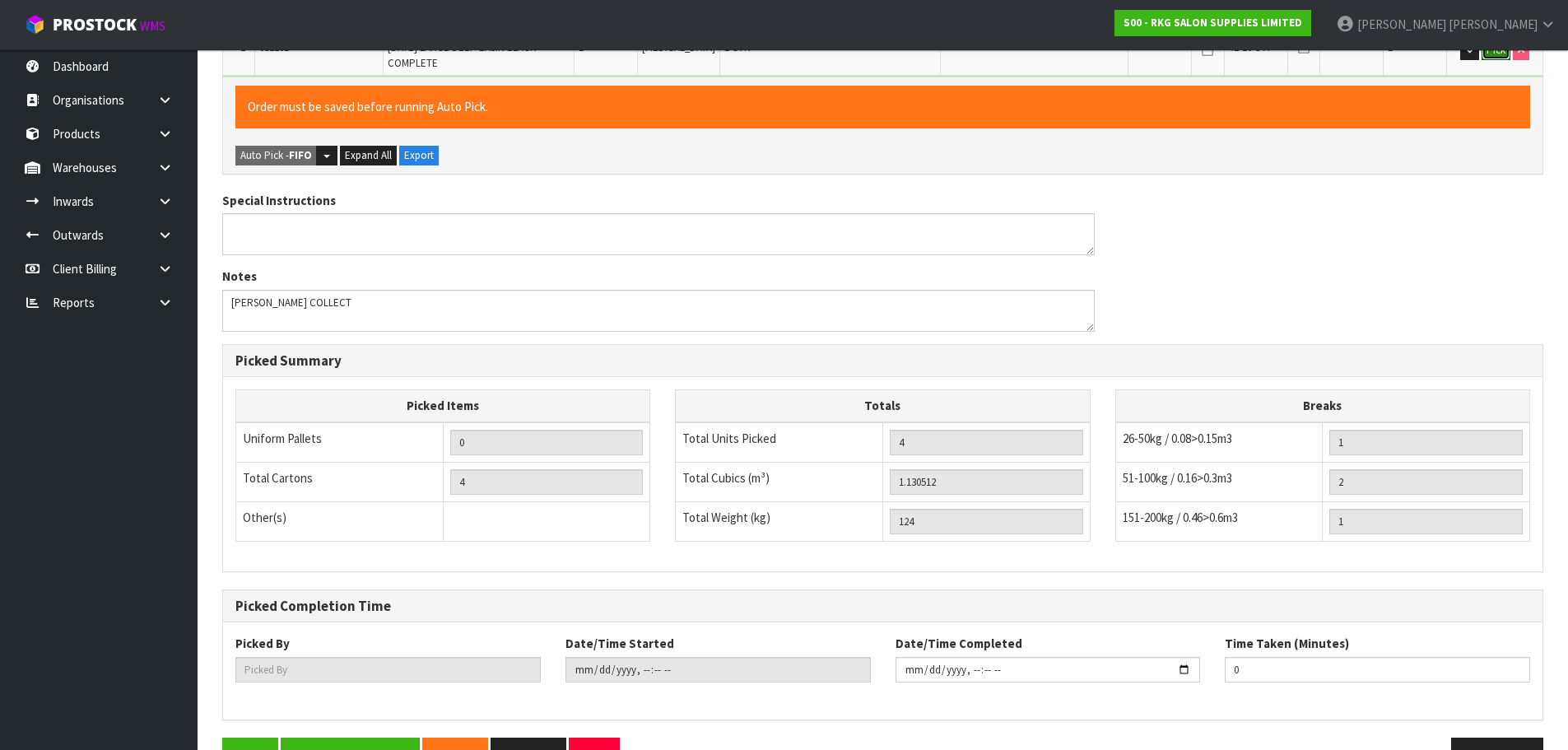
scroll to position [591, 0]
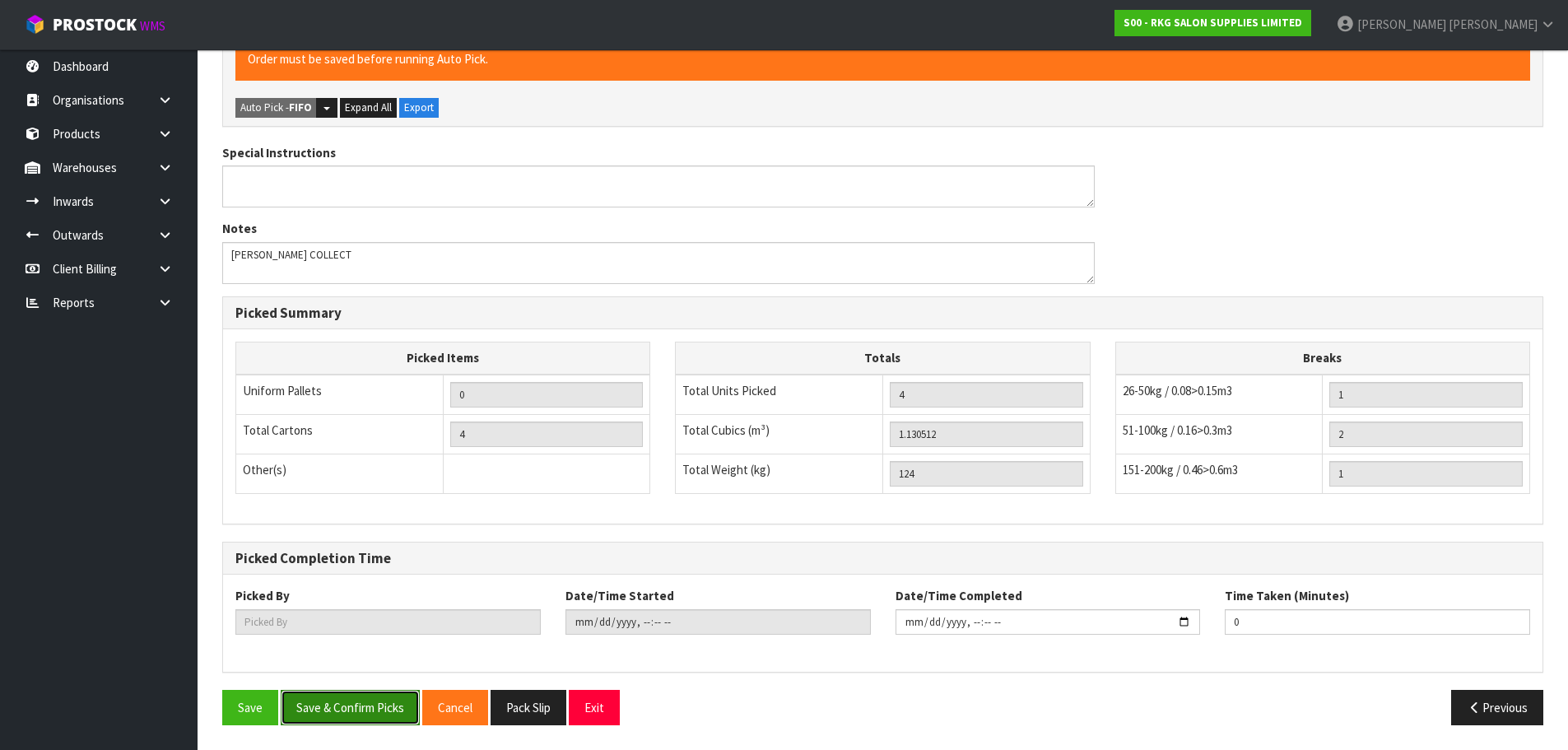
click at [339, 700] on button "Save & Confirm Picks" at bounding box center [350, 708] width 139 height 36
type input "[PERSON_NAME]"
type input "[DATE]T10:39:40"
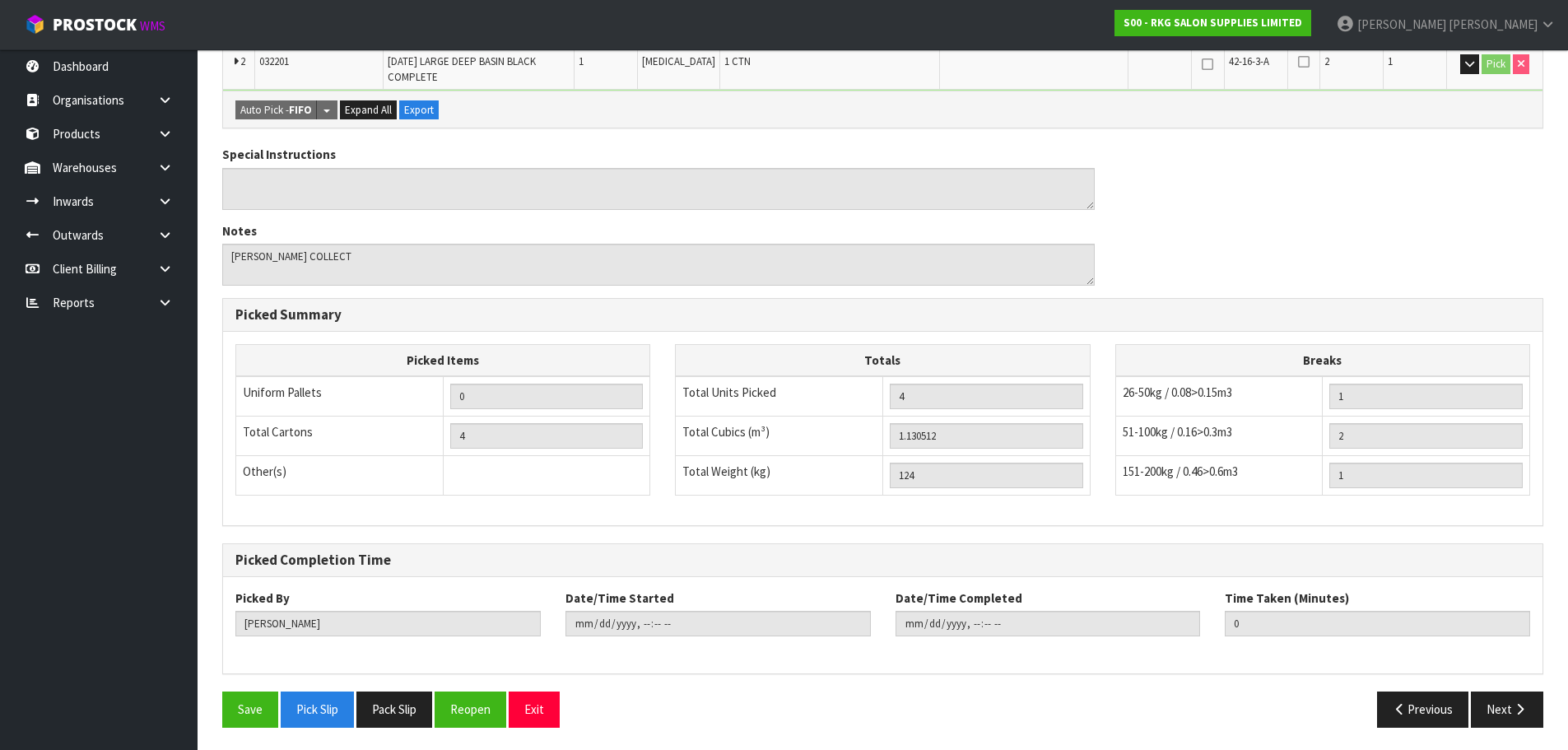
scroll to position [532, 0]
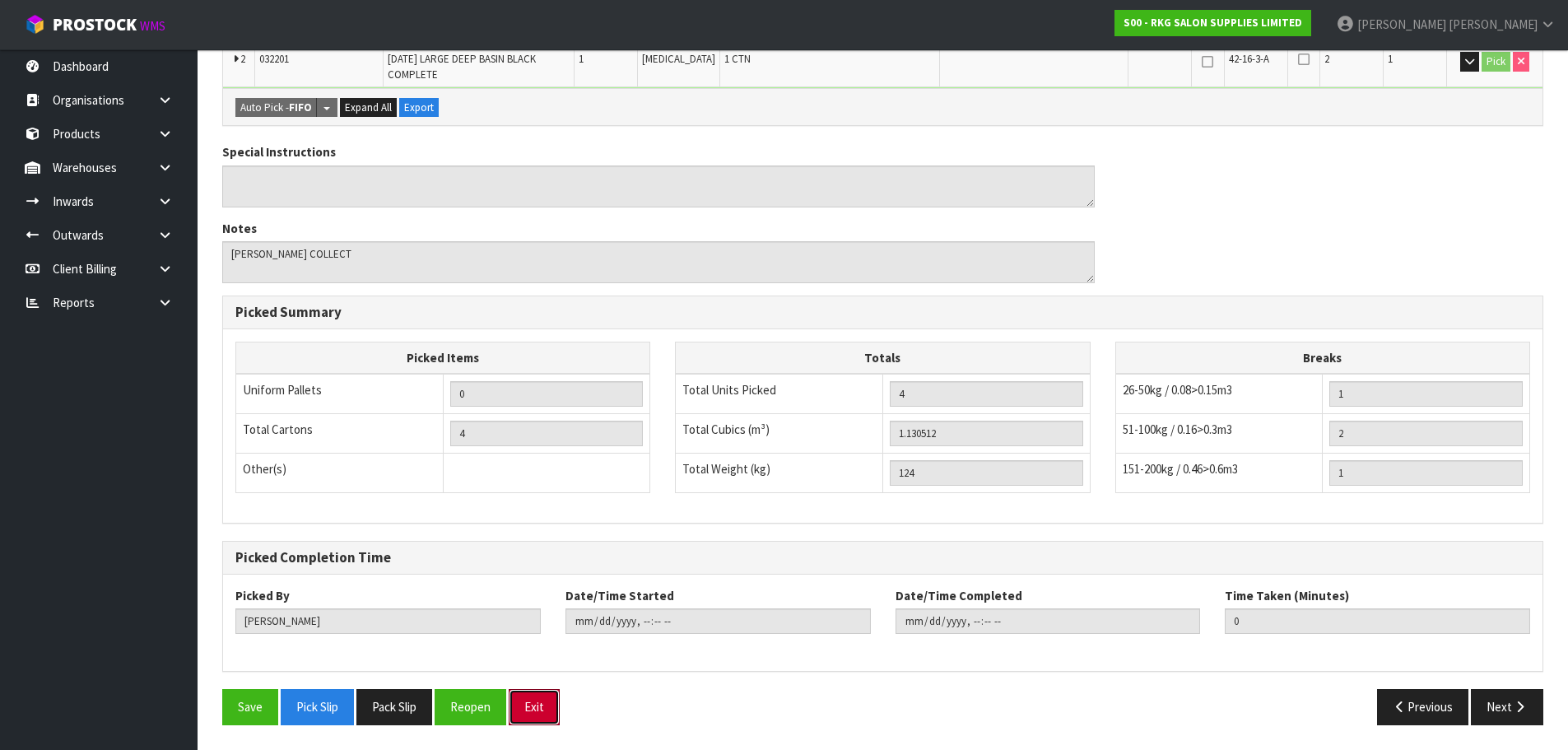
drag, startPoint x: 535, startPoint y: 715, endPoint x: 634, endPoint y: 584, distance: 164.2
click at [539, 709] on button "Exit" at bounding box center [534, 707] width 51 height 36
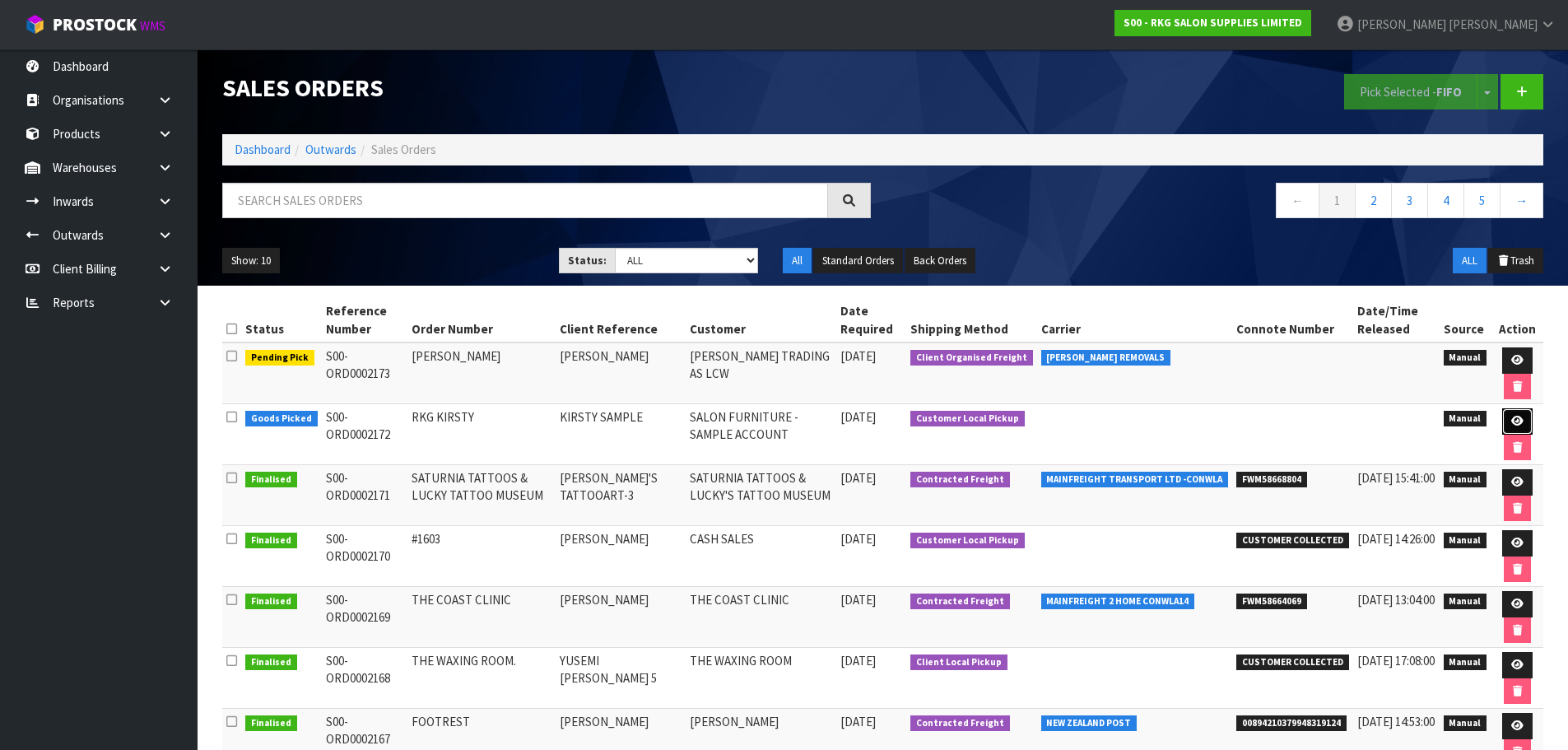
click at [1512, 423] on icon at bounding box center [1517, 421] width 12 height 10
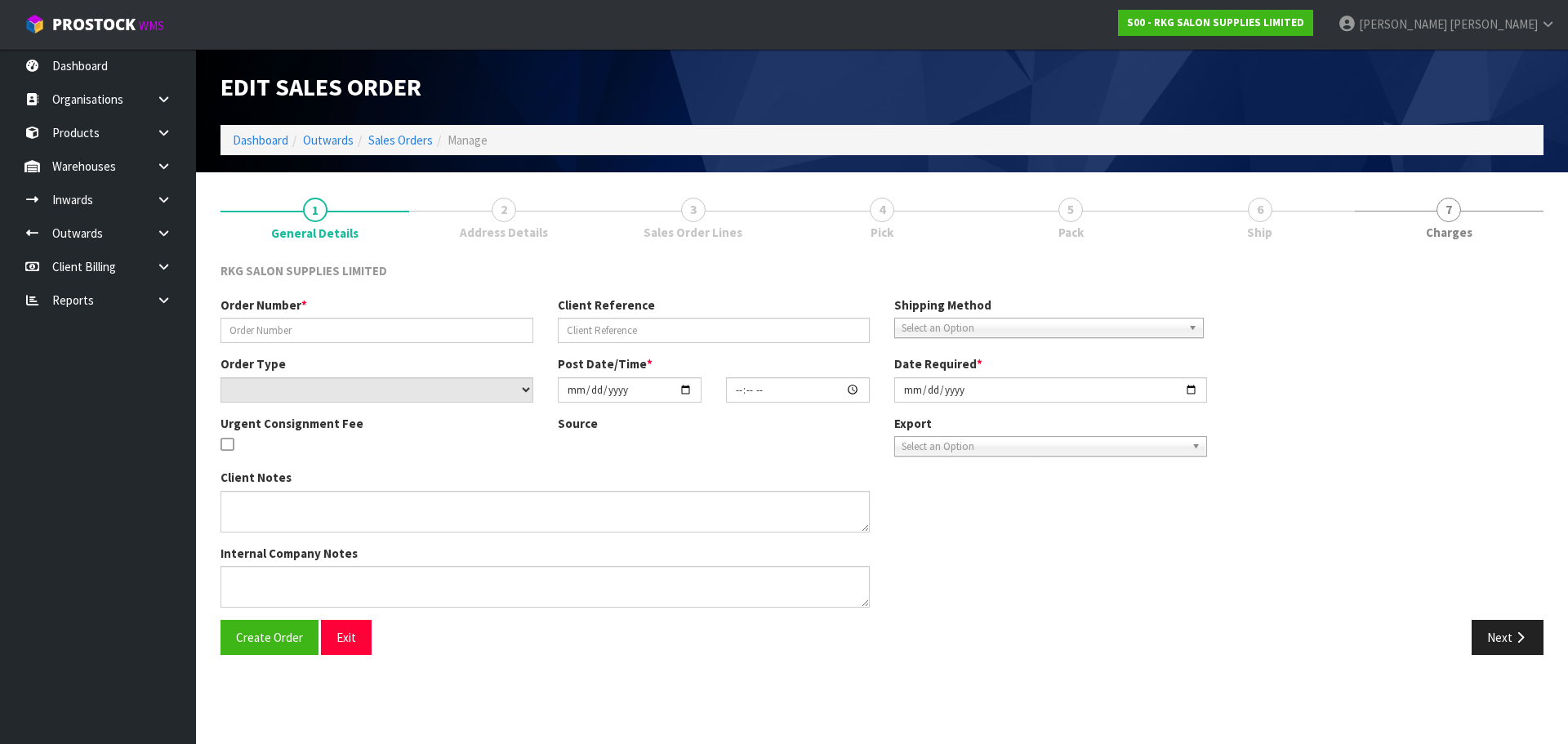
type input "RKG KIRSTY"
type input "KIRSTY SAMPLE"
select select "number:0"
type input "[DATE]"
type input "10:28:00.000"
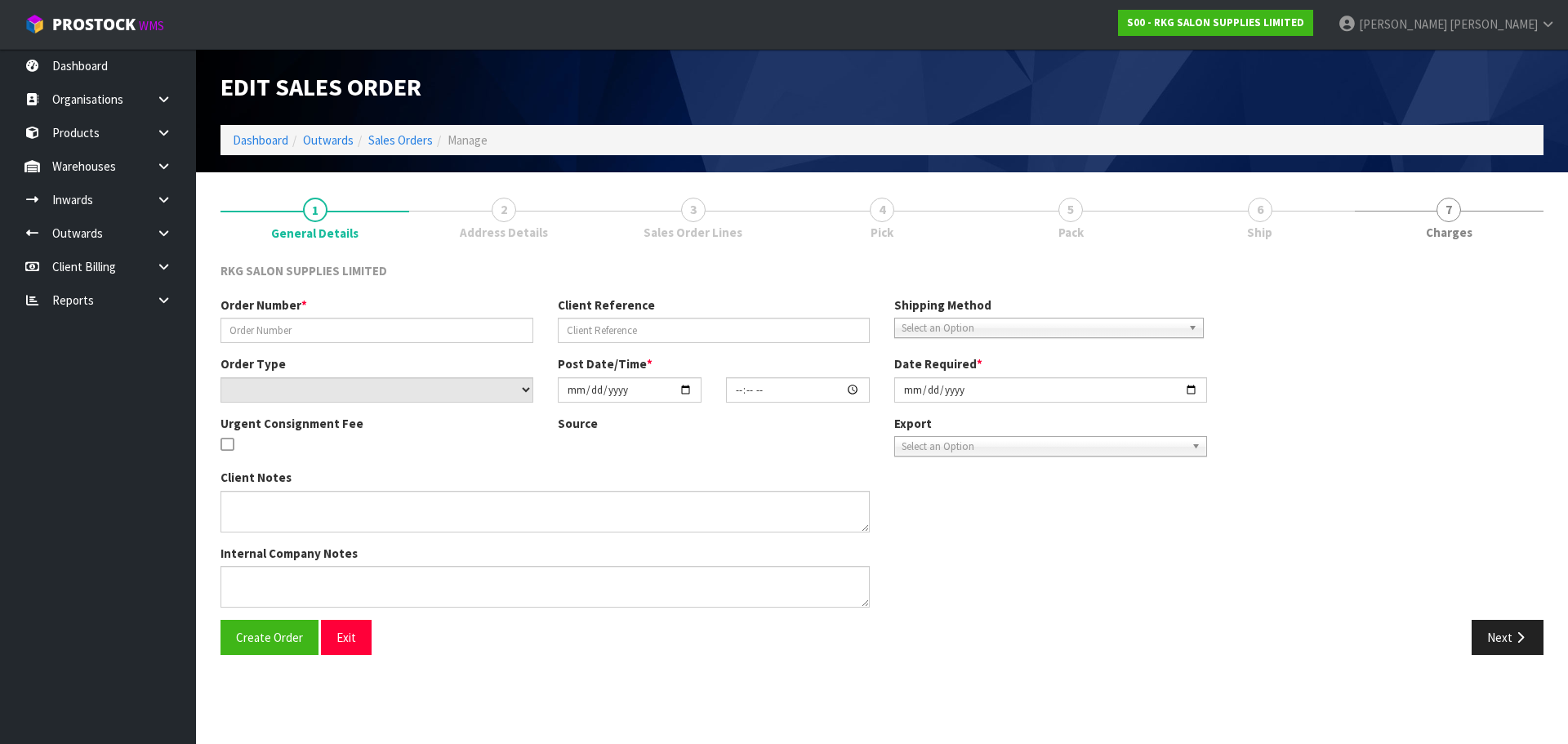
type input "[DATE]"
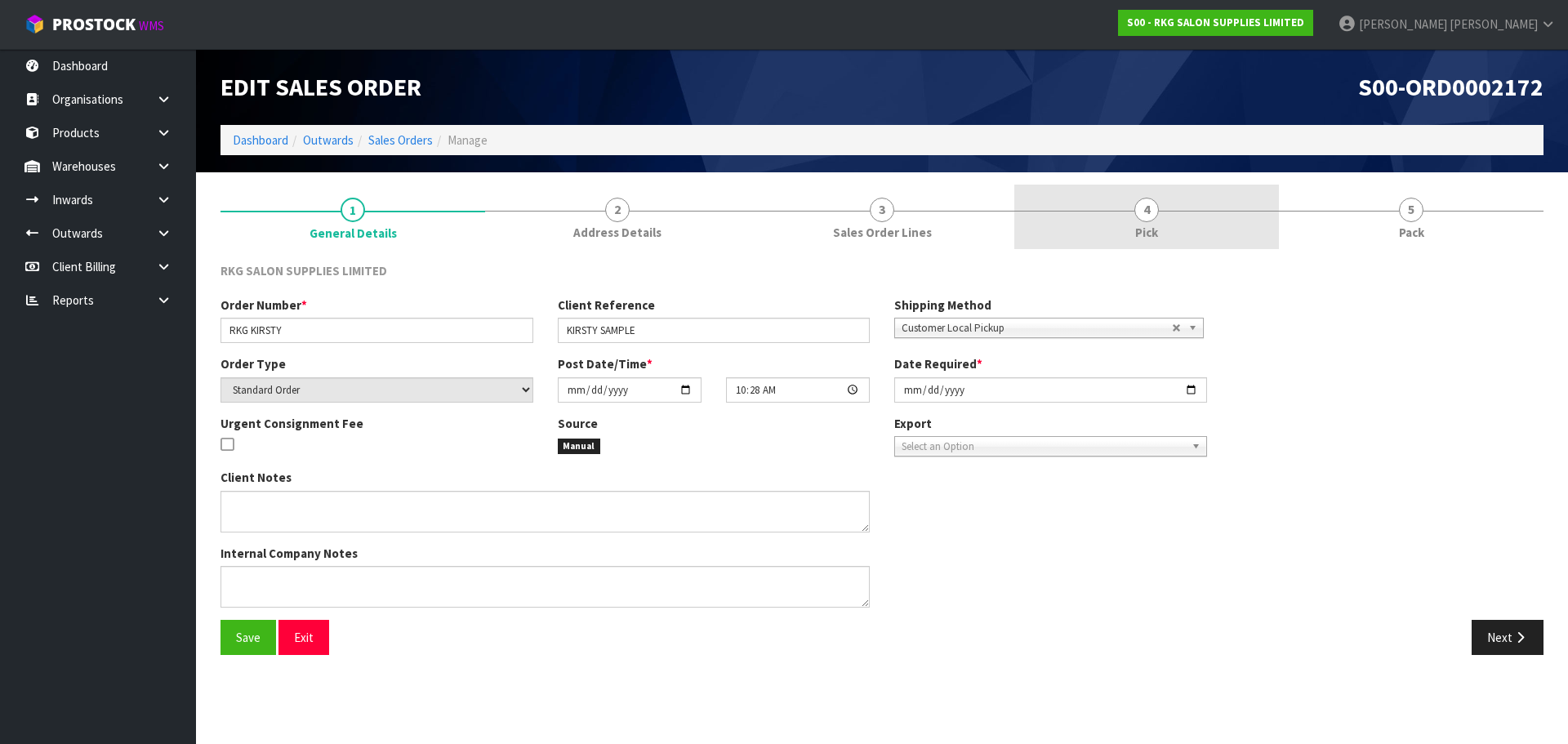
click at [1149, 216] on span "4" at bounding box center [1147, 210] width 24 height 24
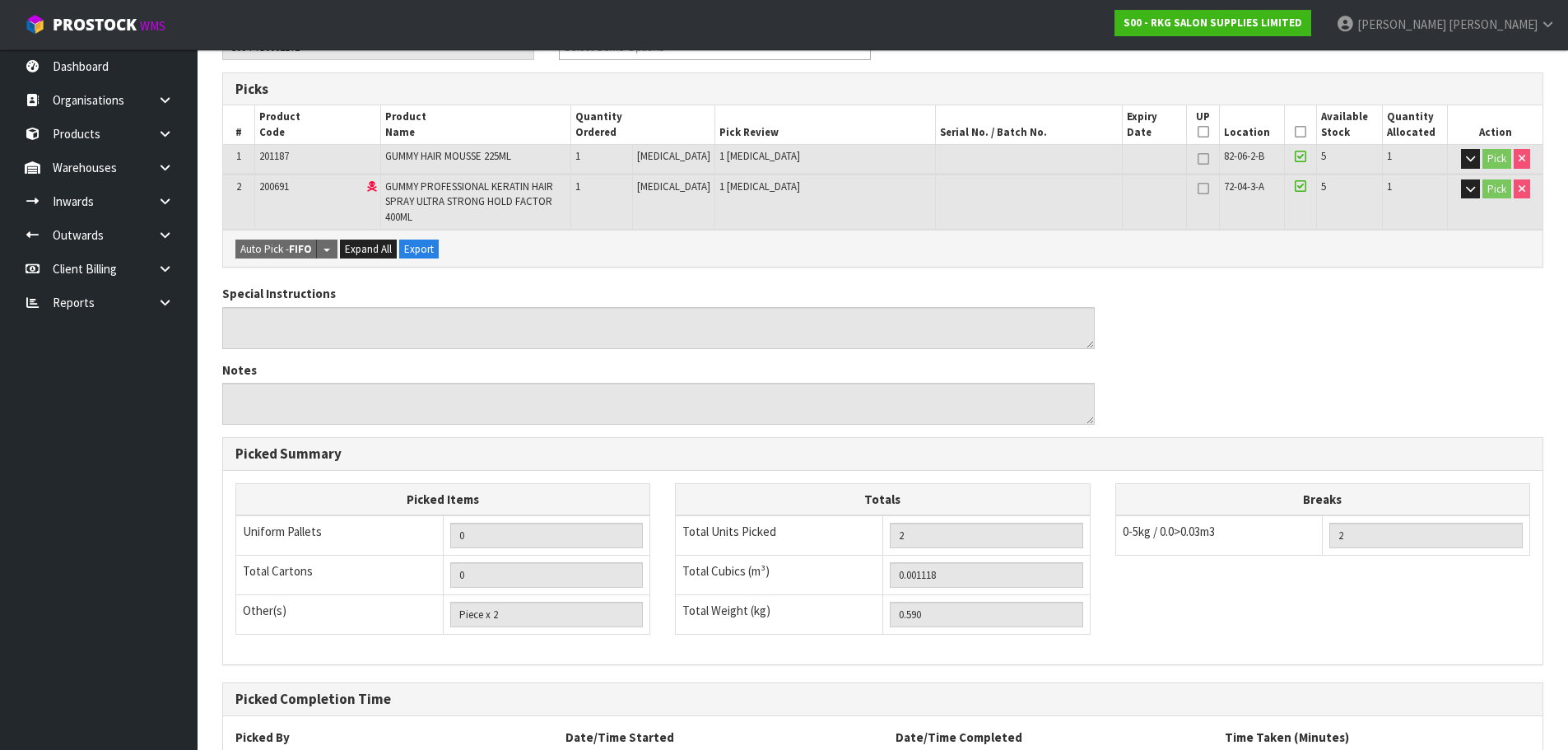
scroll to position [393, 0]
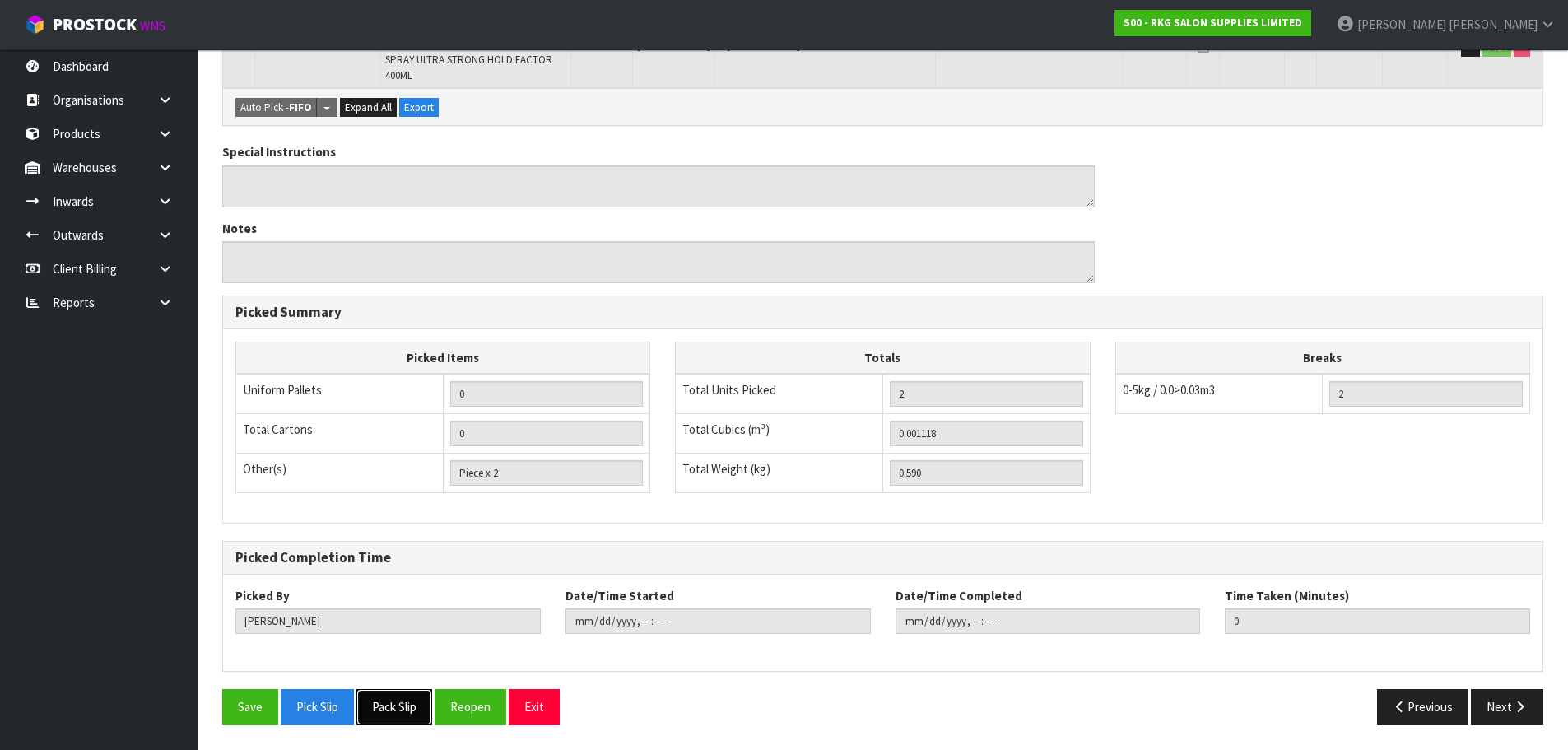
click at [399, 702] on button "Pack Slip" at bounding box center [394, 707] width 75 height 36
drag, startPoint x: 1403, startPoint y: 701, endPoint x: 1104, endPoint y: 629, distance: 307.5
click at [1403, 701] on icon "button" at bounding box center [1400, 707] width 16 height 12
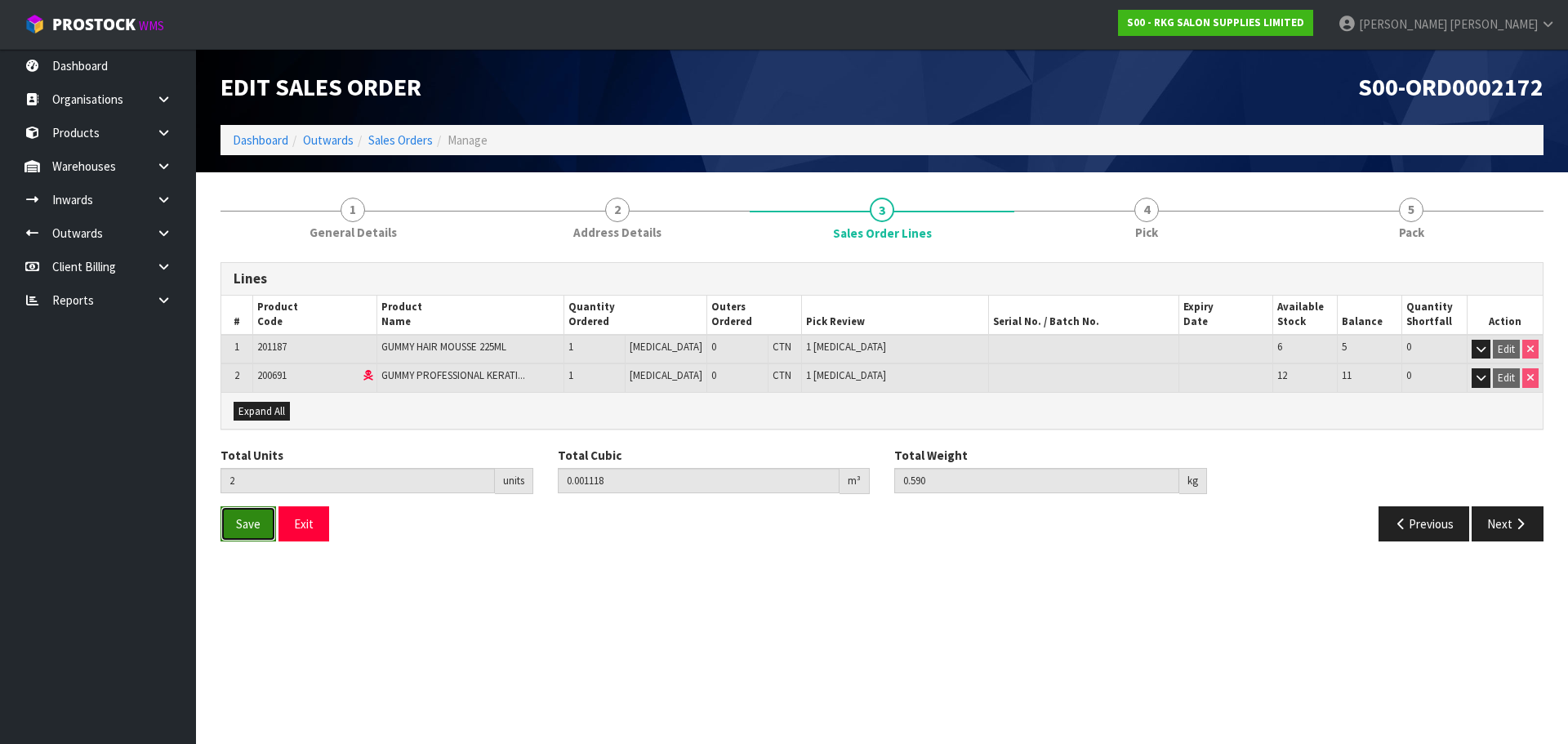
click at [243, 528] on span "Save" at bounding box center [248, 523] width 24 height 16
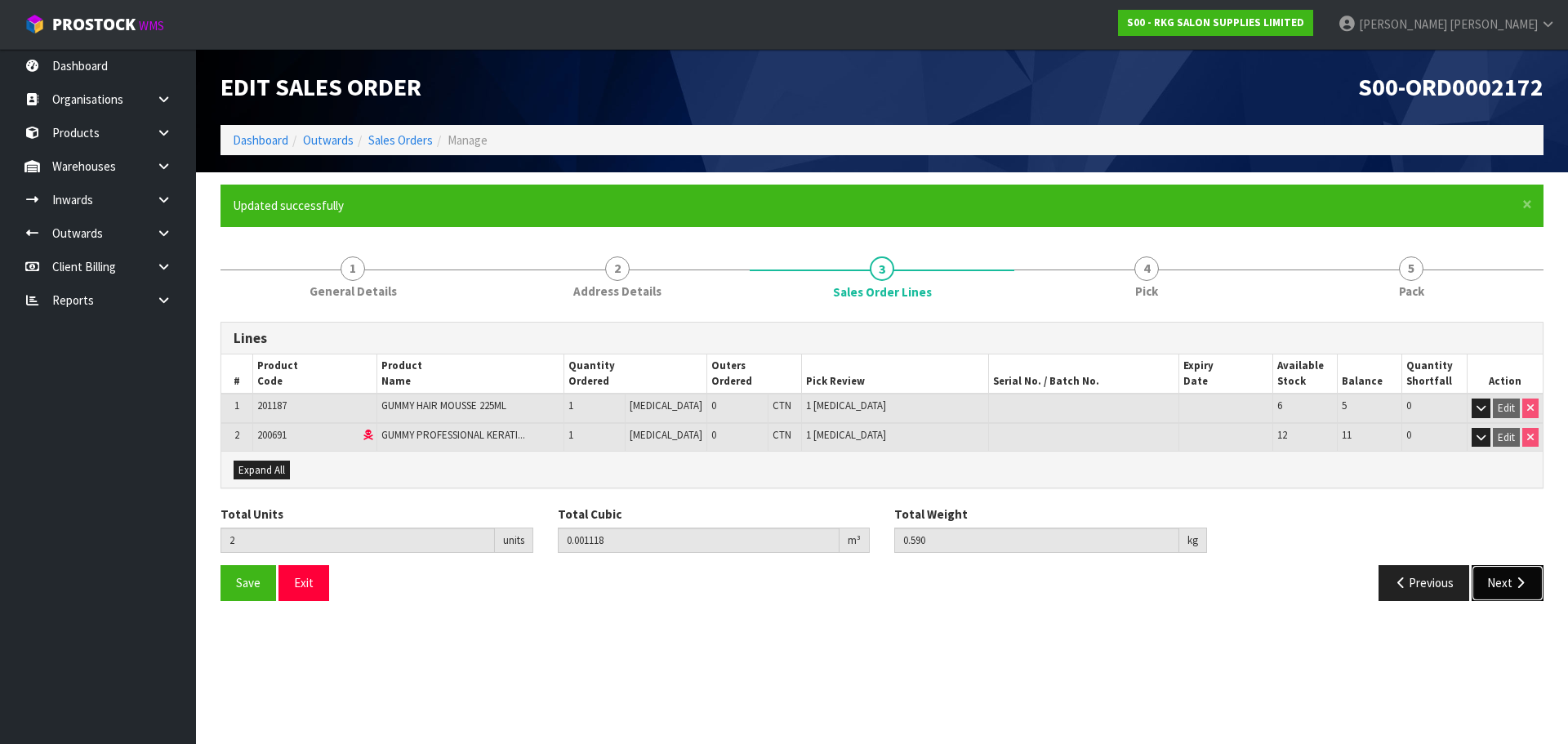
click at [1498, 591] on button "Next" at bounding box center [1507, 583] width 72 height 36
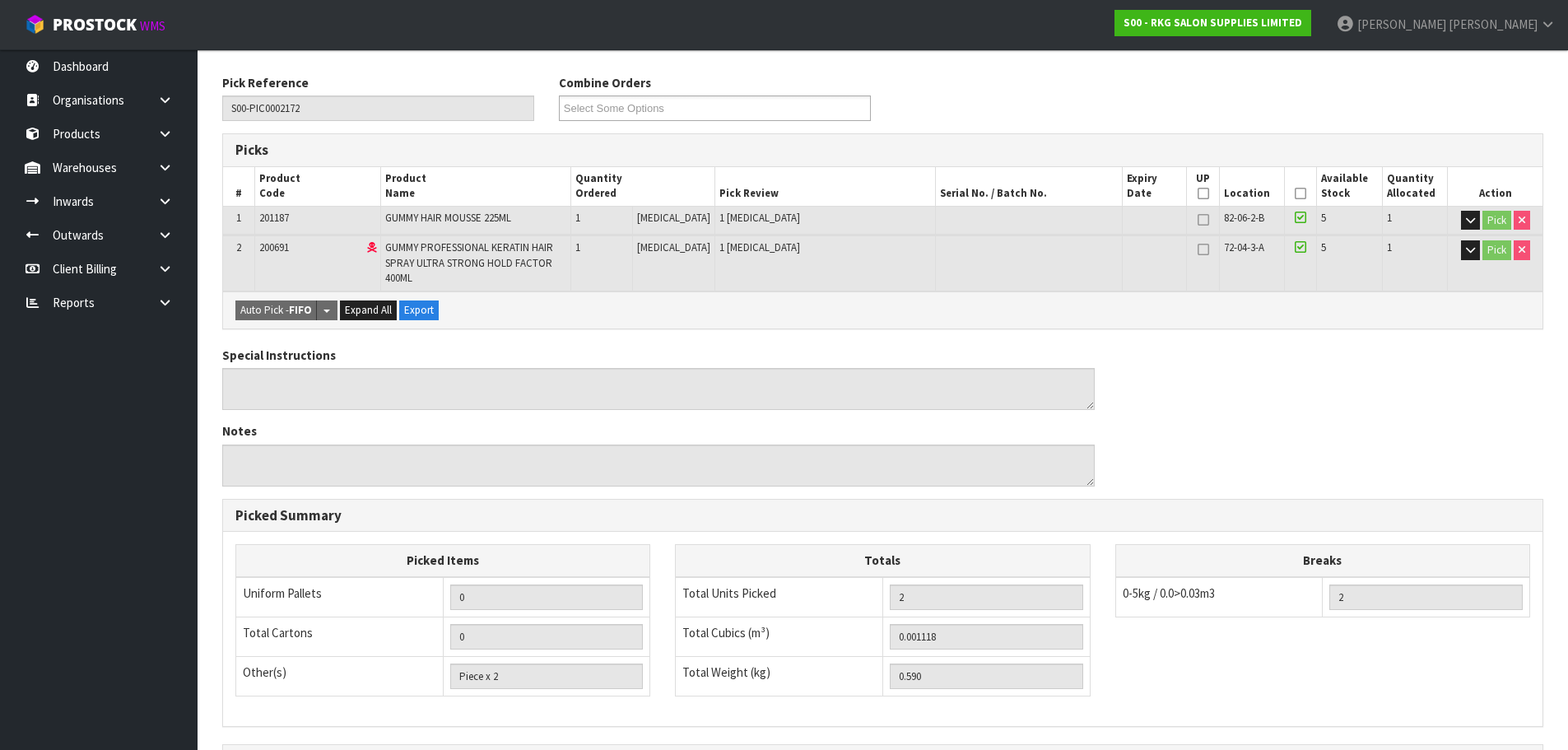
scroll to position [165, 0]
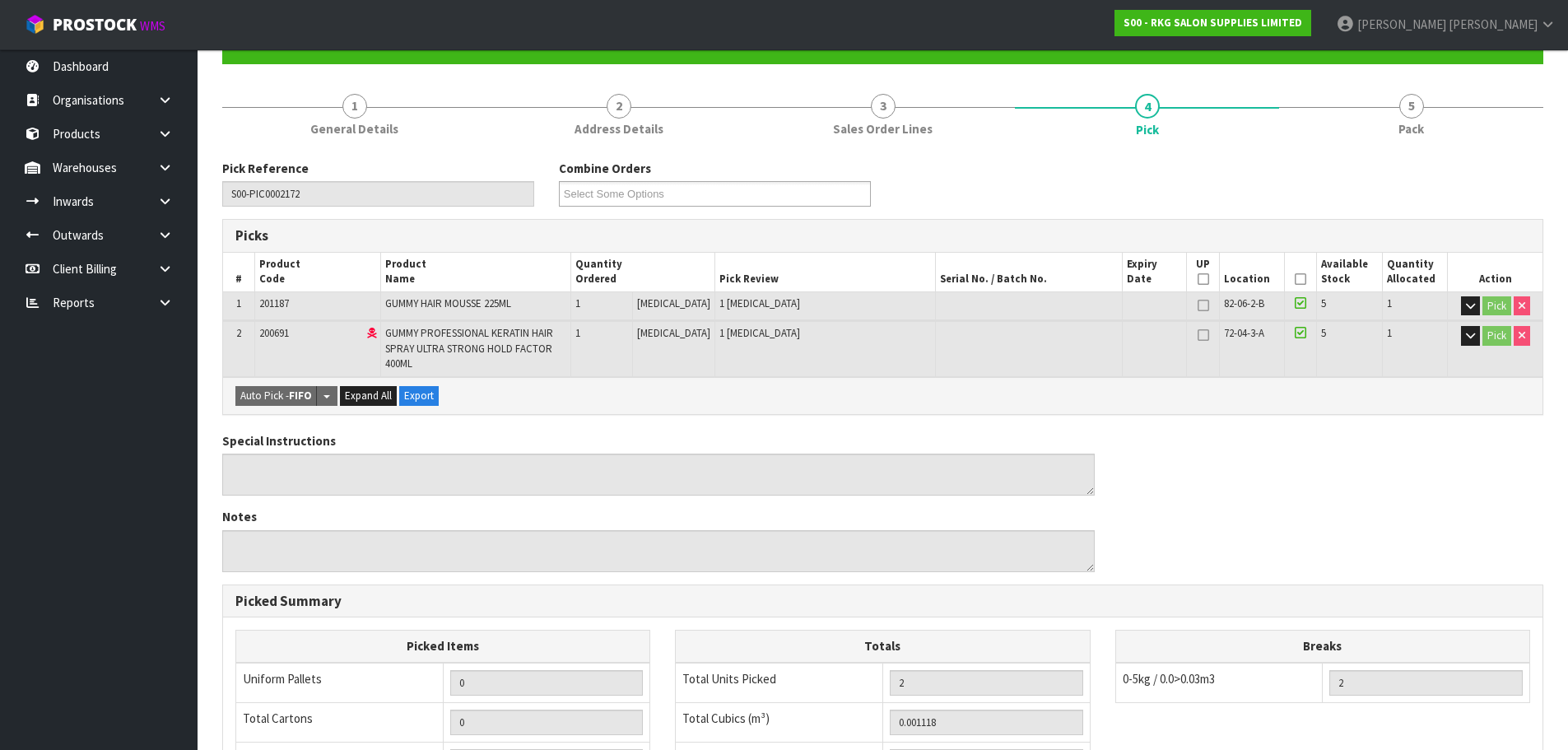
click at [1294, 280] on icon at bounding box center [1300, 279] width 11 height 1
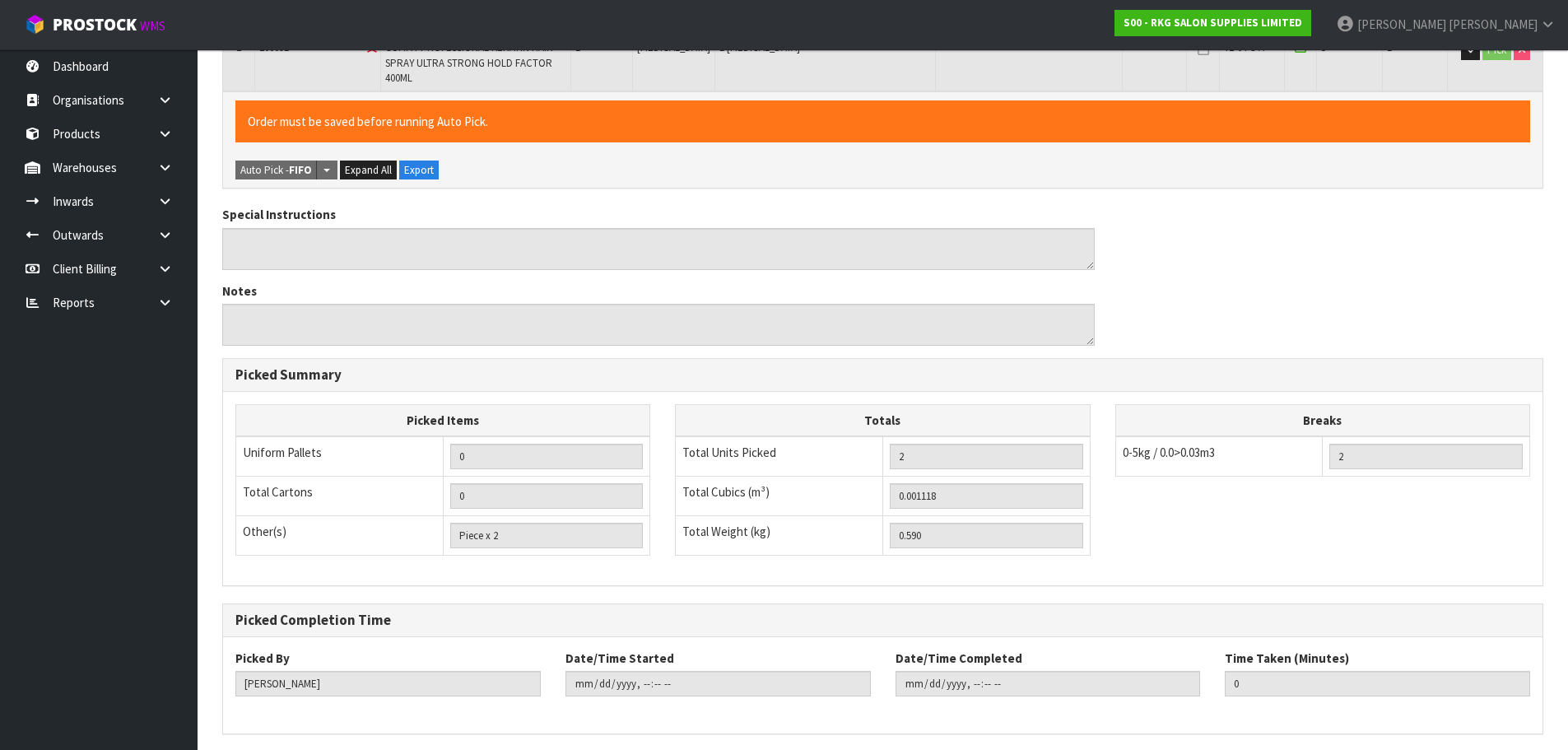
scroll to position [513, 0]
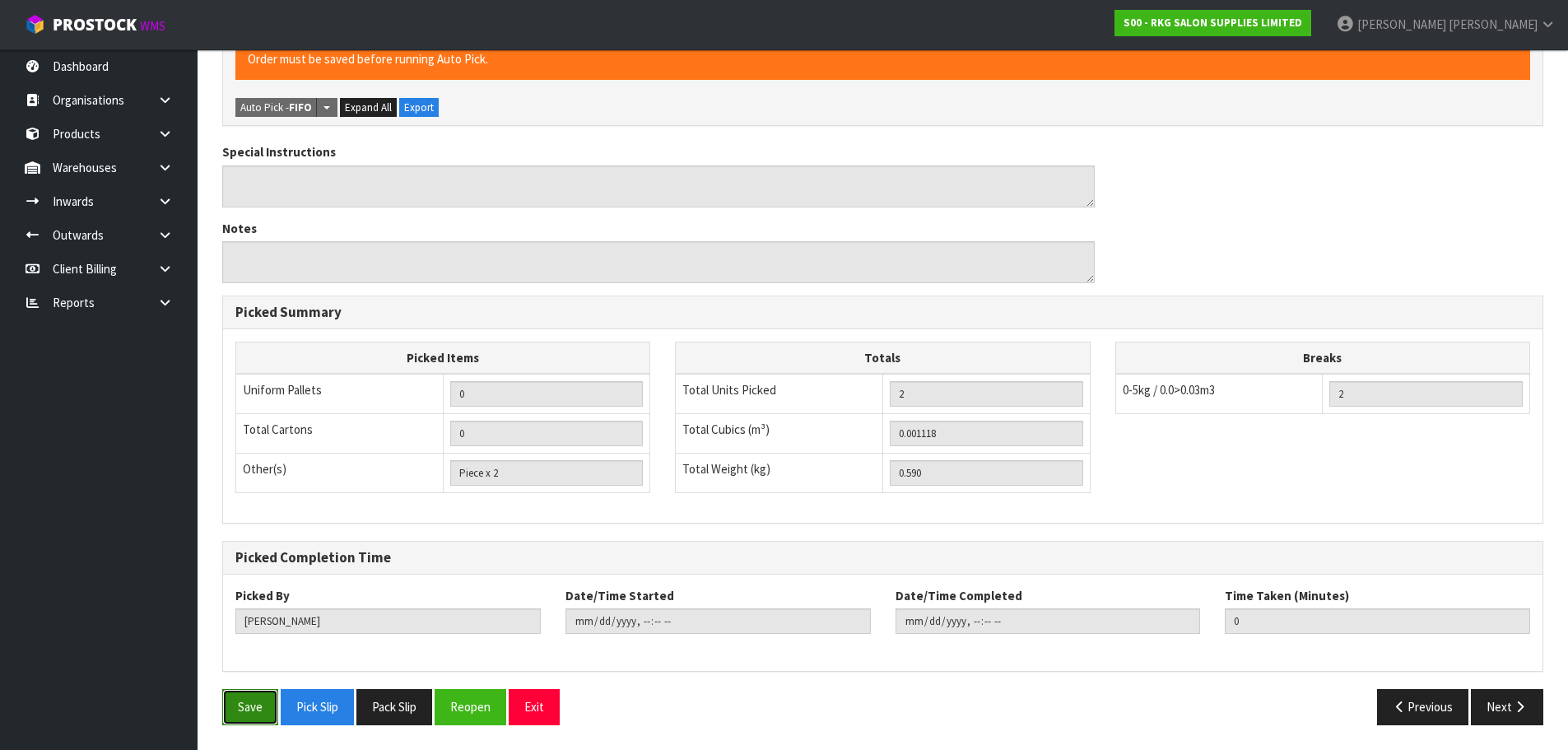
click at [233, 713] on button "Save" at bounding box center [250, 707] width 56 height 36
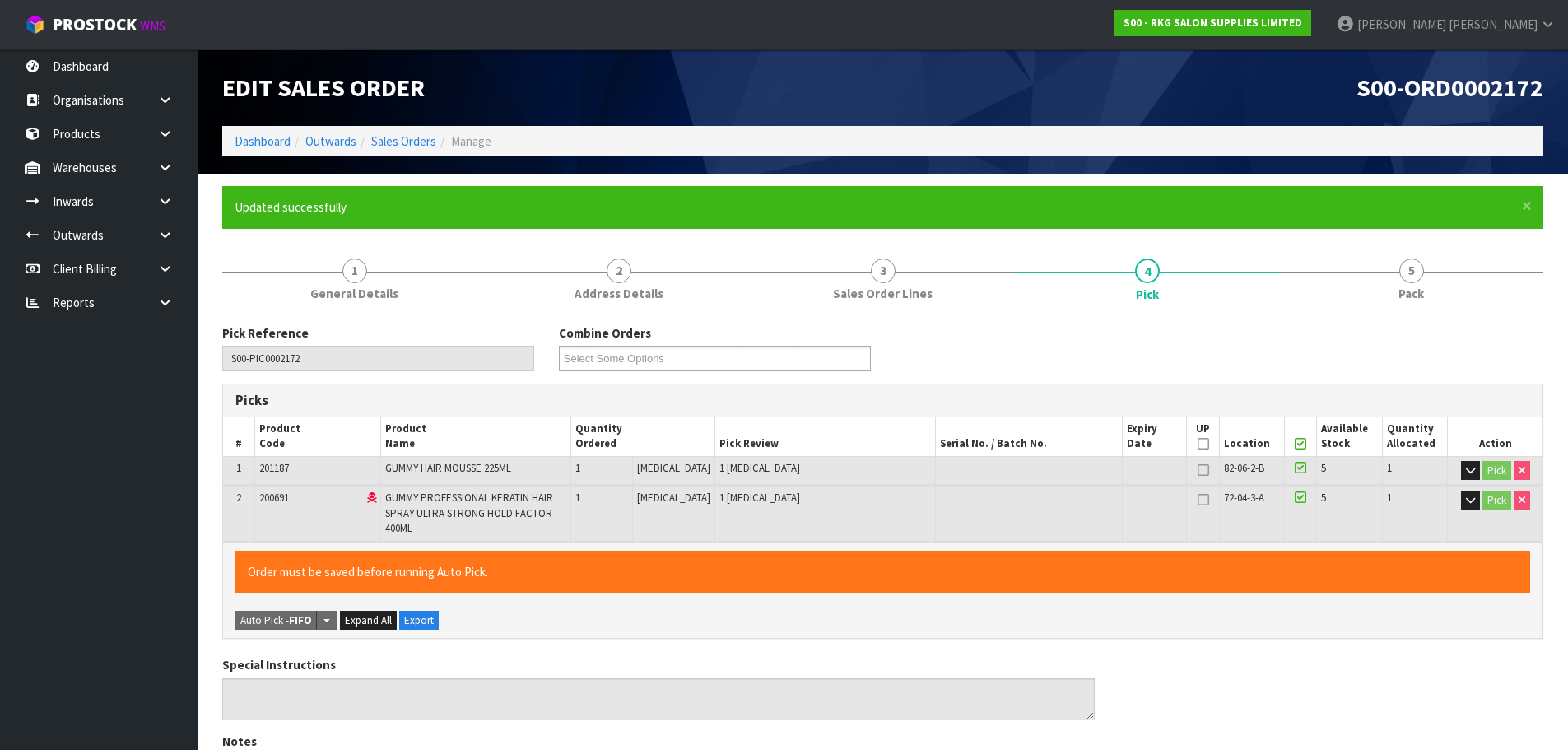
type input "[DATE]T10:55:39"
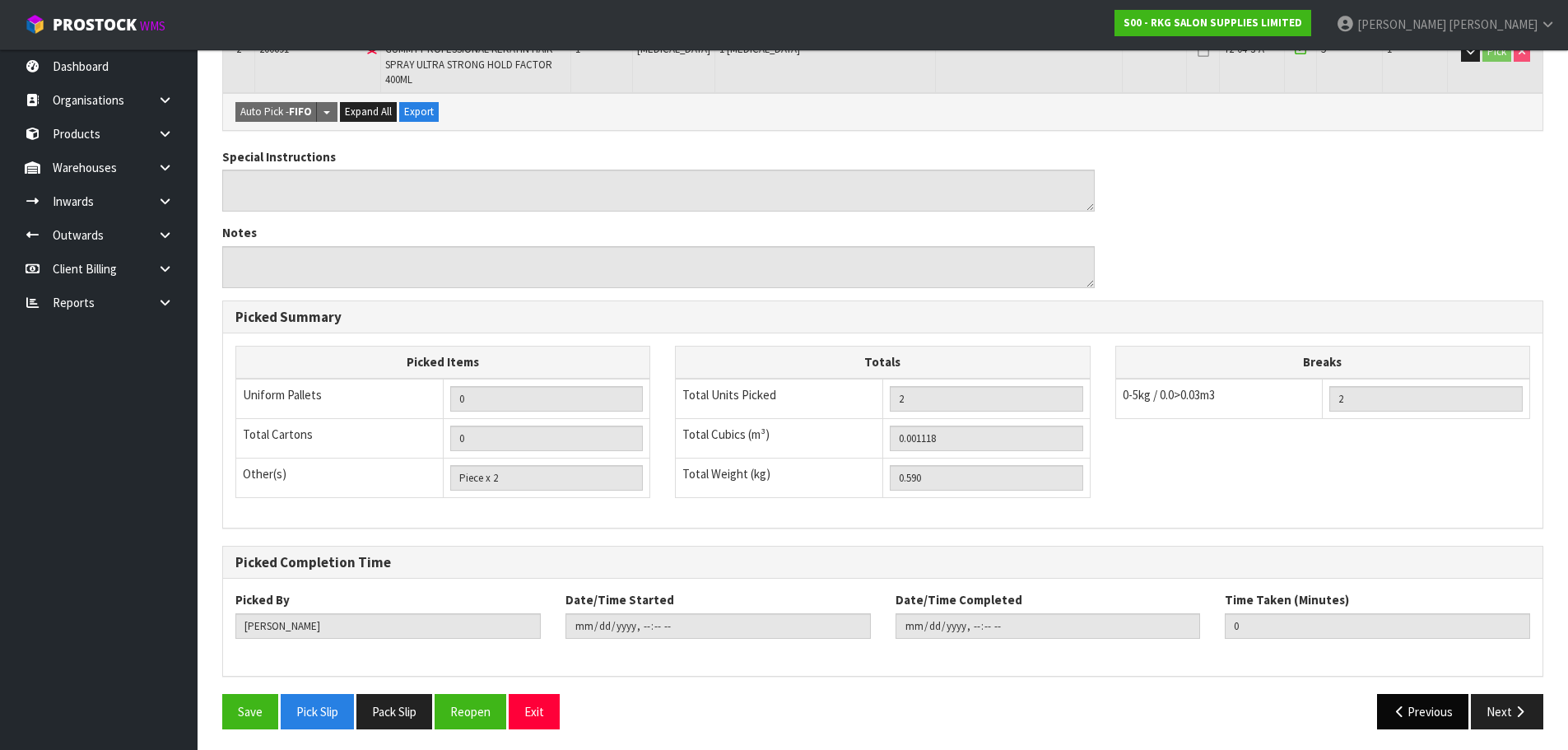
scroll to position [453, 0]
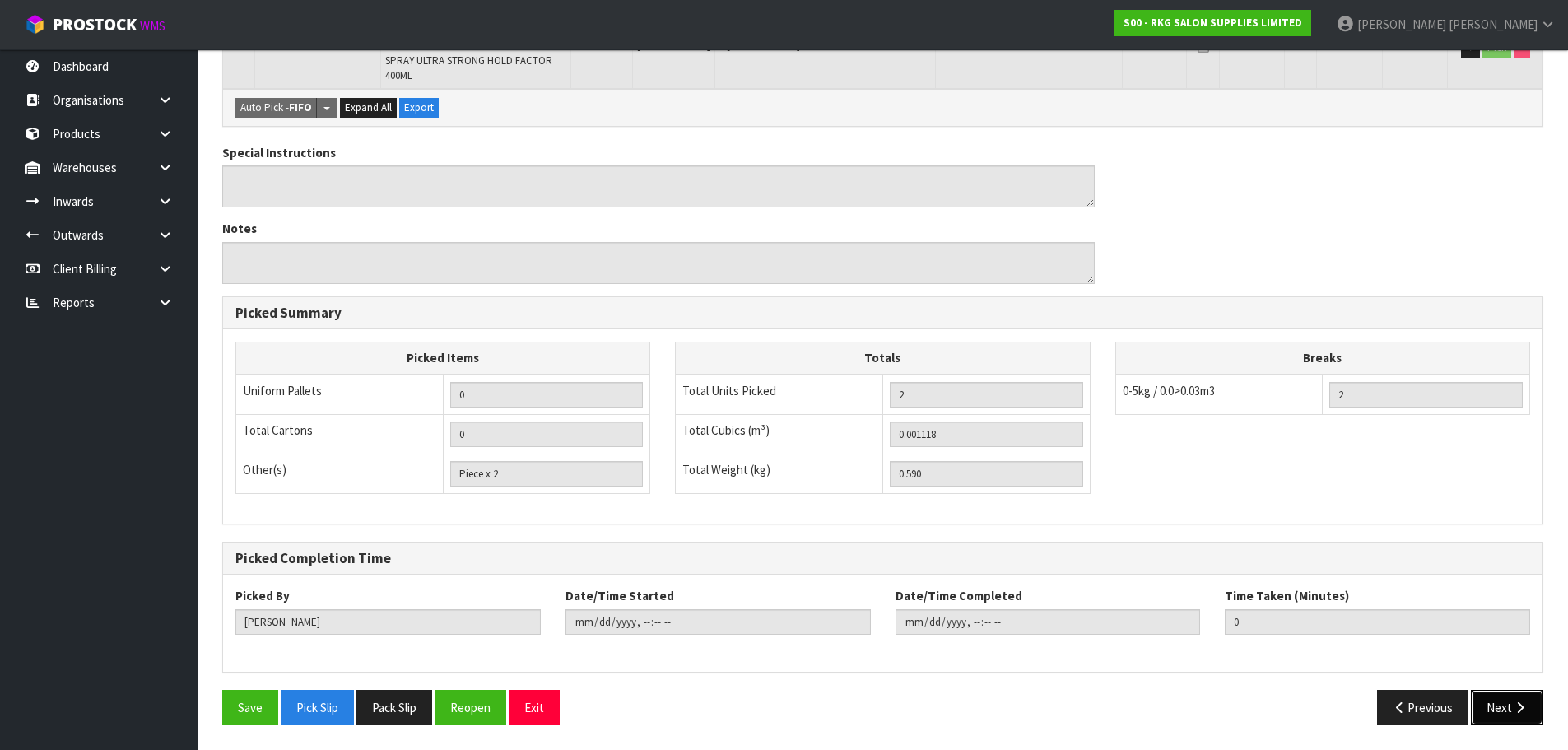
click at [1502, 707] on button "Next" at bounding box center [1507, 708] width 73 height 36
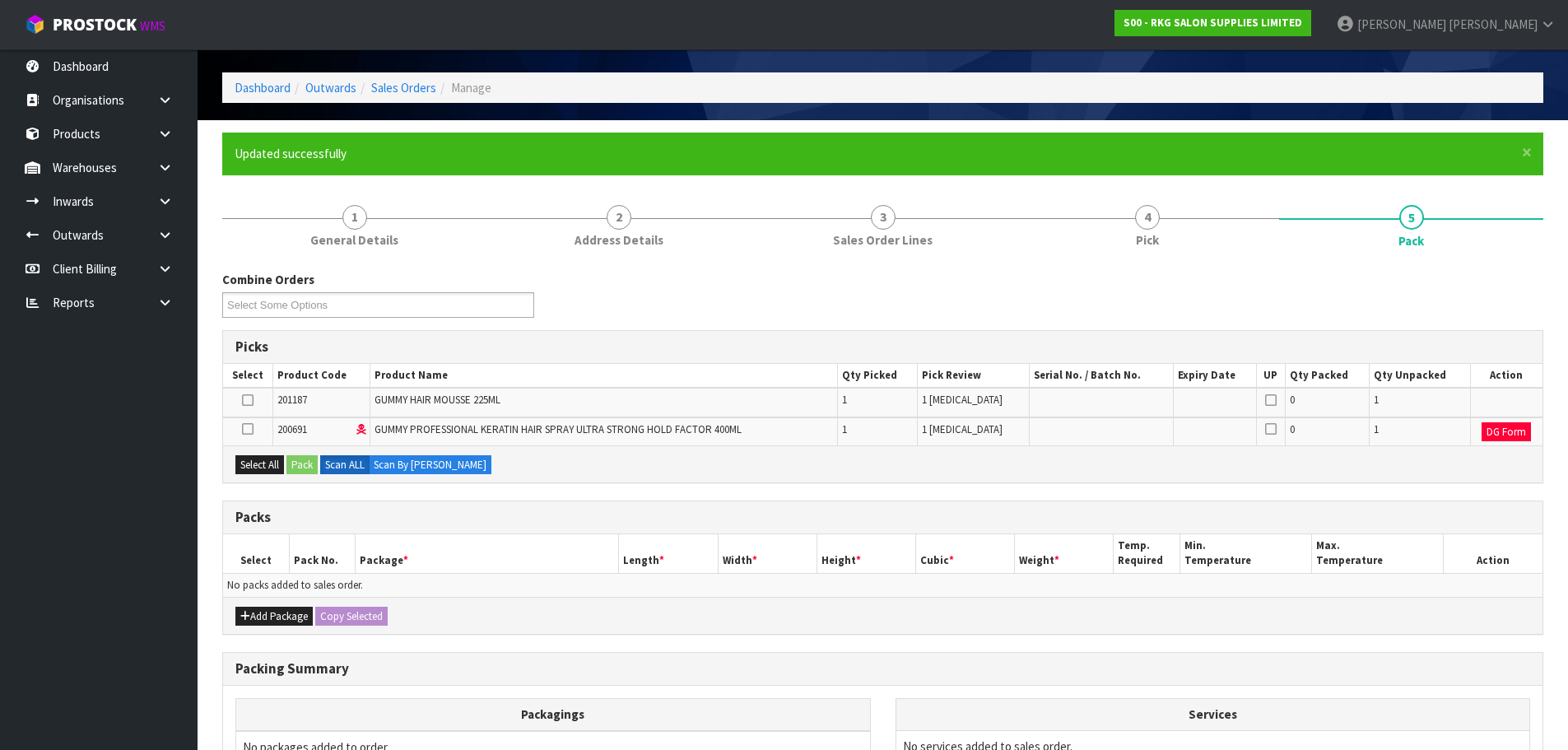
scroll to position [82, 0]
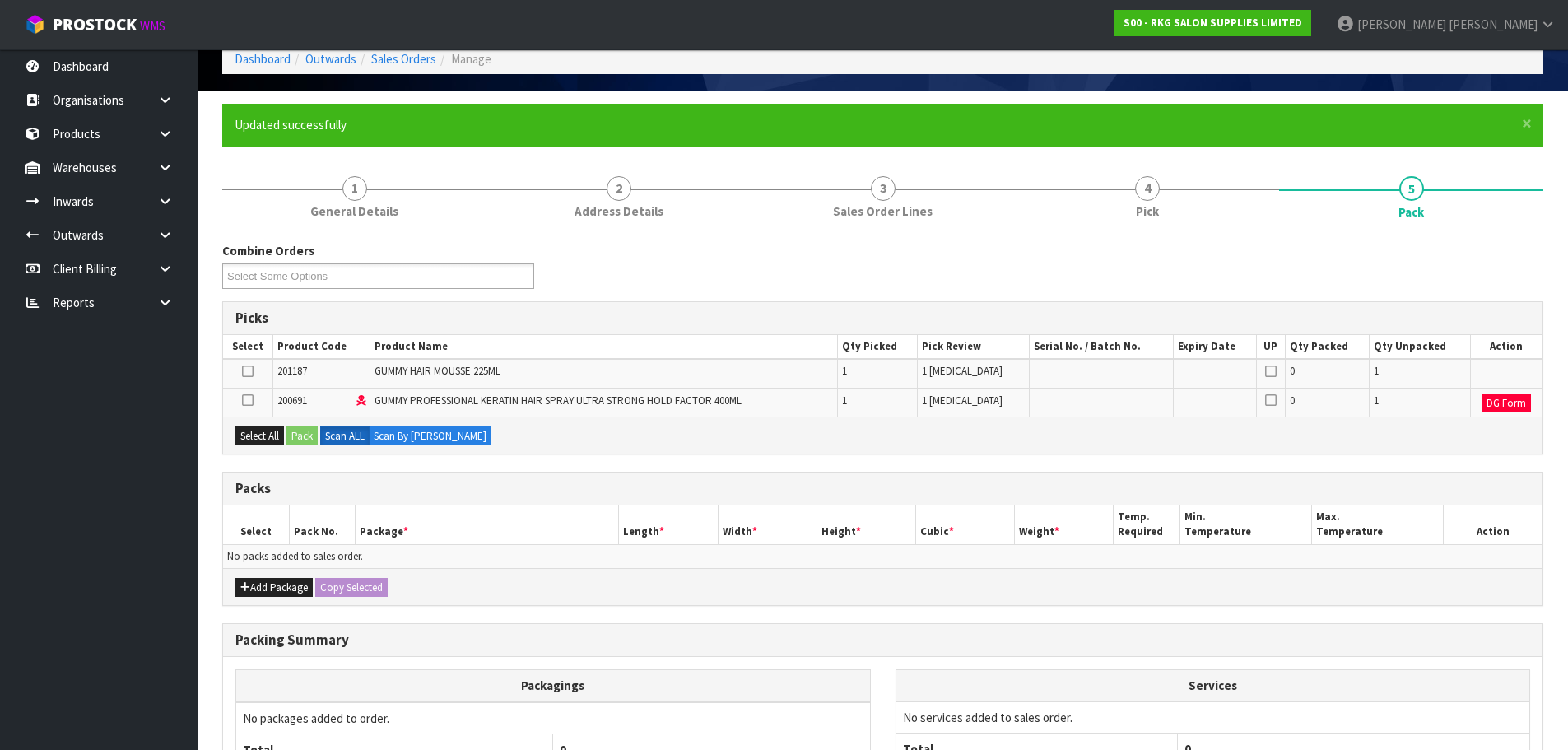
click at [255, 446] on div "Select All Pack Scan ALL Scan By [PERSON_NAME]" at bounding box center [882, 434] width 1320 height 37
click at [256, 587] on button "Add Package" at bounding box center [275, 588] width 77 height 20
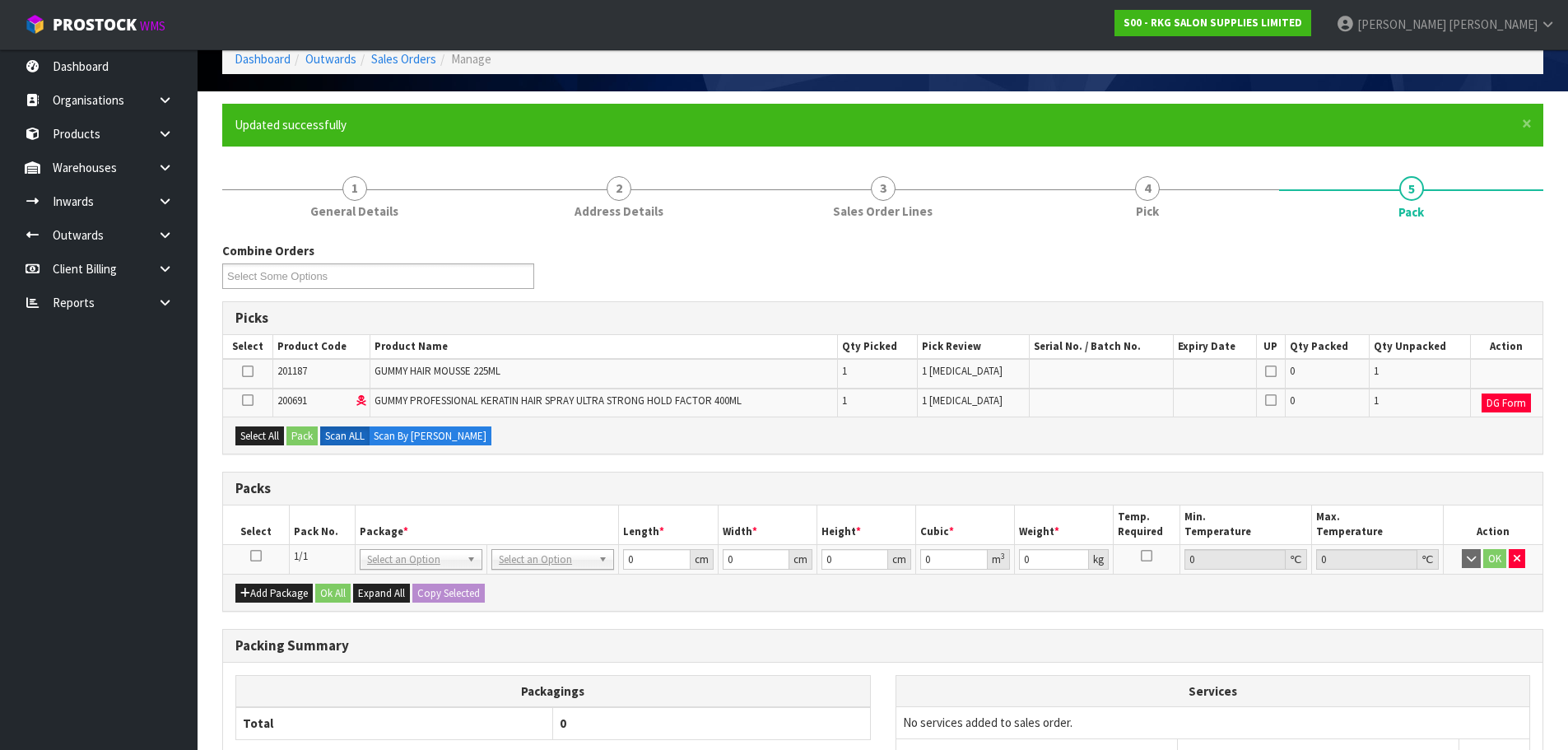
click at [255, 557] on icon at bounding box center [256, 556] width 11 height 1
click at [249, 434] on button "Select All" at bounding box center [259, 436] width 48 height 20
click at [300, 435] on button "Pack" at bounding box center [302, 436] width 31 height 20
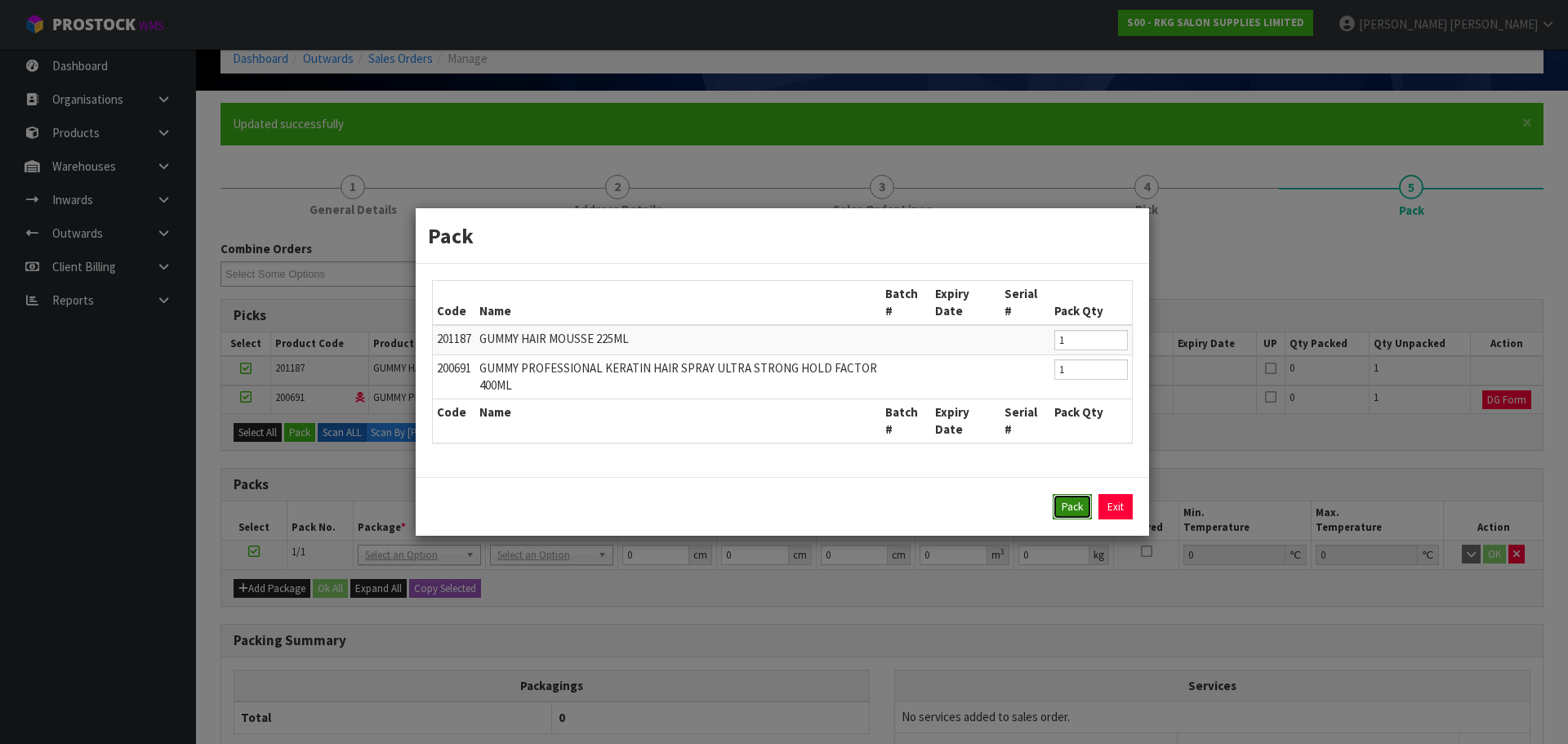
click at [1066, 508] on button "Pack" at bounding box center [1073, 507] width 39 height 26
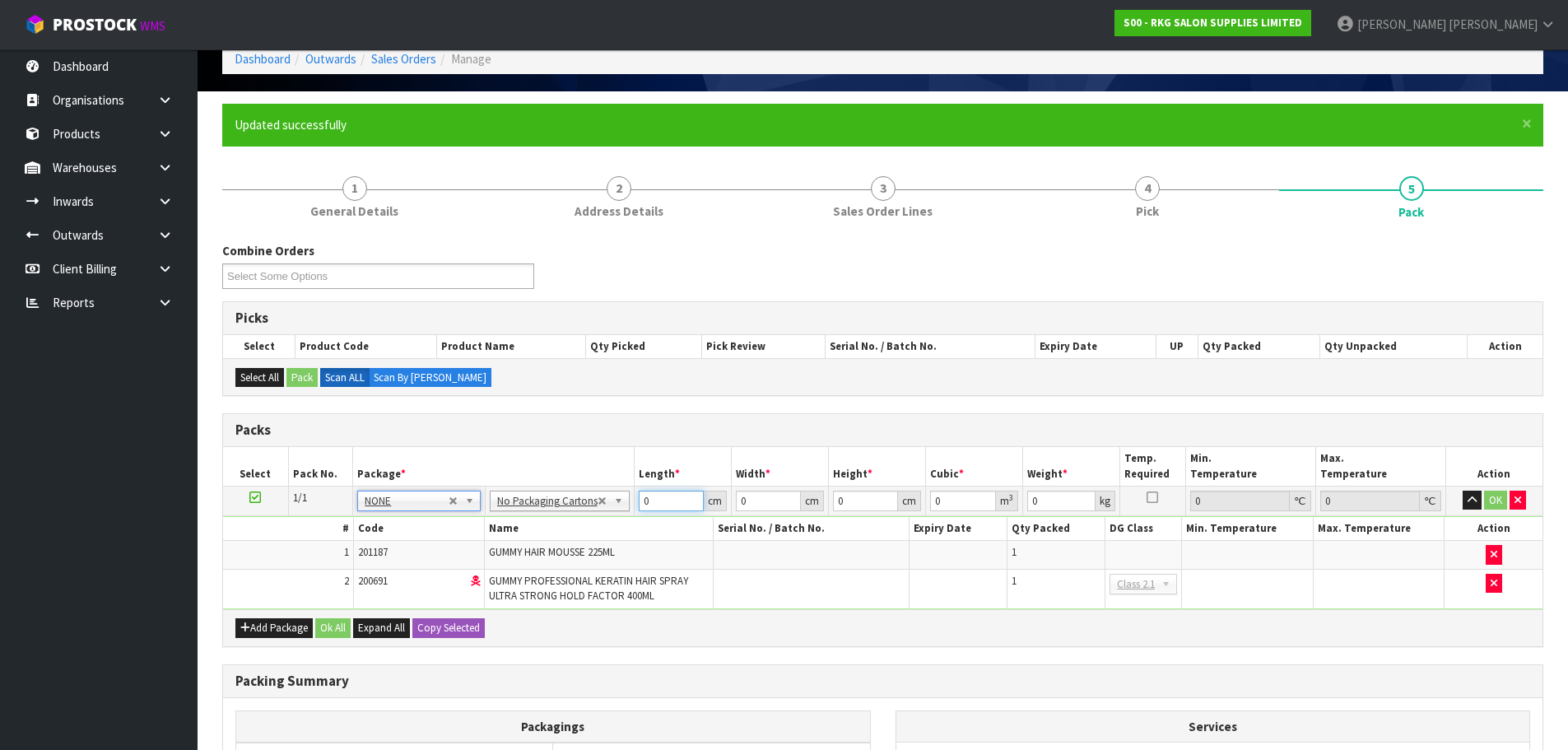
drag, startPoint x: 654, startPoint y: 500, endPoint x: 629, endPoint y: 502, distance: 25.1
click at [629, 502] on tr "1/1 NONE 007-001 007-002 007-004 007-009 007-013 007-014 007-015 007-017 007-01…" at bounding box center [882, 500] width 1320 height 29
type input "1"
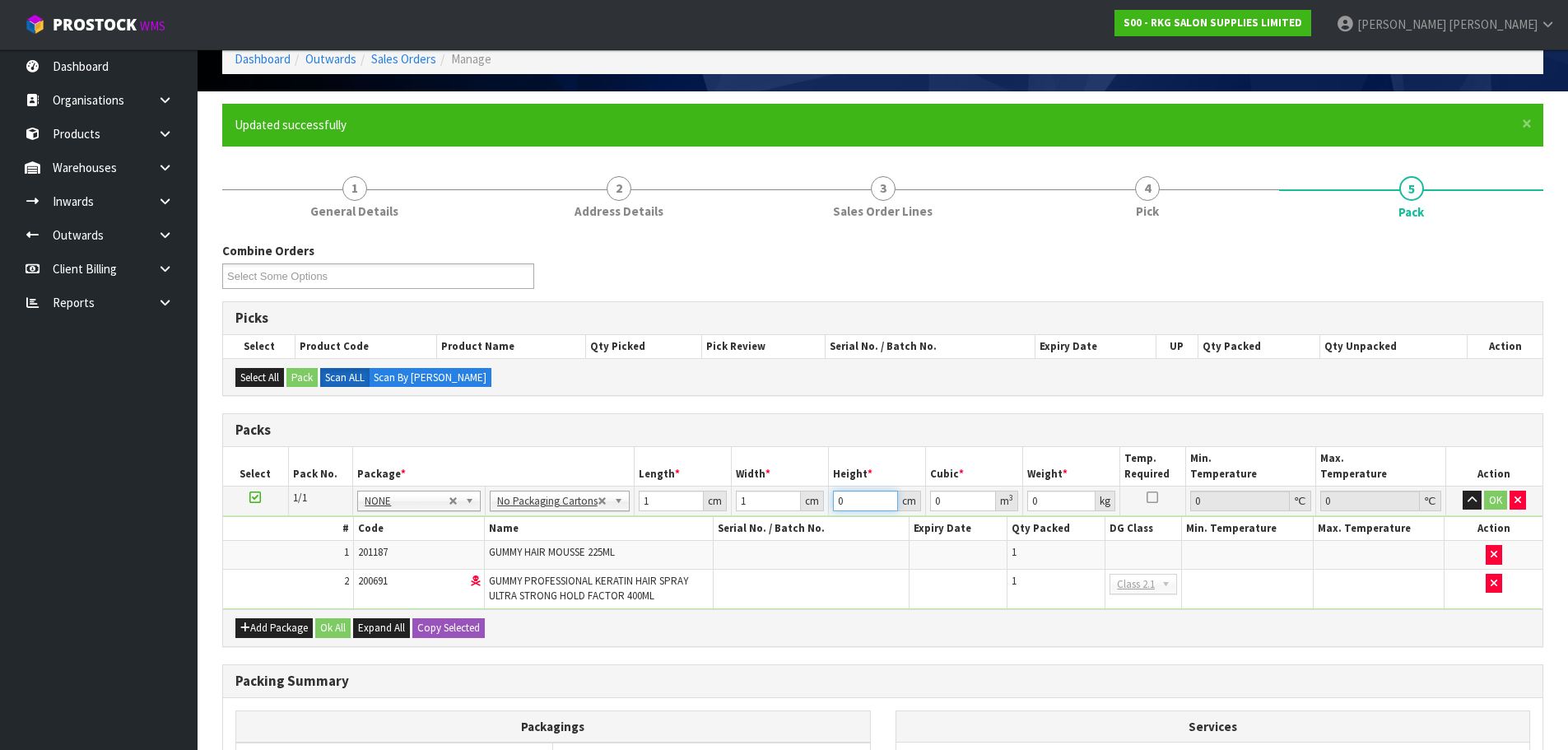
type input "0.000001"
type input "1"
click at [652, 501] on input "1" at bounding box center [671, 501] width 65 height 21
type input "10"
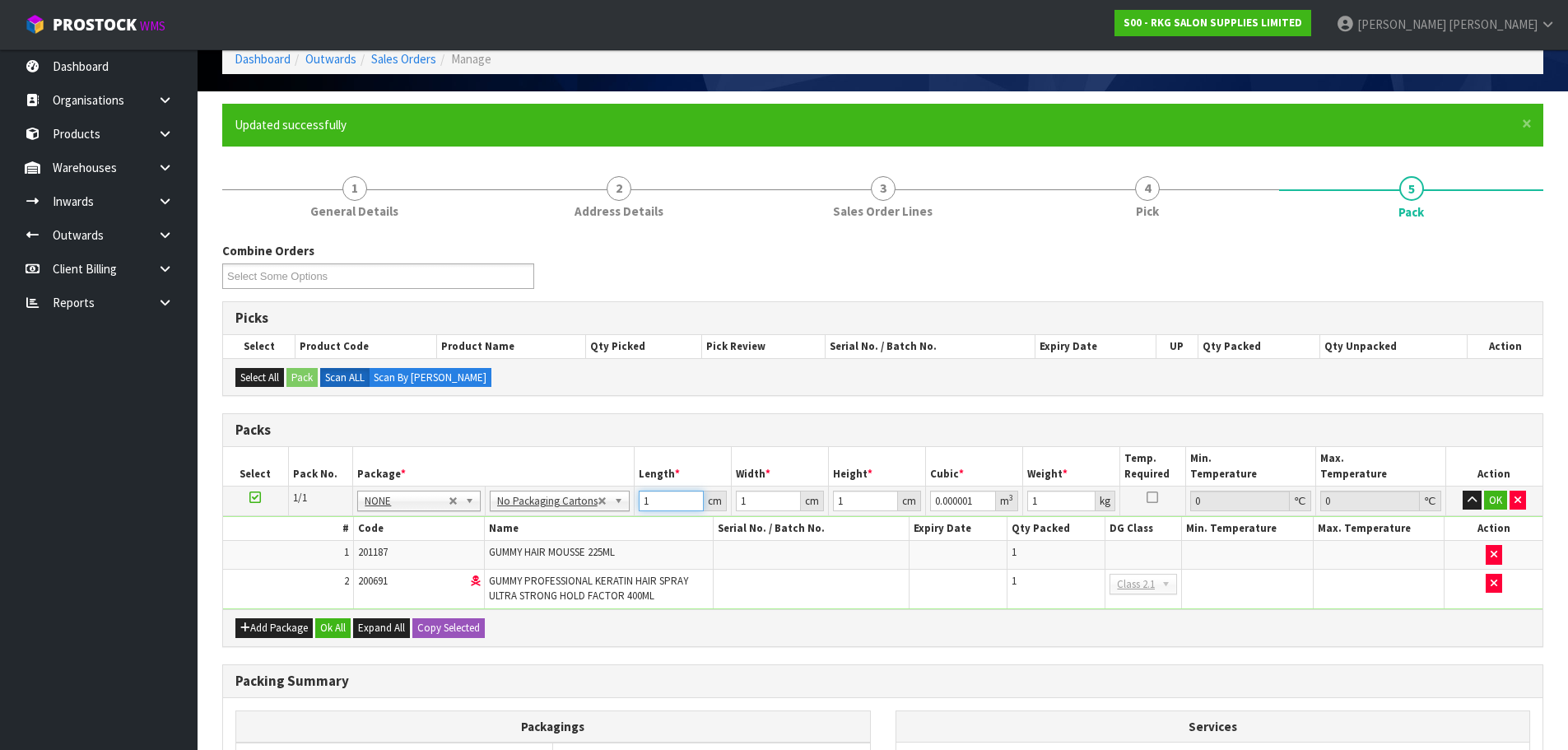
type input "0.00001"
type input "10"
type input "0"
type input "01"
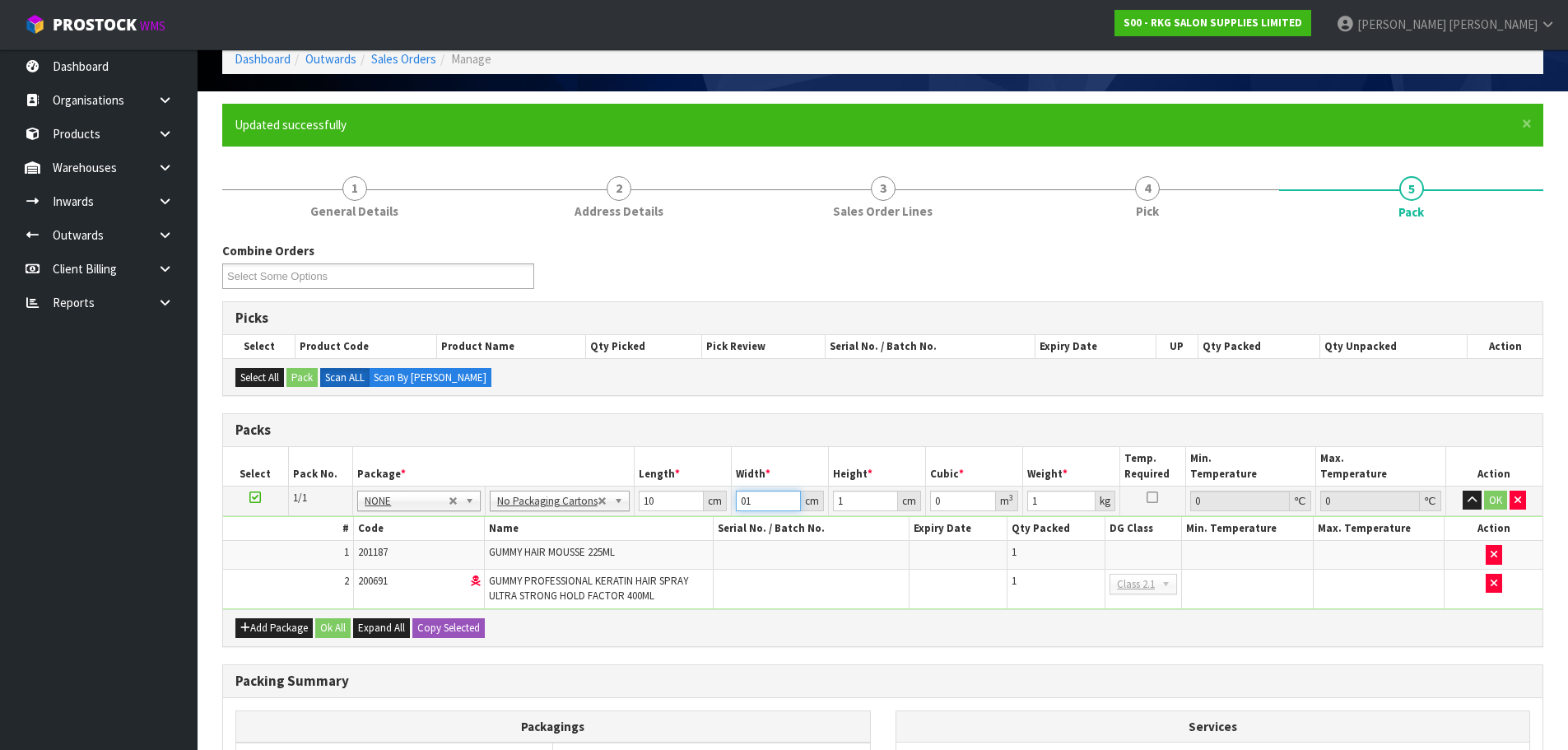
type input "0.00001"
type input "0"
type input "1"
type input "0.00001"
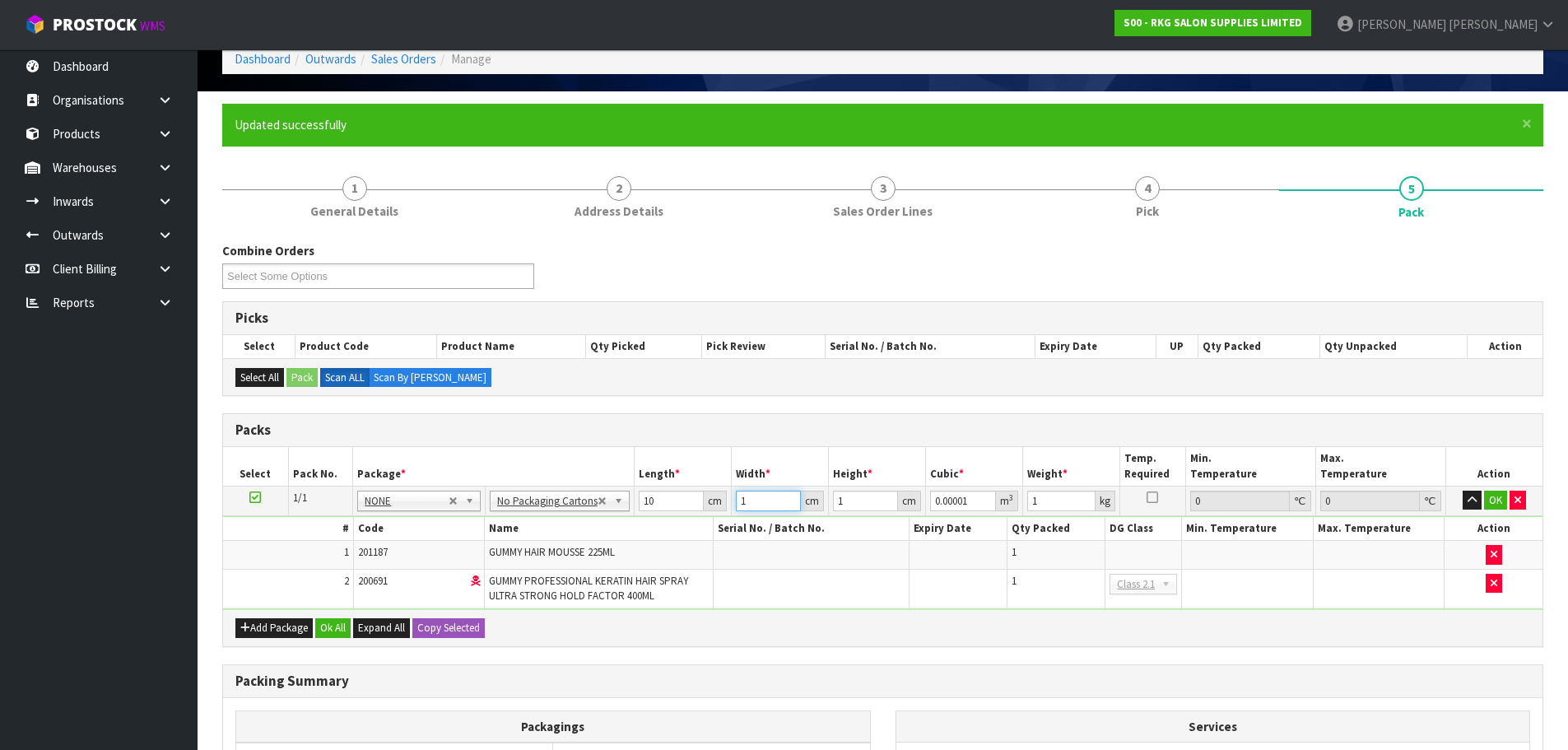
type input "10"
type input "0.0001"
type input "10"
type input "0.001"
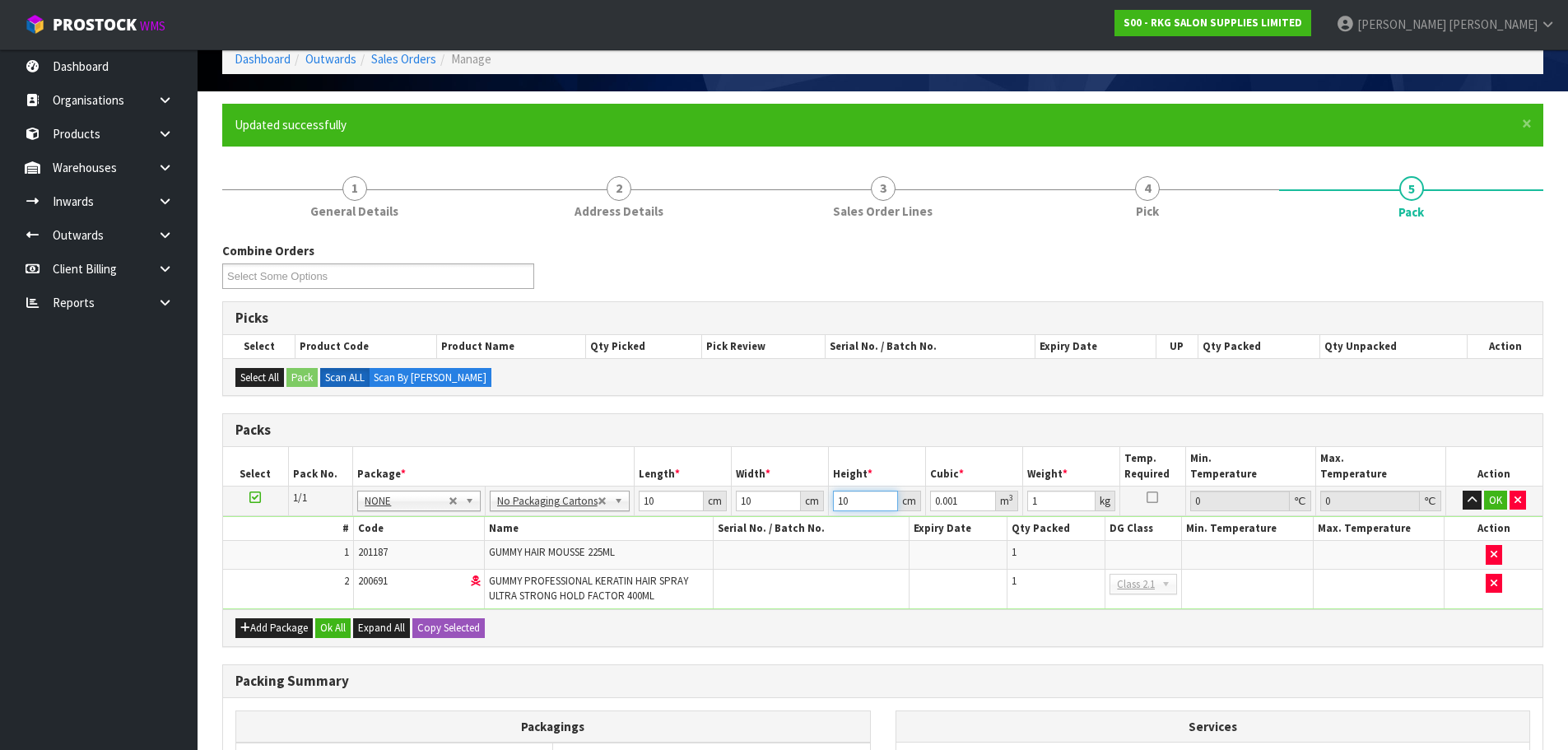
type input "10"
click at [1495, 502] on button "OK" at bounding box center [1495, 500] width 23 height 20
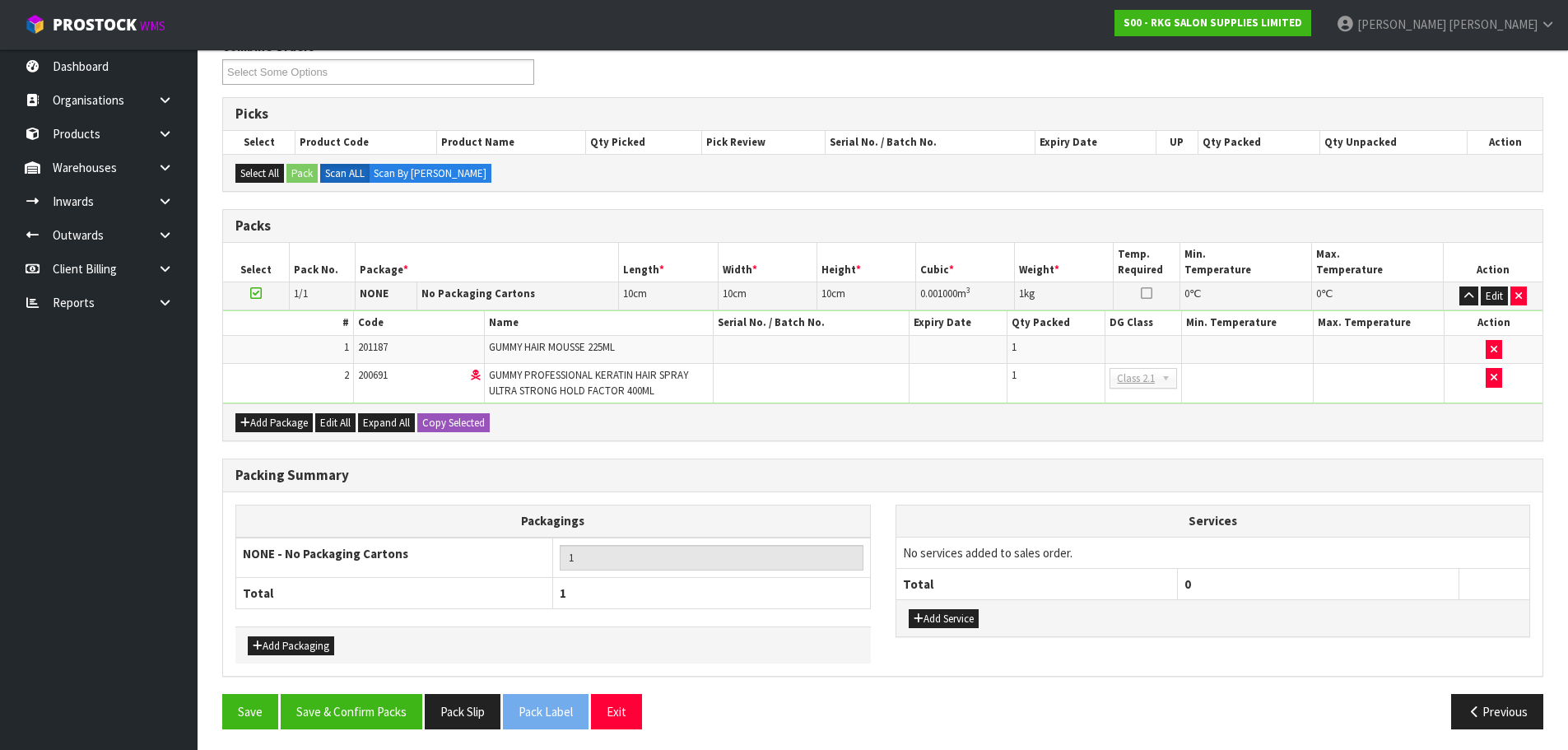
scroll to position [291, 0]
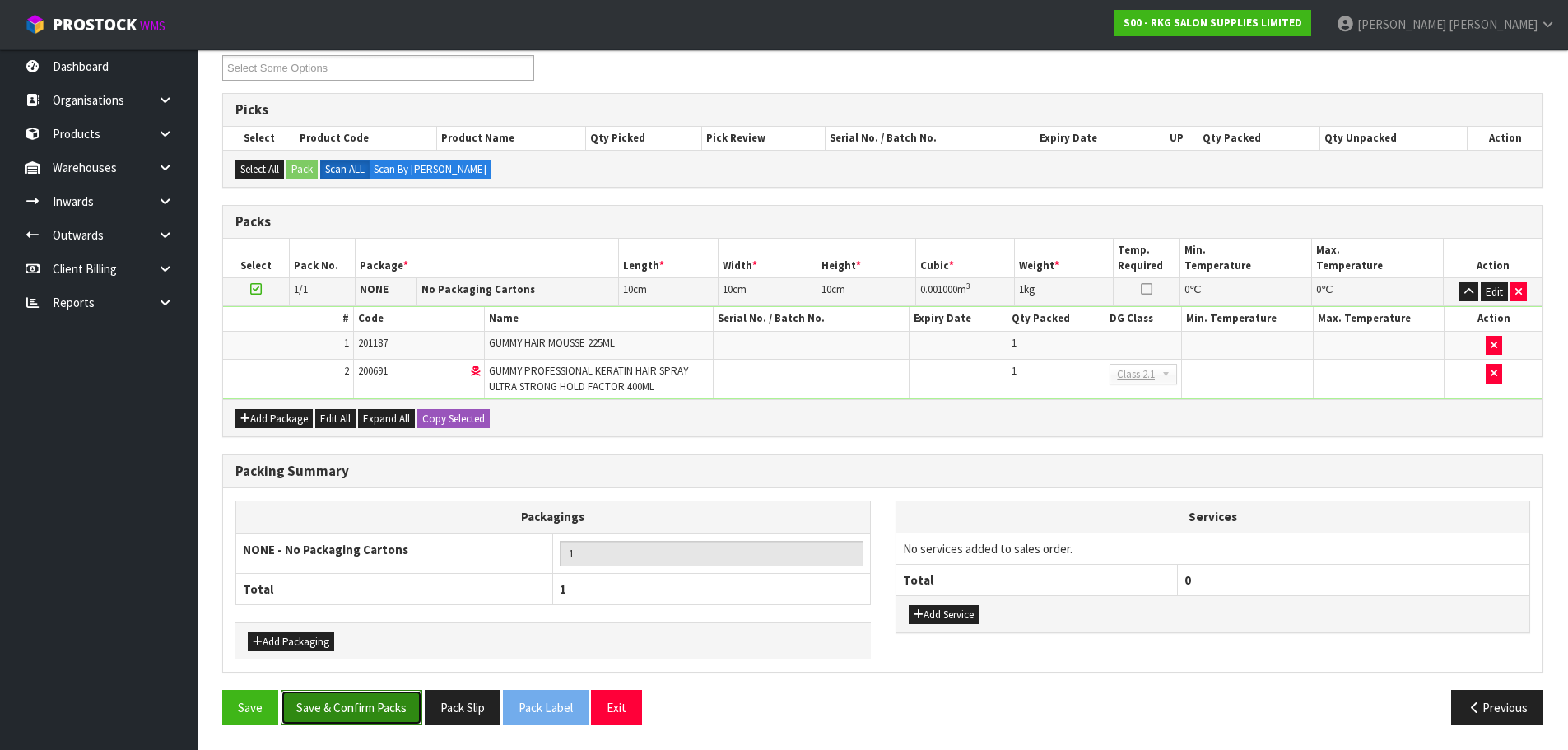
click at [362, 706] on button "Save & Confirm Packs" at bounding box center [352, 708] width 142 height 36
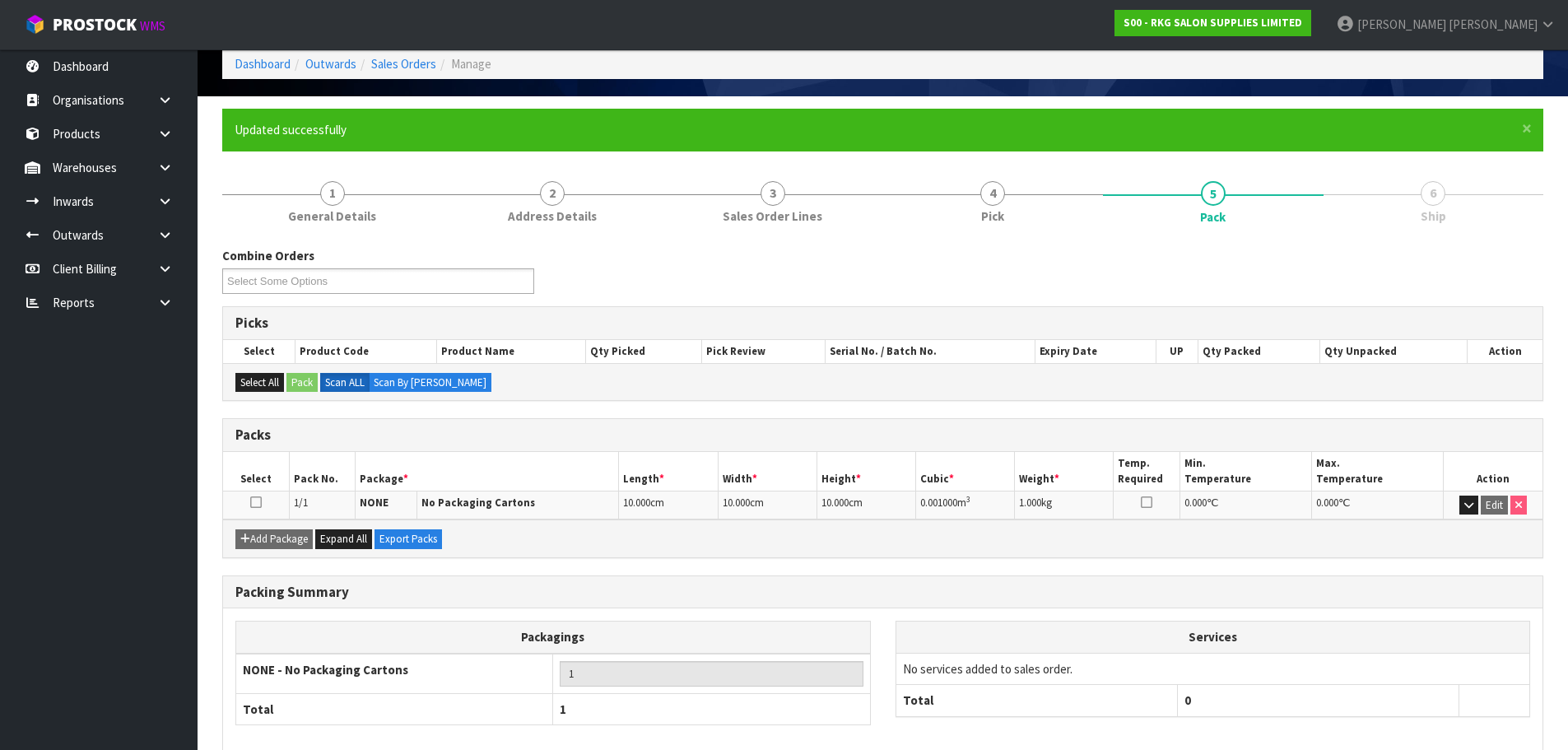
scroll to position [161, 0]
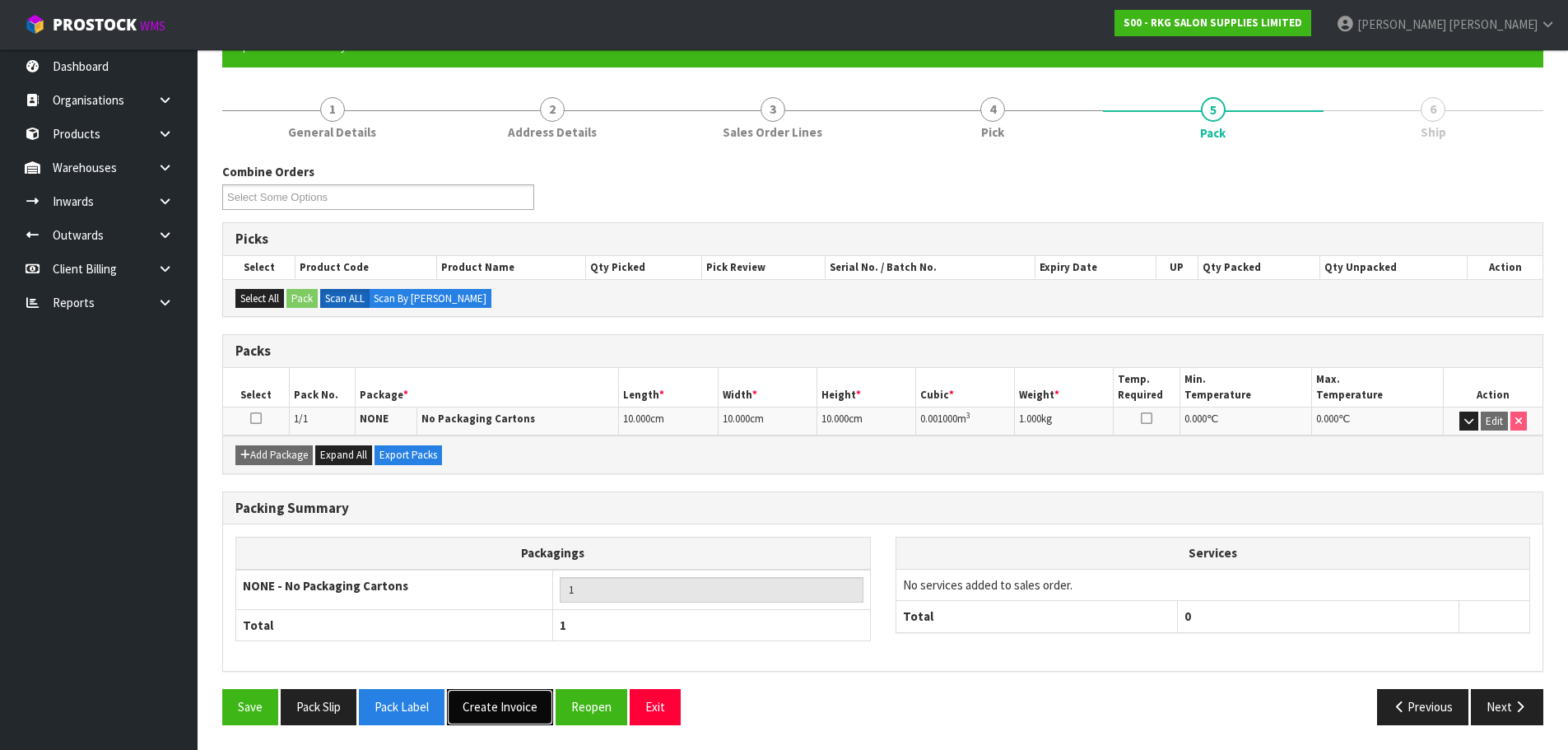
click at [504, 711] on button "Create Invoice" at bounding box center [500, 707] width 107 height 36
click at [498, 713] on button "View Invoice" at bounding box center [494, 707] width 95 height 36
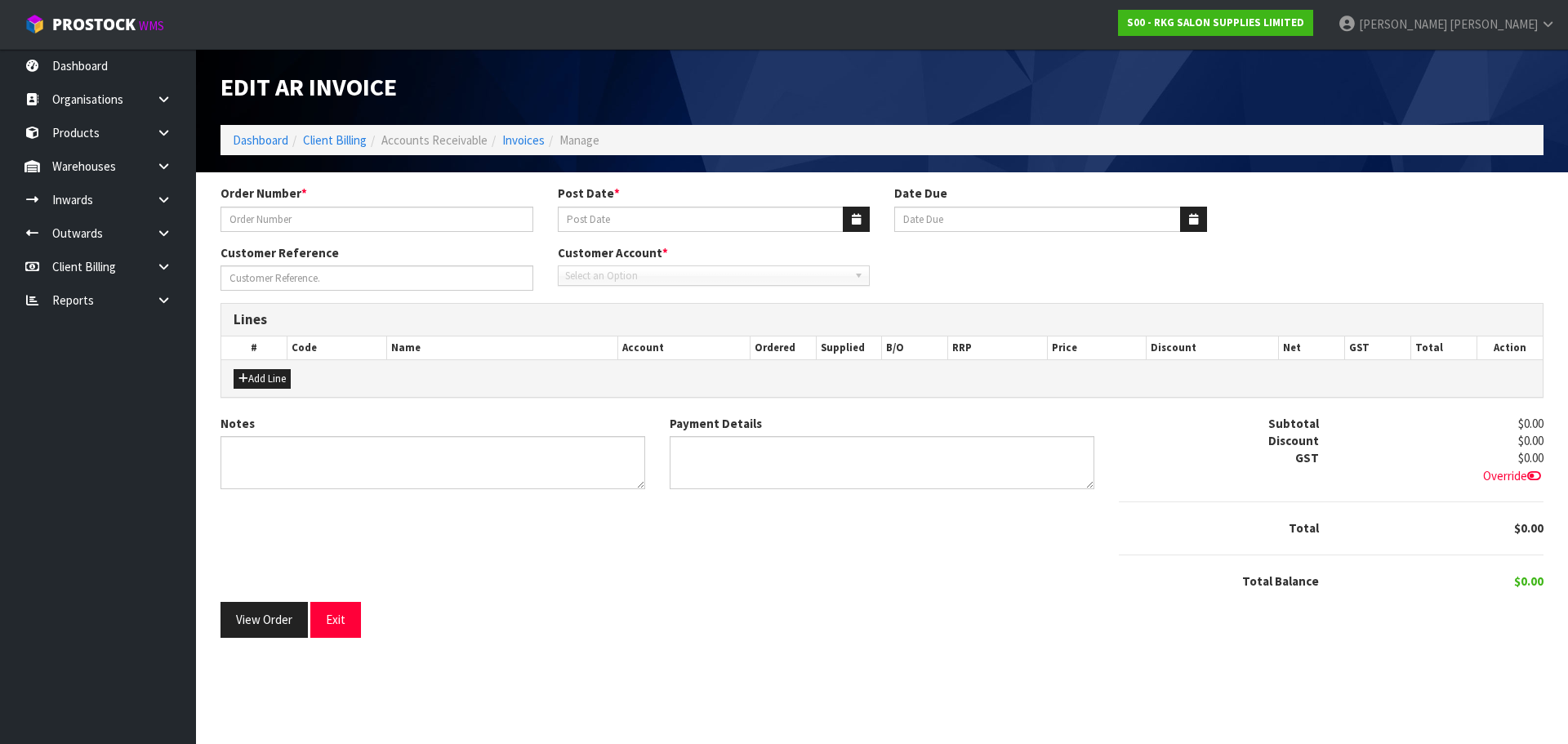
type input "RKG KIRSTY"
type input "[DATE]"
type input "KIRSTY SAMPLE"
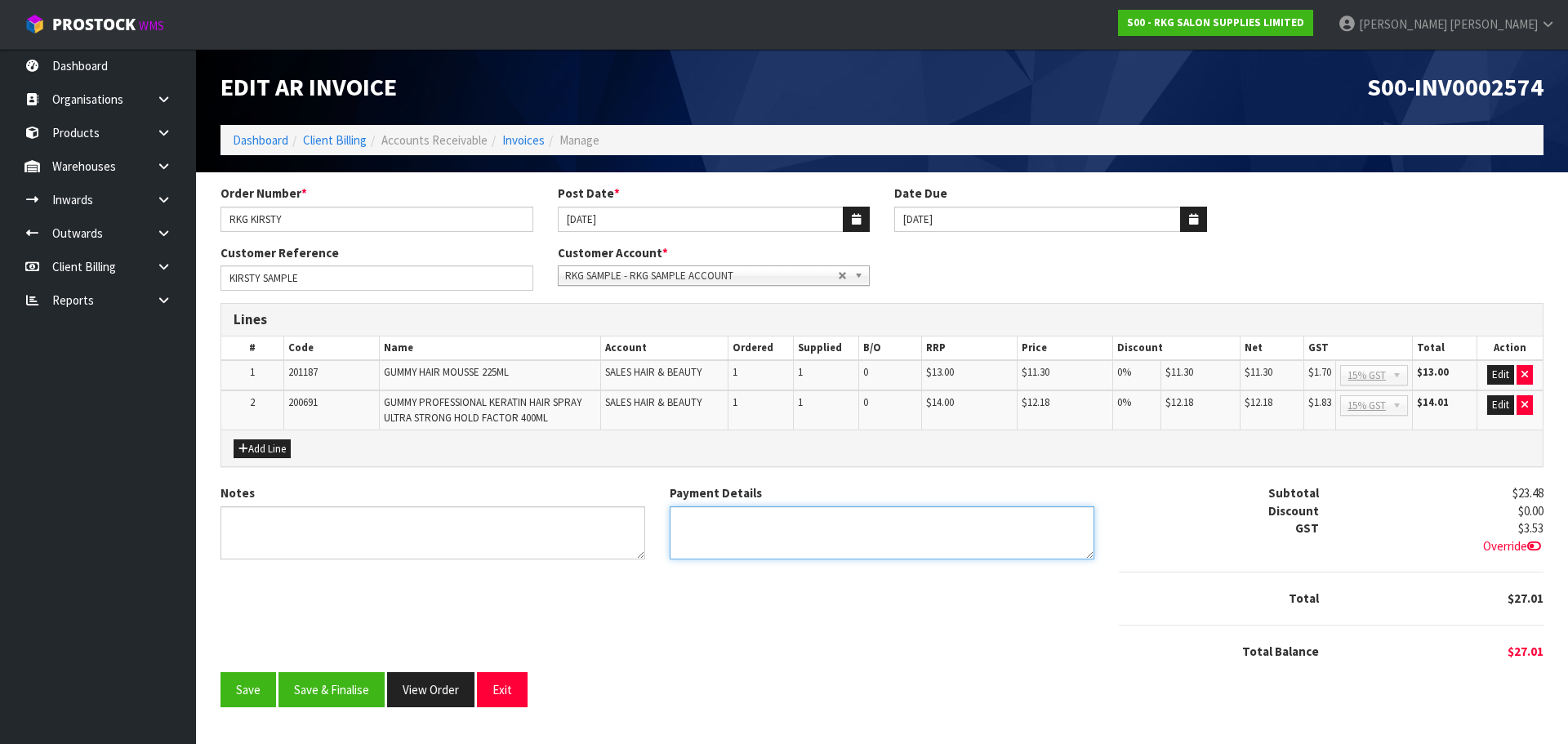
click at [798, 525] on textarea "Payment Details" at bounding box center [882, 532] width 425 height 53
type textarea "N/A"
click at [1495, 374] on button "Edit" at bounding box center [1501, 374] width 27 height 20
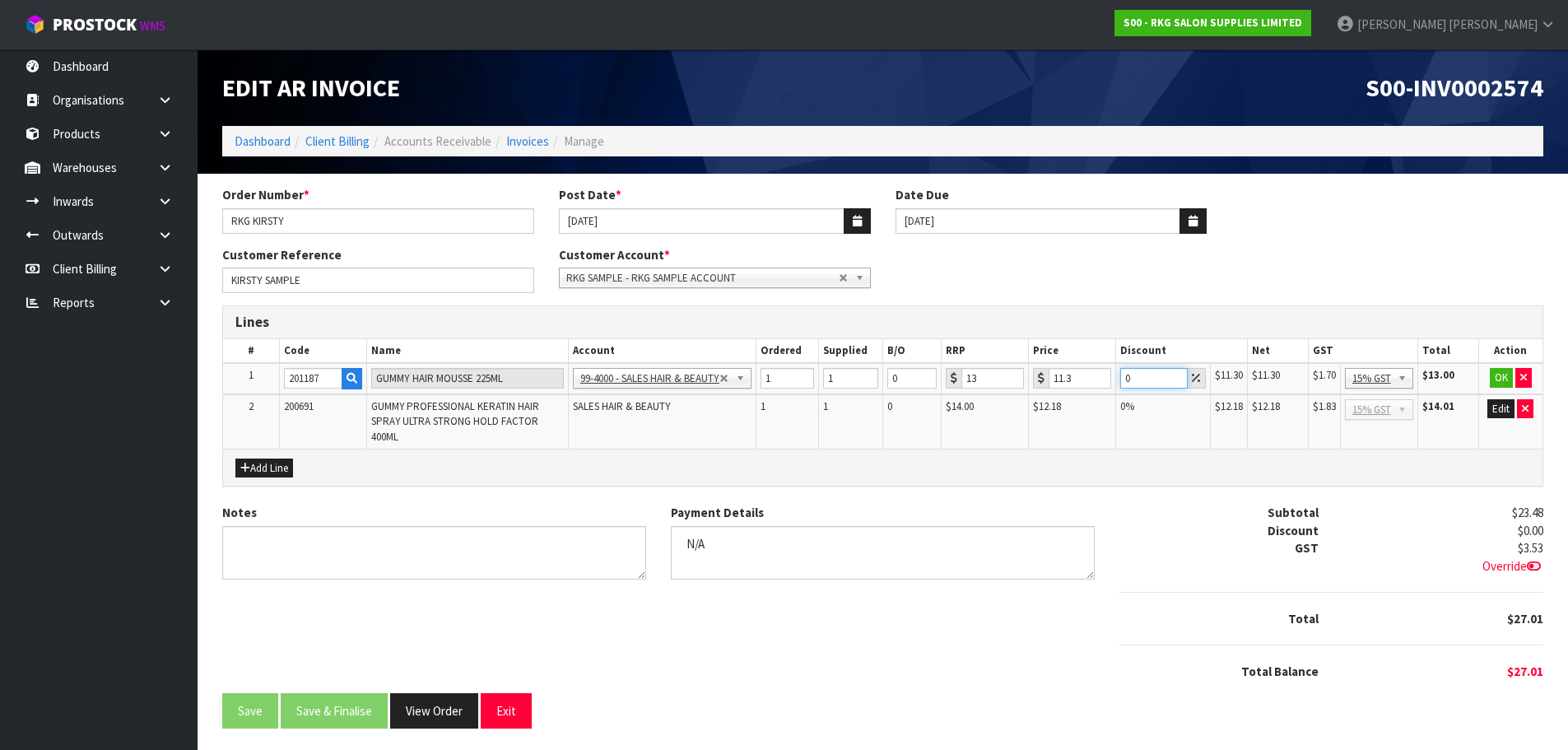
drag, startPoint x: 1139, startPoint y: 378, endPoint x: 1118, endPoint y: 378, distance: 21.0
click at [1118, 378] on td "0" at bounding box center [1162, 378] width 95 height 31
type input "100"
click at [1503, 377] on button "OK" at bounding box center [1501, 377] width 23 height 20
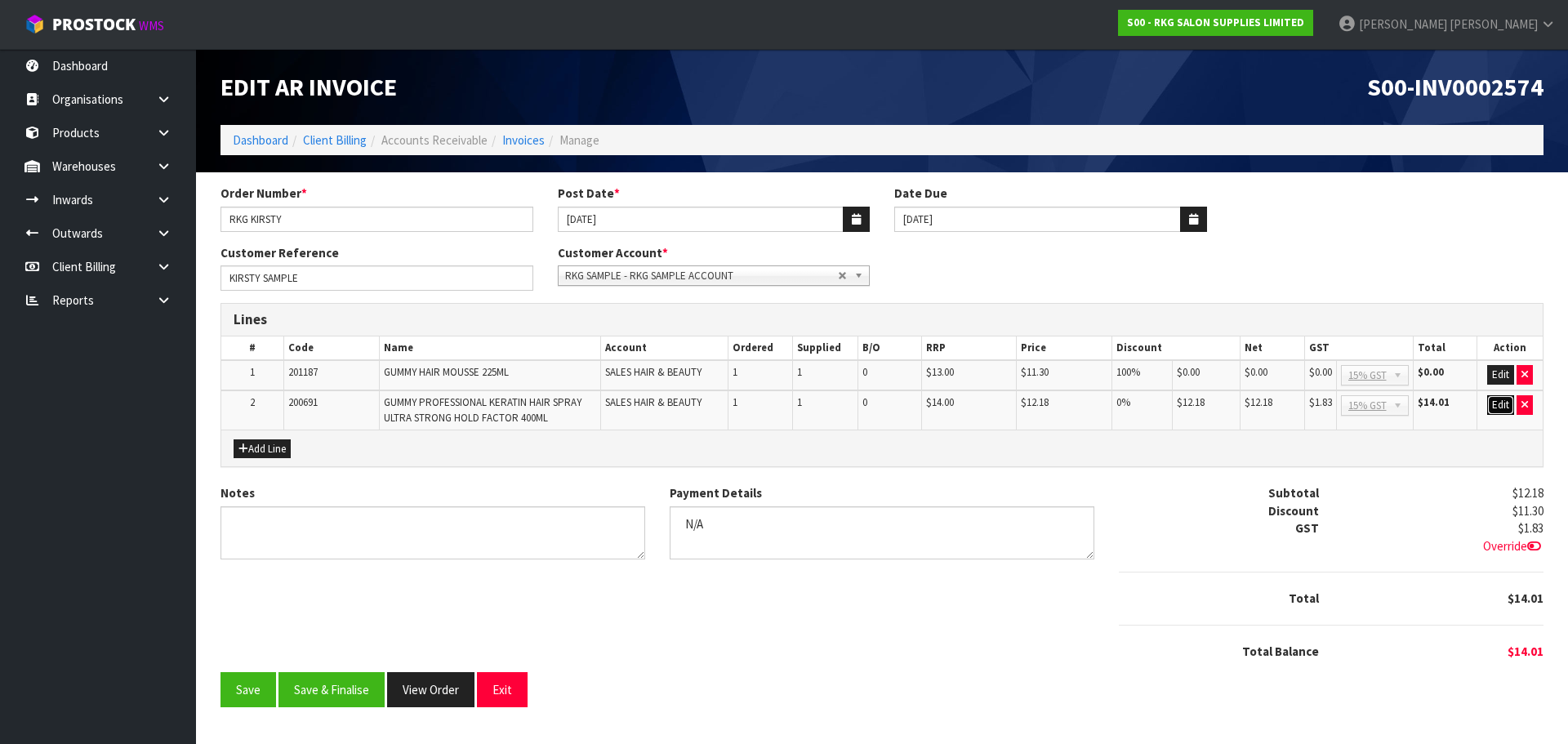
click at [1489, 402] on button "Edit" at bounding box center [1501, 404] width 27 height 20
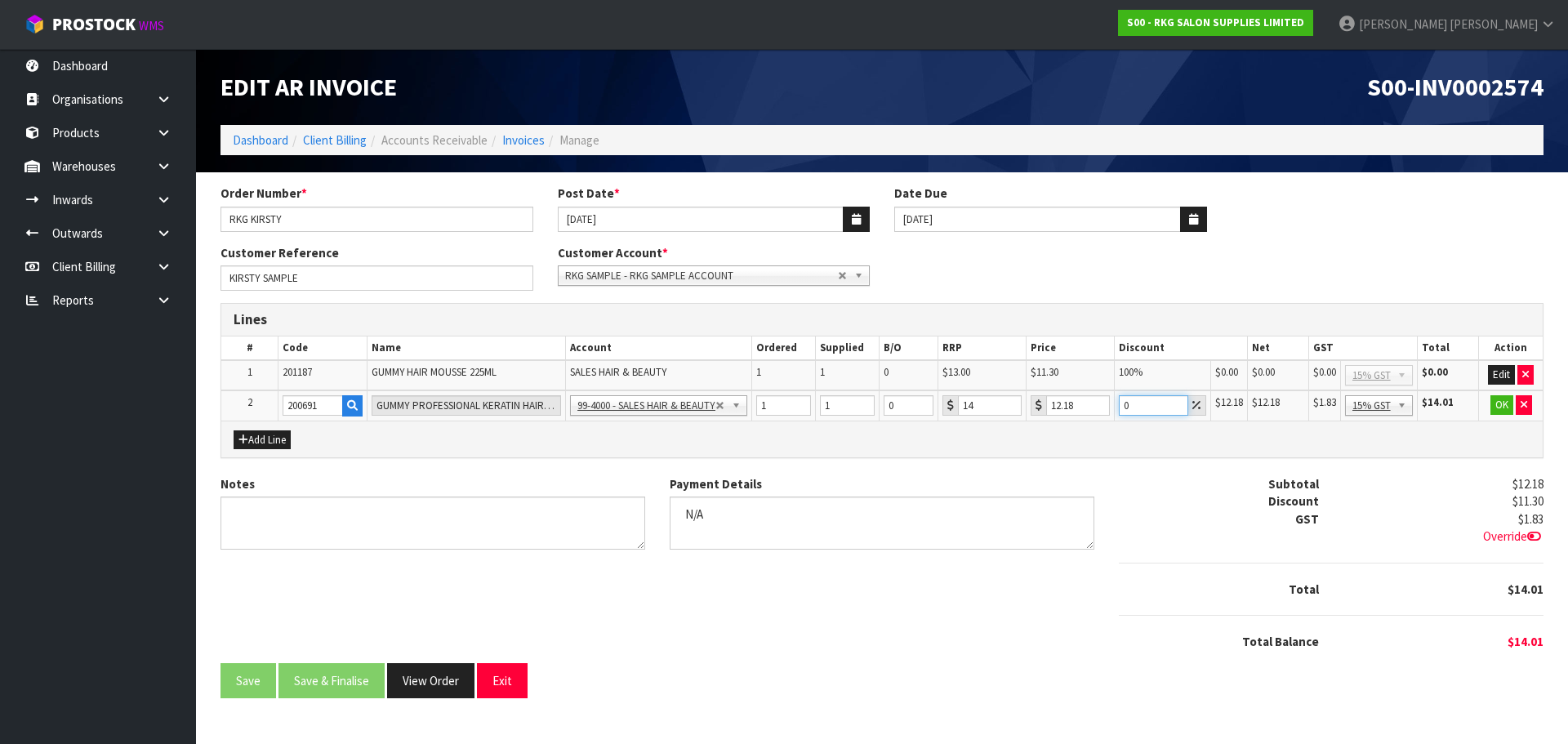
drag, startPoint x: 1133, startPoint y: 407, endPoint x: 1114, endPoint y: 407, distance: 19.0
click at [1115, 407] on td "0" at bounding box center [1163, 405] width 96 height 30
type input "100"
click at [1505, 409] on button "OK" at bounding box center [1501, 404] width 22 height 20
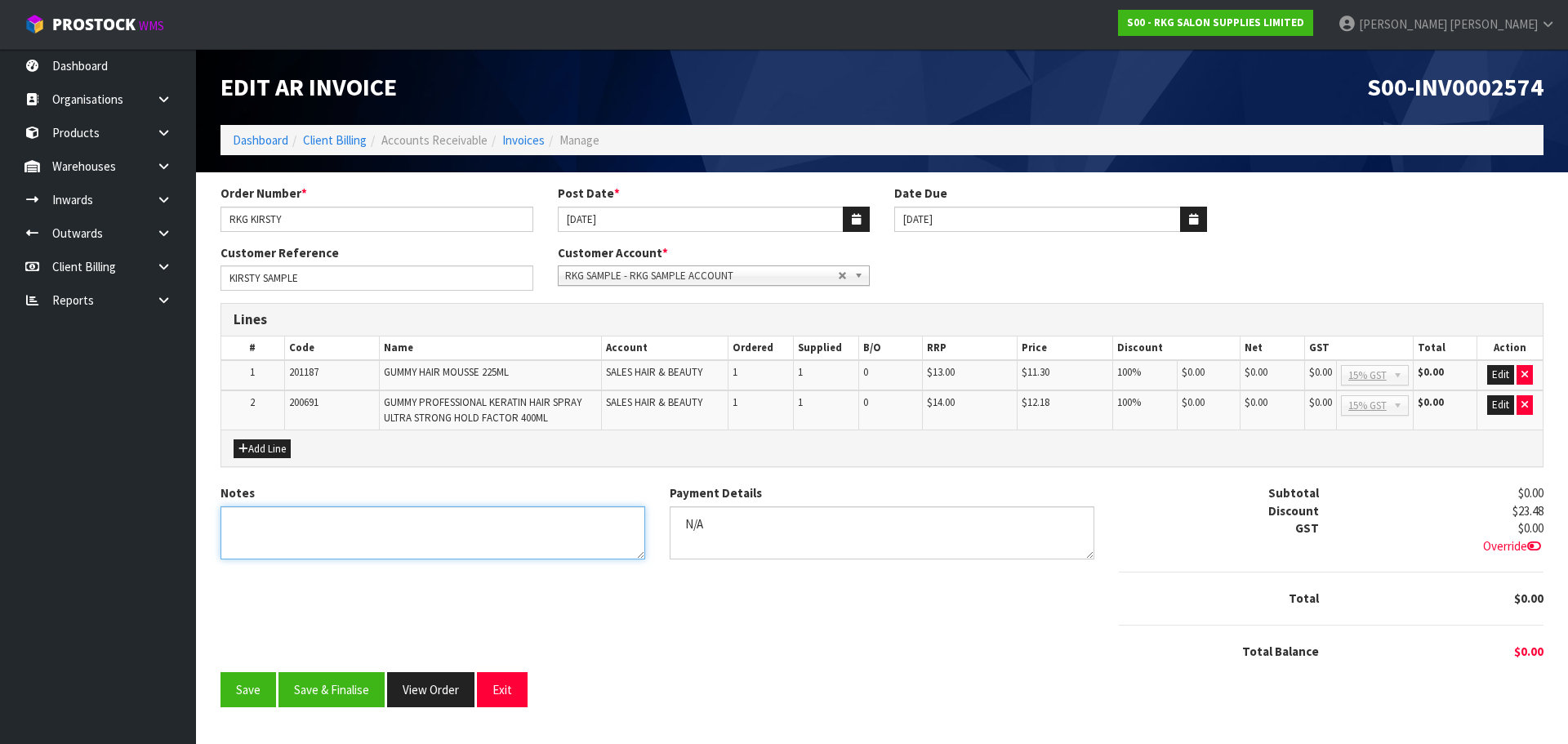
click at [300, 516] on textarea "Notes" at bounding box center [433, 532] width 425 height 53
drag, startPoint x: 299, startPoint y: 524, endPoint x: 374, endPoint y: 524, distance: 75.0
click at [374, 524] on textarea "Notes" at bounding box center [433, 532] width 425 height 53
type textarea "FOR KIRSTY"
click at [330, 698] on button "Save & Finalise" at bounding box center [331, 690] width 106 height 36
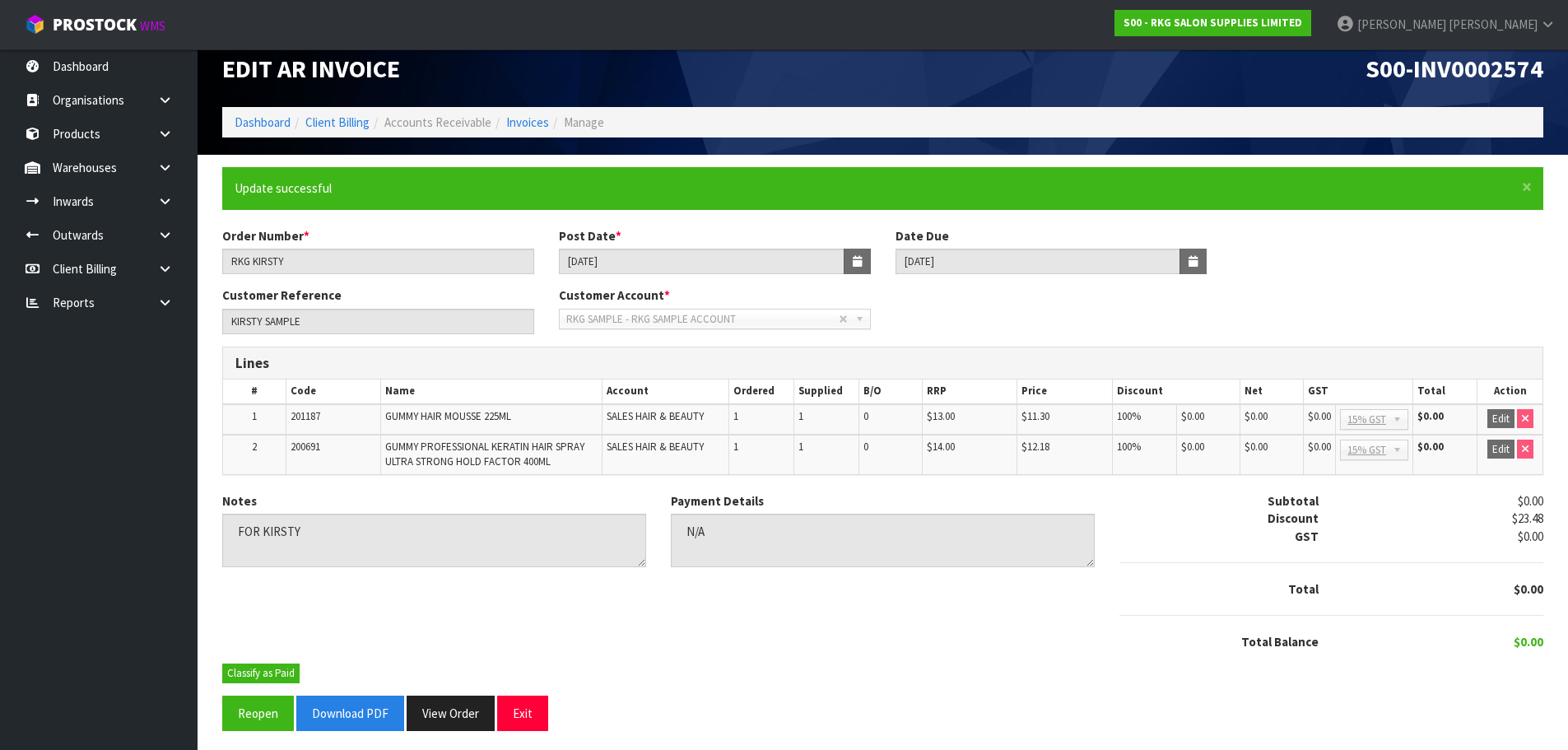
scroll to position [25, 0]
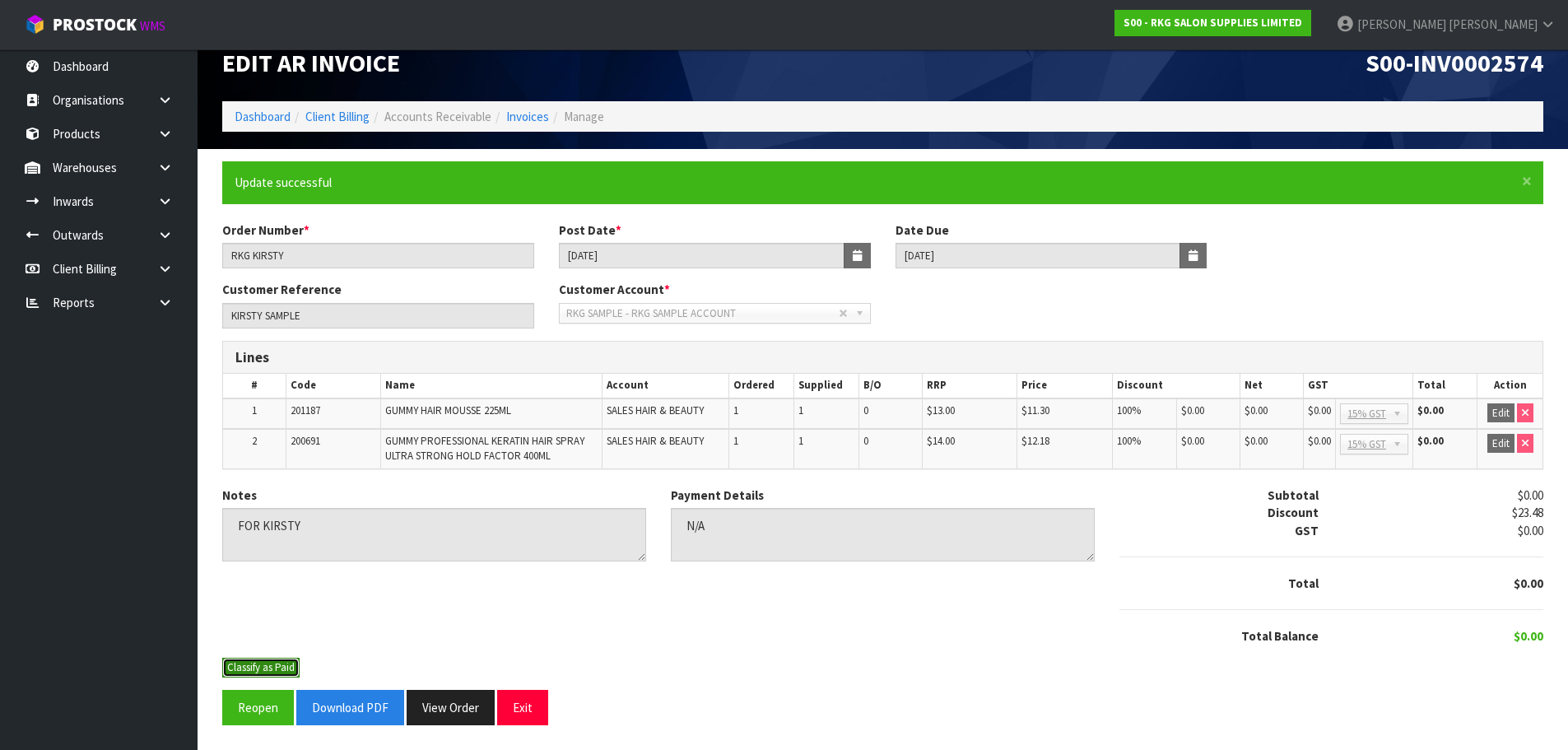
click at [272, 668] on button "Classify as Paid" at bounding box center [261, 667] width 77 height 20
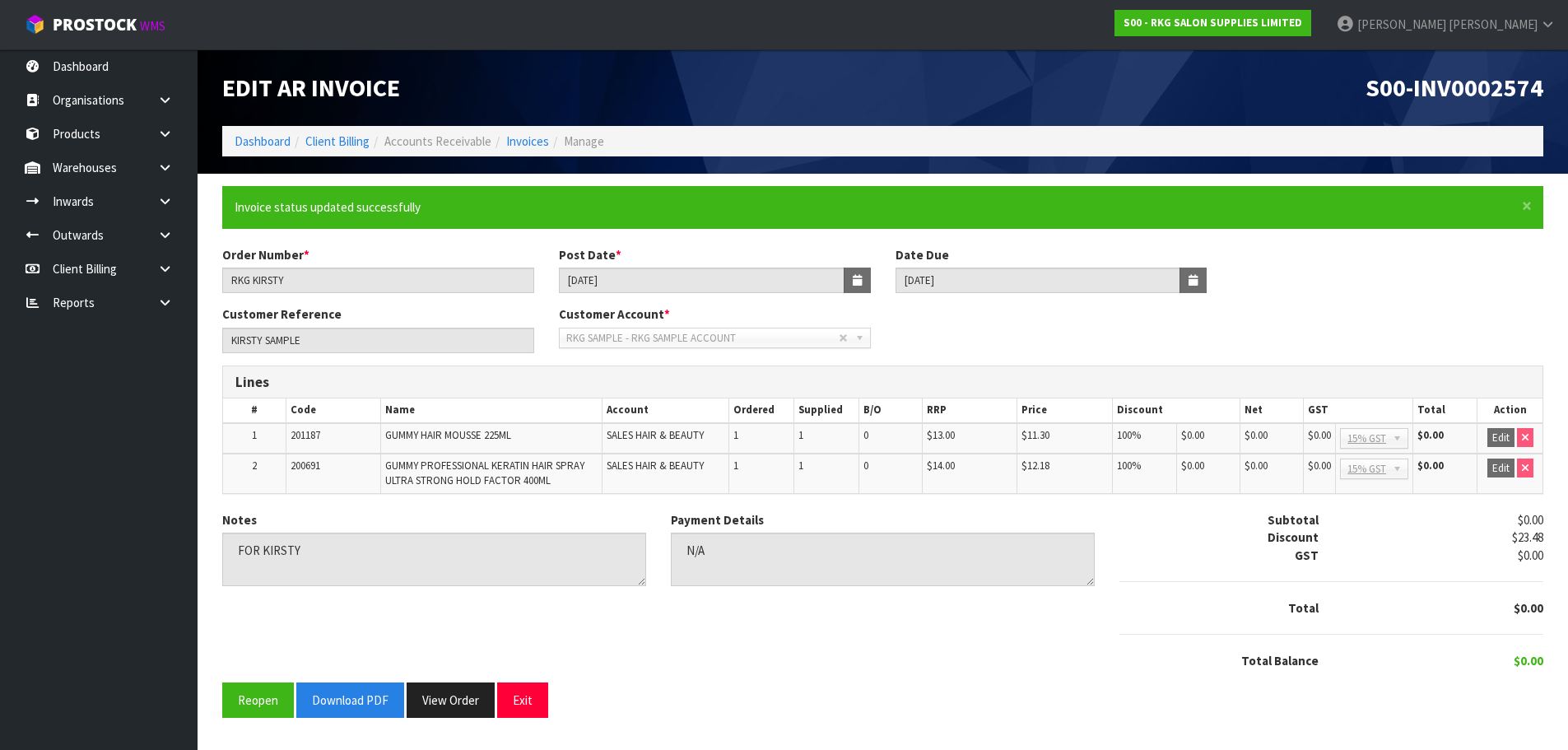
scroll to position [0, 0]
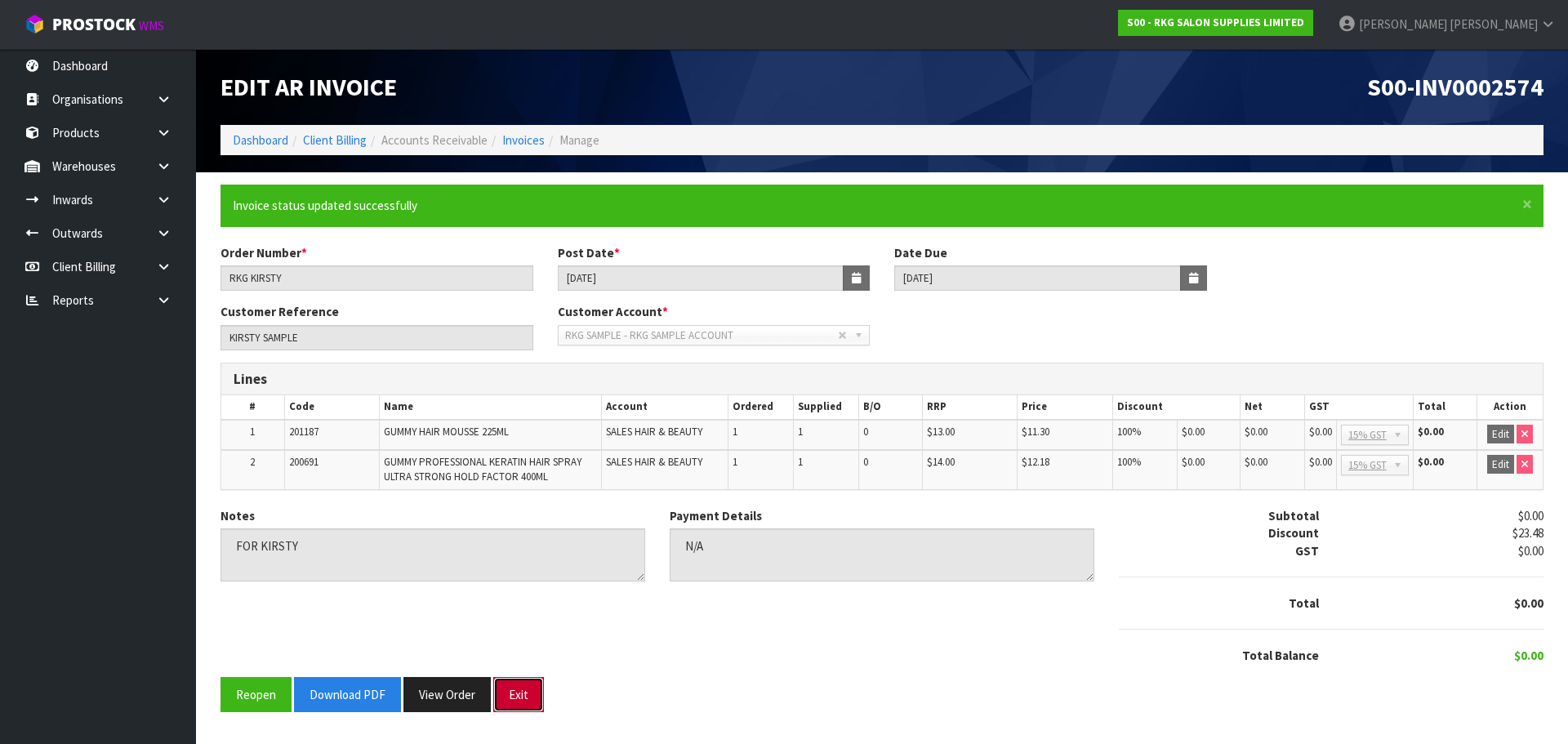
click at [524, 698] on button "Exit" at bounding box center [519, 694] width 51 height 36
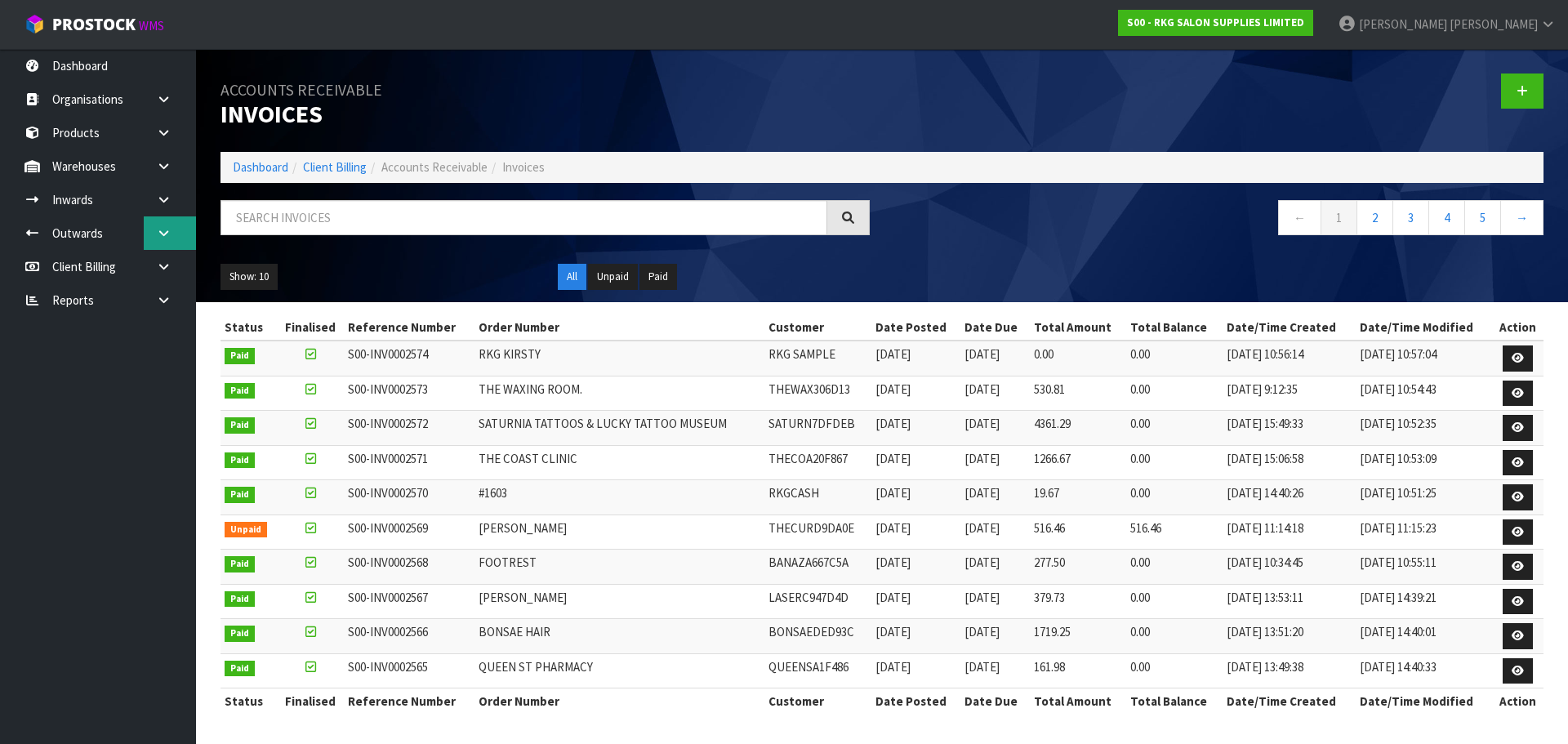
click at [166, 236] on icon at bounding box center [164, 233] width 16 height 12
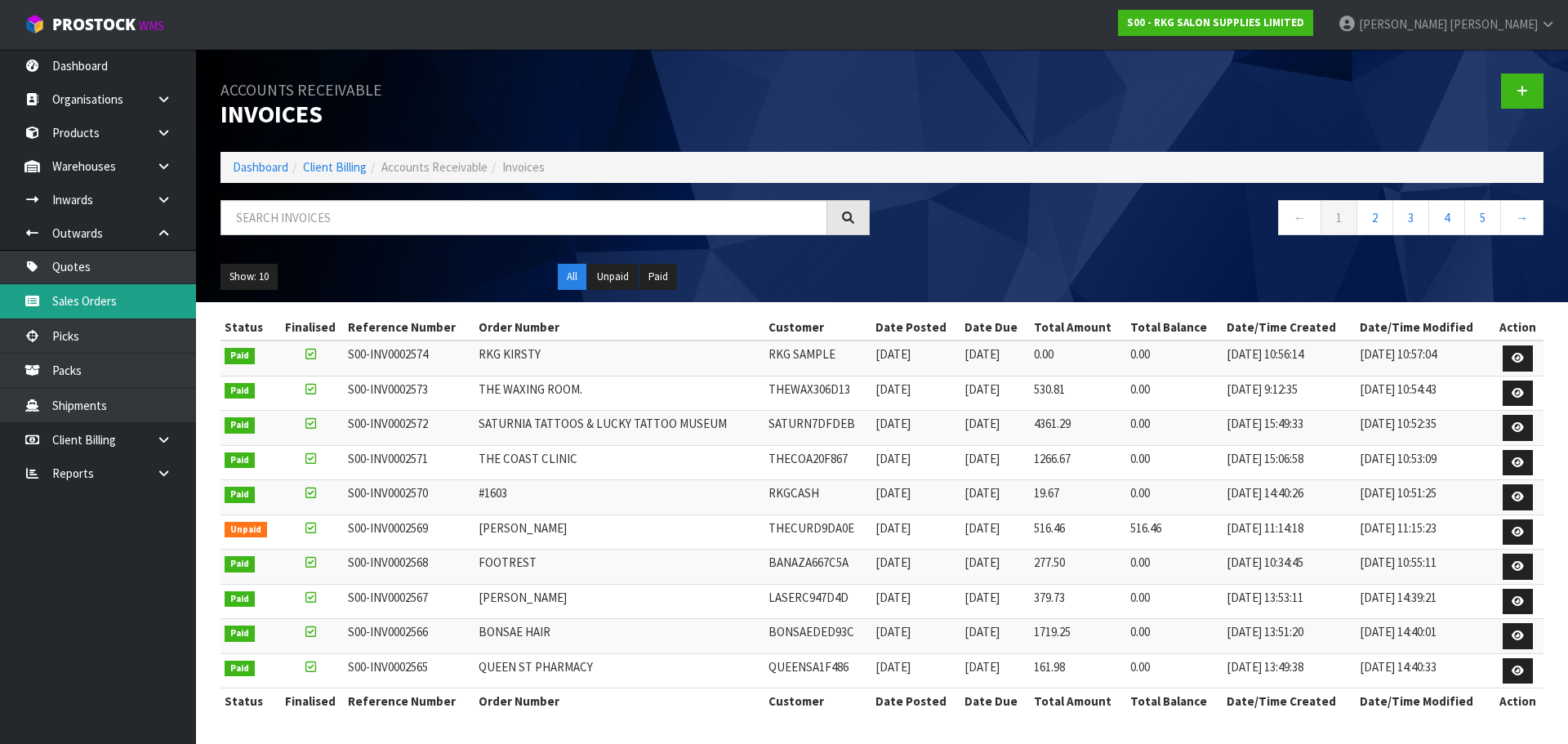
click at [110, 302] on link "Sales Orders" at bounding box center [97, 301] width 196 height 34
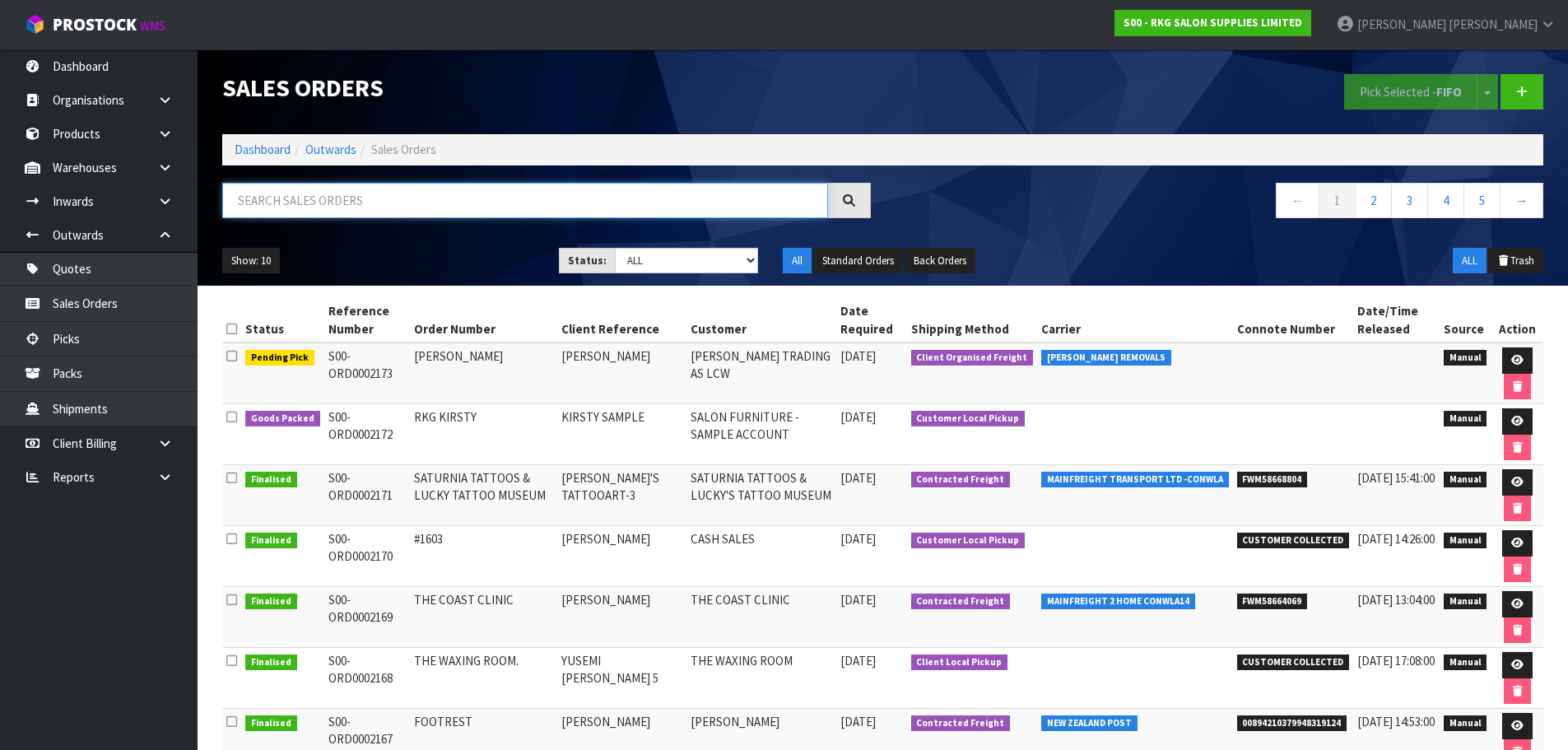
click at [298, 201] on input "text" at bounding box center [525, 201] width 606 height 36
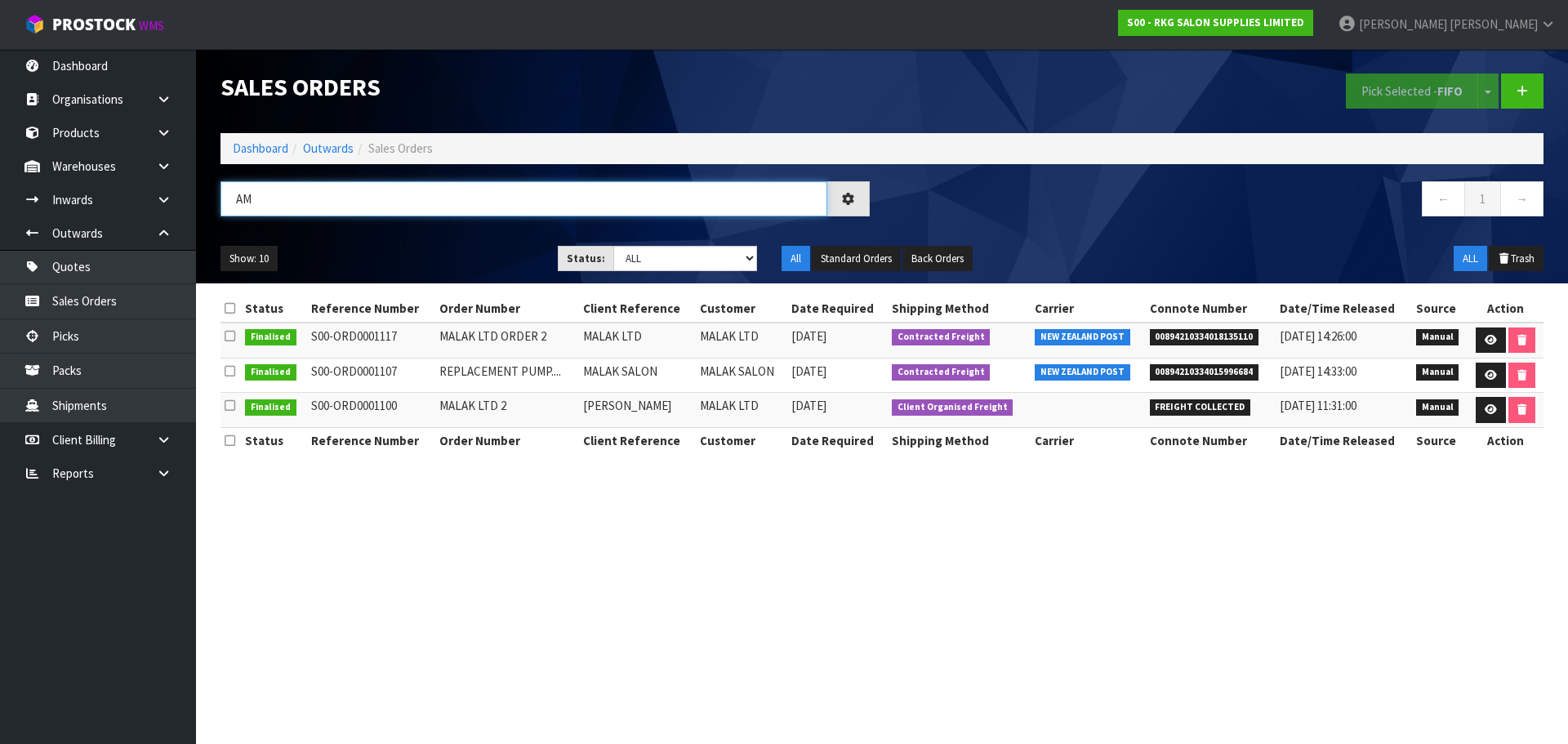
type input "A"
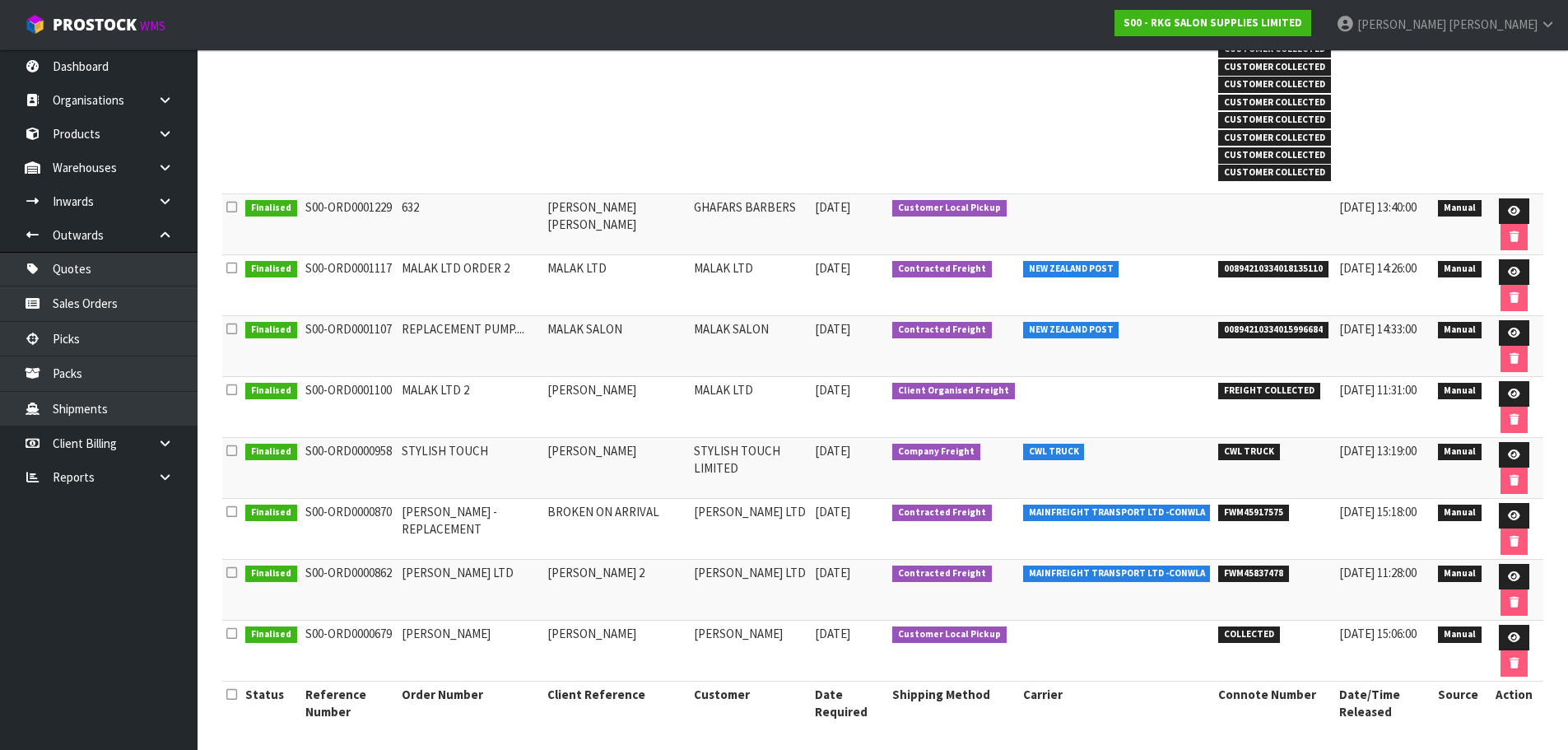
scroll to position [443, 0]
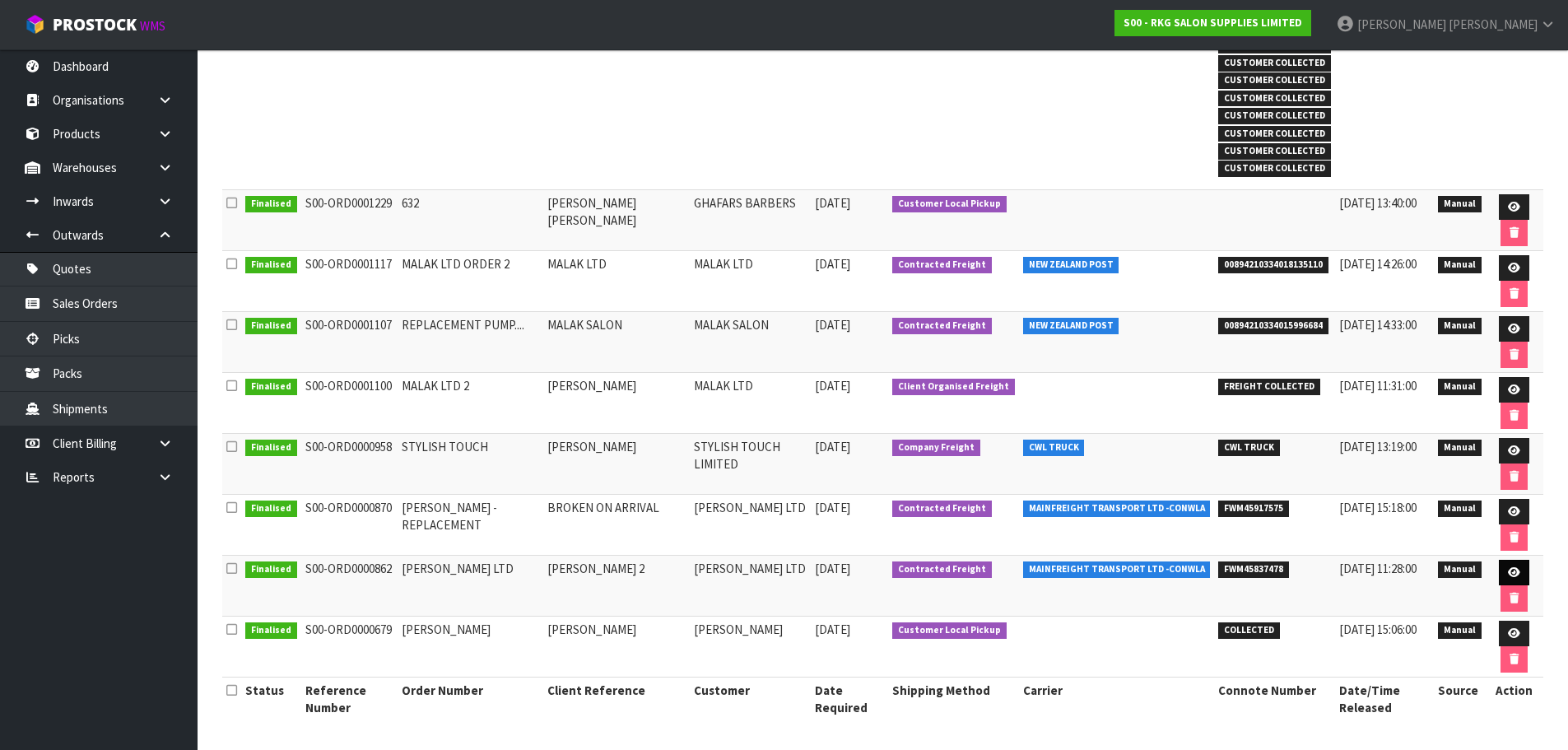
type input "MOHA"
click at [1508, 572] on icon at bounding box center [1513, 572] width 12 height 10
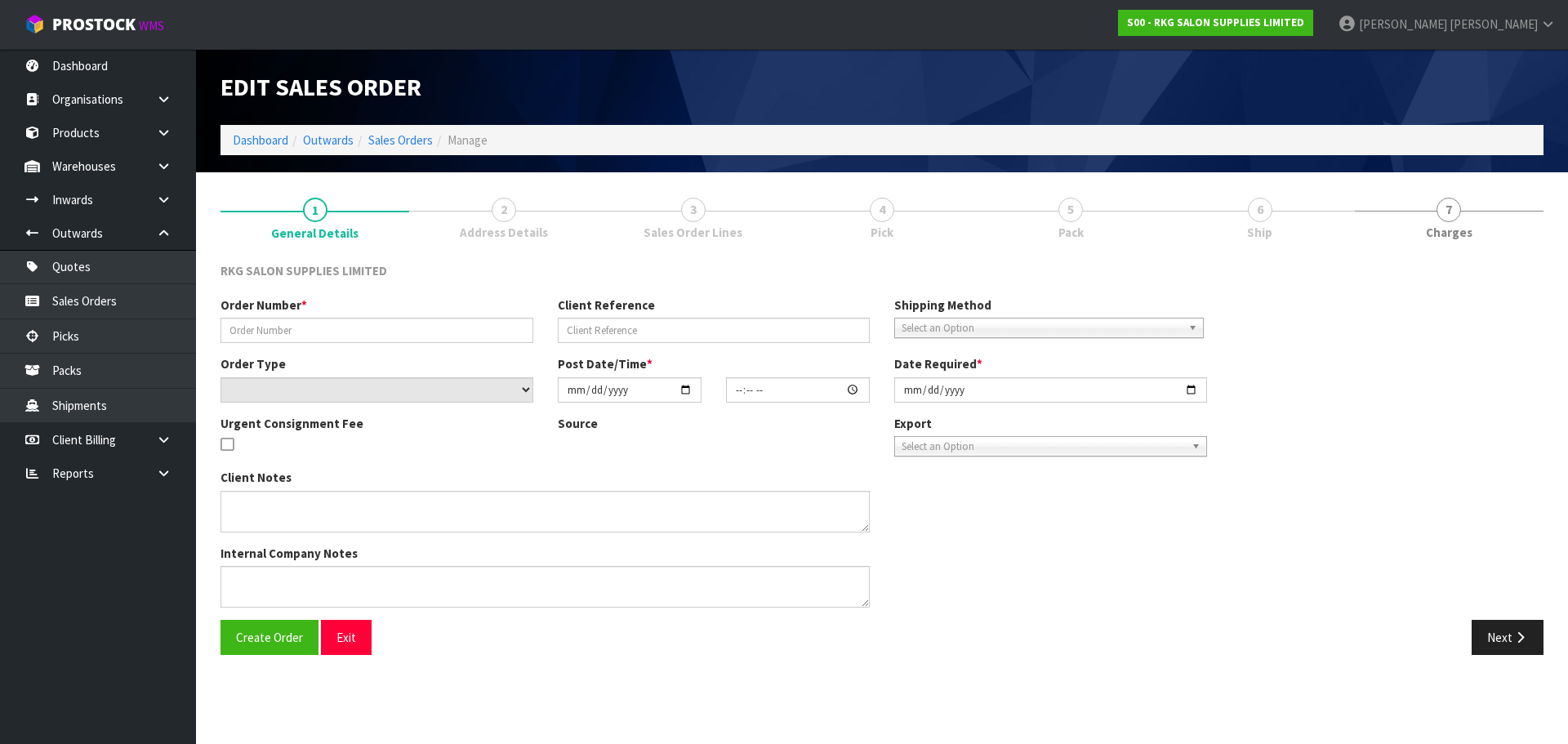
type input "[PERSON_NAME] LTD"
type input "[PERSON_NAME] 2"
select select "number:0"
type input "[DATE]"
type input "10:10:00.000"
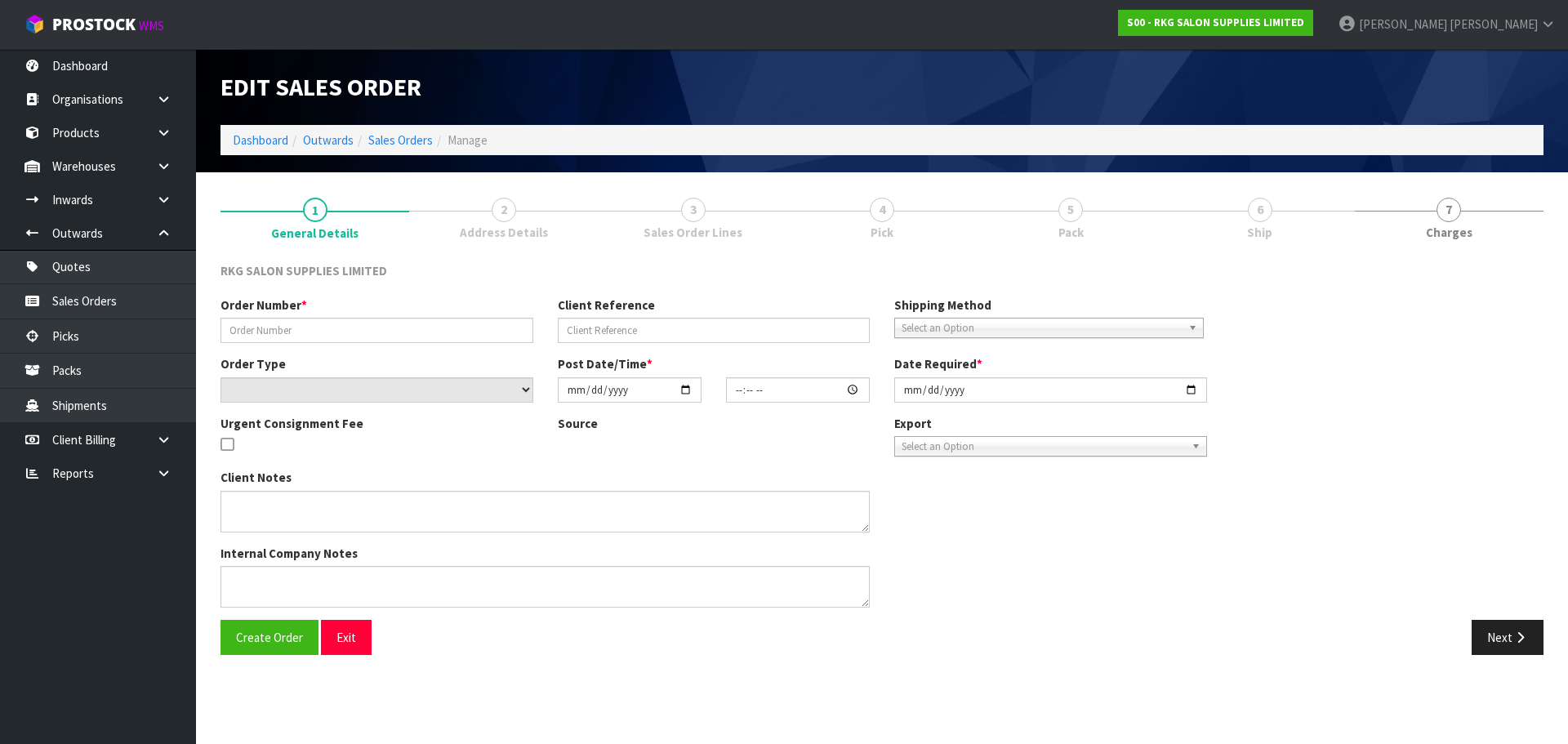
type input "[DATE]"
type textarea "SEND LOOSE PLEASE, NOT ON A PALLET"
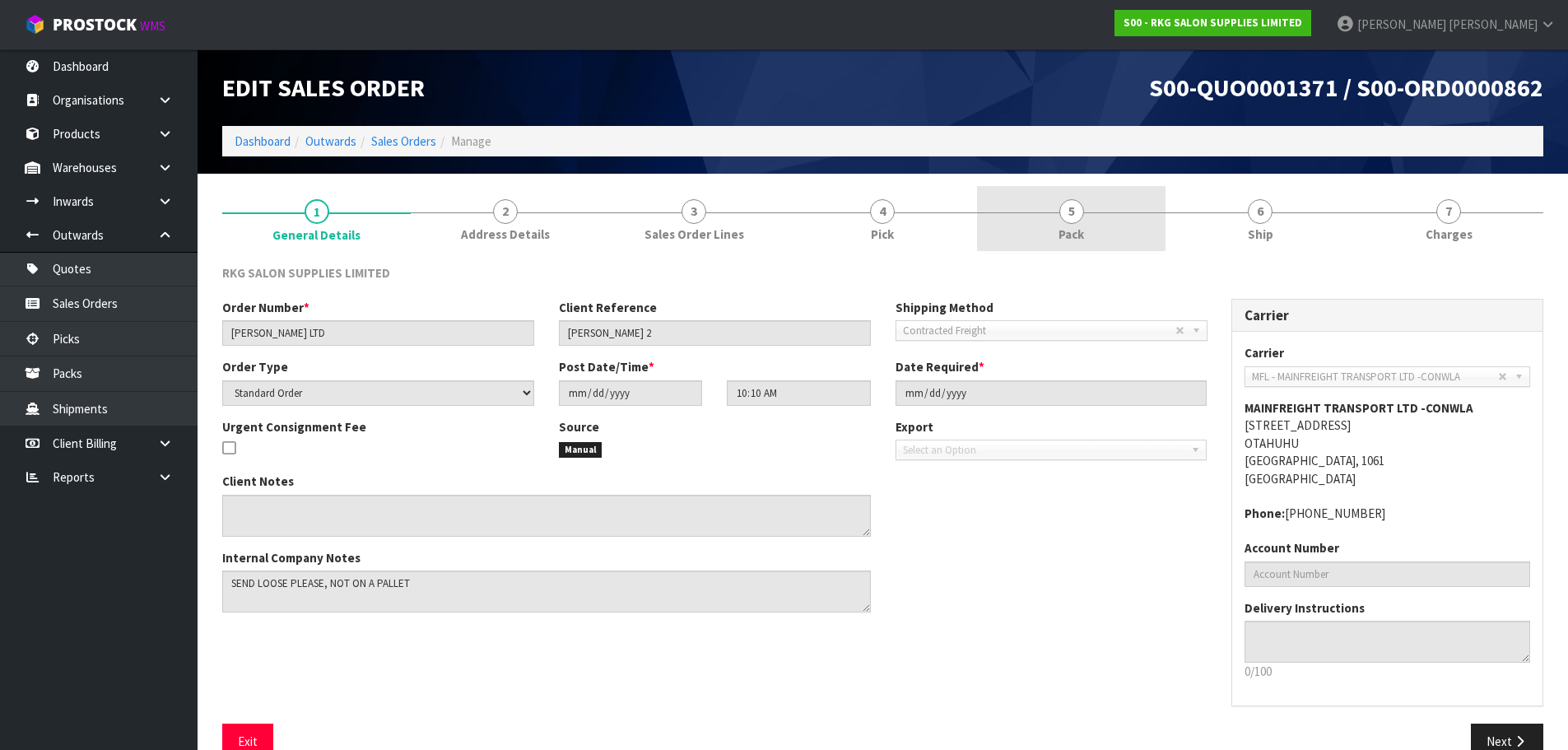
click at [1075, 216] on span "5" at bounding box center [1072, 211] width 25 height 25
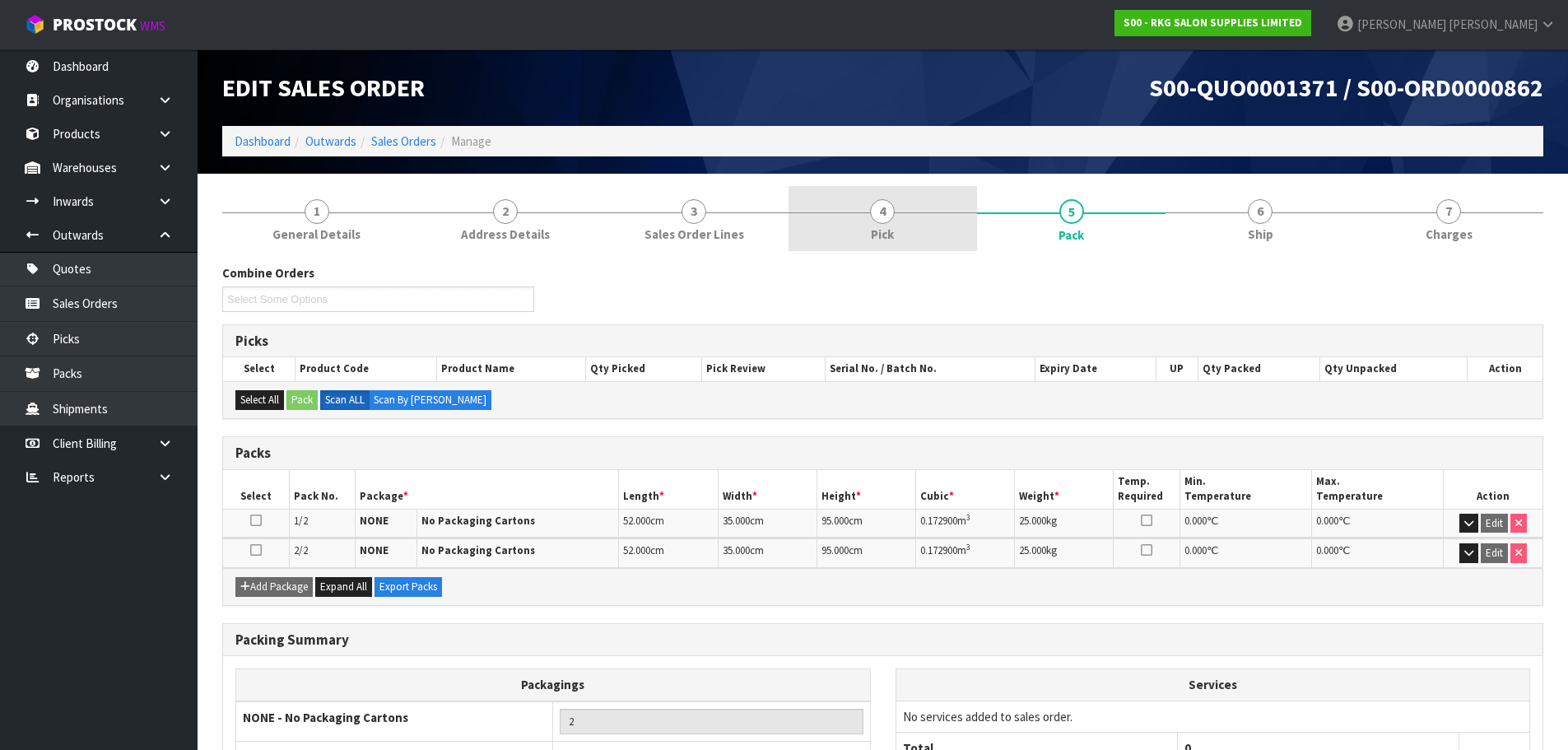
click at [884, 210] on span "4" at bounding box center [882, 211] width 25 height 25
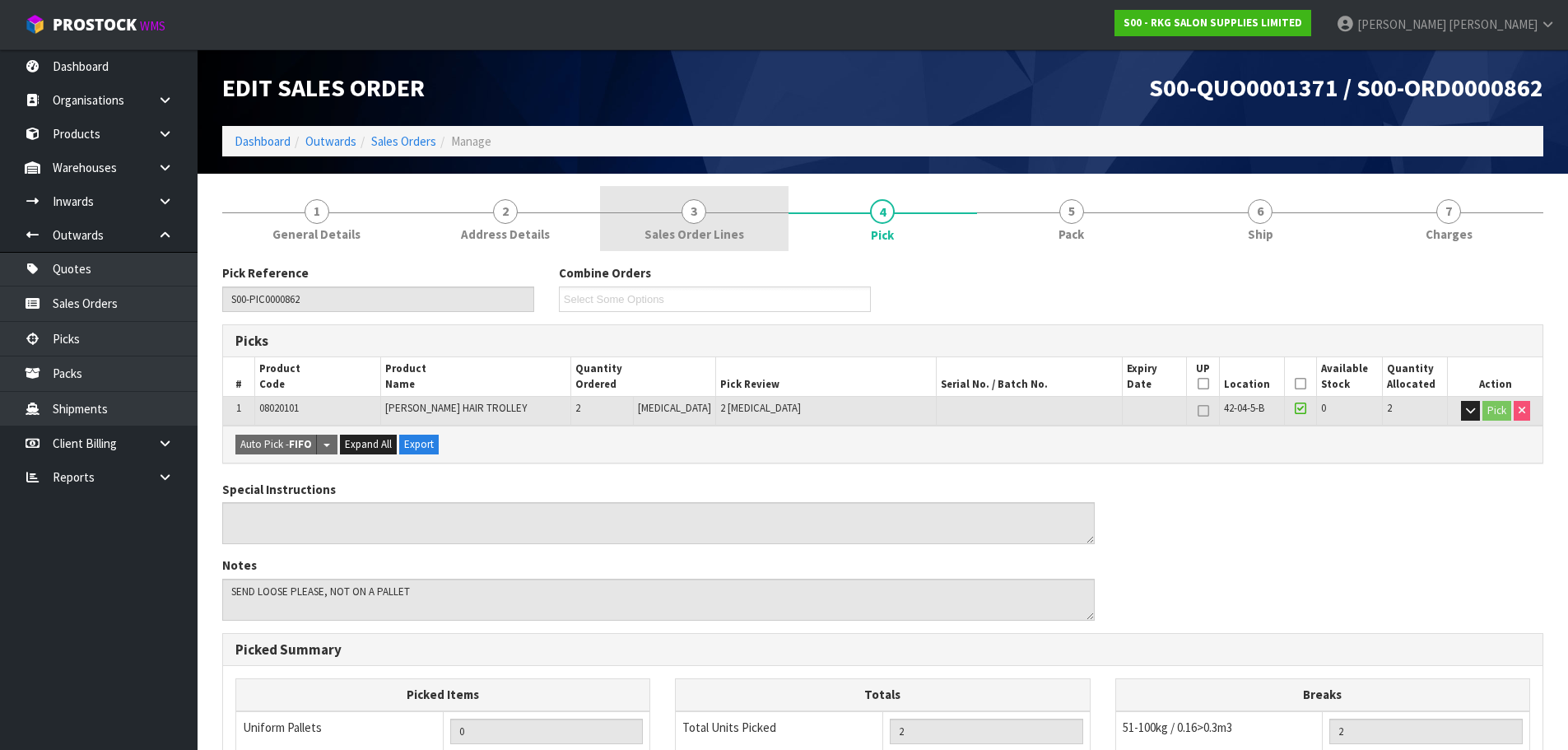
click at [692, 218] on span "3" at bounding box center [693, 211] width 25 height 25
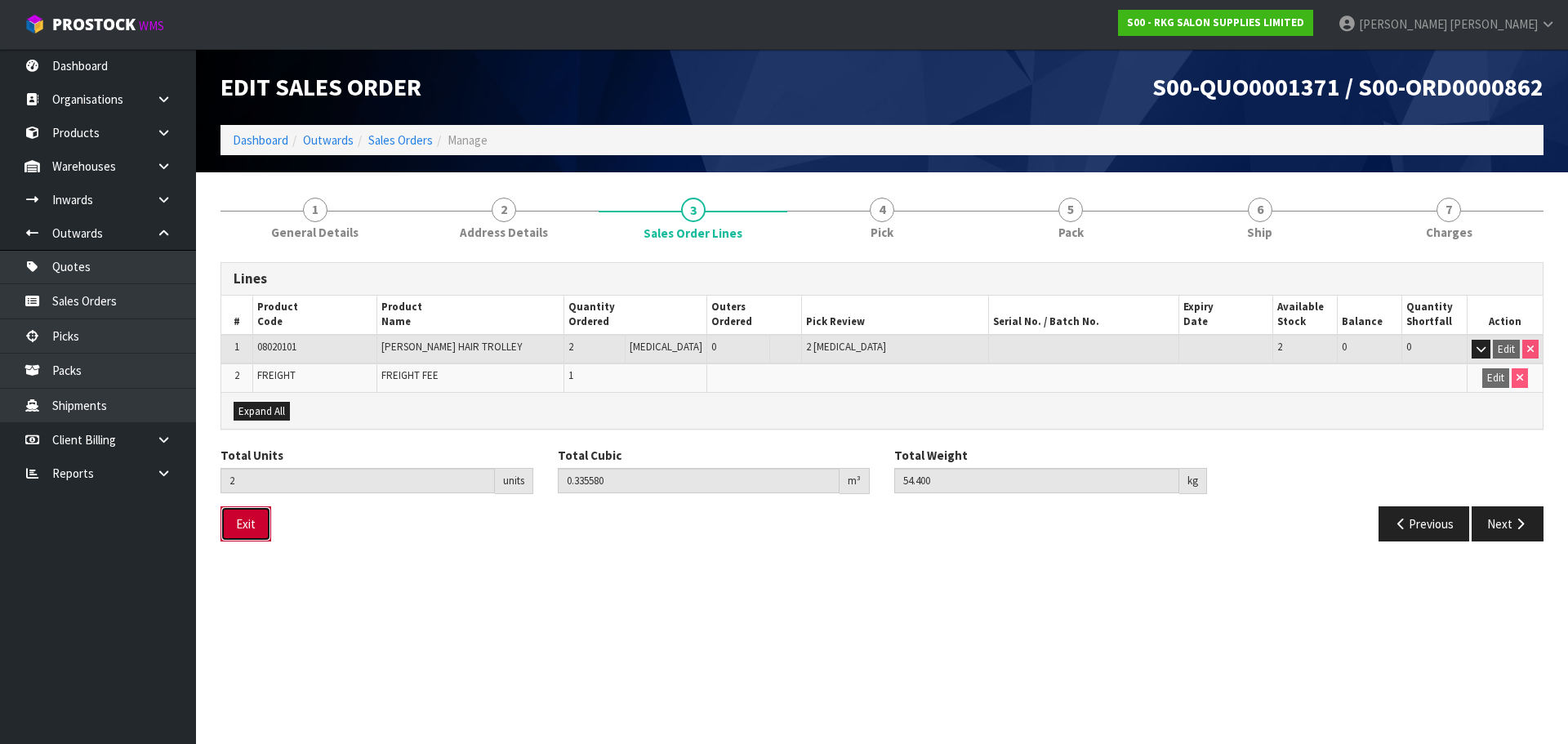
click at [243, 518] on button "Exit" at bounding box center [246, 524] width 51 height 36
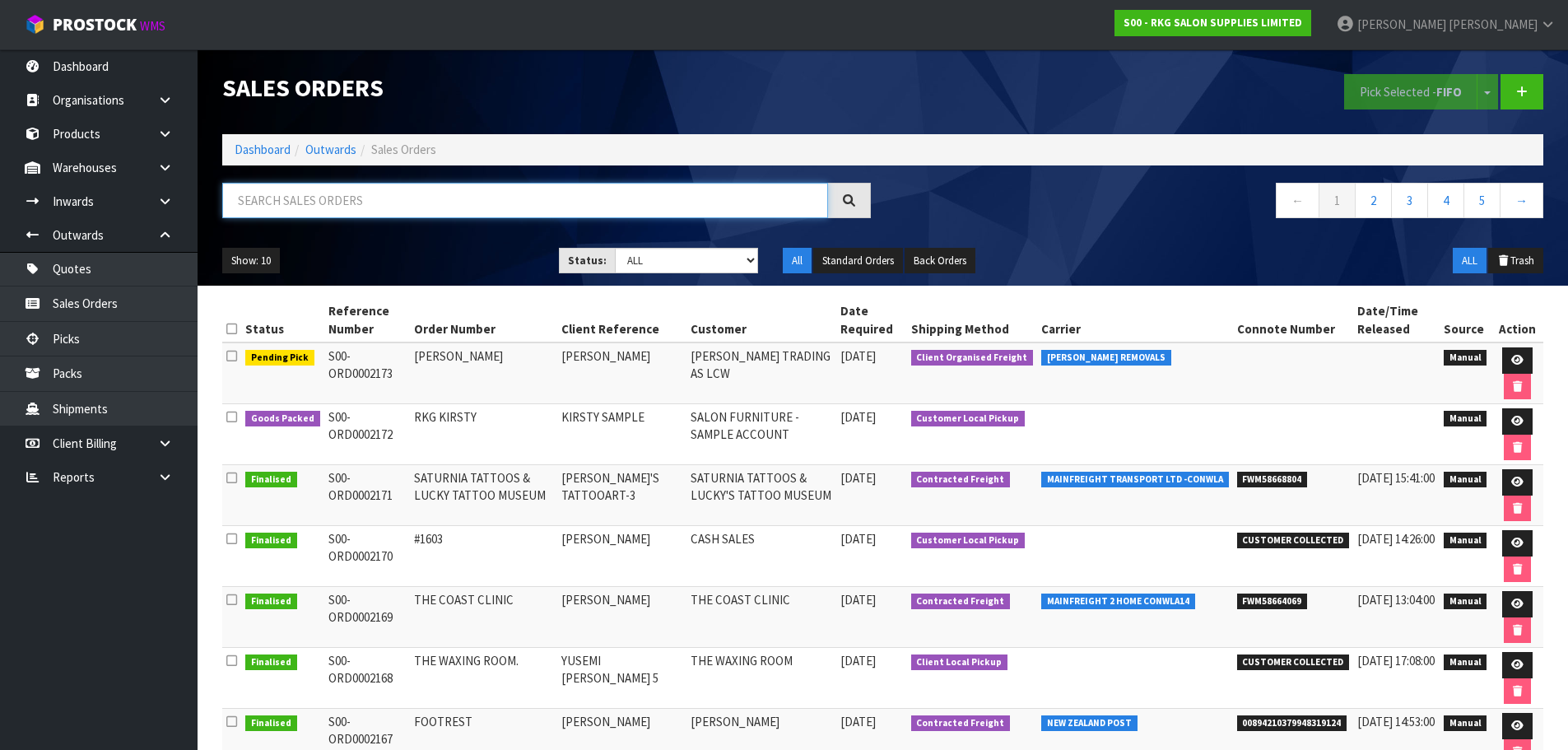
click at [377, 209] on input "text" at bounding box center [525, 201] width 606 height 36
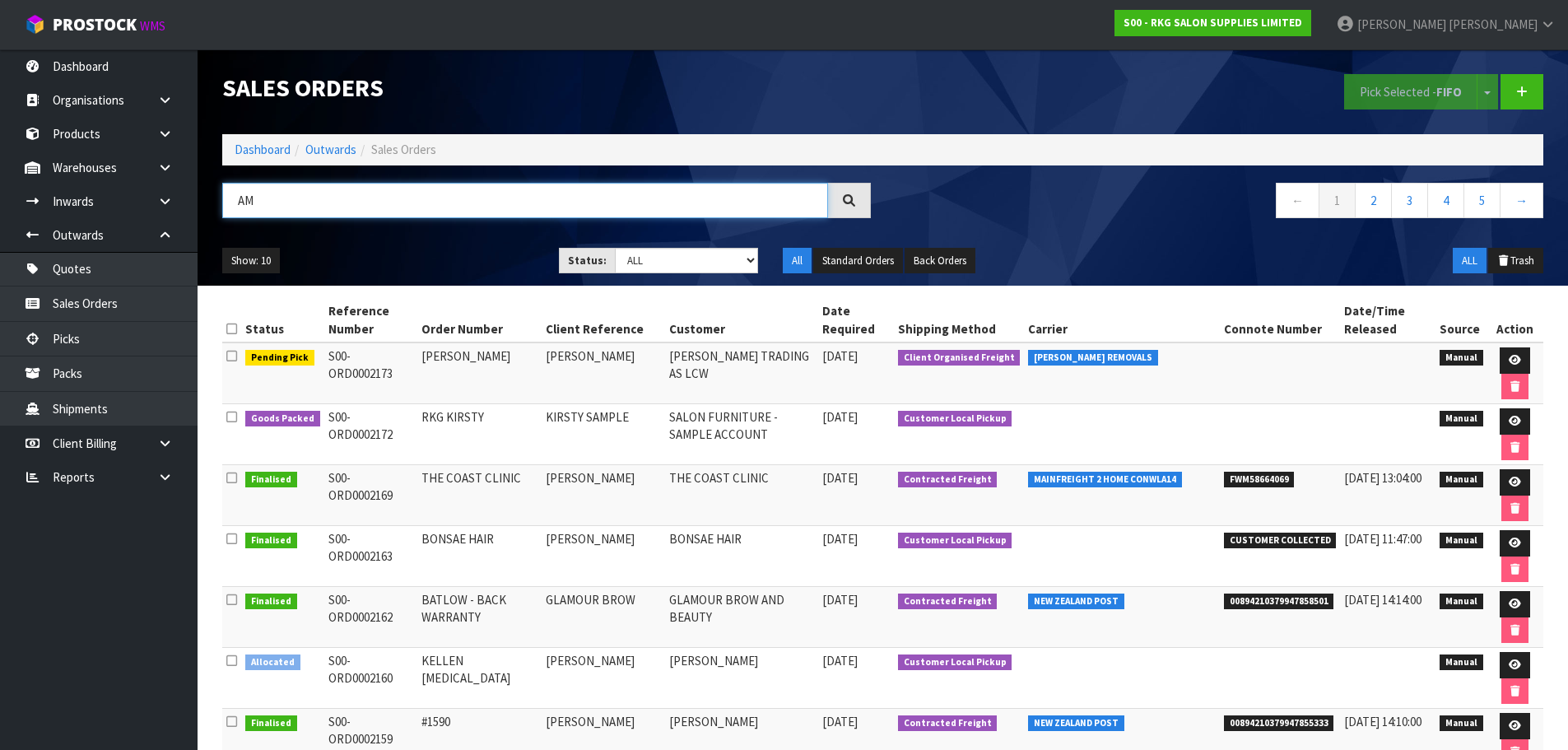
type input "A"
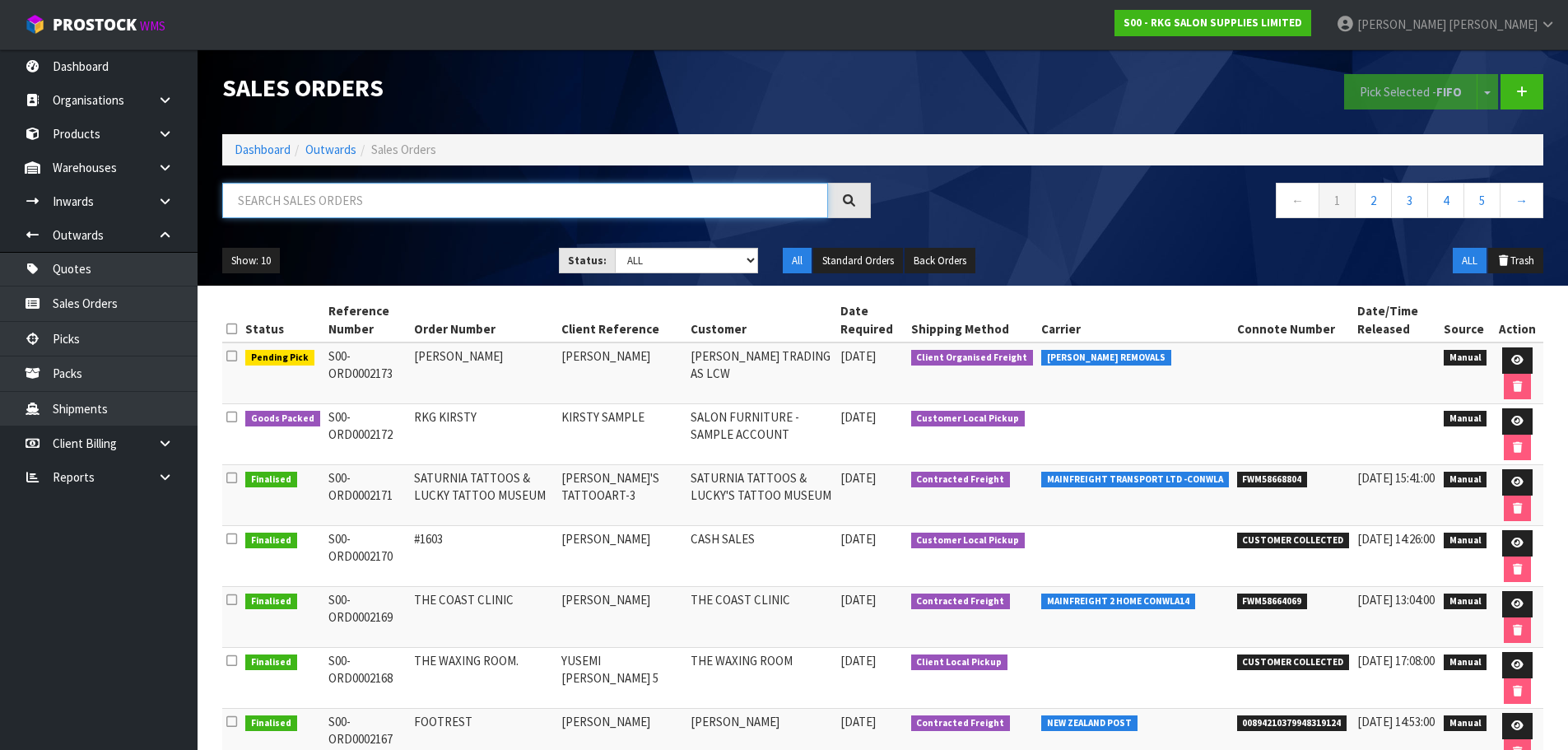
click at [324, 204] on input "text" at bounding box center [525, 201] width 606 height 36
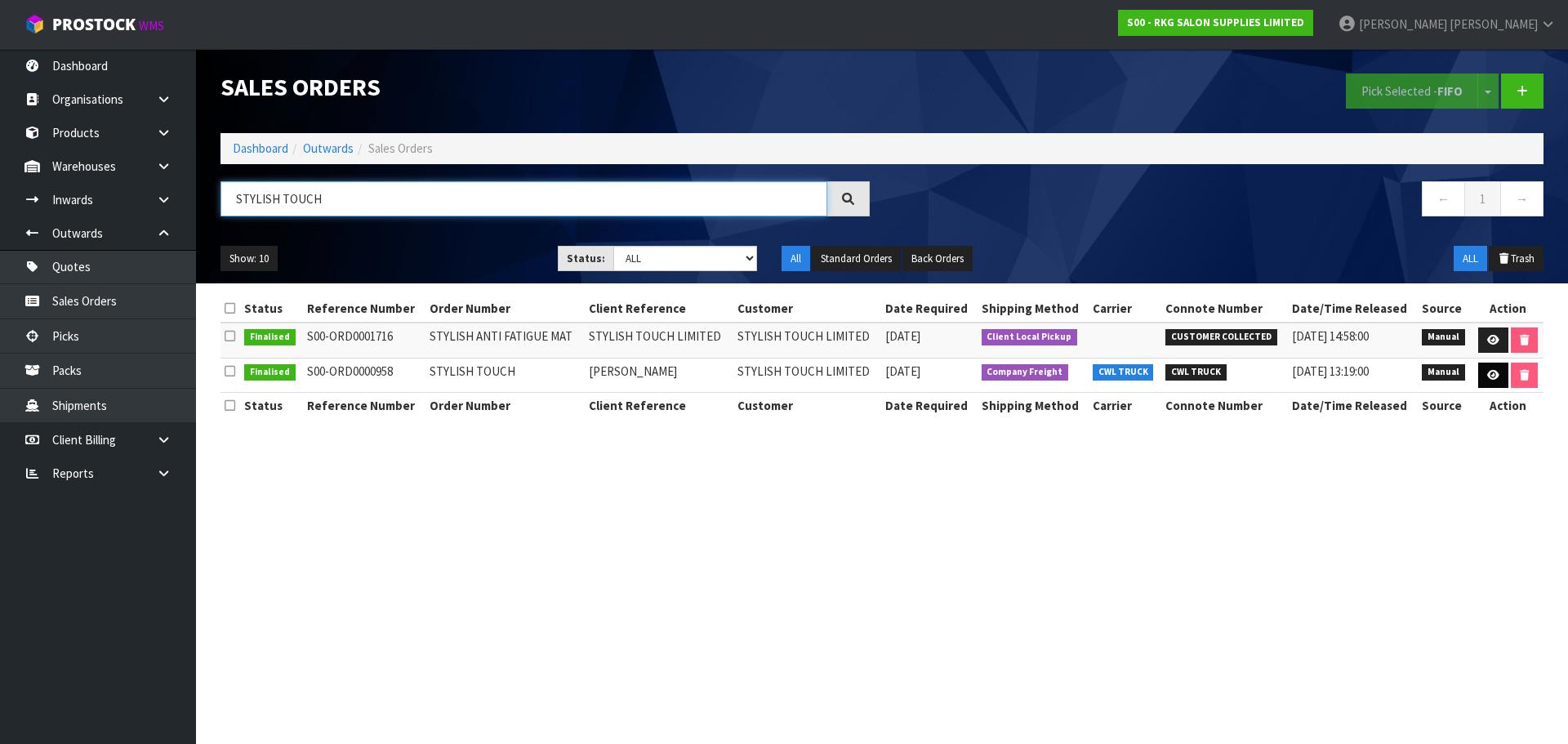
type input "STYLISH TOUCH"
click at [1487, 376] on icon at bounding box center [1493, 374] width 12 height 10
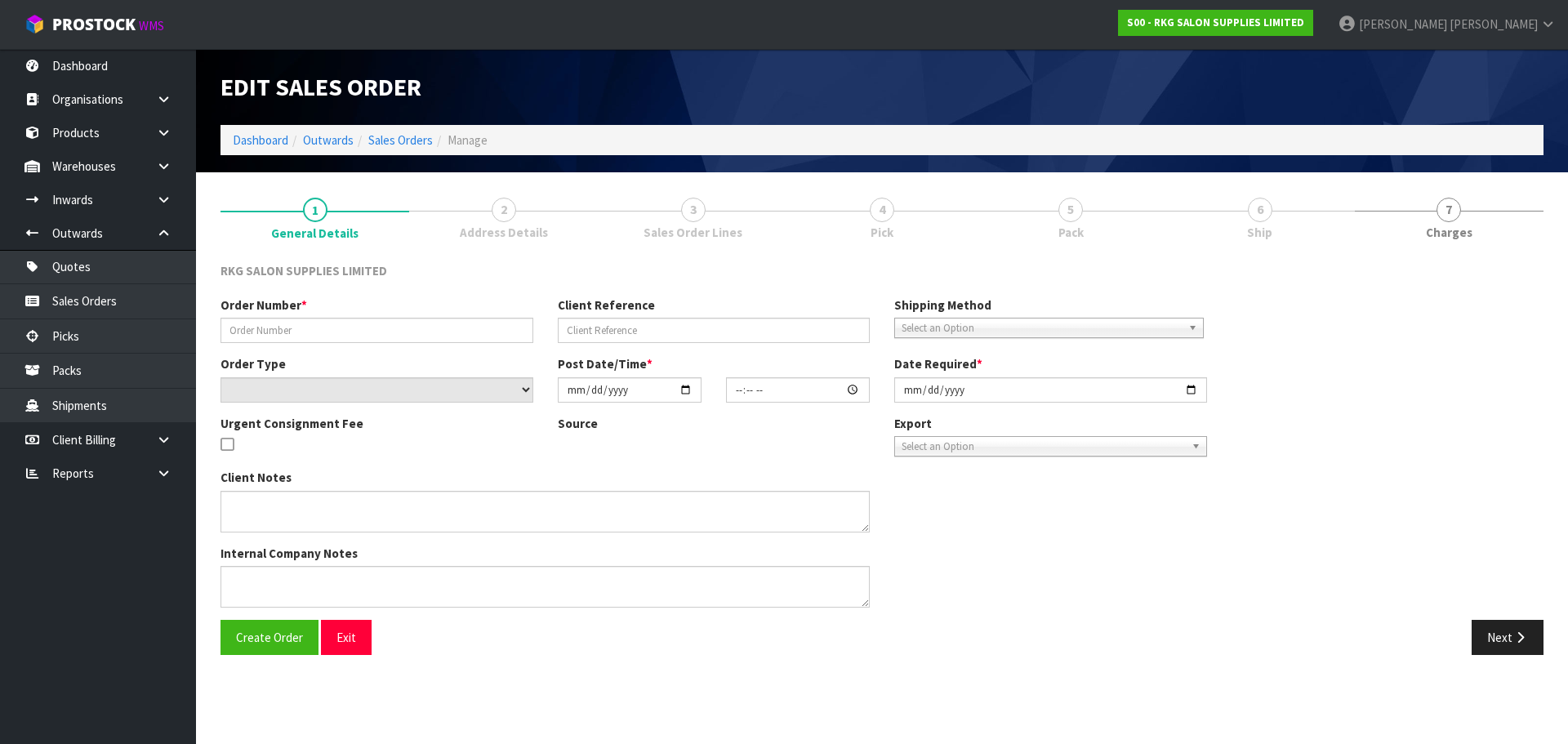
type input "STYLISH TOUCH"
type input "[PERSON_NAME]"
select select "number:0"
type input "[DATE]"
type input "11:00:00.000"
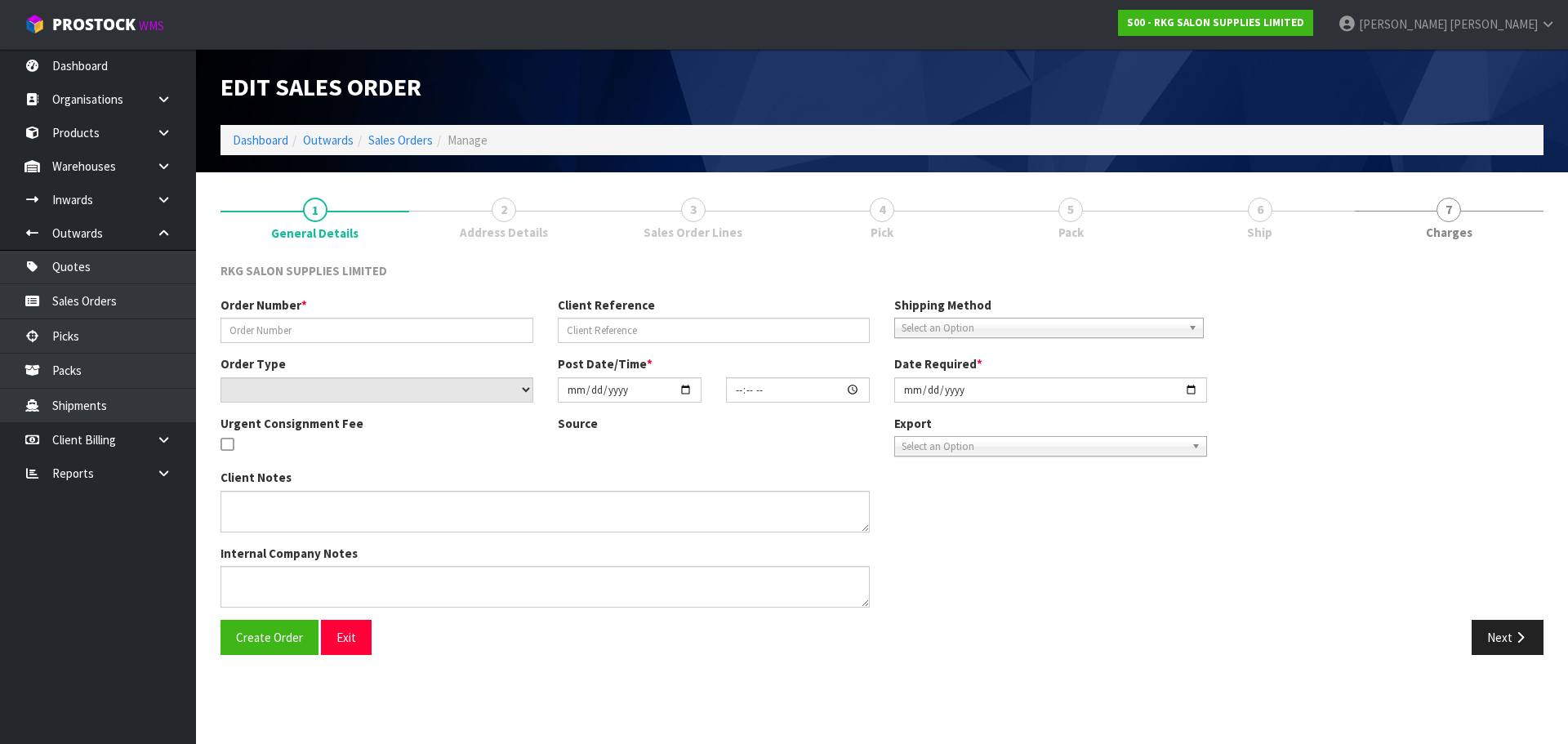
type input "[DATE]"
type textarea "CWL TO DELIVER WEDS [DATE] PLEASE. CALL AHEAD WITH ETD."
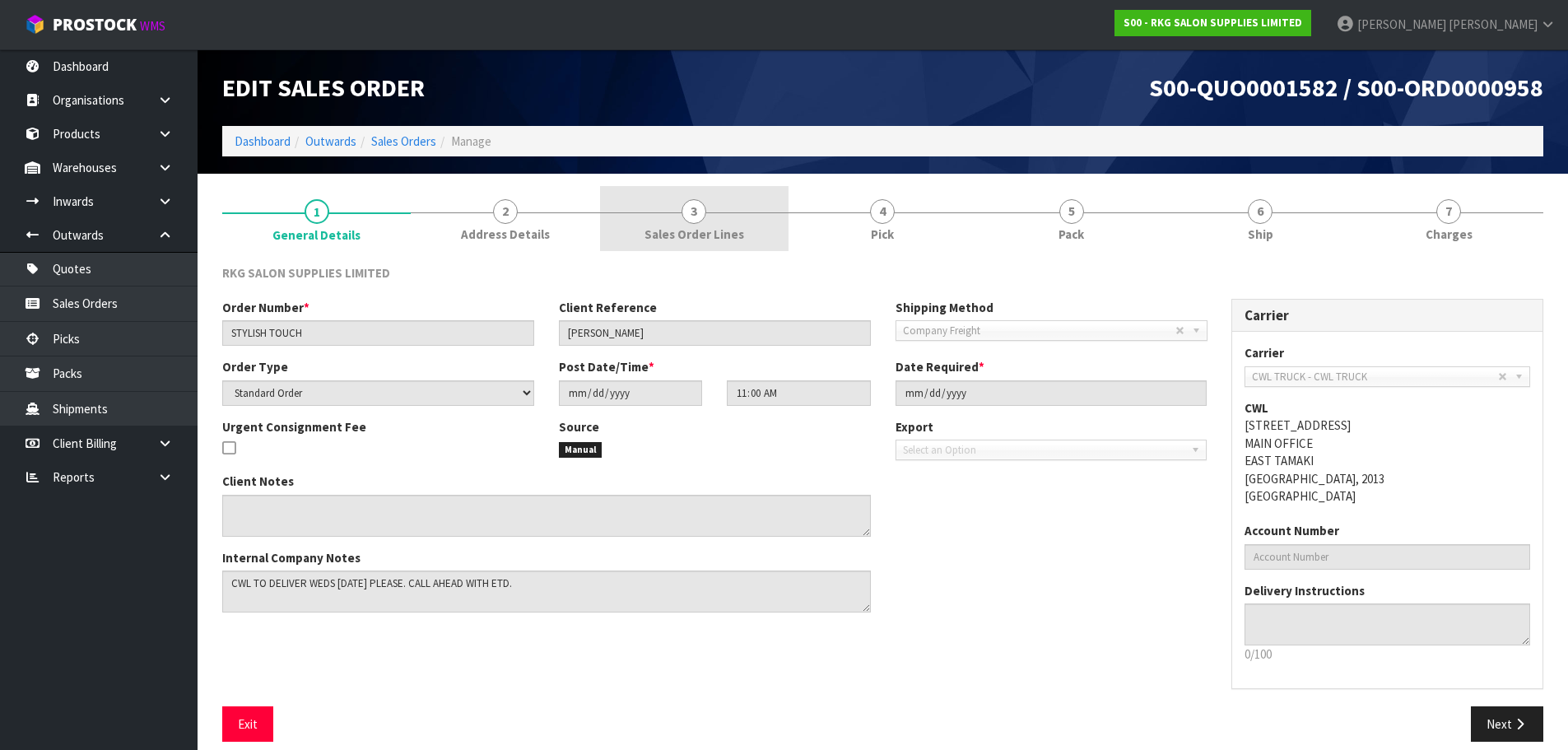
click at [692, 211] on span "3" at bounding box center [693, 211] width 25 height 25
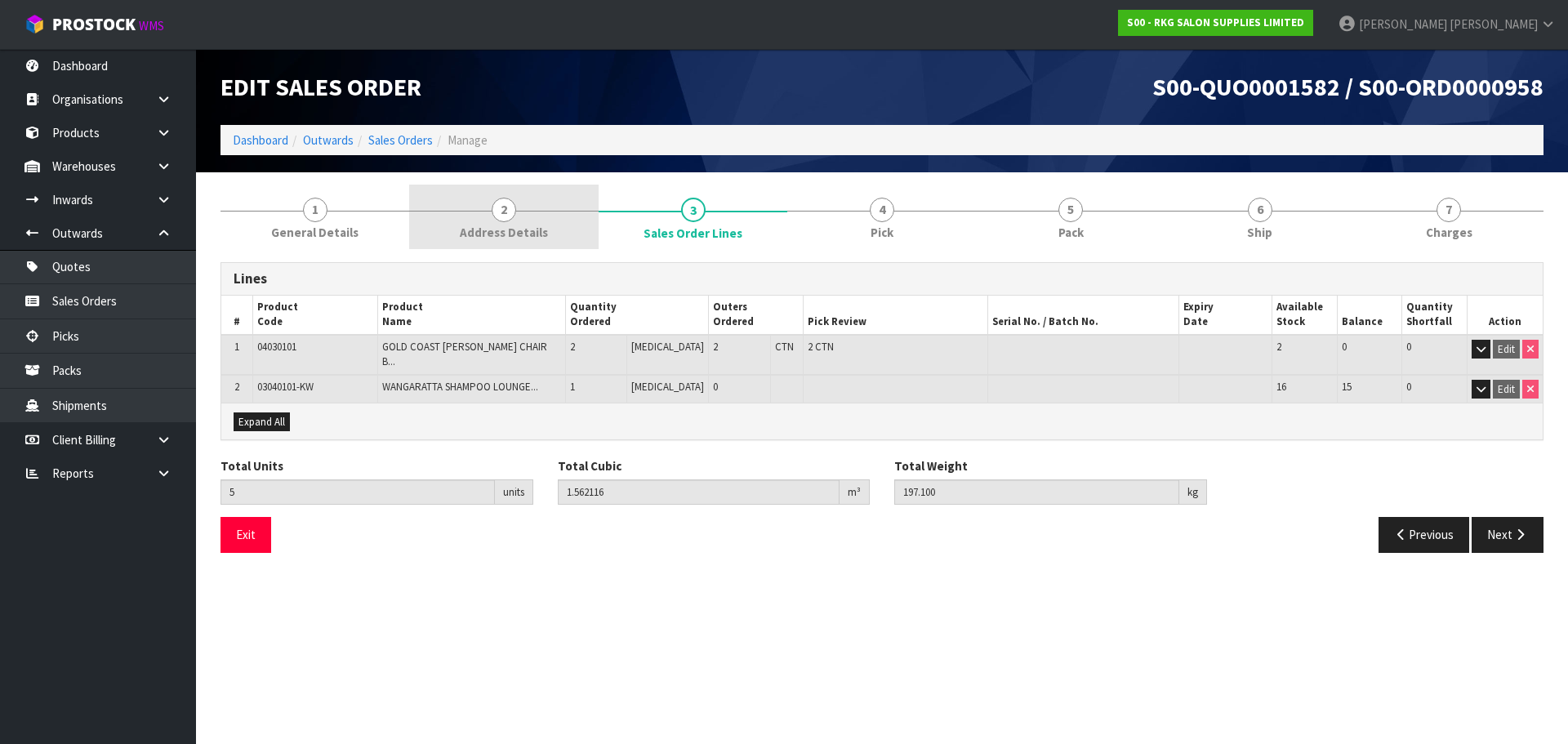
click at [497, 208] on span "2" at bounding box center [504, 210] width 24 height 24
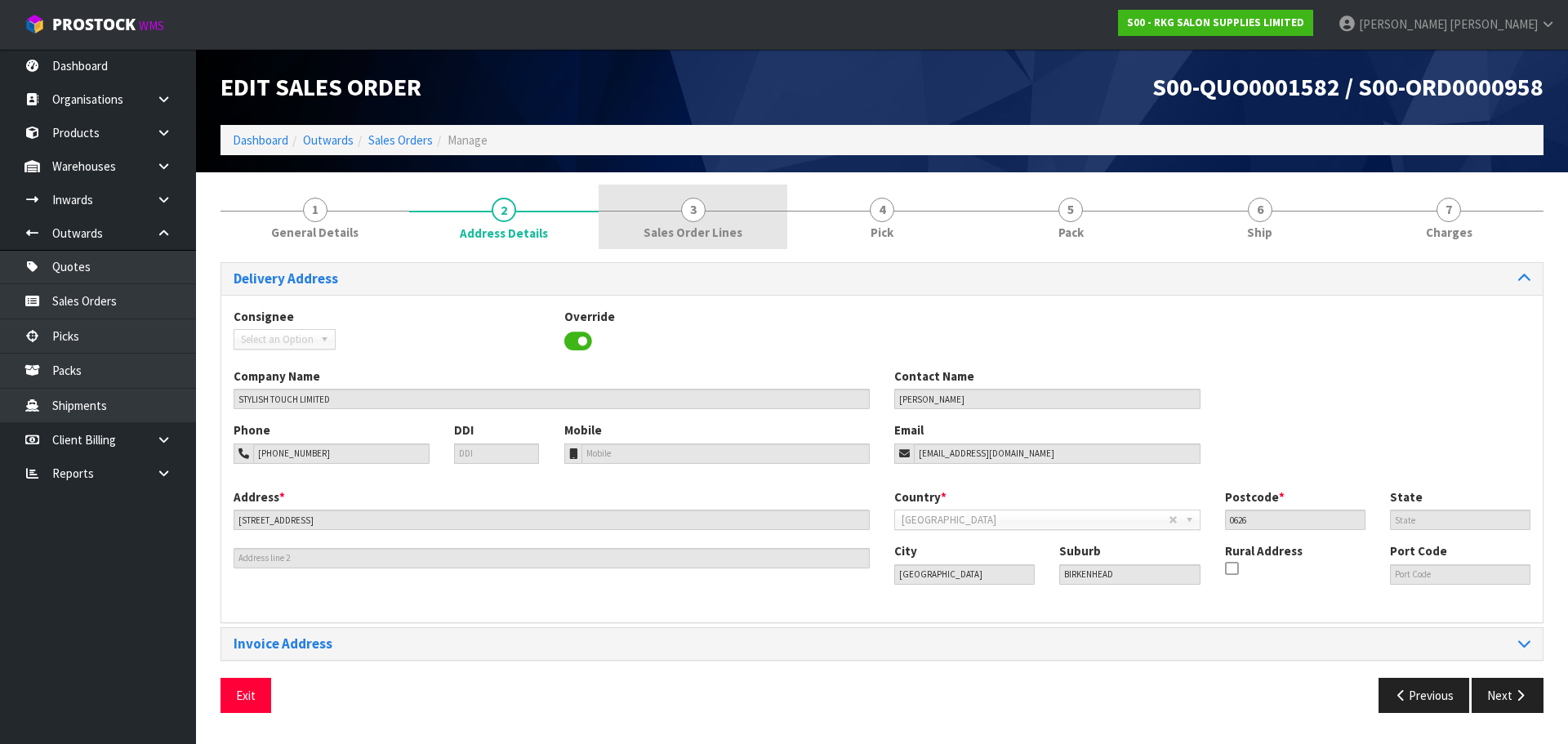
drag, startPoint x: 692, startPoint y: 216, endPoint x: 693, endPoint y: 227, distance: 11.0
click at [692, 216] on span "3" at bounding box center [694, 210] width 24 height 24
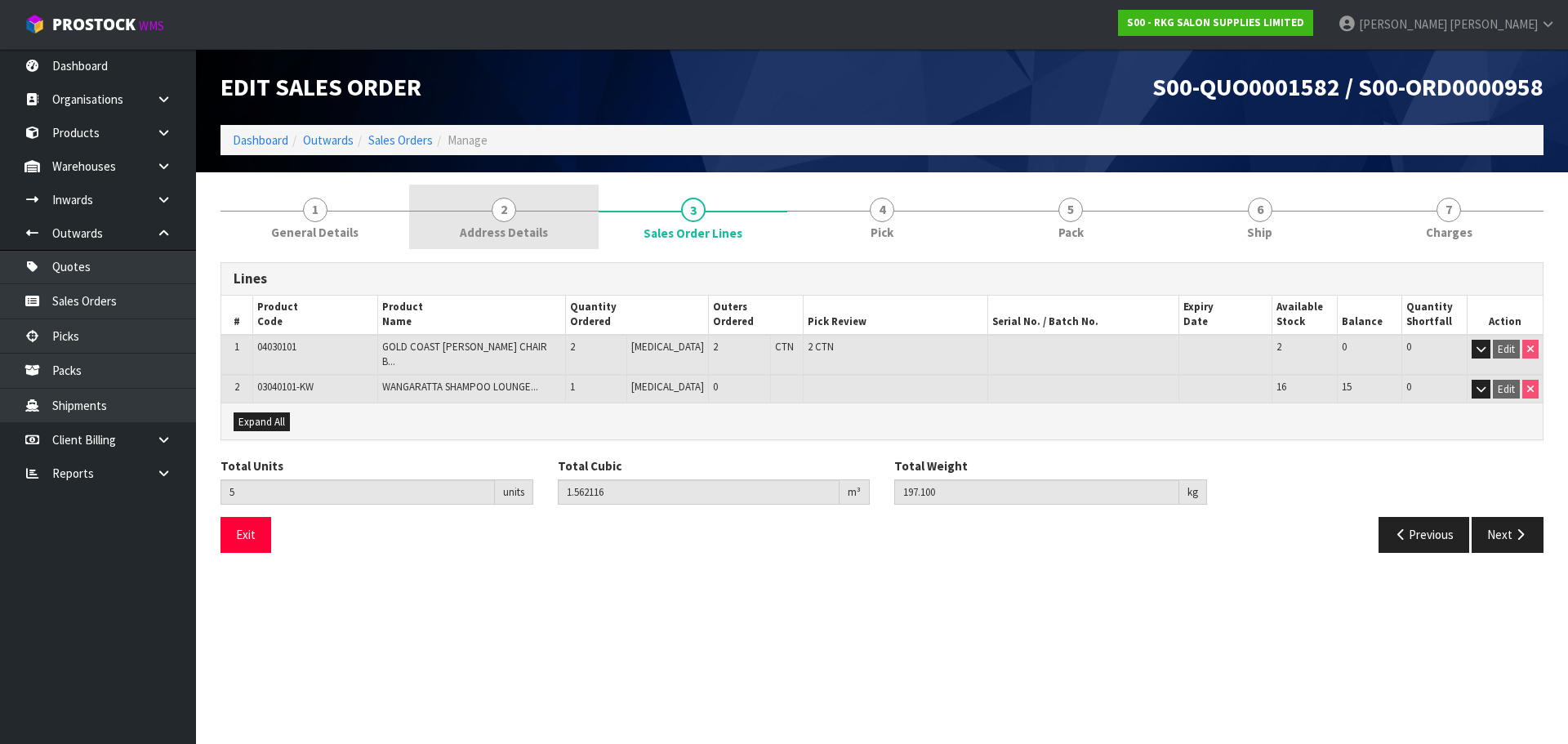
click at [502, 215] on span "2" at bounding box center [504, 210] width 24 height 24
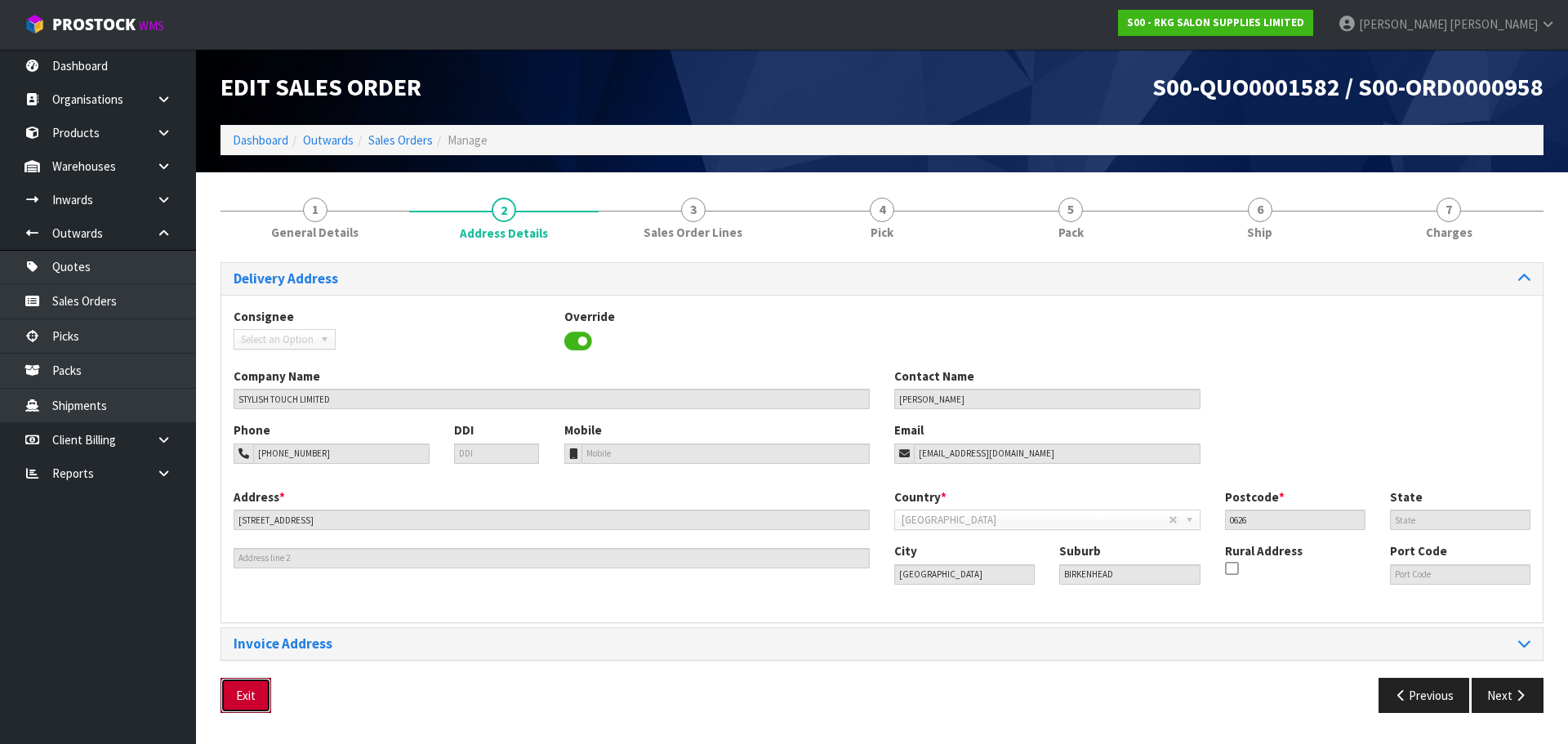
click at [236, 690] on button "Exit" at bounding box center [246, 695] width 51 height 36
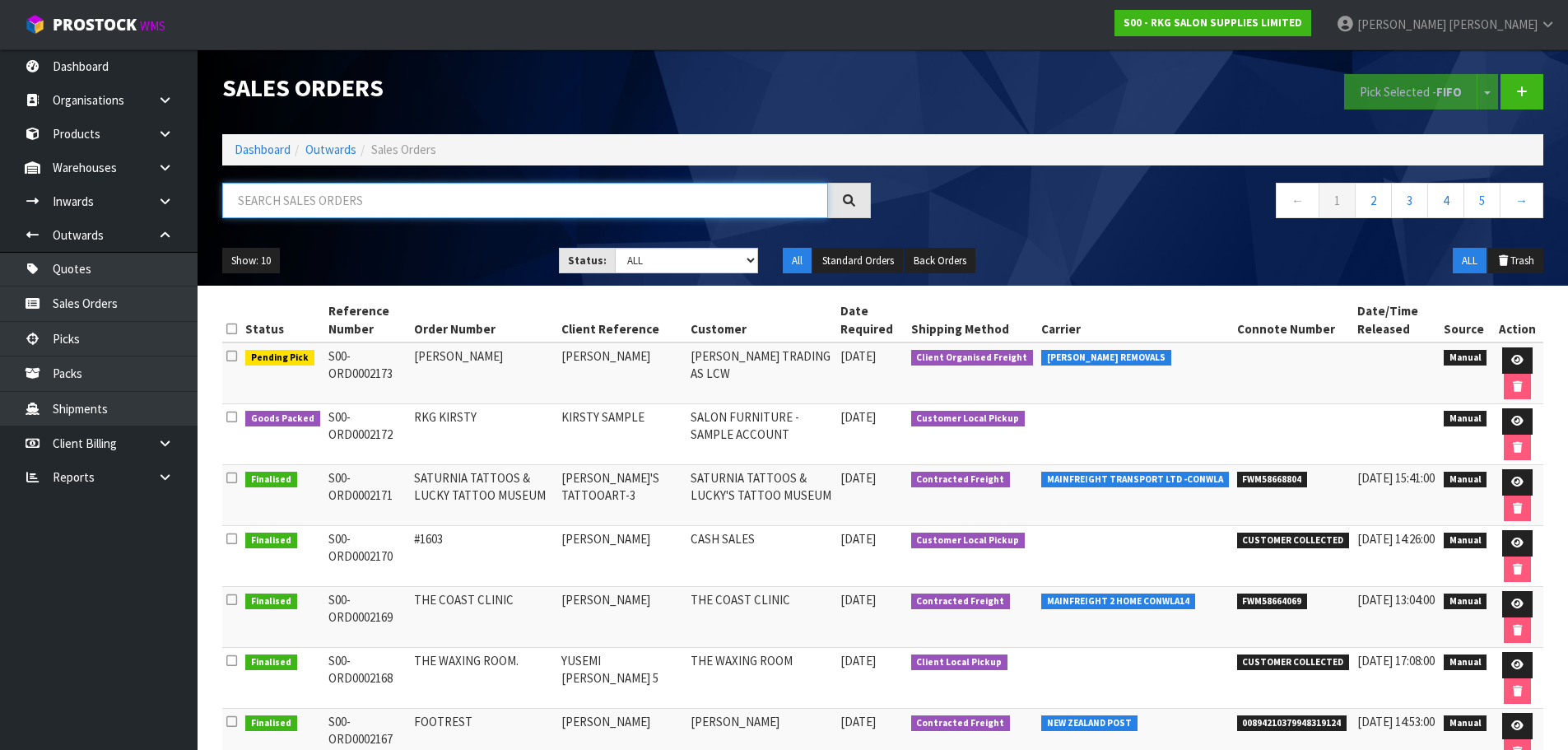
click at [327, 208] on input "text" at bounding box center [525, 201] width 606 height 36
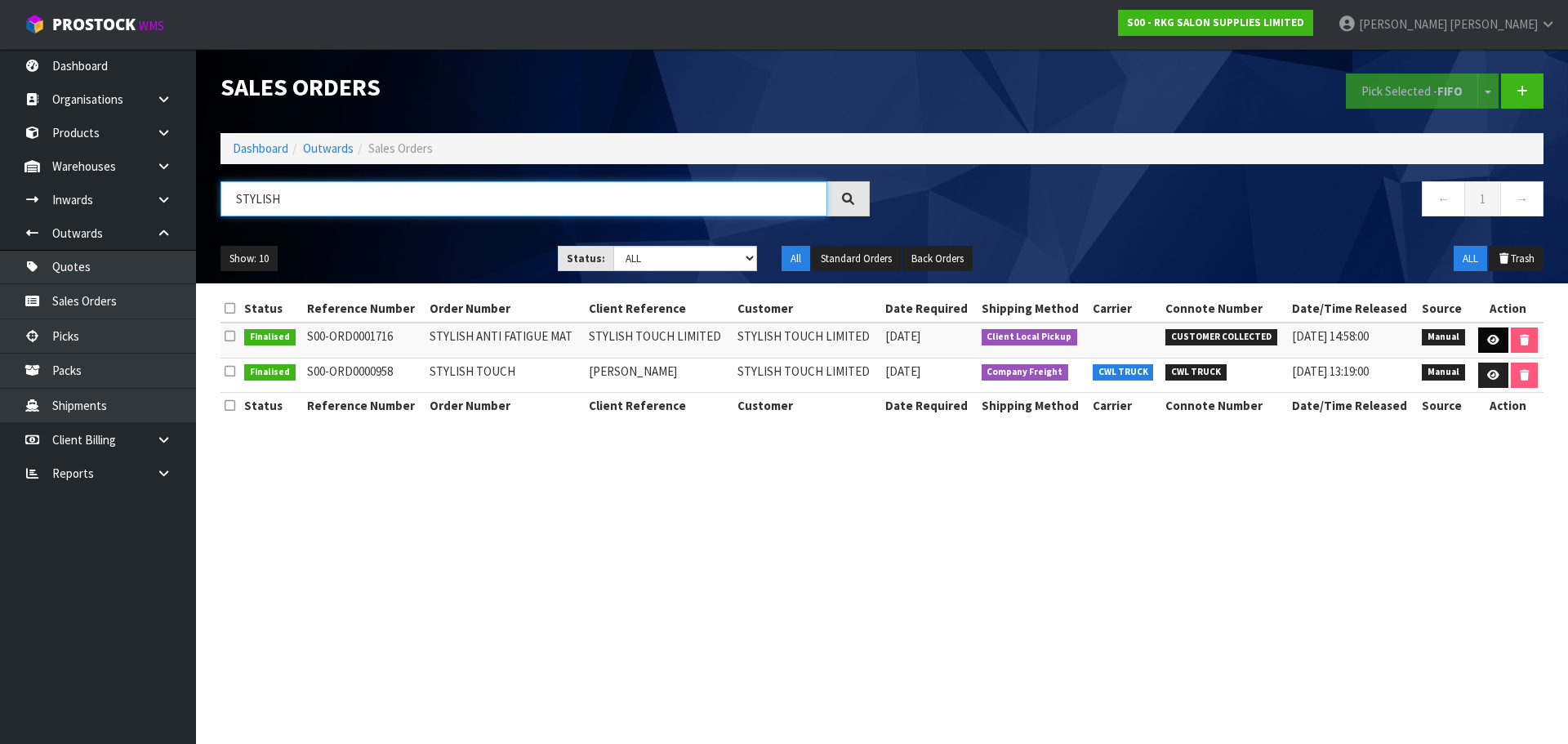
type input "STYLISH"
click at [1490, 336] on icon at bounding box center [1493, 340] width 12 height 10
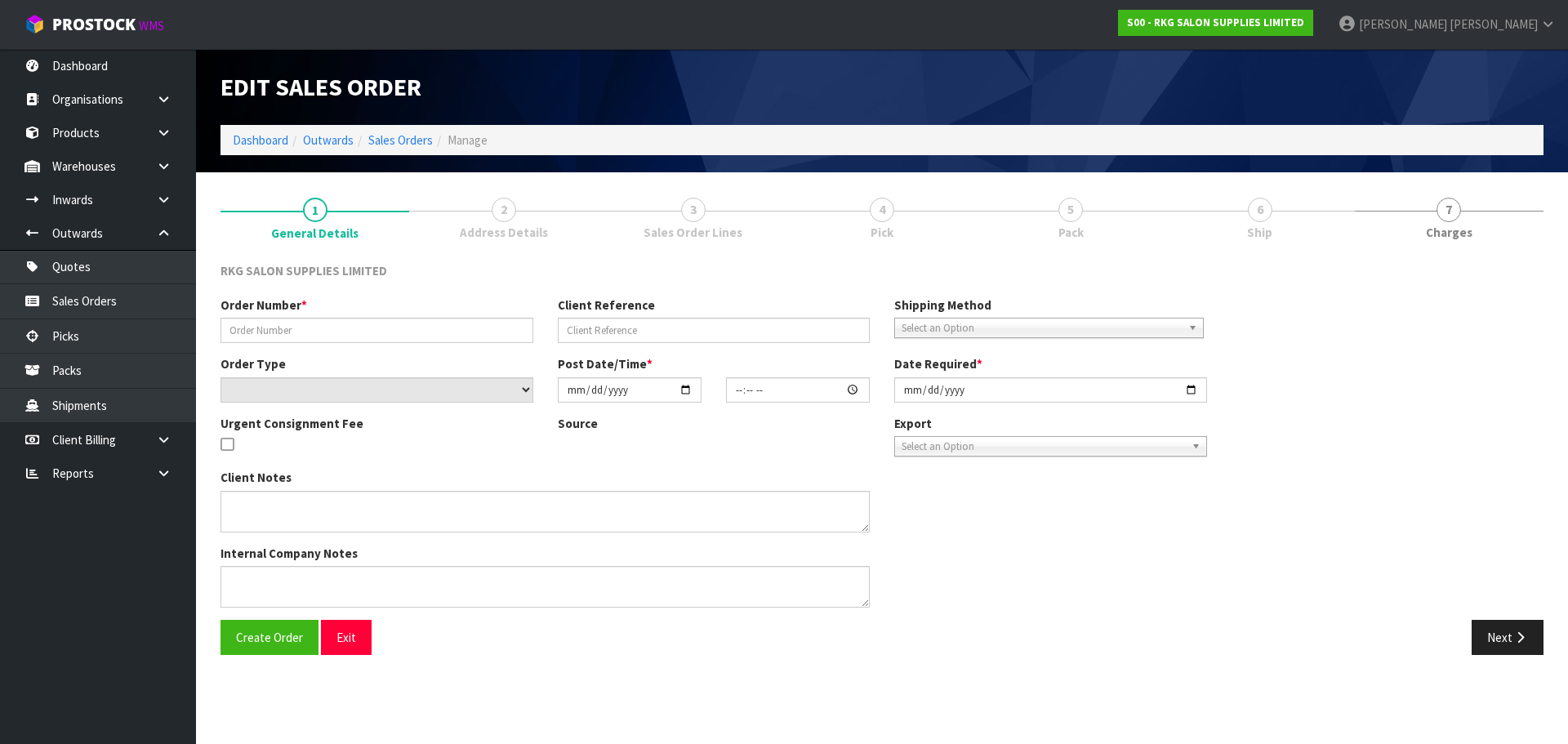
type input "STYLISH ANTI FATIGUE MAT"
type input "STYLISH TOUCH LIMITED"
select select "number:0"
type input "[DATE]"
type input "00:00:00.000"
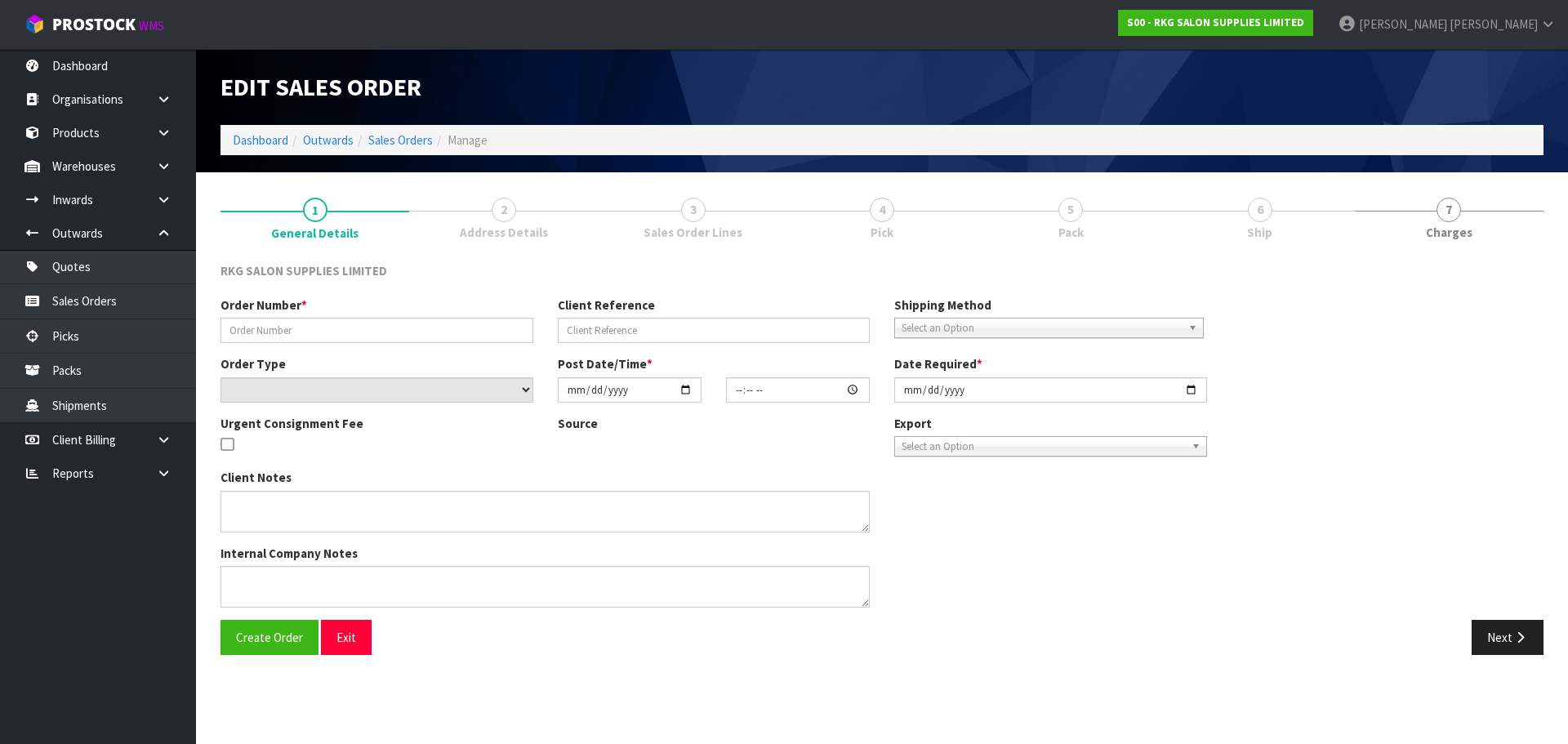
type input "[DATE]"
type textarea "WILL COLLECT"
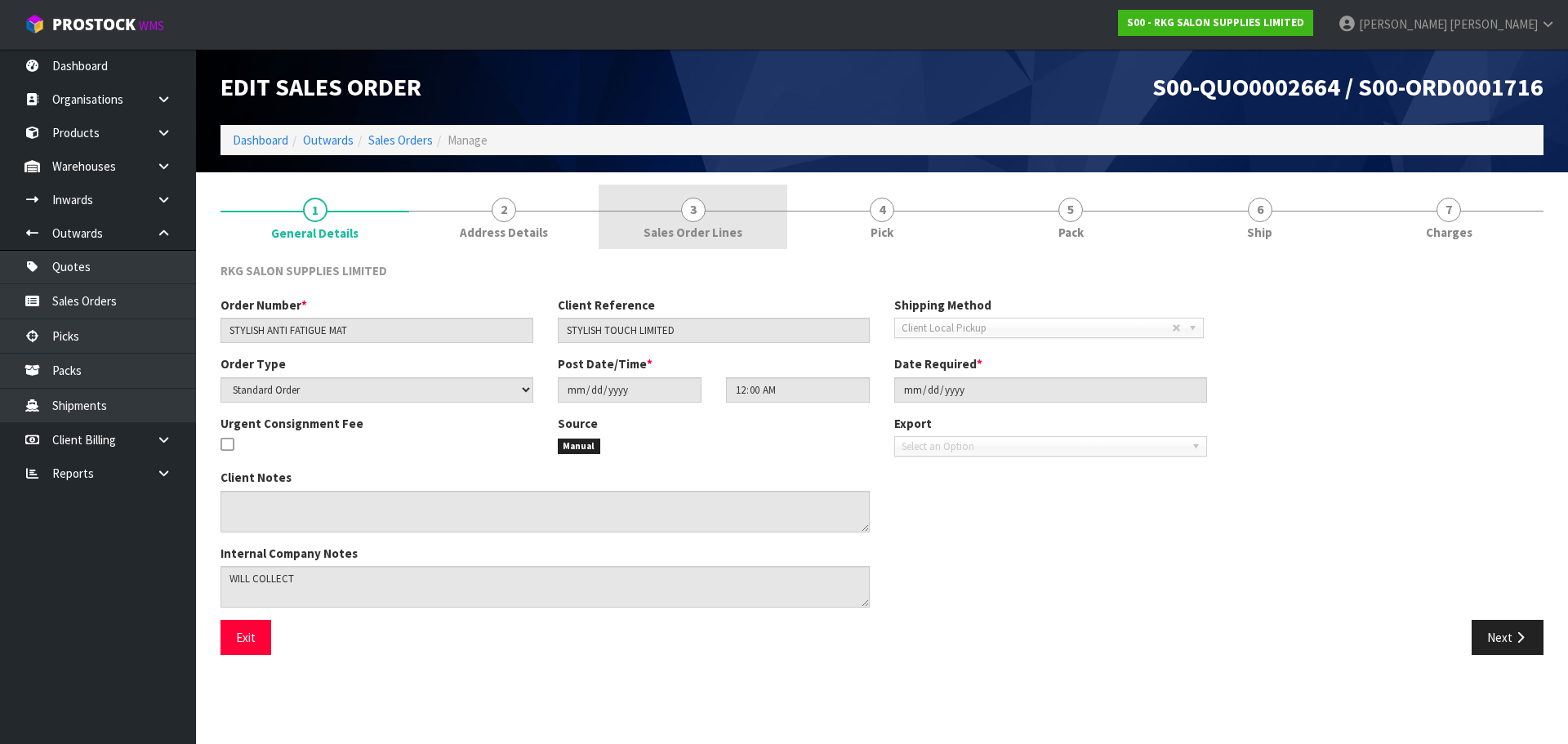
click at [690, 216] on span "3" at bounding box center [694, 210] width 24 height 24
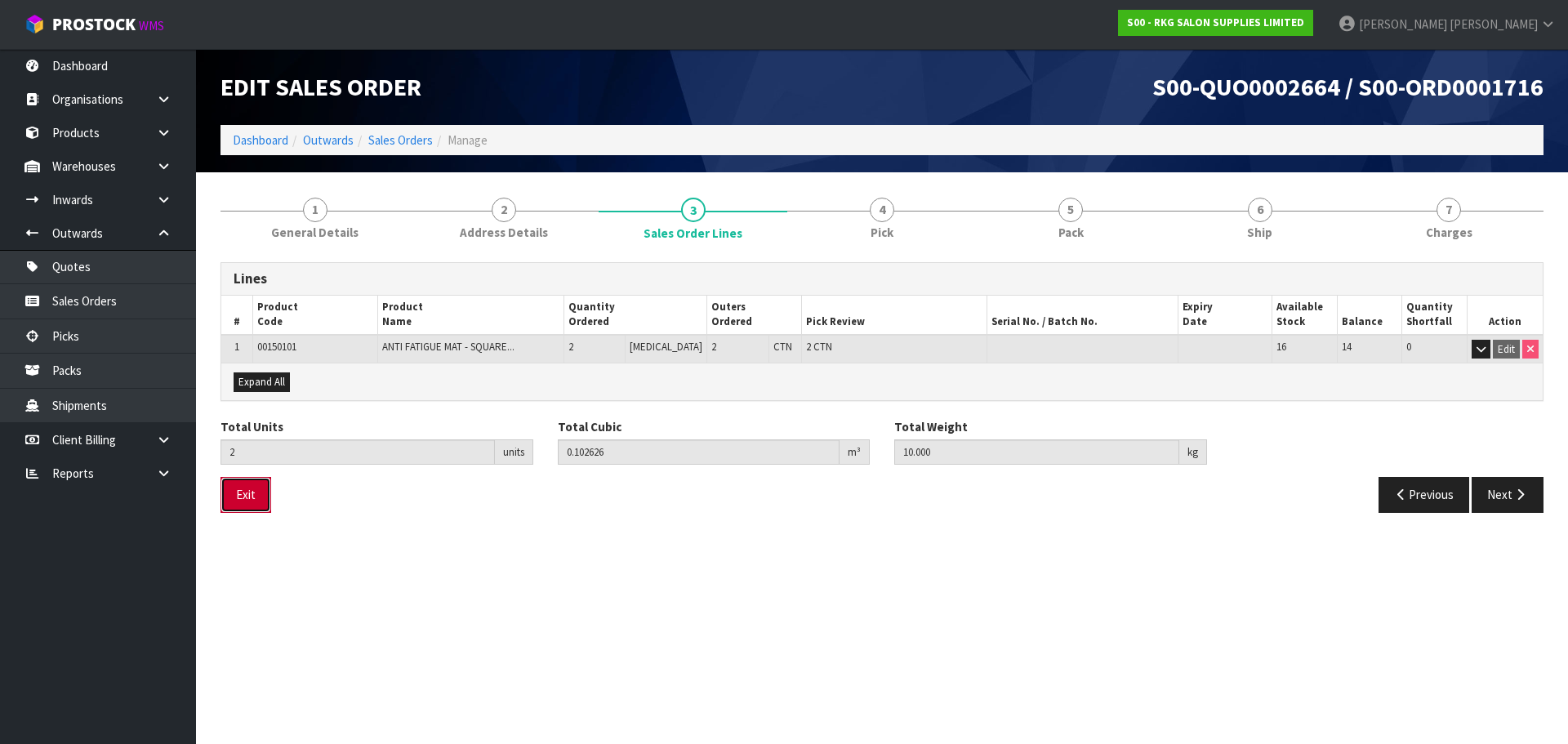
click at [236, 500] on button "Exit" at bounding box center [246, 495] width 51 height 36
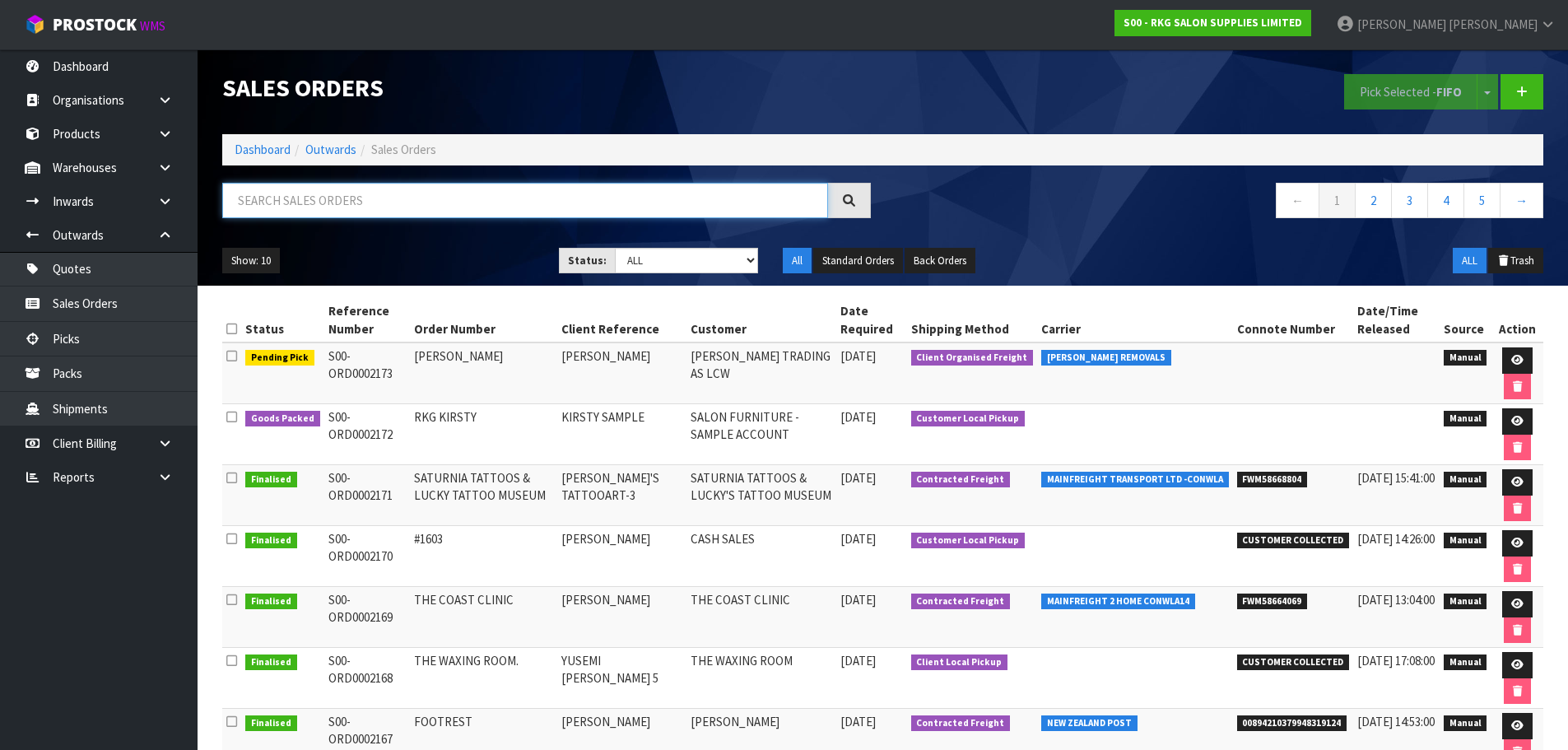
click at [328, 201] on input "text" at bounding box center [525, 201] width 606 height 36
type input "MOHAMM"
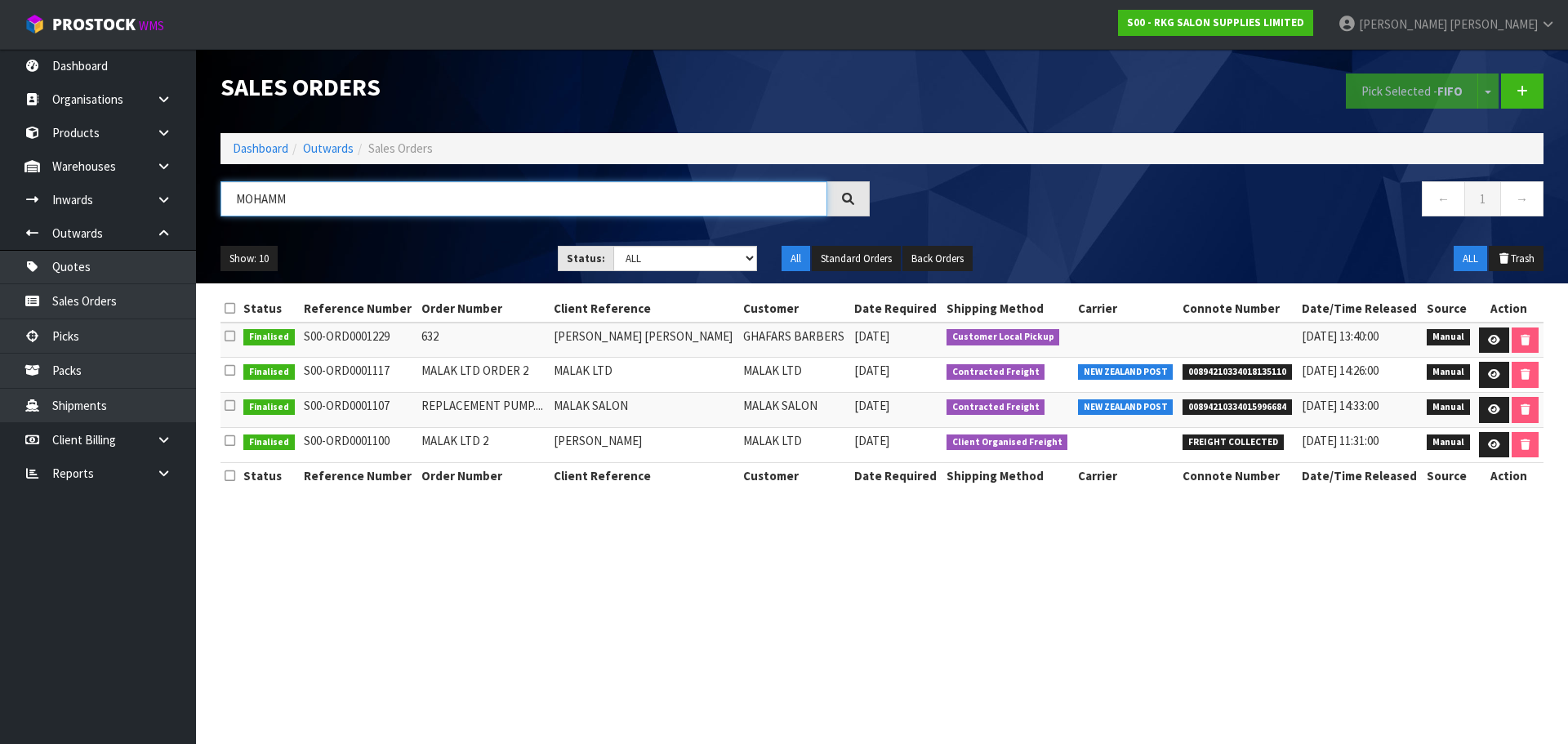
drag, startPoint x: 312, startPoint y: 198, endPoint x: 212, endPoint y: 197, distance: 100.0
click at [214, 197] on div "MOHAMM" at bounding box center [545, 205] width 674 height 48
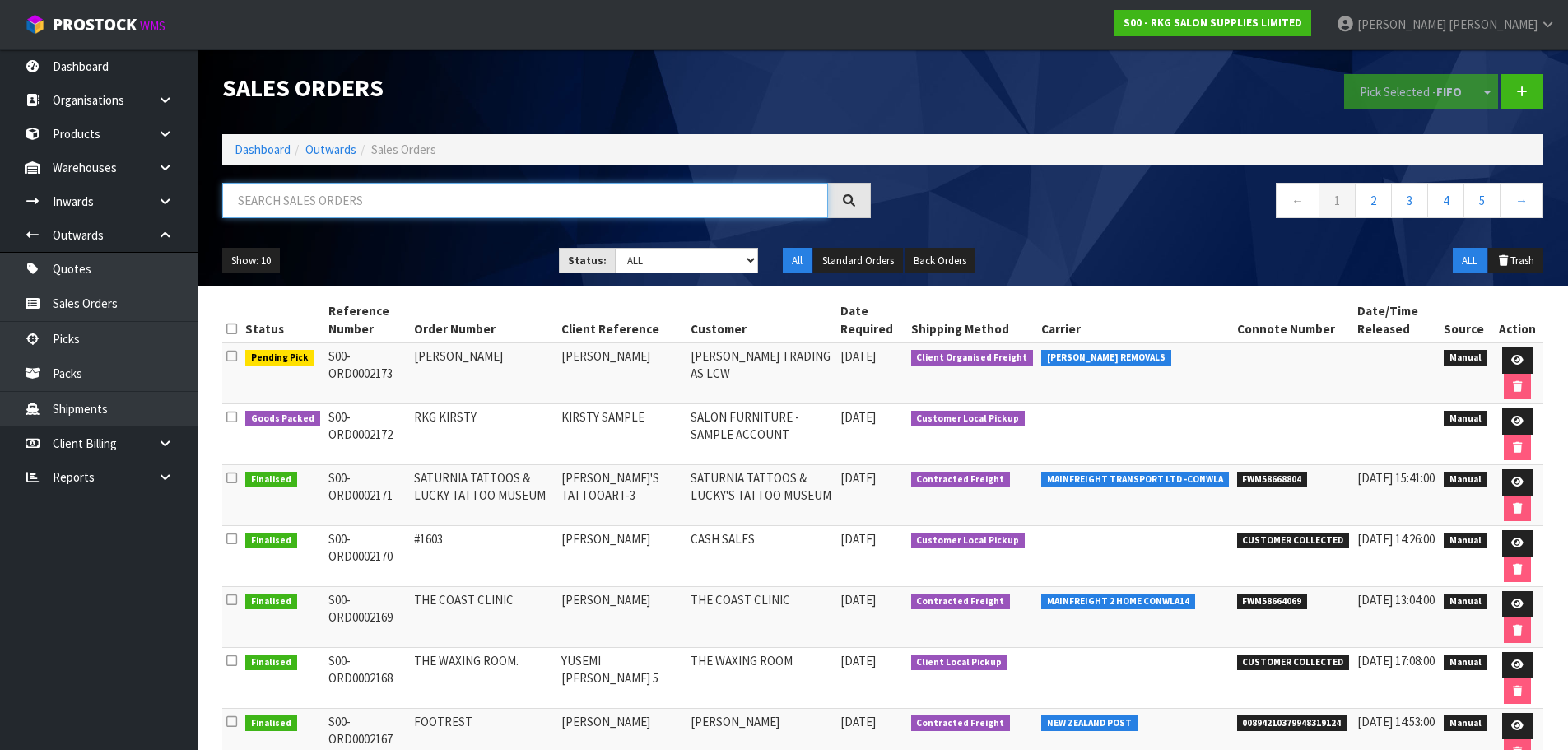
click at [323, 203] on input "text" at bounding box center [525, 201] width 606 height 36
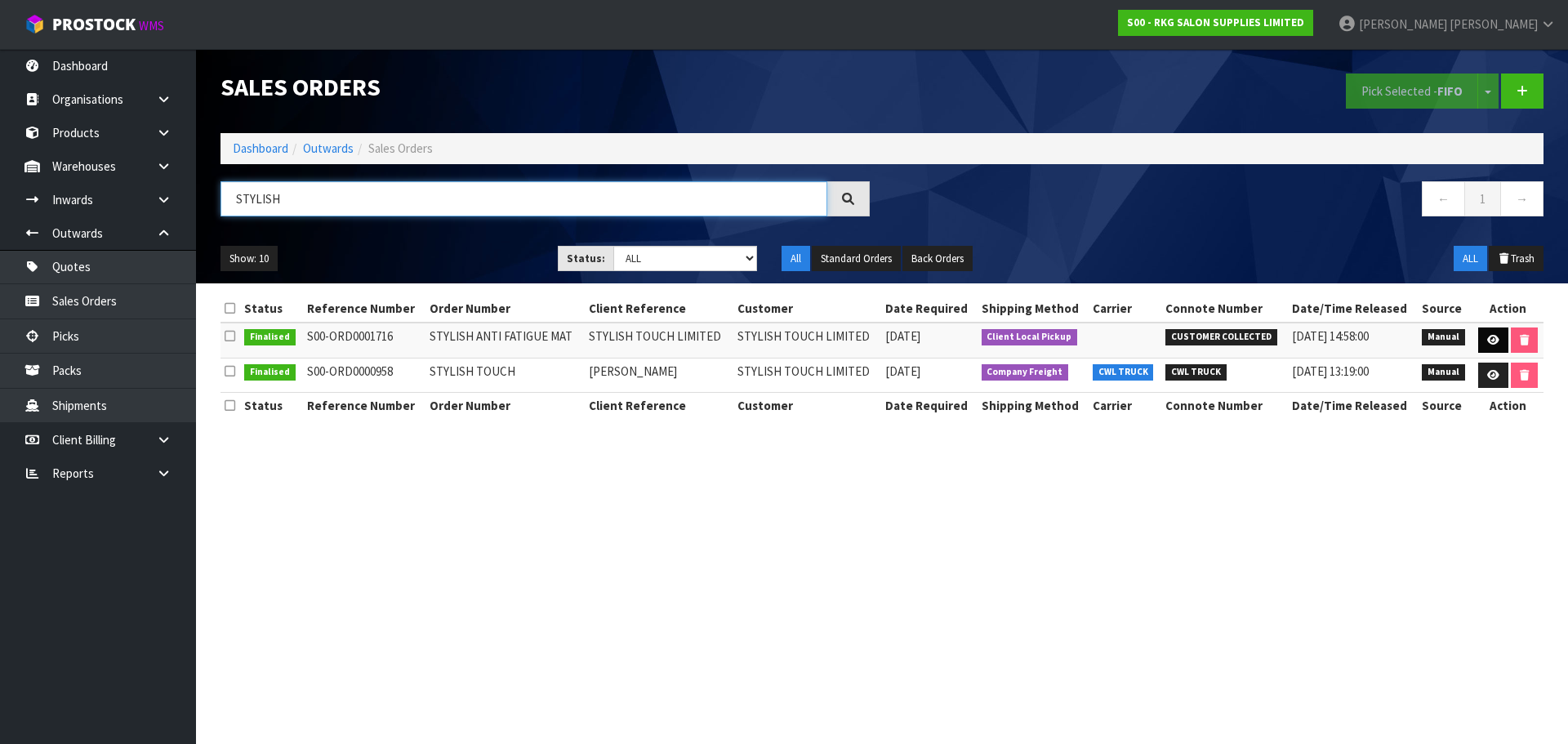
type input "STYLISH"
click at [1495, 335] on icon at bounding box center [1493, 340] width 12 height 10
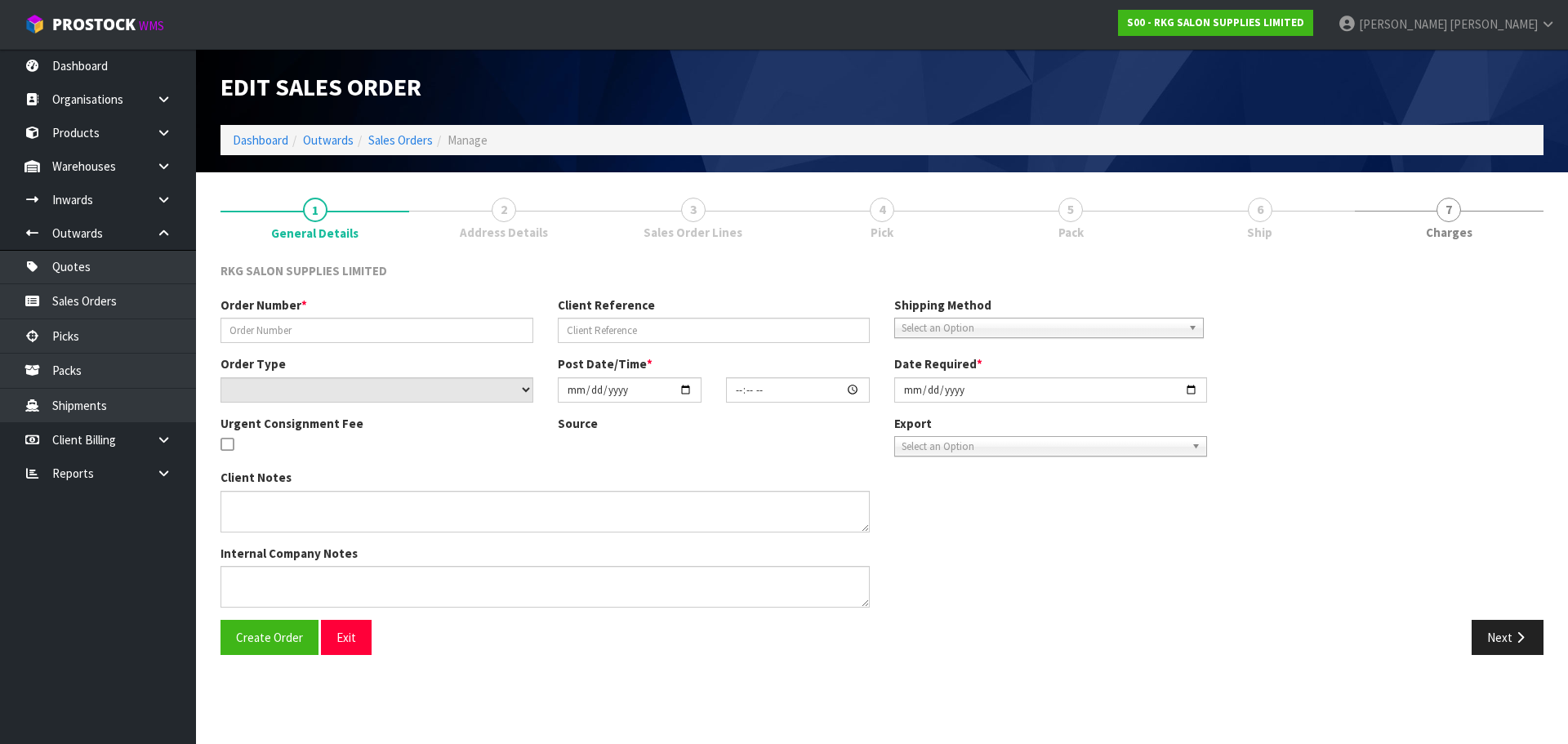
type input "STYLISH ANTI FATIGUE MAT"
type input "STYLISH TOUCH LIMITED"
select select "number:0"
type input "[DATE]"
type input "00:00:00.000"
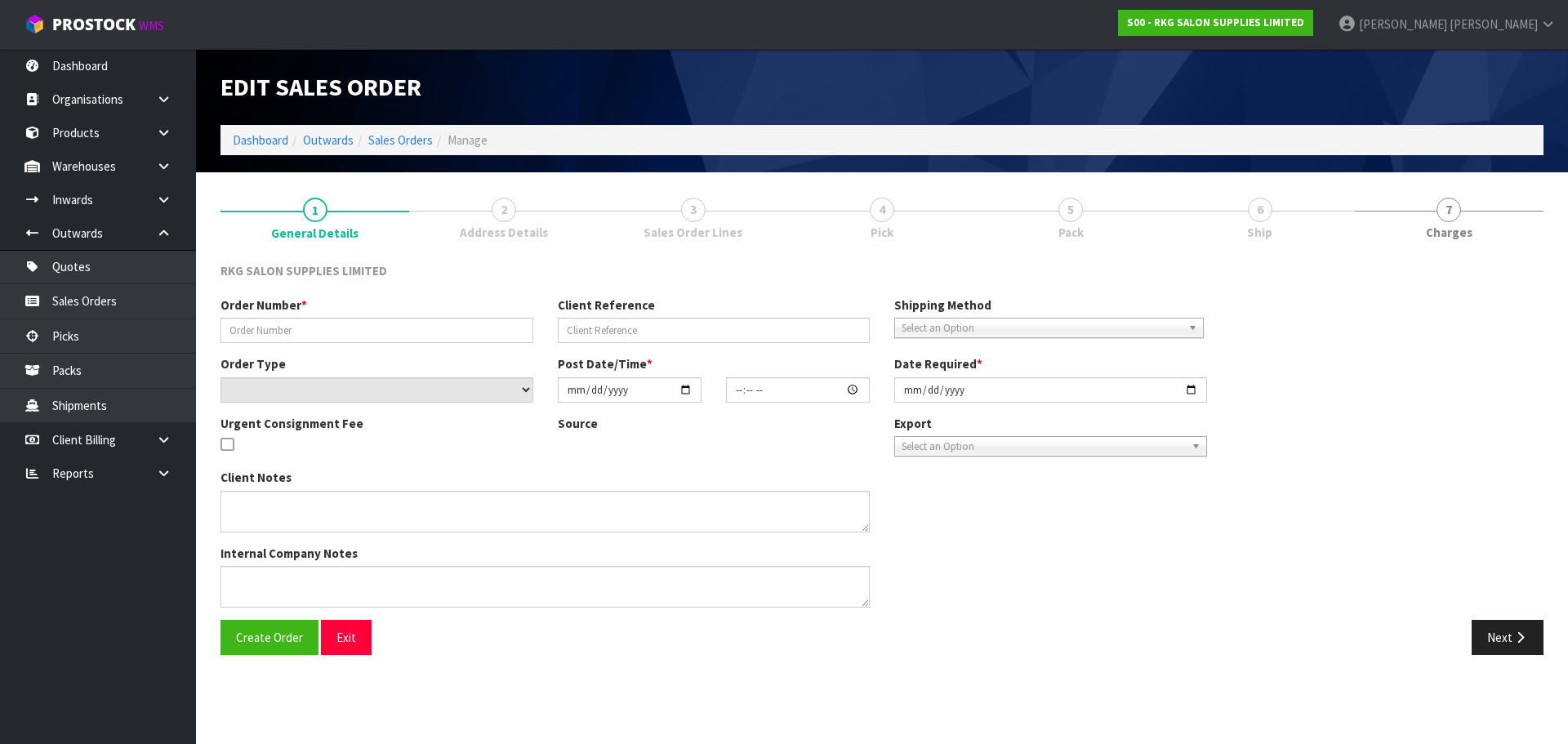
type input "[DATE]"
type textarea "WILL COLLECT"
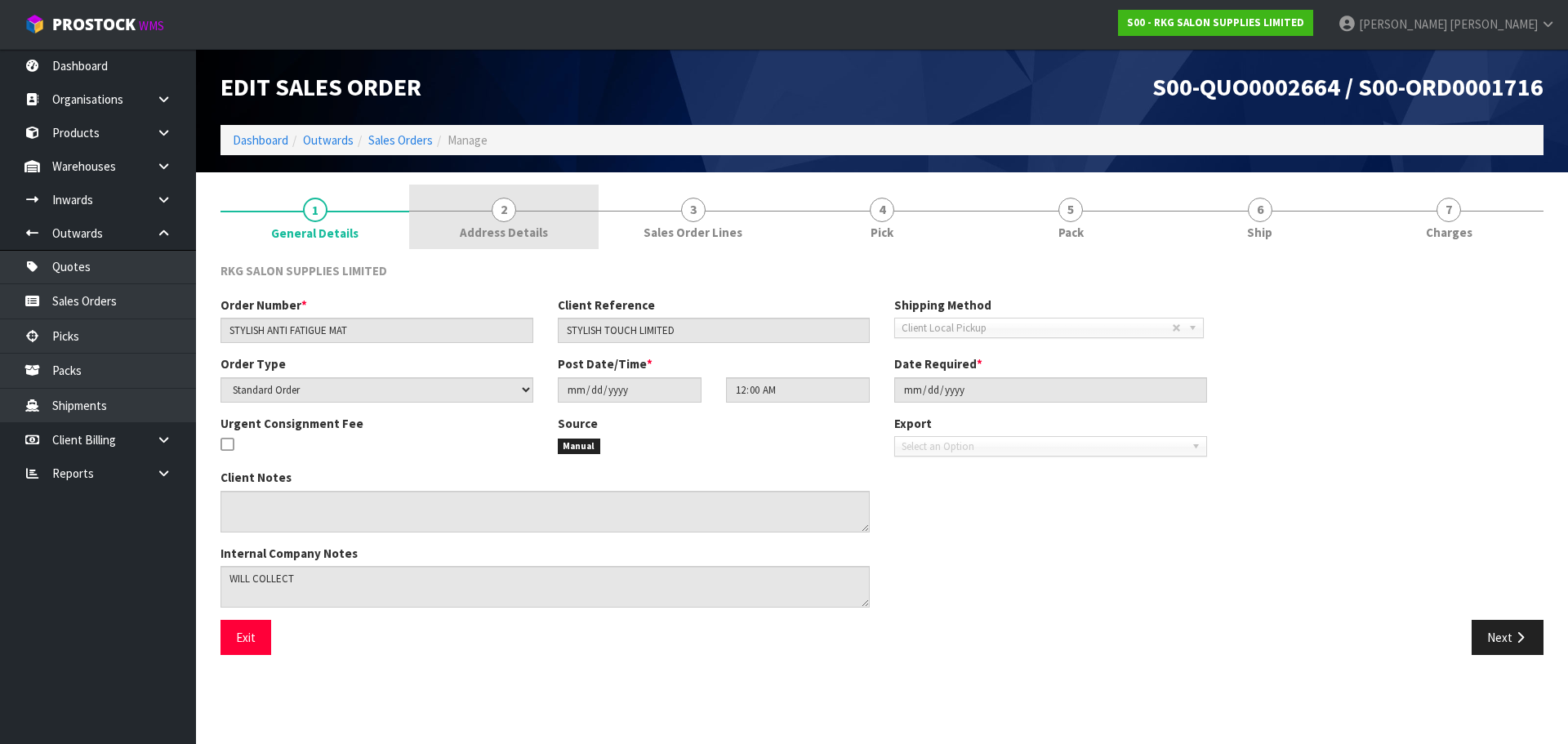
click at [508, 214] on span "2" at bounding box center [504, 210] width 24 height 24
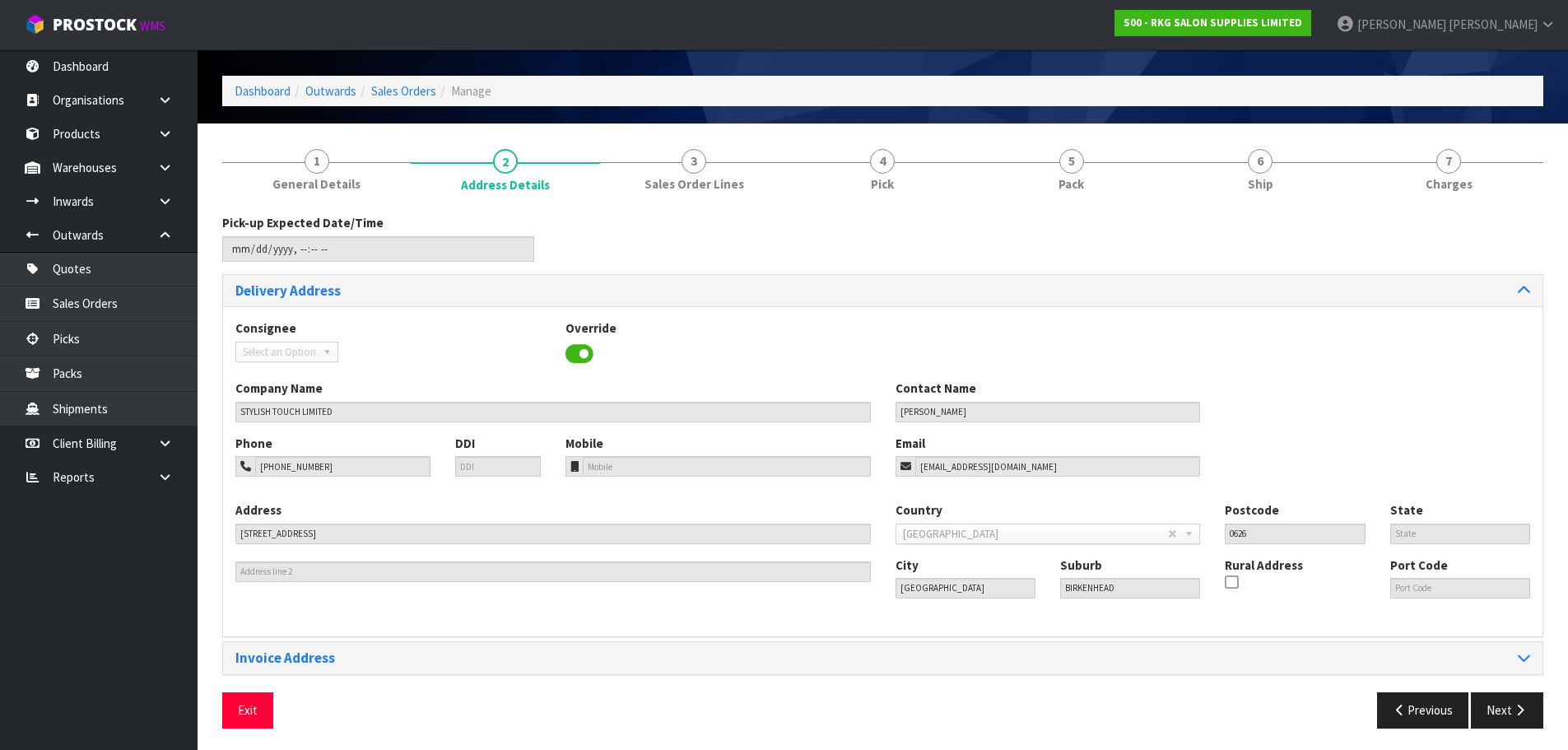
scroll to position [54, 0]
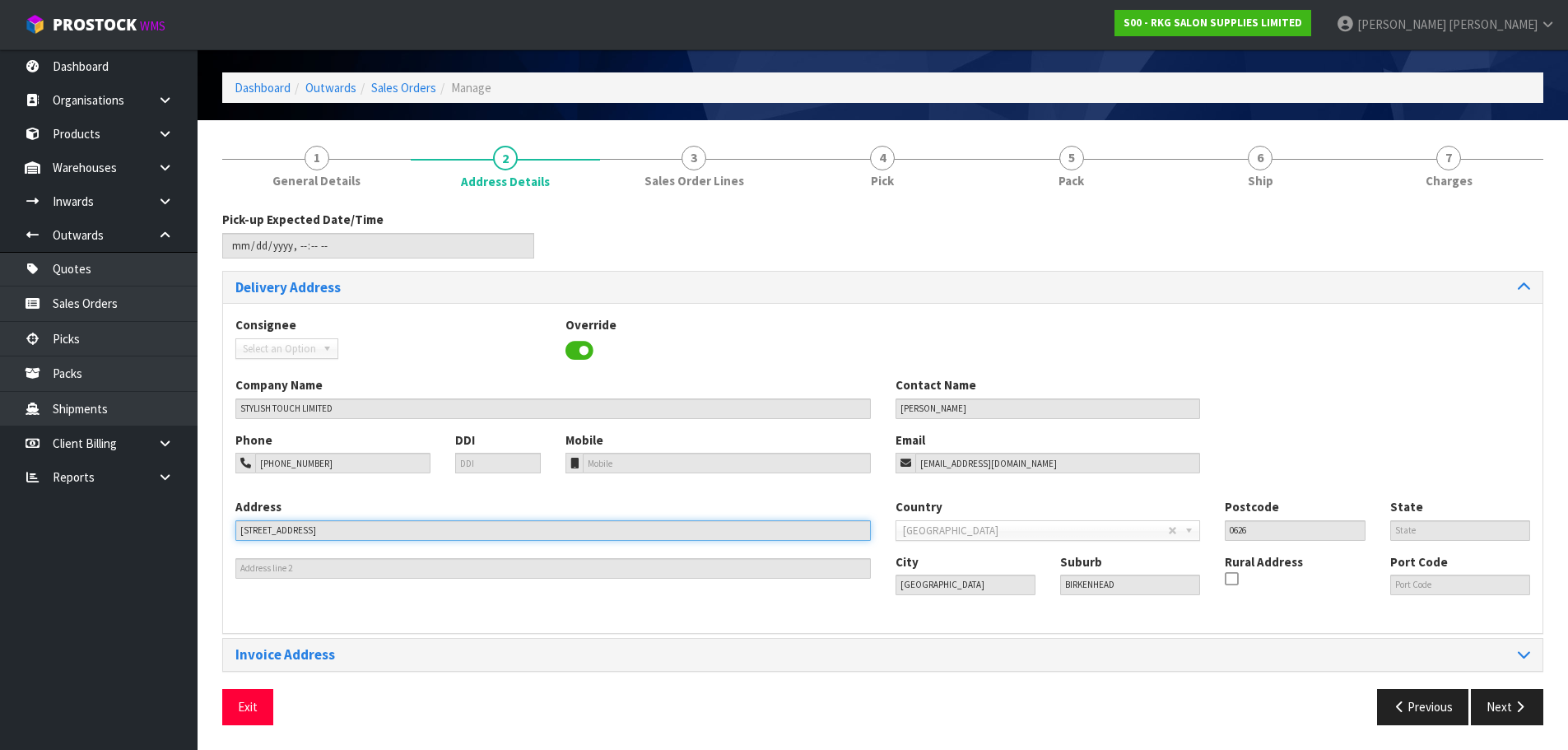
drag, startPoint x: 320, startPoint y: 530, endPoint x: 210, endPoint y: 536, distance: 110.2
click at [210, 536] on div "1 General Details 2 Address Details 3 Sales Order Lines 4 Pick 5 Pack 6 Ship 7 …" at bounding box center [882, 434] width 1346 height 604
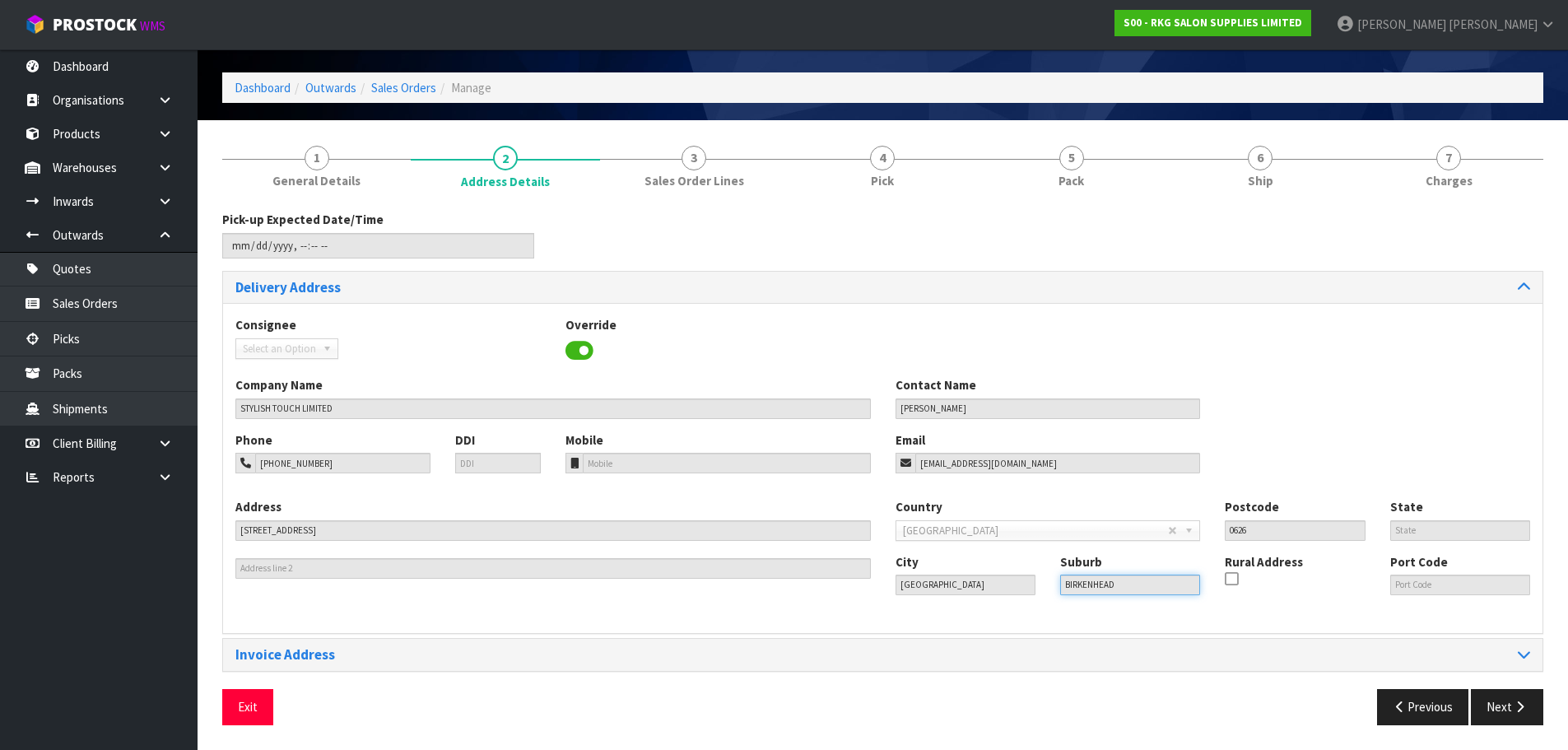
click at [1012, 584] on div "City [GEOGRAPHIC_DATA] Suburb BIRKENHEAD Rural Address Port Code" at bounding box center [1213, 580] width 660 height 56
drag, startPoint x: 345, startPoint y: 465, endPoint x: 222, endPoint y: 471, distance: 123.1
click at [222, 471] on div "1 General Details 2 Address Details 3 Sales Order Lines 4 Pick 5 Pack 6 Ship 7 …" at bounding box center [882, 434] width 1346 height 604
